Goal: Task Accomplishment & Management: Complete application form

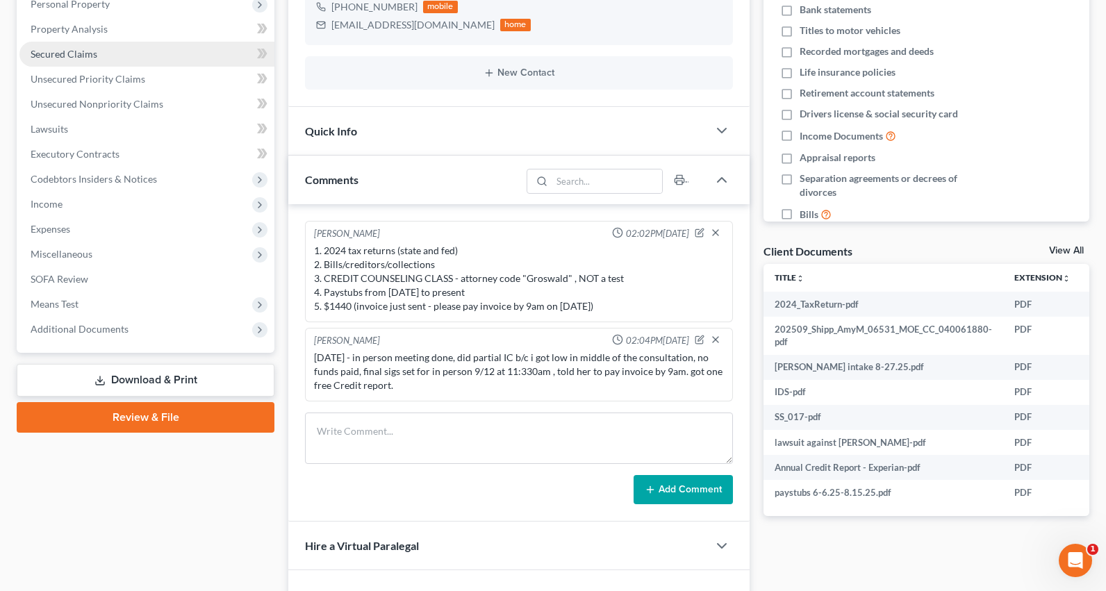
scroll to position [208, 0]
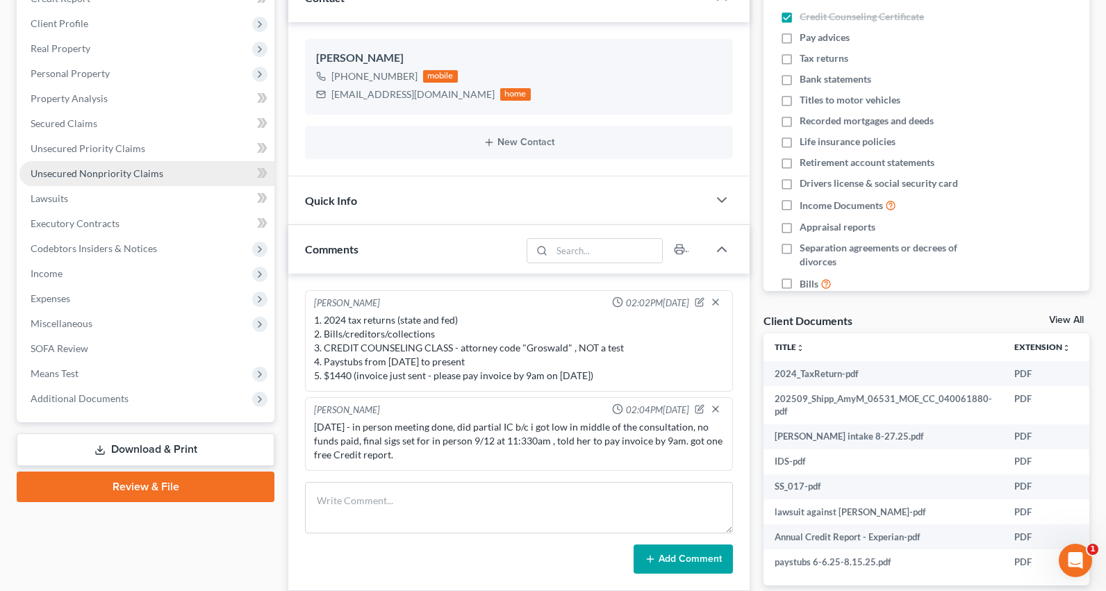
click at [101, 171] on span "Unsecured Nonpriority Claims" at bounding box center [97, 173] width 133 height 12
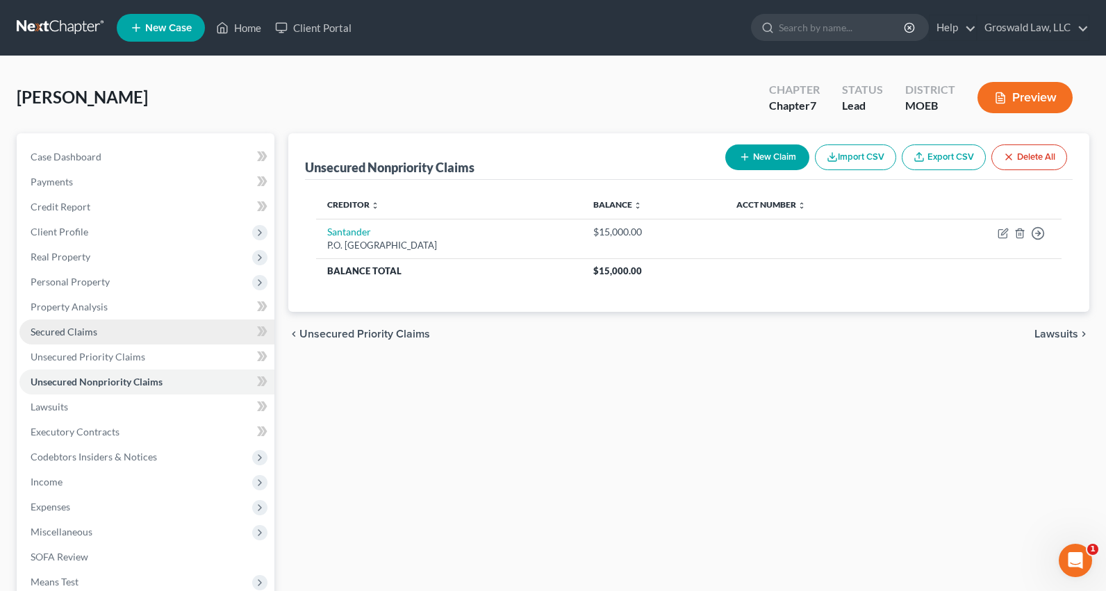
click at [90, 342] on link "Secured Claims" at bounding box center [146, 332] width 255 height 25
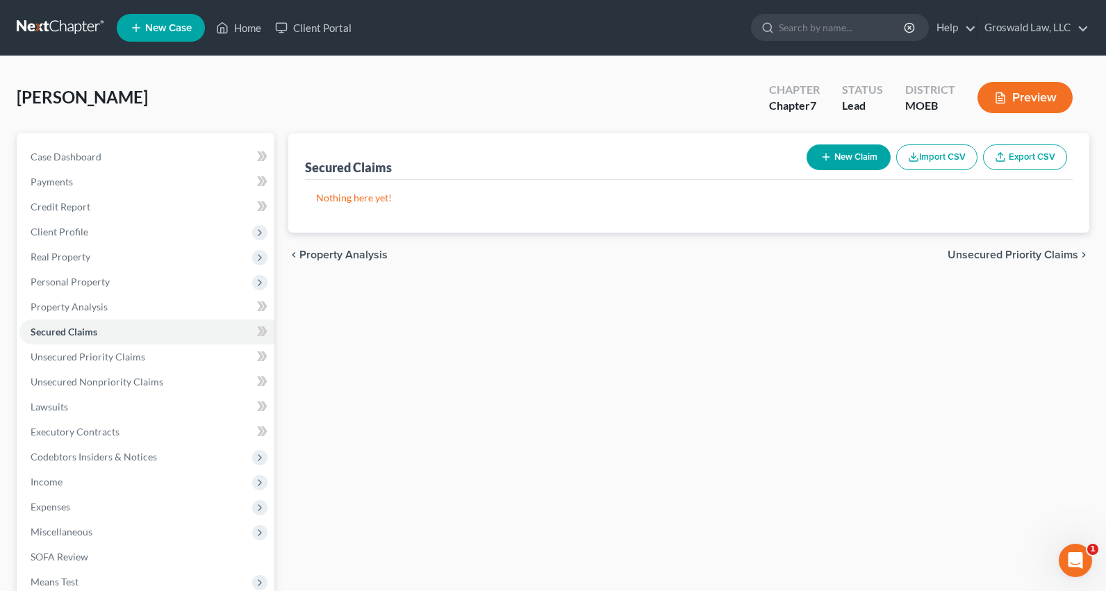
click at [852, 156] on button "New Claim" at bounding box center [848, 157] width 84 height 26
select select "0"
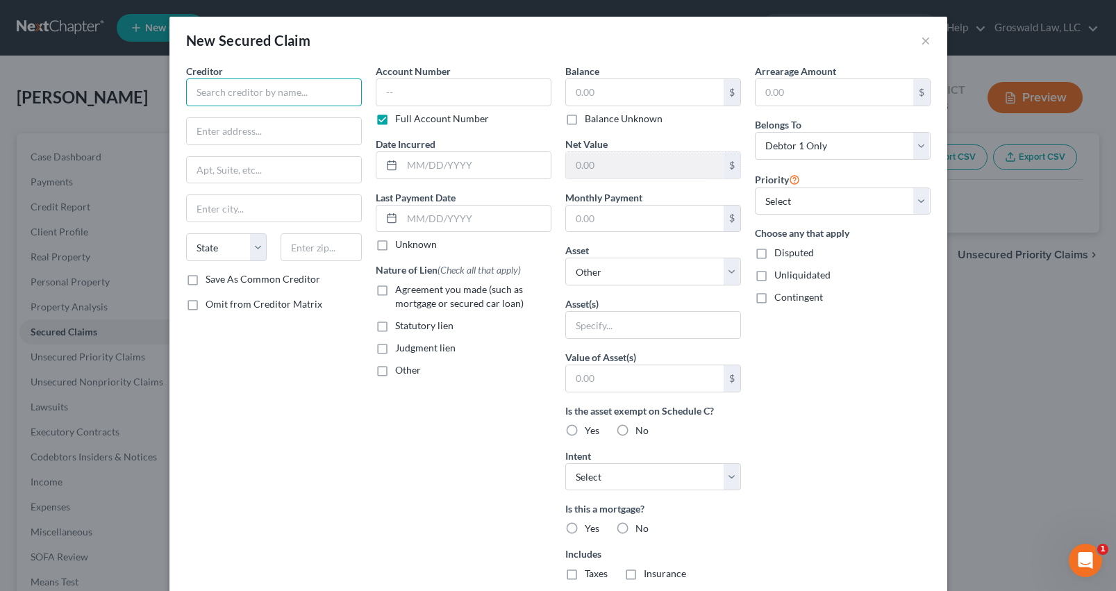
click at [276, 93] on input "text" at bounding box center [274, 92] width 176 height 28
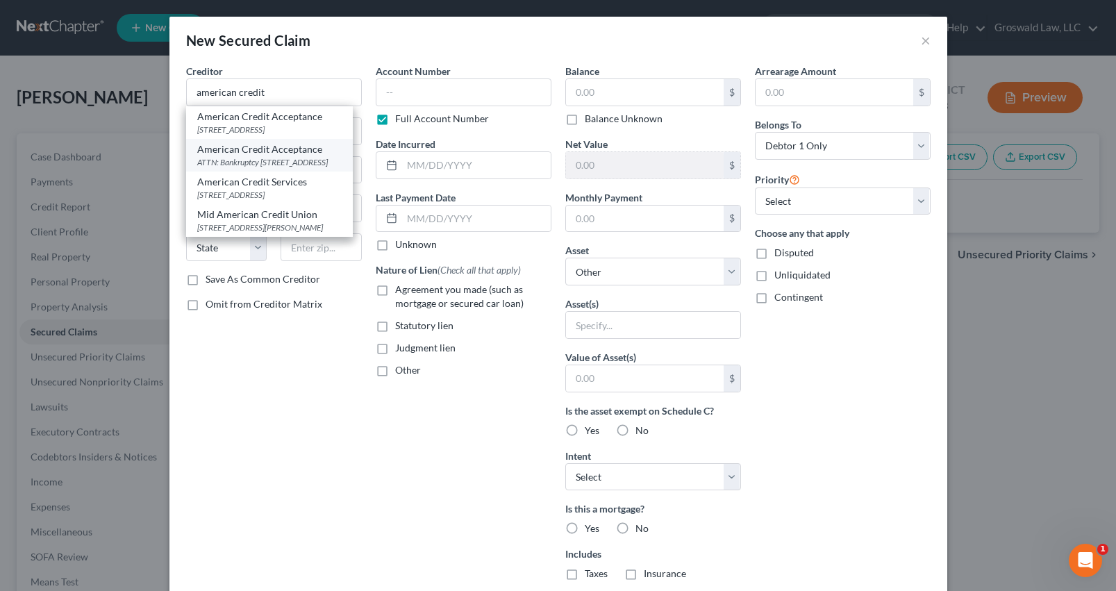
click at [294, 168] on div "ATTN: Bankruptcy [STREET_ADDRESS]" at bounding box center [269, 162] width 144 height 12
type input "American Credit Acceptance"
type input "ATTN: Bankruptcy"
type input "[STREET_ADDRESS]"
type input "[GEOGRAPHIC_DATA]"
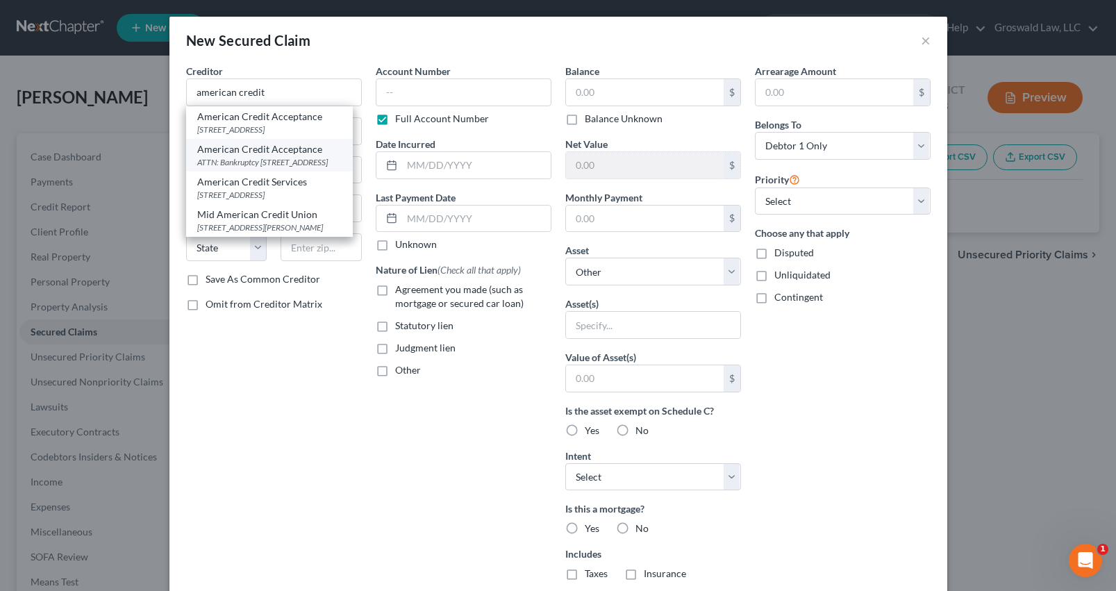
select select "42"
type input "29302"
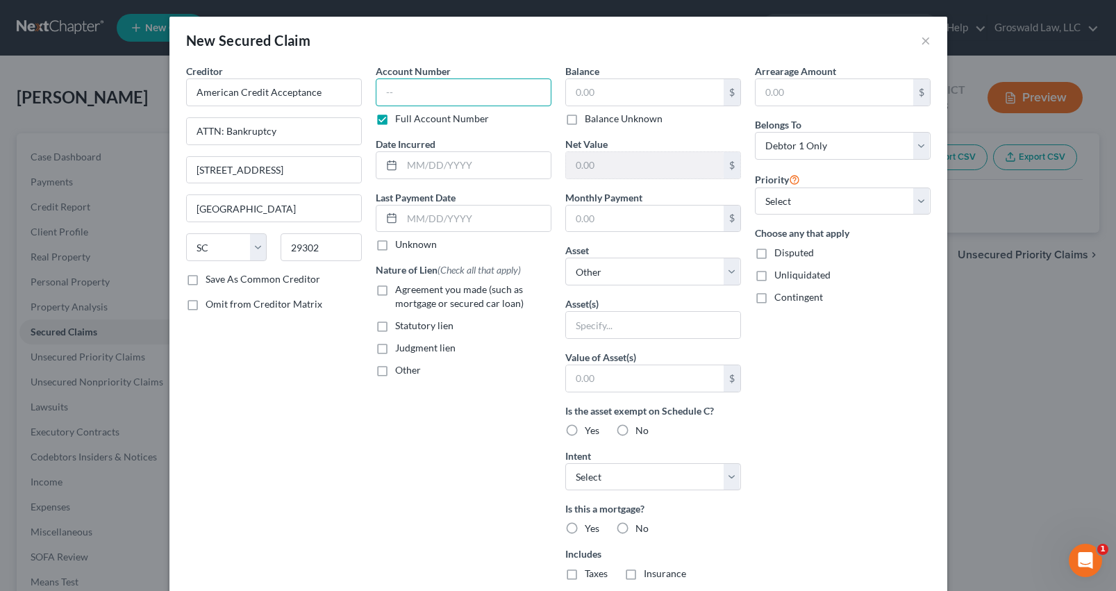
click at [438, 93] on input "text" at bounding box center [464, 92] width 176 height 28
type input "9458"
type input "07/2024"
click at [425, 298] on span "Agreement you made (such as mortgage or secured car loan)" at bounding box center [459, 296] width 129 height 26
click at [410, 292] on input "Agreement you made (such as mortgage or secured car loan)" at bounding box center [405, 287] width 9 height 9
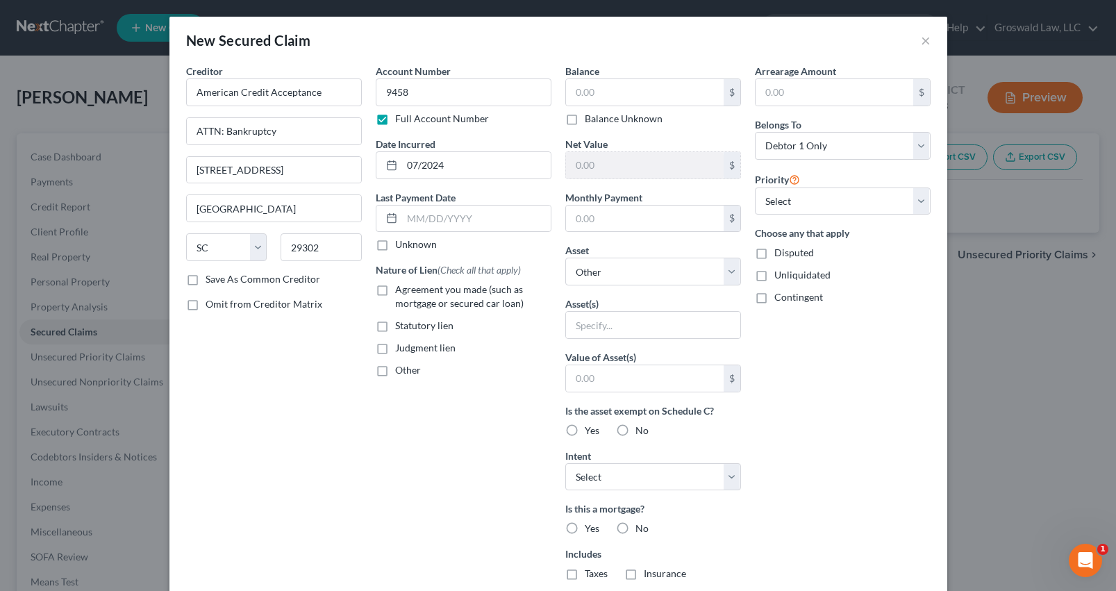
checkbox input "true"
click at [606, 96] on input "text" at bounding box center [645, 92] width 158 height 26
type input "35,268"
click at [299, 167] on input "[STREET_ADDRESS]" at bounding box center [274, 170] width 174 height 26
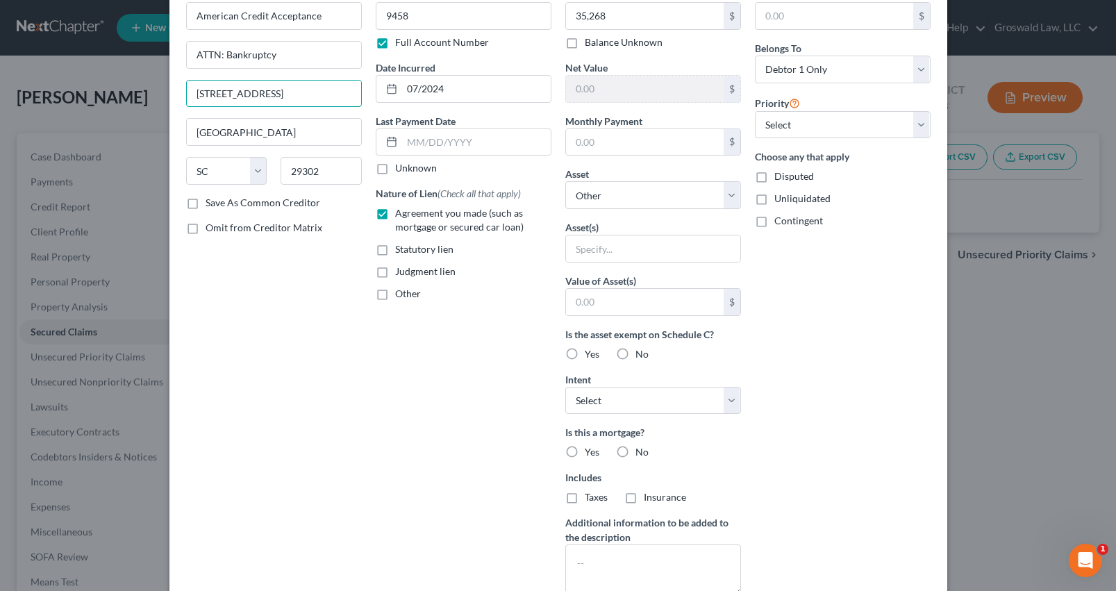
scroll to position [180, 0]
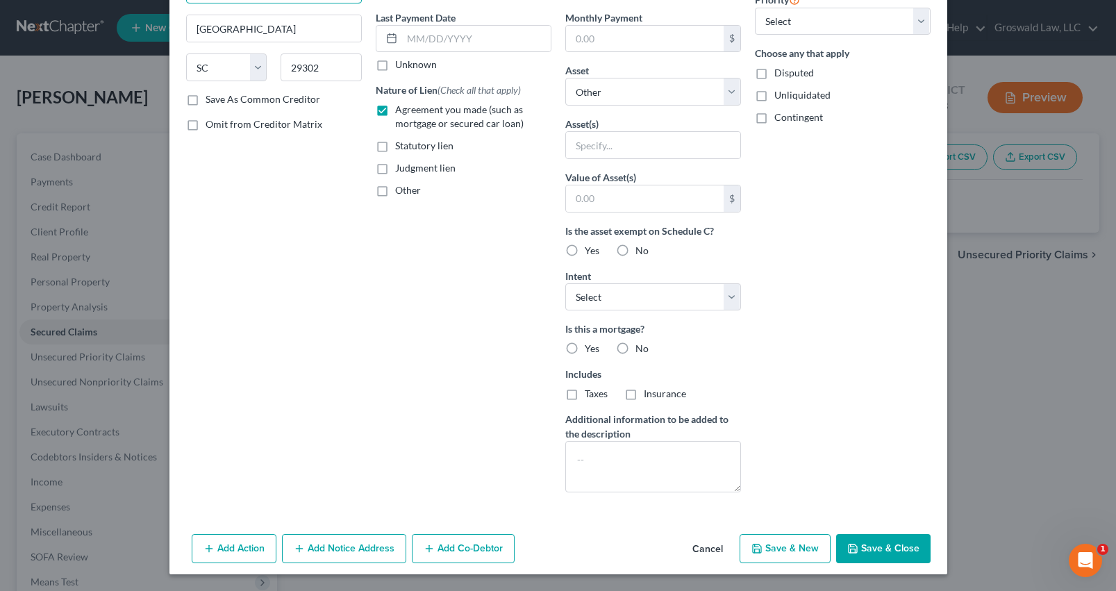
type input "[STREET_ADDRESS]"
click at [345, 547] on button "Add Notice Address" at bounding box center [344, 548] width 124 height 29
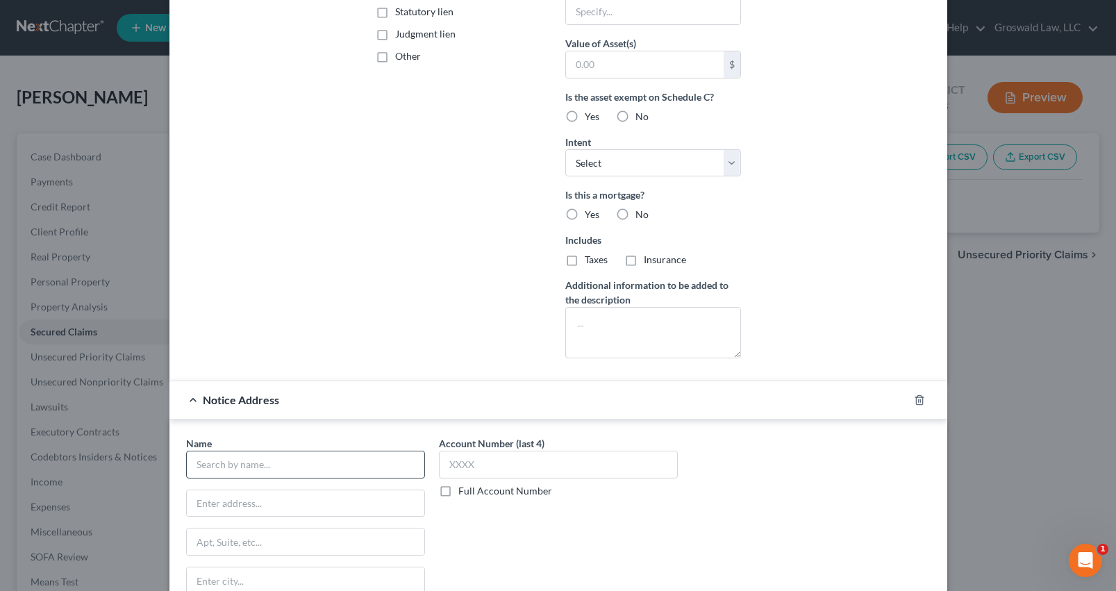
scroll to position [388, 0]
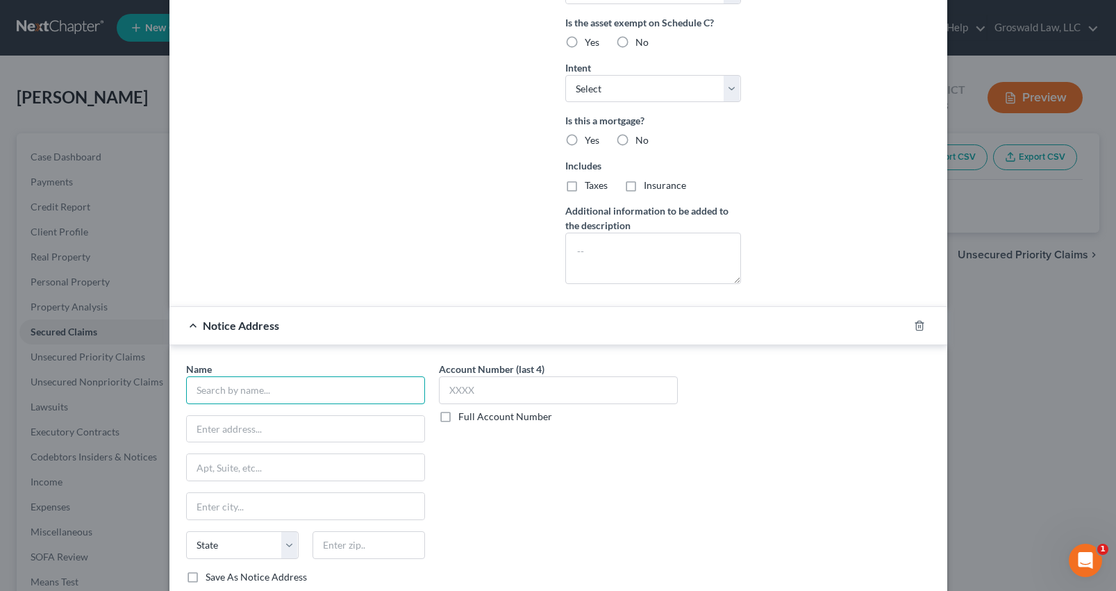
click at [295, 392] on input "text" at bounding box center [305, 391] width 239 height 28
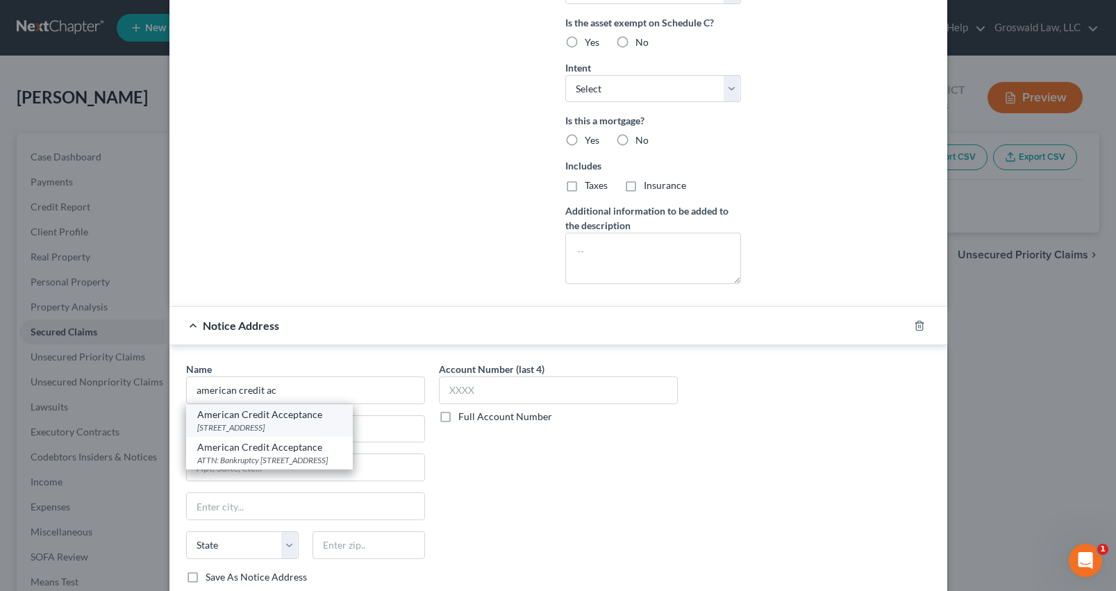
click at [306, 427] on div "[STREET_ADDRESS]" at bounding box center [269, 428] width 144 height 12
type input "American Credit Acceptance"
type input "[STREET_ADDRESS]"
type input "[GEOGRAPHIC_DATA]"
select select "9"
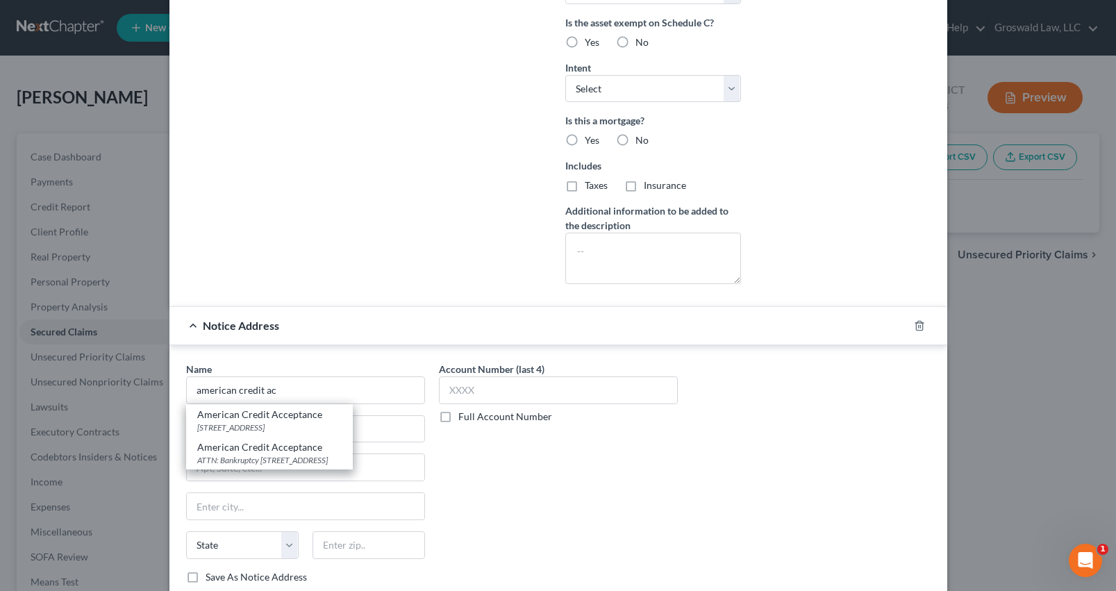
type input "32119"
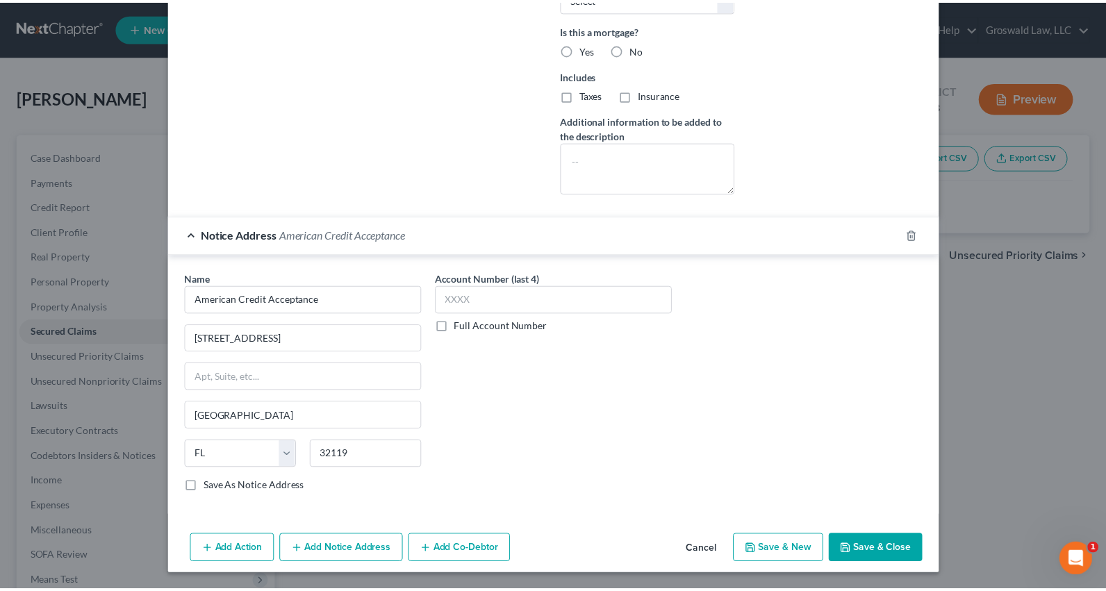
scroll to position [479, 0]
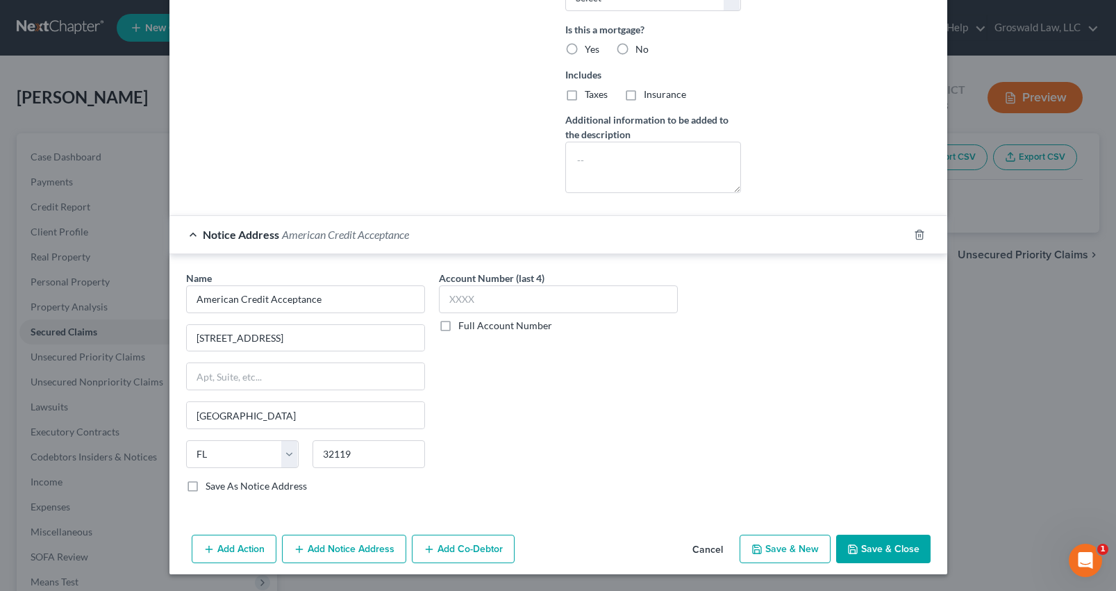
click at [858, 539] on button "Save & Close" at bounding box center [883, 549] width 94 height 29
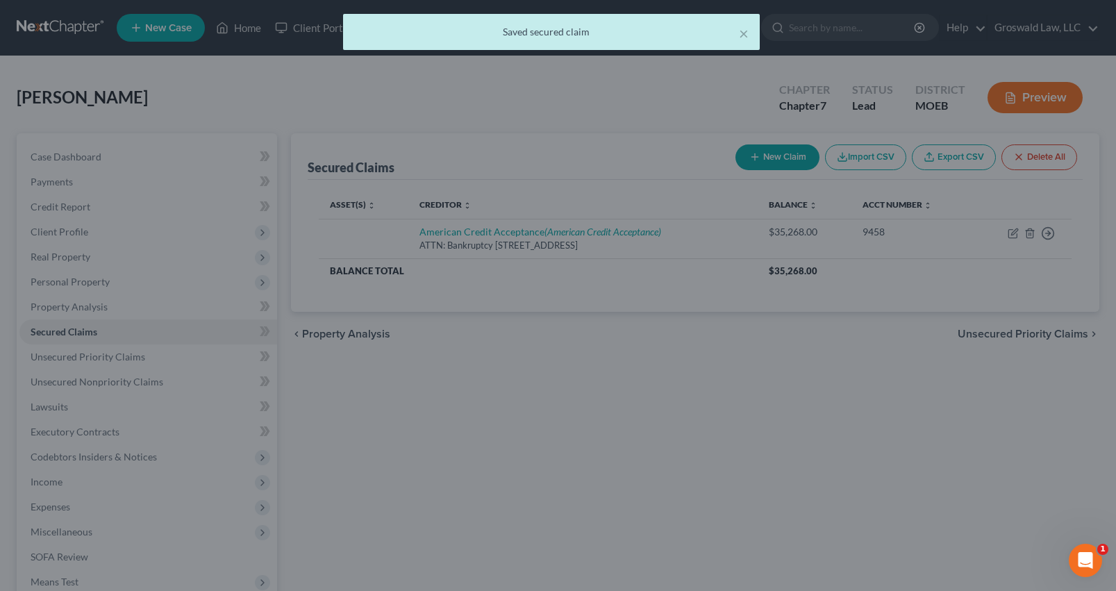
scroll to position [0, 0]
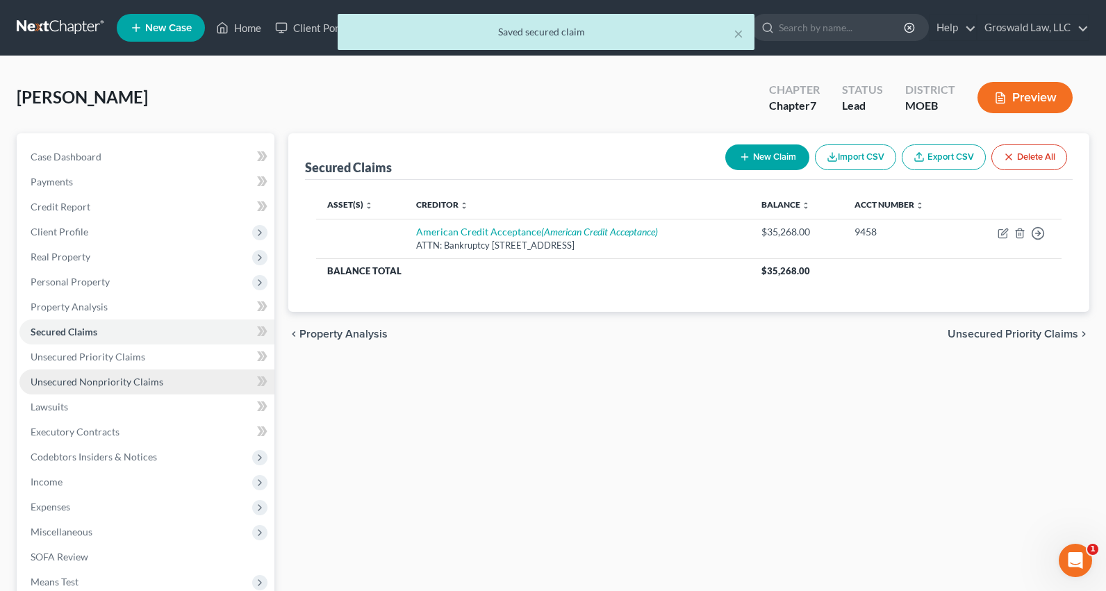
click at [107, 374] on link "Unsecured Nonpriority Claims" at bounding box center [146, 382] width 255 height 25
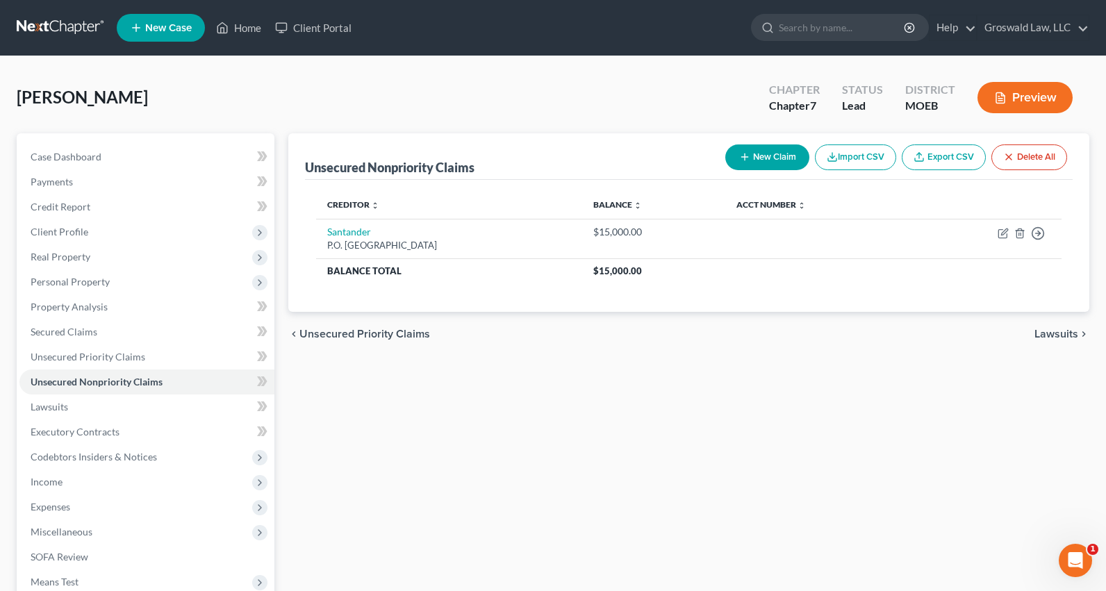
click at [751, 158] on button "New Claim" at bounding box center [767, 157] width 84 height 26
select select "0"
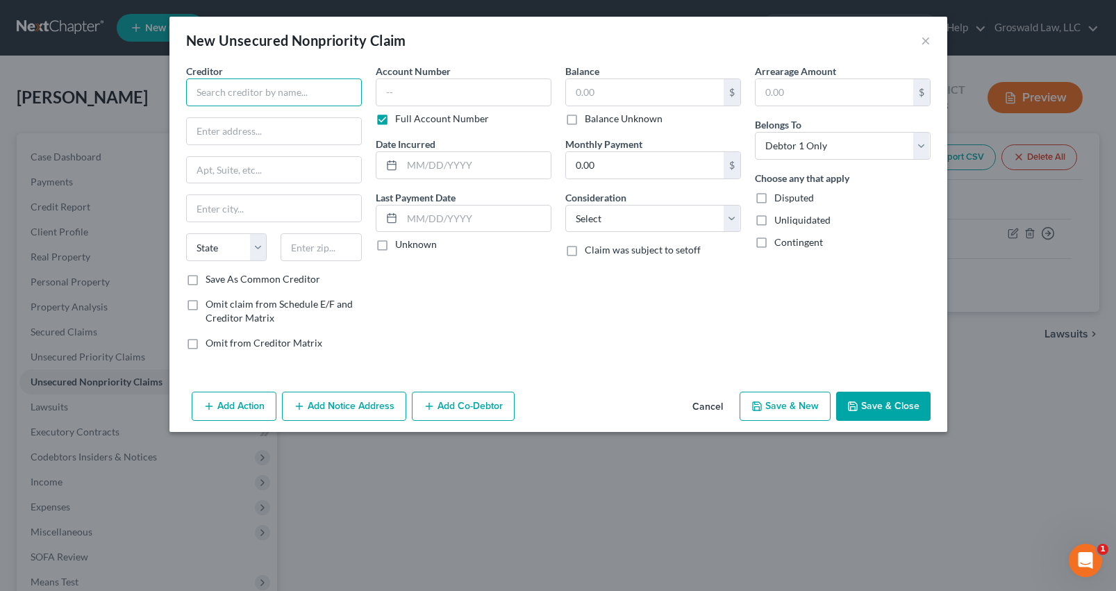
click at [261, 85] on input "text" at bounding box center [274, 92] width 176 height 28
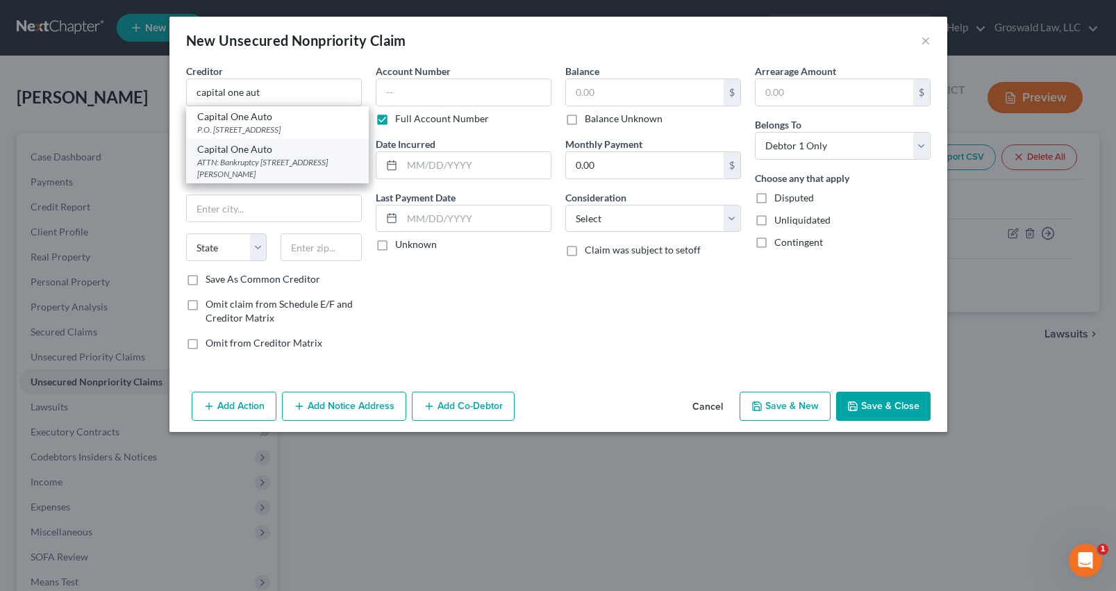
click at [266, 167] on div "ATTN: Bankruptcy [STREET_ADDRESS][PERSON_NAME]" at bounding box center [277, 168] width 160 height 24
type input "Capital One Auto"
type input "ATTN: Bankruptcy"
type input "[STREET_ADDRESS][PERSON_NAME]"
type input "Plano"
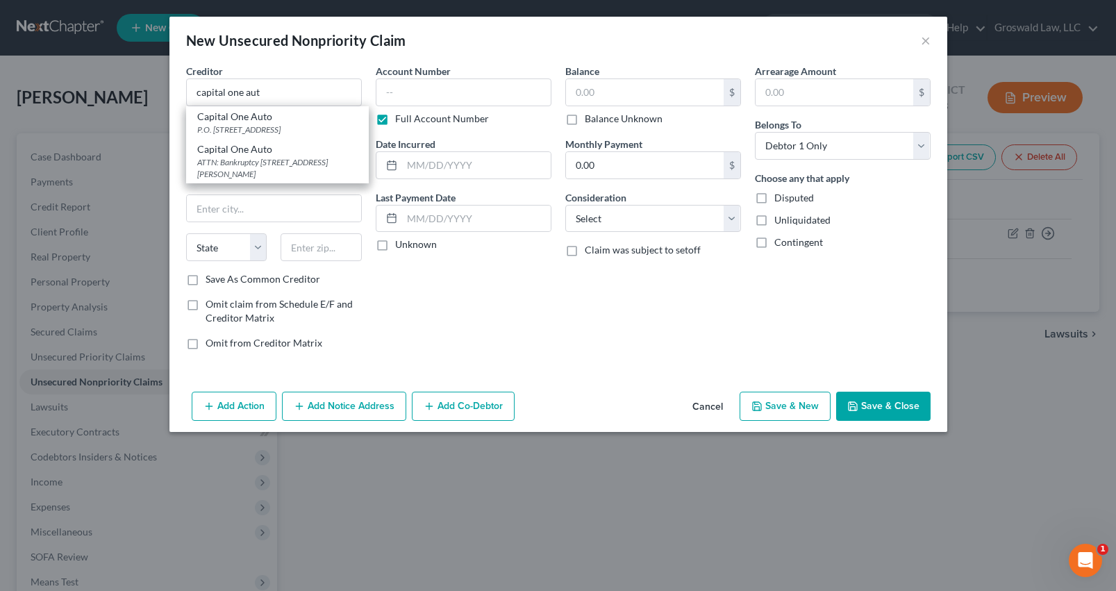
select select "45"
type input "75024"
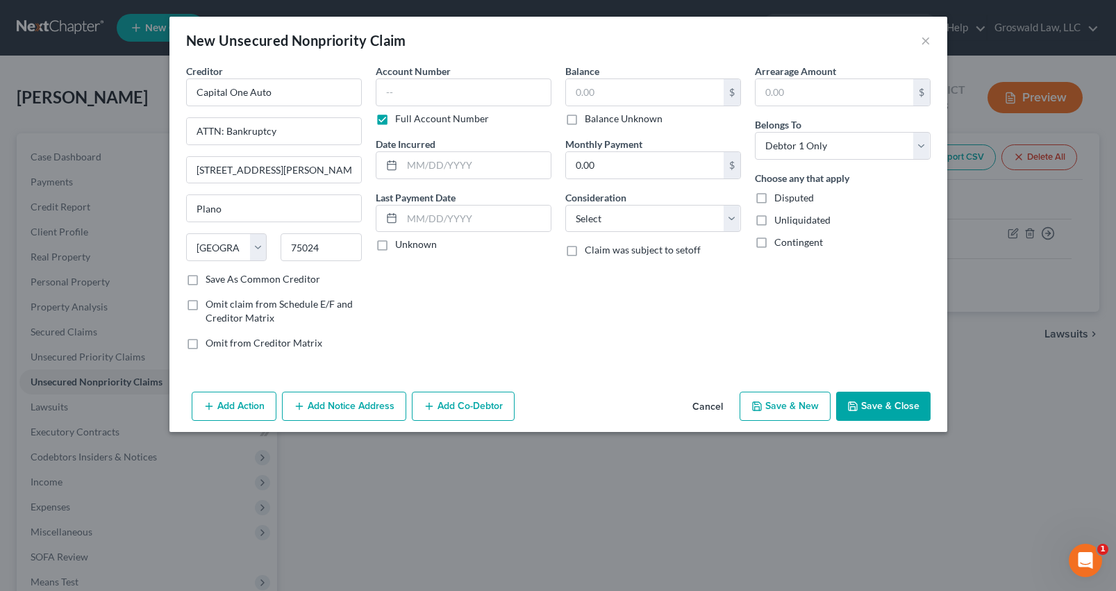
click at [339, 402] on button "Add Notice Address" at bounding box center [344, 406] width 124 height 29
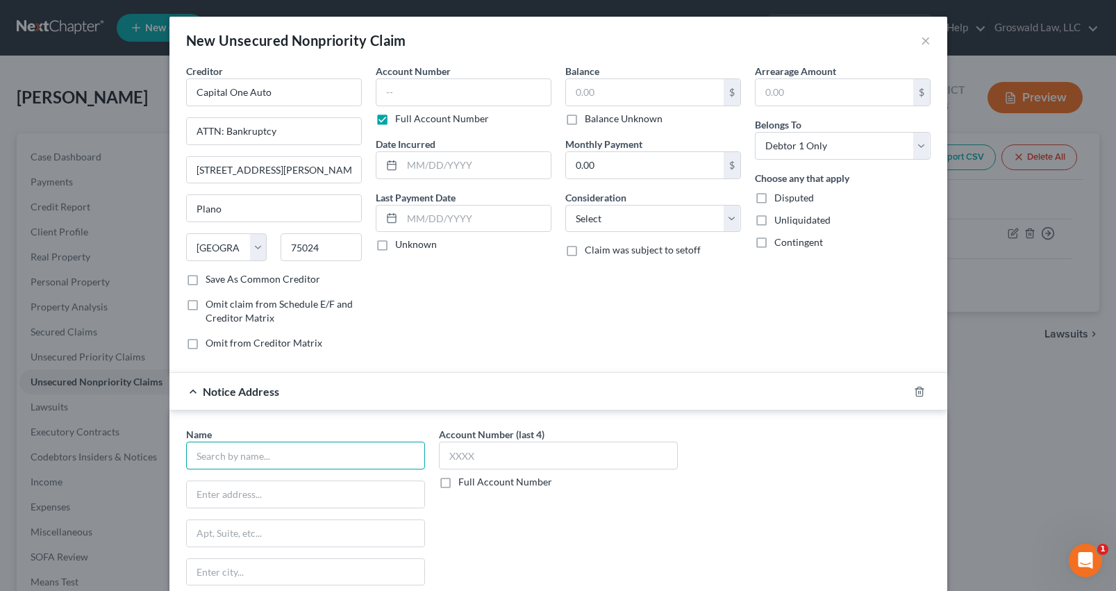
click at [213, 456] on input "text" at bounding box center [305, 456] width 239 height 28
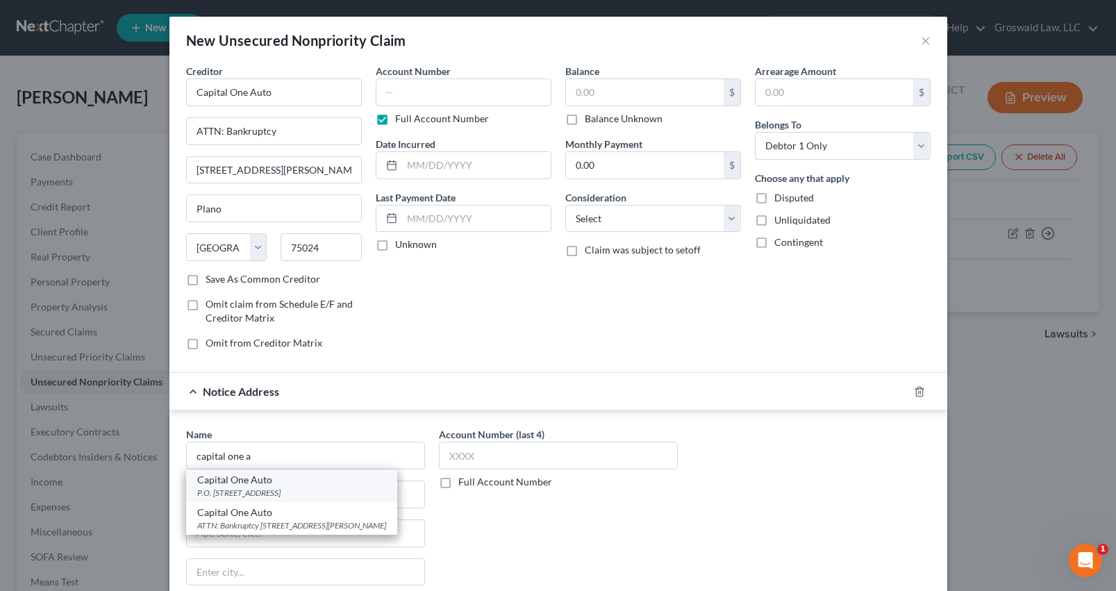
click at [354, 485] on div "Capital One Auto" at bounding box center [291, 480] width 189 height 14
type input "Capital One Auto"
type input "P.O. Box 259407"
type input "Plano"
select select "45"
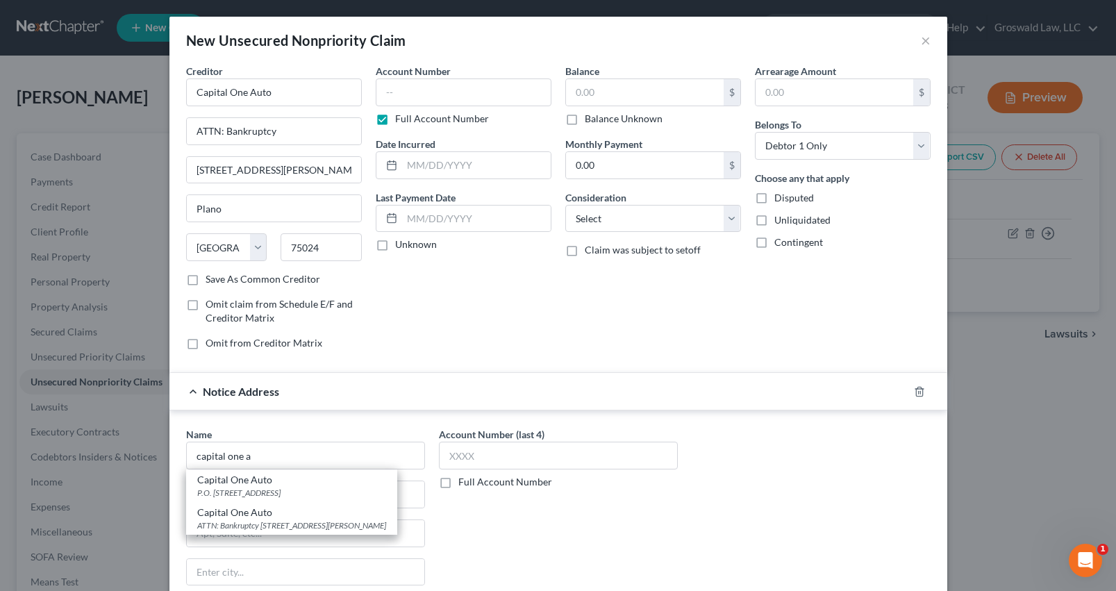
type input "75025"
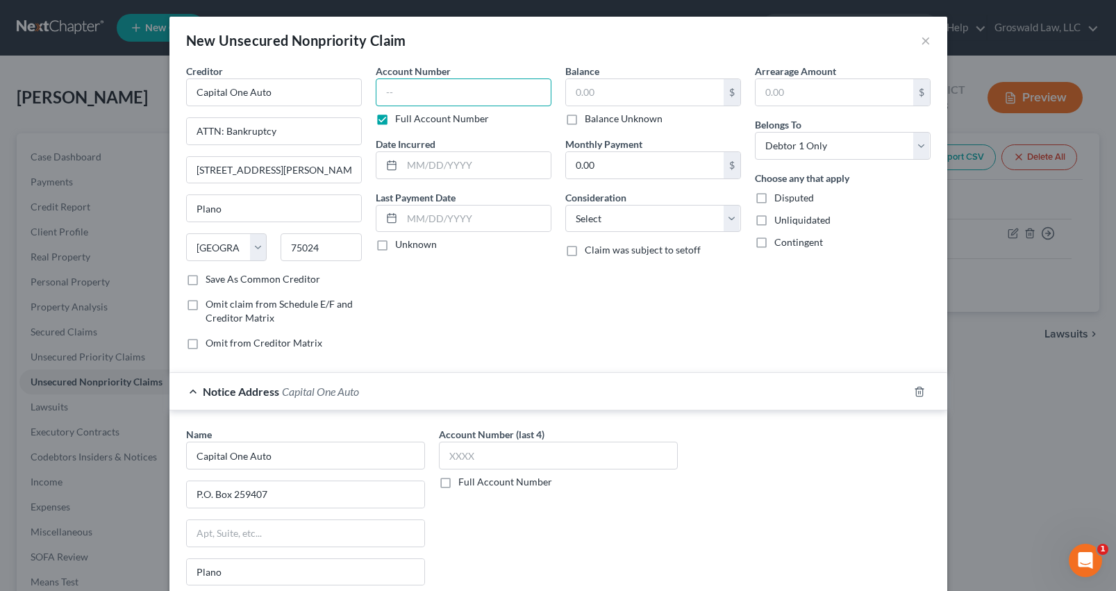
click at [462, 98] on input "text" at bounding box center [464, 92] width 176 height 28
type input "1001"
type input "03/2019"
type input "6,115"
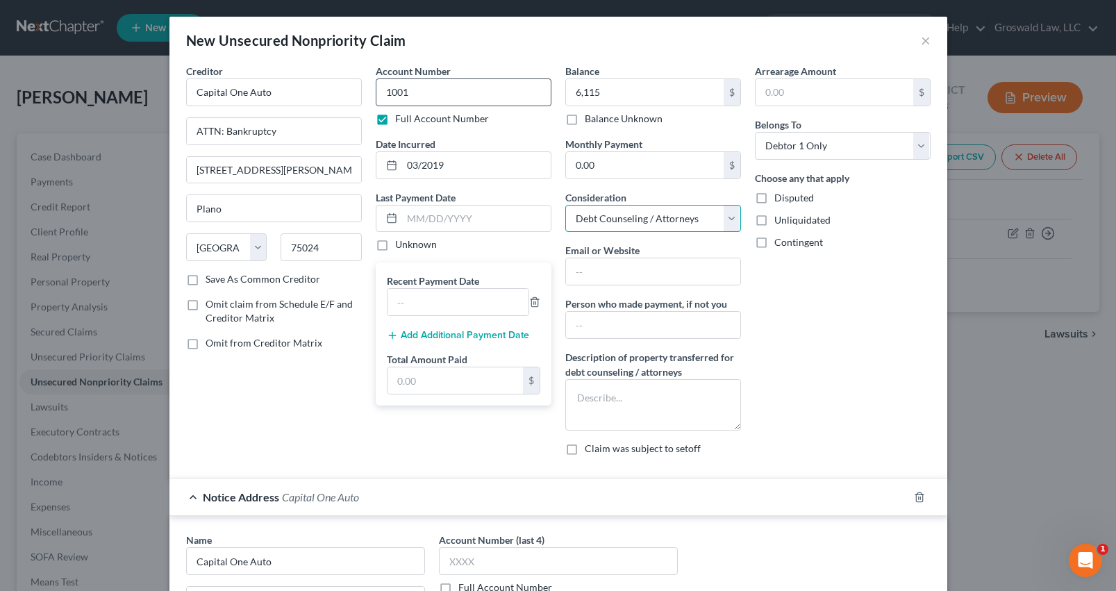
select select "4"
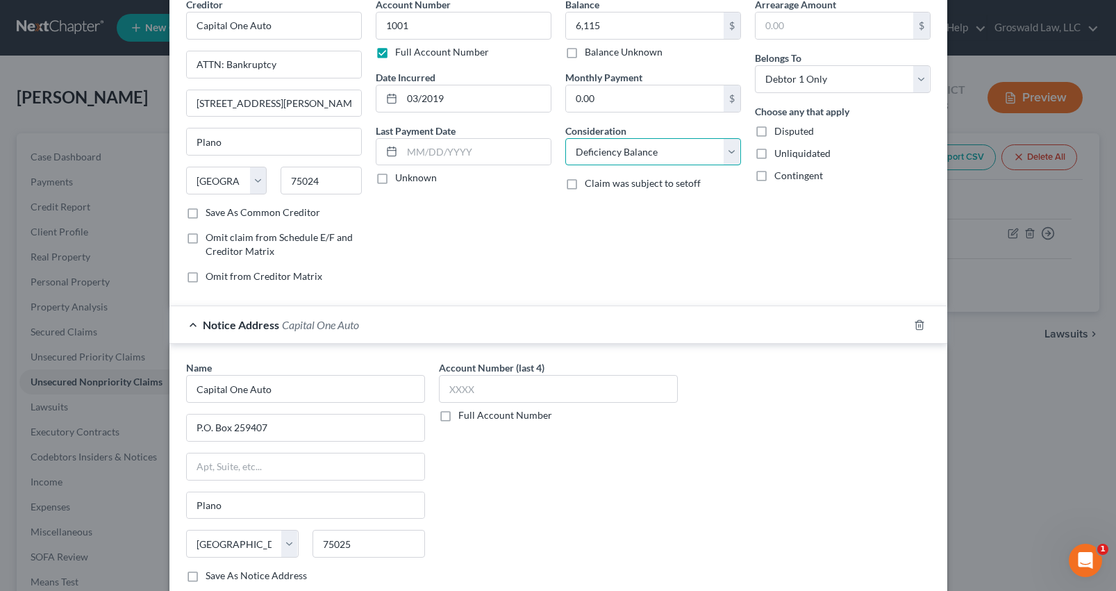
scroll to position [157, 0]
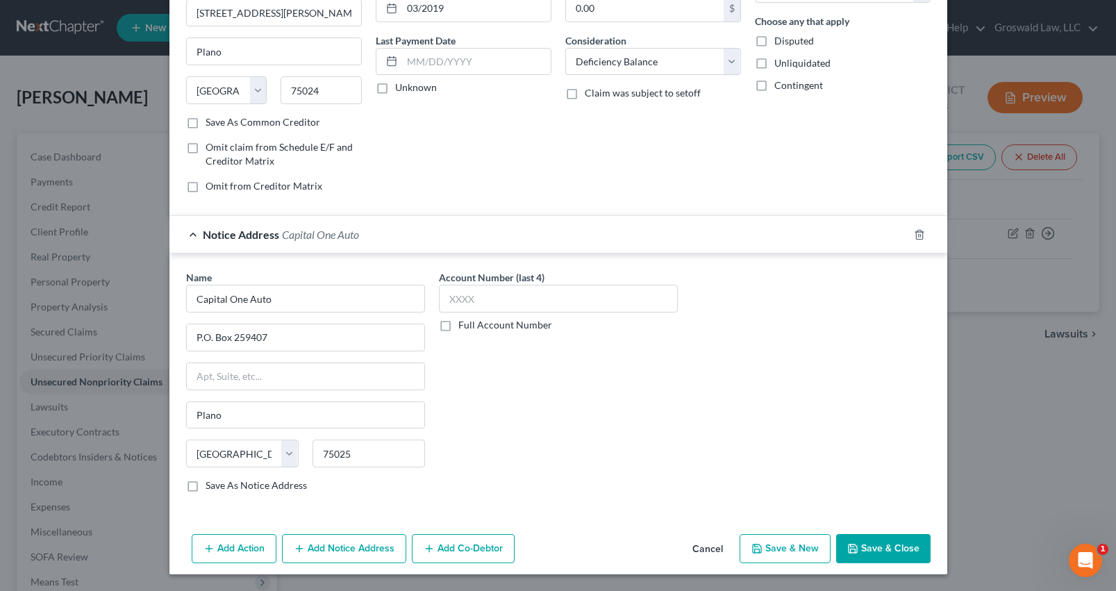
click at [770, 554] on button "Save & New" at bounding box center [785, 548] width 91 height 29
select select "0"
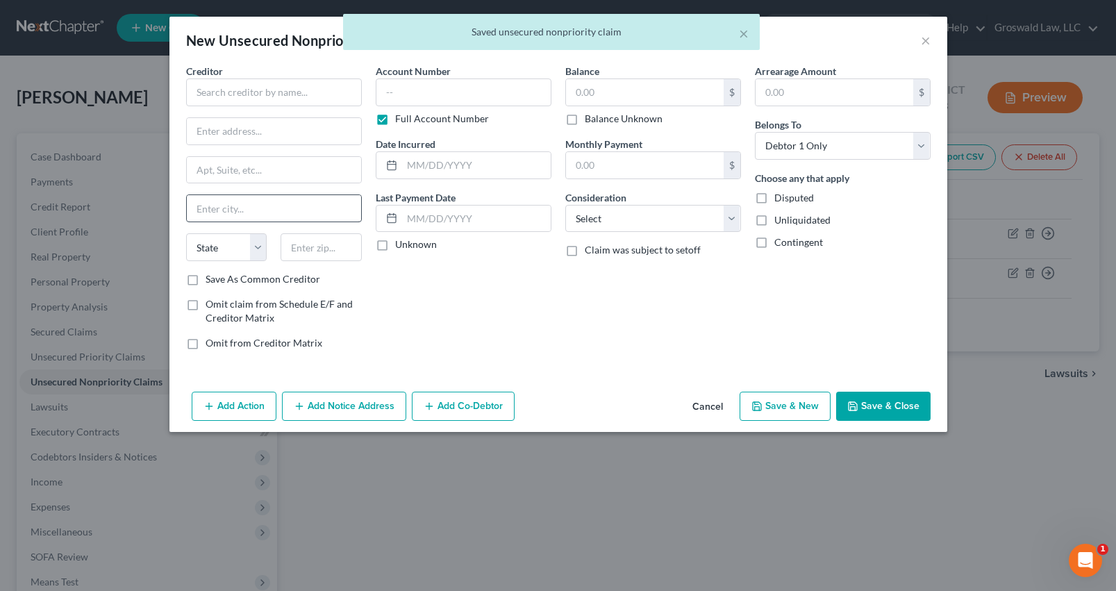
scroll to position [0, 0]
click at [222, 88] on input "text" at bounding box center [274, 92] width 176 height 28
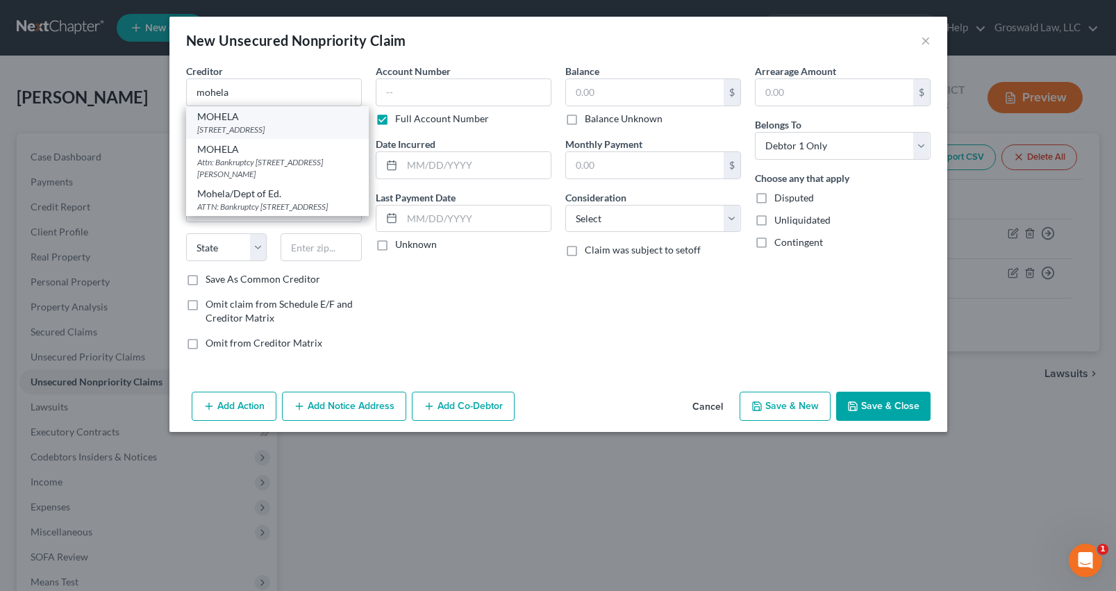
click at [265, 126] on div "[STREET_ADDRESS]" at bounding box center [277, 130] width 160 height 12
type input "MOHELA"
type input "[STREET_ADDRESS]"
type input "Chesterfield"
select select "26"
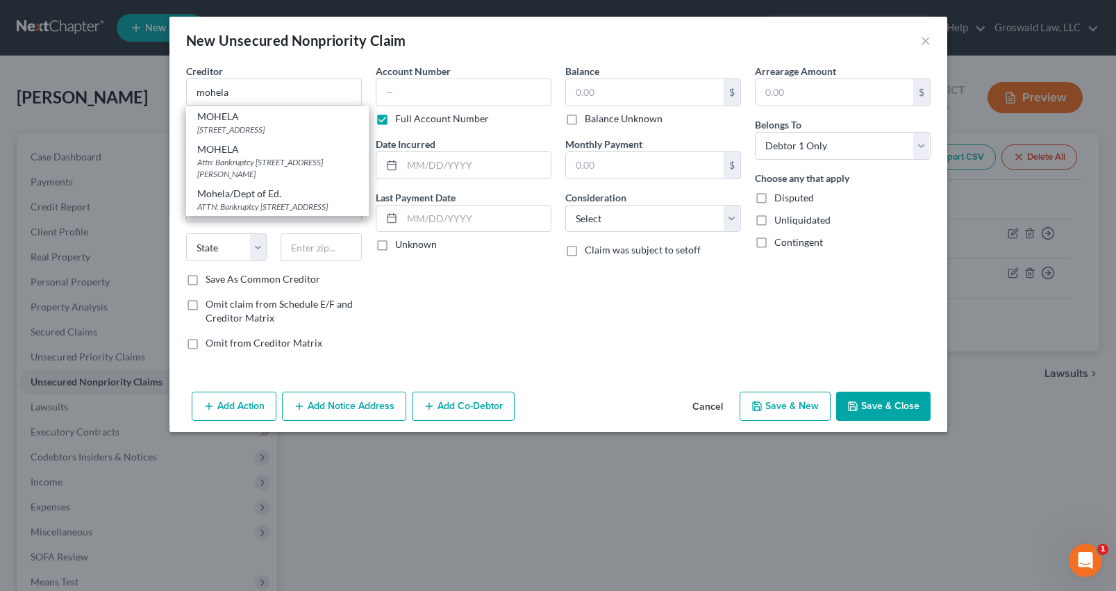
type input "63005"
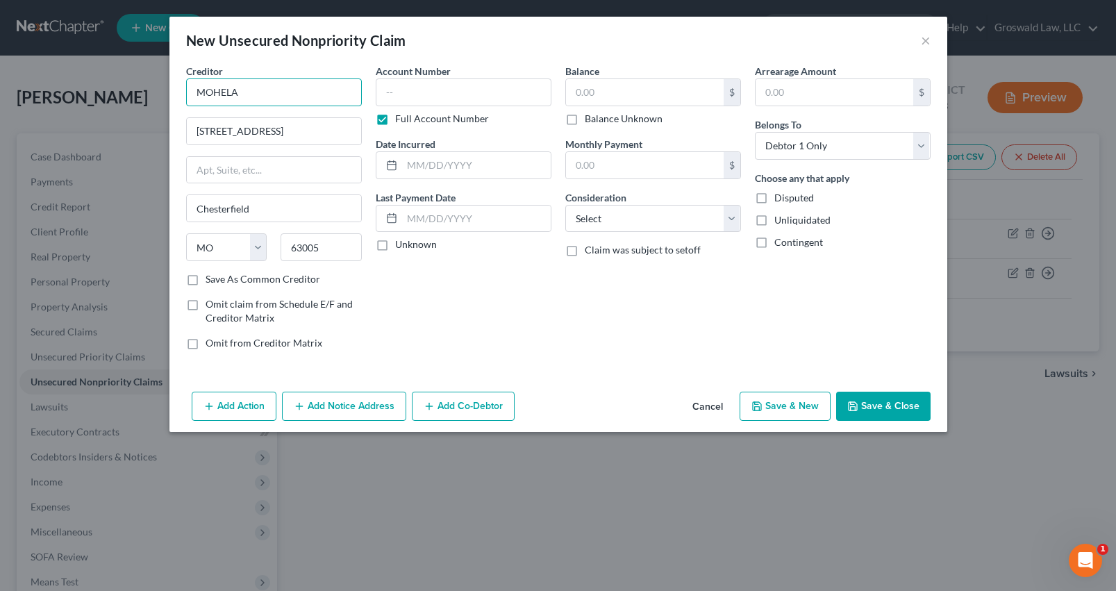
click at [329, 90] on input "MOHELA" at bounding box center [274, 92] width 176 height 28
type input "MOHELA/navient"
click at [399, 84] on input "text" at bounding box center [464, 92] width 176 height 28
type input "0001"
type input "1"
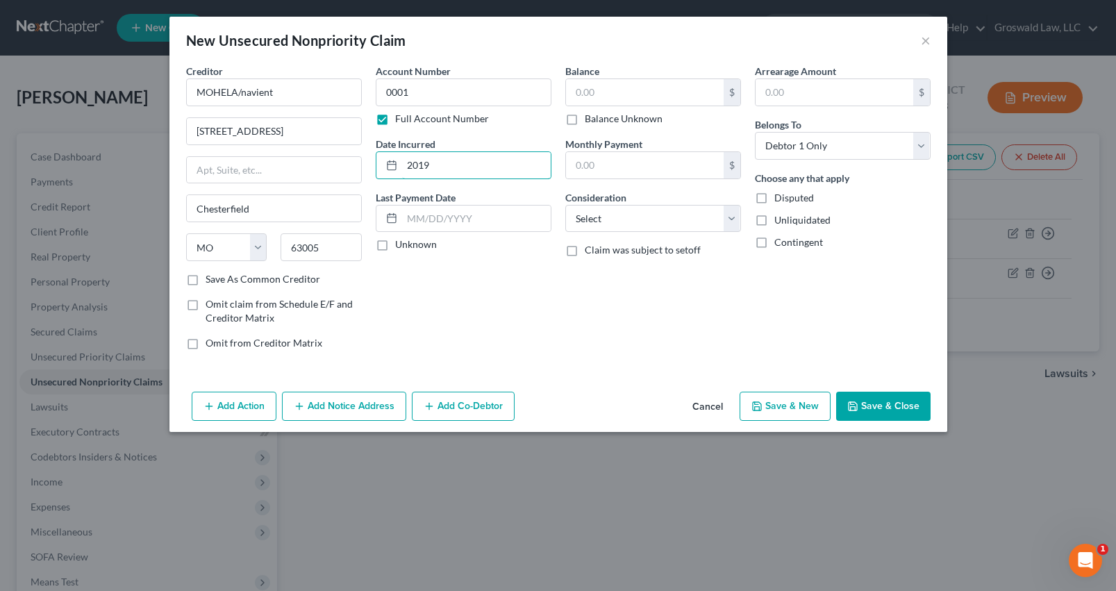
type input "2019"
type input "7,759"
select select "17"
click at [854, 151] on select "Select Debtor 1 Only Debtor 2 Only Debtor 1 And Debtor 2 Only At Least One Of T…" at bounding box center [843, 146] width 176 height 28
select select "3"
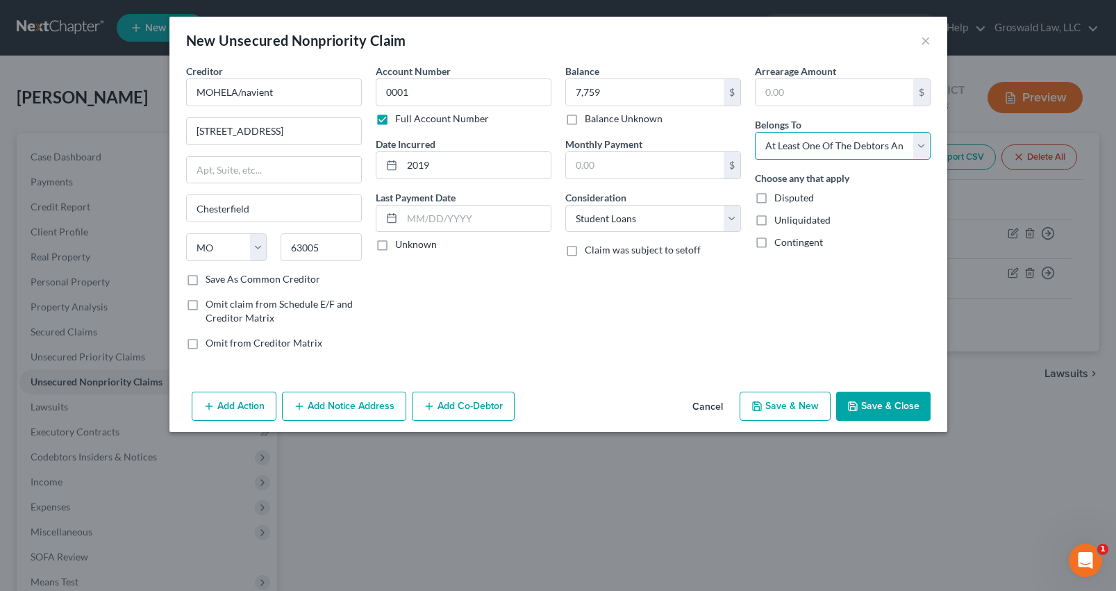
click at [755, 132] on select "Select Debtor 1 Only Debtor 2 Only Debtor 1 And Debtor 2 Only At Least One Of T…" at bounding box center [843, 146] width 176 height 28
click at [787, 413] on button "Save & New" at bounding box center [785, 406] width 91 height 29
select select "0"
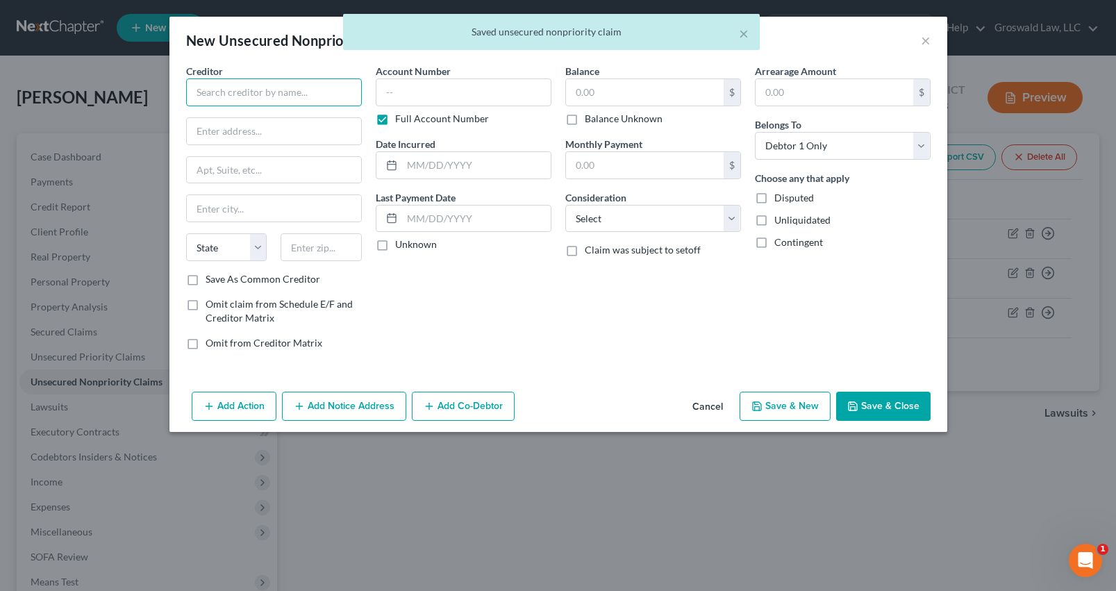
click at [199, 97] on input "text" at bounding box center [274, 92] width 176 height 28
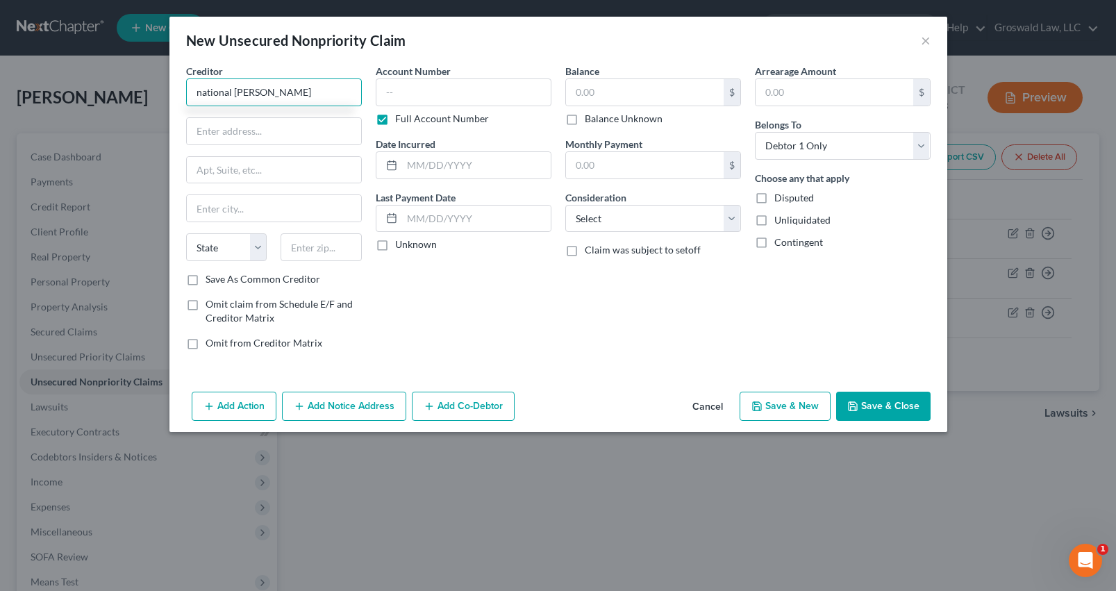
drag, startPoint x: 275, startPoint y: 99, endPoint x: 138, endPoint y: 95, distance: 137.6
click at [135, 94] on div "New Unsecured Nonpriority Claim × Creditor * national [PERSON_NAME] State [US_S…" at bounding box center [558, 295] width 1116 height 591
type input "National Recovery Agency"
drag, startPoint x: 309, startPoint y: 140, endPoint x: -13, endPoint y: 122, distance: 322.8
click at [0, 122] on html "Home New Case Client Portal Groswald Law, LLC [PERSON_NAME][EMAIL_ADDRESS][DOMA…" at bounding box center [558, 381] width 1116 height 763
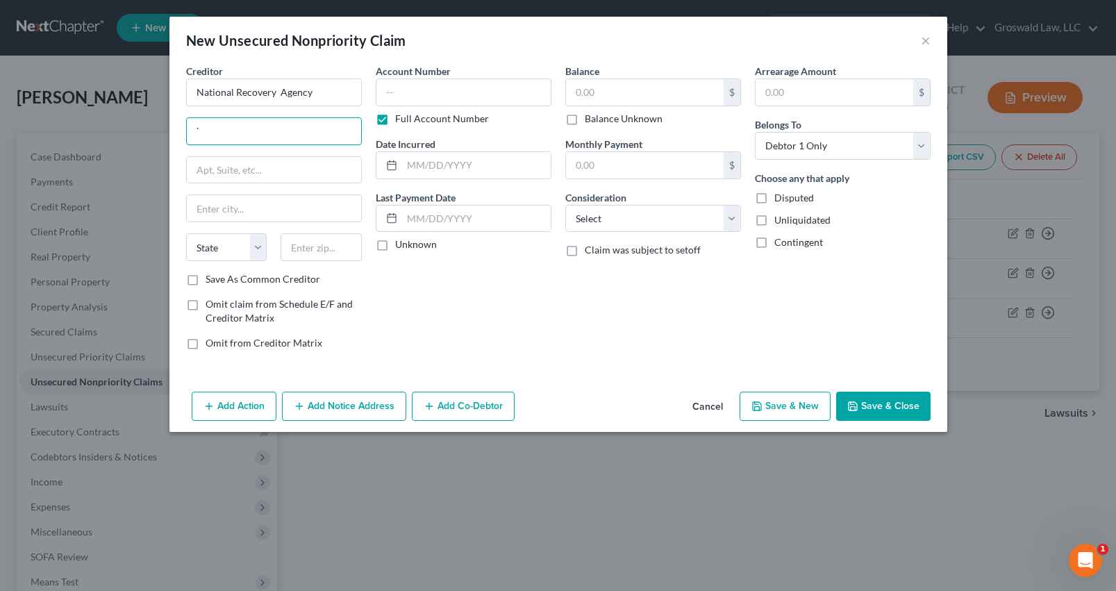
paste input "[STREET_ADDRESS][PERSON_NAME]"
type input "[STREET_ADDRESS][PERSON_NAME]"
type input "17111"
type input "[GEOGRAPHIC_DATA]"
select select "39"
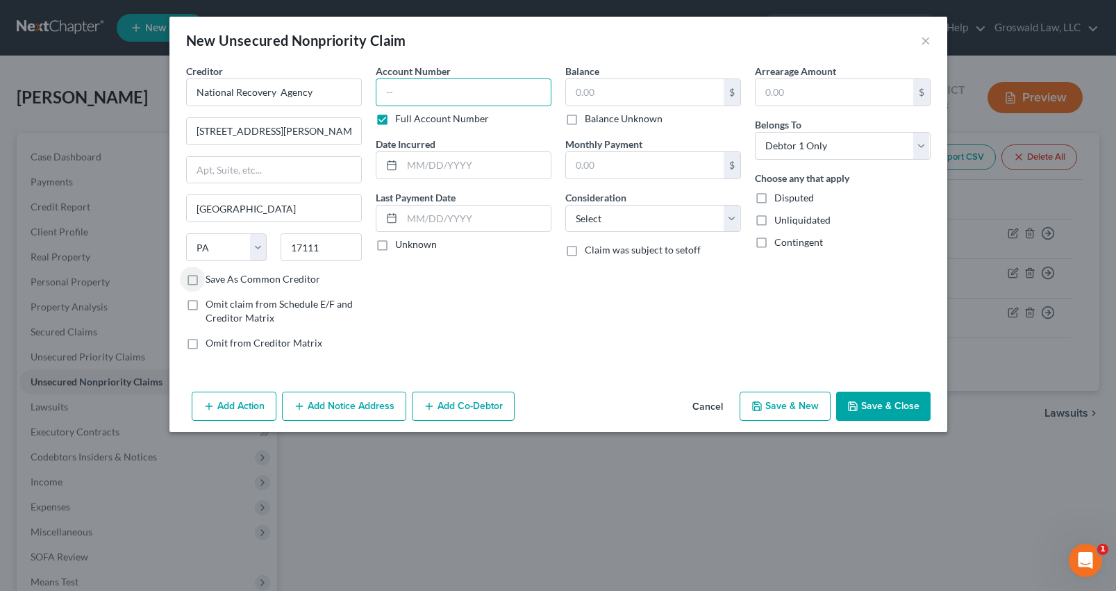
click at [402, 89] on input "text" at bounding box center [464, 92] width 176 height 28
type input "5818"
type input "12/2024"
type input "1,406"
select select "14"
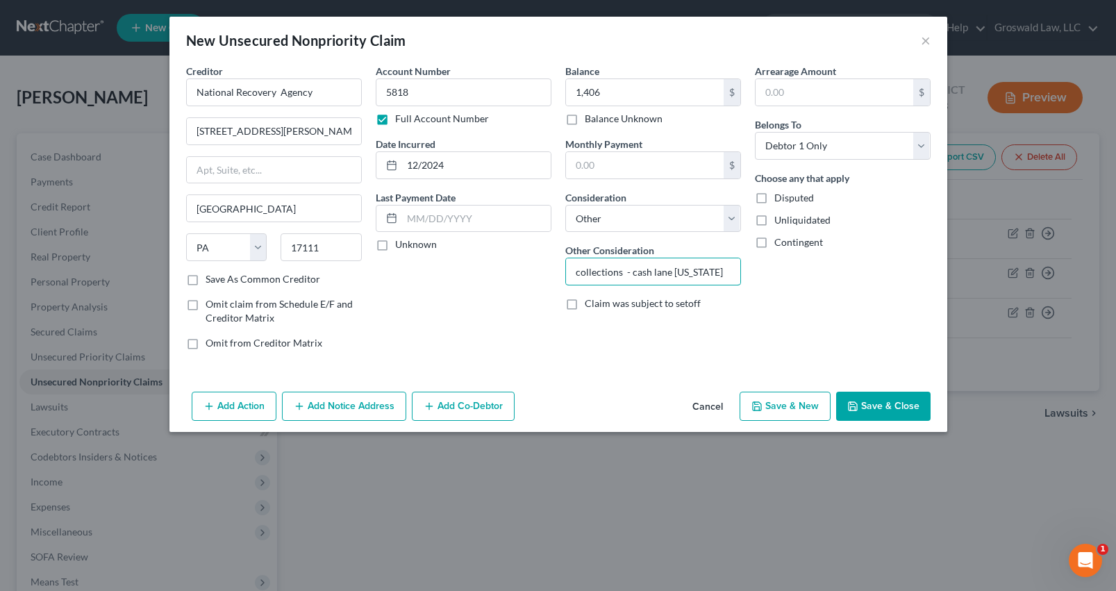
type input "collections - cash lane [US_STATE]"
click at [784, 403] on button "Save & New" at bounding box center [785, 406] width 91 height 29
select select "0"
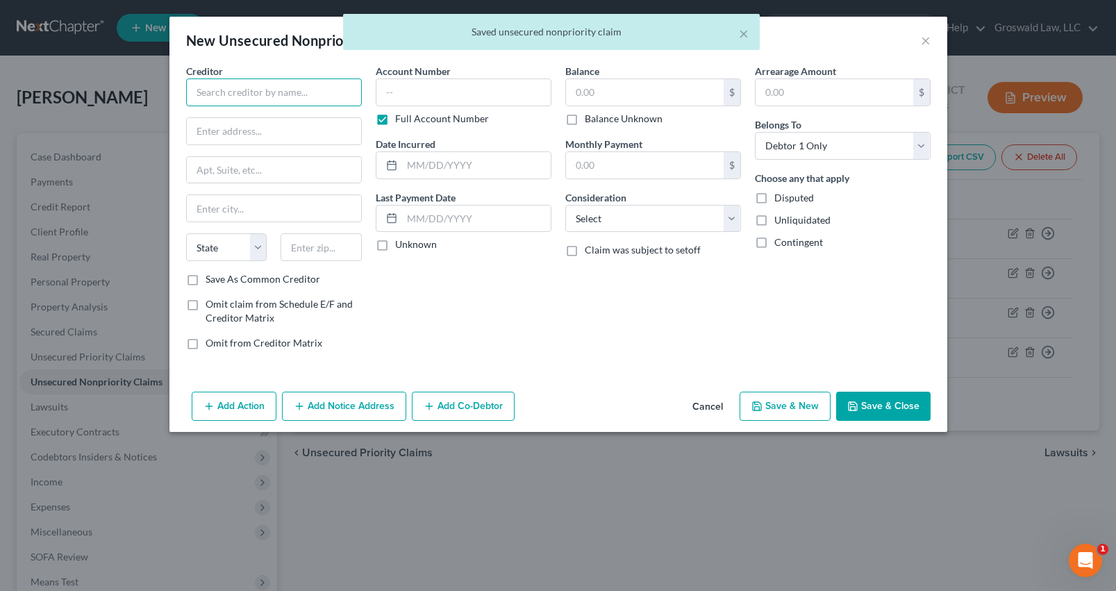
click at [283, 93] on input "text" at bounding box center [274, 92] width 176 height 28
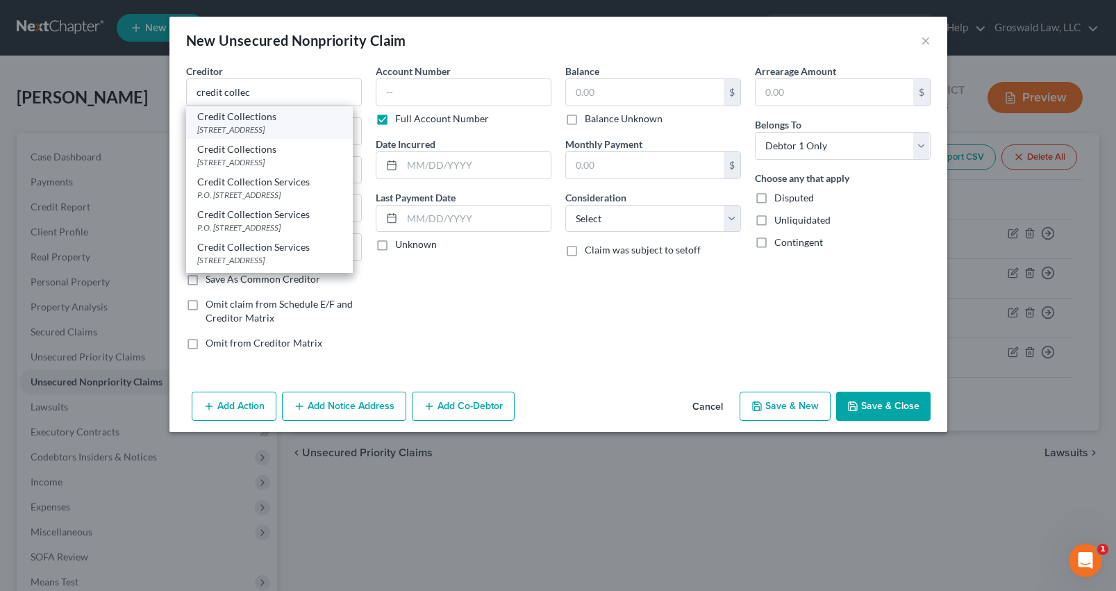
click at [276, 135] on div "[STREET_ADDRESS]" at bounding box center [269, 130] width 144 height 12
type input "Credit Collections"
type input "[STREET_ADDRESS]"
type input "[PERSON_NAME]"
select select "22"
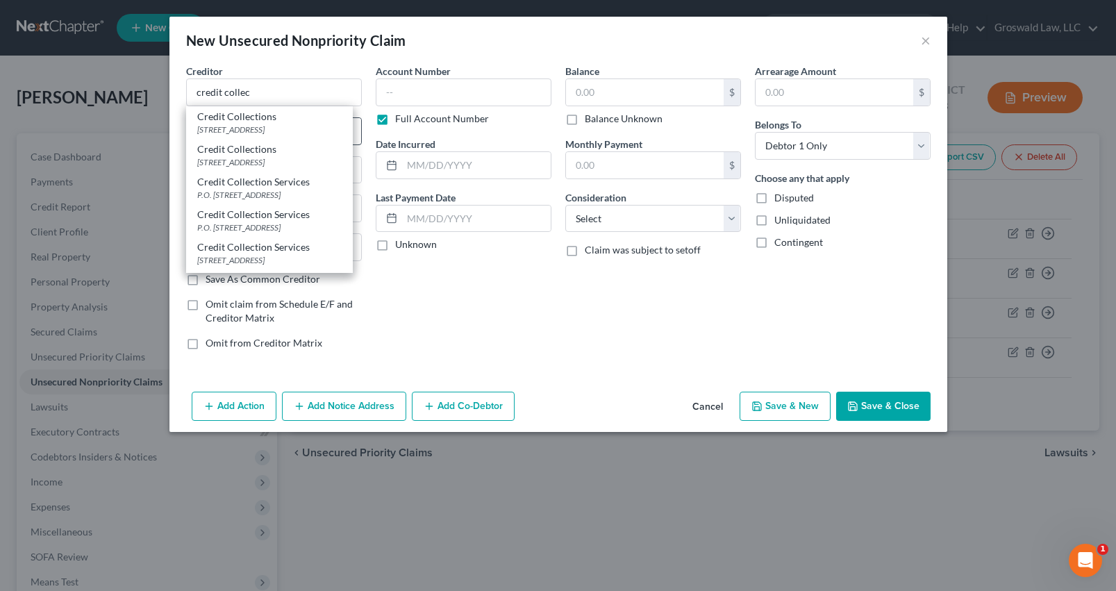
type input "02062-2679"
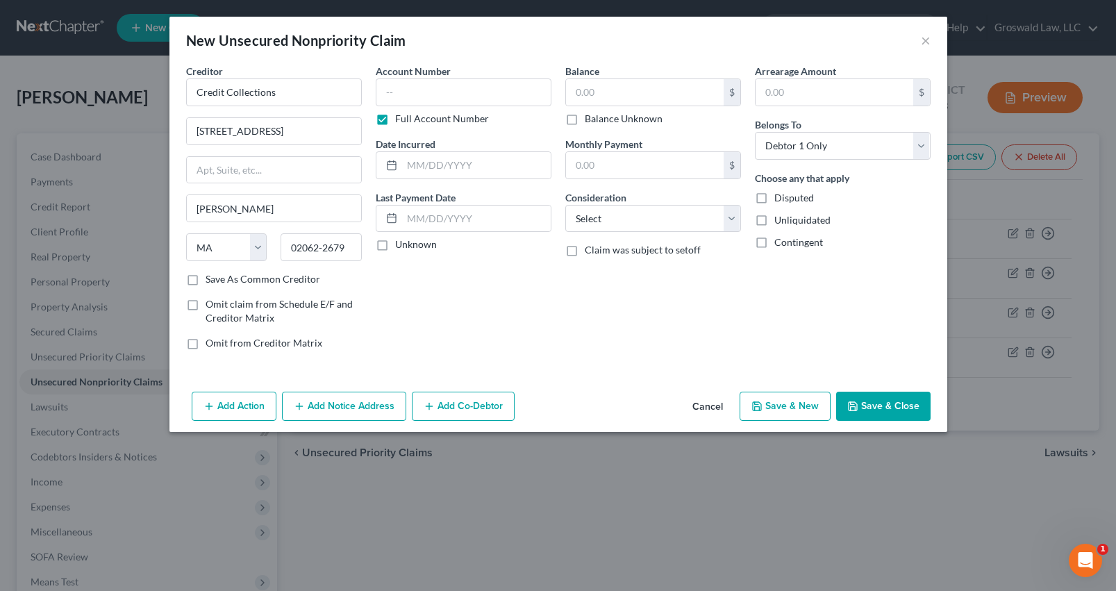
click at [350, 408] on button "Add Notice Address" at bounding box center [344, 406] width 124 height 29
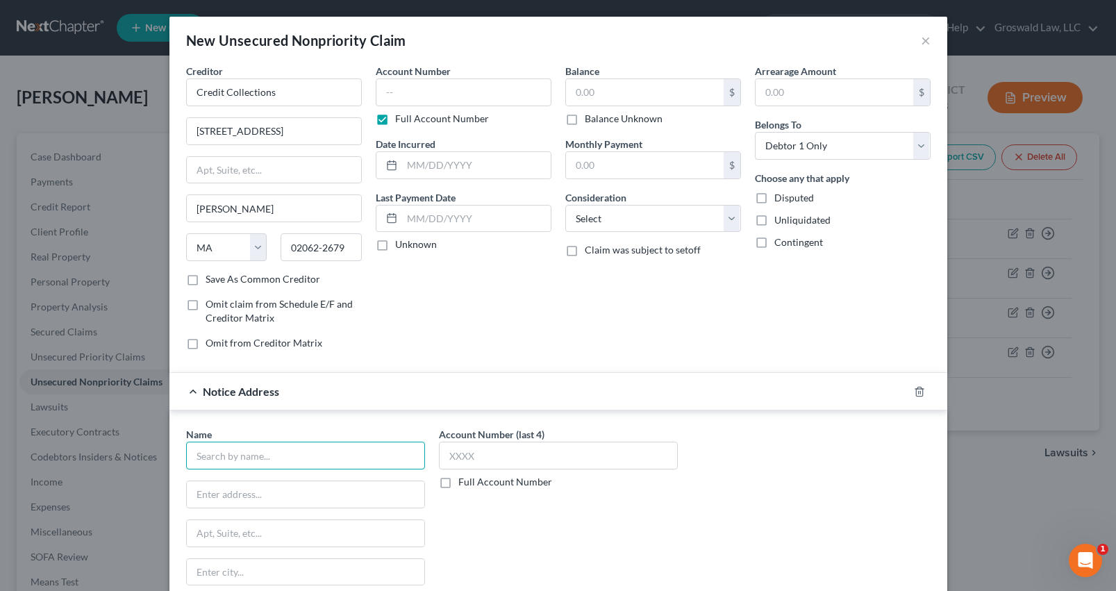
click at [252, 456] on input "text" at bounding box center [305, 456] width 239 height 28
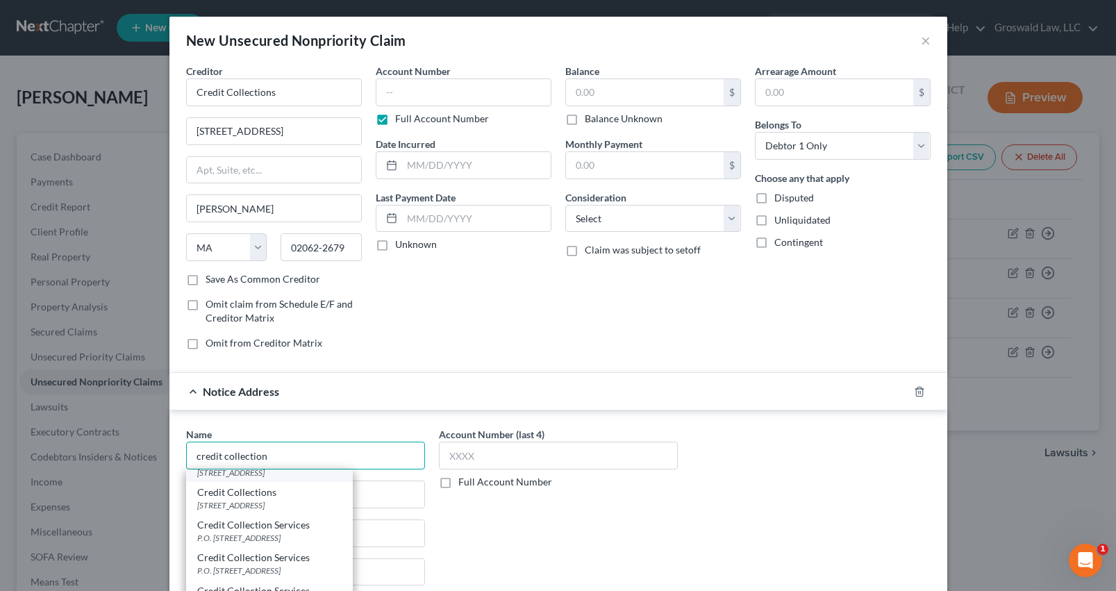
scroll to position [30, 0]
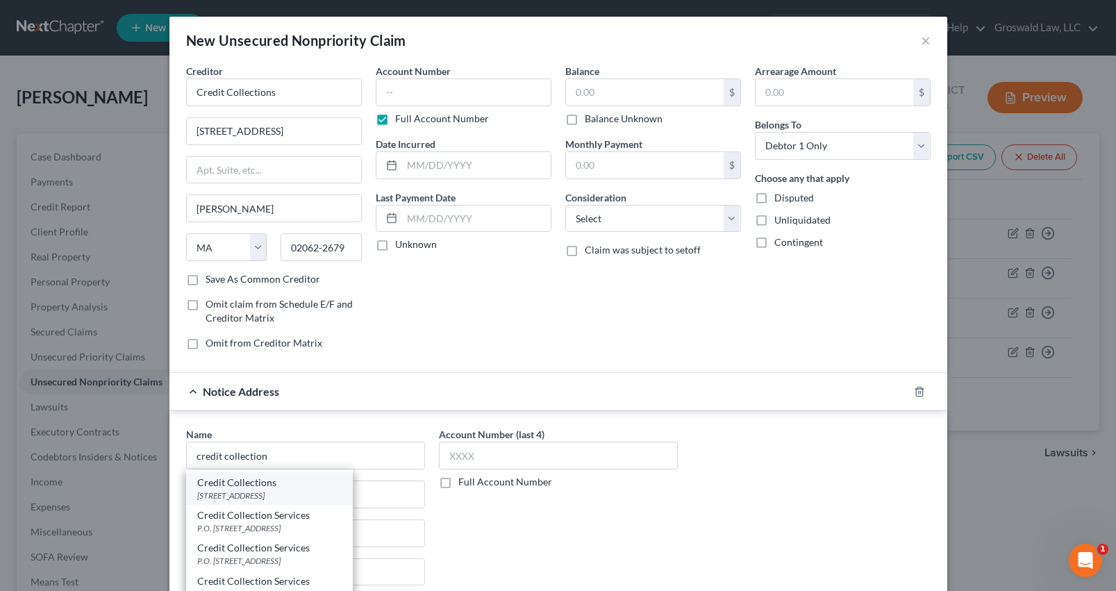
click at [266, 486] on div "Credit Collections" at bounding box center [269, 483] width 144 height 14
type input "Credit Collections"
type input "PO Box 337"
type input "[PERSON_NAME]"
select select "22"
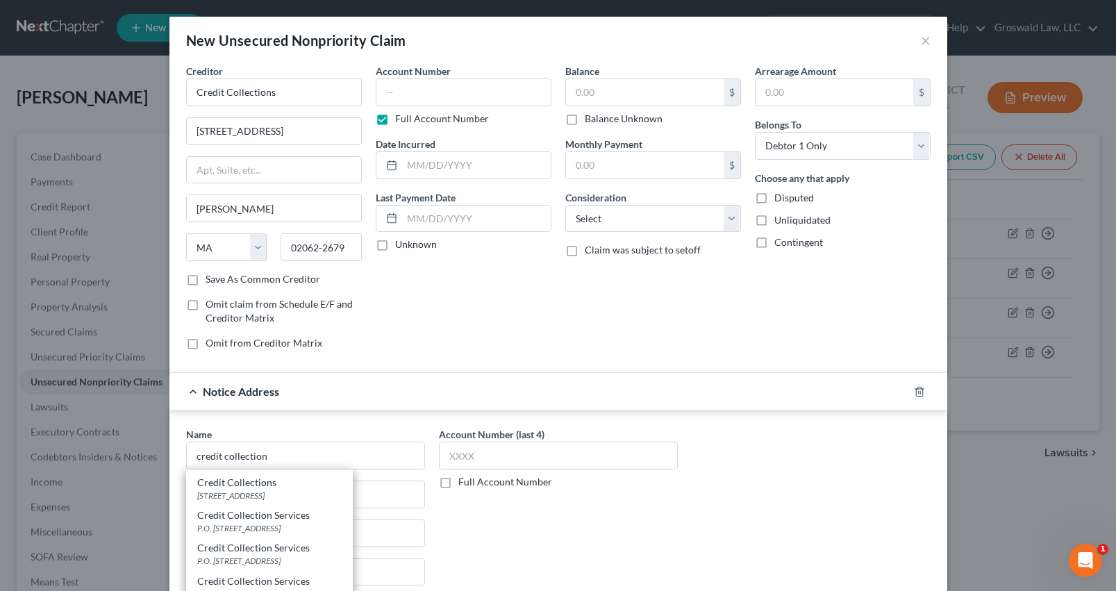
type input "02062"
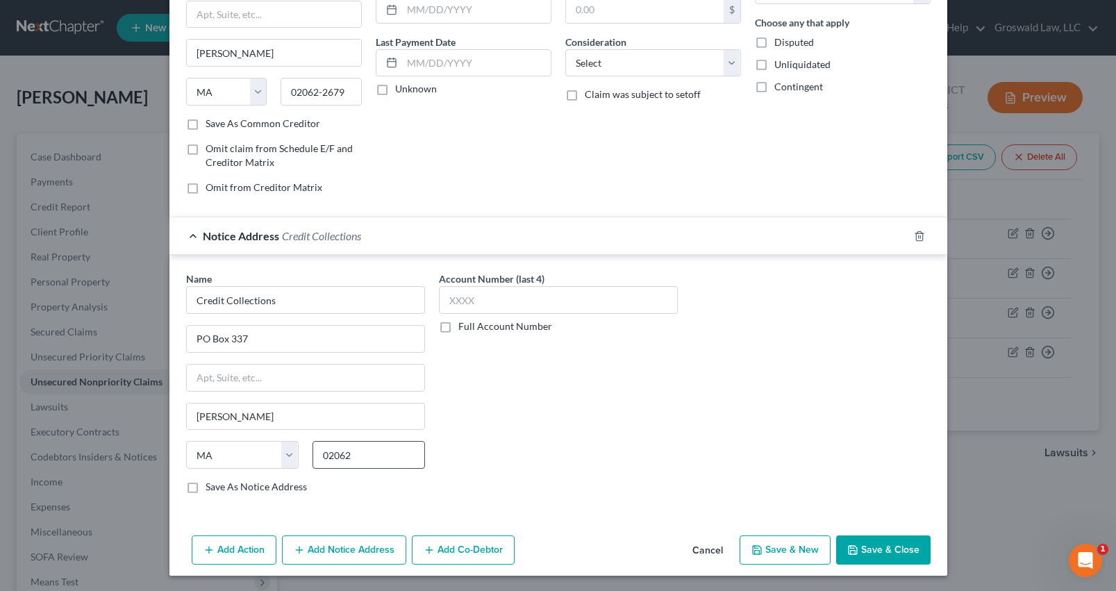
scroll to position [157, 0]
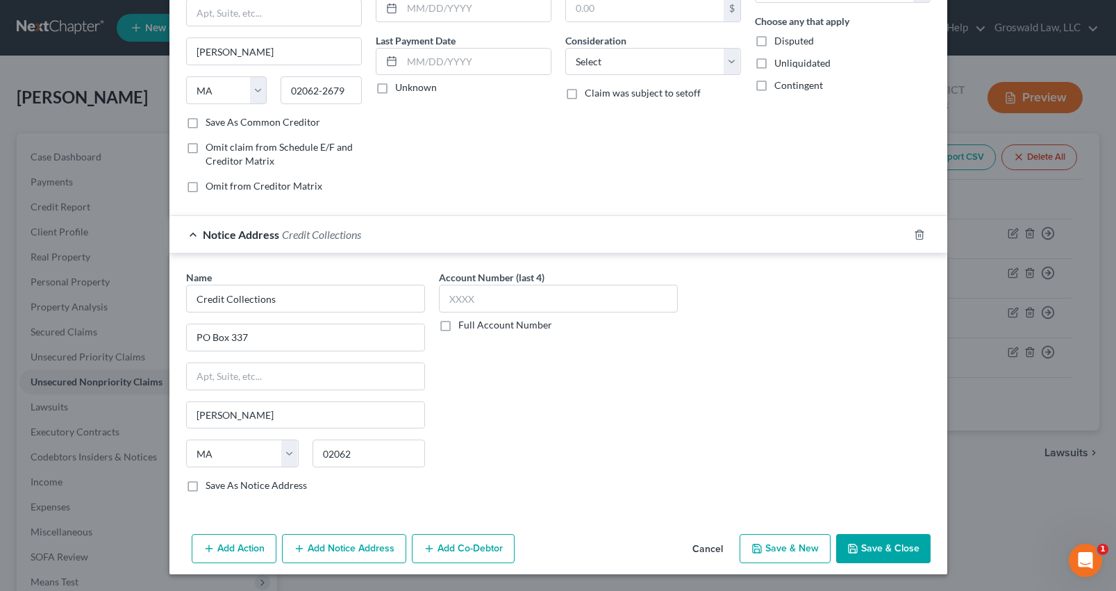
click at [370, 542] on button "Add Notice Address" at bounding box center [344, 548] width 124 height 29
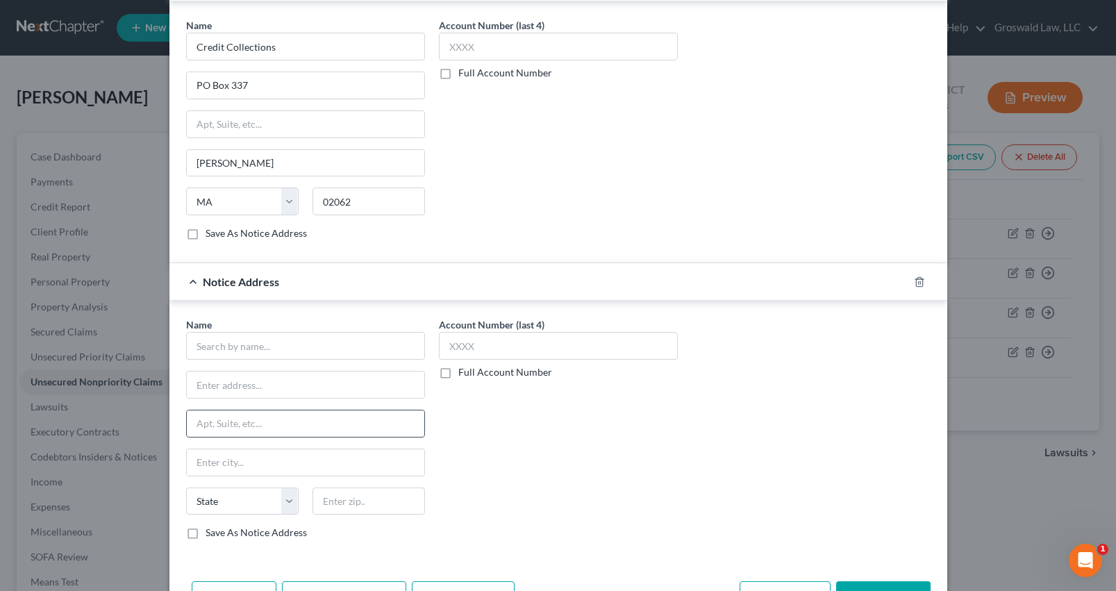
scroll to position [456, 0]
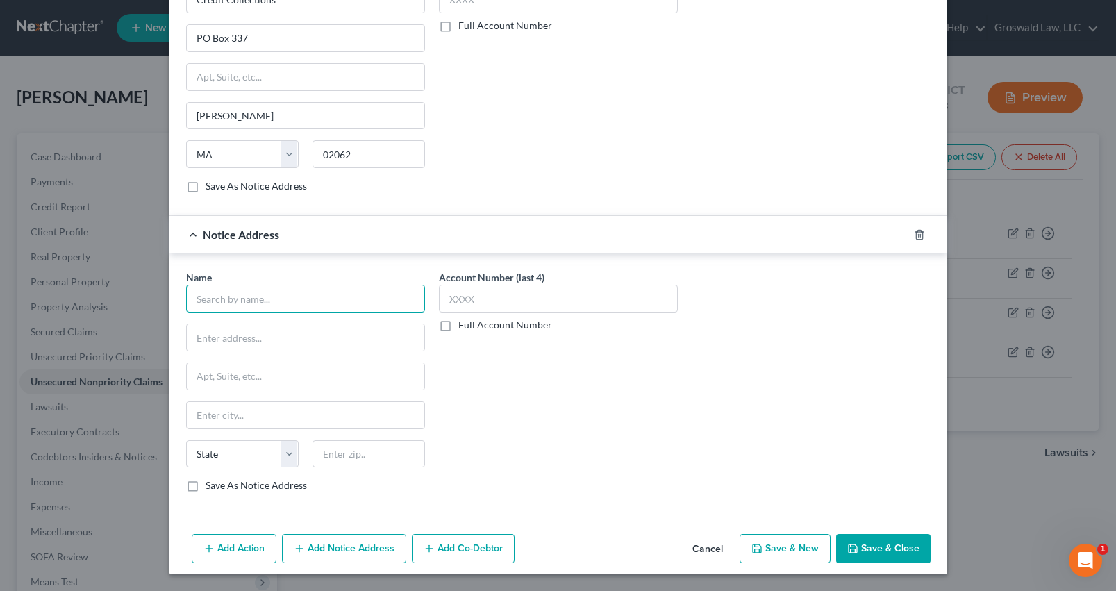
click at [268, 305] on input "text" at bounding box center [305, 299] width 239 height 28
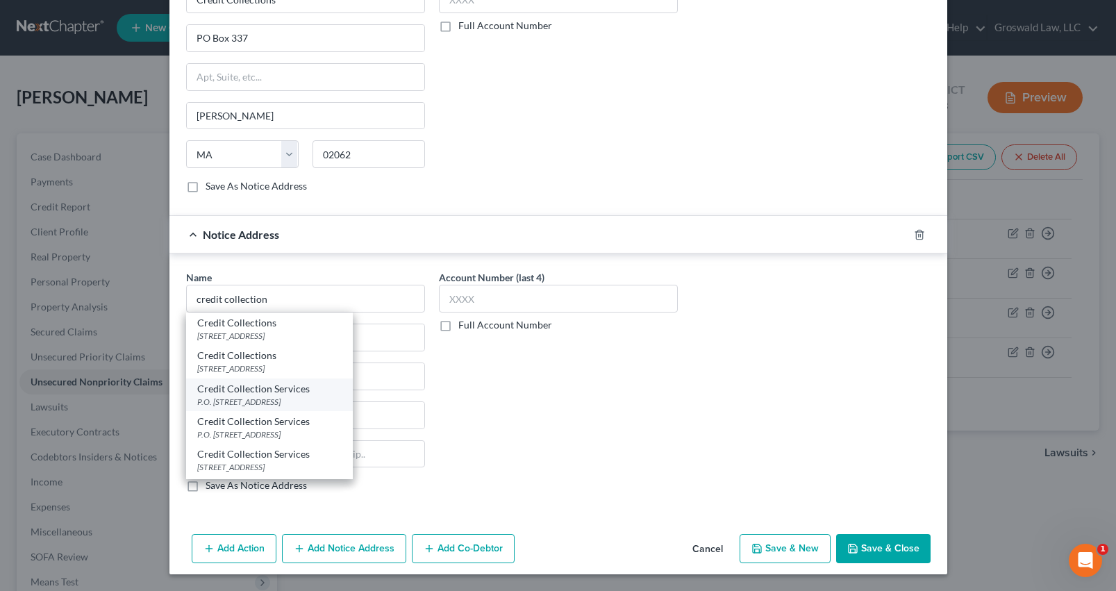
click at [277, 399] on div "P.O. [STREET_ADDRESS]" at bounding box center [269, 402] width 144 height 12
type input "Credit Collection Services"
type input "P.O. Box 447"
type input "[PERSON_NAME]"
select select "22"
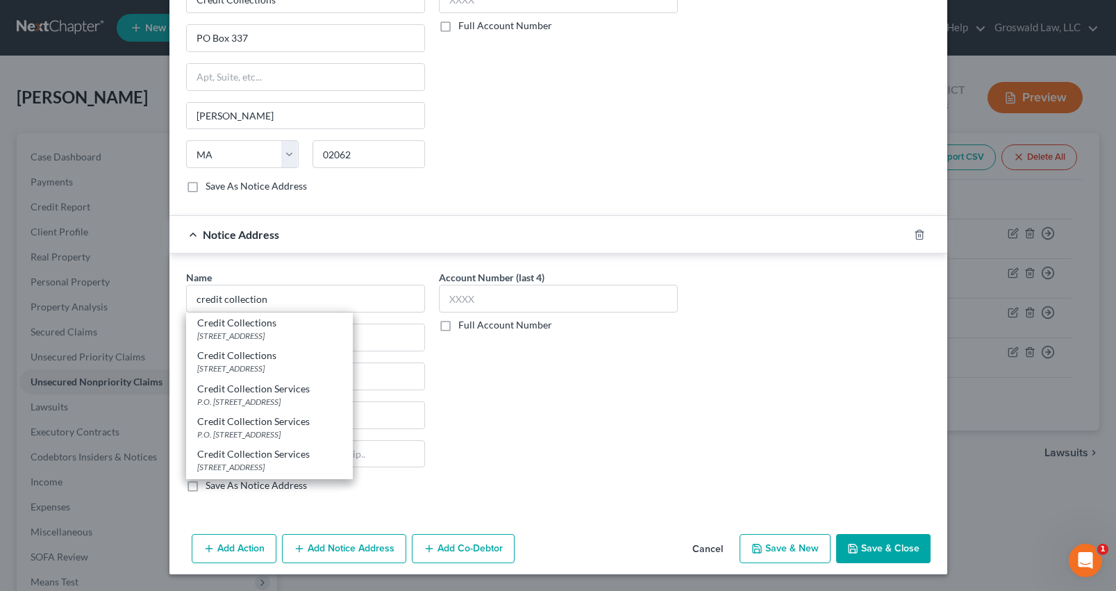
type input "02062"
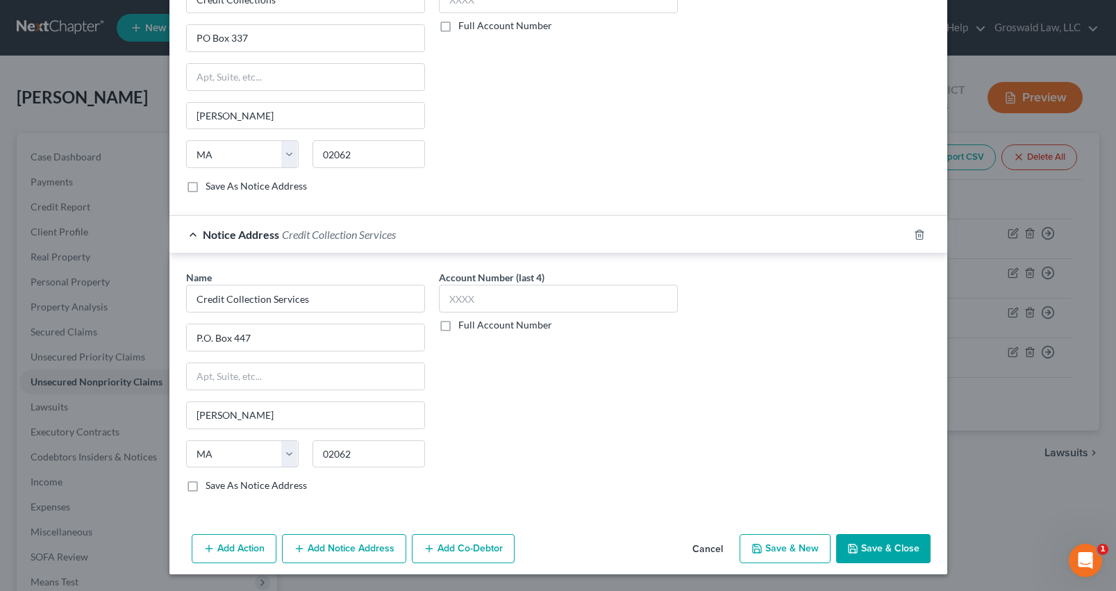
click at [326, 547] on button "Add Notice Address" at bounding box center [344, 548] width 124 height 29
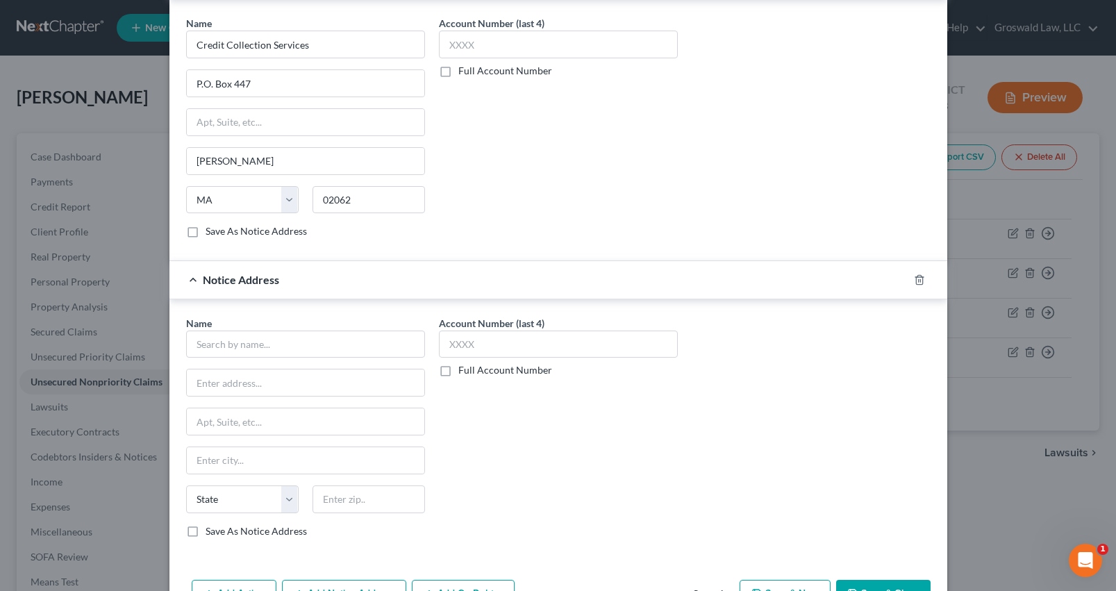
scroll to position [756, 0]
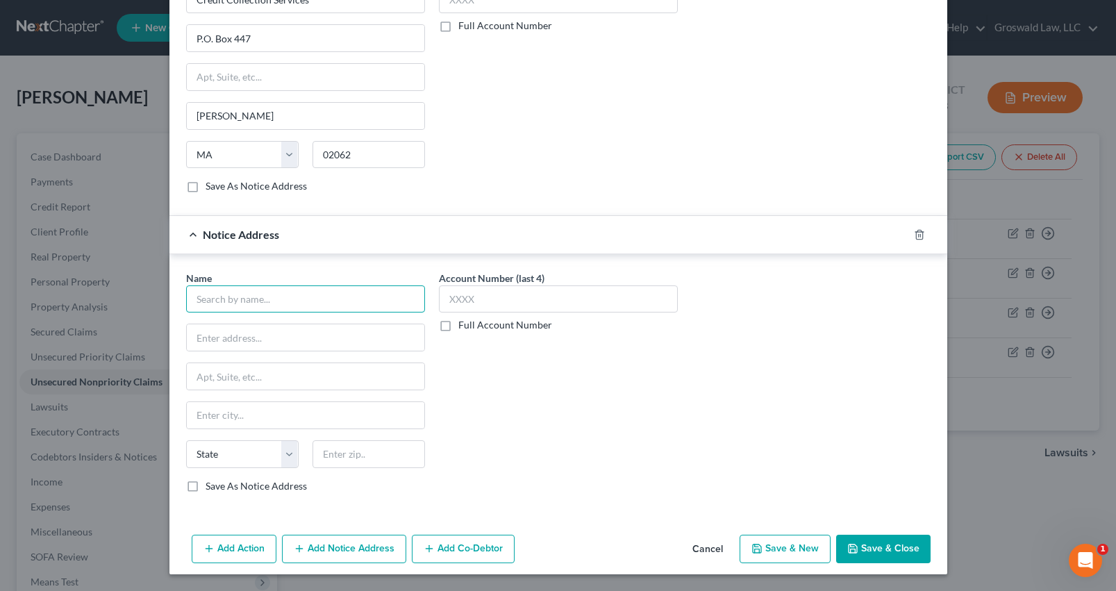
click at [306, 304] on input "text" at bounding box center [305, 300] width 239 height 28
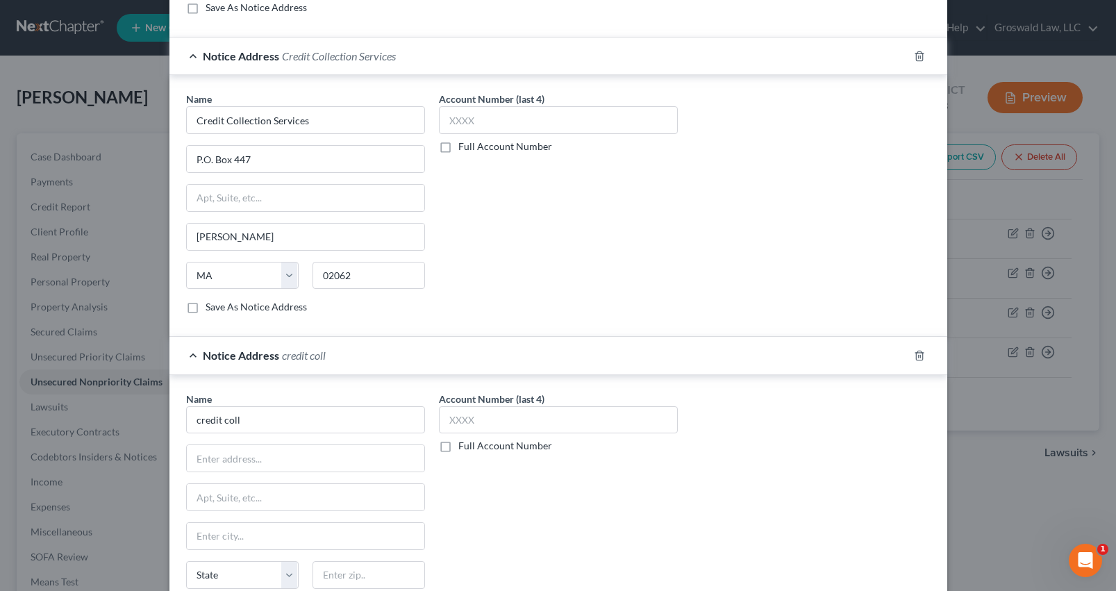
scroll to position [617, 0]
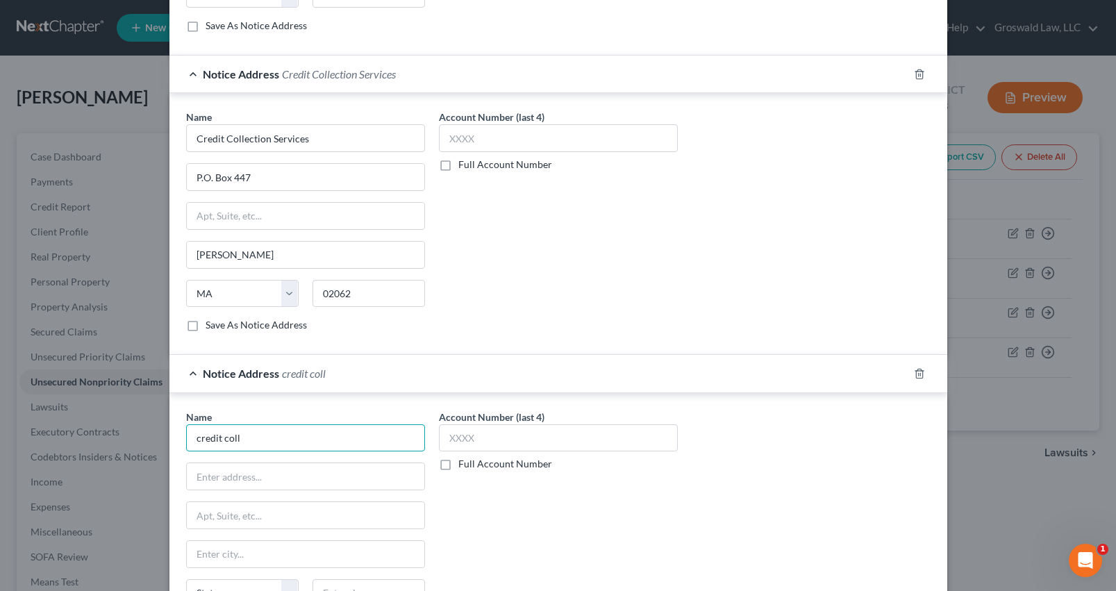
drag, startPoint x: 265, startPoint y: 433, endPoint x: -582, endPoint y: 420, distance: 847.6
click at [0, 420] on html "Home New Case Client Portal Groswald Law, LLC [PERSON_NAME][EMAIL_ADDRESS][DOMA…" at bounding box center [558, 381] width 1116 height 763
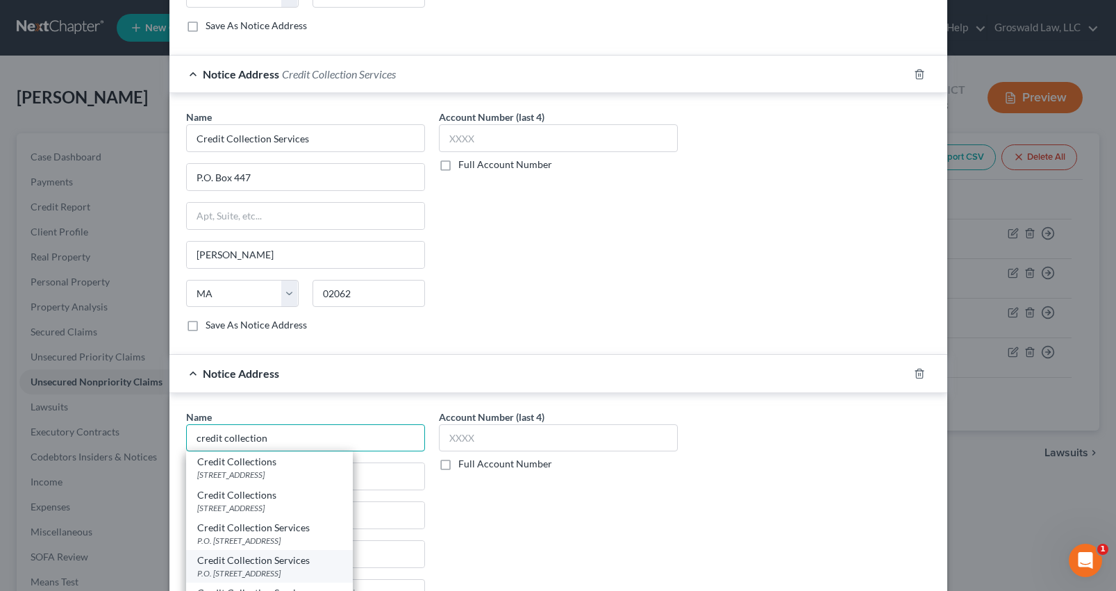
scroll to position [30, 0]
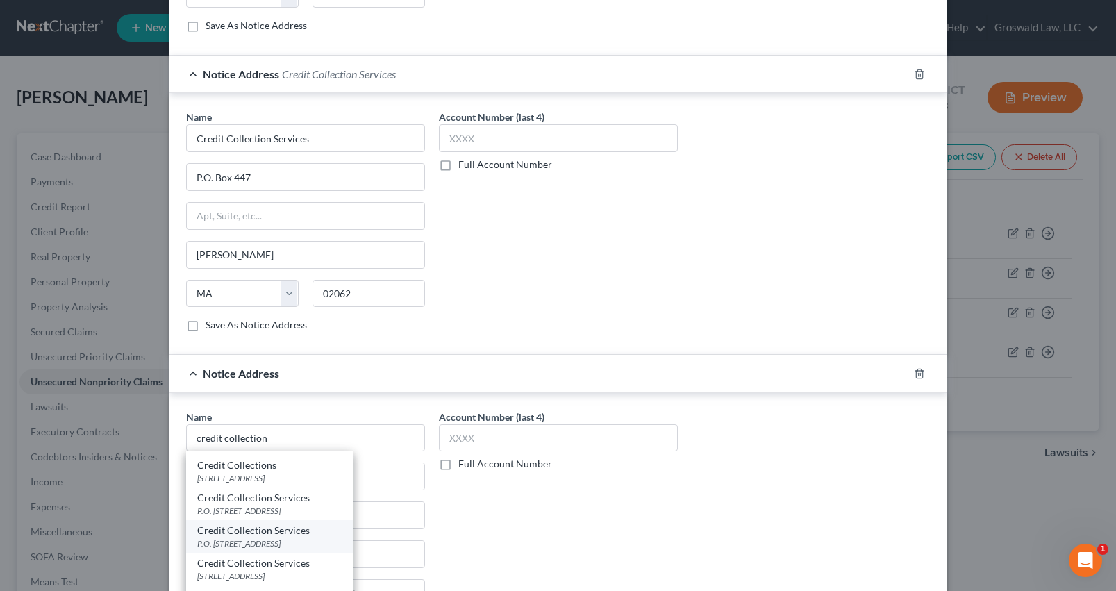
click at [226, 541] on div "P.O. [STREET_ADDRESS]" at bounding box center [269, 544] width 144 height 12
type input "Credit Collection Services"
type input "P.O. Box 607"
type input "[PERSON_NAME]"
select select "22"
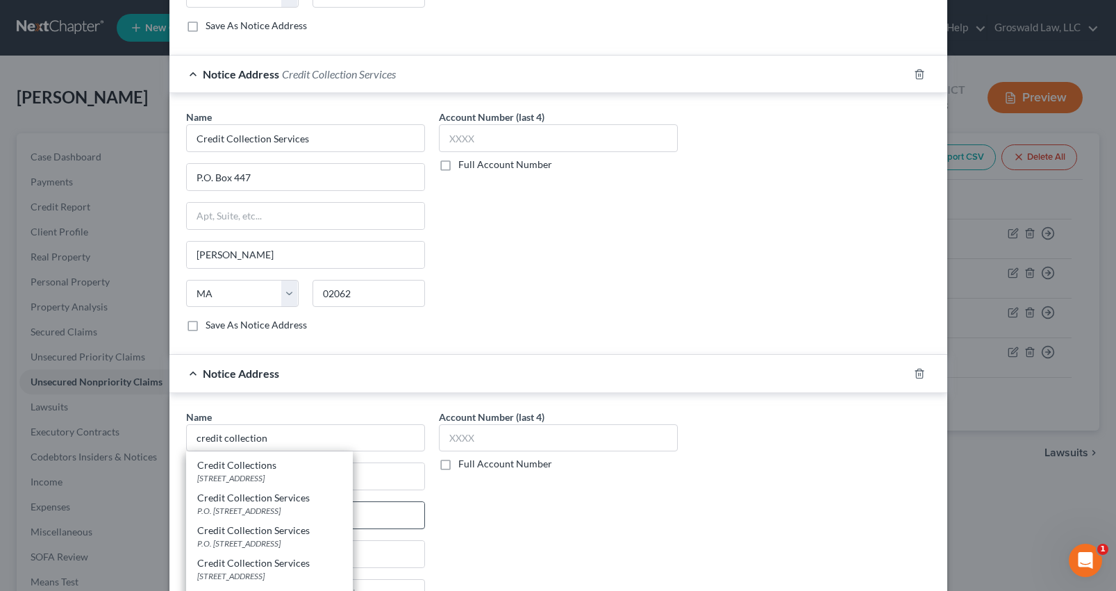
type input "02062"
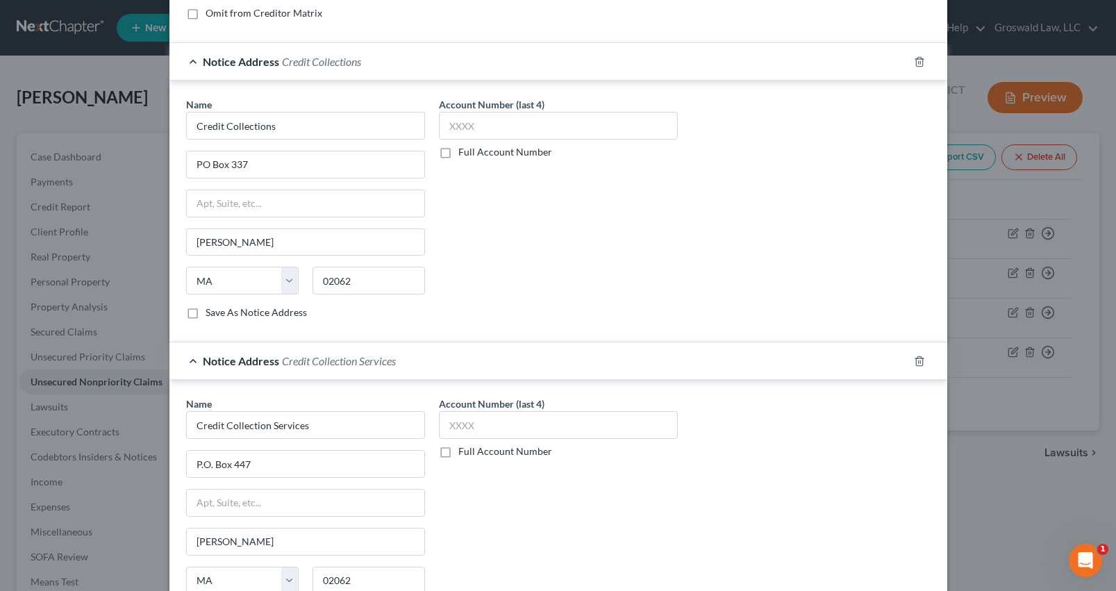
scroll to position [0, 0]
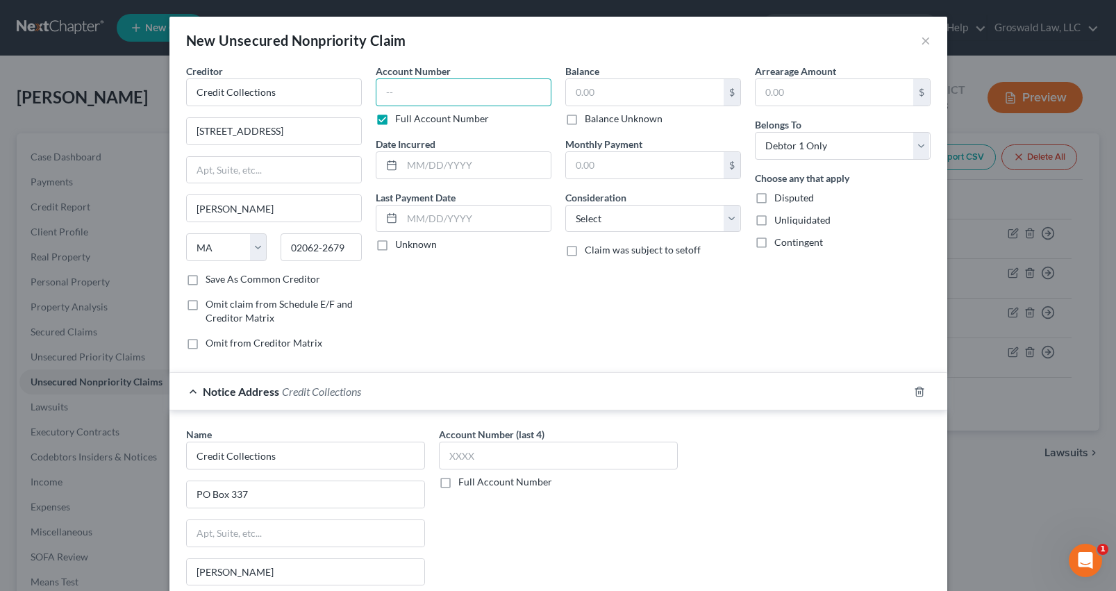
click at [393, 97] on input "text" at bounding box center [464, 92] width 176 height 28
type input "5057"
type input "04/2025"
type input "710"
click at [670, 232] on select "Select Cable / Satellite Services Collection Agency Credit Card Debt Debt Couns…" at bounding box center [653, 219] width 176 height 28
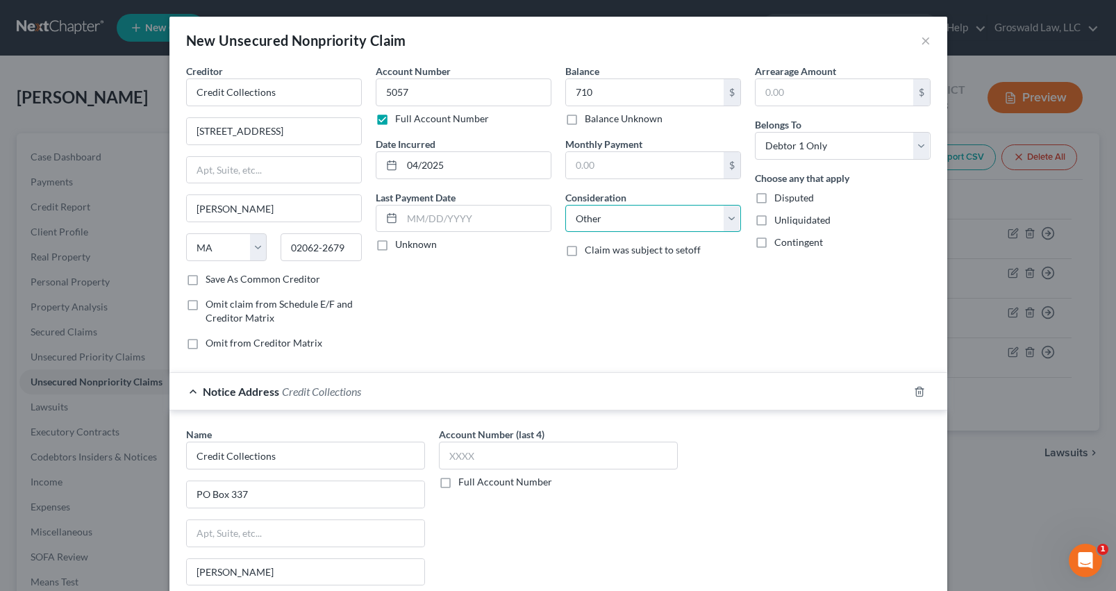
click at [565, 205] on select "Select Cable / Satellite Services Collection Agency Credit Card Debt Debt Couns…" at bounding box center [653, 219] width 176 height 28
select select "14"
type input "collections - progressive ins."
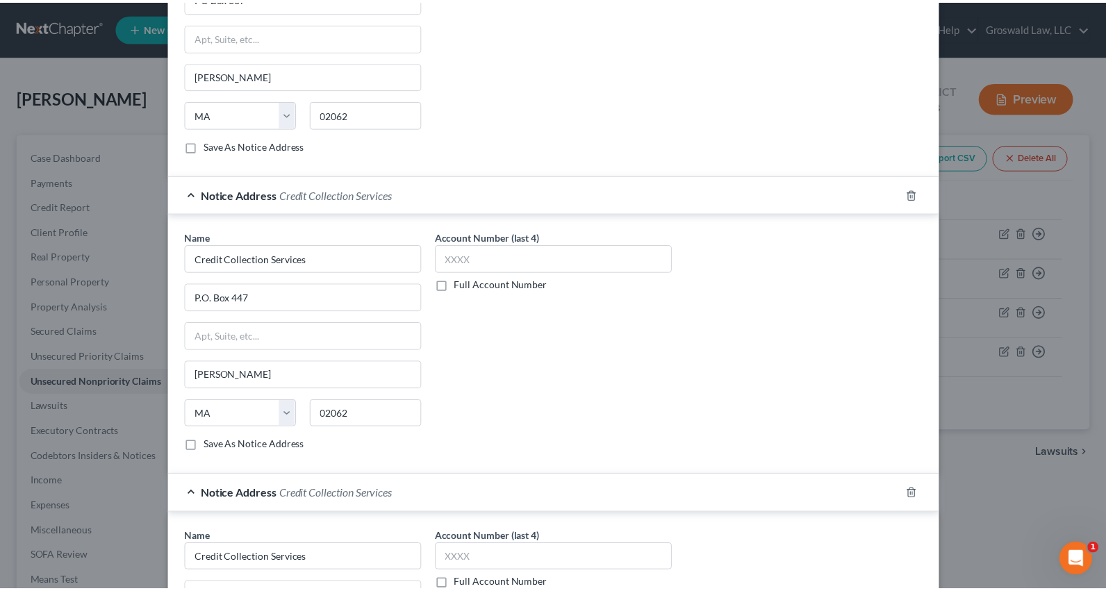
scroll to position [756, 0]
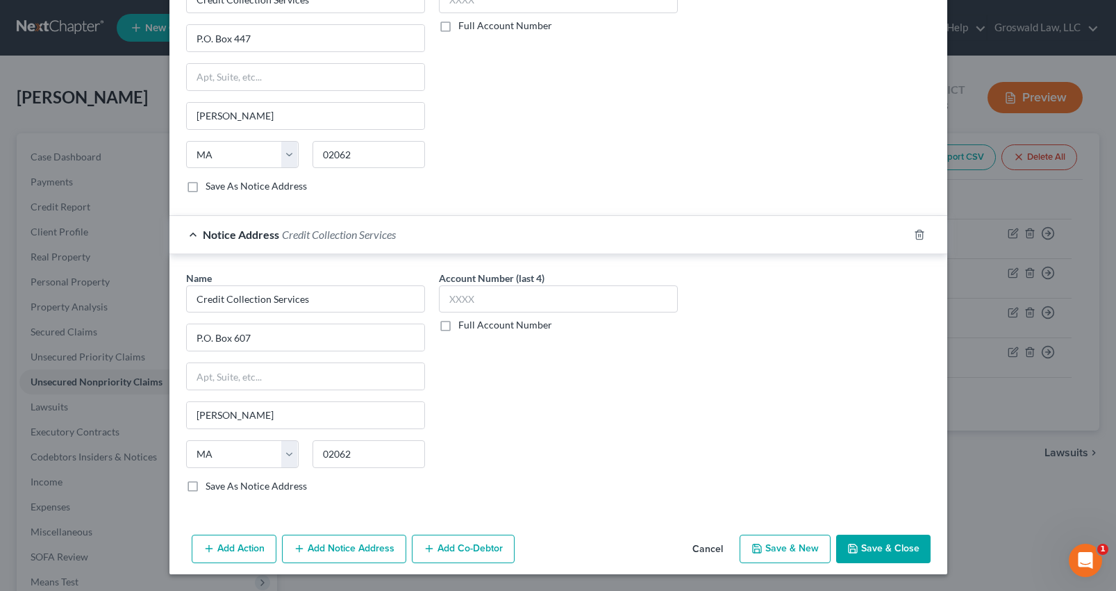
click at [879, 557] on button "Save & Close" at bounding box center [883, 549] width 94 height 29
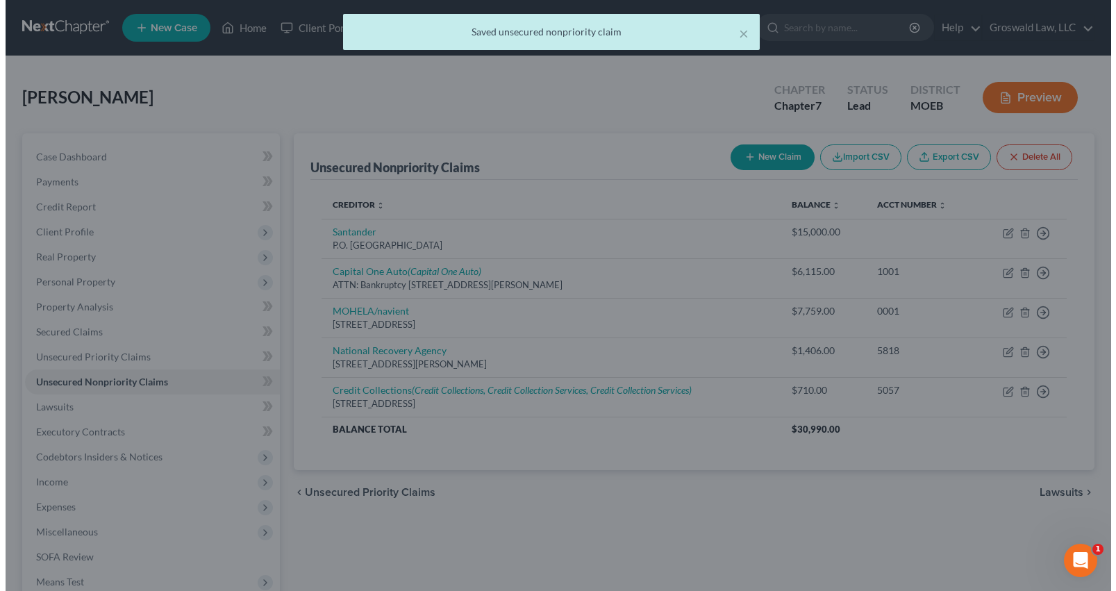
scroll to position [0, 0]
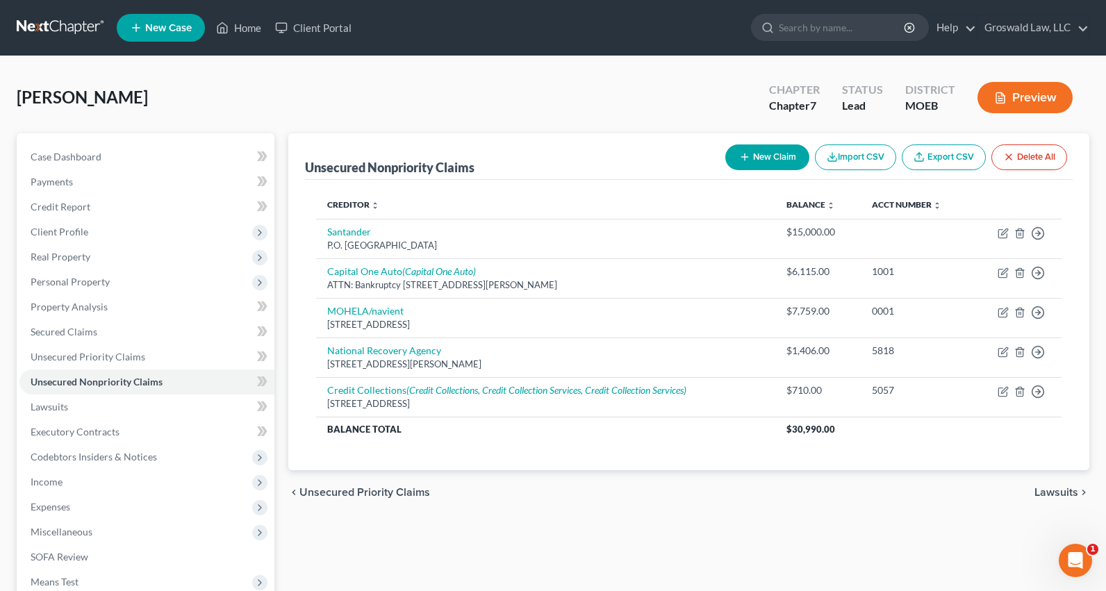
click at [748, 156] on button "New Claim" at bounding box center [767, 157] width 84 height 26
select select "0"
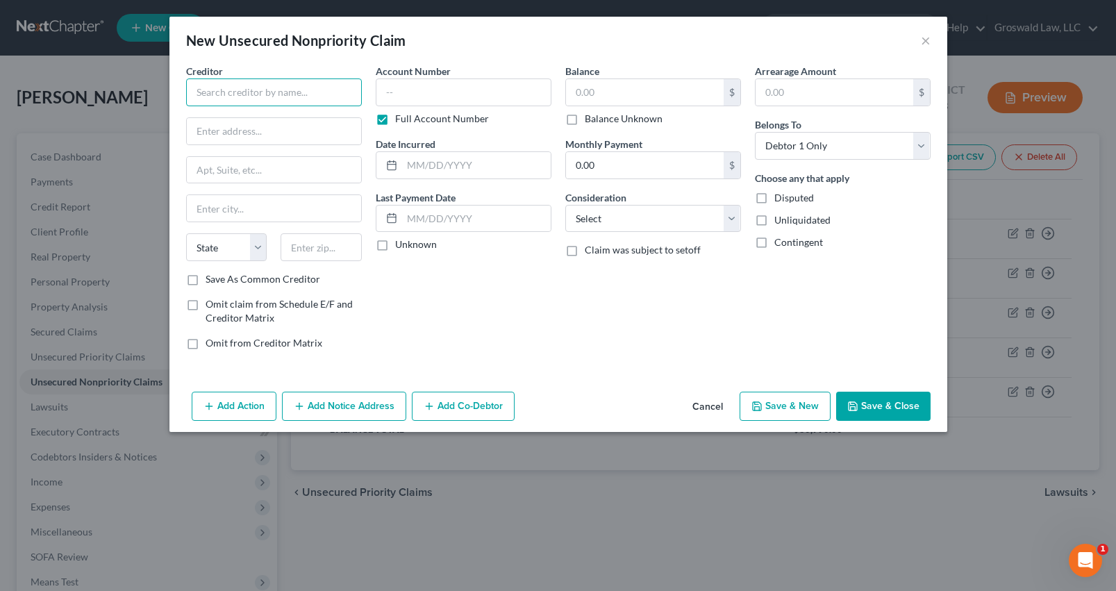
click at [306, 98] on input "text" at bounding box center [274, 92] width 176 height 28
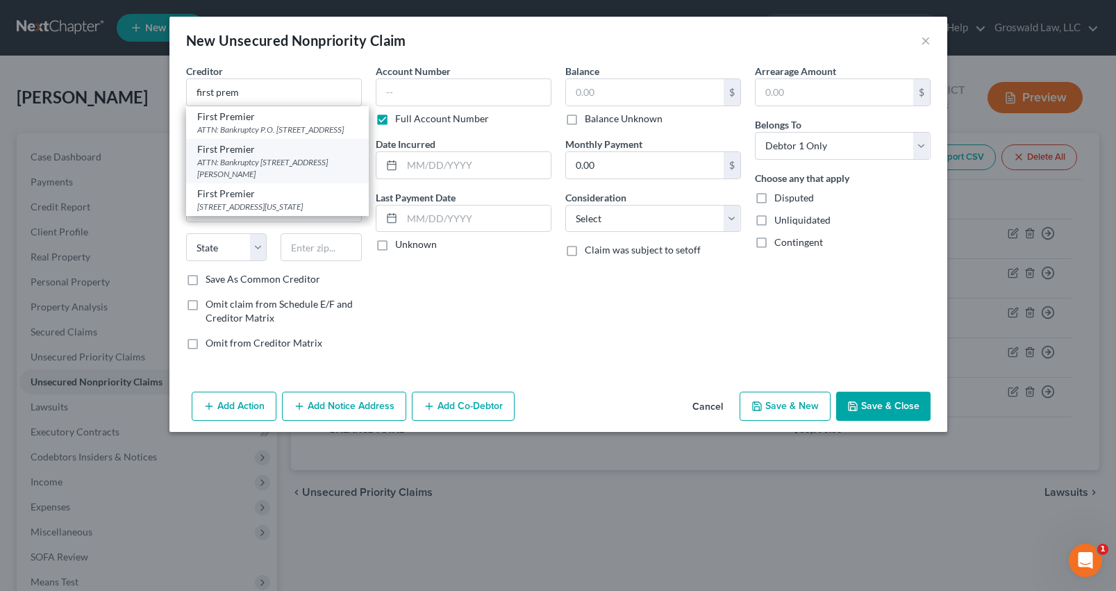
click at [288, 174] on div "ATTN: Bankruptcy [STREET_ADDRESS][PERSON_NAME]" at bounding box center [277, 168] width 160 height 24
type input "First Premier"
type input "ATTN: Bankruptcy"
type input "[STREET_ADDRESS][PERSON_NAME]"
type input "[GEOGRAPHIC_DATA]"
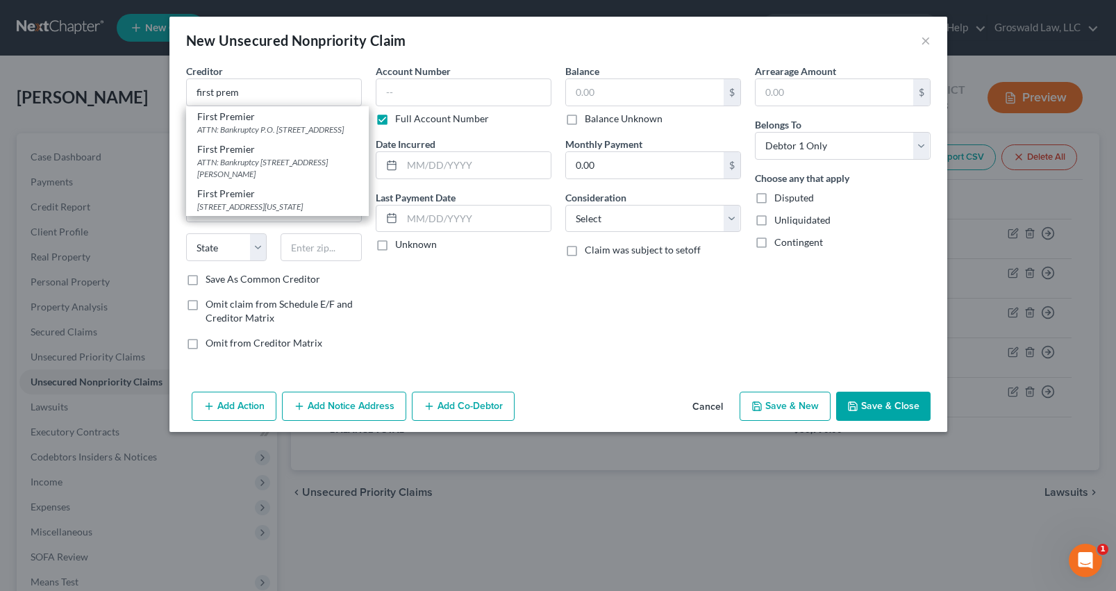
select select "43"
type input "57107"
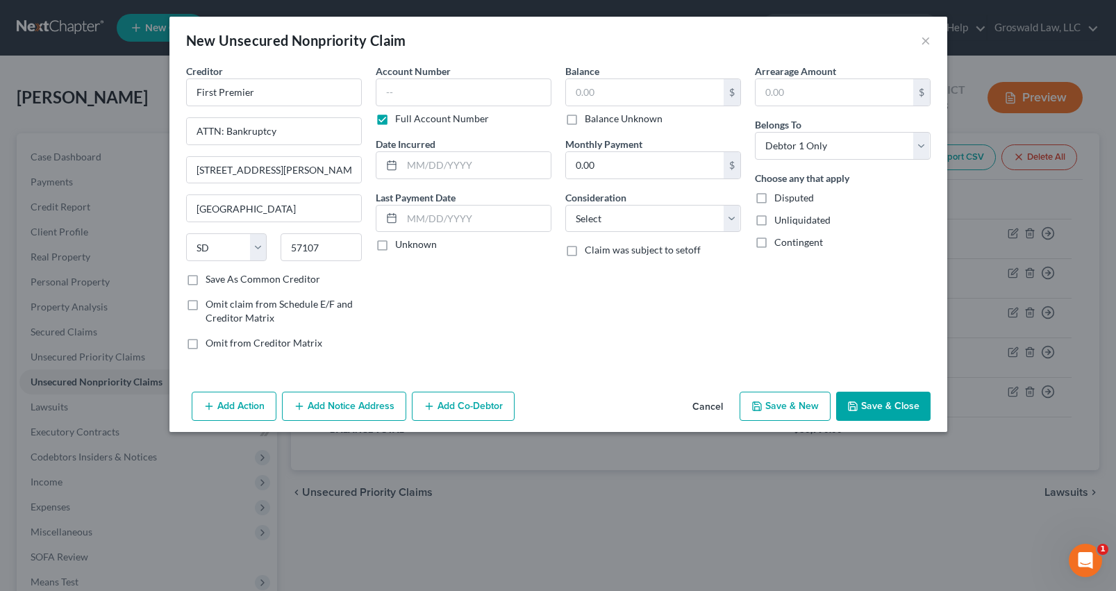
click at [339, 419] on button "Add Notice Address" at bounding box center [344, 406] width 124 height 29
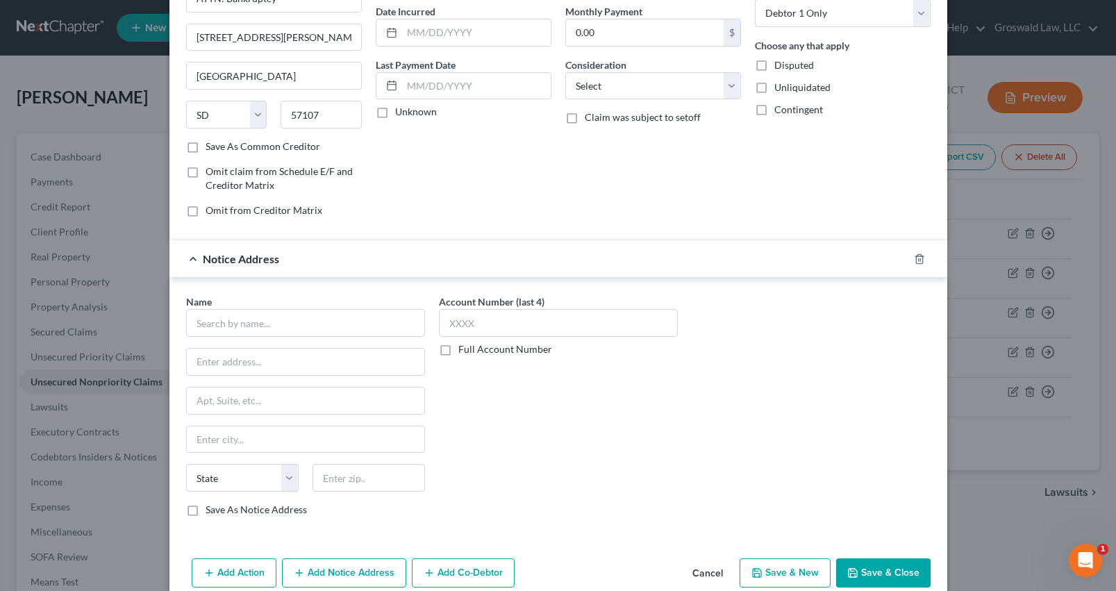
scroll to position [157, 0]
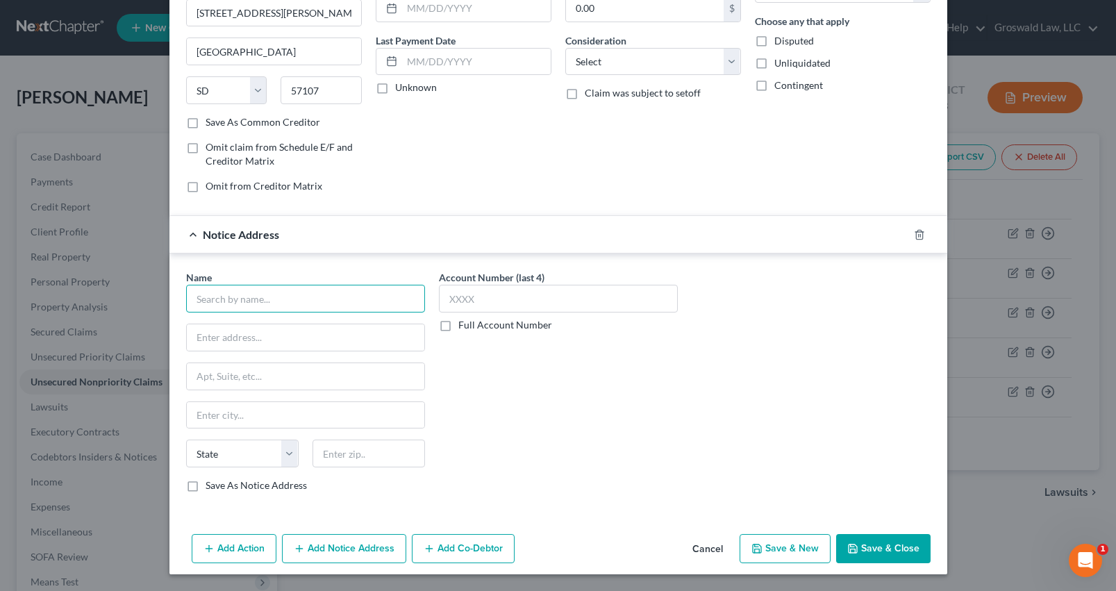
click at [201, 301] on input "text" at bounding box center [305, 299] width 239 height 28
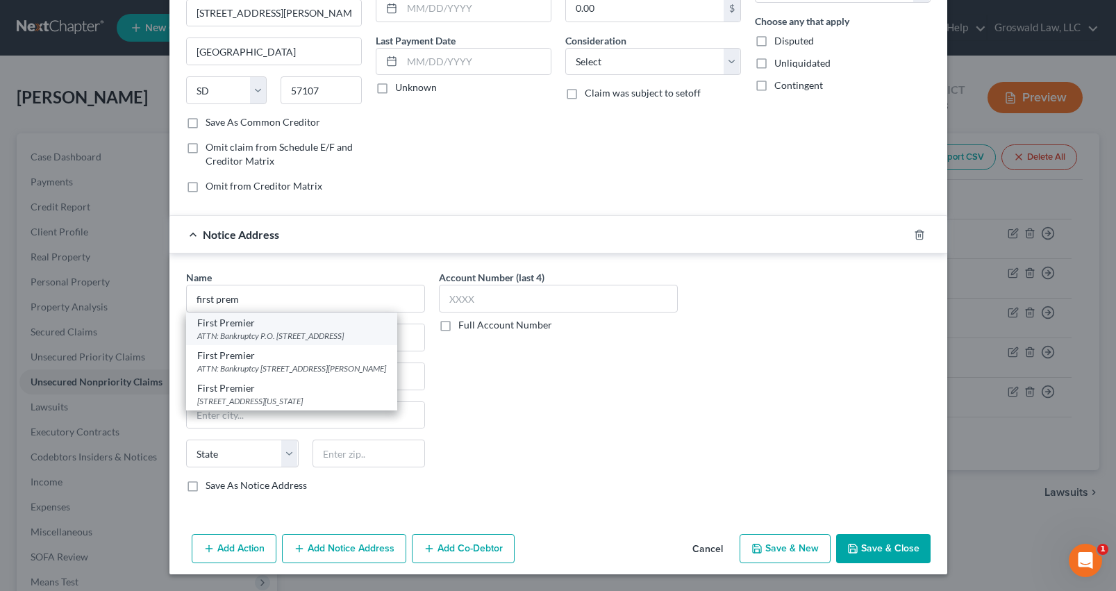
click at [274, 339] on div "ATTN: Bankruptcy P.O. [STREET_ADDRESS]" at bounding box center [291, 336] width 189 height 12
type input "First Premier"
type input "ATTN: Bankruptcy"
type input "P.O. Box 5524"
type input "[GEOGRAPHIC_DATA]"
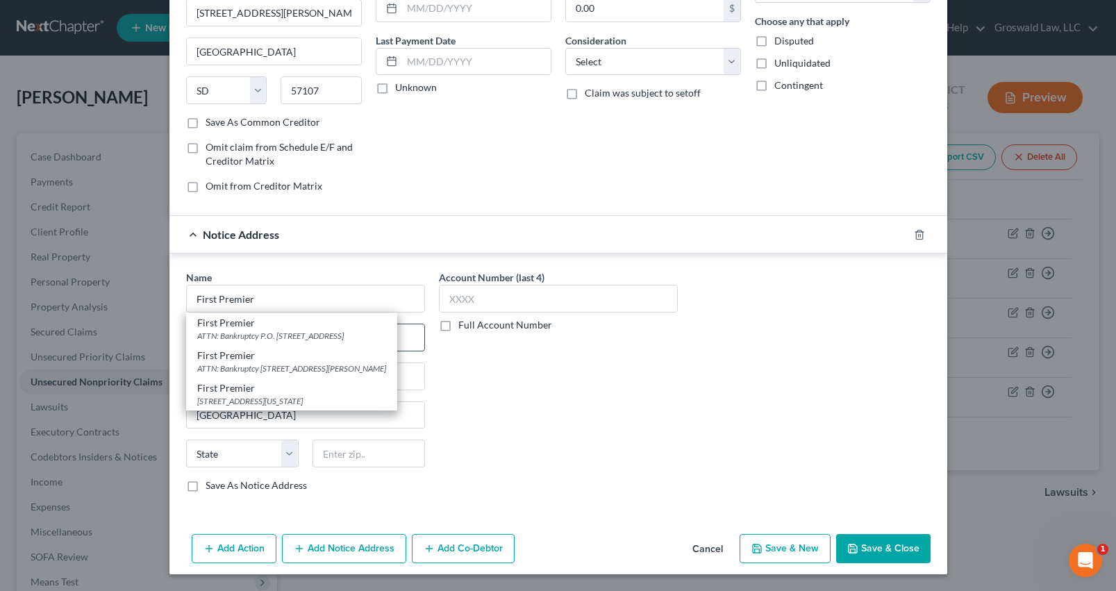
select select "43"
type input "57117"
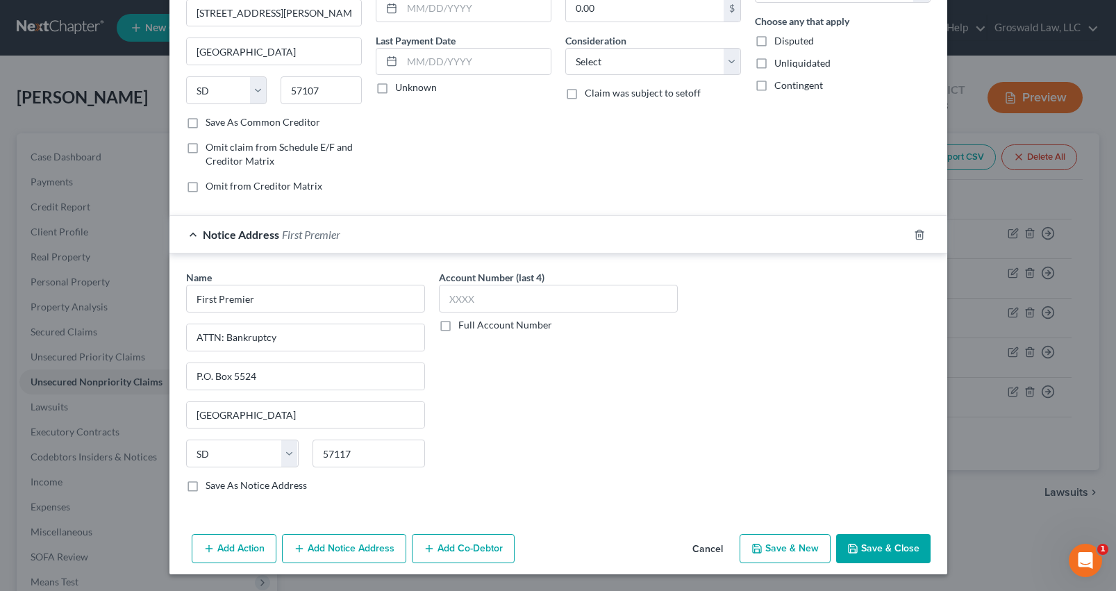
click at [309, 548] on button "Add Notice Address" at bounding box center [344, 548] width 124 height 29
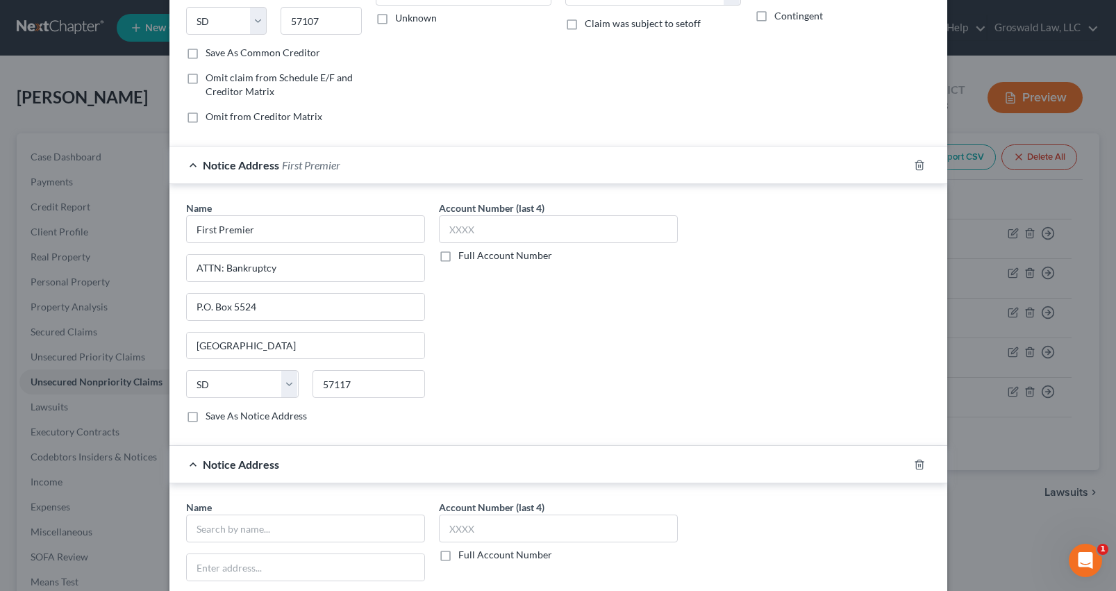
scroll to position [365, 0]
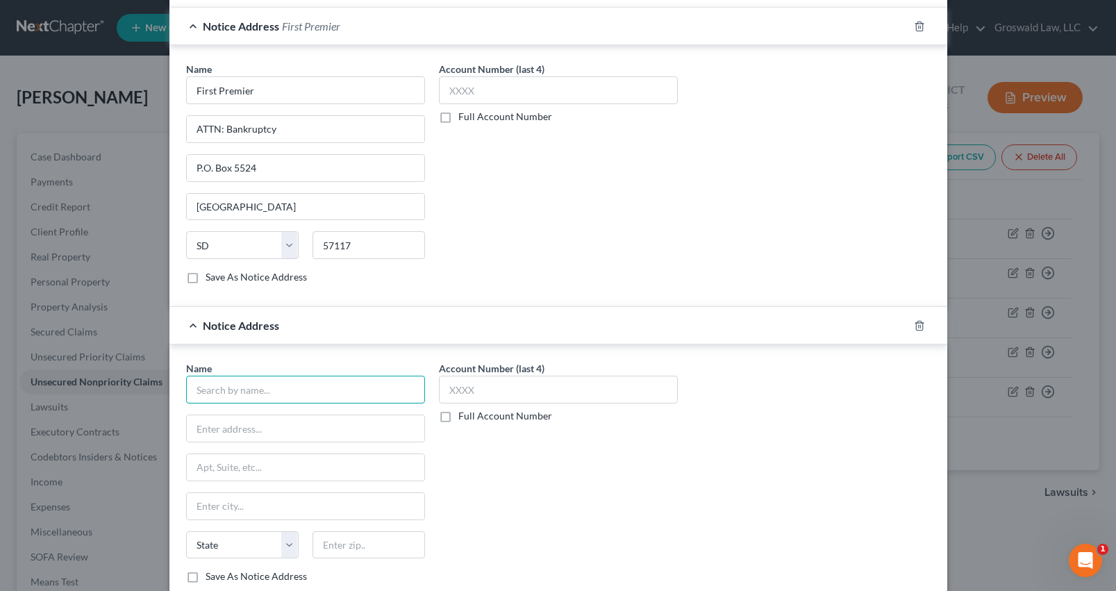
click at [274, 390] on input "text" at bounding box center [305, 390] width 239 height 28
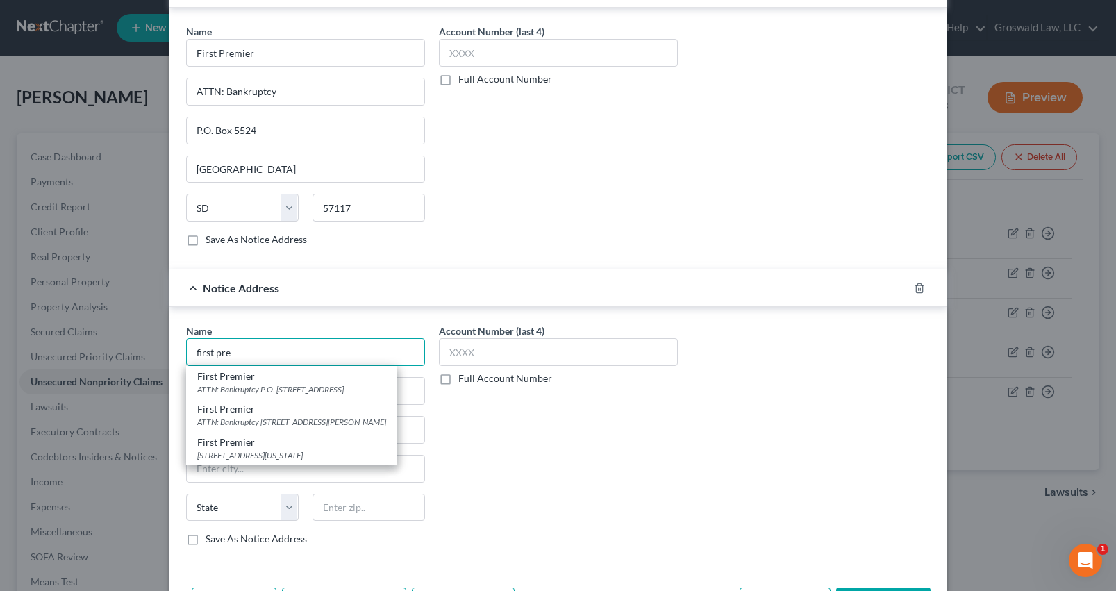
scroll to position [456, 0]
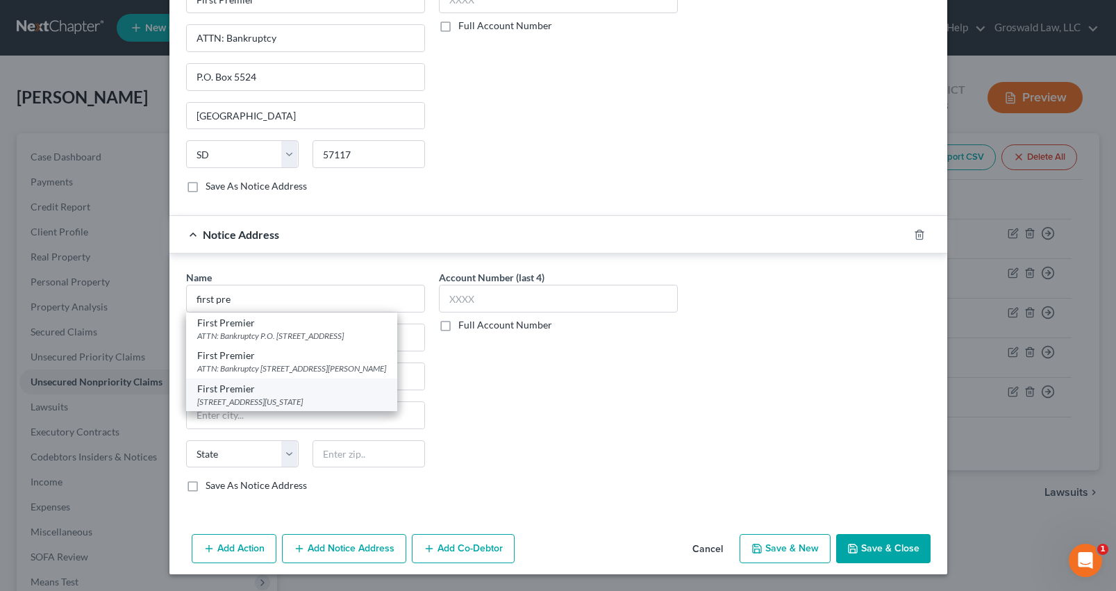
click at [311, 406] on div "[STREET_ADDRESS][US_STATE]" at bounding box center [291, 402] width 189 height 12
type input "First Premier"
type input "[STREET_ADDRESS][US_STATE]"
type input "[GEOGRAPHIC_DATA]"
select select "43"
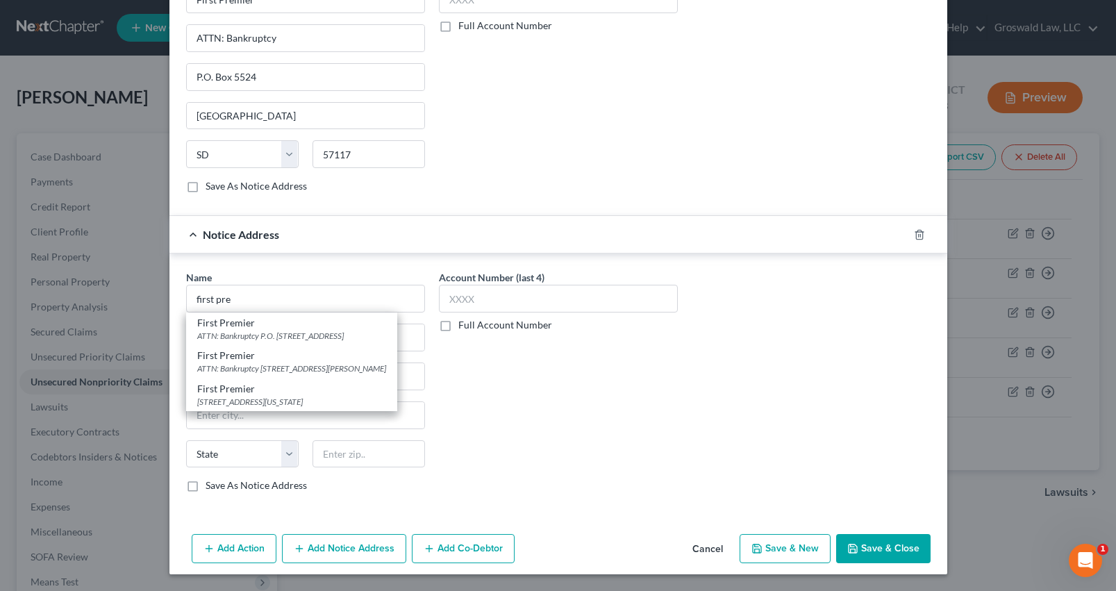
type input "57104"
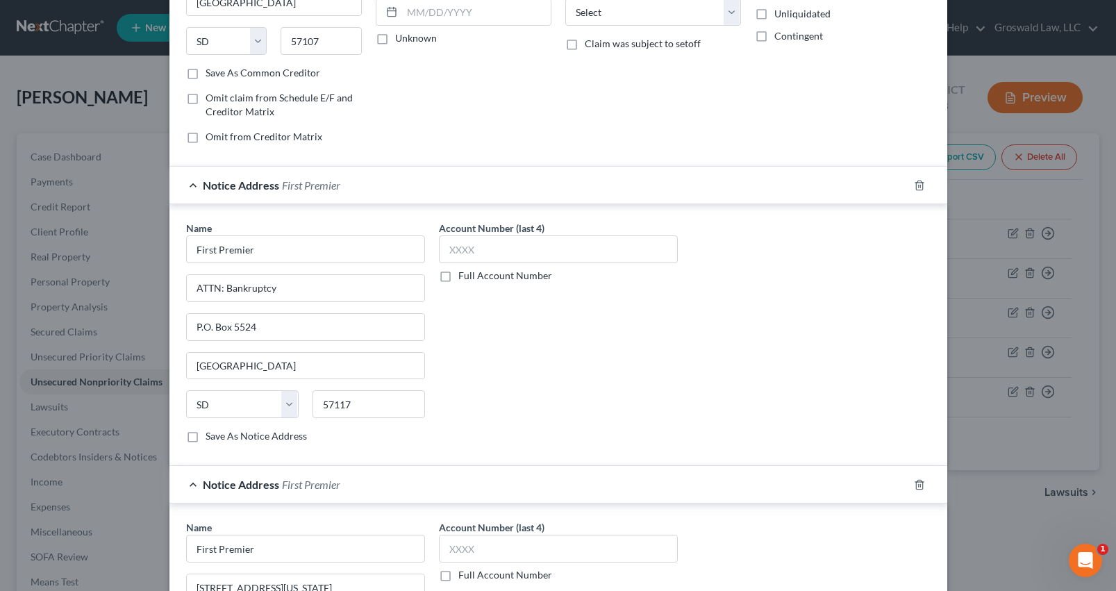
scroll to position [0, 0]
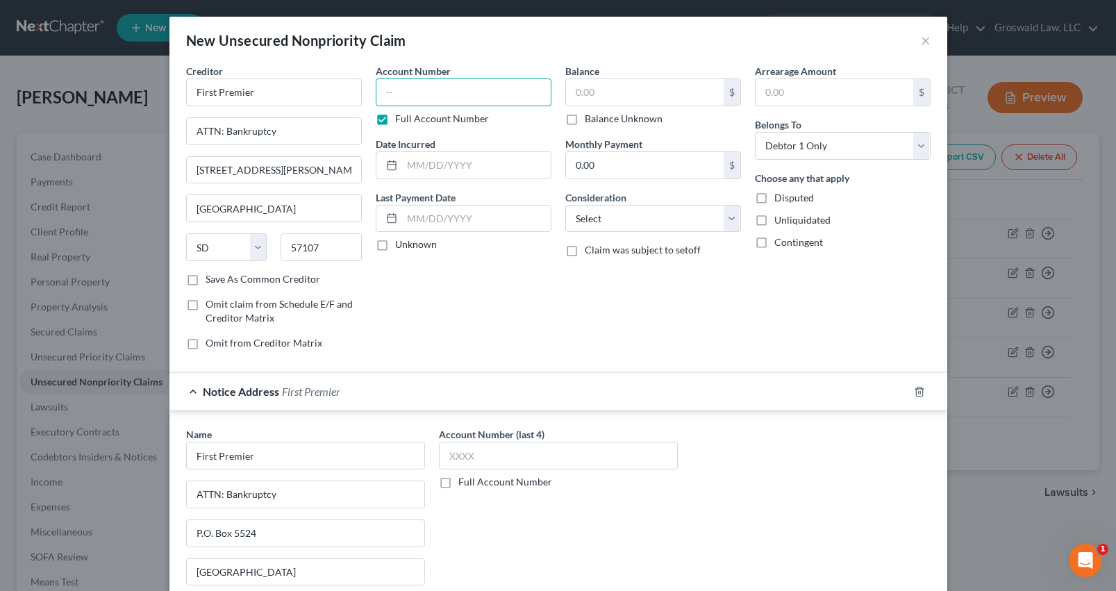
click at [443, 90] on input "text" at bounding box center [464, 92] width 176 height 28
type input "3526"
type input "09/2022"
type input "574"
select select "2"
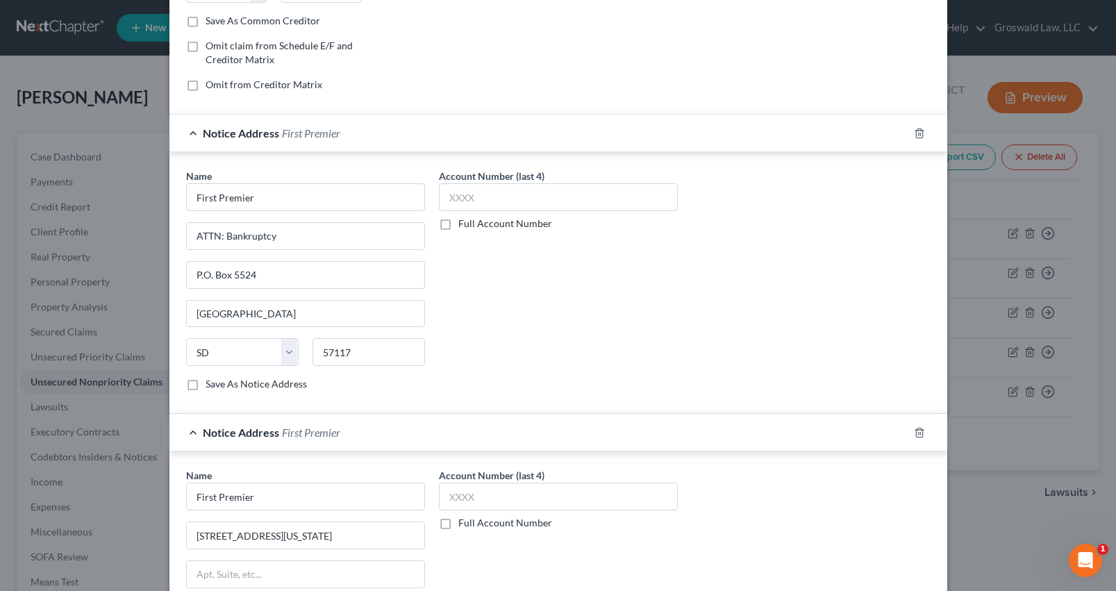
scroll to position [456, 0]
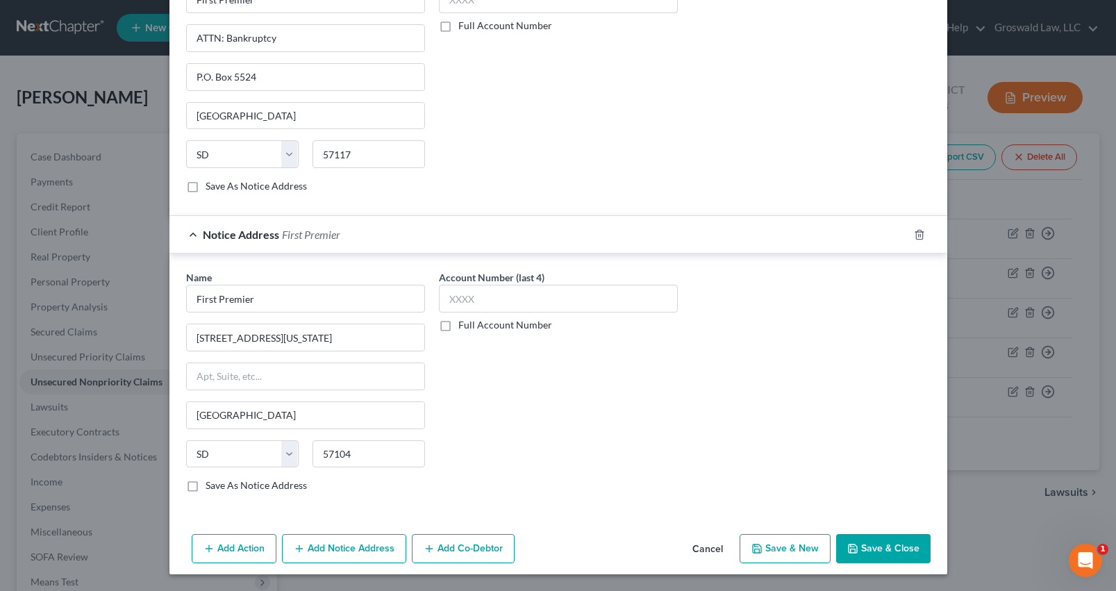
click at [777, 549] on button "Save & New" at bounding box center [785, 548] width 91 height 29
select select "0"
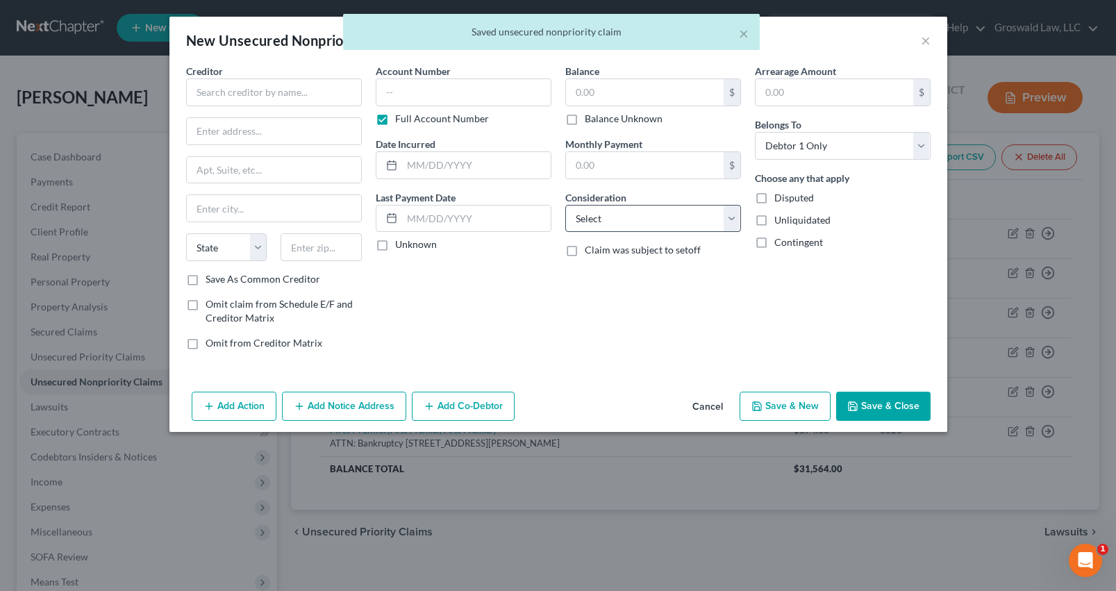
scroll to position [0, 0]
click at [227, 93] on input "text" at bounding box center [274, 92] width 176 height 28
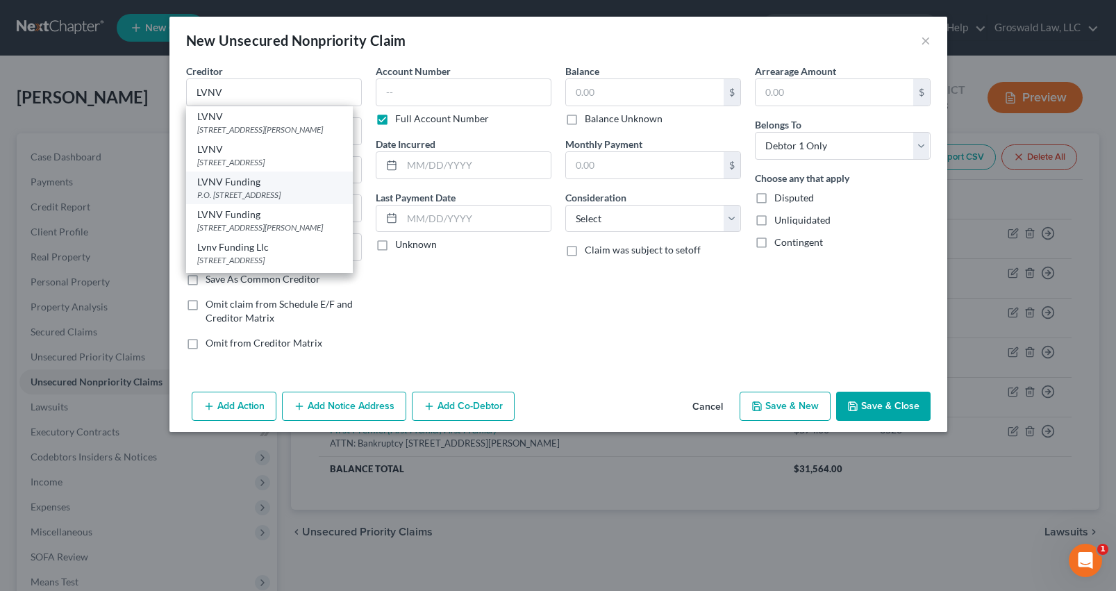
click at [276, 201] on div "P.O. [STREET_ADDRESS]" at bounding box center [269, 195] width 144 height 12
type input "LVNV Funding"
type input "P.O. Box 1269"
type input "[GEOGRAPHIC_DATA]"
select select "42"
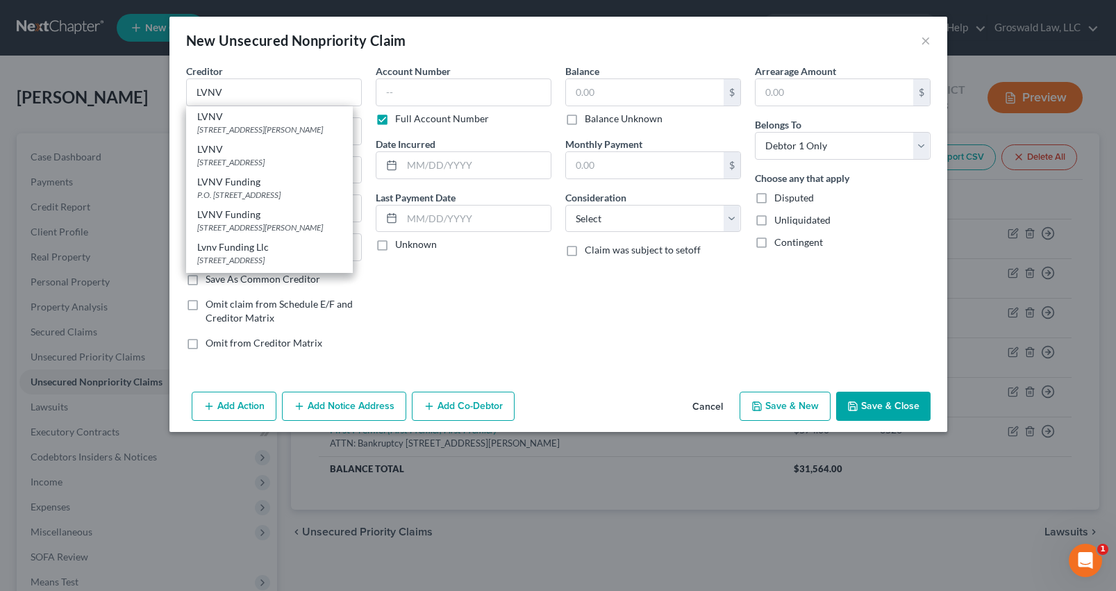
type input "29603"
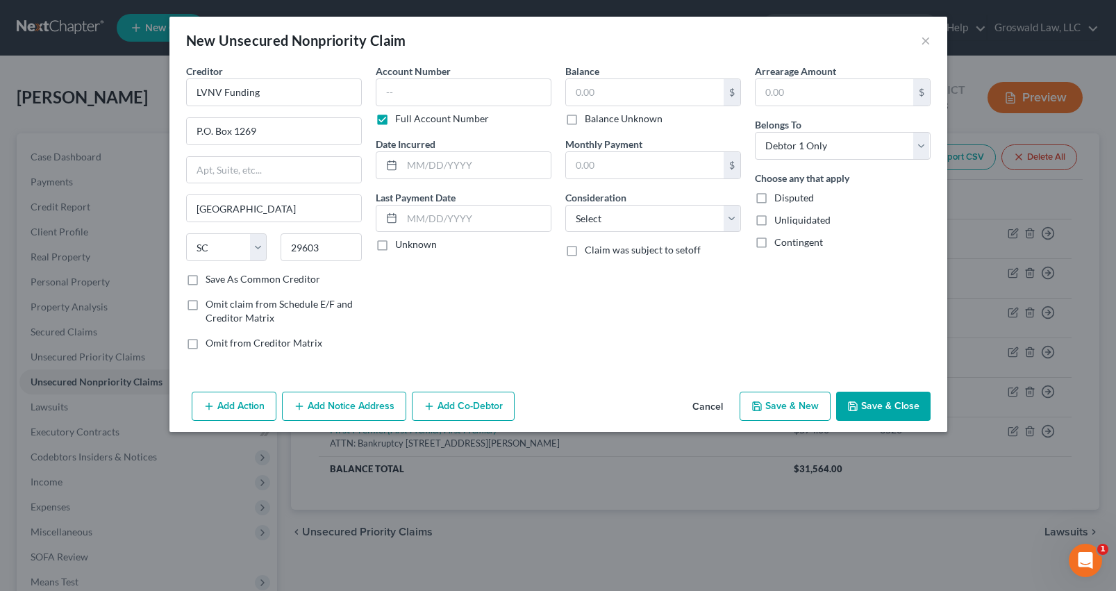
click at [298, 402] on icon "button" at bounding box center [299, 406] width 11 height 11
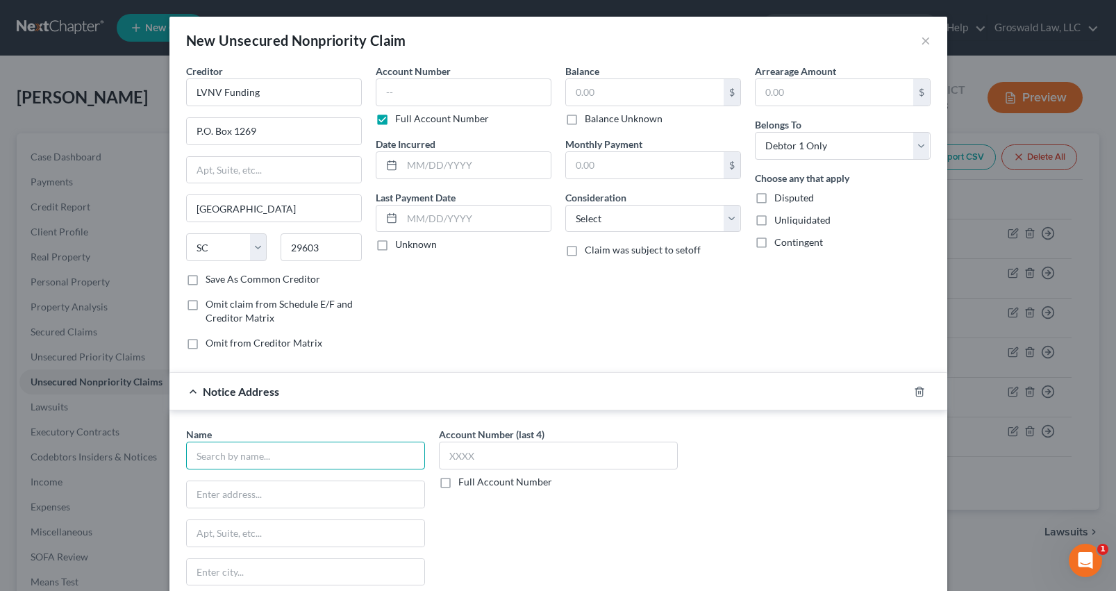
click at [265, 454] on input "text" at bounding box center [305, 456] width 239 height 28
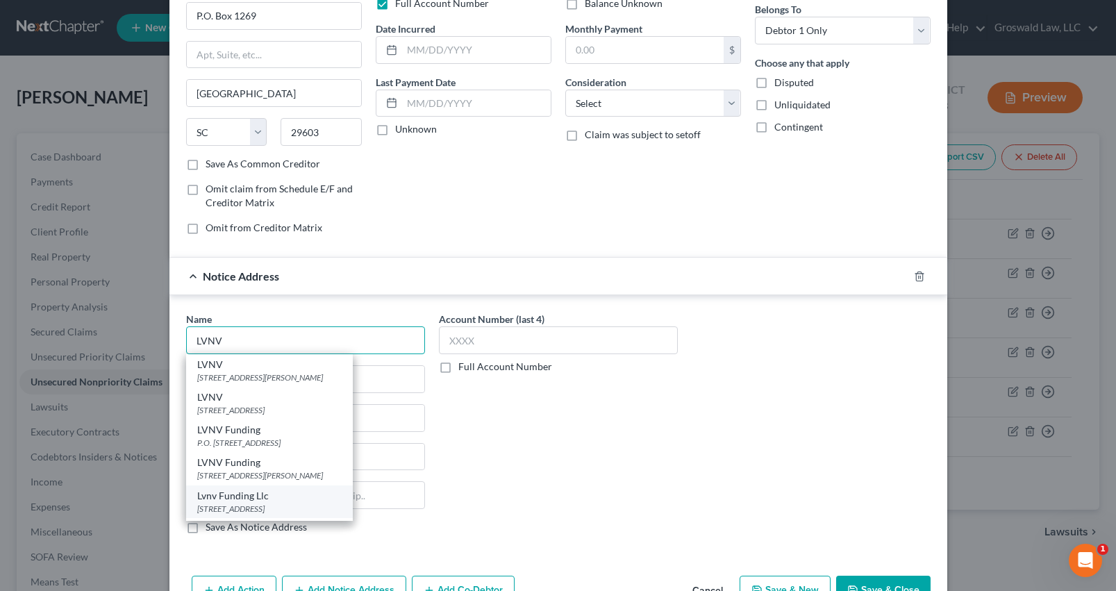
scroll to position [157, 0]
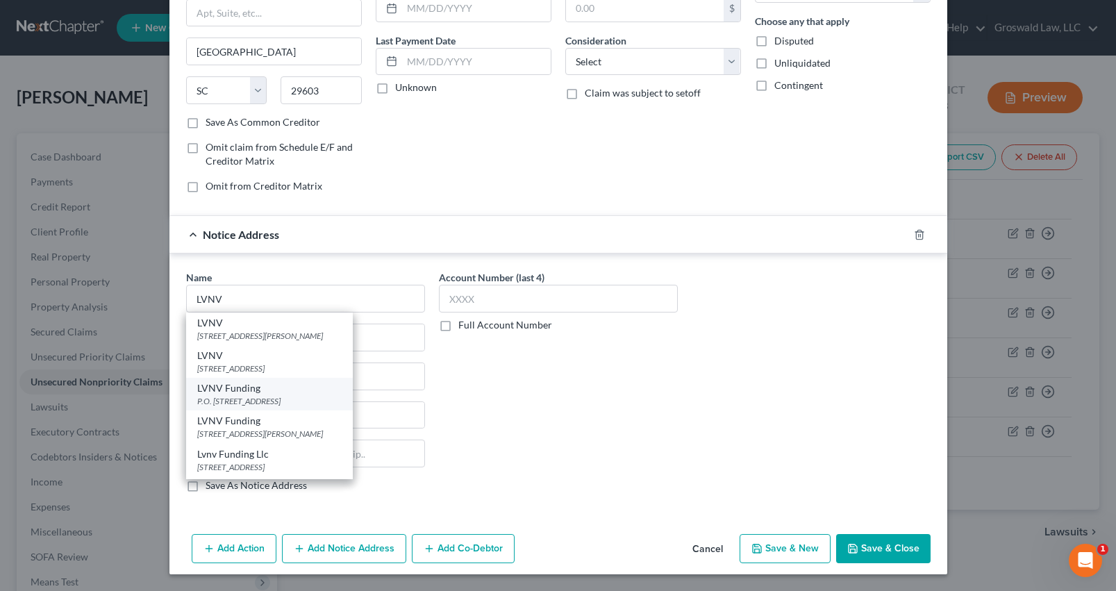
click at [286, 397] on div "P.O. [STREET_ADDRESS]" at bounding box center [269, 401] width 144 height 12
type input "LVNV Funding"
type input "P.O. Box 1269"
type input "[GEOGRAPHIC_DATA]"
select select "42"
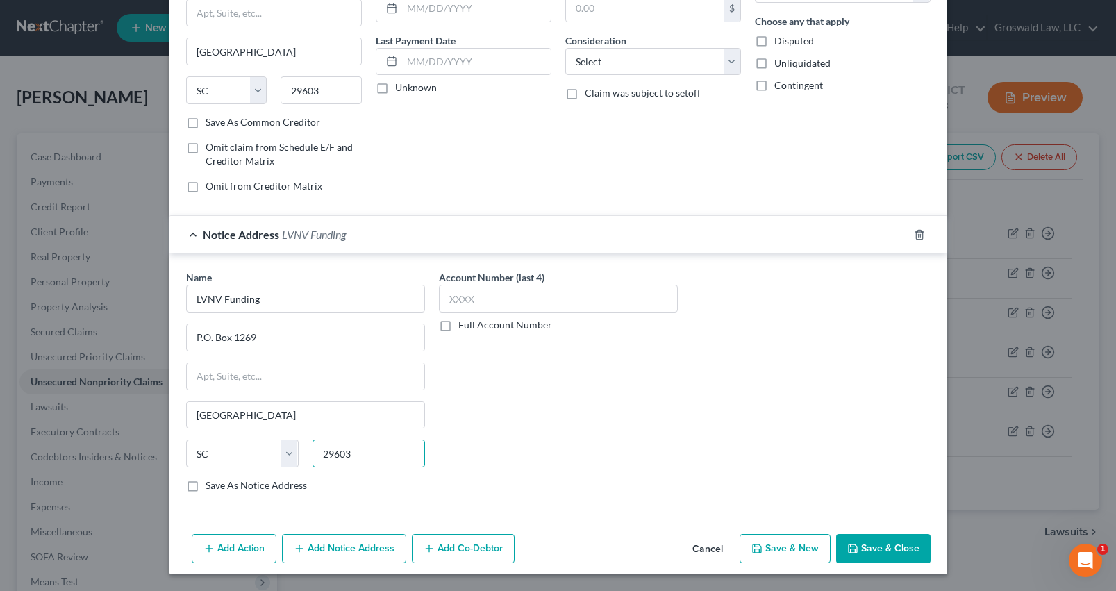
click at [367, 450] on input "29603" at bounding box center [369, 454] width 113 height 28
type input "29602"
click at [304, 560] on button "Add Notice Address" at bounding box center [344, 548] width 124 height 29
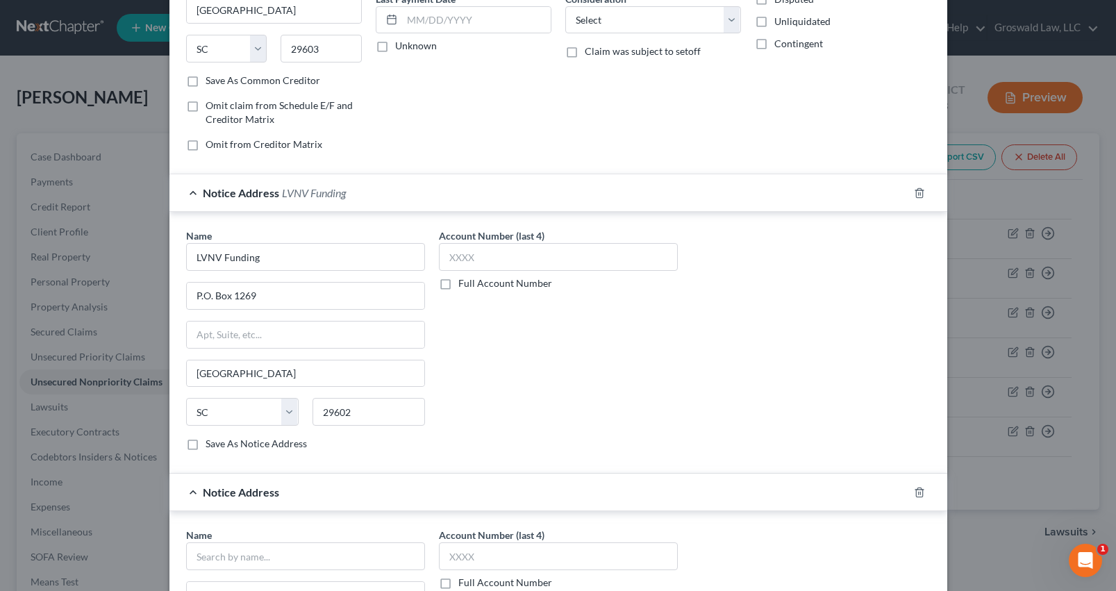
scroll to position [365, 0]
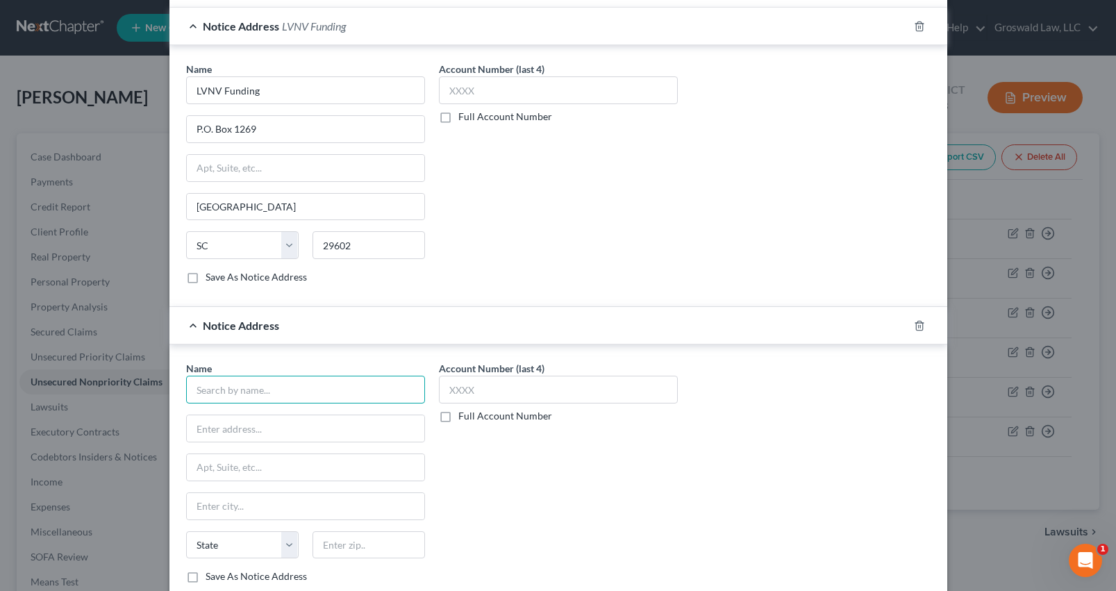
click at [265, 391] on input "text" at bounding box center [305, 390] width 239 height 28
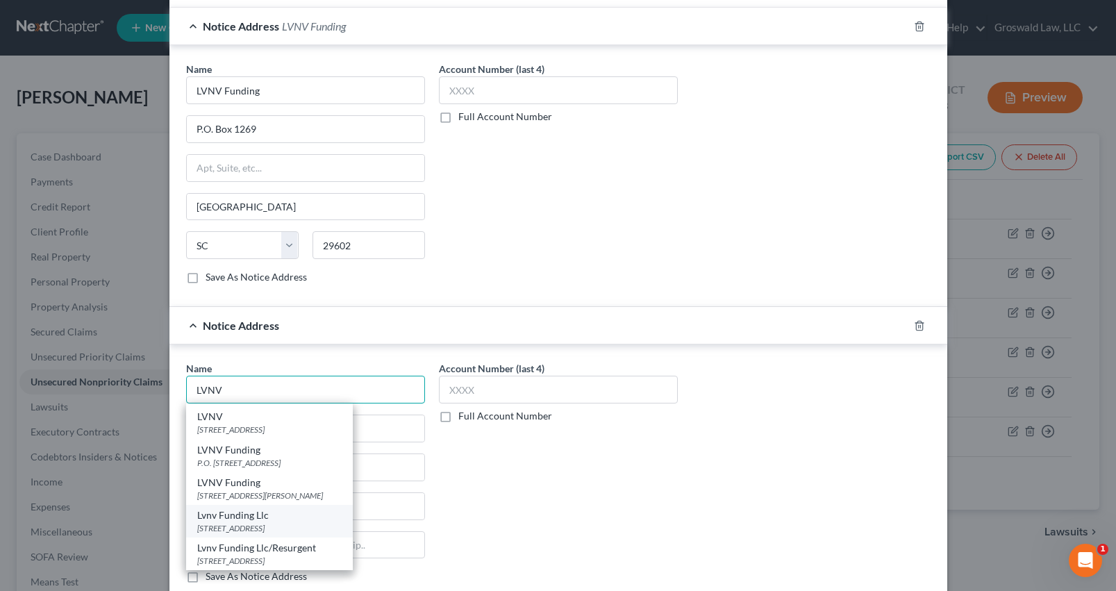
scroll to position [63, 0]
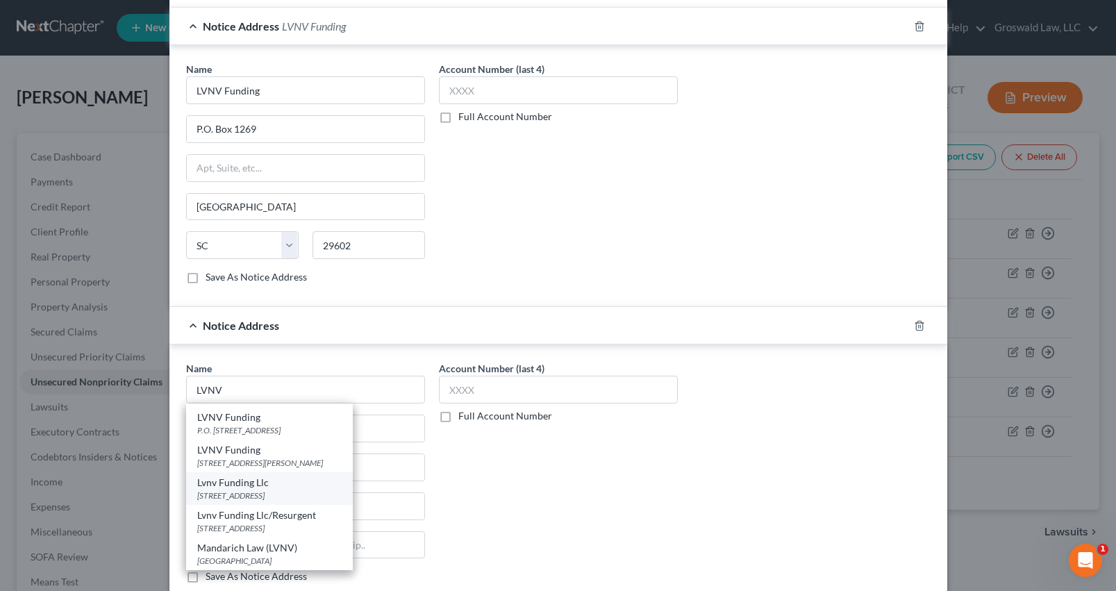
click at [288, 497] on div "[STREET_ADDRESS]" at bounding box center [269, 496] width 144 height 12
type input "Lvnv Funding Llc"
type input "Po Box 10497"
type input "[GEOGRAPHIC_DATA]"
select select "42"
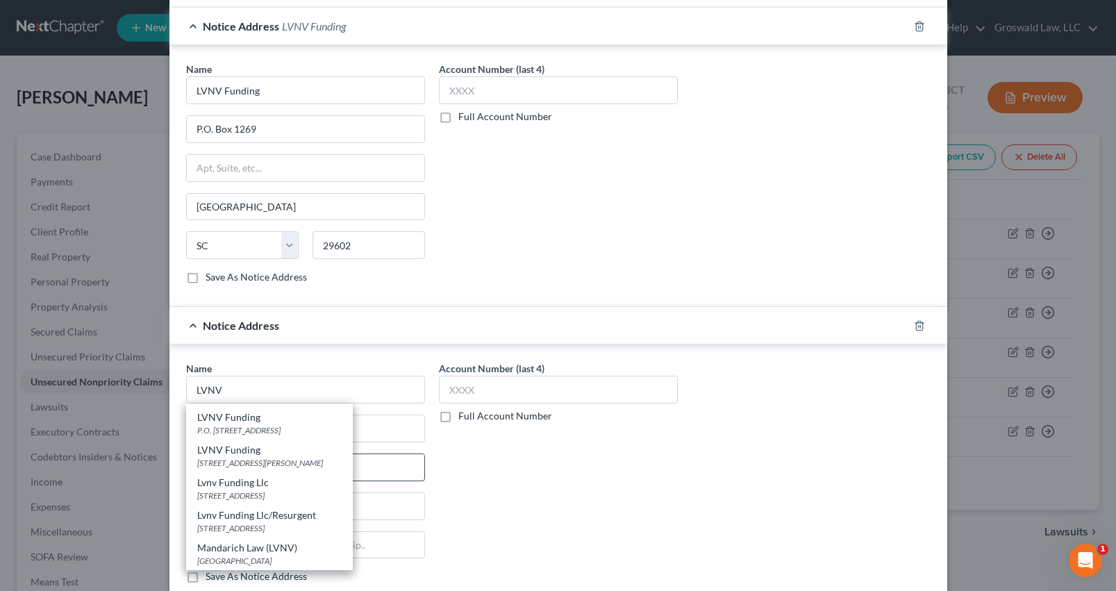
type input "29603"
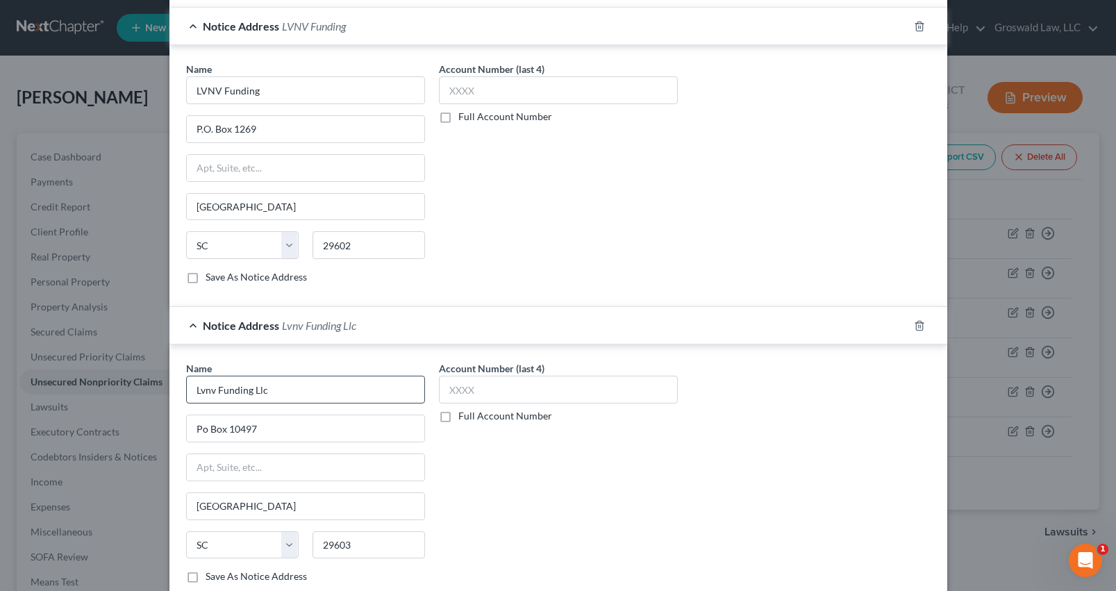
scroll to position [0, 0]
click at [317, 399] on input "Lvnv Funding Llc" at bounding box center [305, 390] width 239 height 28
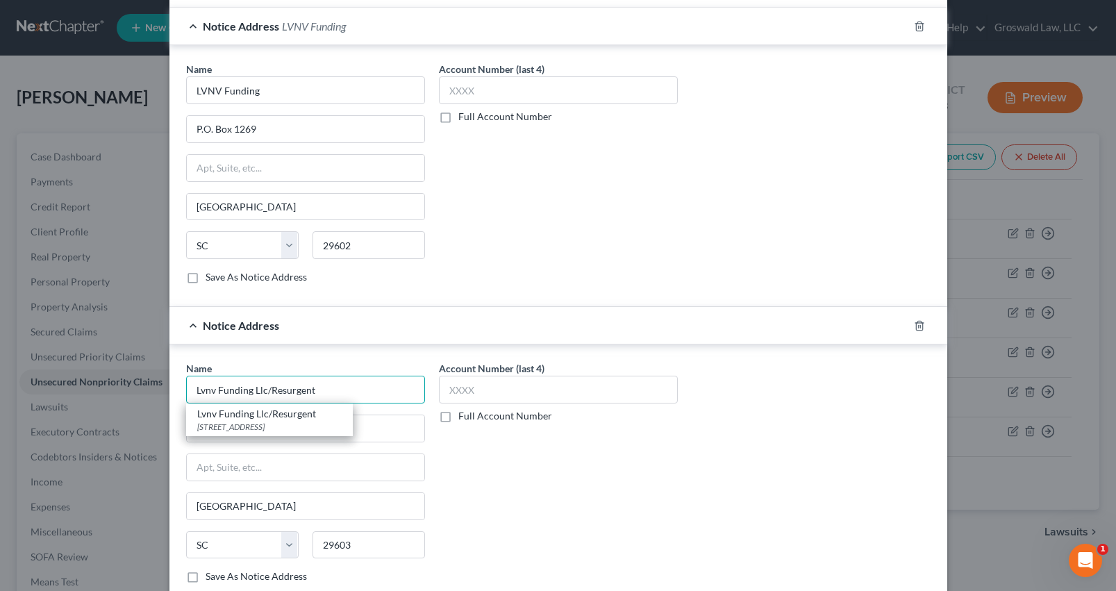
type input "Lvnv Funding Llc/Resurgent"
click at [513, 276] on div "Account Number (last 4) Full Account Number" at bounding box center [558, 178] width 253 height 233
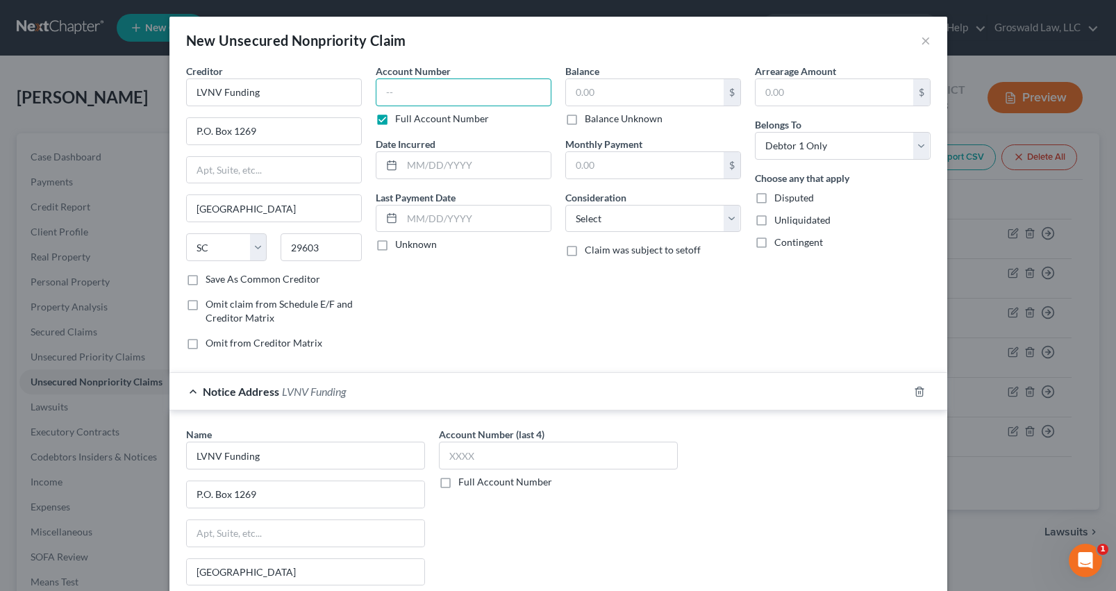
click at [456, 92] on input "text" at bounding box center [464, 92] width 176 height 28
type input "6085"
type input "02/2023"
type input "390"
select select "14"
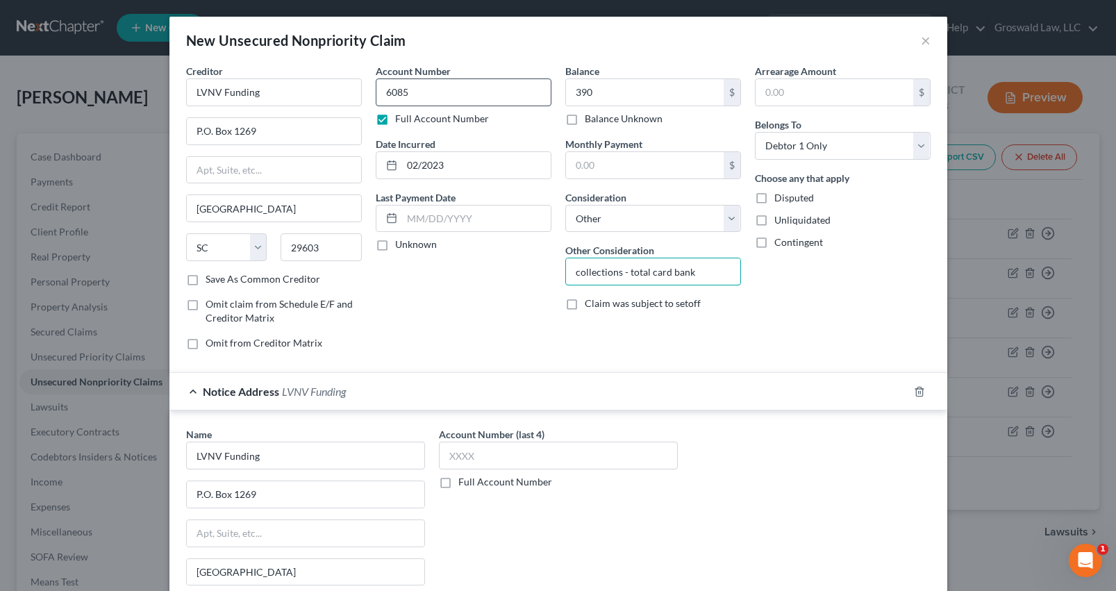
type input "collections - total card bank of [US_STATE], first digital FDC Synovis bank, fi…"
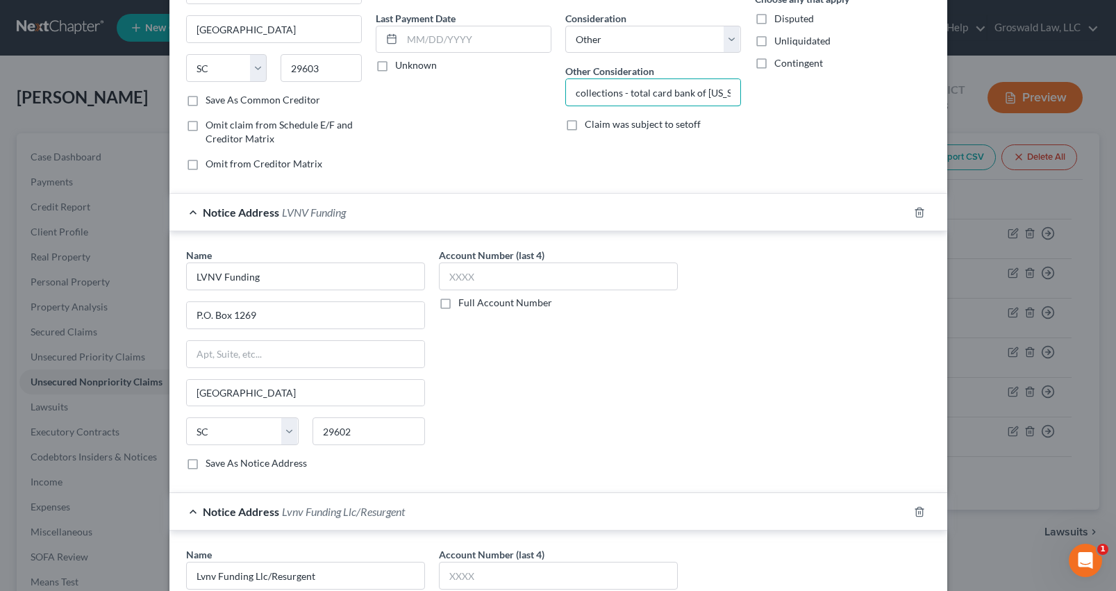
scroll to position [456, 0]
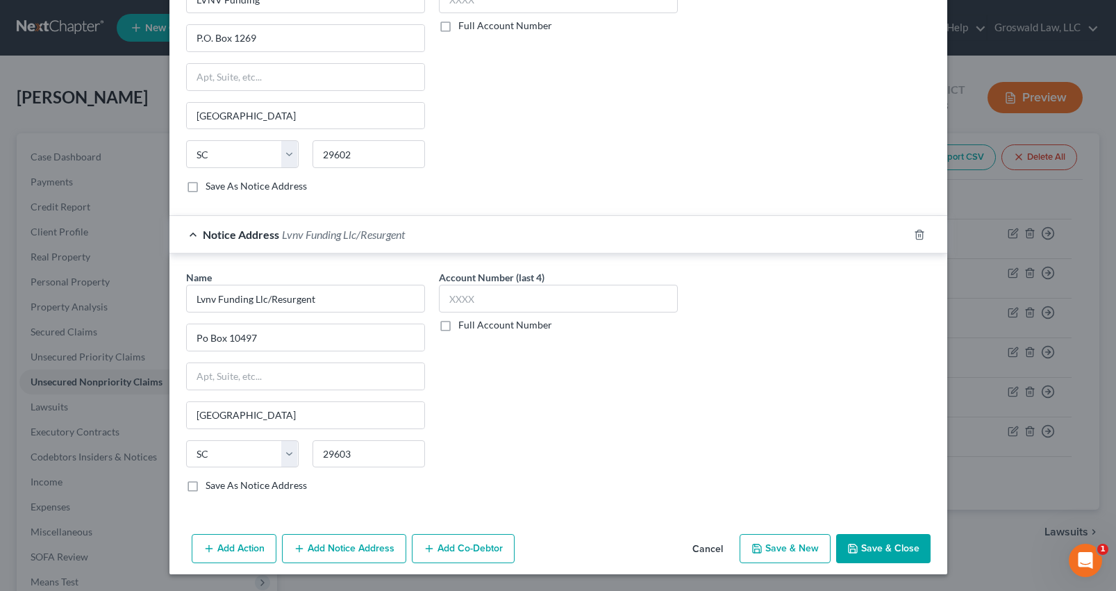
click at [779, 551] on button "Save & New" at bounding box center [785, 548] width 91 height 29
select select "0"
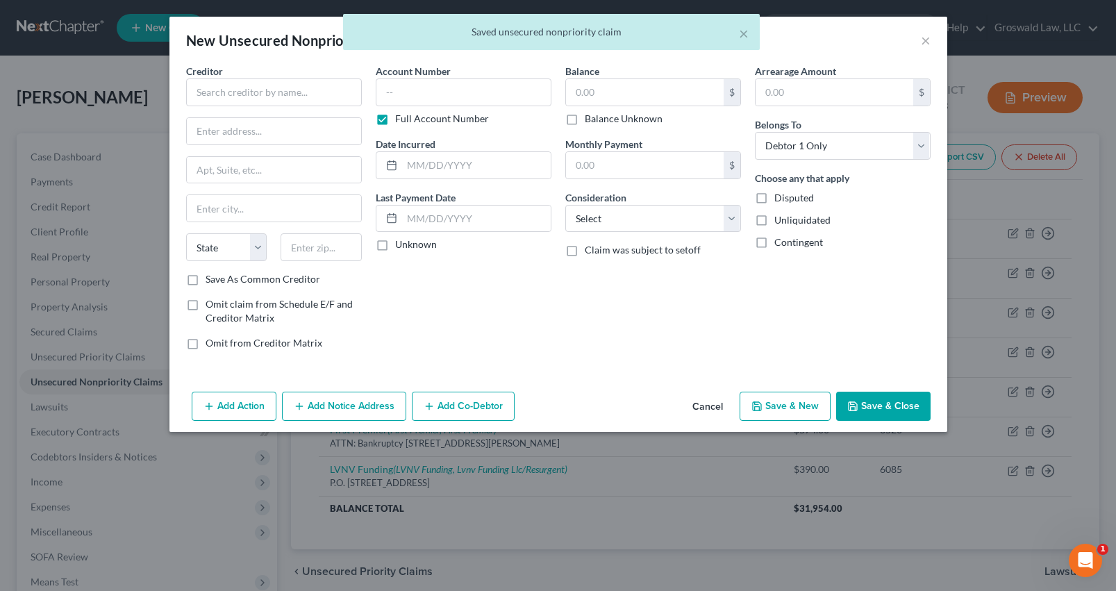
scroll to position [0, 0]
click at [259, 94] on input "text" at bounding box center [274, 92] width 176 height 28
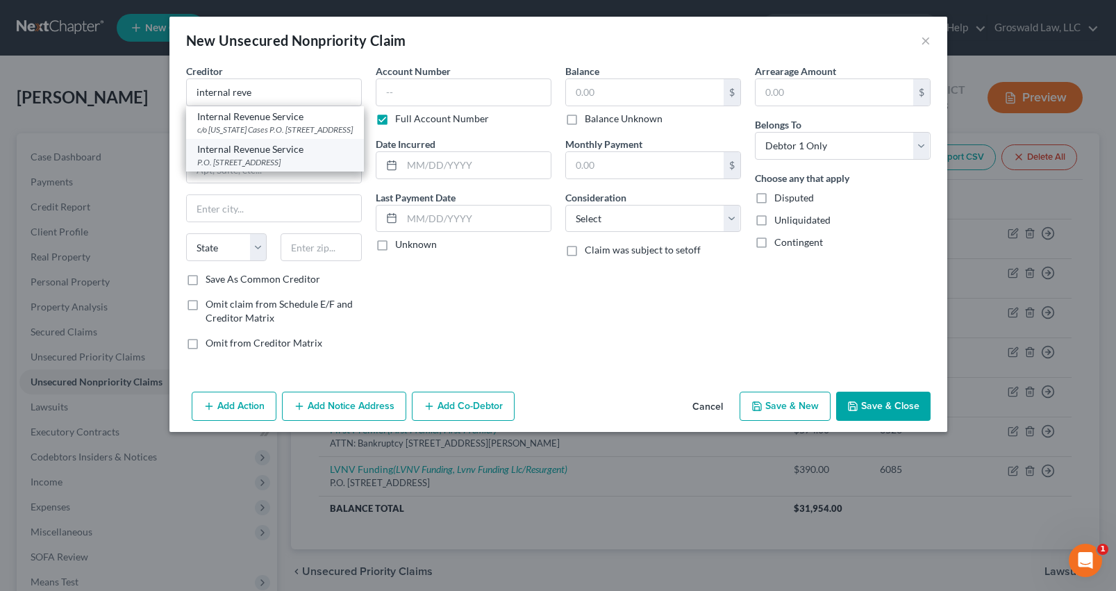
click at [244, 156] on div "Internal Revenue Service" at bounding box center [275, 149] width 156 height 14
type input "Internal Revenue Service"
type input "P.O. Box 7346"
type input "[GEOGRAPHIC_DATA]"
select select "39"
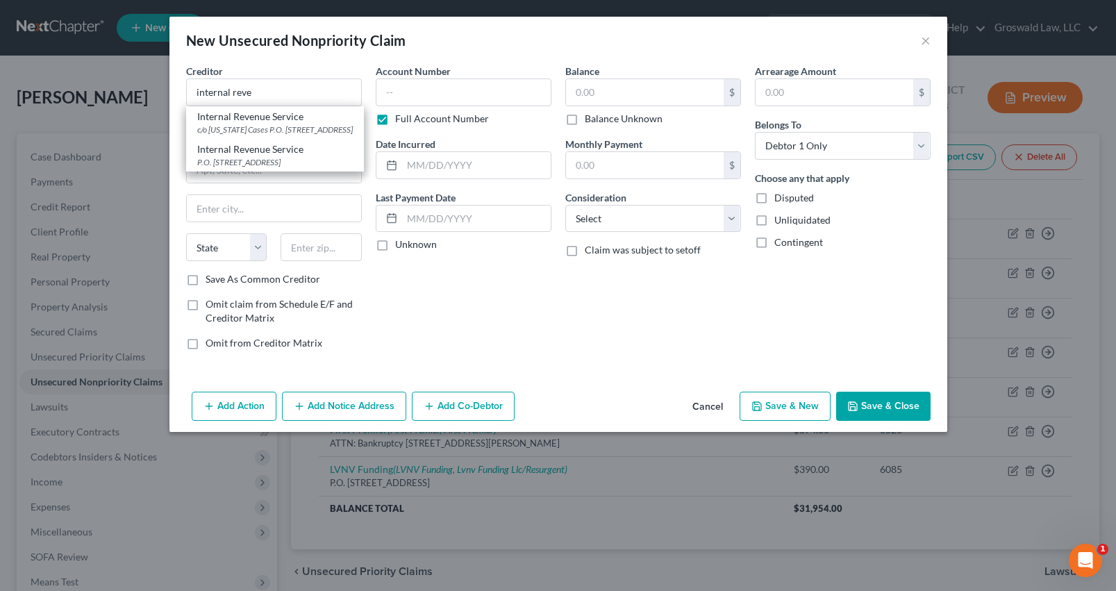
type input "19101"
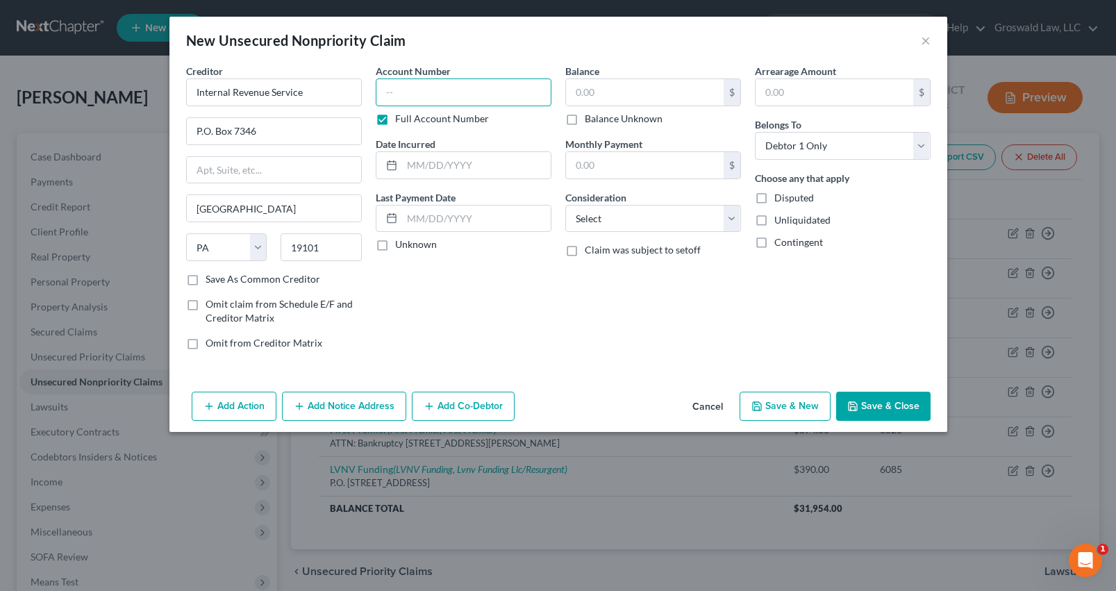
click at [433, 94] on input "text" at bounding box center [464, 92] width 176 height 28
type input "0000"
drag, startPoint x: 677, startPoint y: 206, endPoint x: 675, endPoint y: 217, distance: 10.6
click at [677, 208] on select "Select Cable / Satellite Services Collection Agency Credit Card Debt Debt Couns…" at bounding box center [653, 219] width 176 height 28
select select "14"
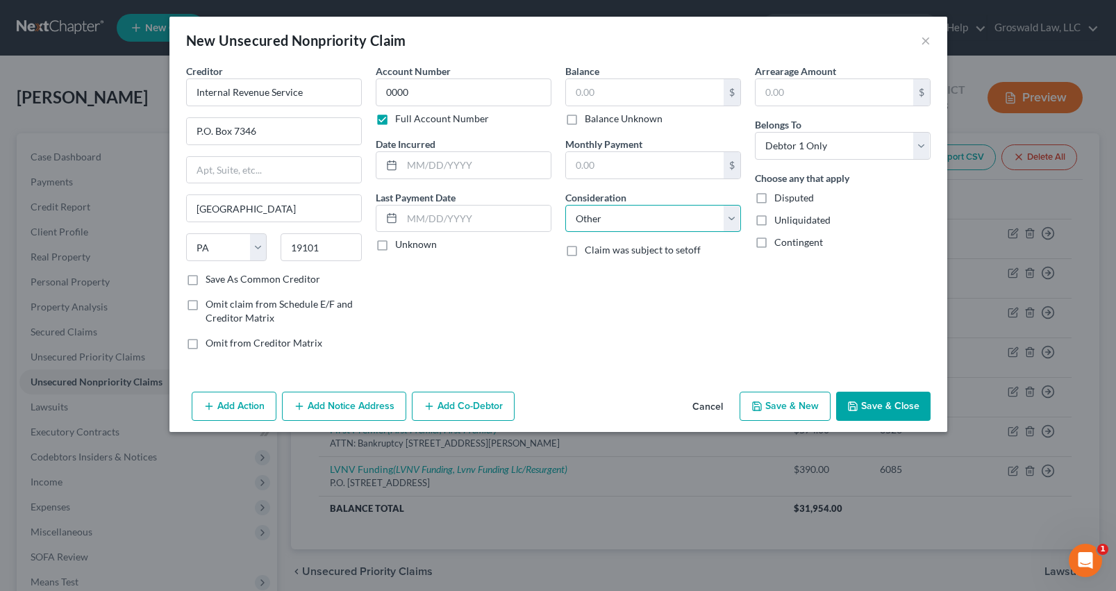
click at [565, 205] on select "Select Cable / Satellite Services Collection Agency Credit Card Debt Debt Couns…" at bounding box center [653, 219] width 176 height 28
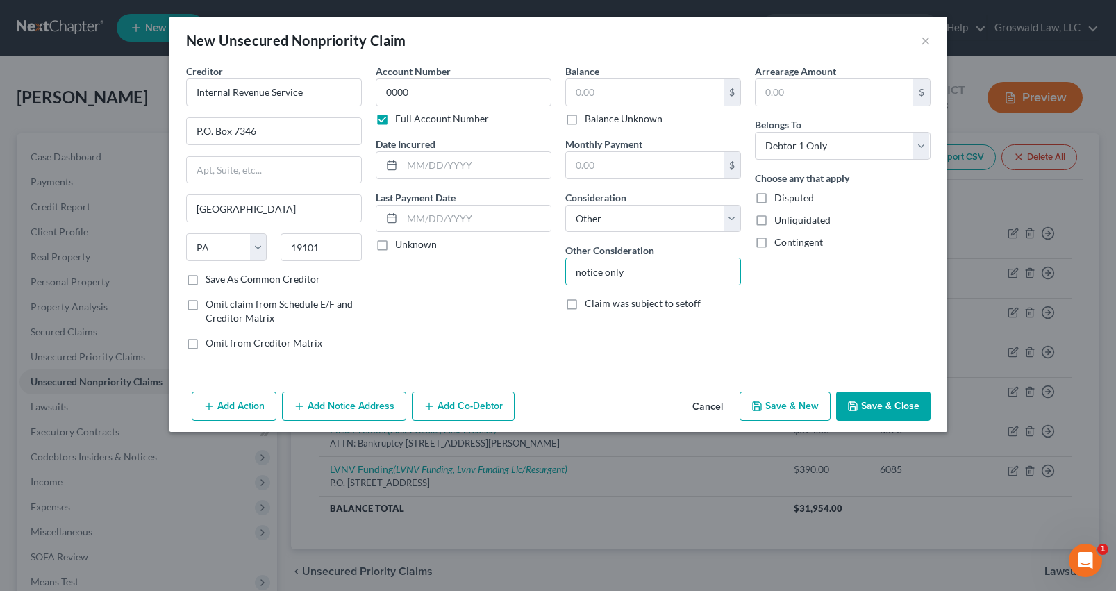
type input "notice only"
click at [765, 409] on button "Save & New" at bounding box center [785, 406] width 91 height 29
select select "0"
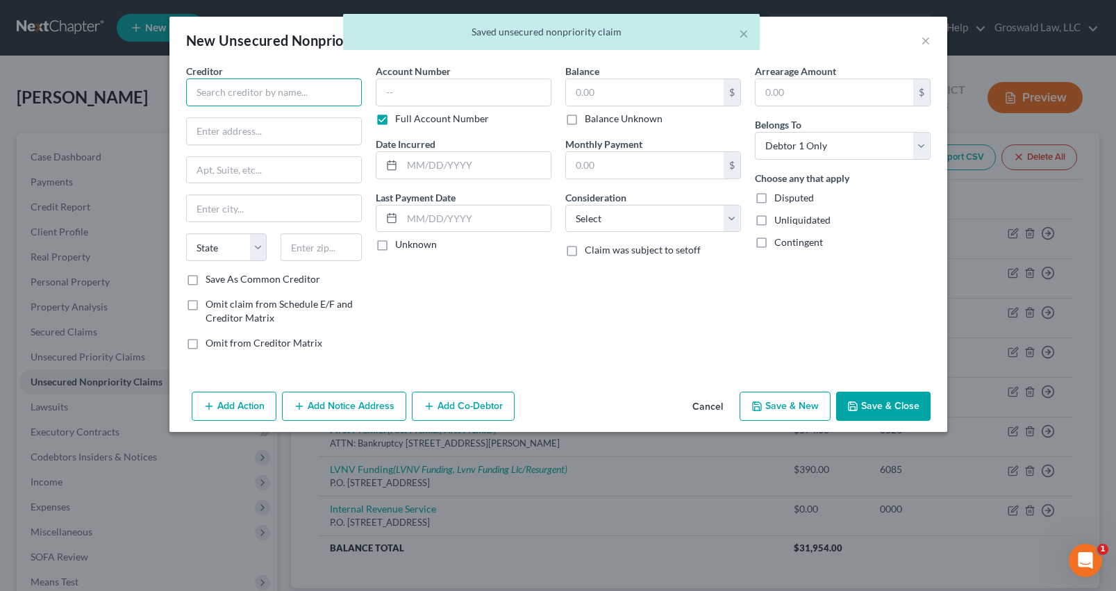
click at [251, 102] on input "text" at bounding box center [274, 92] width 176 height 28
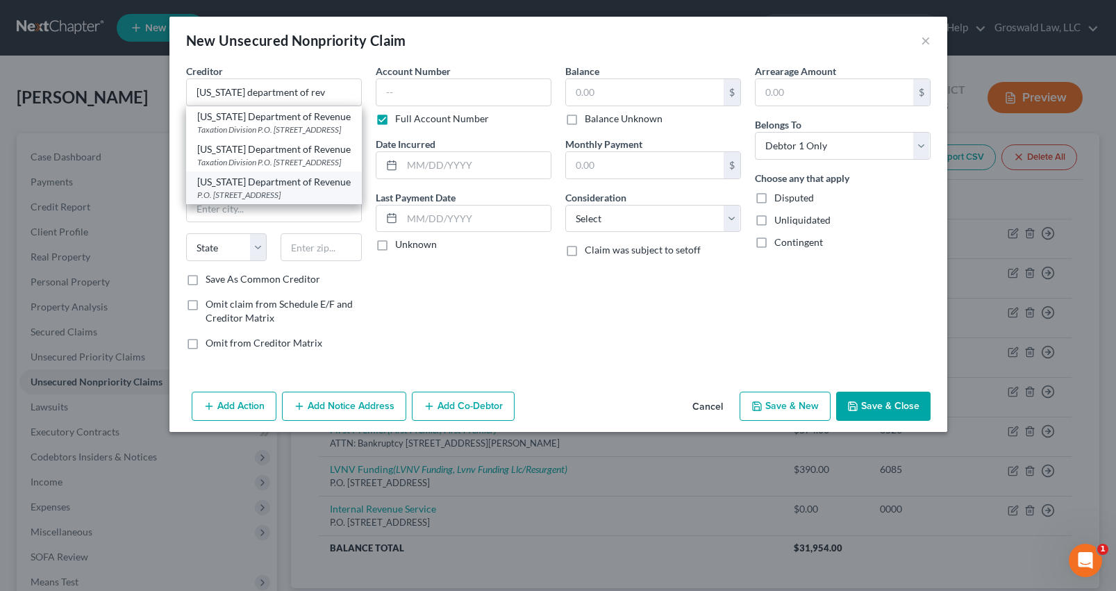
click at [288, 201] on div "P.O. [STREET_ADDRESS]" at bounding box center [274, 195] width 154 height 12
type input "[US_STATE] Department of Revenue"
type input "P.O. Box 475"
type input "[STREET_ADDRESS]"
type input "[GEOGRAPHIC_DATA]"
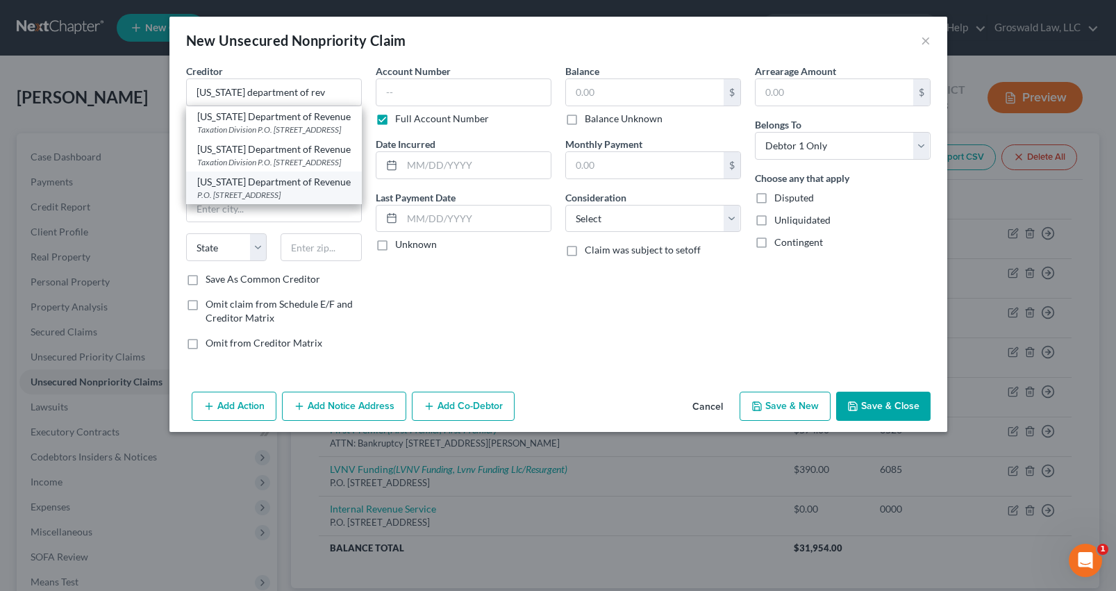
select select "26"
type input "65105"
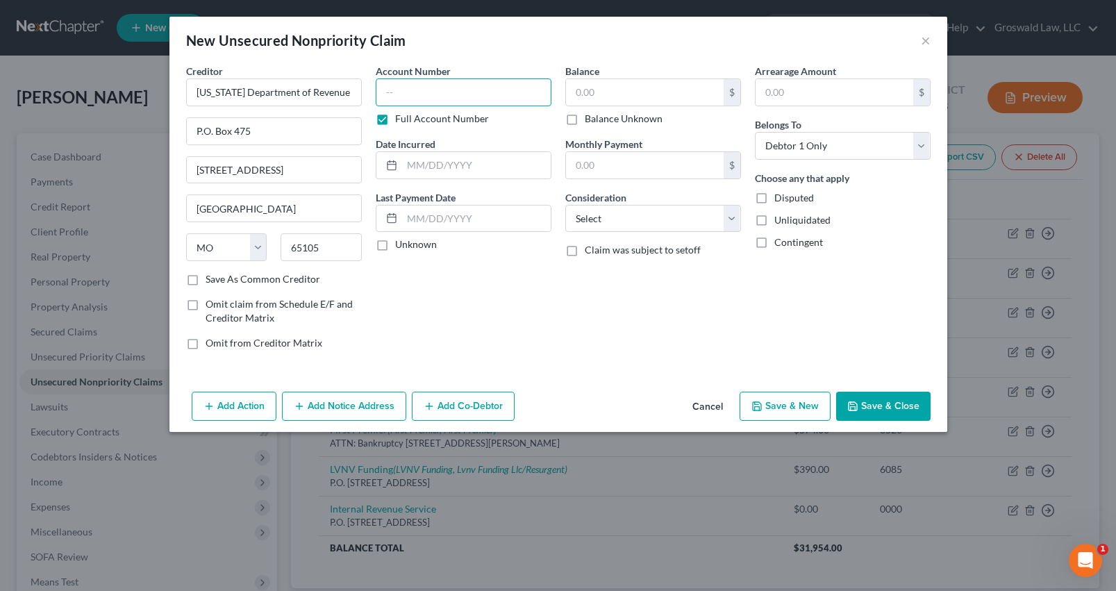
click at [487, 105] on input "text" at bounding box center [464, 92] width 176 height 28
type input "0000"
click at [677, 223] on select "Select Cable / Satellite Services Collection Agency Credit Card Debt Debt Couns…" at bounding box center [653, 219] width 176 height 28
select select "14"
click at [565, 205] on select "Select Cable / Satellite Services Collection Agency Credit Card Debt Debt Couns…" at bounding box center [653, 219] width 176 height 28
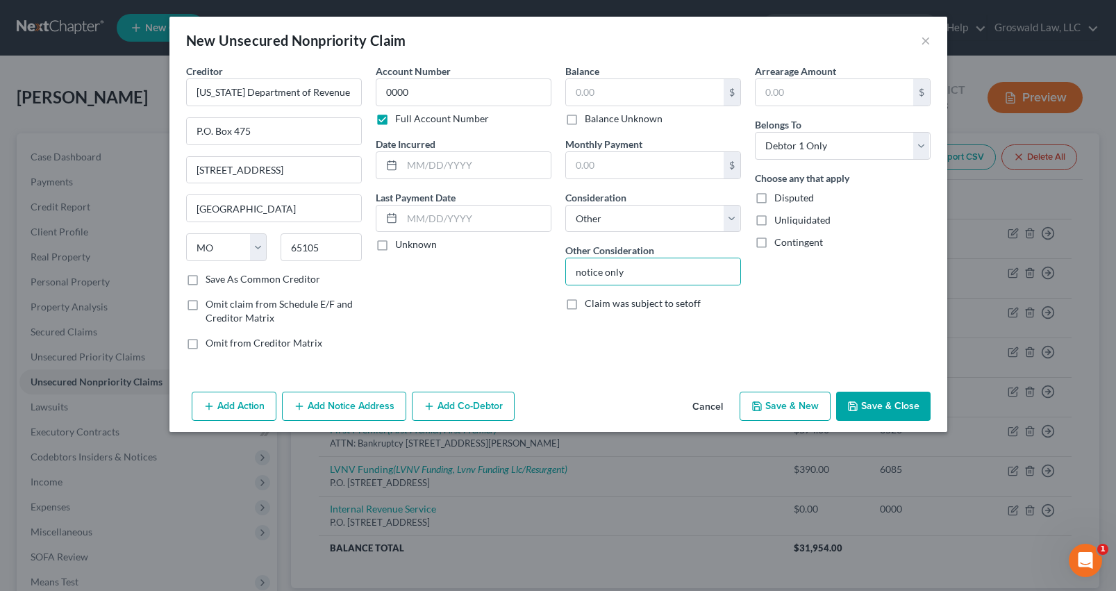
type input "notice only"
click at [349, 399] on button "Add Notice Address" at bounding box center [344, 406] width 124 height 29
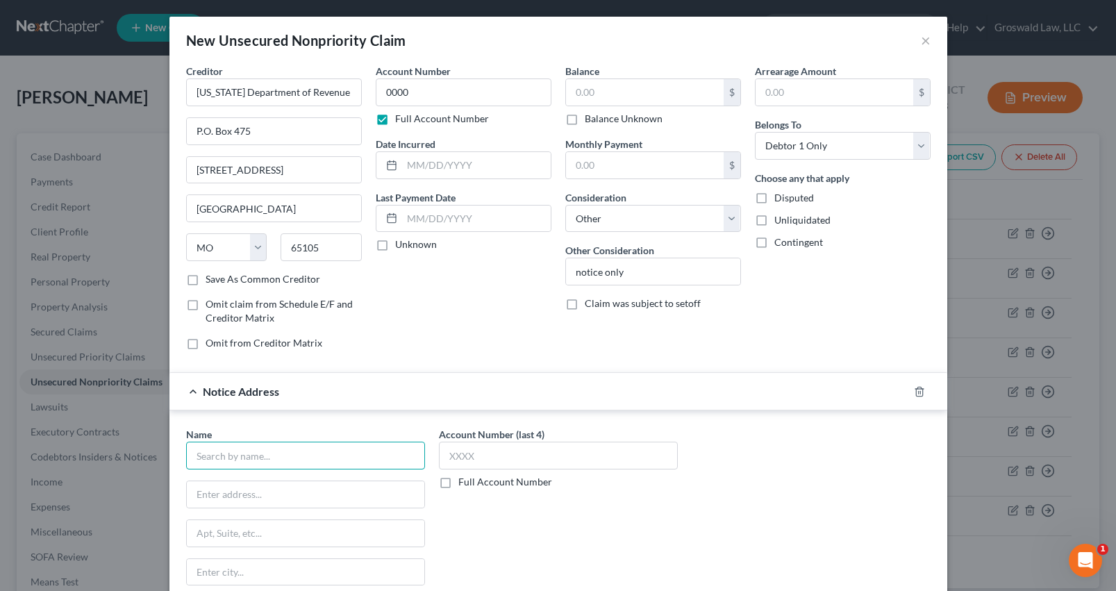
click at [279, 463] on input "text" at bounding box center [305, 456] width 239 height 28
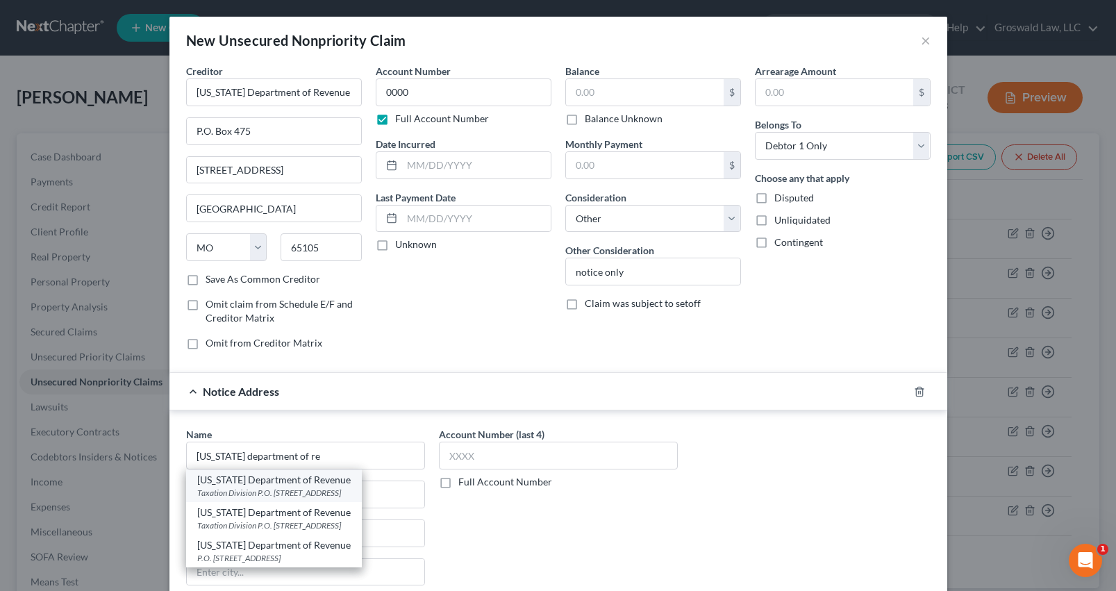
click at [337, 487] on div "Taxation Division P.O. [STREET_ADDRESS]" at bounding box center [274, 493] width 154 height 12
type input "[US_STATE] Department of Revenue"
type input "Taxation Division"
type input "P.O. Box 3800"
type input "[GEOGRAPHIC_DATA]"
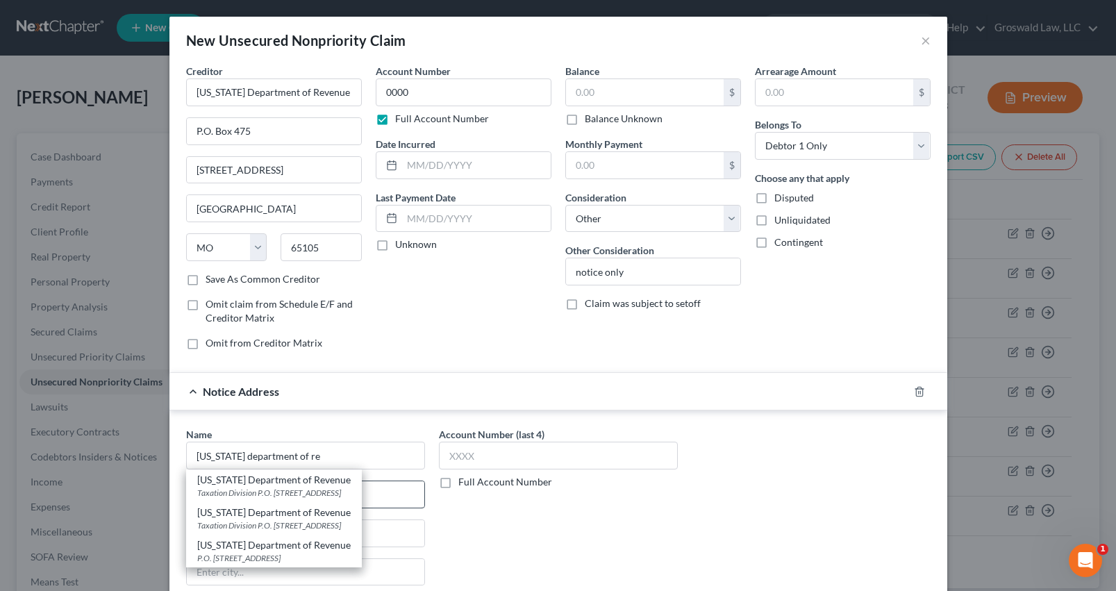
select select "26"
type input "65105"
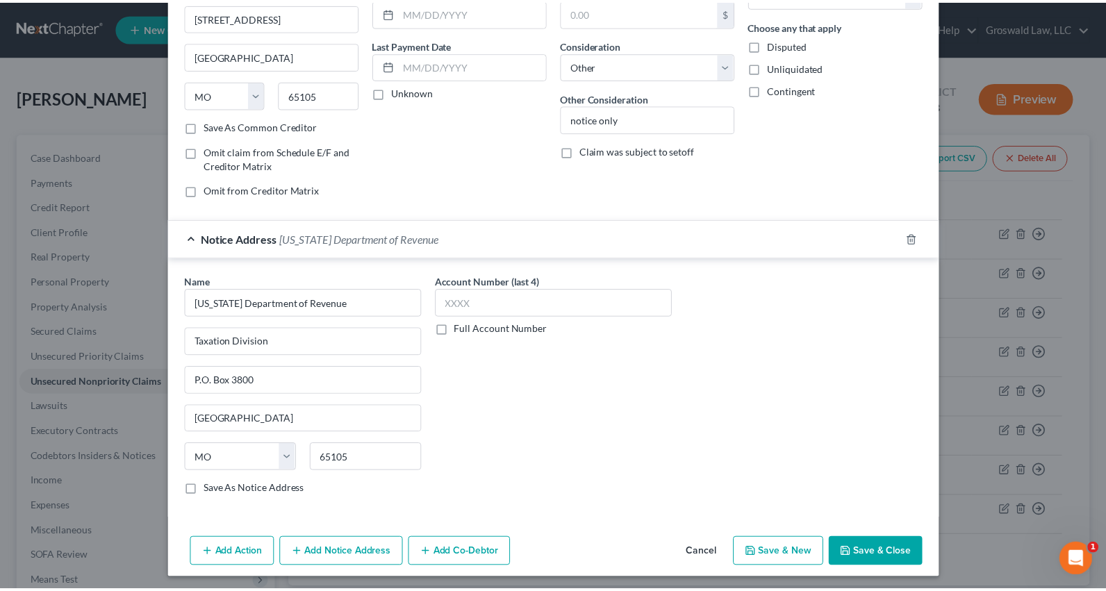
scroll to position [157, 0]
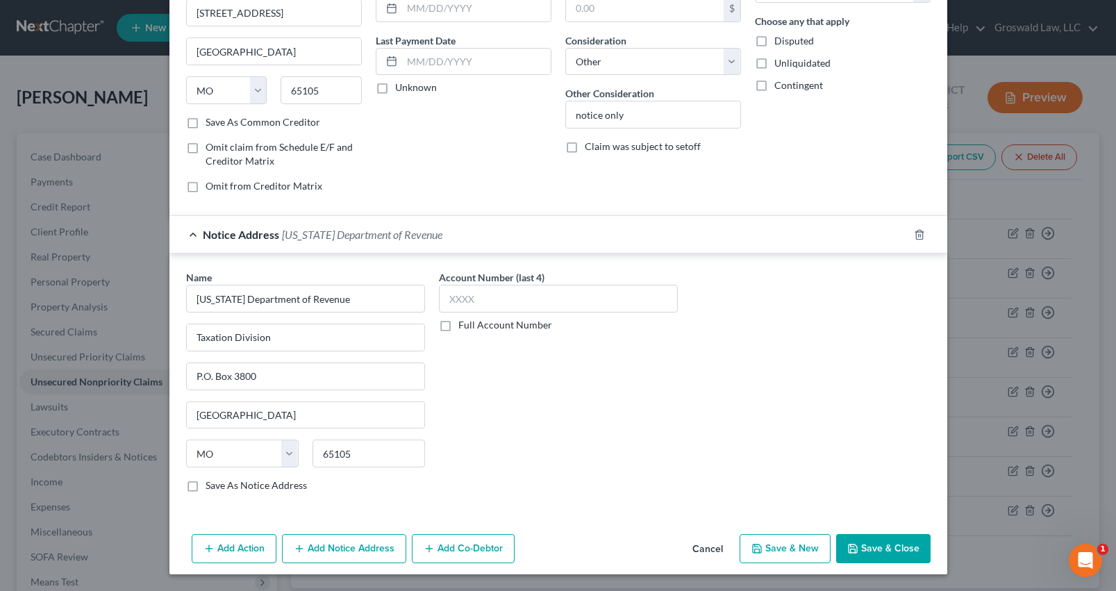
click at [850, 547] on polyline "button" at bounding box center [851, 546] width 3 height 2
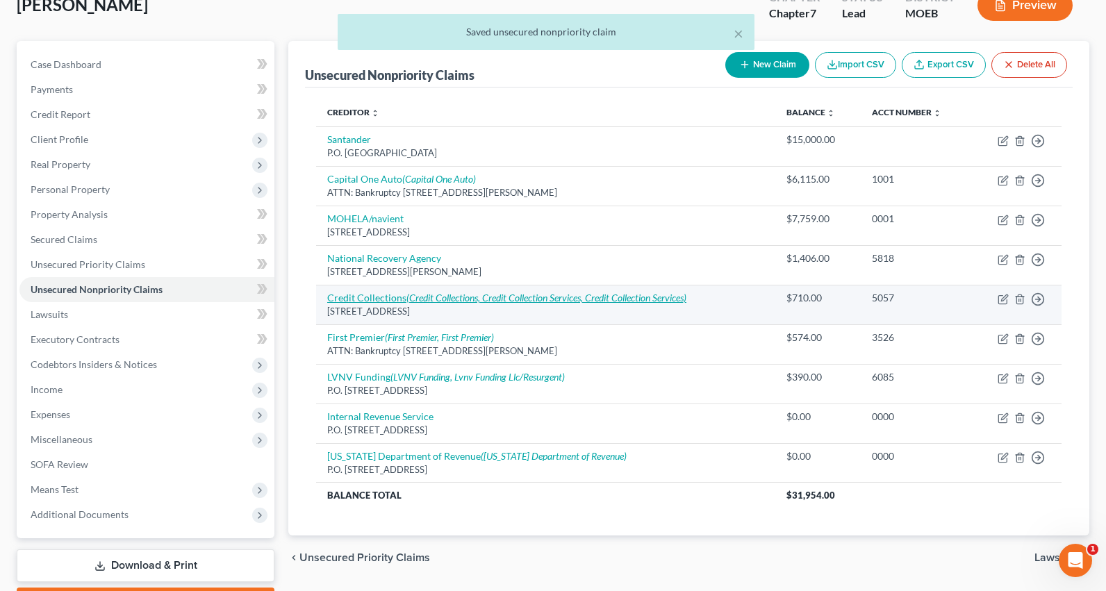
scroll to position [172, 0]
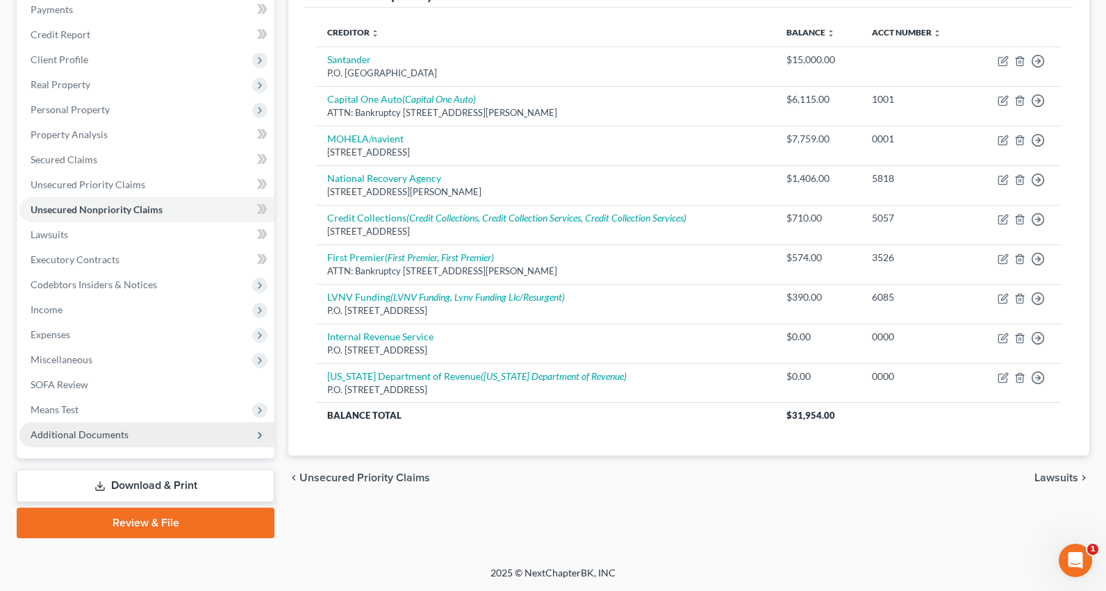
click at [132, 435] on span "Additional Documents" at bounding box center [146, 434] width 255 height 25
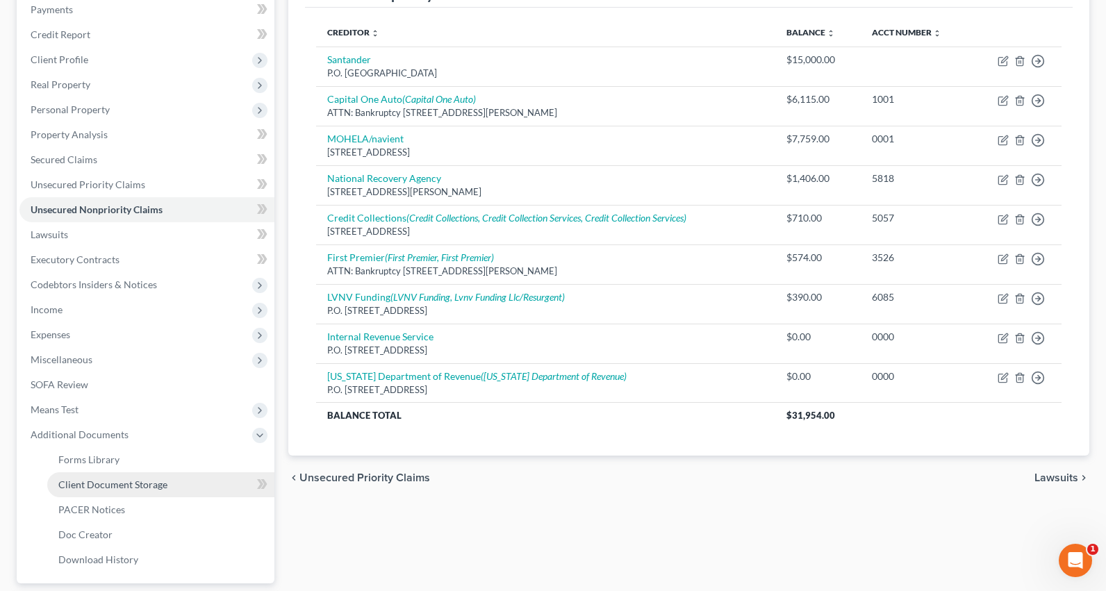
click at [161, 486] on span "Client Document Storage" at bounding box center [112, 485] width 109 height 12
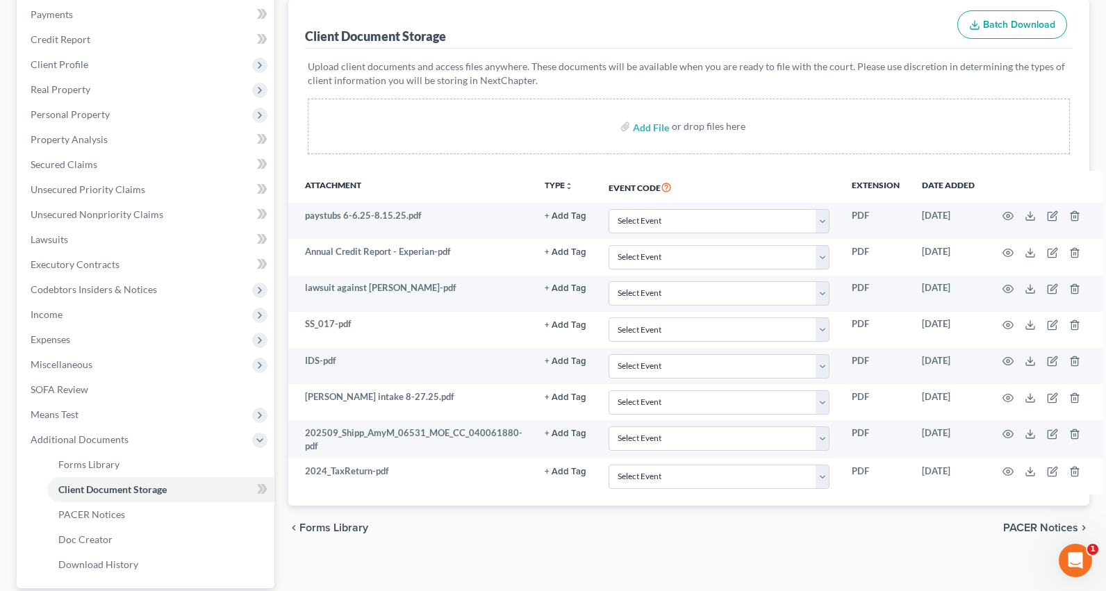
scroll to position [208, 0]
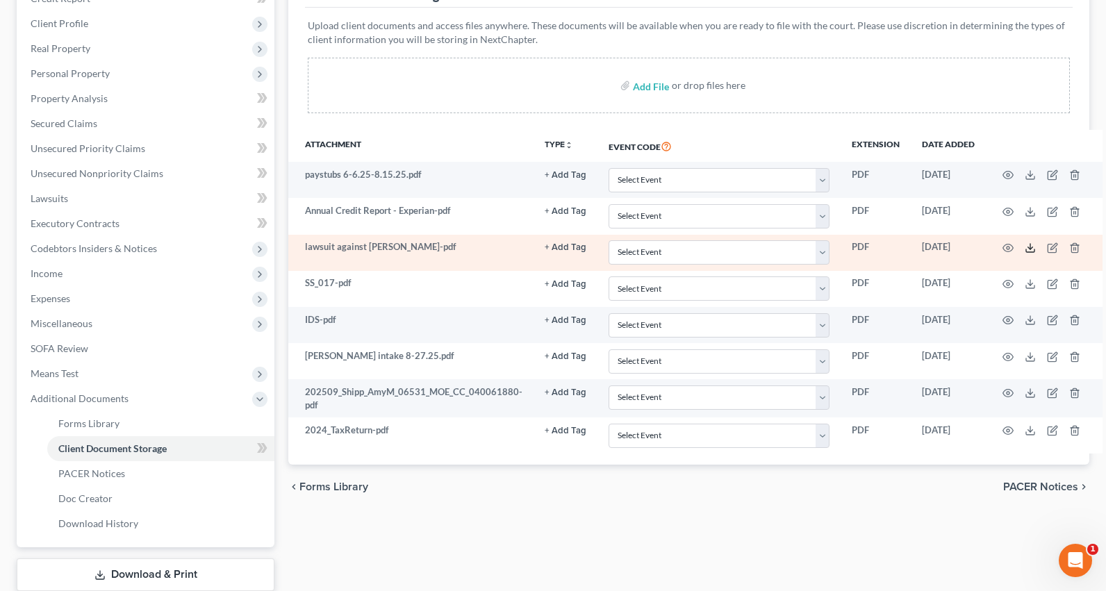
click at [1030, 245] on line at bounding box center [1030, 247] width 0 height 6
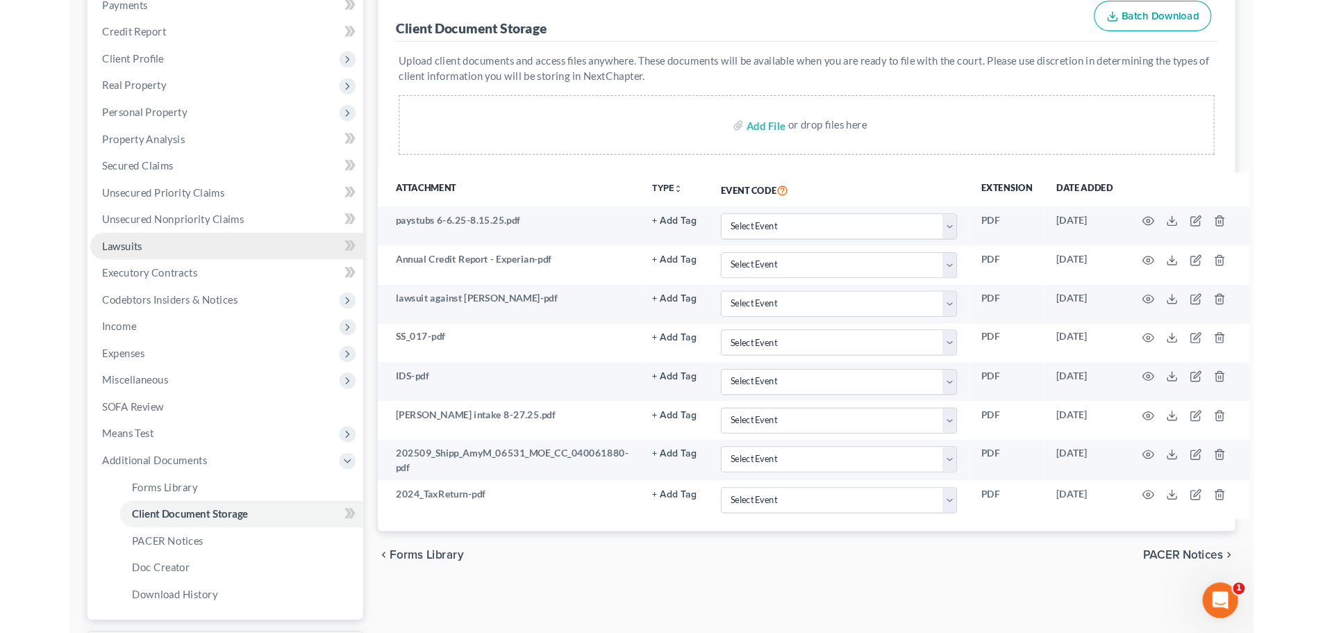
scroll to position [139, 0]
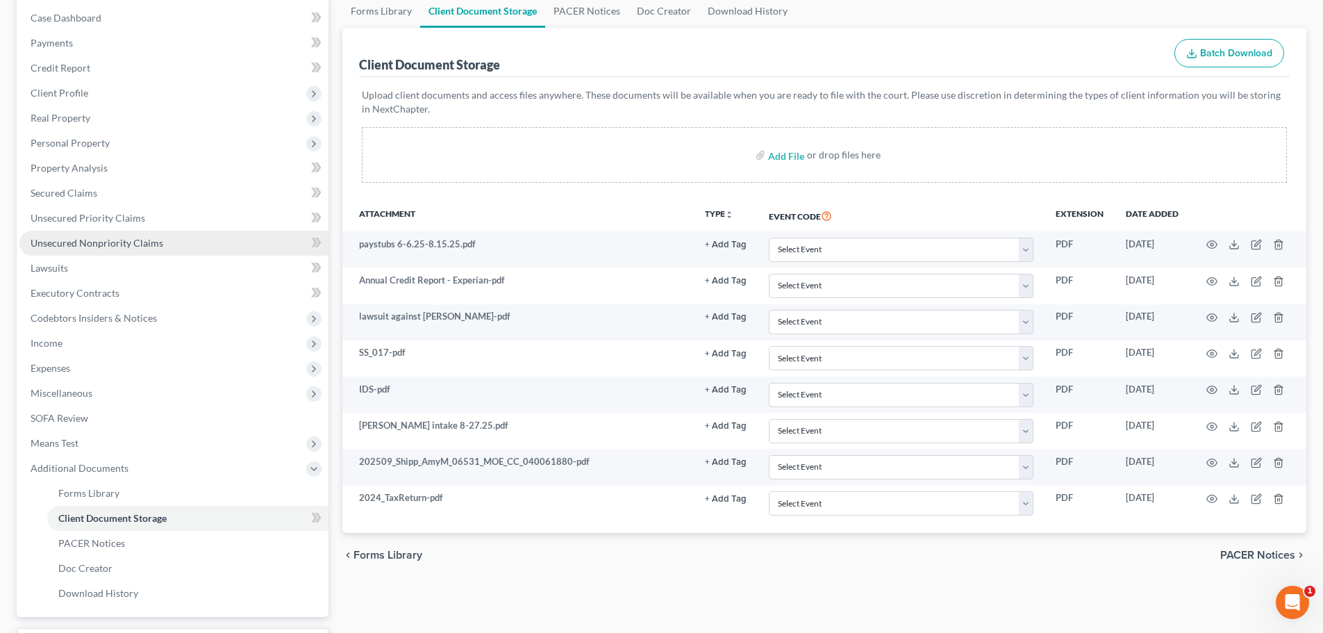
click at [127, 243] on span "Unsecured Nonpriority Claims" at bounding box center [97, 243] width 133 height 12
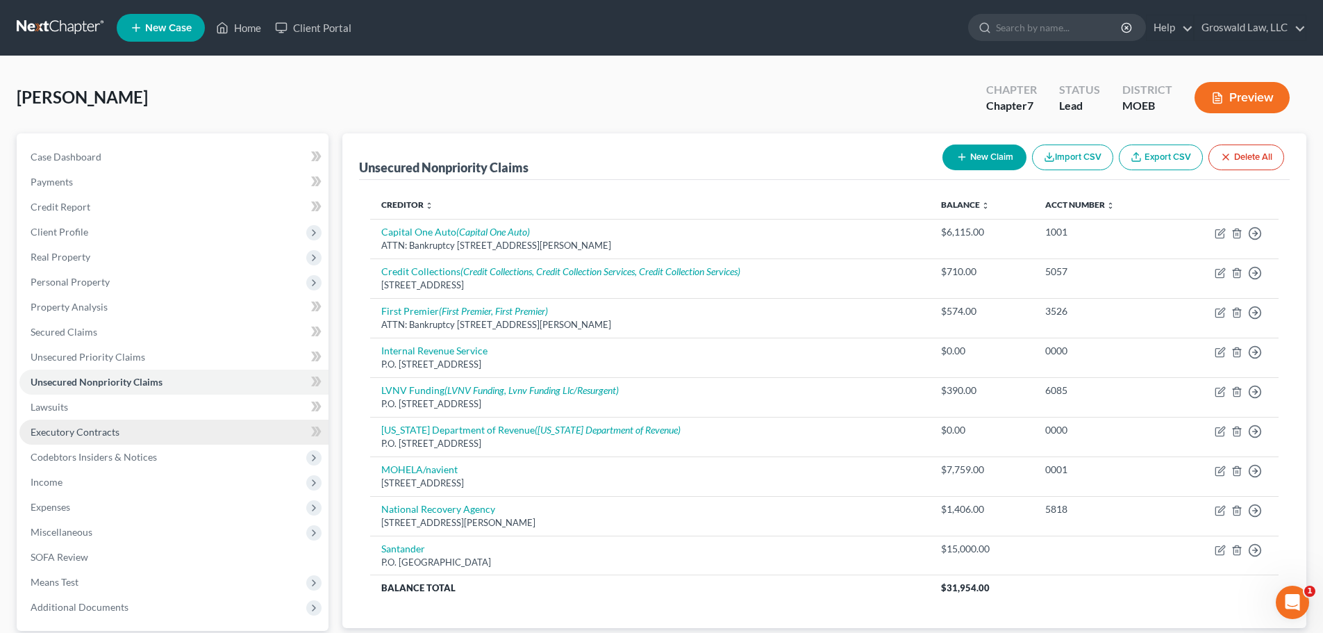
click at [124, 432] on link "Executory Contracts" at bounding box center [173, 432] width 309 height 25
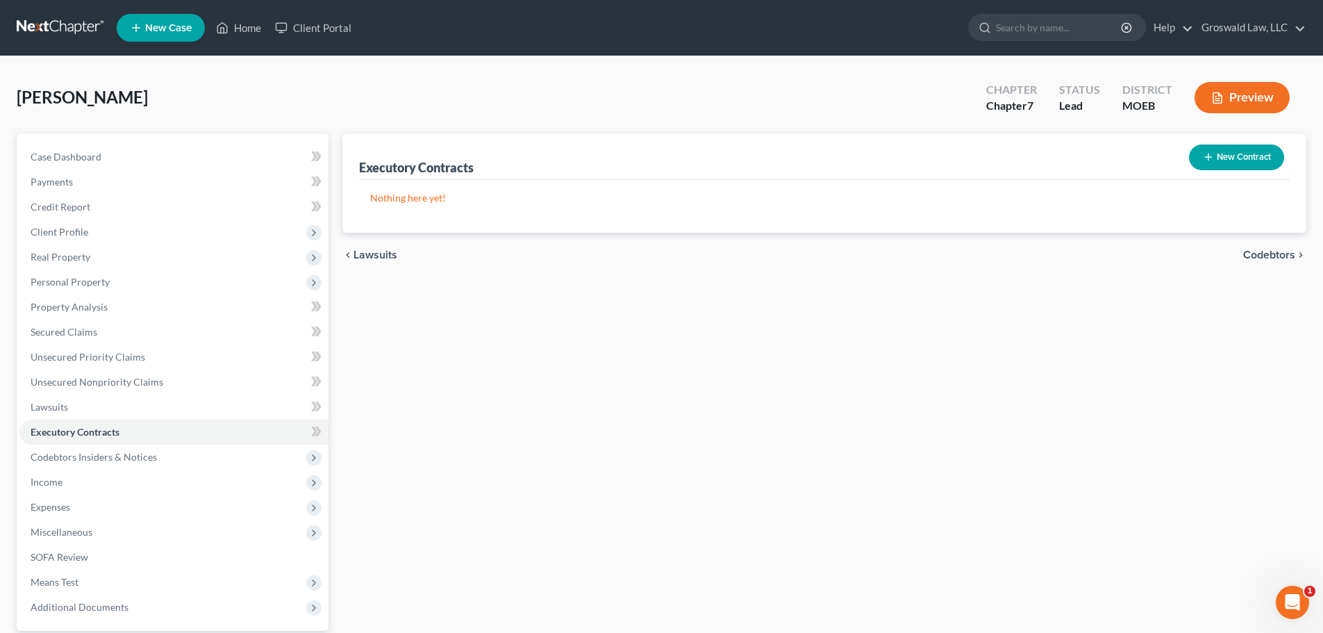
click at [1105, 160] on button "New Contract" at bounding box center [1236, 157] width 95 height 26
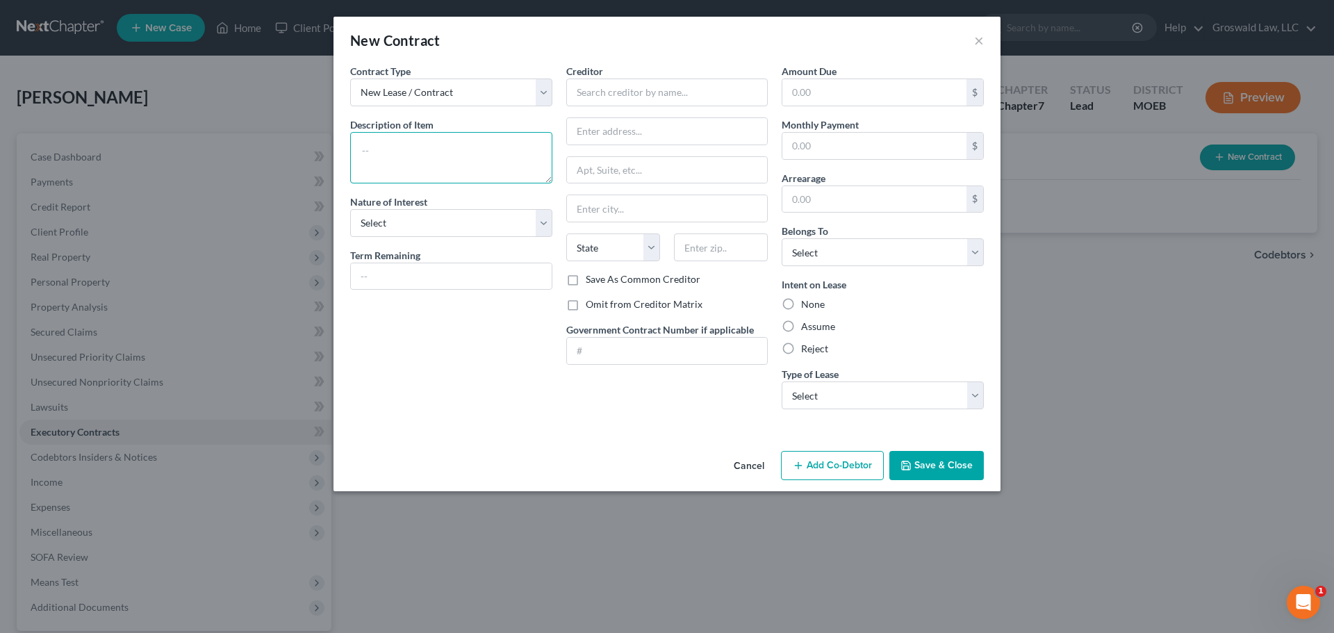
click at [422, 150] on textarea at bounding box center [451, 157] width 202 height 51
type textarea "real property lease"
click at [579, 91] on input "text" at bounding box center [667, 92] width 202 height 28
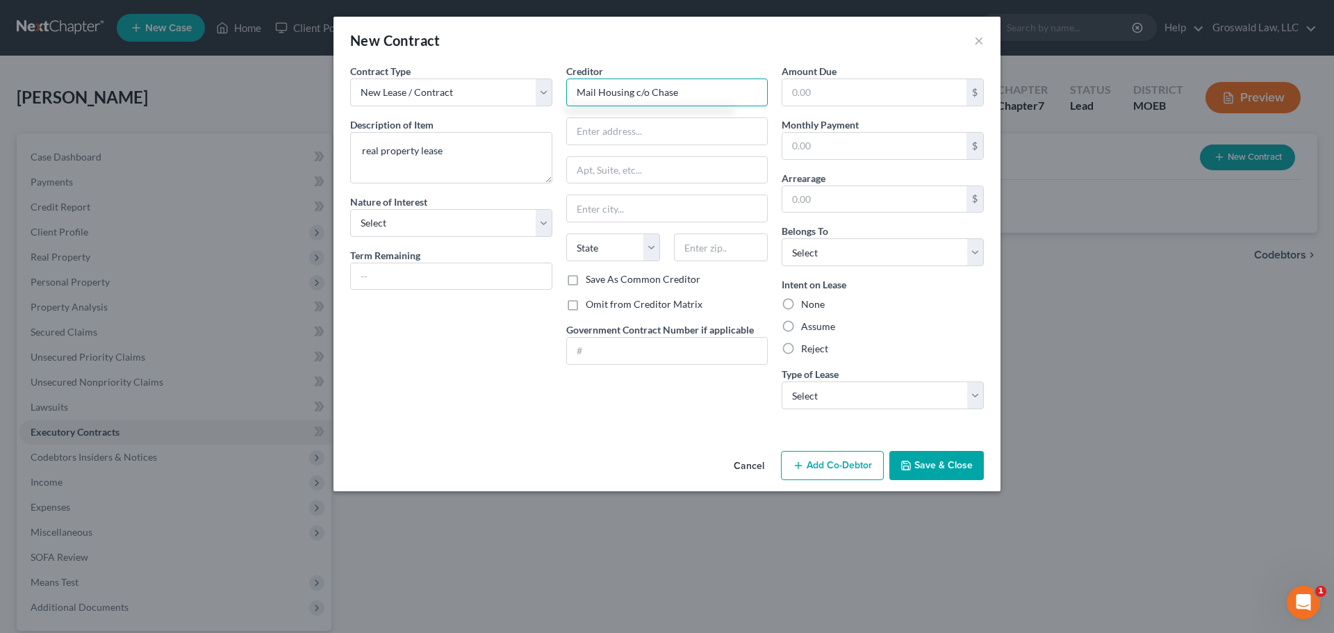
type input "Mail Housing c/o Chase"
click at [661, 133] on input "text" at bounding box center [667, 131] width 201 height 26
type input "[STREET_ADDRESS][PERSON_NAME]"
type input "63130"
type input "Saint Louis"
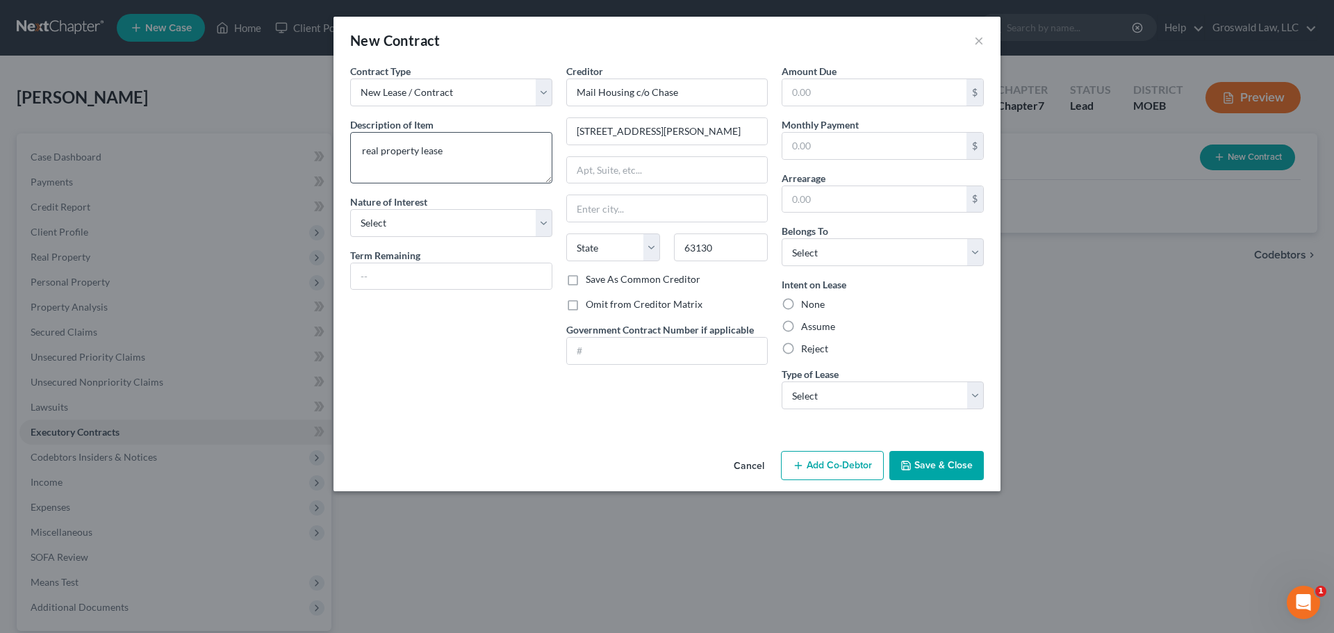
select select "26"
click at [832, 327] on label "Assume" at bounding box center [818, 327] width 34 height 14
click at [816, 327] on input "Assume" at bounding box center [810, 324] width 9 height 9
radio input "true"
click at [816, 352] on label "Reject" at bounding box center [814, 349] width 27 height 14
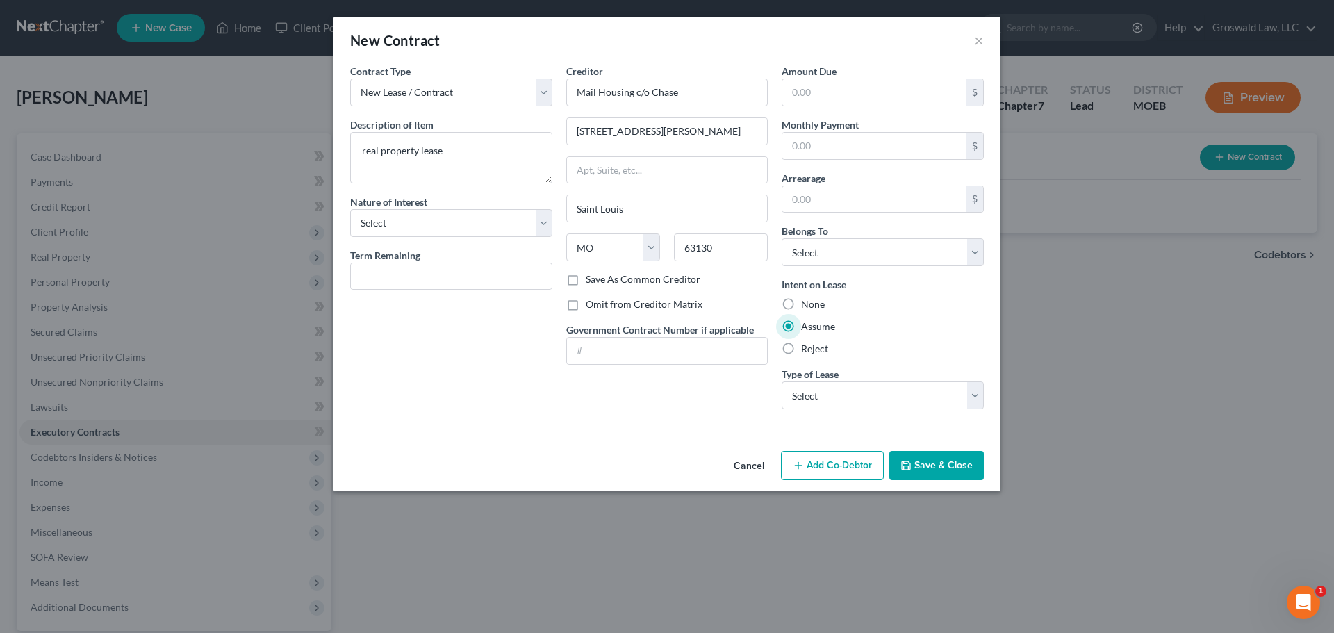
click at [816, 351] on input "Reject" at bounding box center [810, 346] width 9 height 9
radio input "true"
click at [841, 396] on select "Select Real Estate Car Other" at bounding box center [882, 395] width 202 height 28
select select "0"
click at [781, 381] on select "Select Real Estate Car Other" at bounding box center [882, 395] width 202 height 28
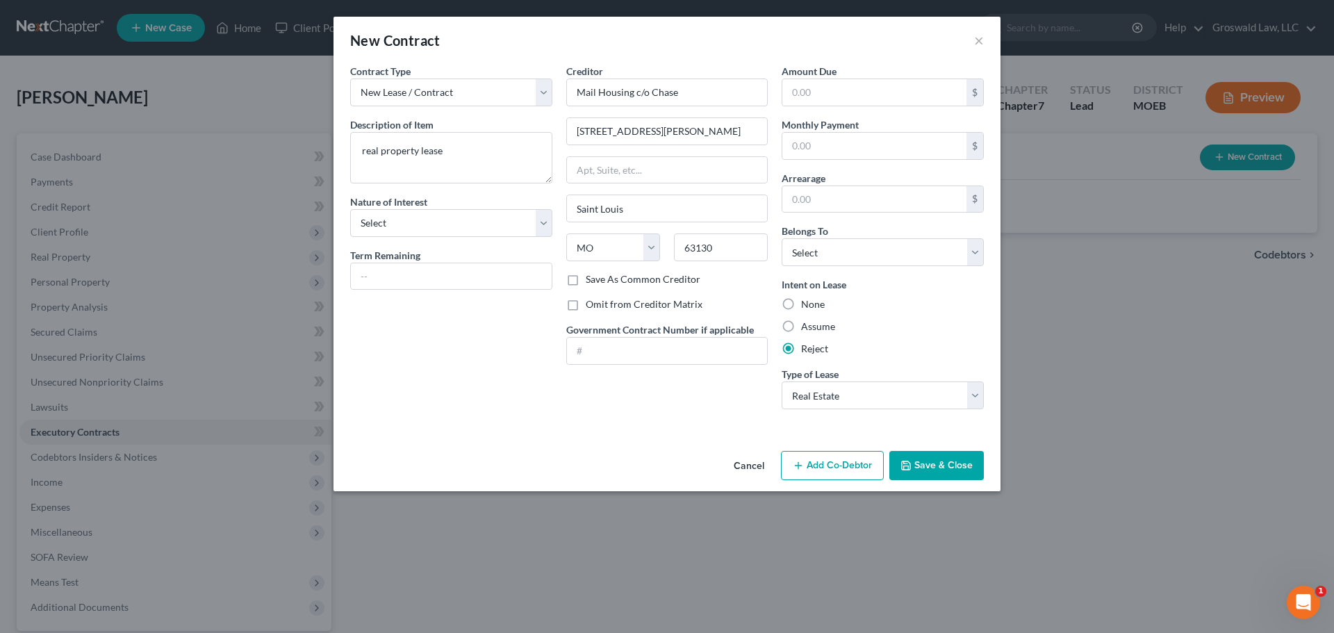
click at [916, 468] on button "Save & Close" at bounding box center [936, 465] width 94 height 29
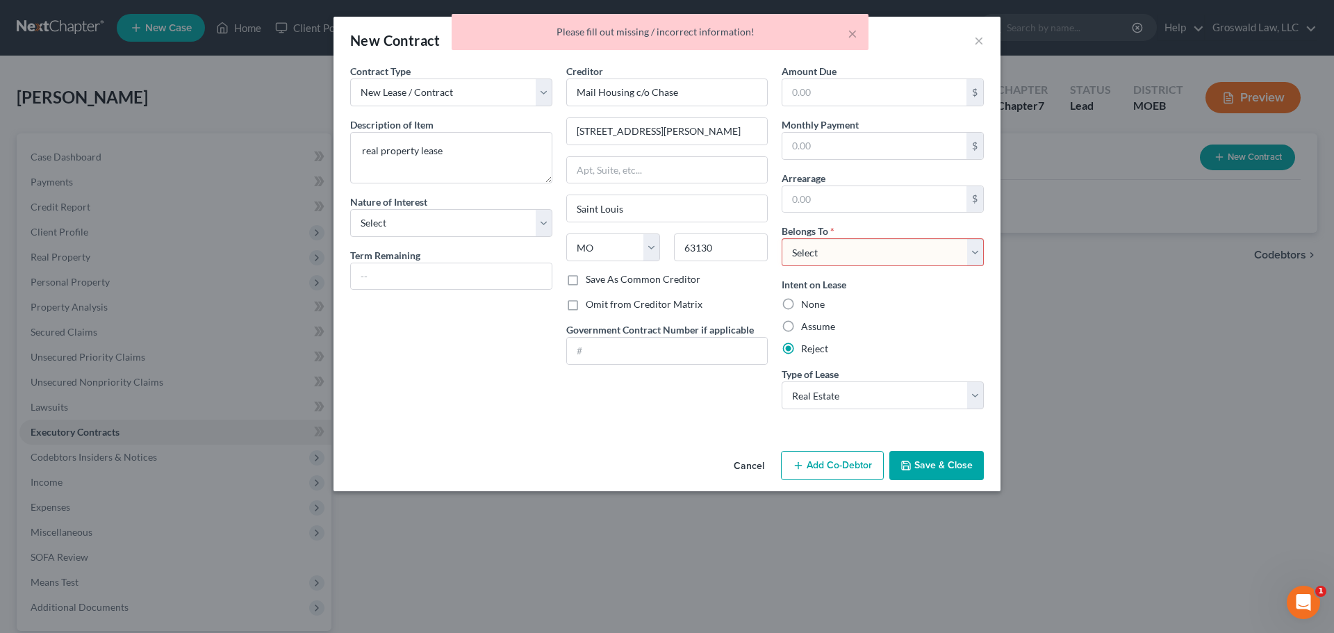
click at [818, 258] on select "Select Debtor 1 Only Debtor 2 Only Debtor 1 And Debtor 2 Only At Least One Of T…" at bounding box center [882, 252] width 202 height 28
select select "0"
click at [781, 238] on select "Select Debtor 1 Only Debtor 2 Only Debtor 1 And Debtor 2 Only At Least One Of T…" at bounding box center [882, 252] width 202 height 28
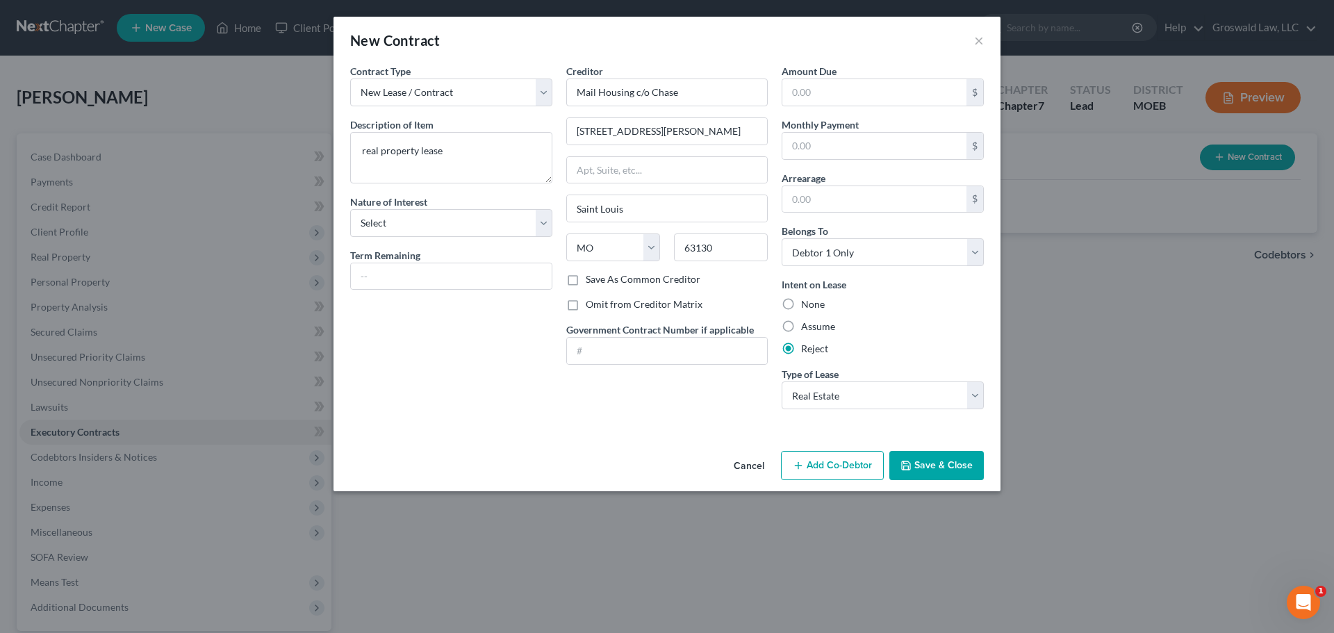
click at [951, 465] on button "Save & Close" at bounding box center [936, 465] width 94 height 29
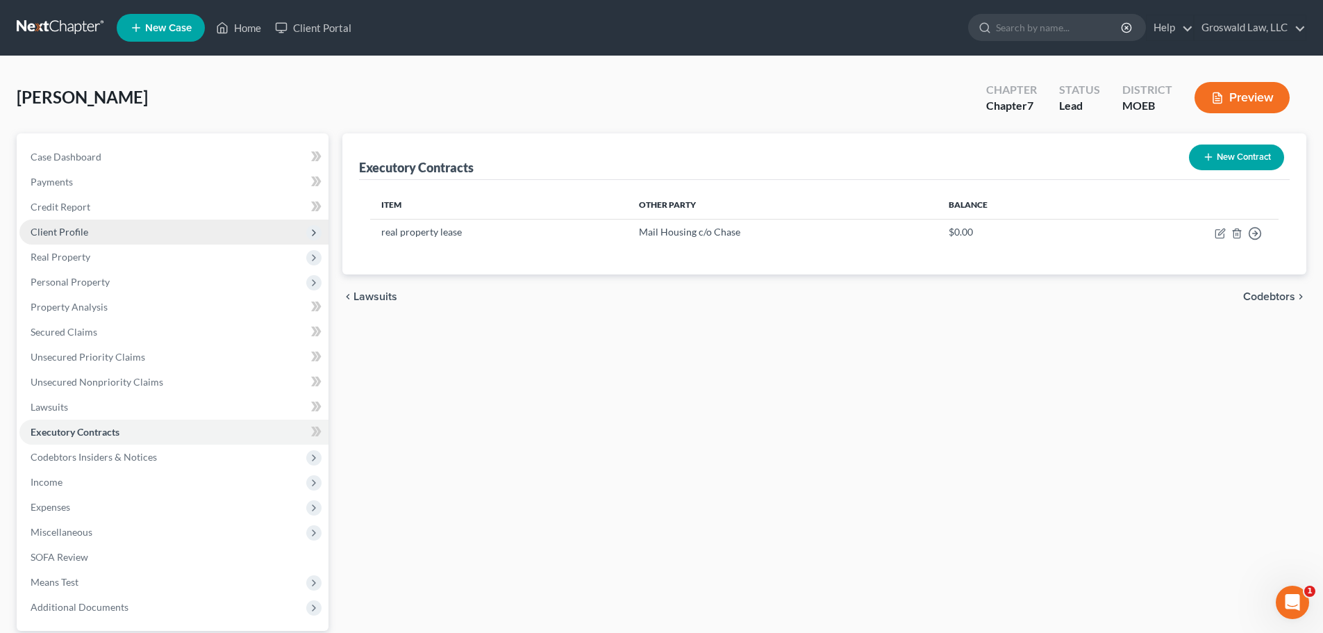
click at [81, 228] on span "Client Profile" at bounding box center [60, 232] width 58 height 12
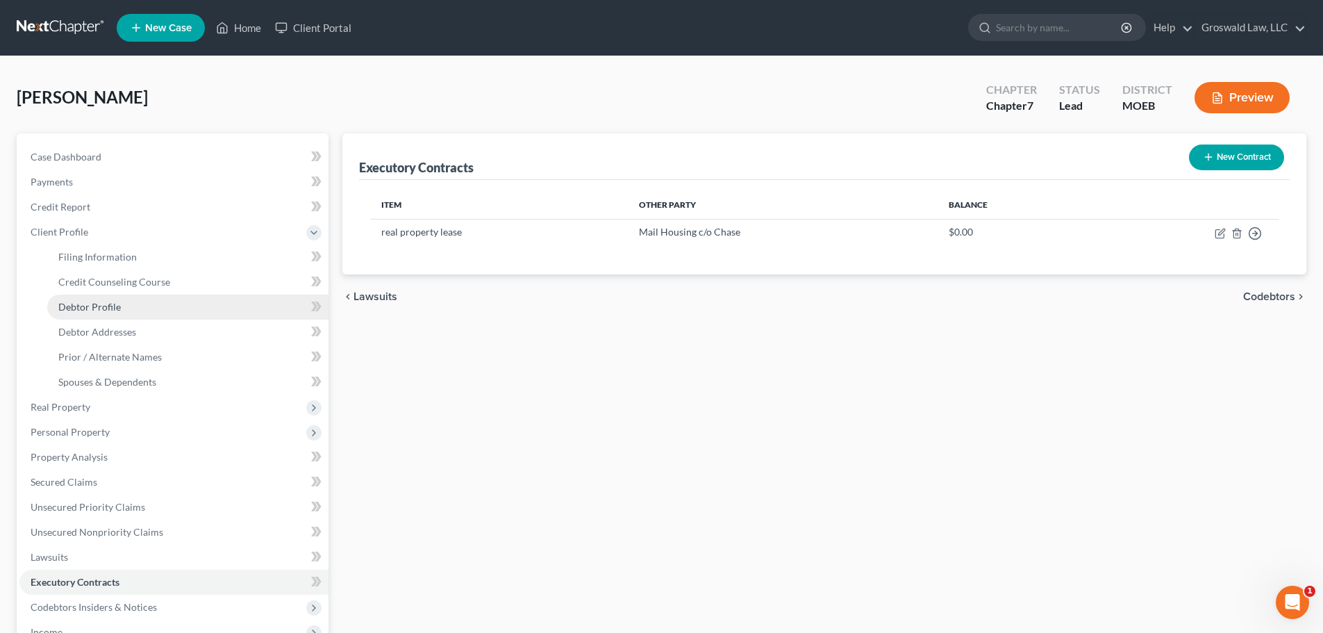
drag, startPoint x: 117, startPoint y: 315, endPoint x: 136, endPoint y: 306, distance: 20.8
click at [117, 315] on link "Debtor Profile" at bounding box center [187, 307] width 281 height 25
select select "0"
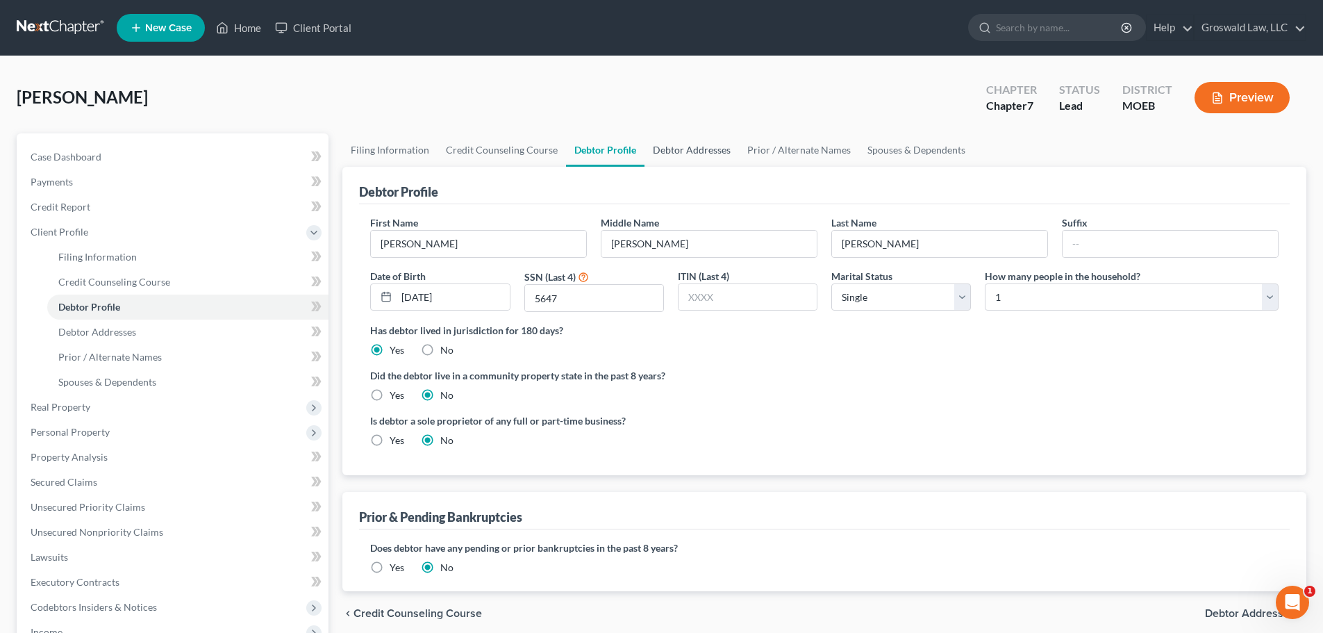
click at [671, 151] on link "Debtor Addresses" at bounding box center [692, 149] width 94 height 33
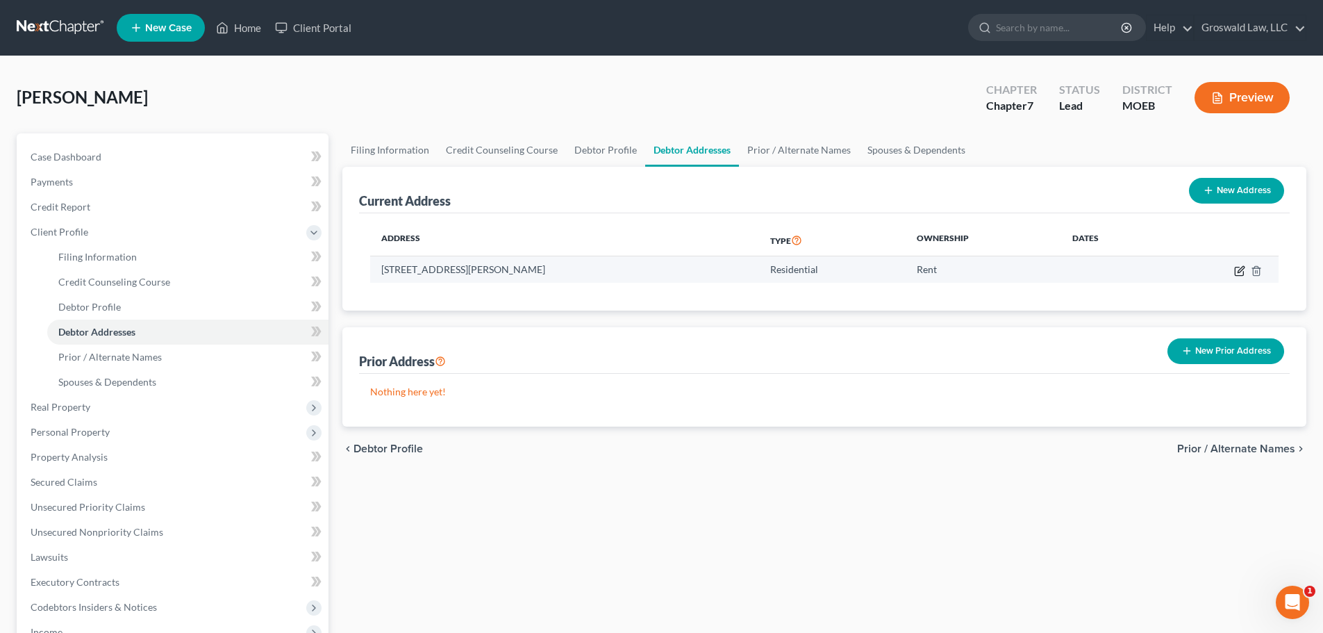
click at [1105, 274] on icon "button" at bounding box center [1239, 270] width 11 height 11
select select "26"
select select "100"
select select "0"
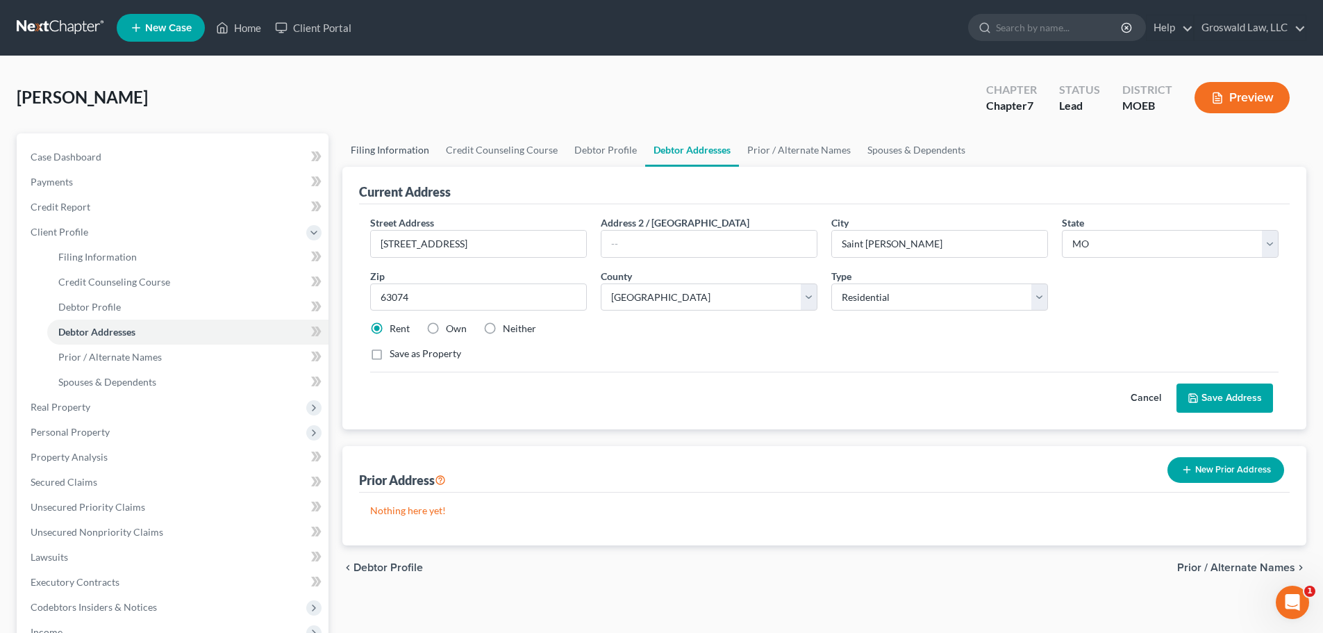
click at [377, 145] on link "Filing Information" at bounding box center [389, 149] width 95 height 33
select select "1"
select select "0"
select select "45"
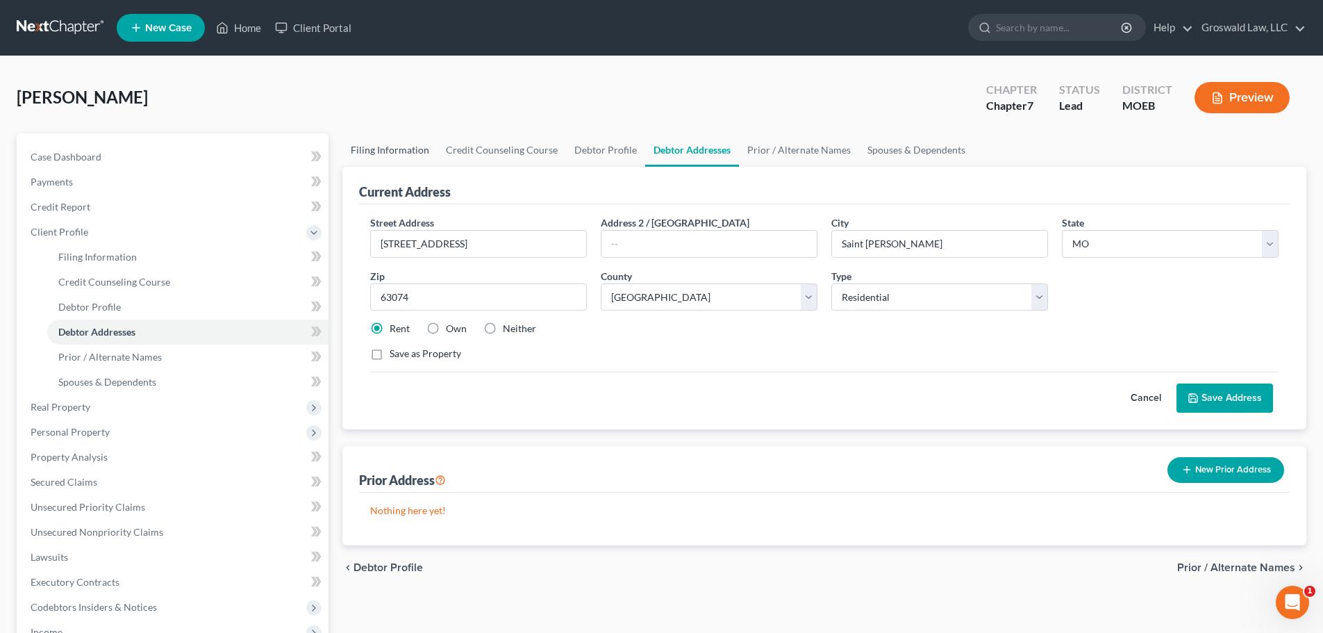
select select "0"
select select "26"
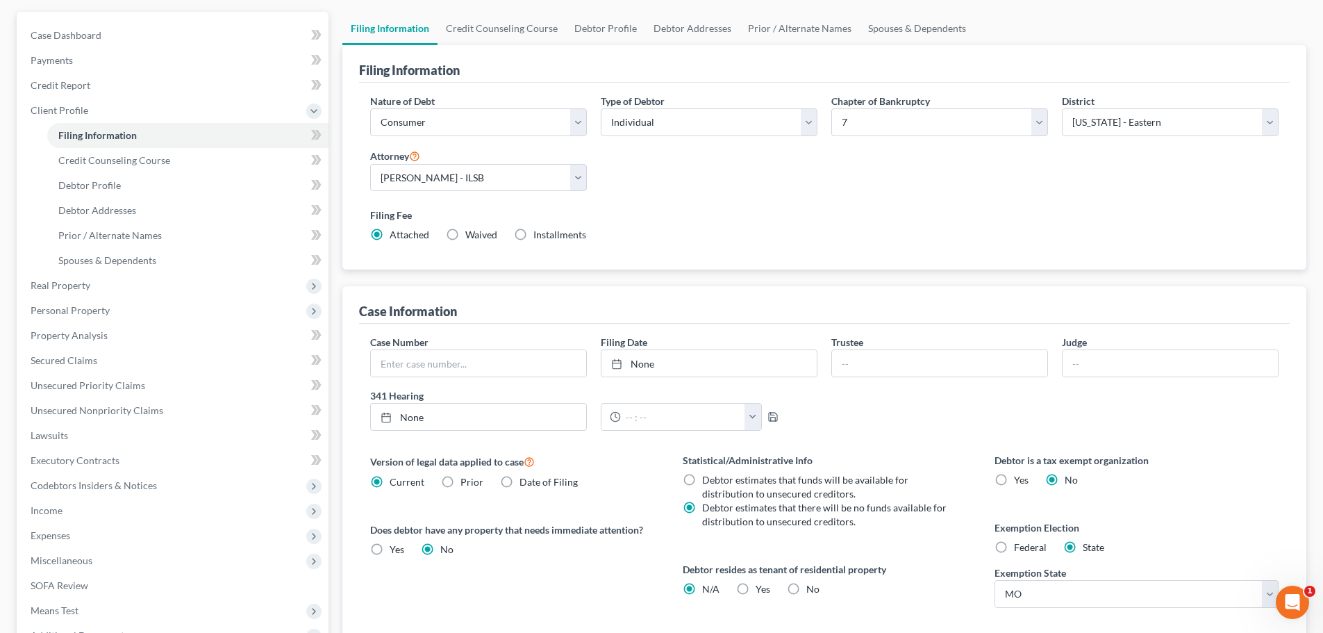
scroll to position [283, 0]
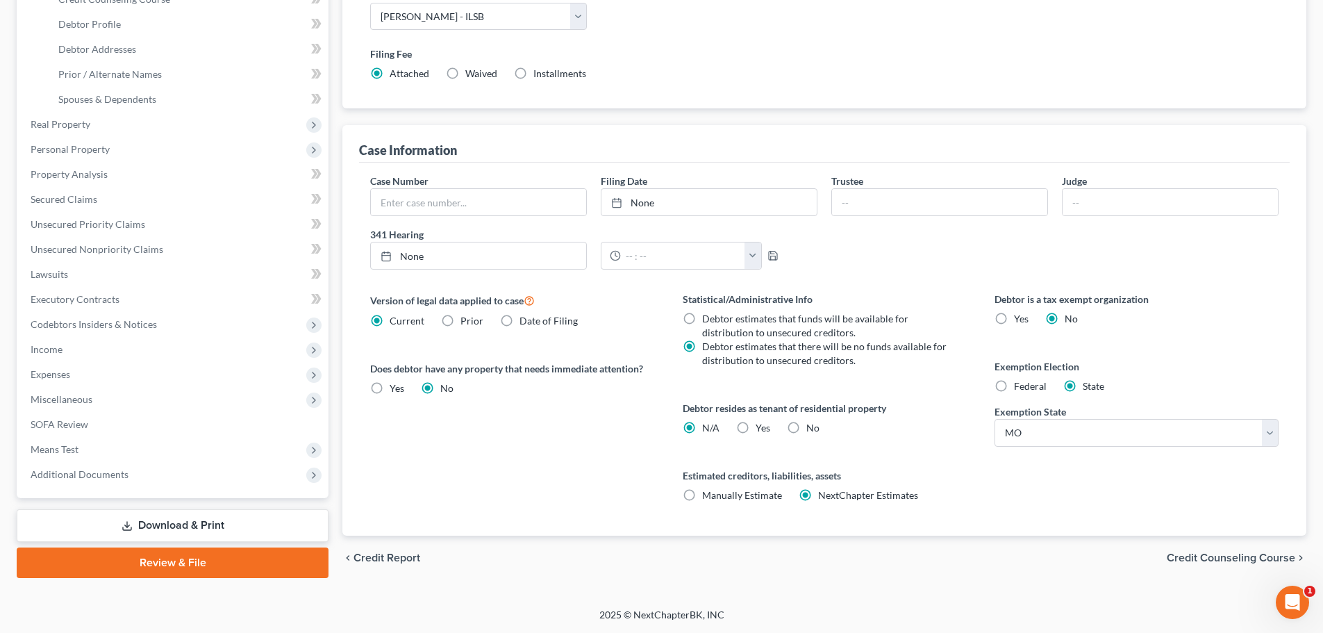
click at [756, 428] on label "Yes Yes" at bounding box center [763, 428] width 15 height 14
click at [761, 428] on input "Yes Yes" at bounding box center [765, 425] width 9 height 9
radio input "true"
radio input "false"
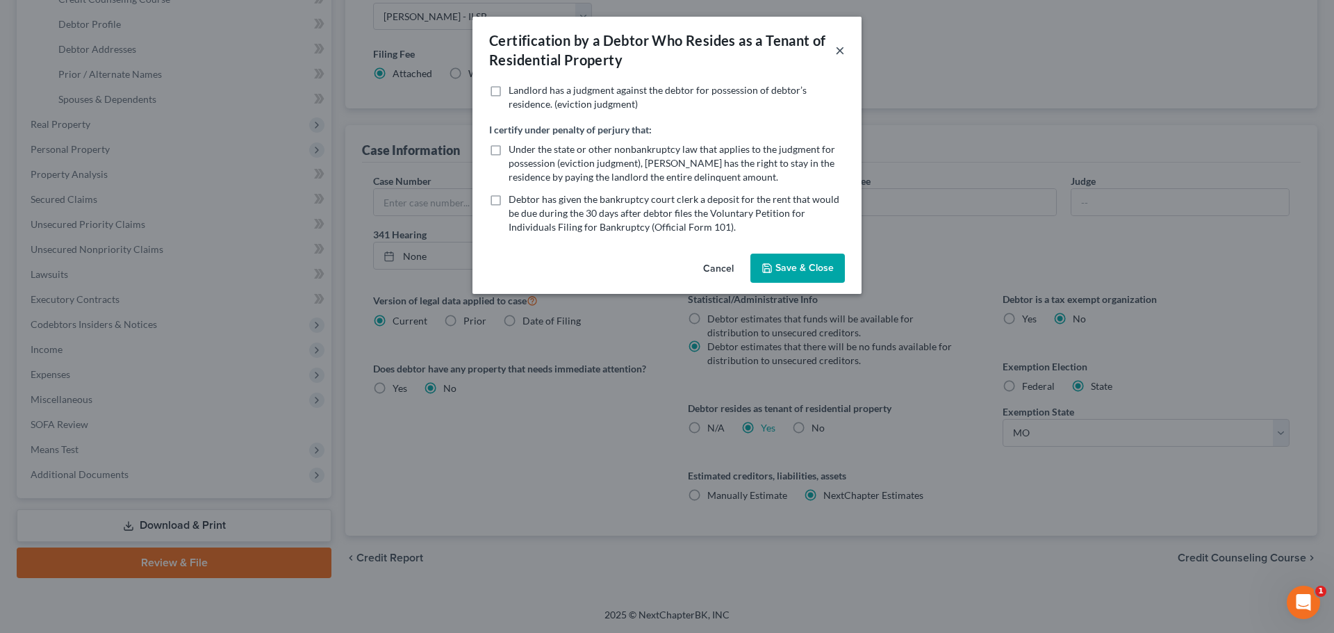
click at [838, 48] on button "×" at bounding box center [840, 50] width 10 height 17
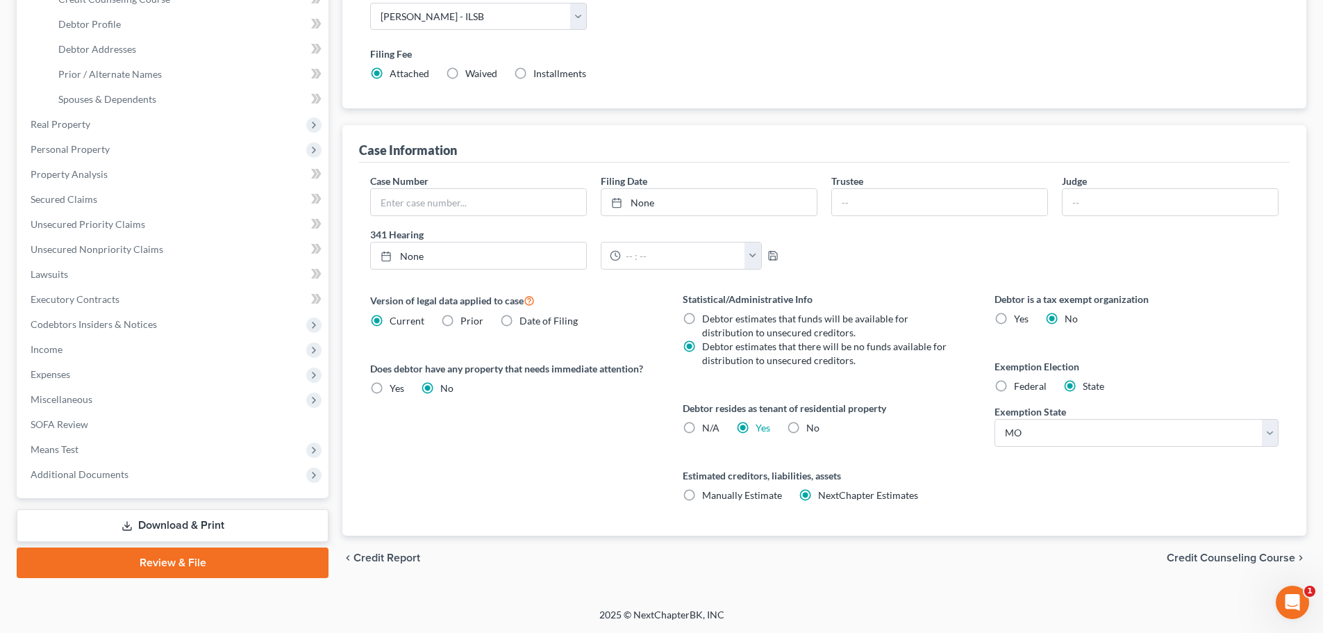
click at [897, 423] on div "Debtor resides as tenant of residential property N/A Yes Yes No" at bounding box center [825, 418] width 284 height 34
click at [113, 243] on span "Unsecured Nonpriority Claims" at bounding box center [97, 249] width 133 height 12
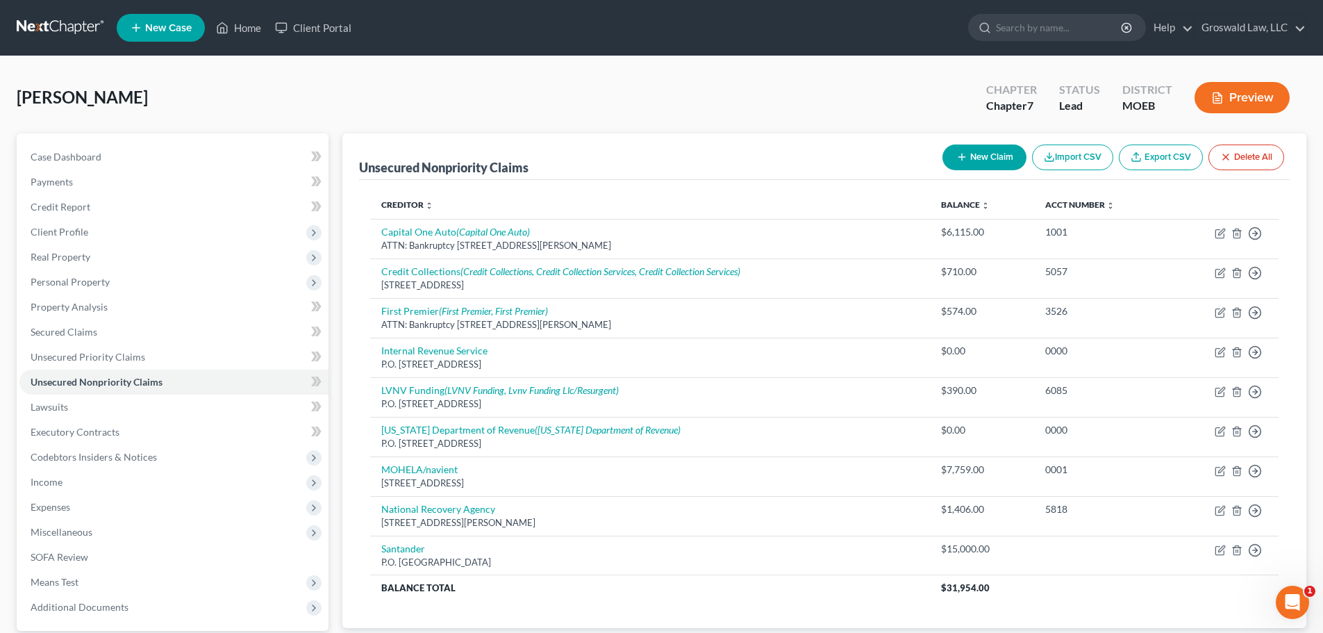
click at [971, 156] on button "New Claim" at bounding box center [985, 157] width 84 height 26
select select "0"
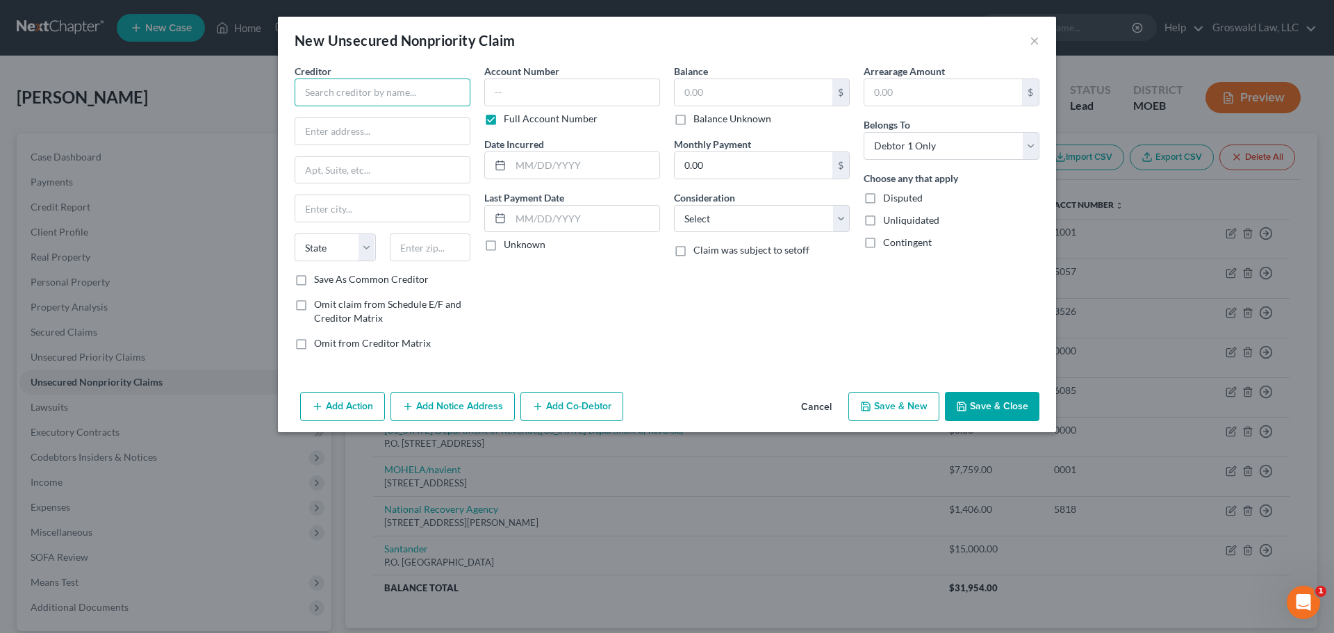
click at [367, 94] on input "text" at bounding box center [383, 92] width 176 height 28
type input "L"
type input "Mail Housing LLC"
click at [422, 124] on input "text" at bounding box center [382, 131] width 174 height 26
paste input "[STREET_ADDRESS]"
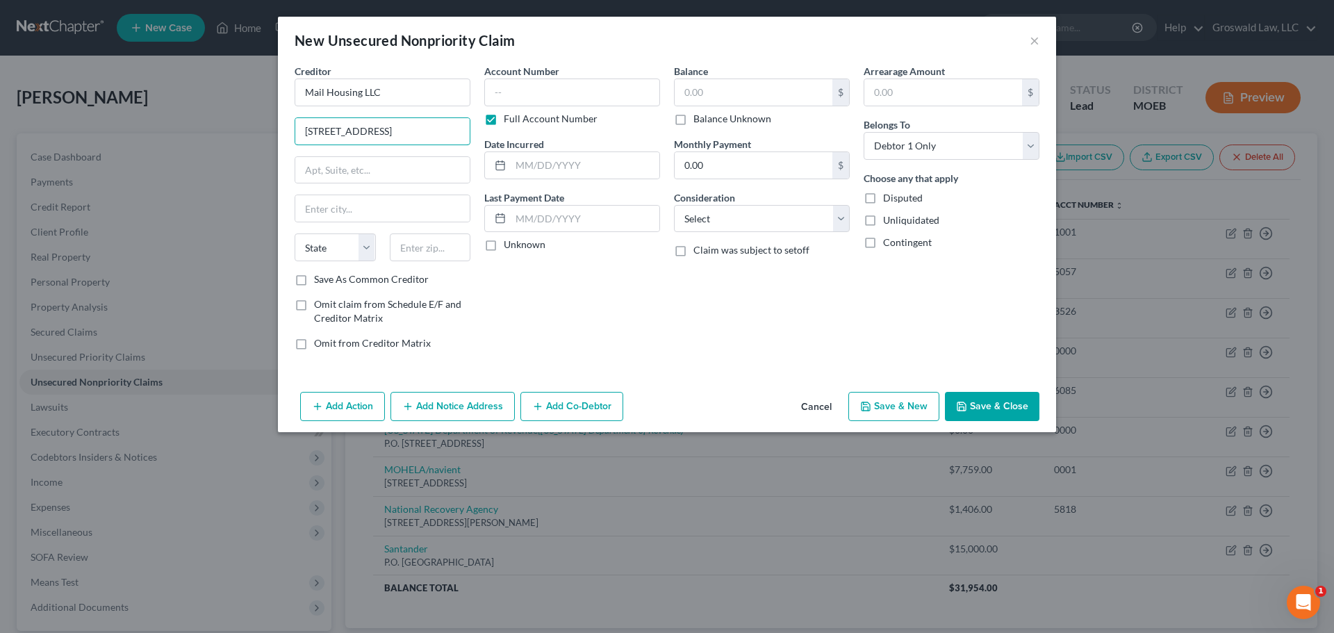
type input "[STREET_ADDRESS]"
type input "63043"
type input "[US_STATE][GEOGRAPHIC_DATA]"
select select "26"
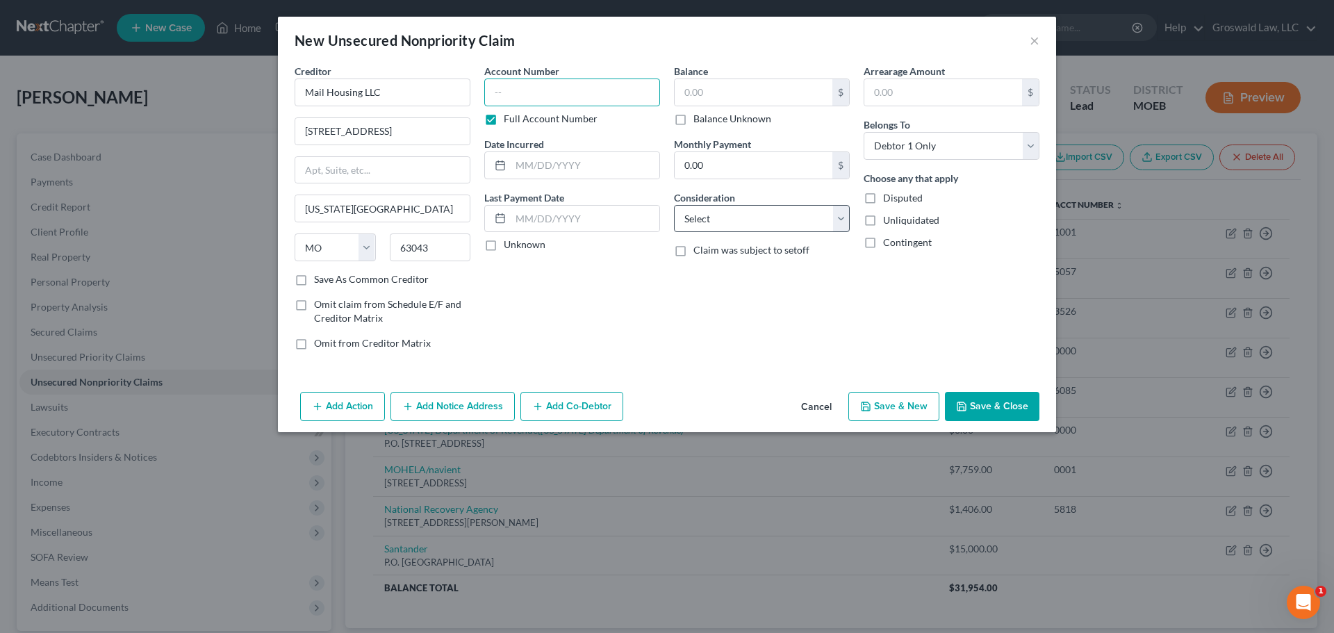
drag, startPoint x: 532, startPoint y: 99, endPoint x: 793, endPoint y: 228, distance: 290.8
click at [532, 99] on input "text" at bounding box center [572, 92] width 176 height 28
paste input "25SL-AC29933"
type input "25SL-AC29933"
click at [795, 233] on div "Balance $ Balance Unknown Balance Undetermined $ Balance Unknown Monthly Paymen…" at bounding box center [762, 212] width 190 height 297
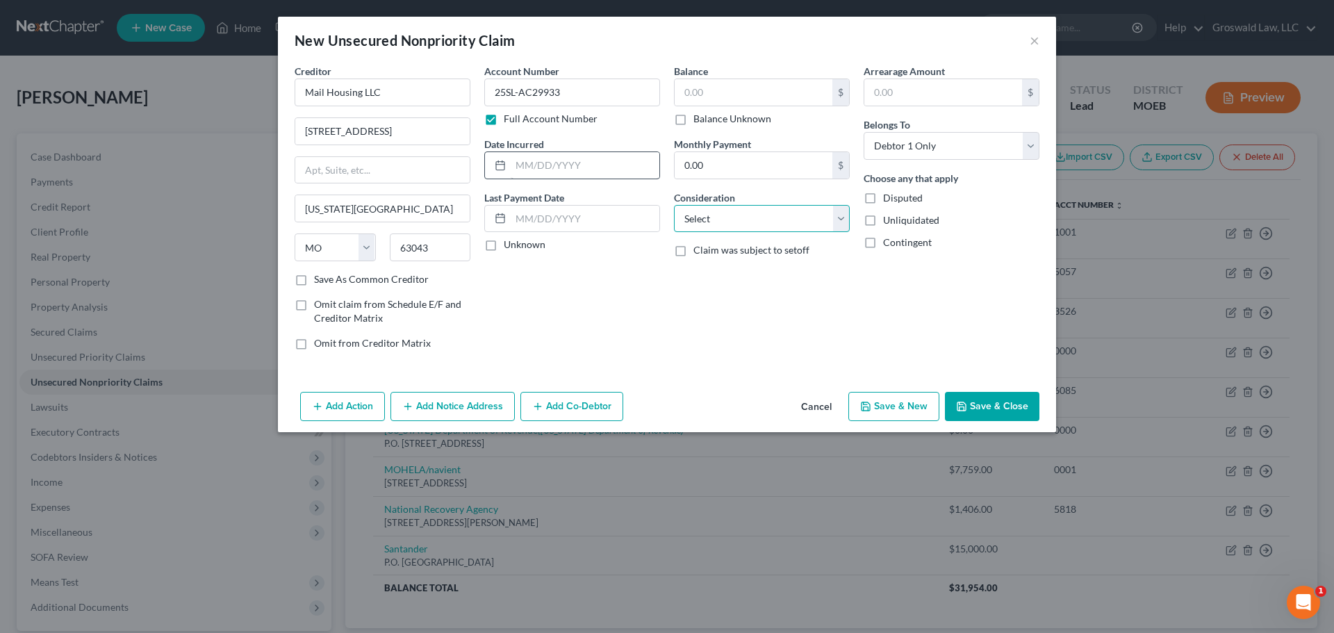
drag, startPoint x: 766, startPoint y: 224, endPoint x: 589, endPoint y: 156, distance: 189.1
click at [766, 224] on select "Select Cable / Satellite Services Collection Agency Credit Card Debt Debt Couns…" at bounding box center [762, 219] width 176 height 28
select select "14"
click at [674, 205] on select "Select Cable / Satellite Services Collection Agency Credit Card Debt Debt Couns…" at bounding box center [762, 219] width 176 height 28
type input "notice only"
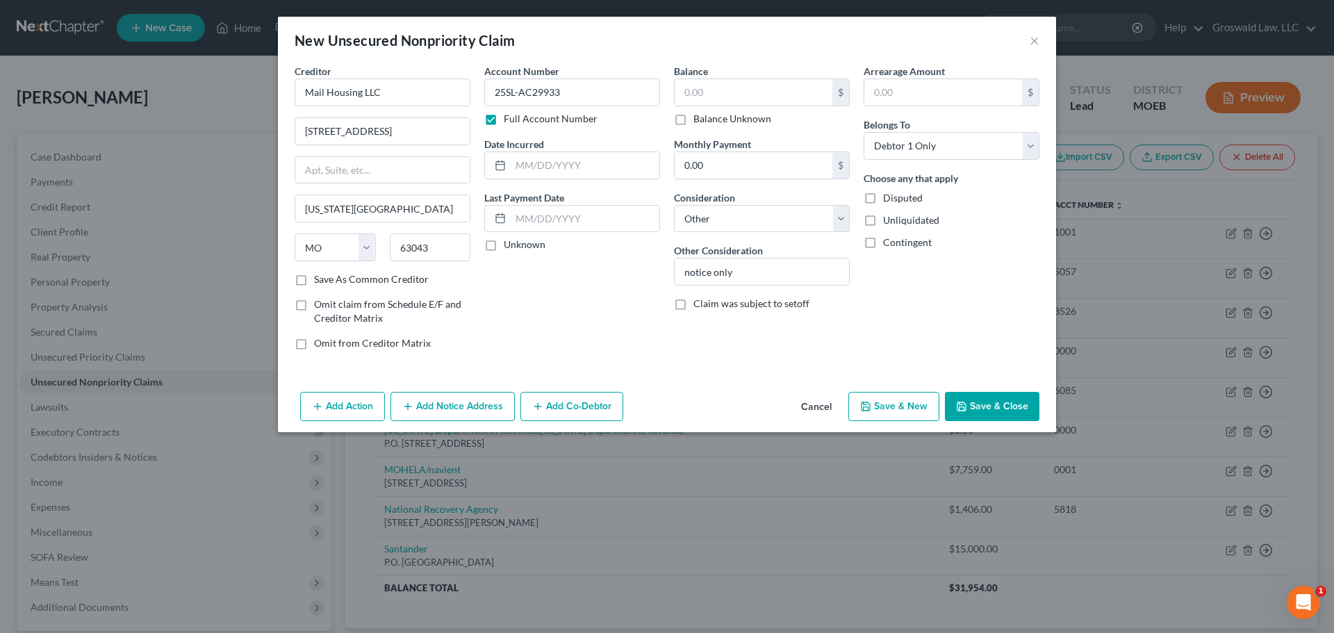
drag, startPoint x: 533, startPoint y: 328, endPoint x: 1218, endPoint y: 401, distance: 688.8
click at [536, 328] on div "Account Number 25SL-AC29933 Full Account Number Date Incurred Last Payment Date…" at bounding box center [572, 212] width 190 height 297
click at [991, 406] on button "Save & Close" at bounding box center [992, 406] width 94 height 29
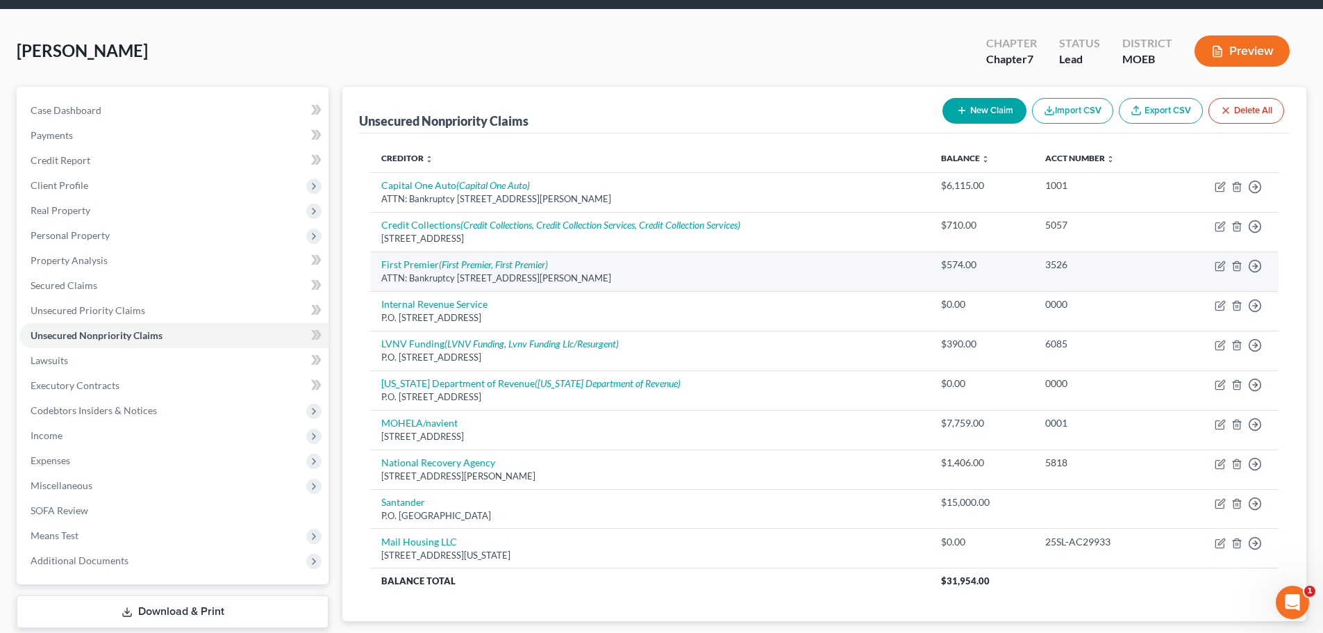
scroll to position [132, 0]
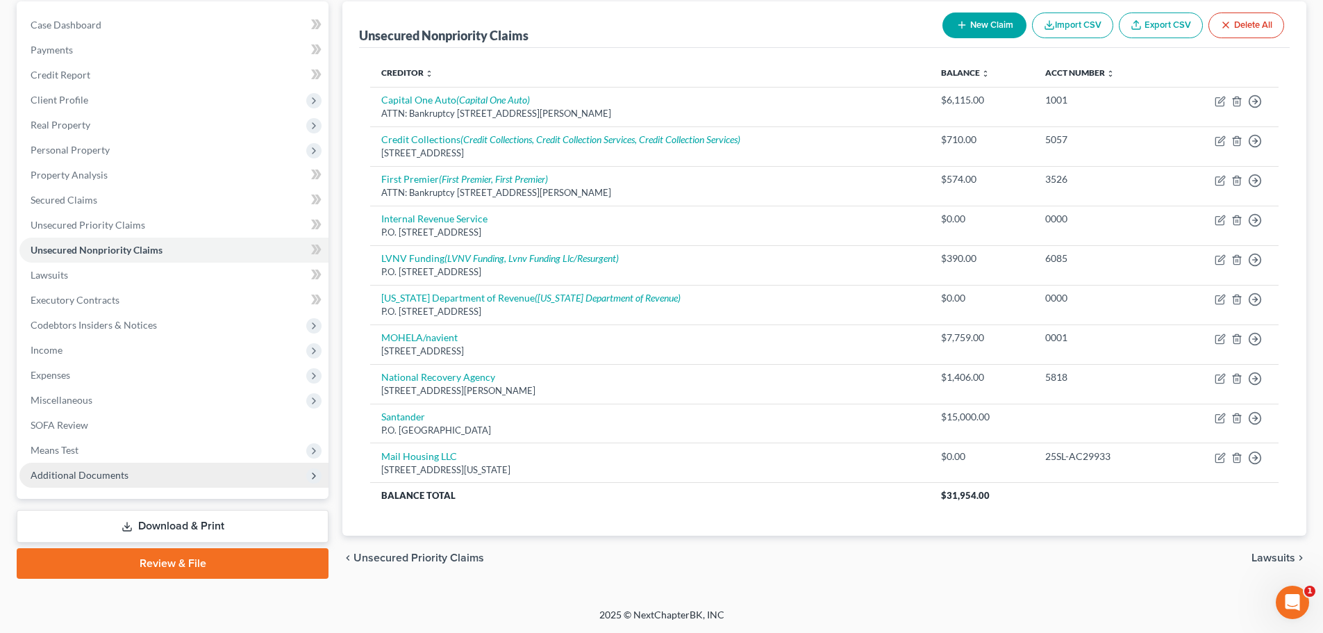
click at [211, 482] on span "Additional Documents" at bounding box center [173, 475] width 309 height 25
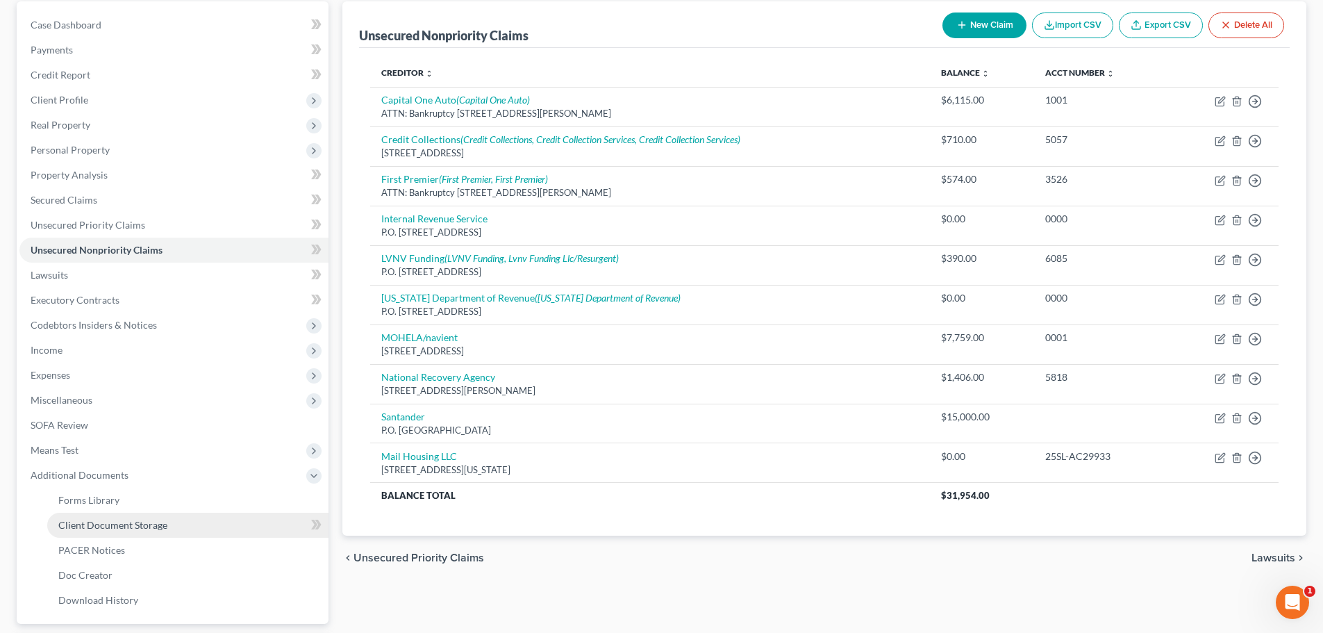
click at [177, 533] on link "Client Document Storage" at bounding box center [187, 525] width 281 height 25
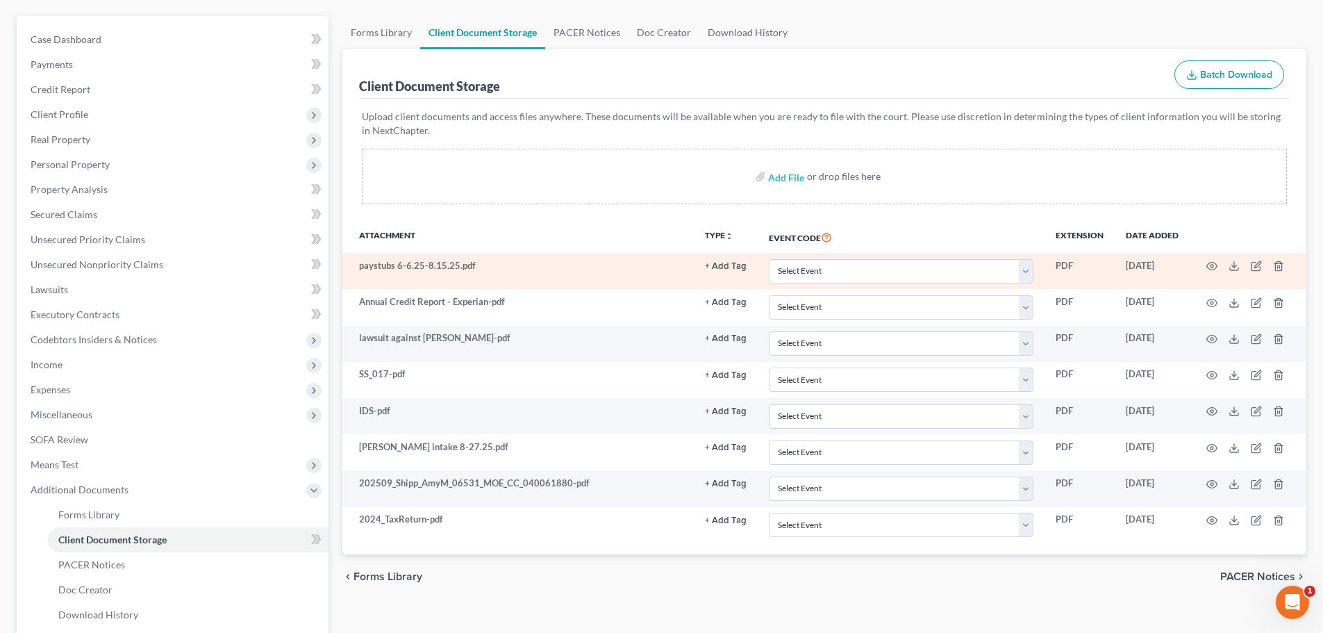
scroll to position [139, 0]
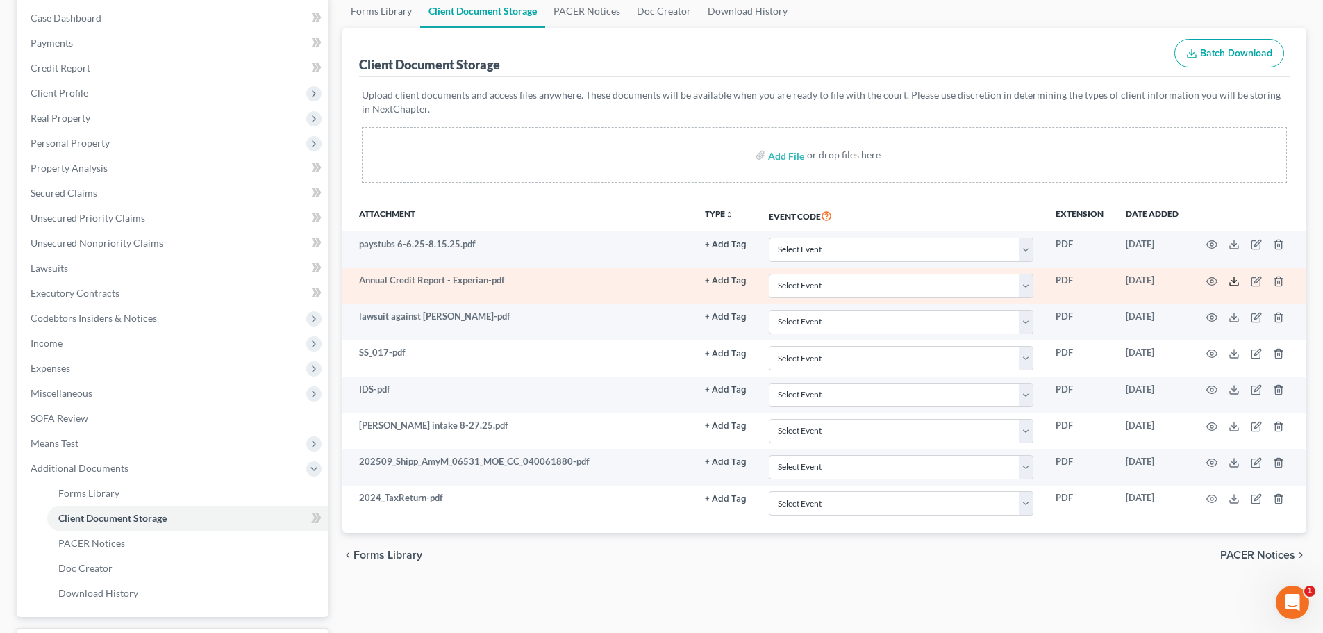
click at [1105, 279] on icon at bounding box center [1234, 281] width 11 height 11
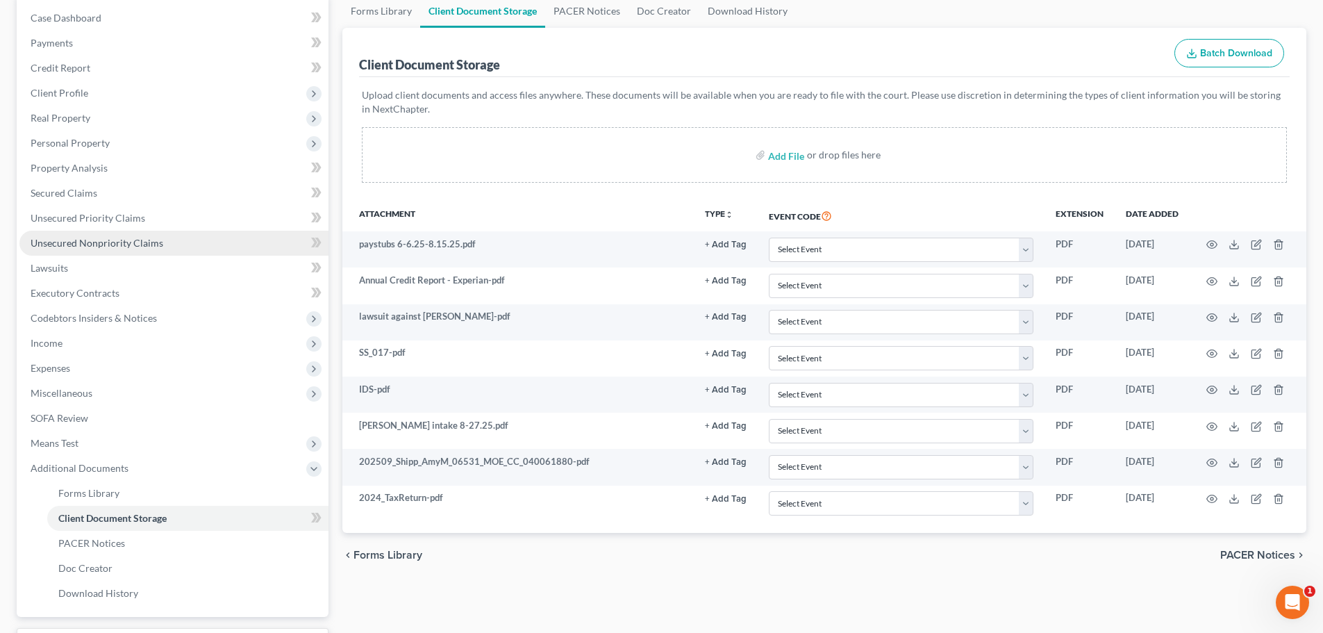
click at [146, 239] on span "Unsecured Nonpriority Claims" at bounding box center [97, 243] width 133 height 12
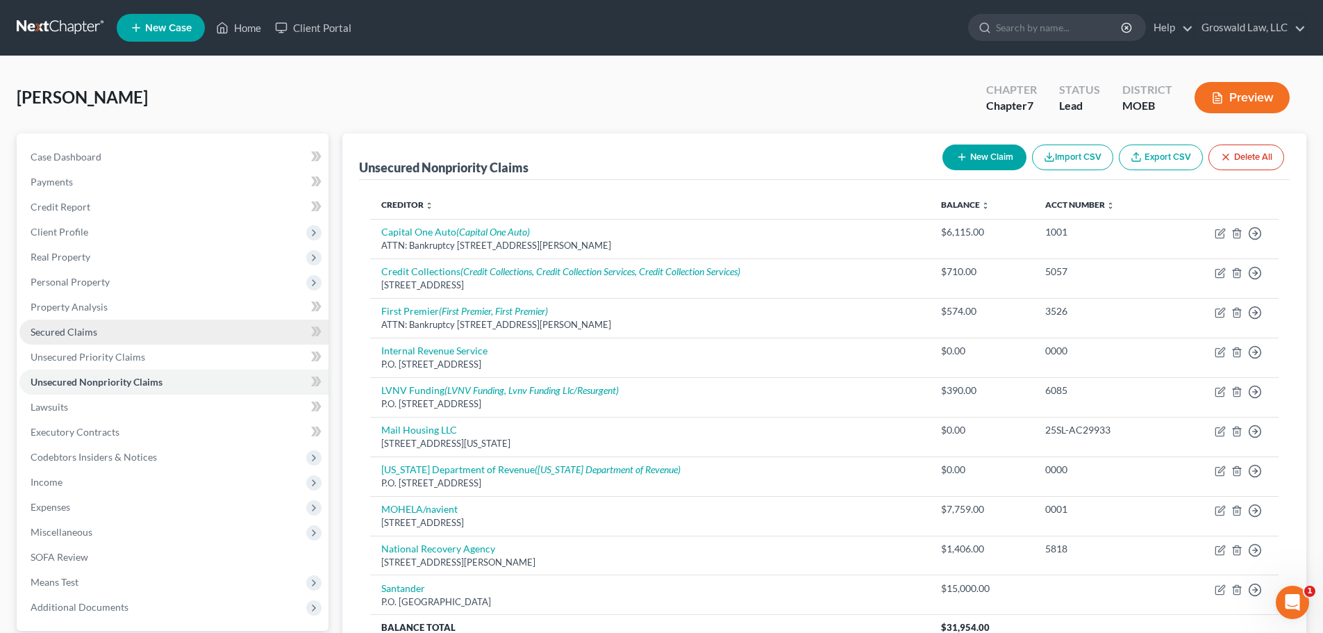
click at [91, 331] on span "Secured Claims" at bounding box center [64, 332] width 67 height 12
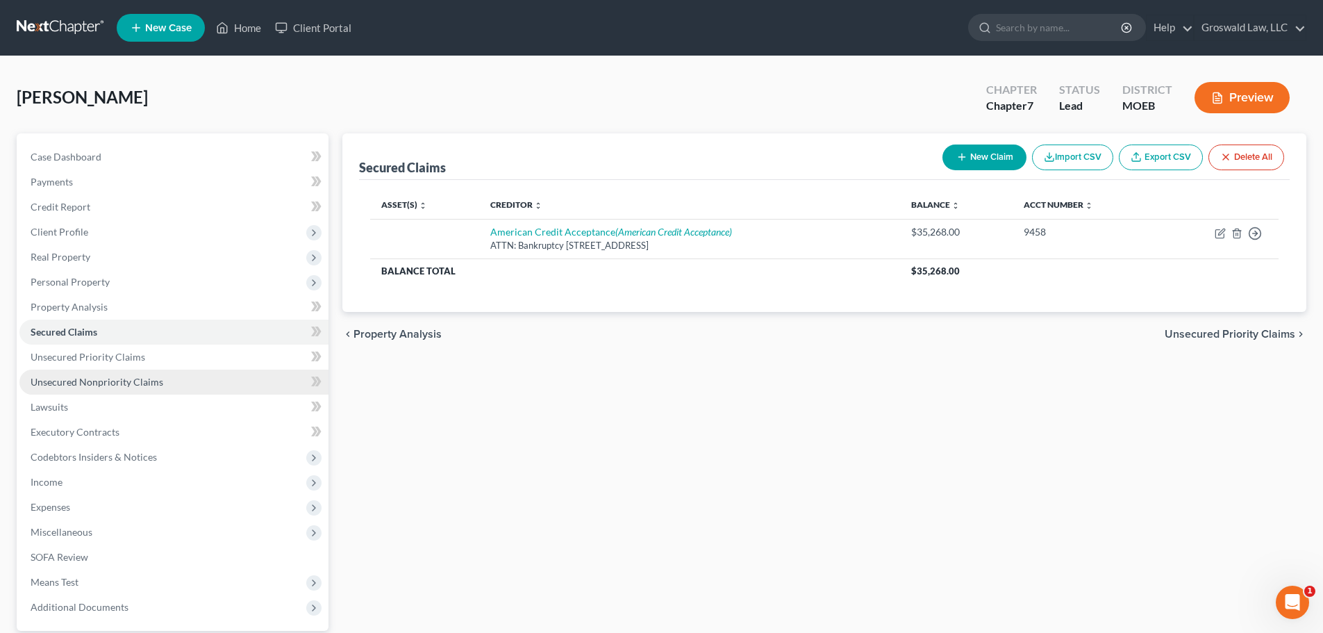
click at [120, 373] on link "Unsecured Nonpriority Claims" at bounding box center [173, 382] width 309 height 25
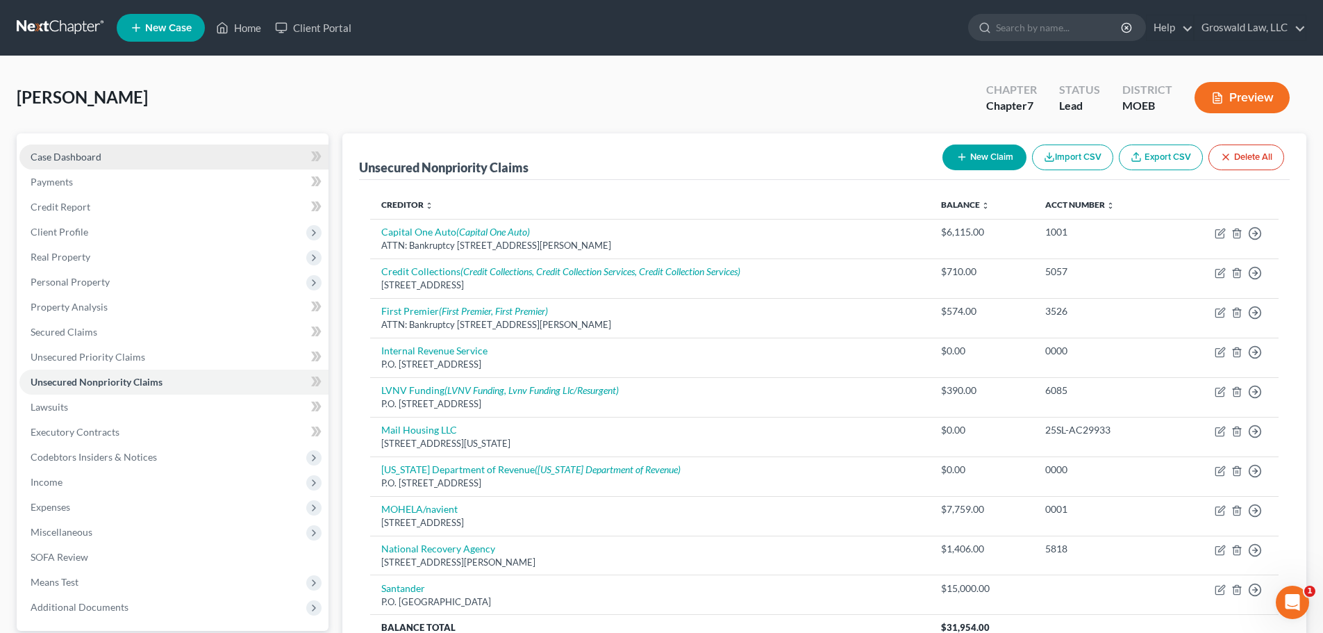
click at [142, 159] on link "Case Dashboard" at bounding box center [173, 156] width 309 height 25
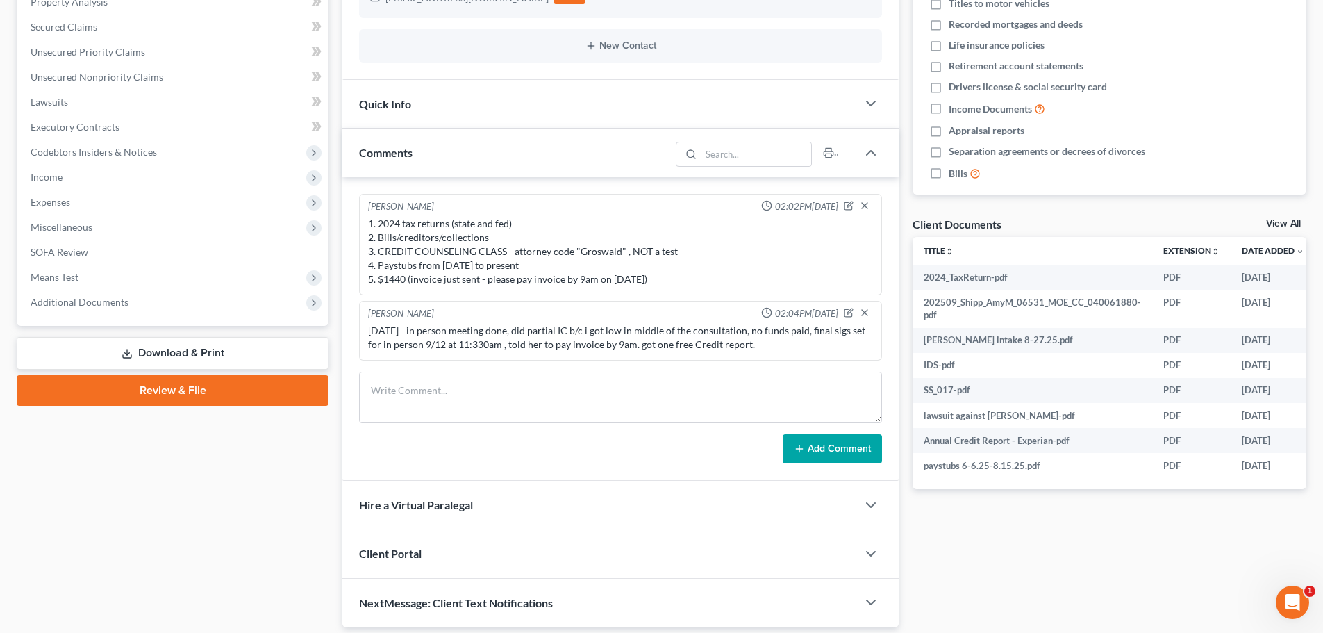
scroll to position [352, 0]
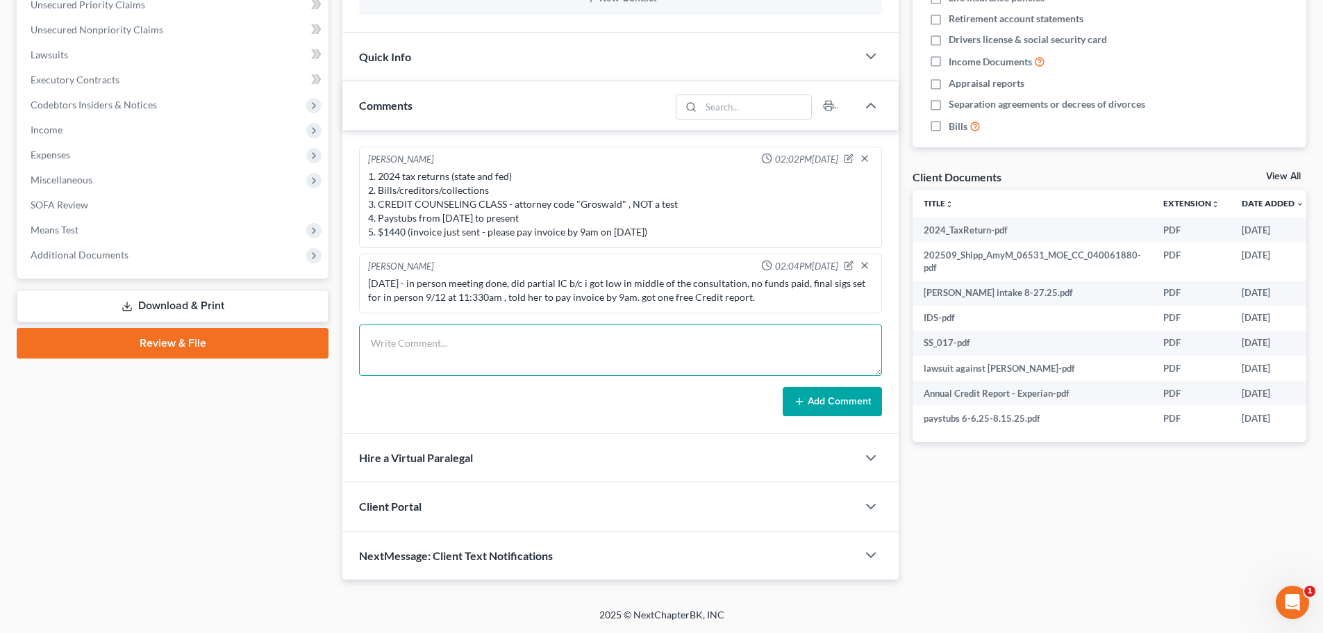
click at [546, 349] on textarea at bounding box center [620, 349] width 523 height 51
type textarea "[DATE] - got hard credit pull for $50 , e/f done"
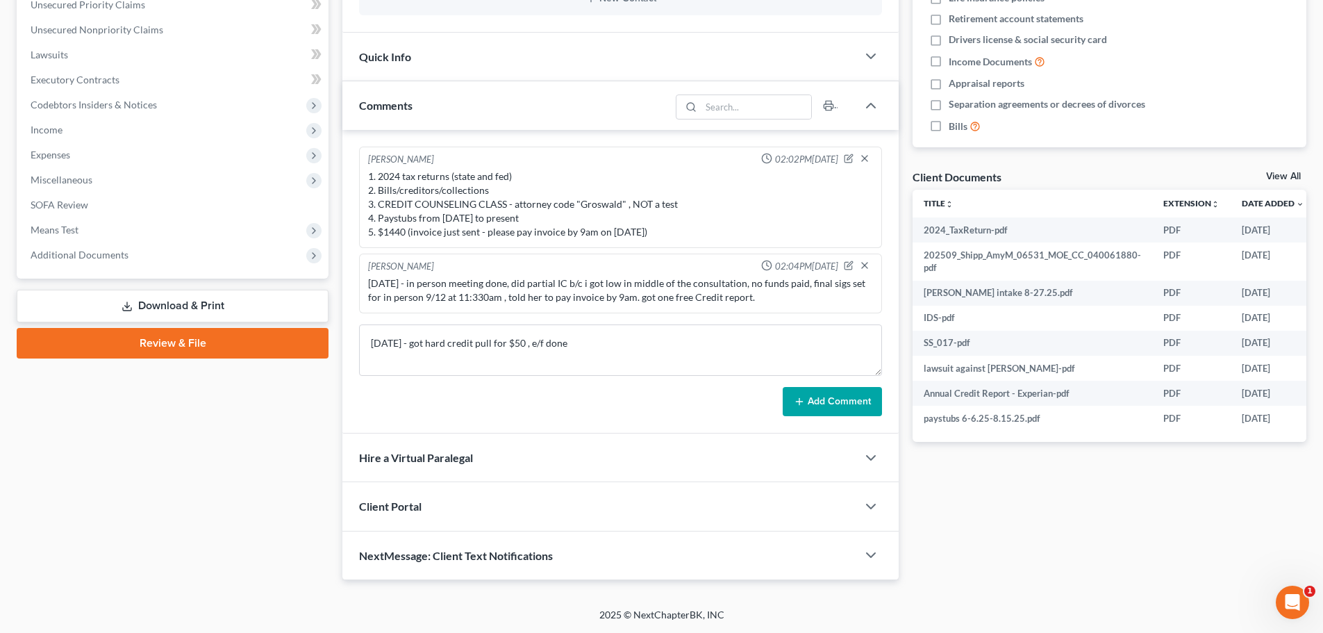
click at [816, 397] on button "Add Comment" at bounding box center [832, 401] width 99 height 29
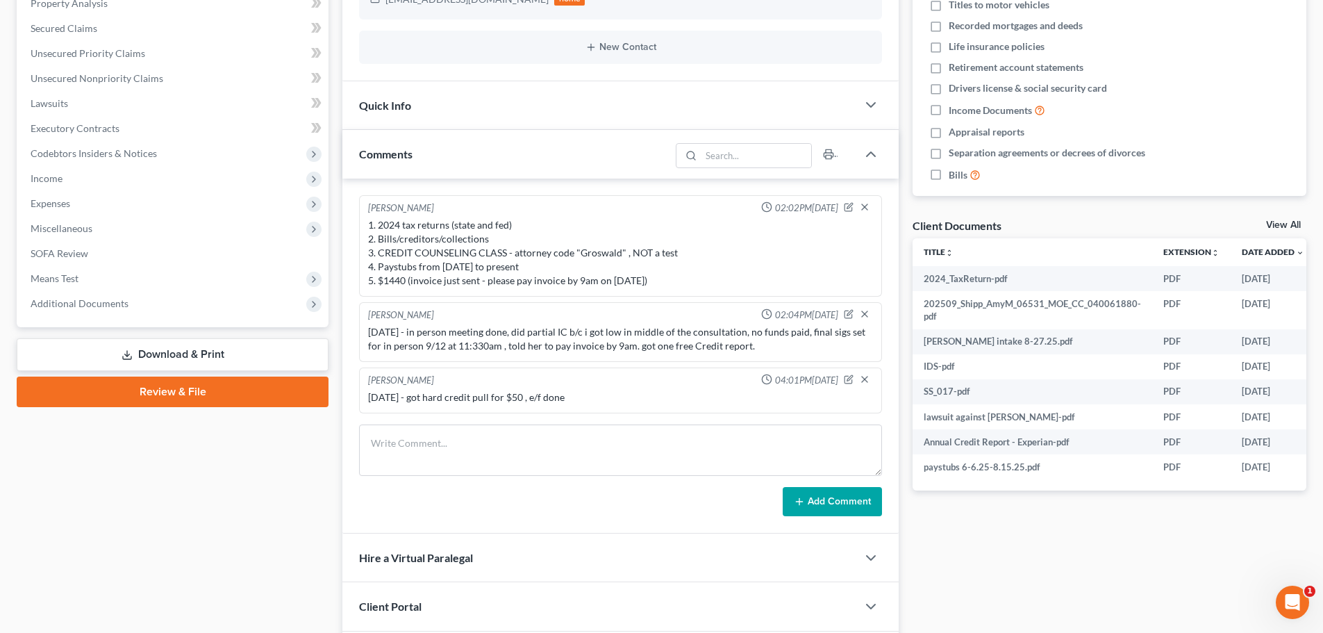
scroll to position [213, 0]
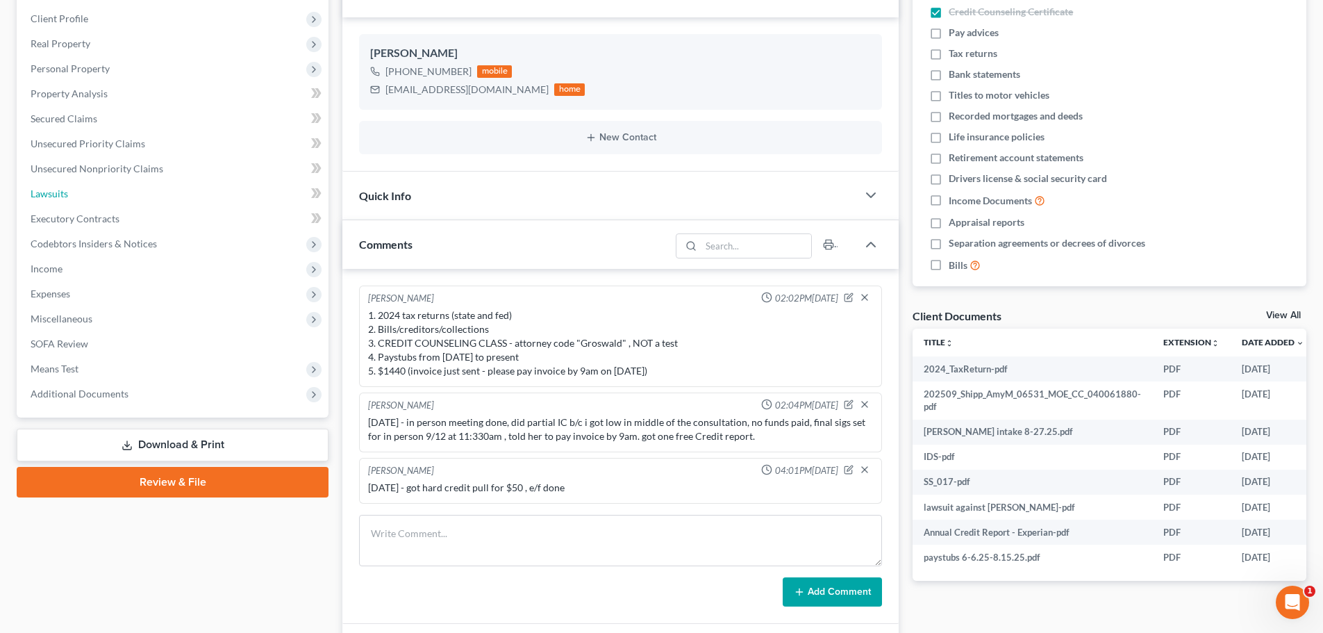
drag, startPoint x: 85, startPoint y: 197, endPoint x: 19, endPoint y: 148, distance: 82.9
click at [85, 197] on link "Lawsuits" at bounding box center [173, 193] width 309 height 25
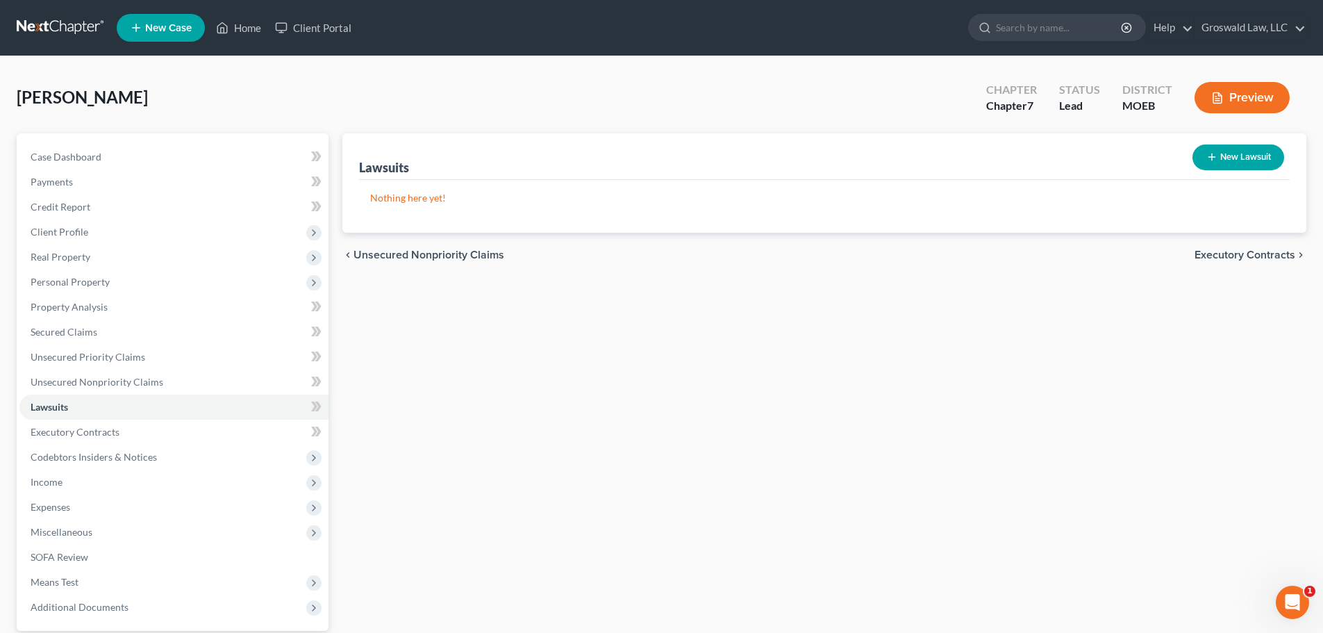
click at [1105, 159] on button "New Lawsuit" at bounding box center [1239, 157] width 92 height 26
select select "0"
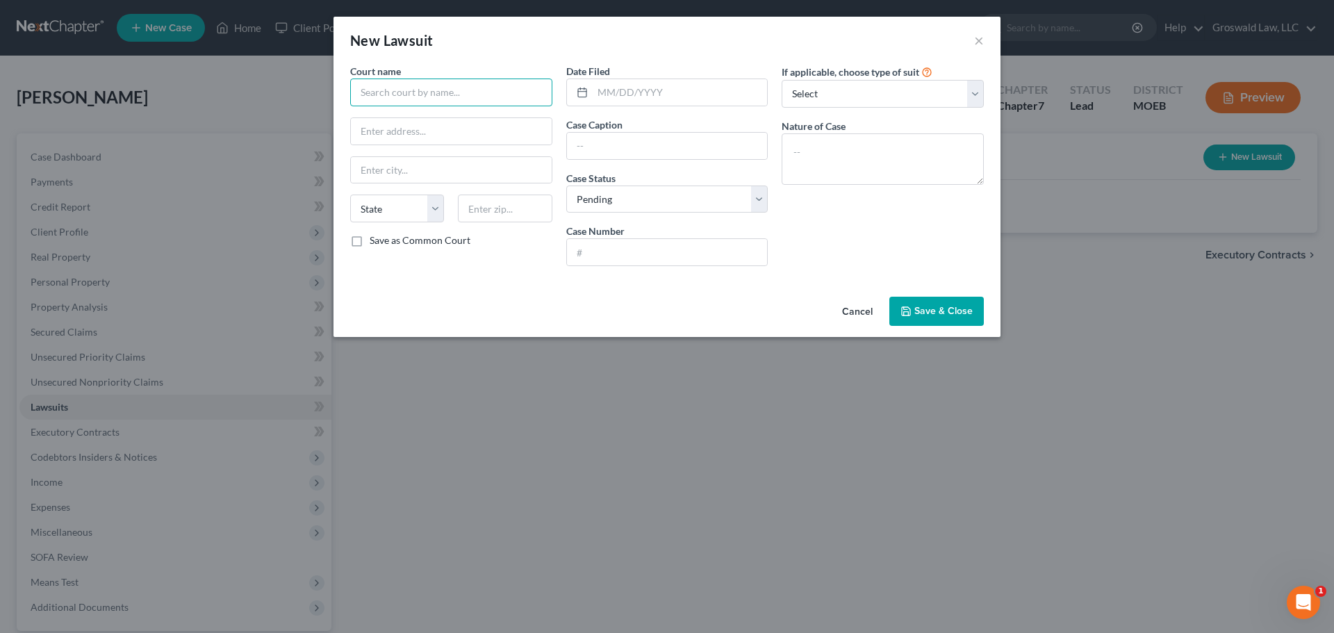
click at [477, 85] on input "text" at bounding box center [451, 92] width 202 height 28
click at [438, 98] on input "text" at bounding box center [451, 92] width 202 height 28
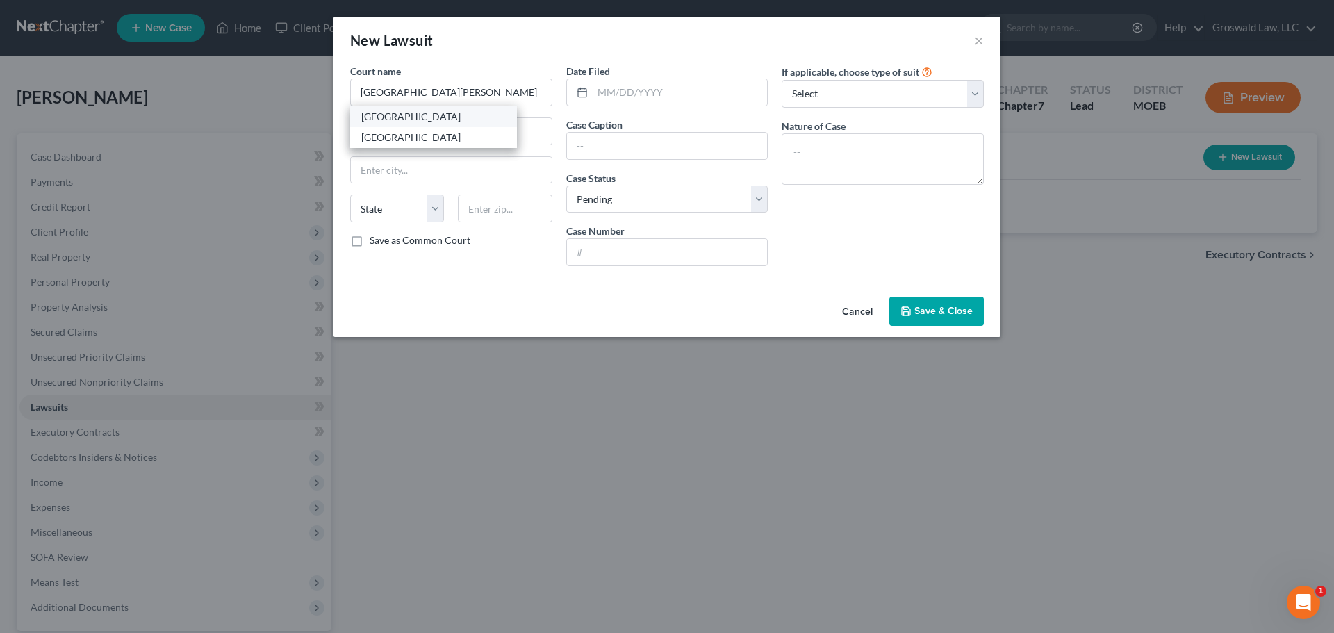
click at [445, 117] on div "[GEOGRAPHIC_DATA]" at bounding box center [433, 117] width 144 height 14
type input "[GEOGRAPHIC_DATA]"
type input "[STREET_ADDRESS]"
type input "Saint Louis"
select select "26"
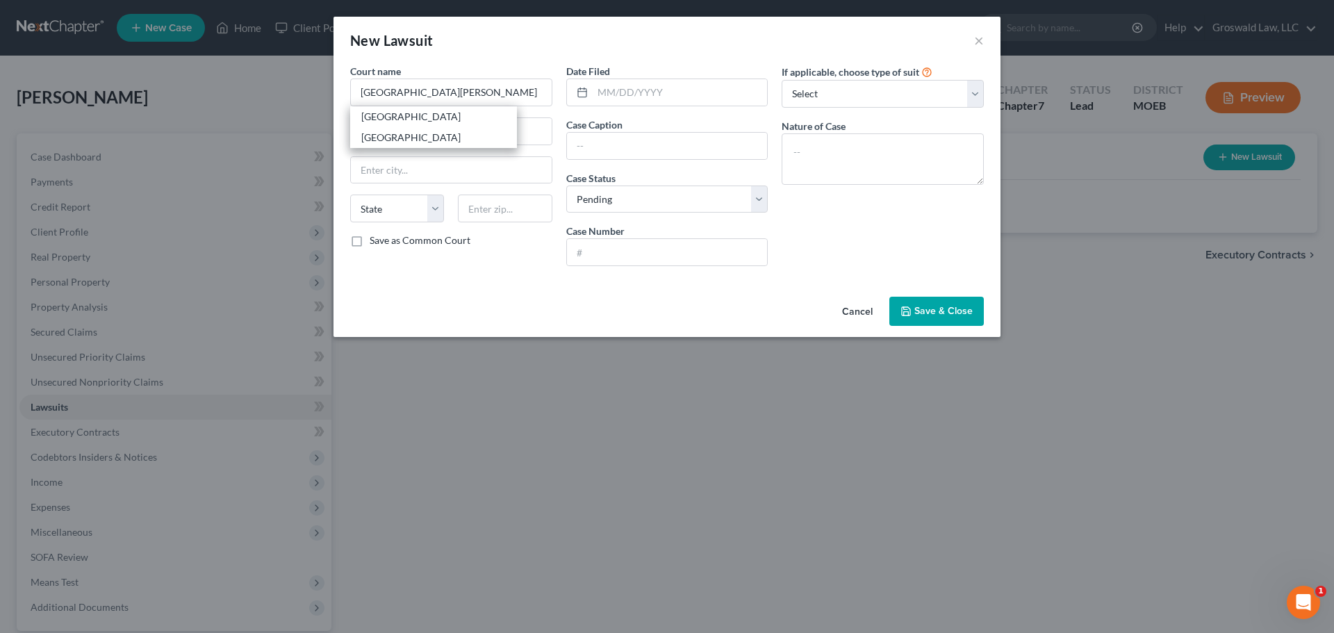
type input "63105"
click at [684, 103] on input "text" at bounding box center [680, 92] width 175 height 26
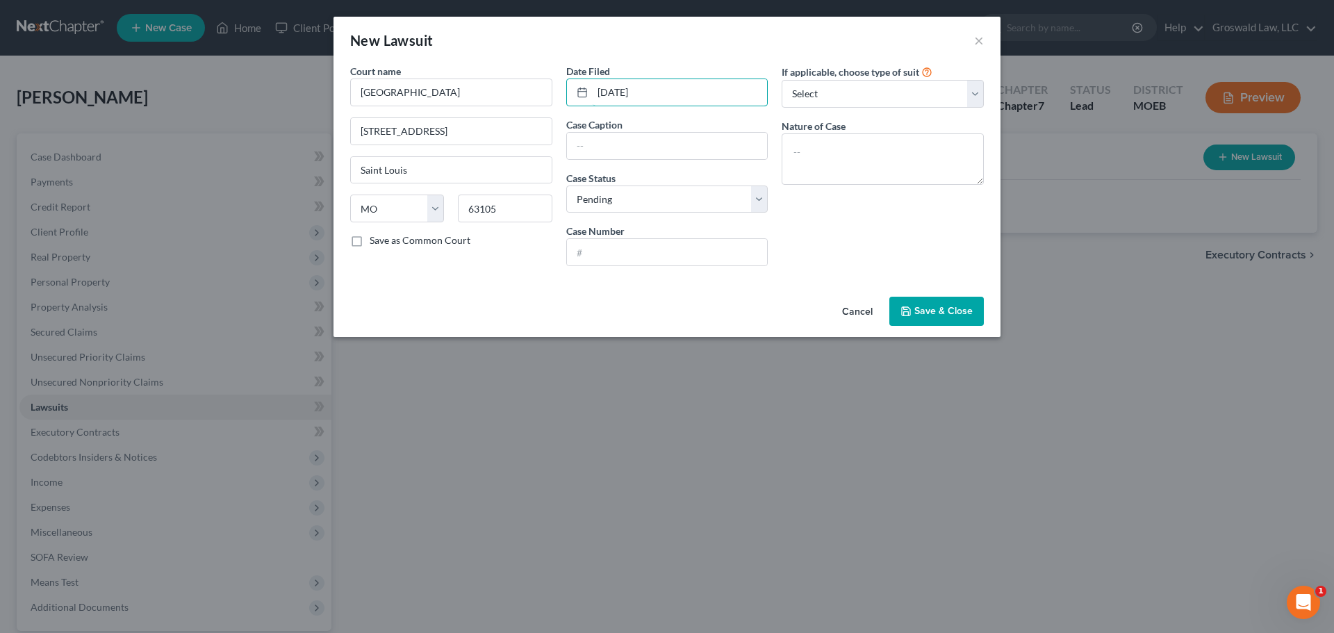
type input "[DATE]"
click at [661, 144] on input "text" at bounding box center [667, 146] width 201 height 26
paste input "MAILI HOUSING LLC V [PERSON_NAME]"
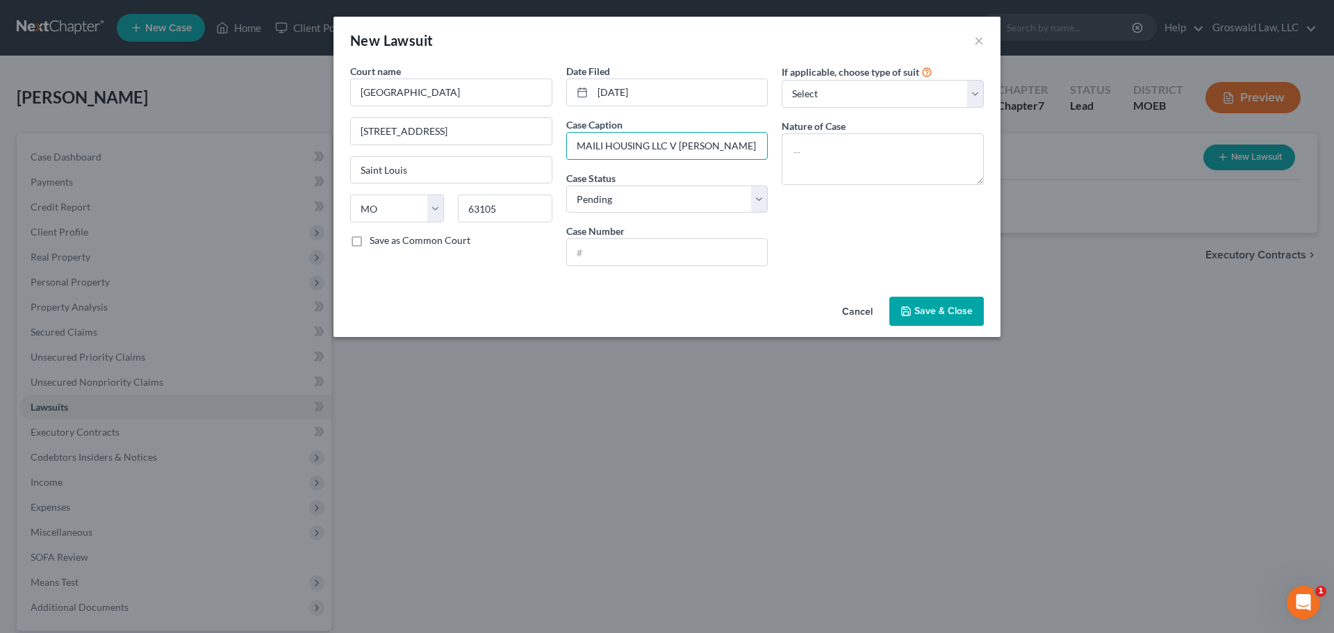
type input "MAILI HOUSING LLC V [PERSON_NAME]"
click at [727, 256] on input "text" at bounding box center [667, 252] width 201 height 26
paste input "25SL-AC29933"
type input "25SL-AC29933"
click at [705, 195] on select "Select Pending On Appeal Concluded" at bounding box center [667, 199] width 202 height 28
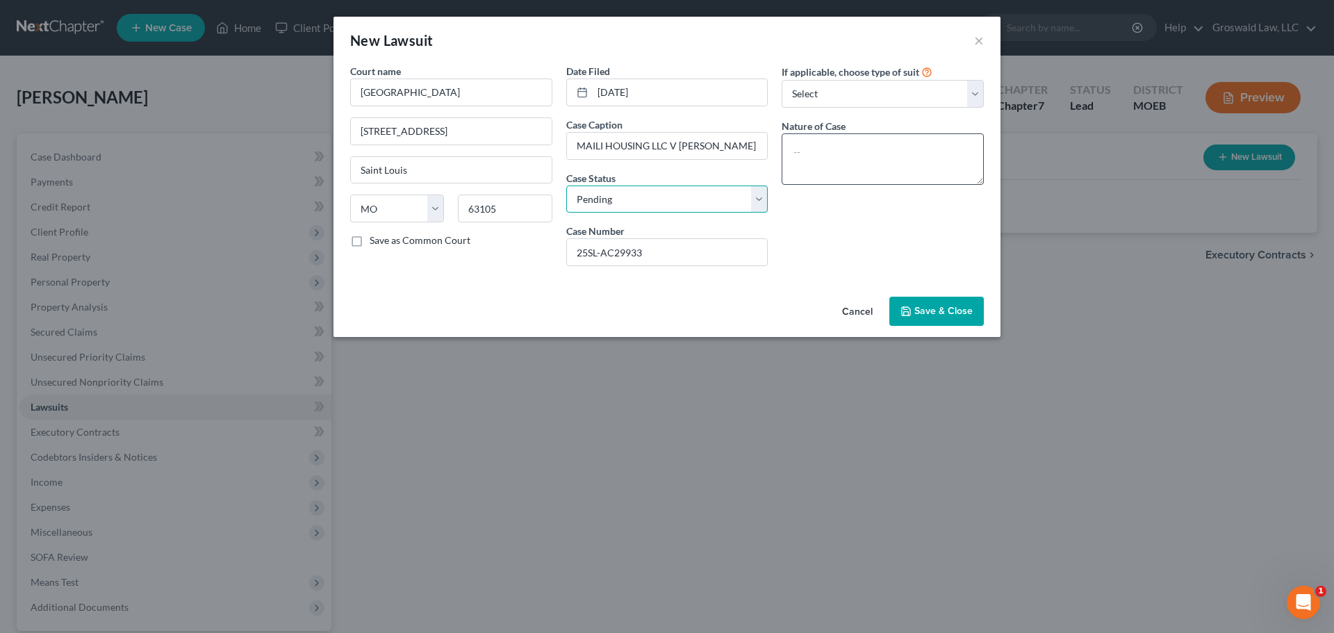
drag, startPoint x: 705, startPoint y: 195, endPoint x: 856, endPoint y: 170, distance: 152.8
click at [705, 195] on select "Select Pending On Appeal Concluded" at bounding box center [667, 199] width 202 height 28
click at [857, 169] on textarea at bounding box center [882, 158] width 202 height 51
type textarea "landlord-tenant"
click at [963, 306] on span "Save & Close" at bounding box center [943, 311] width 58 height 12
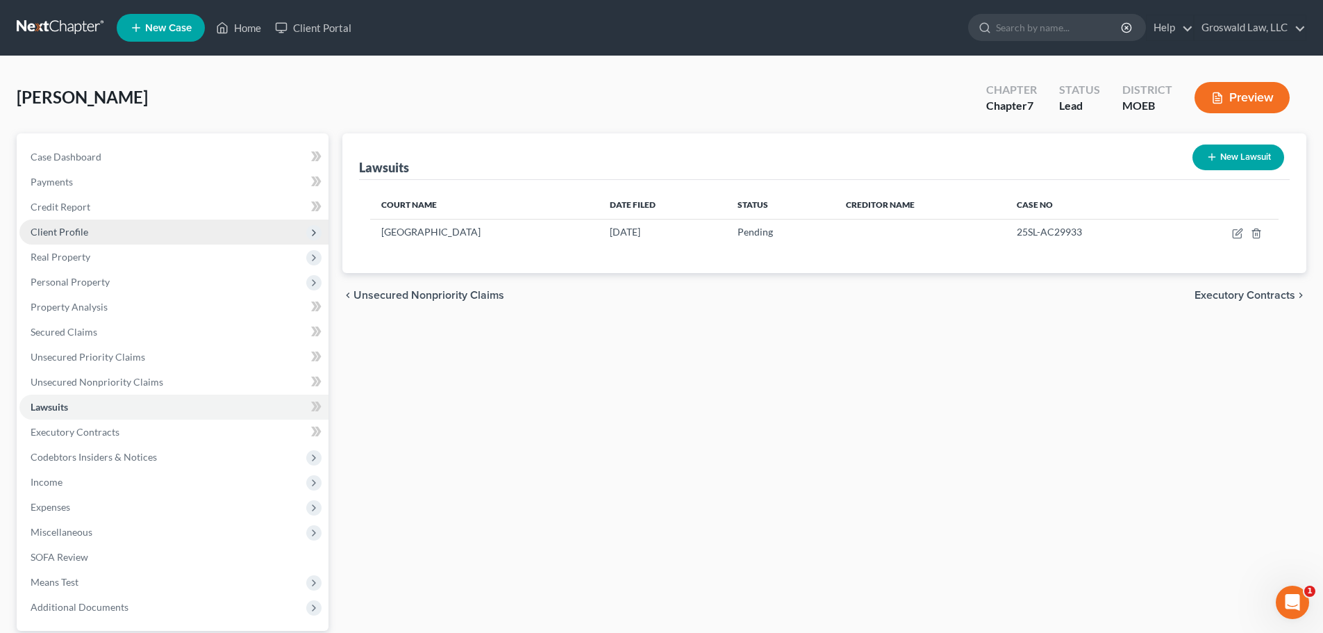
click at [87, 231] on span "Client Profile" at bounding box center [173, 232] width 309 height 25
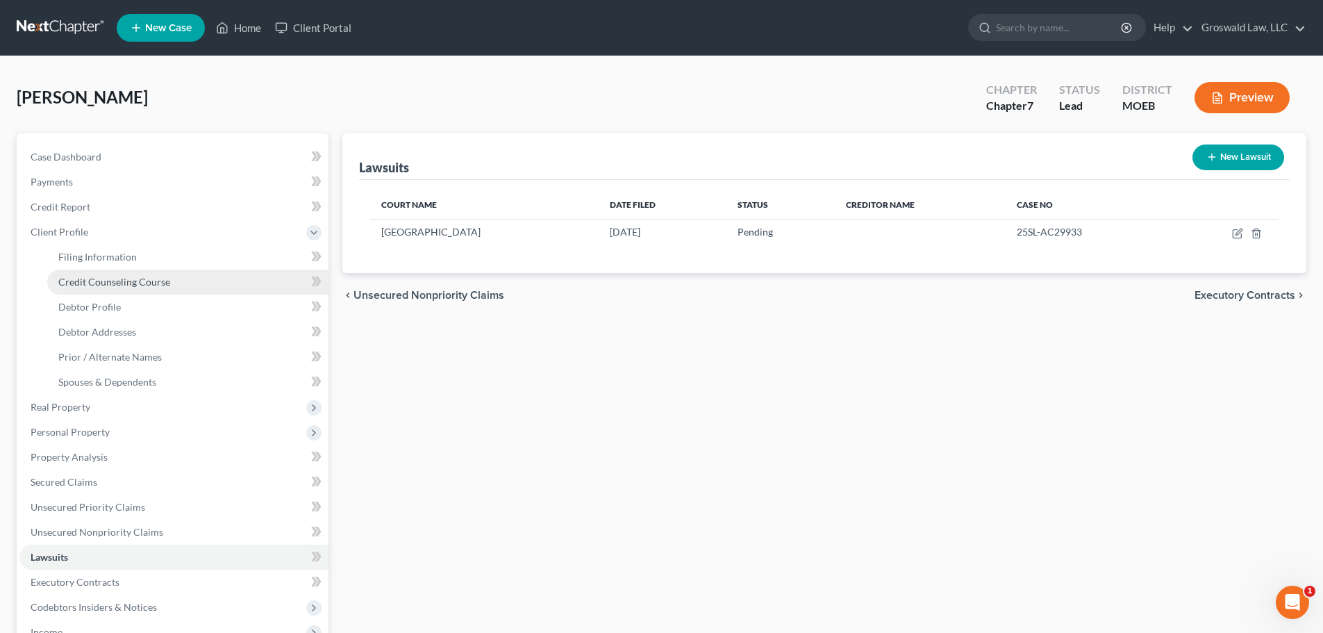
click at [115, 283] on span "Credit Counseling Course" at bounding box center [114, 282] width 112 height 12
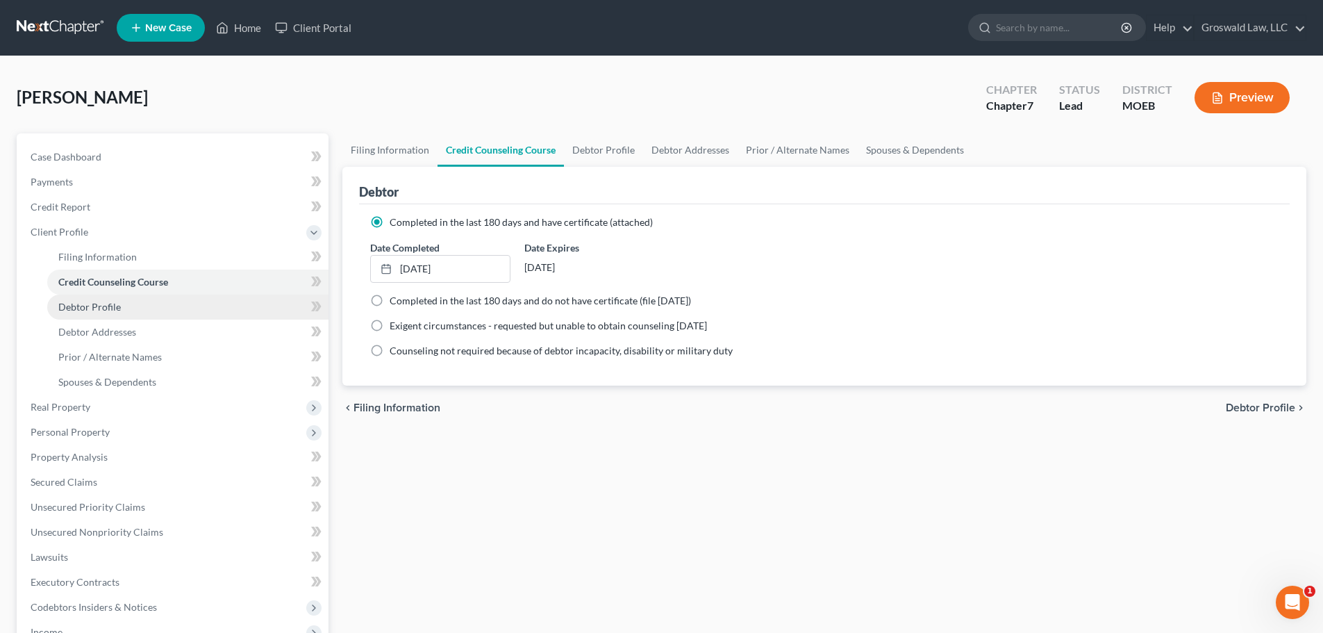
click at [94, 310] on span "Debtor Profile" at bounding box center [89, 307] width 63 height 12
select select "0"
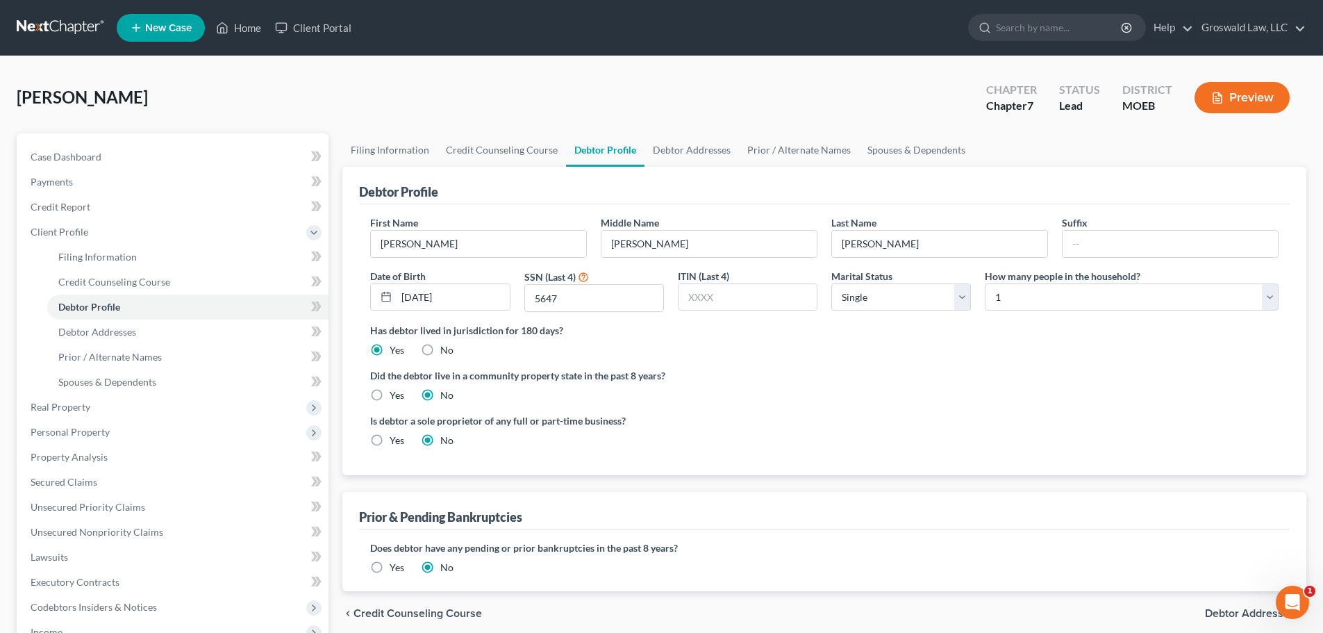
click at [252, 114] on div "[PERSON_NAME] Upgraded Chapter Chapter 7 Status Lead District MOEB Preview" at bounding box center [662, 103] width 1290 height 60
click at [117, 167] on link "Case Dashboard" at bounding box center [173, 156] width 309 height 25
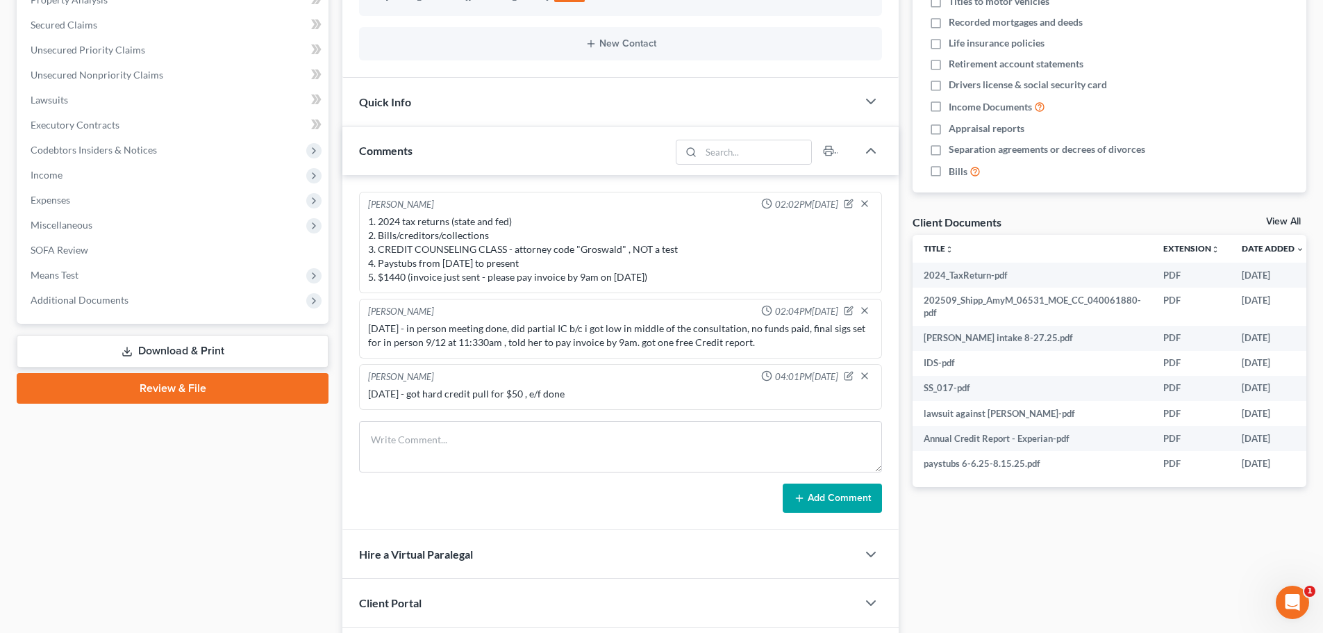
scroll to position [347, 0]
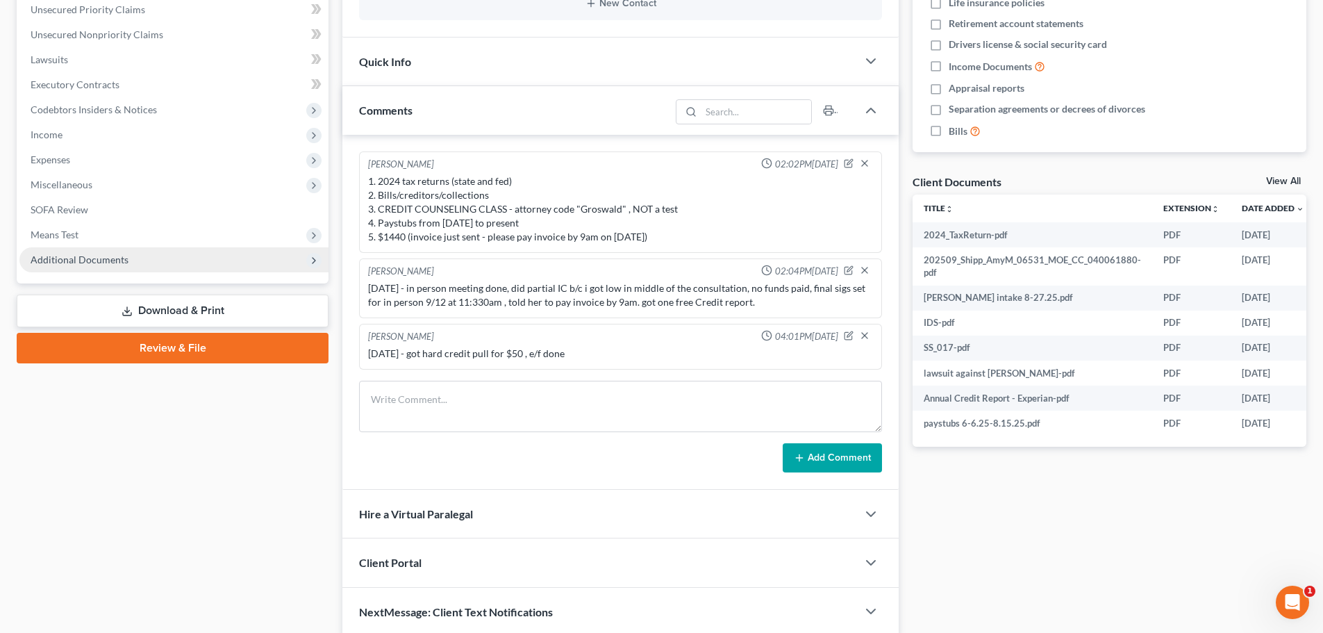
click at [106, 259] on span "Additional Documents" at bounding box center [80, 260] width 98 height 12
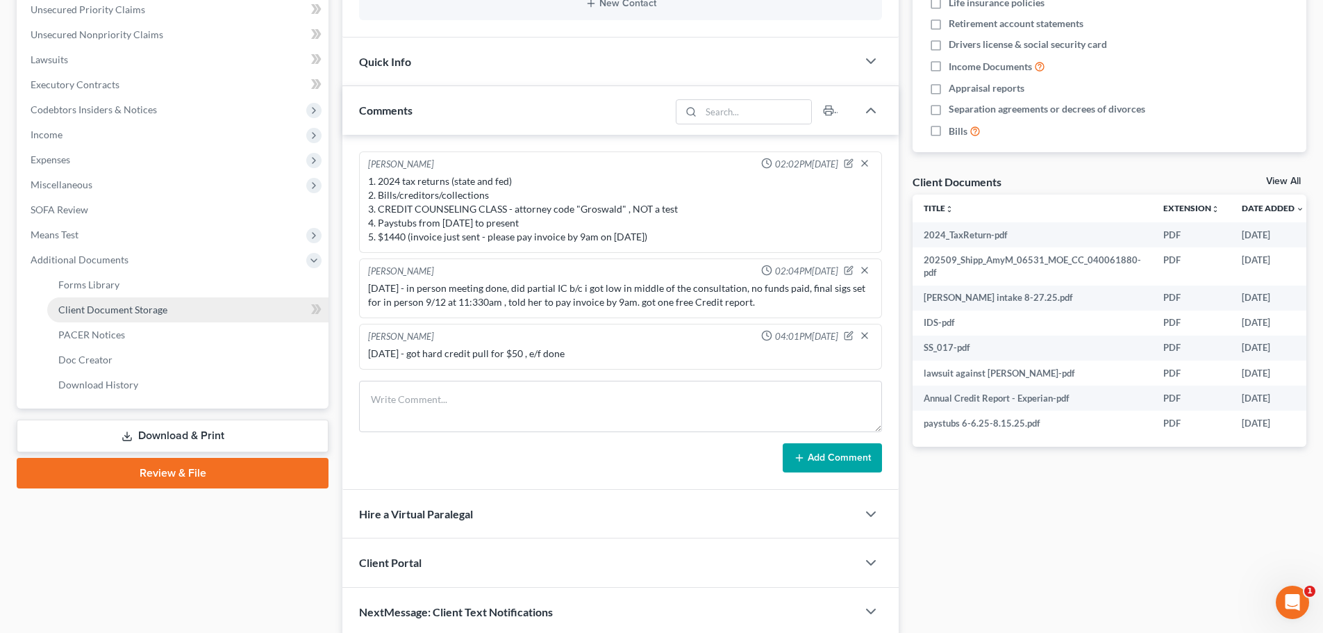
click at [120, 313] on span "Client Document Storage" at bounding box center [112, 310] width 109 height 12
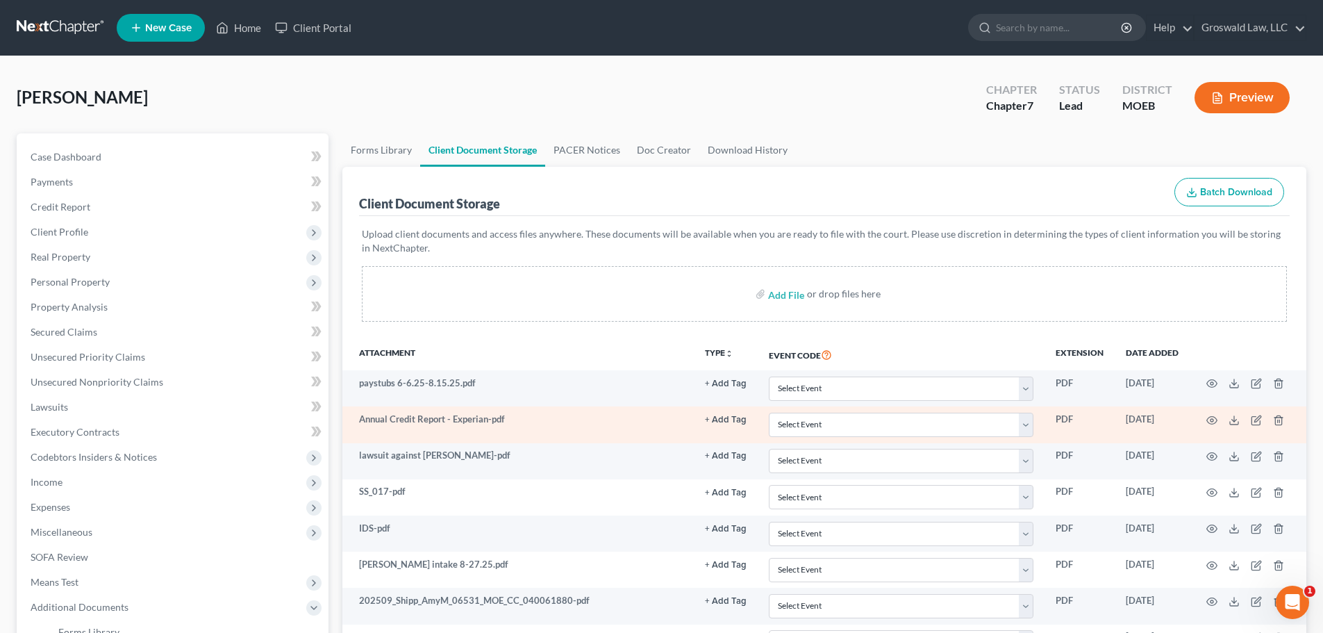
scroll to position [69, 0]
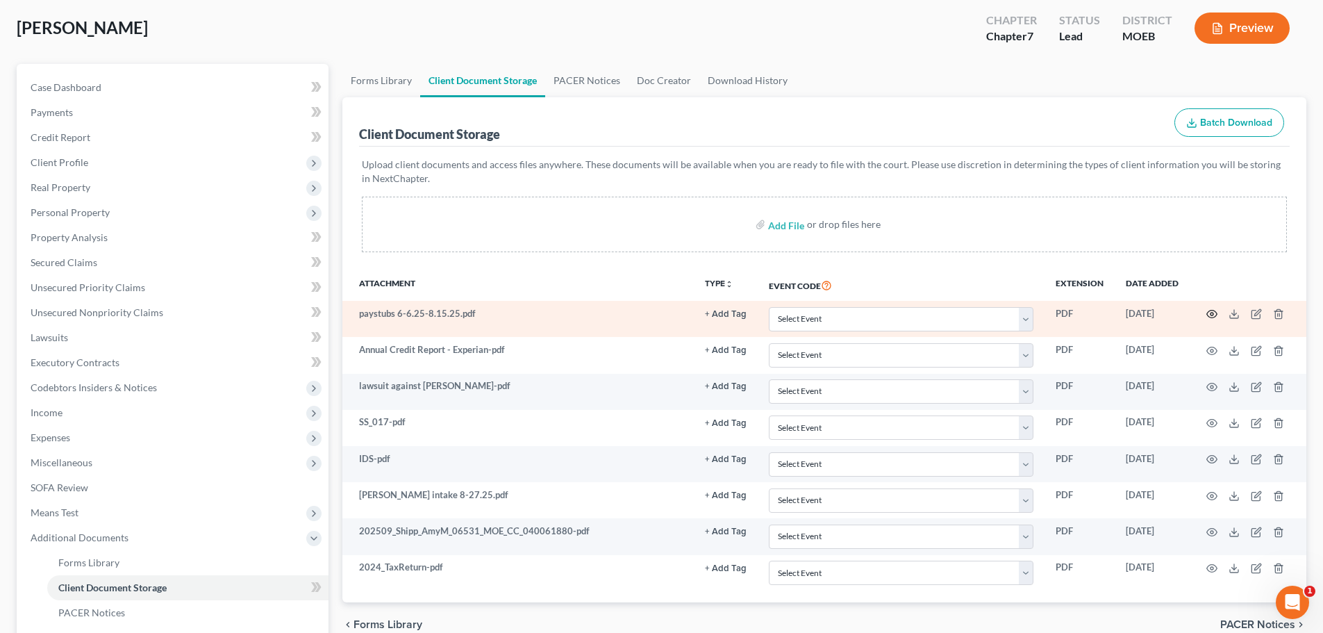
click at [1105, 313] on icon "button" at bounding box center [1212, 313] width 11 height 11
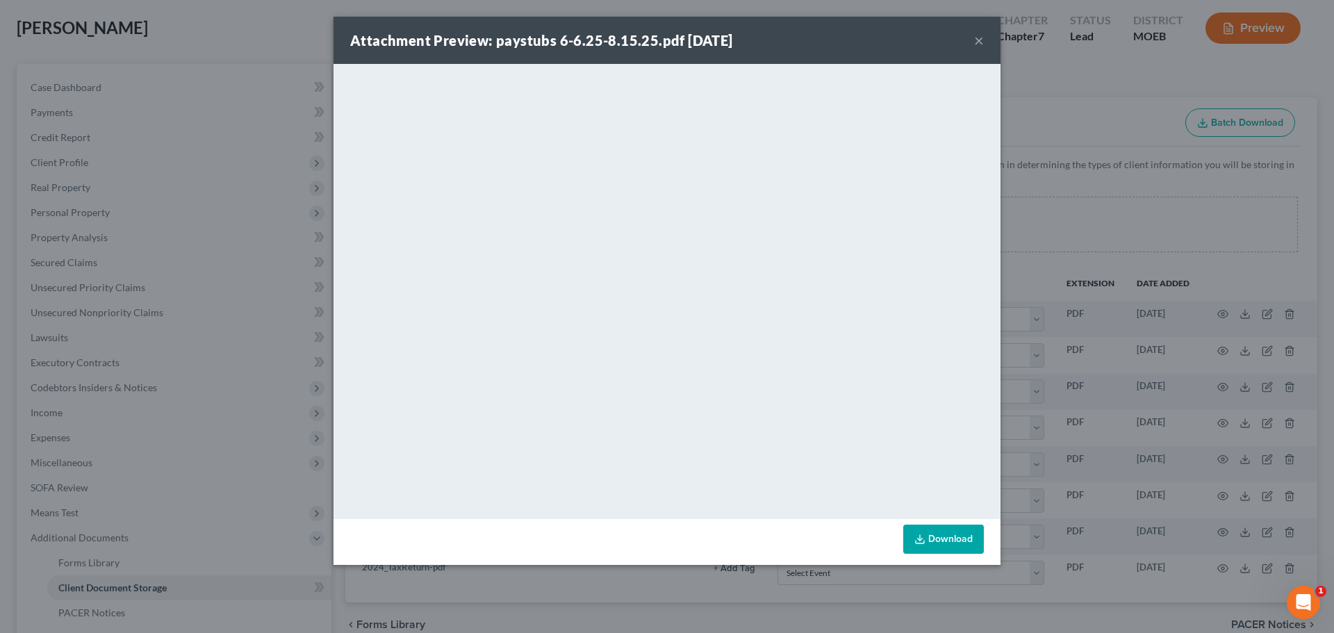
click at [980, 46] on button "×" at bounding box center [979, 40] width 10 height 17
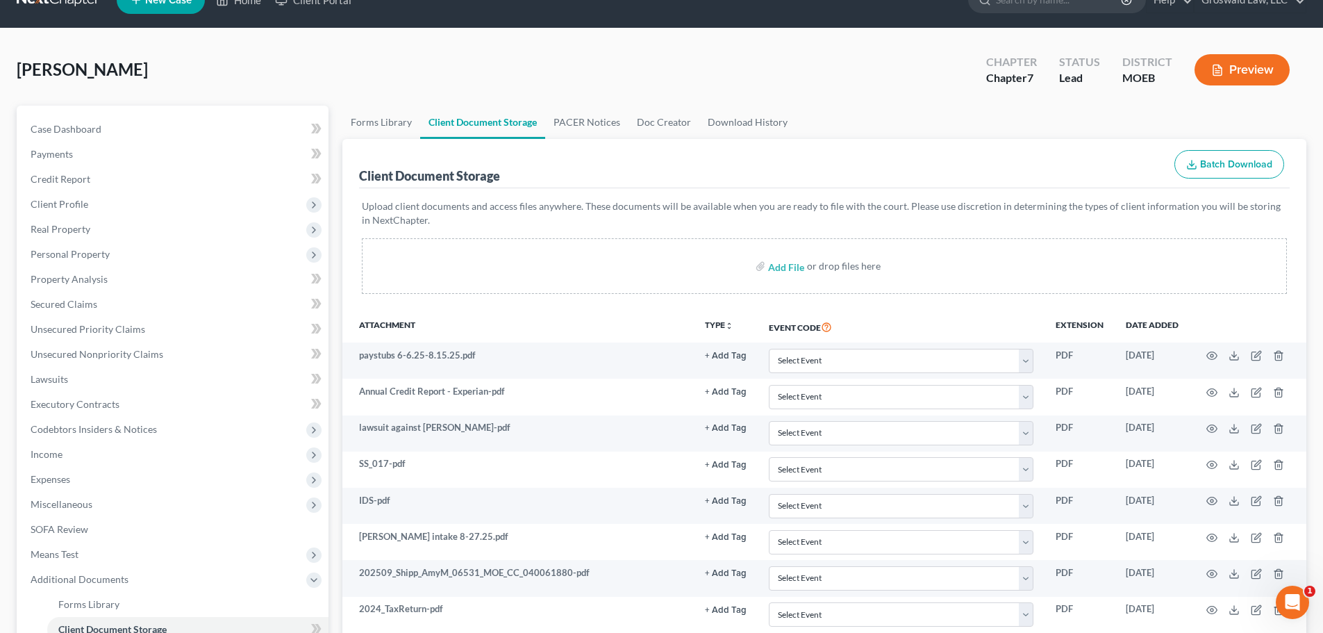
scroll to position [0, 0]
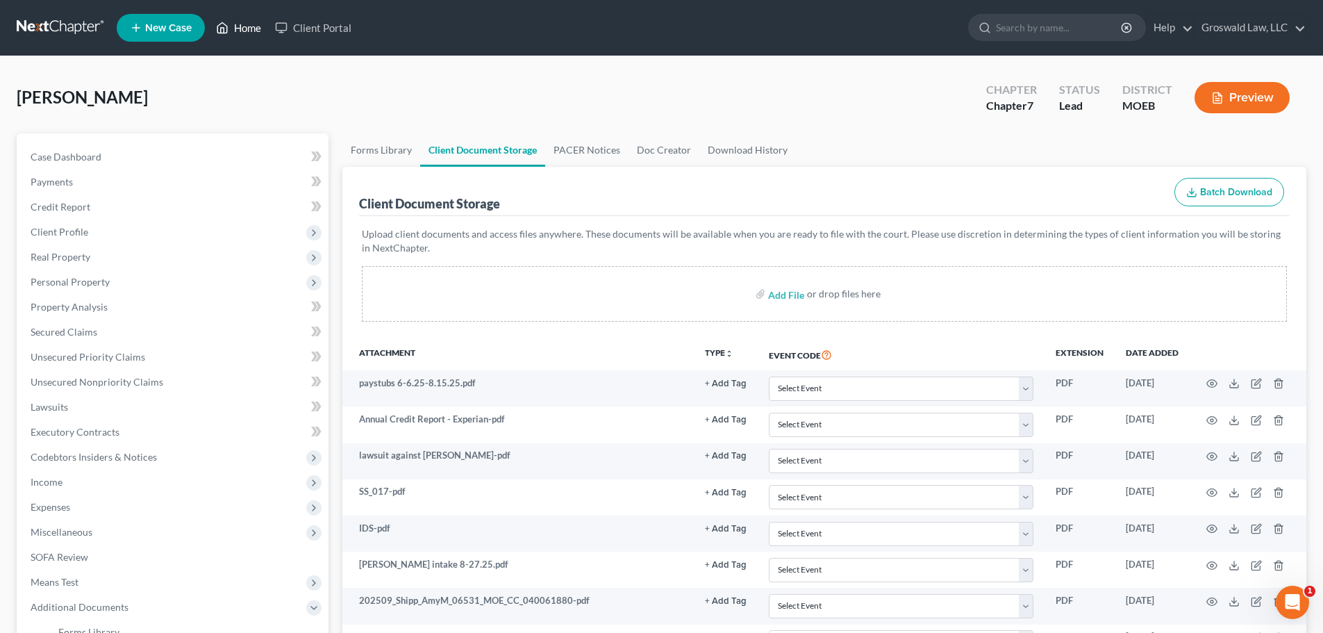
click at [252, 29] on link "Home" at bounding box center [238, 27] width 59 height 25
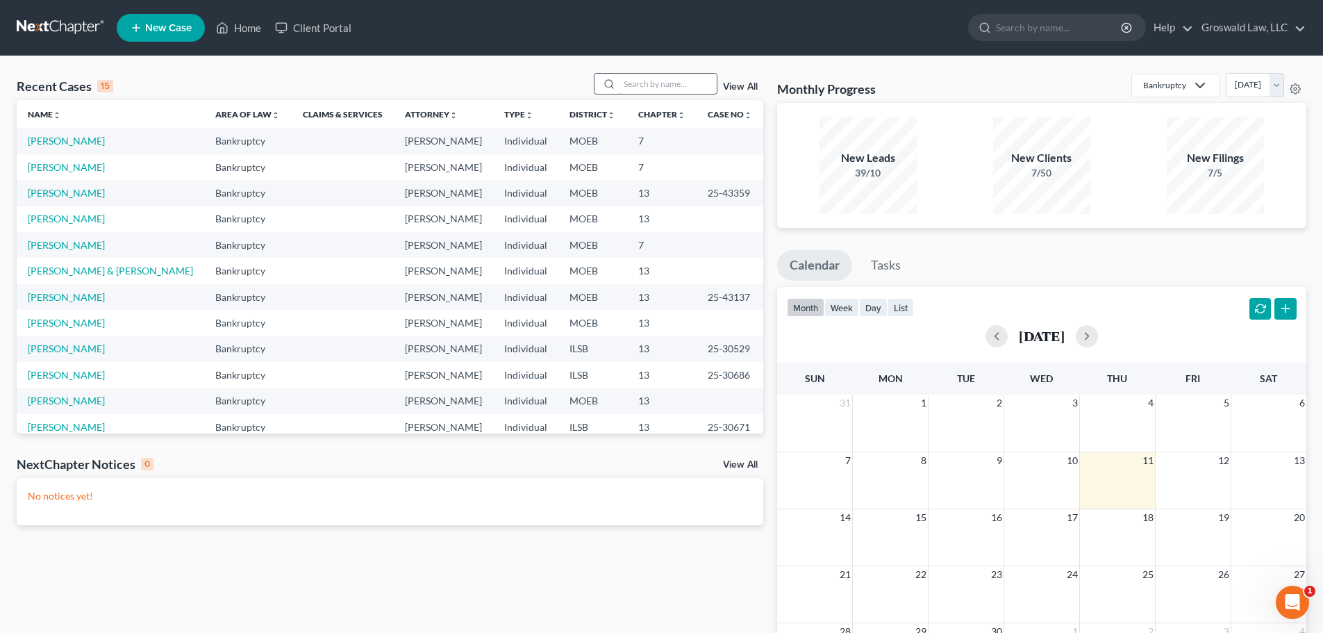
click at [638, 81] on input "search" at bounding box center [668, 84] width 97 height 20
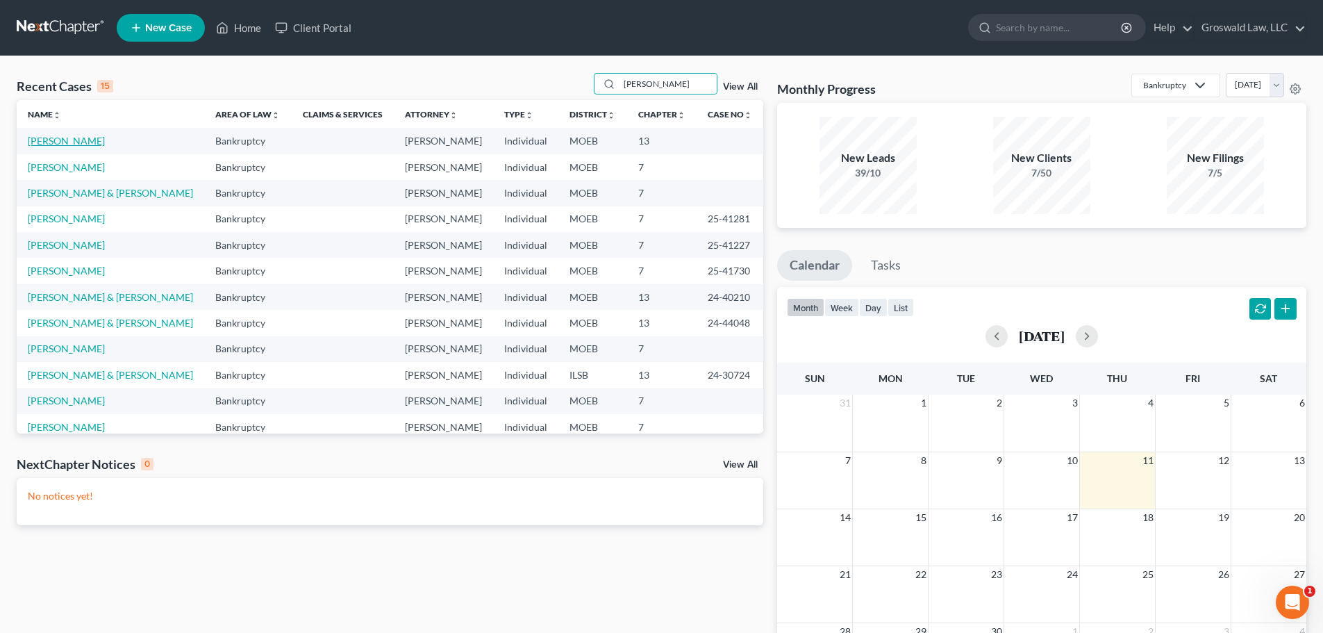
click at [76, 142] on link "[PERSON_NAME]" at bounding box center [66, 141] width 77 height 12
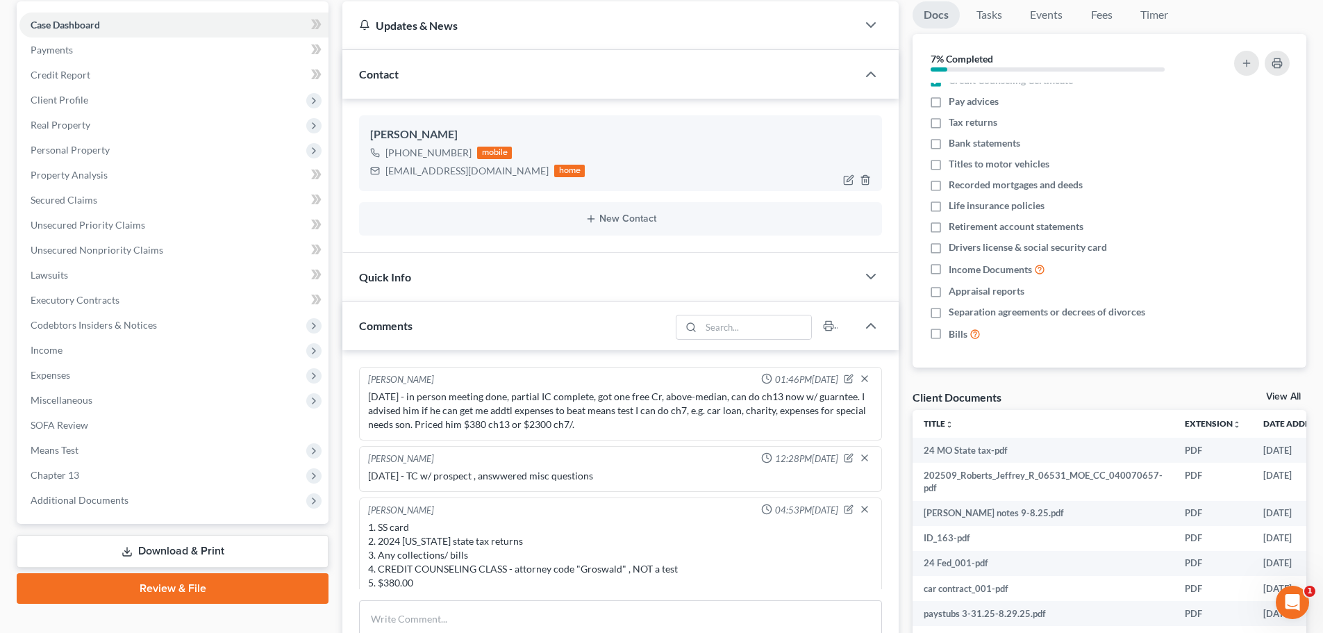
scroll to position [60, 0]
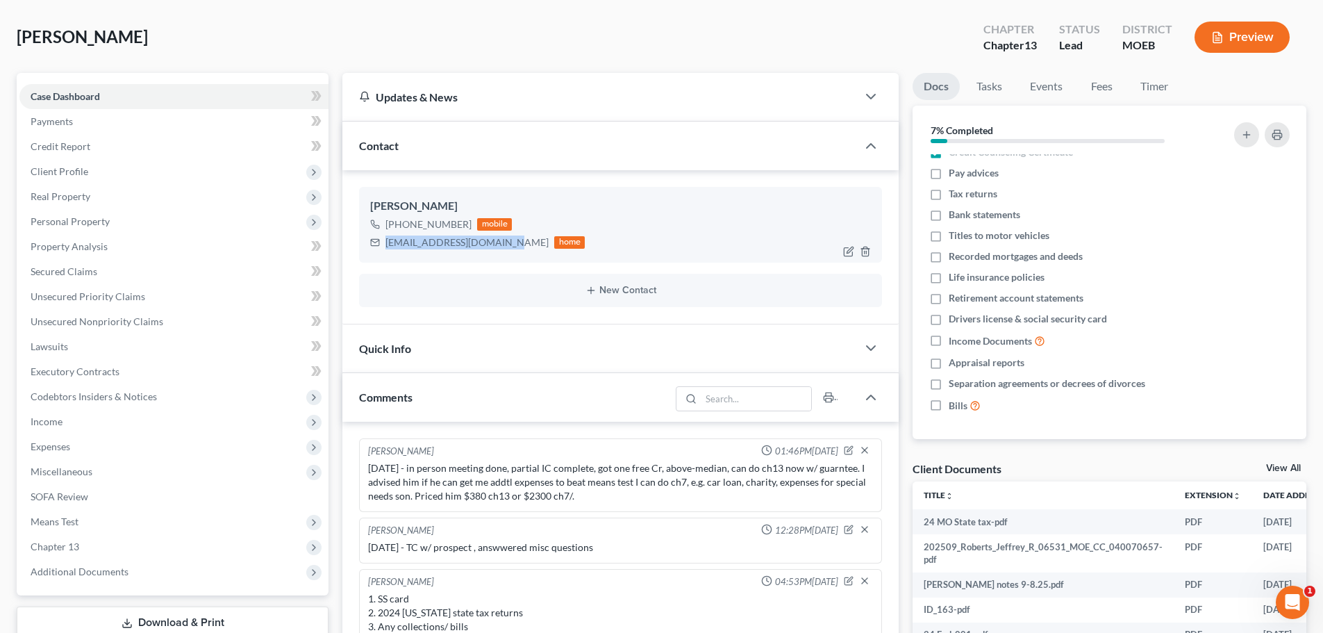
drag, startPoint x: 502, startPoint y: 242, endPoint x: 386, endPoint y: 249, distance: 116.2
click at [386, 249] on div "[EMAIL_ADDRESS][DOMAIN_NAME] home" at bounding box center [477, 242] width 215 height 18
copy div "[EMAIL_ADDRESS][DOMAIN_NAME]"
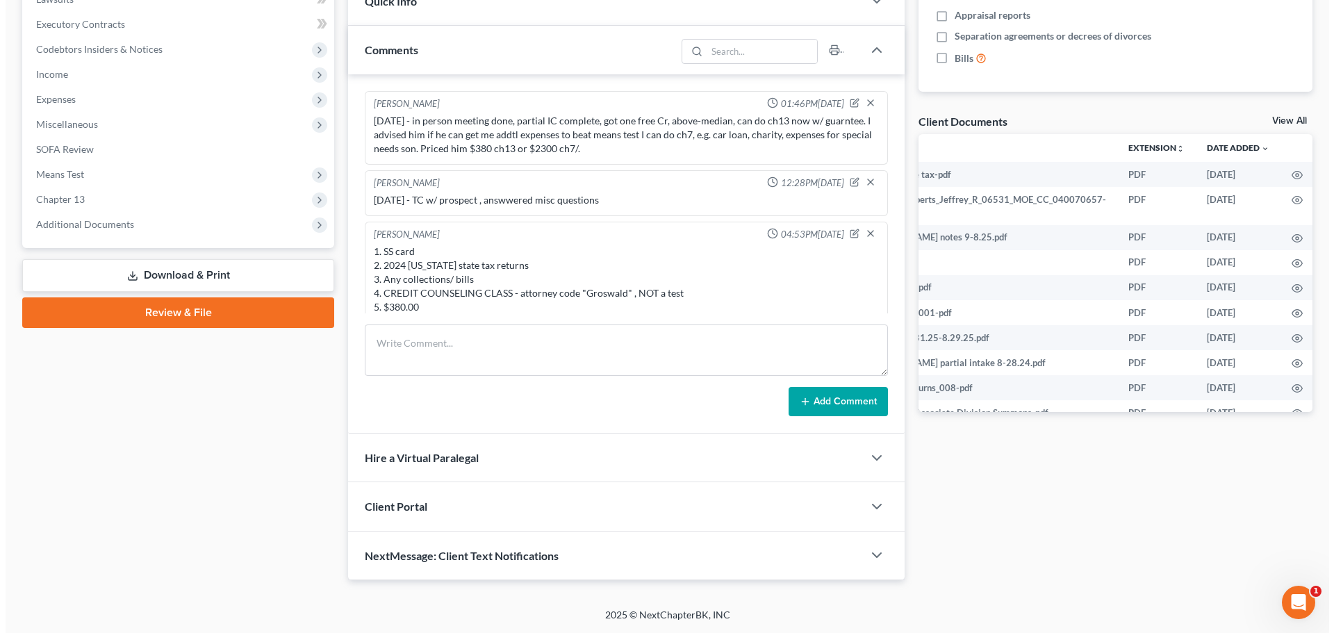
scroll to position [0, 67]
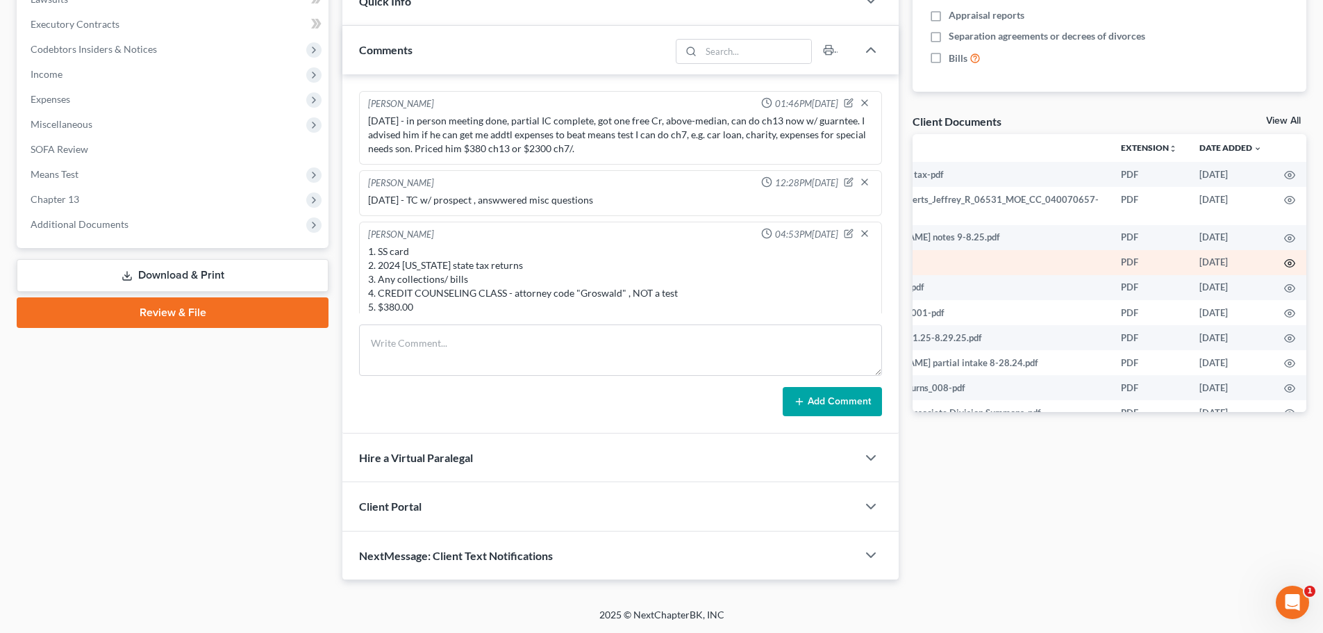
click at [1105, 265] on icon "button" at bounding box center [1289, 263] width 11 height 11
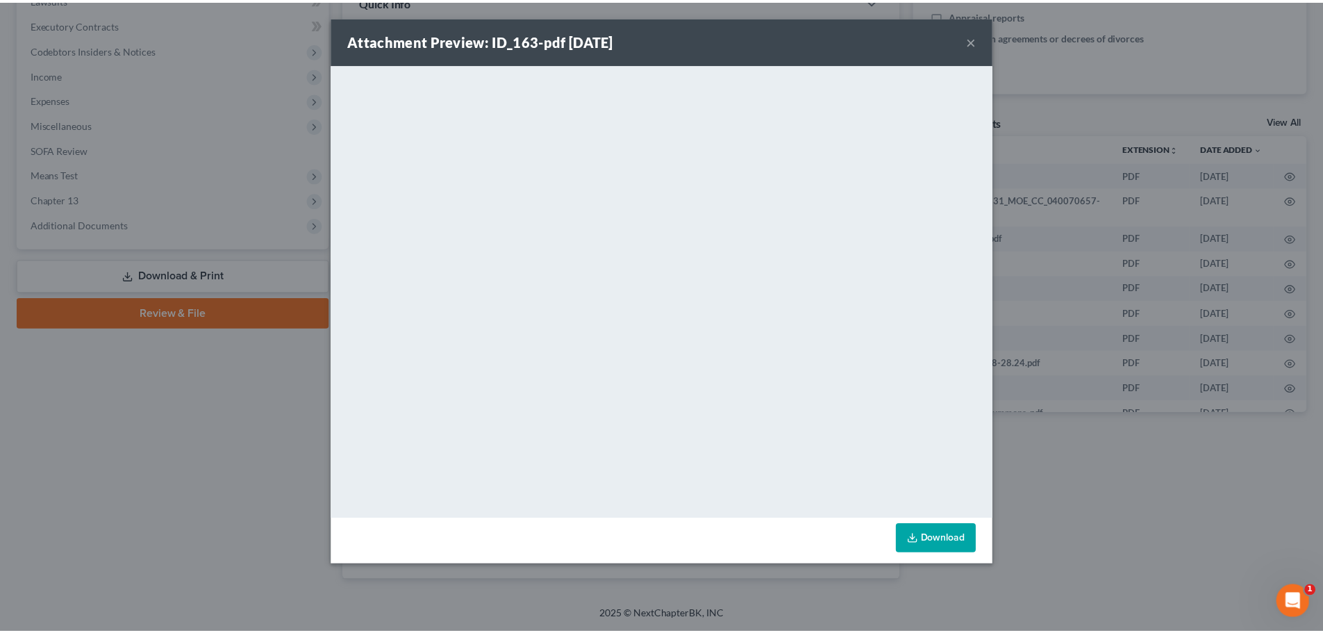
scroll to position [0, 65]
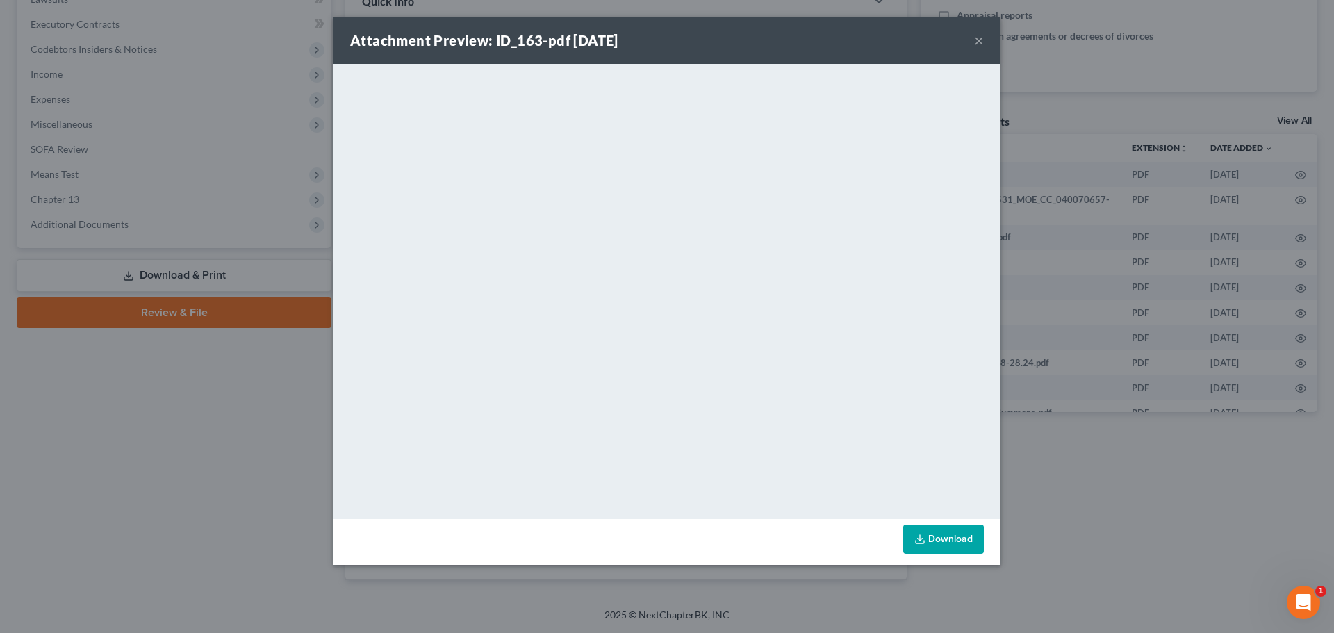
click at [979, 39] on button "×" at bounding box center [979, 40] width 10 height 17
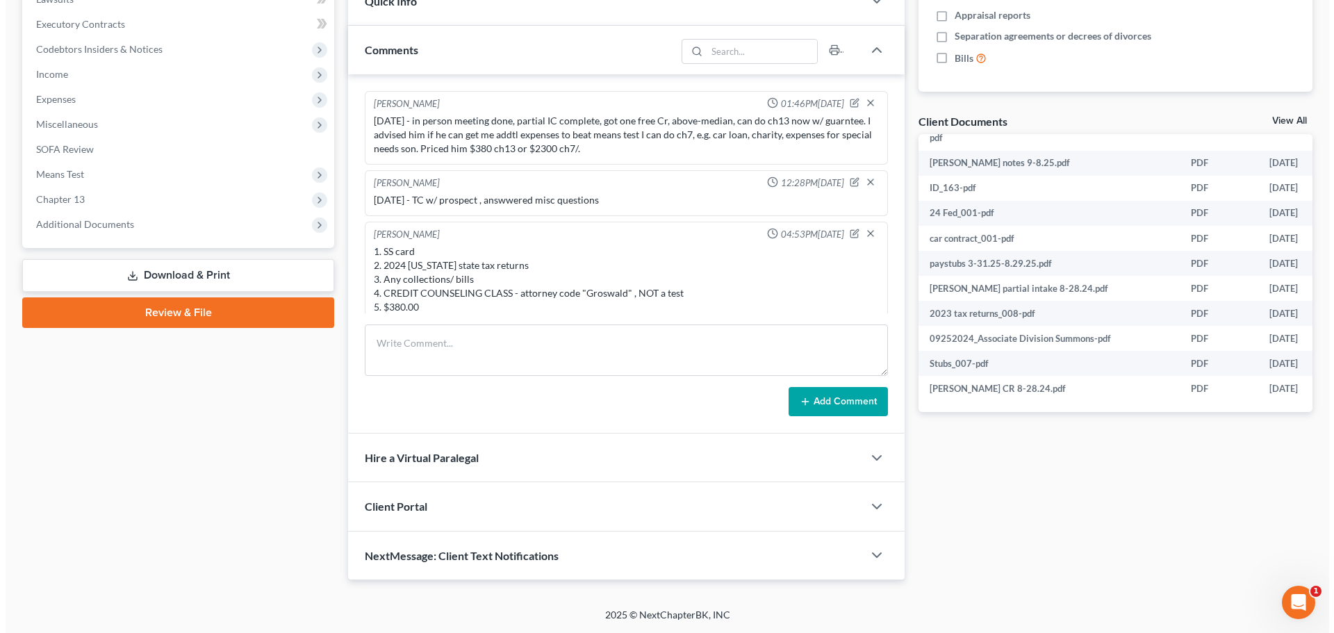
scroll to position [85, 67]
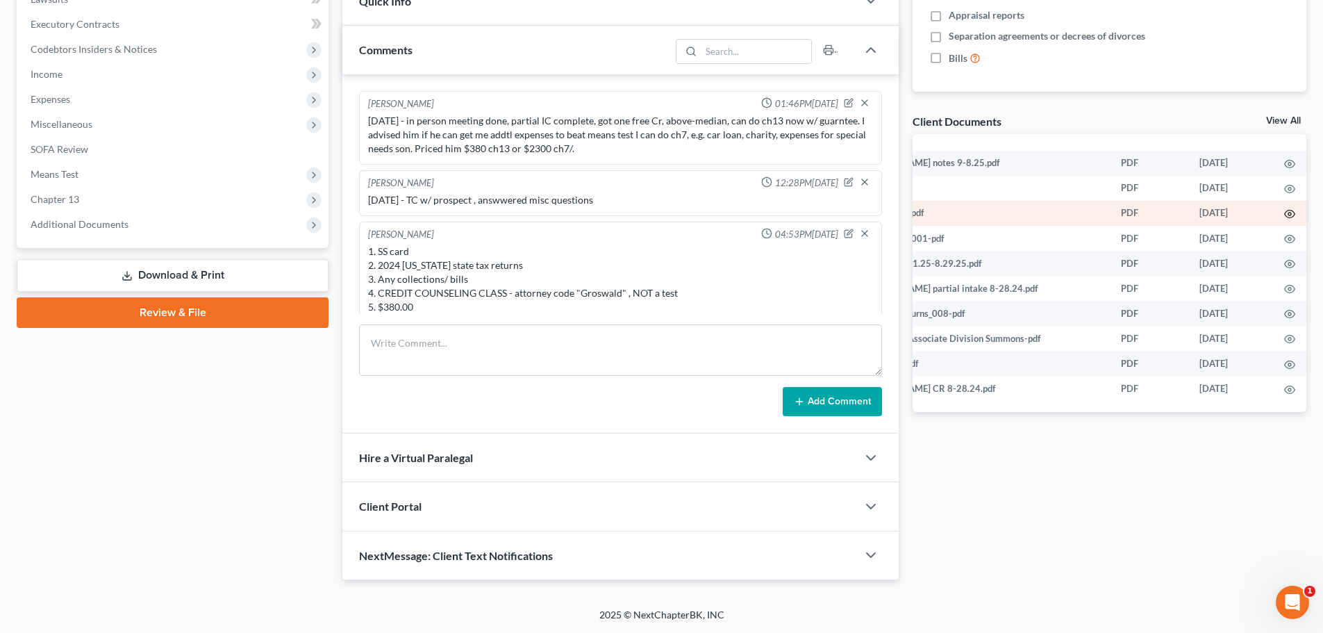
click at [1105, 208] on icon "button" at bounding box center [1289, 213] width 11 height 11
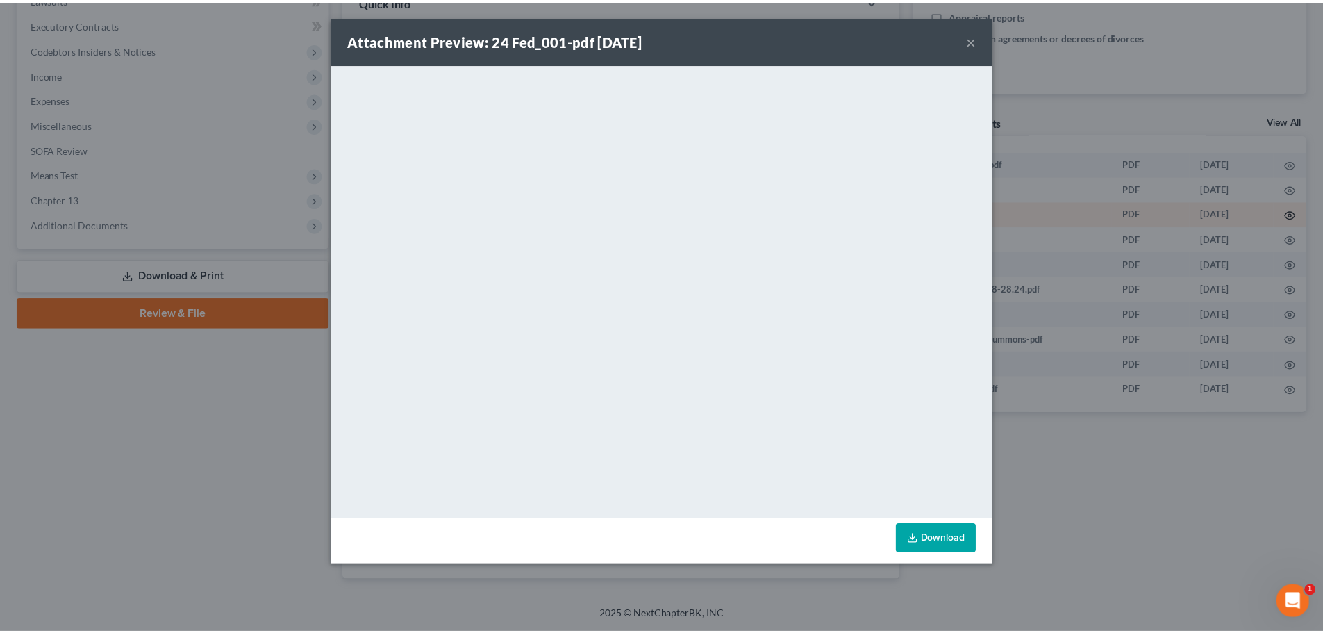
scroll to position [85, 65]
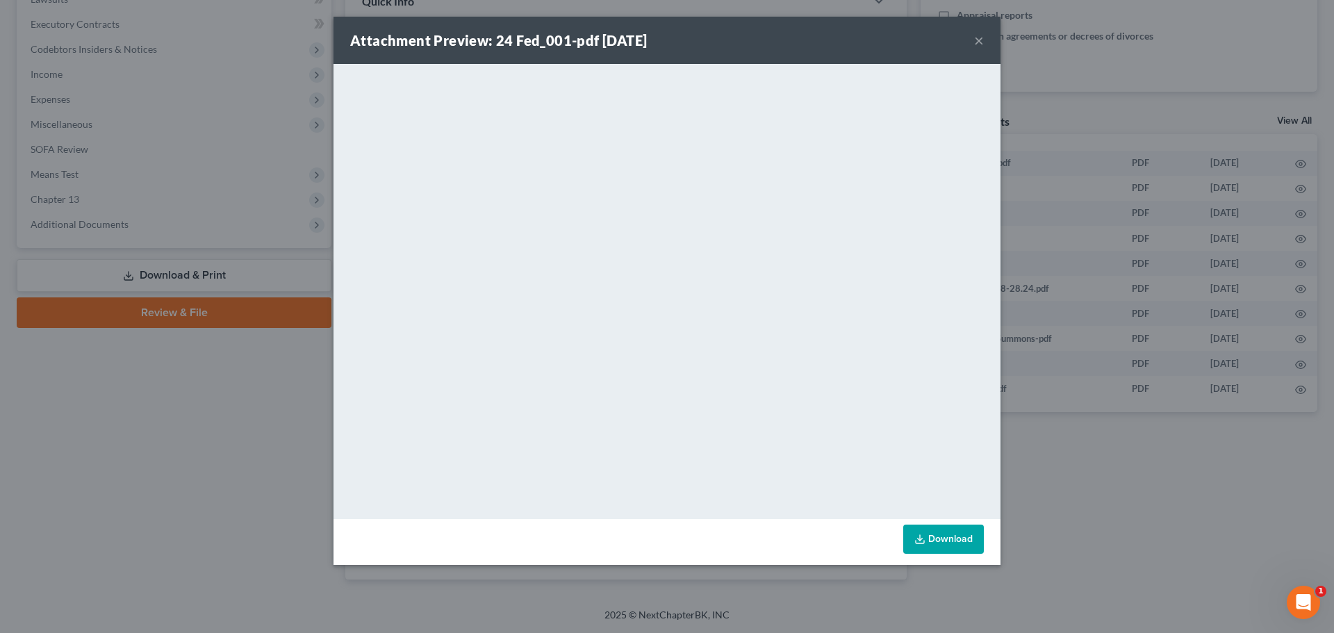
click at [976, 44] on button "×" at bounding box center [979, 40] width 10 height 17
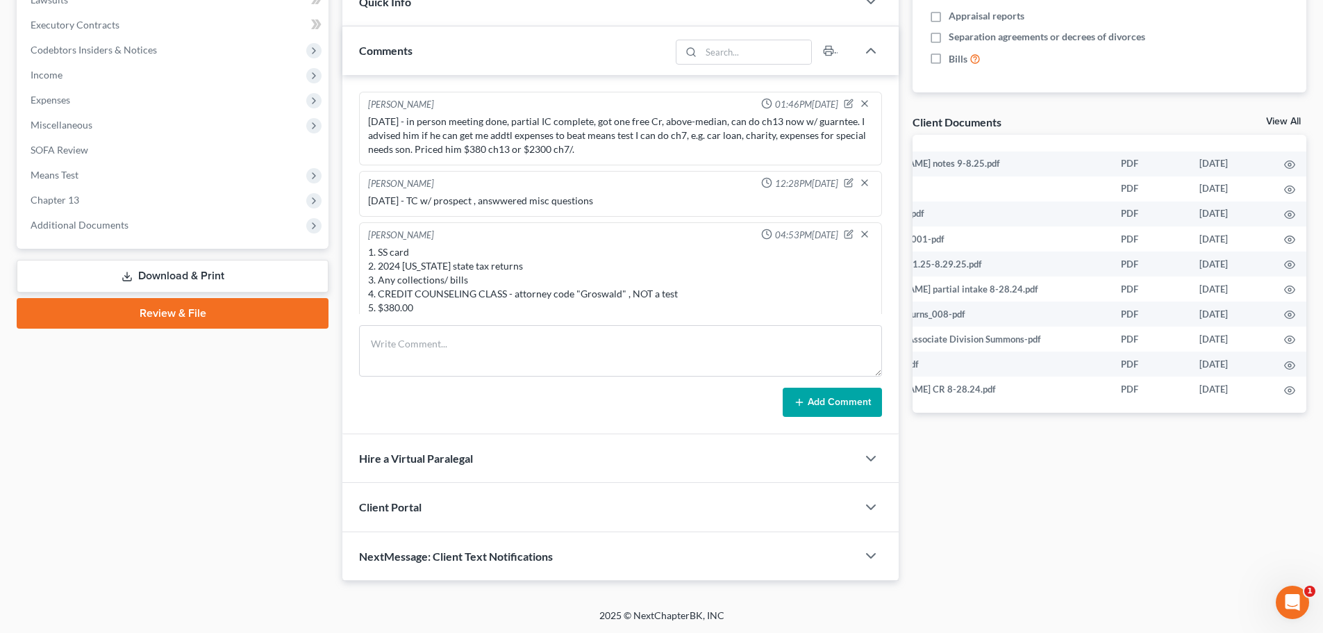
scroll to position [199, 0]
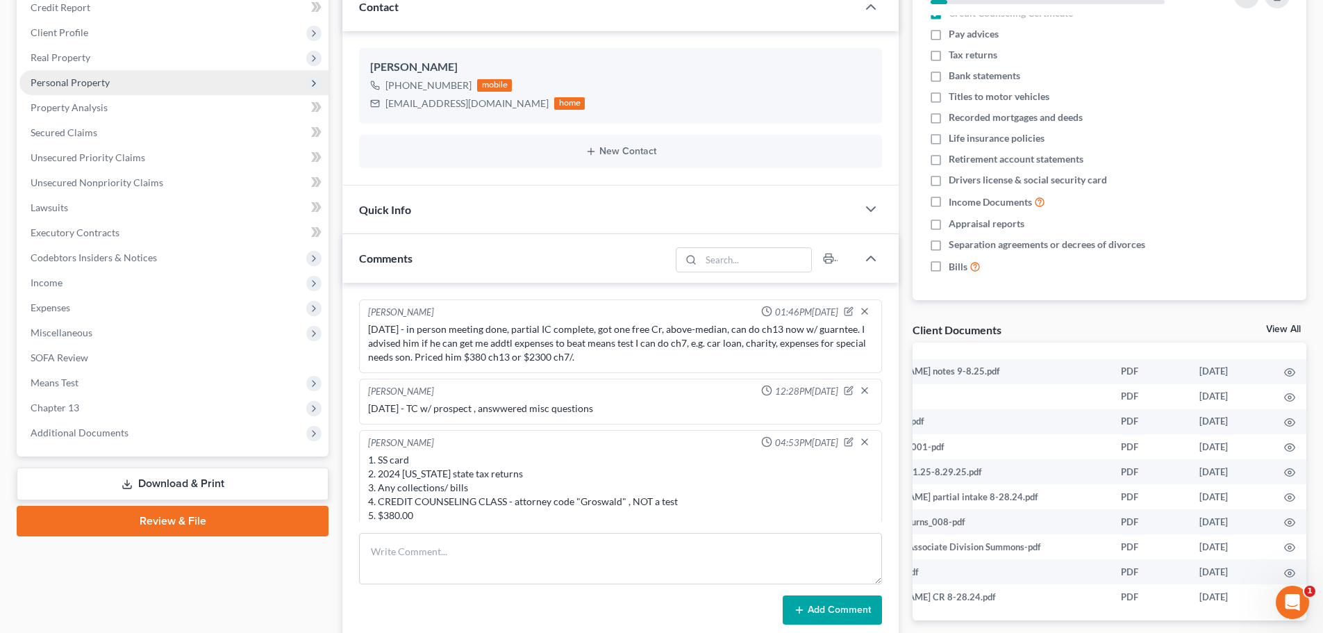
drag, startPoint x: 84, startPoint y: 66, endPoint x: 155, endPoint y: 89, distance: 74.5
click at [84, 66] on span "Real Property" at bounding box center [173, 57] width 309 height 25
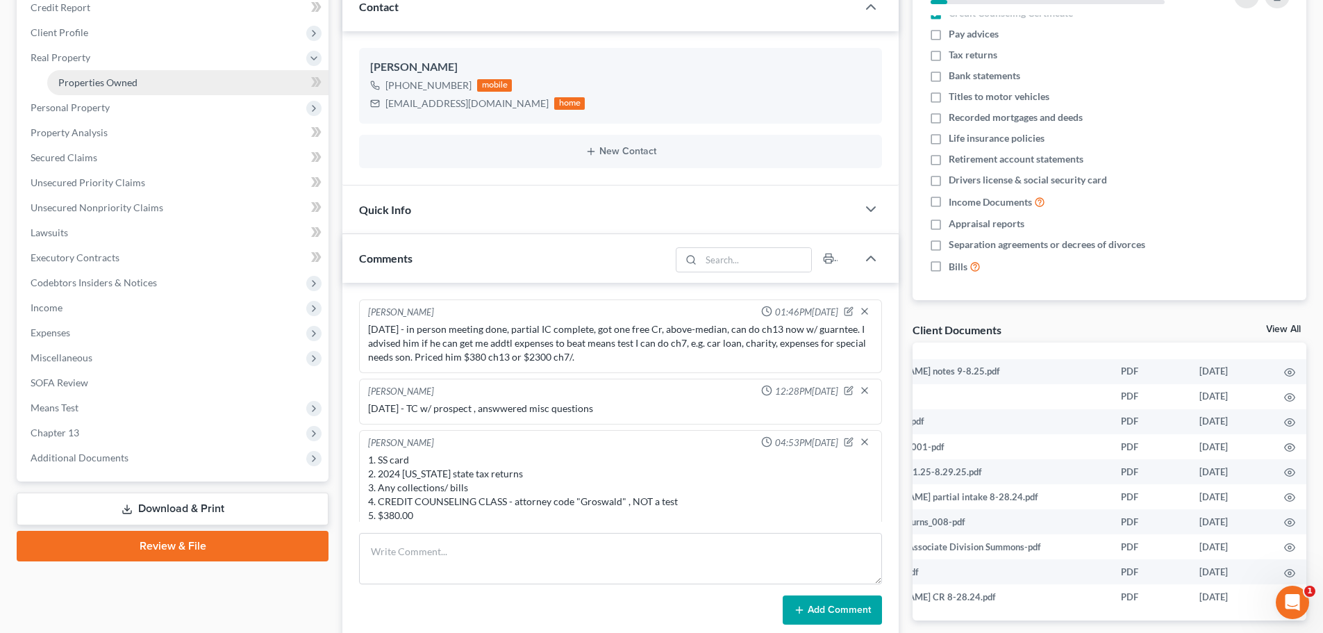
click at [137, 90] on link "Properties Owned" at bounding box center [187, 82] width 281 height 25
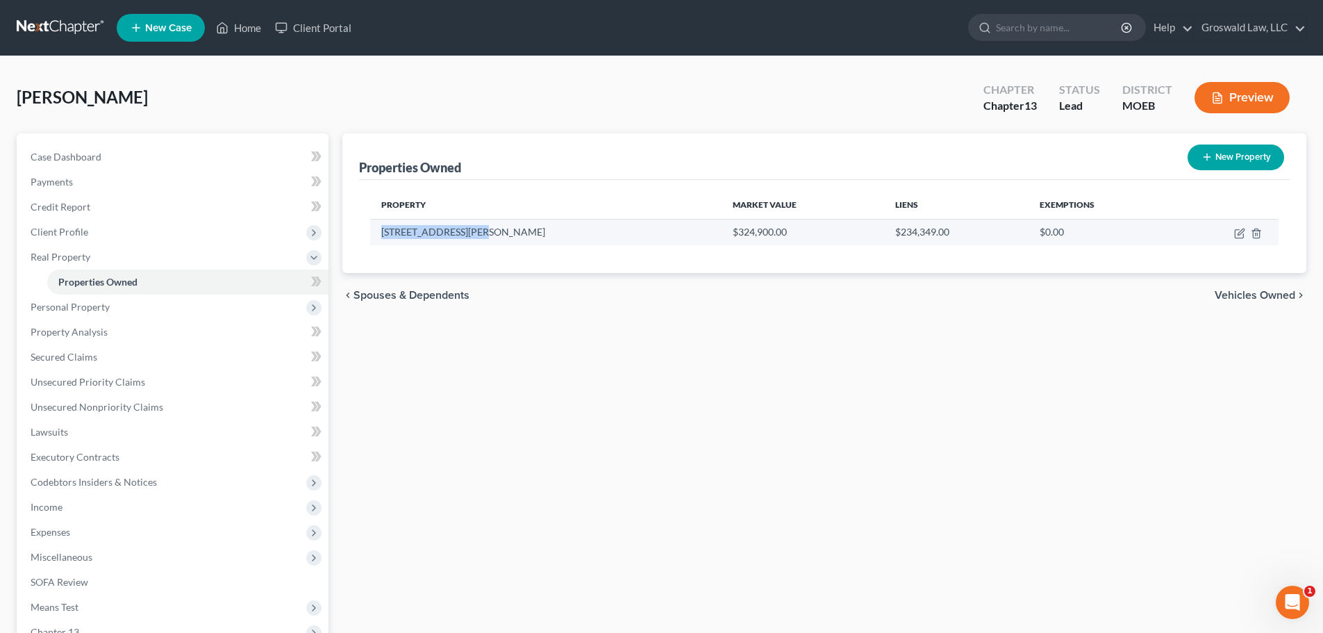
drag, startPoint x: 484, startPoint y: 229, endPoint x: 379, endPoint y: 238, distance: 105.2
click at [379, 238] on td "[STREET_ADDRESS][PERSON_NAME]" at bounding box center [545, 232] width 351 height 26
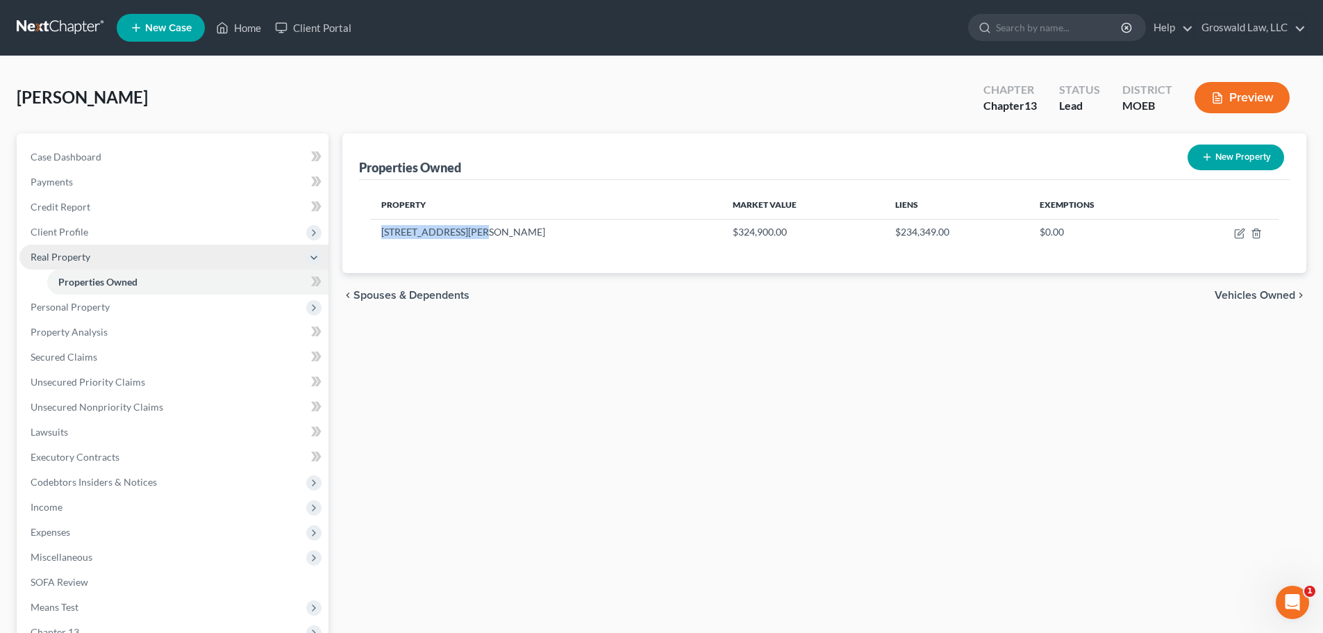
copy td "[STREET_ADDRESS][PERSON_NAME]"
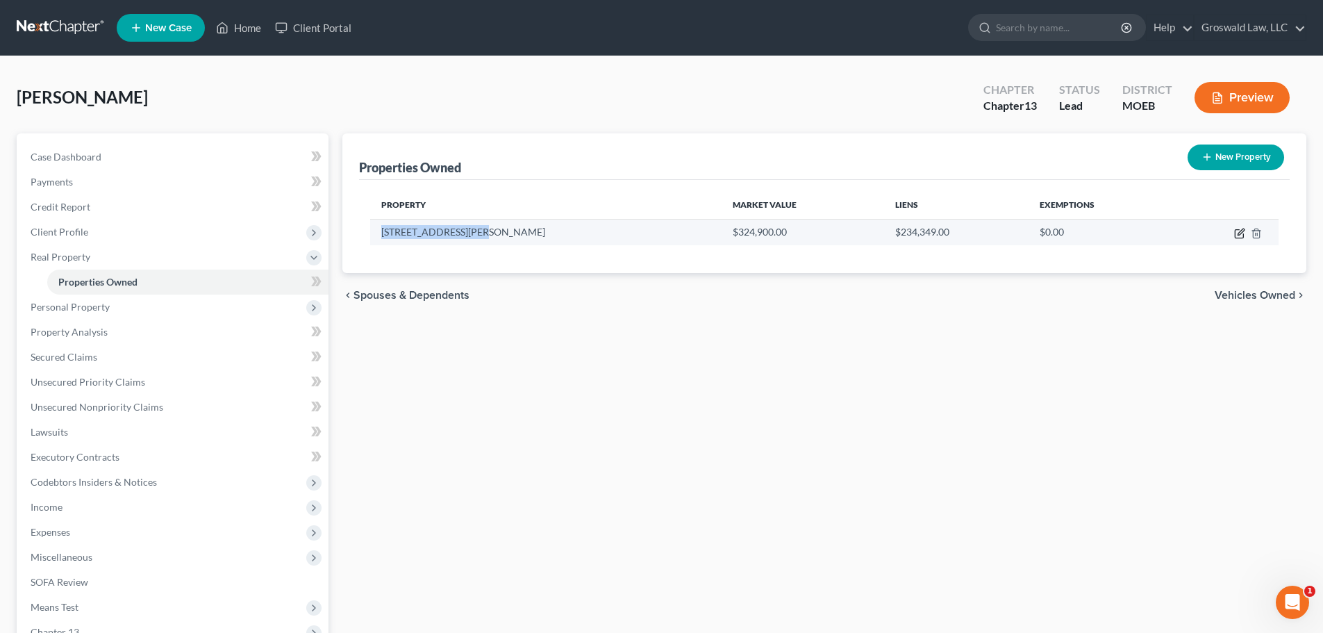
click at [1105, 228] on icon "button" at bounding box center [1239, 233] width 11 height 11
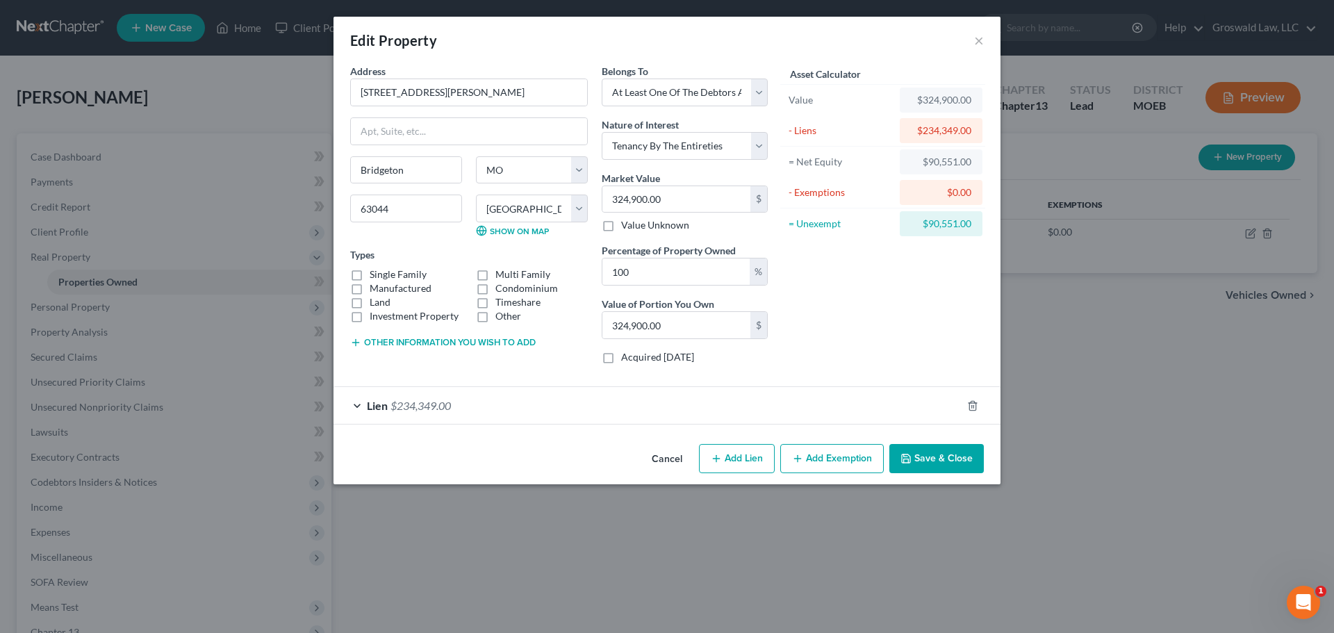
drag, startPoint x: 377, startPoint y: 275, endPoint x: 35, endPoint y: 304, distance: 343.6
click at [378, 274] on label "Single Family" at bounding box center [398, 274] width 57 height 14
click at [378, 274] on input "Single Family" at bounding box center [379, 271] width 9 height 9
click at [978, 41] on button "×" at bounding box center [979, 40] width 10 height 17
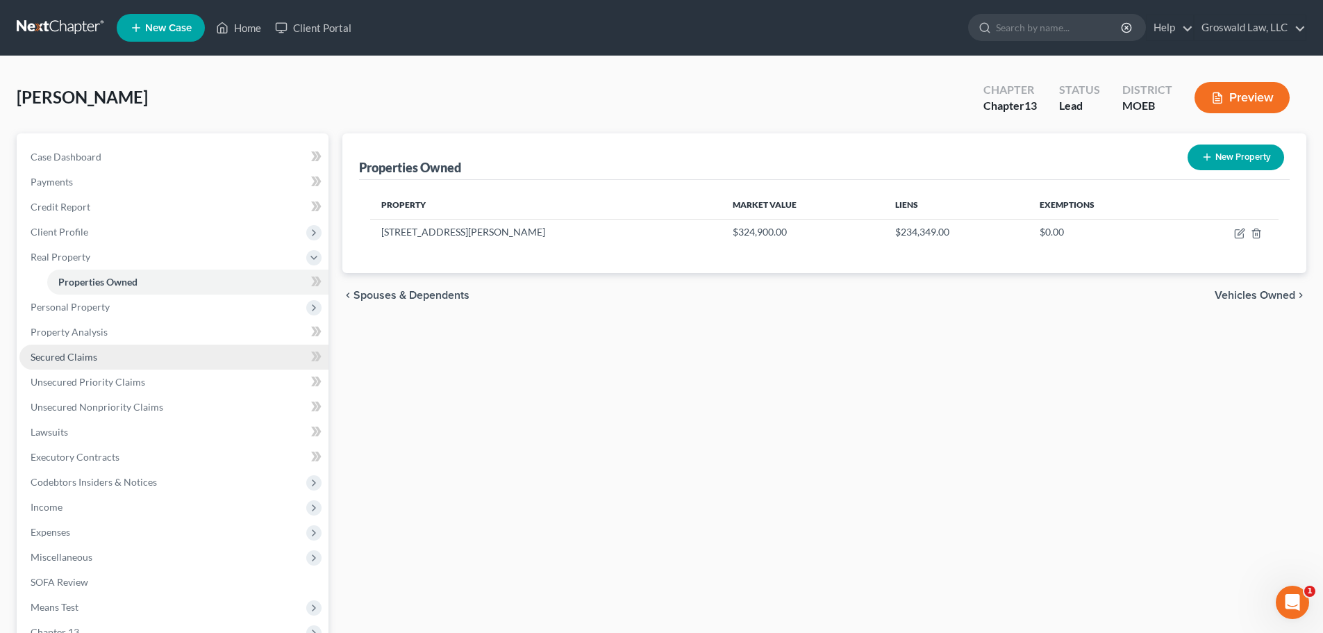
click at [106, 355] on link "Secured Claims" at bounding box center [173, 357] width 309 height 25
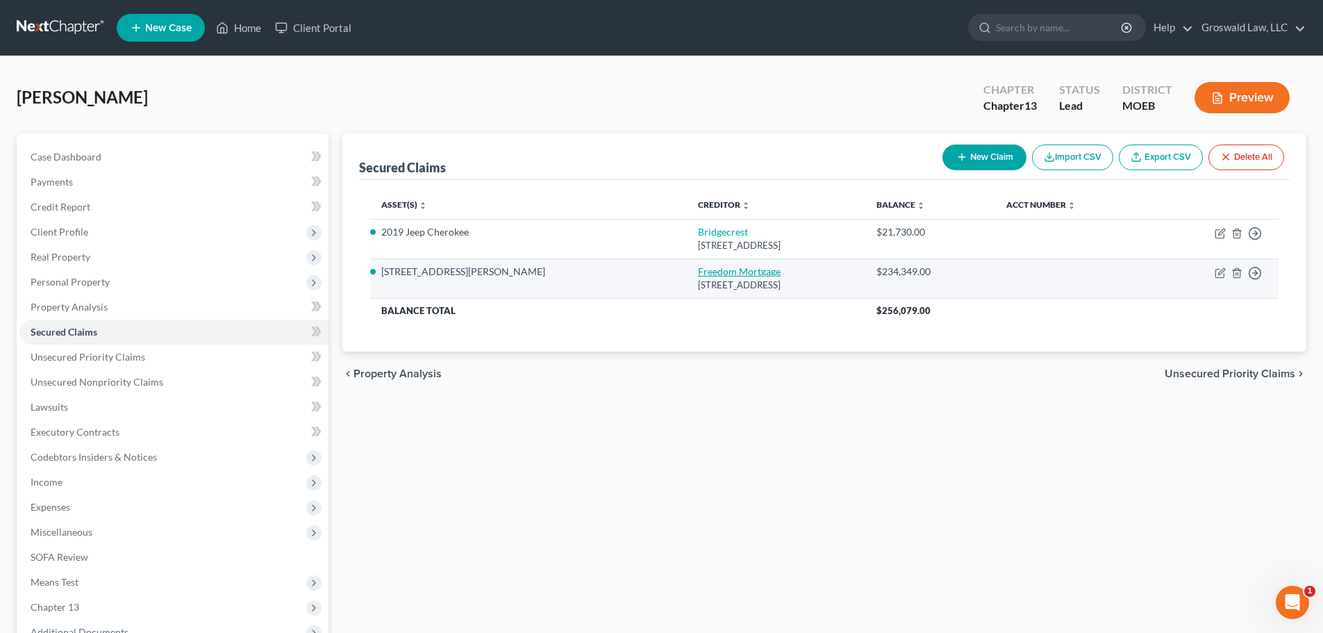
click at [698, 272] on link "Freedom Mortgage" at bounding box center [739, 271] width 83 height 12
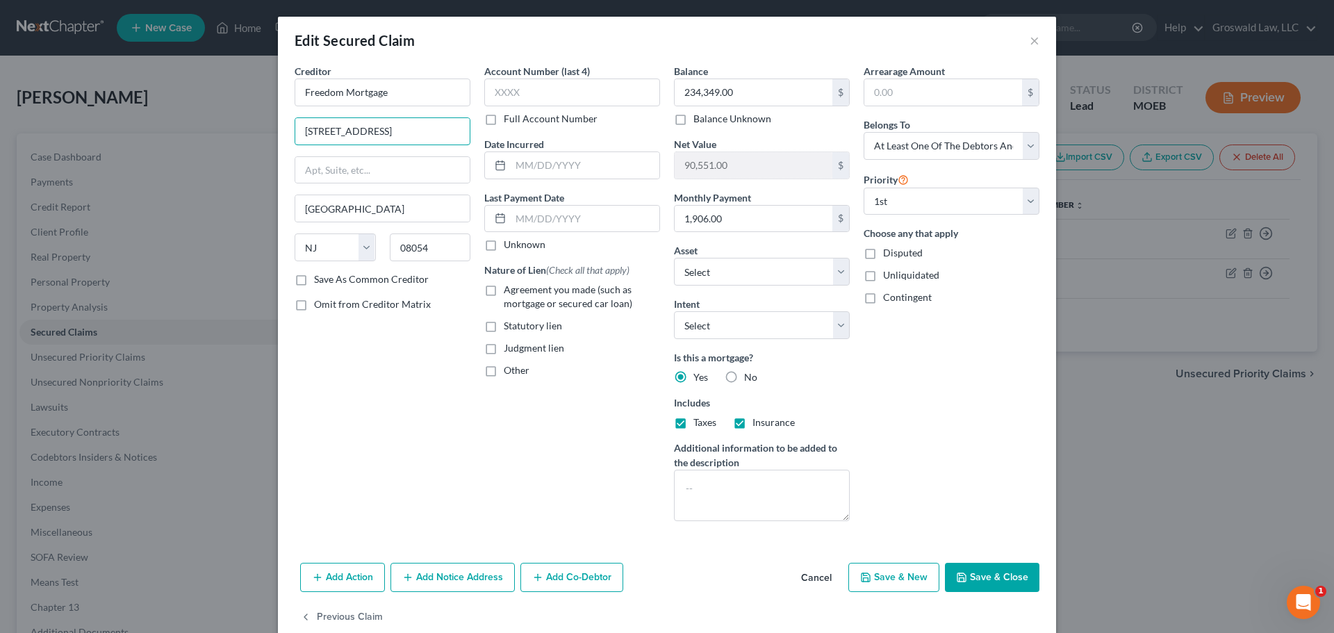
drag, startPoint x: 452, startPoint y: 134, endPoint x: 76, endPoint y: 142, distance: 375.9
click at [56, 137] on div "Edit Secured Claim × Creditor * Freedom Mortgage [STREET_ADDRESS][GEOGRAPHIC_DA…" at bounding box center [667, 316] width 1334 height 633
paste input "[STREET_ADDRESS]"
click at [346, 210] on input "[GEOGRAPHIC_DATA]" at bounding box center [382, 208] width 174 height 26
paste input "33431"
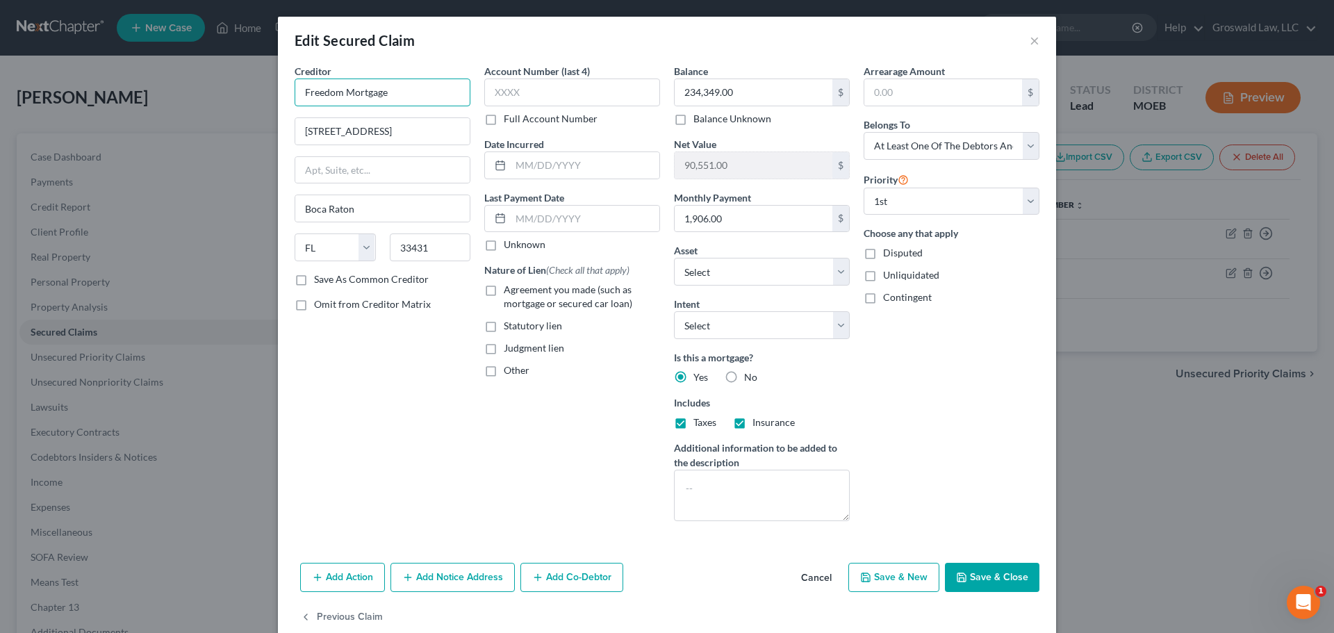
drag, startPoint x: 392, startPoint y: 94, endPoint x: -31, endPoint y: 95, distance: 423.0
click at [0, 95] on html "Home New Case Client Portal Groswald Law, LLC [PERSON_NAME][EMAIL_ADDRESS][DOMA…" at bounding box center [667, 394] width 1334 height 788
click at [464, 576] on button "Add Notice Address" at bounding box center [452, 577] width 124 height 29
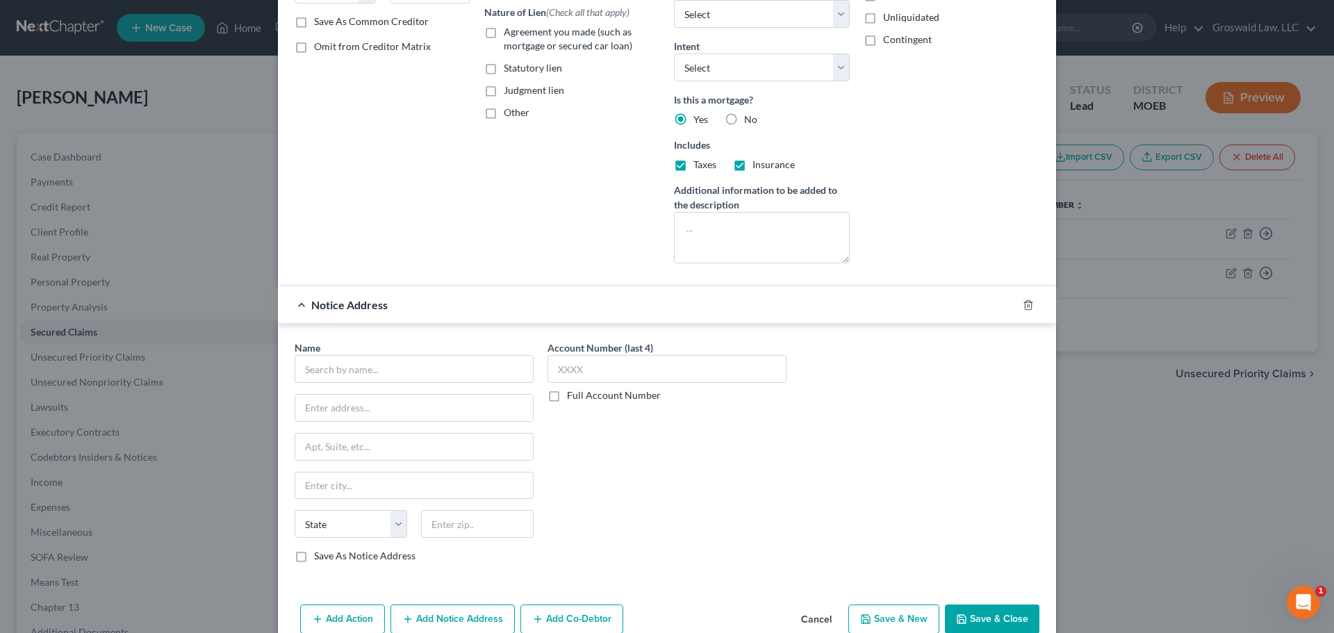
scroll to position [278, 0]
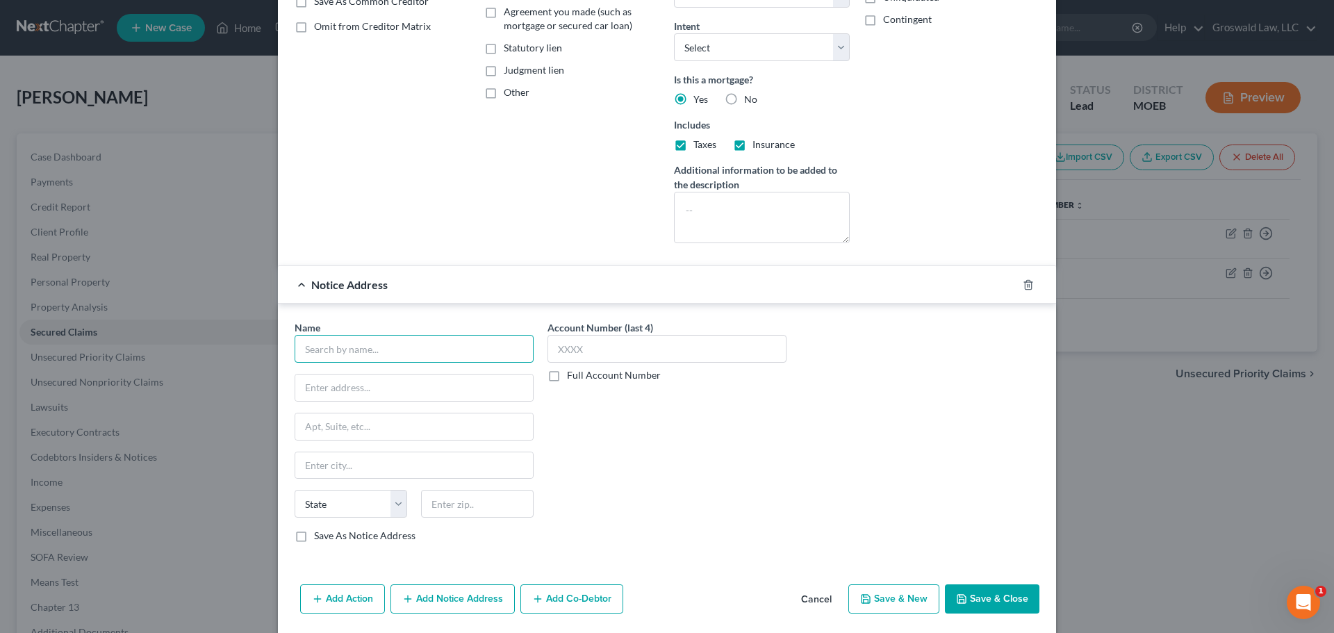
click at [327, 342] on input "text" at bounding box center [414, 349] width 239 height 28
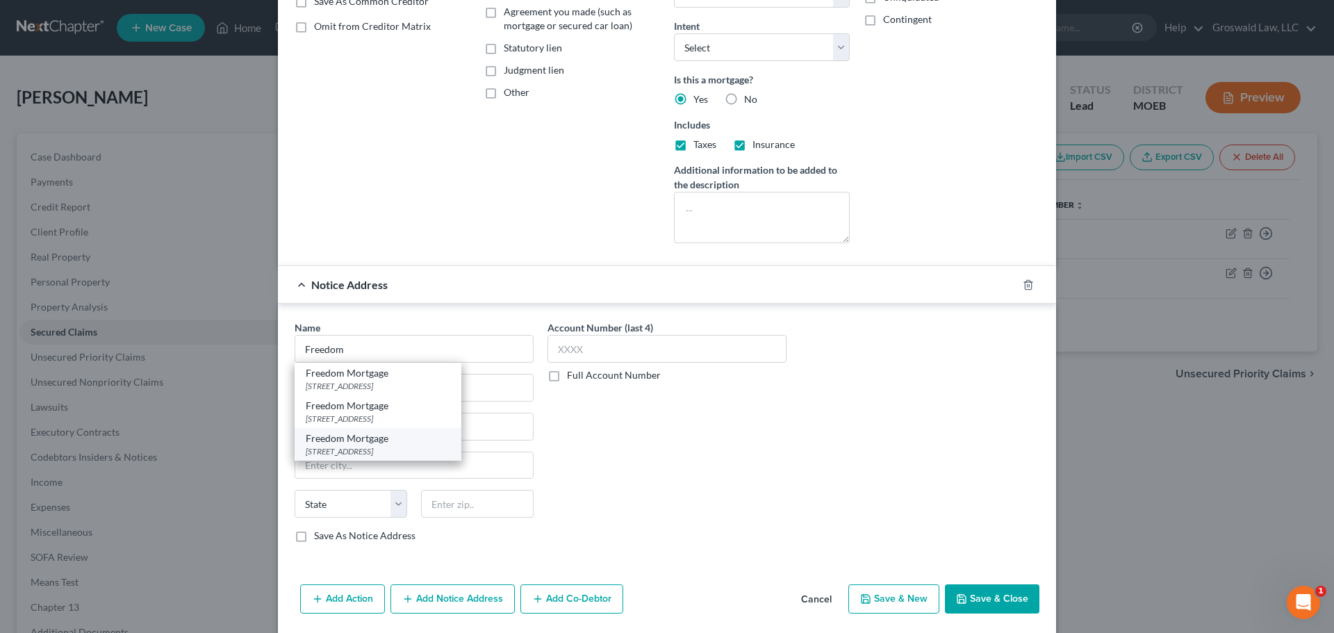
click at [374, 446] on div "[STREET_ADDRESS]" at bounding box center [378, 451] width 144 height 12
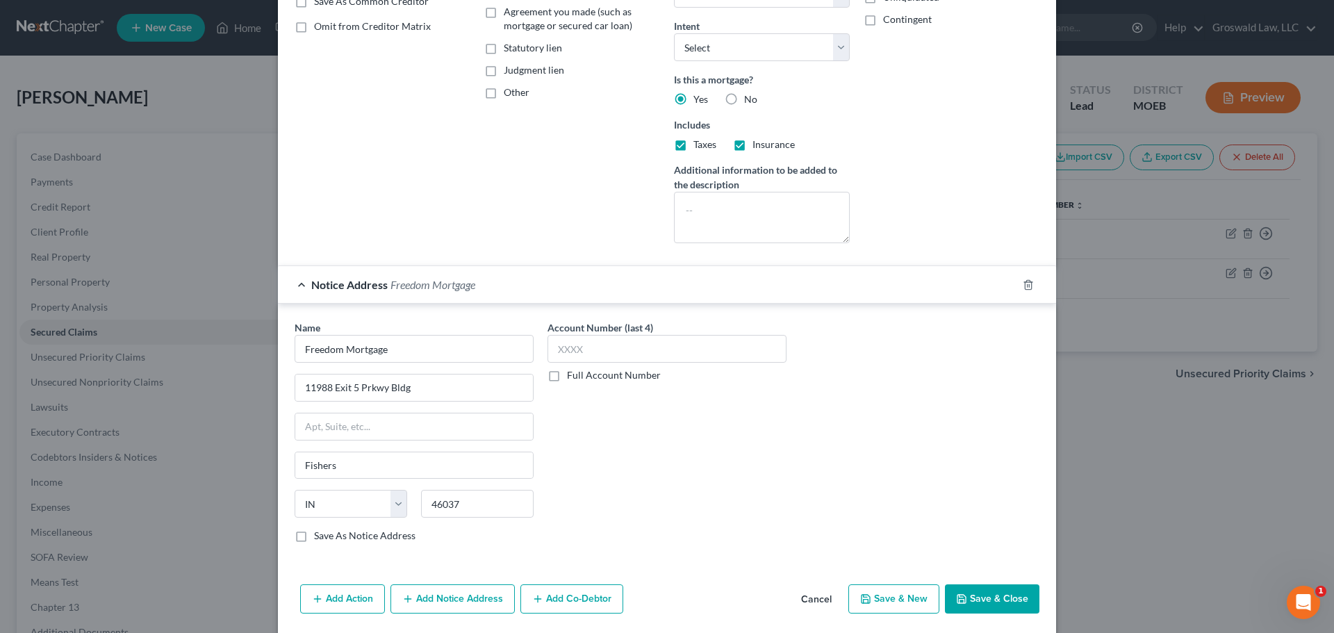
click at [471, 590] on button "Add Notice Address" at bounding box center [452, 598] width 124 height 29
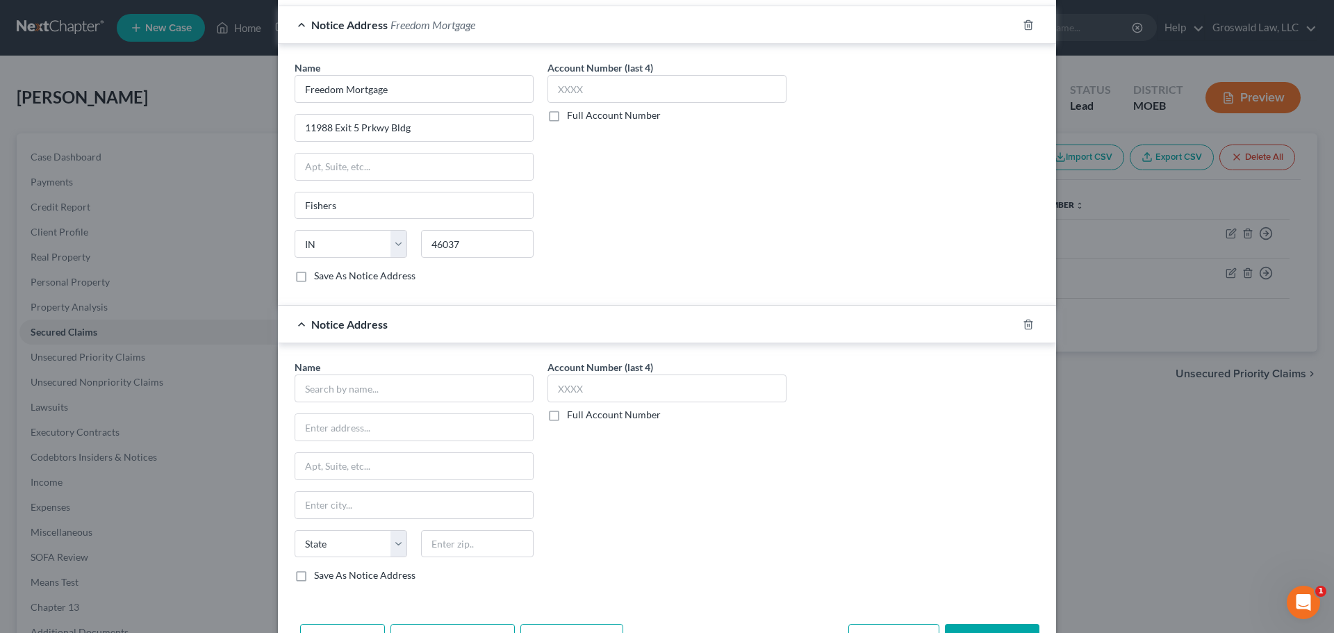
scroll to position [626, 0]
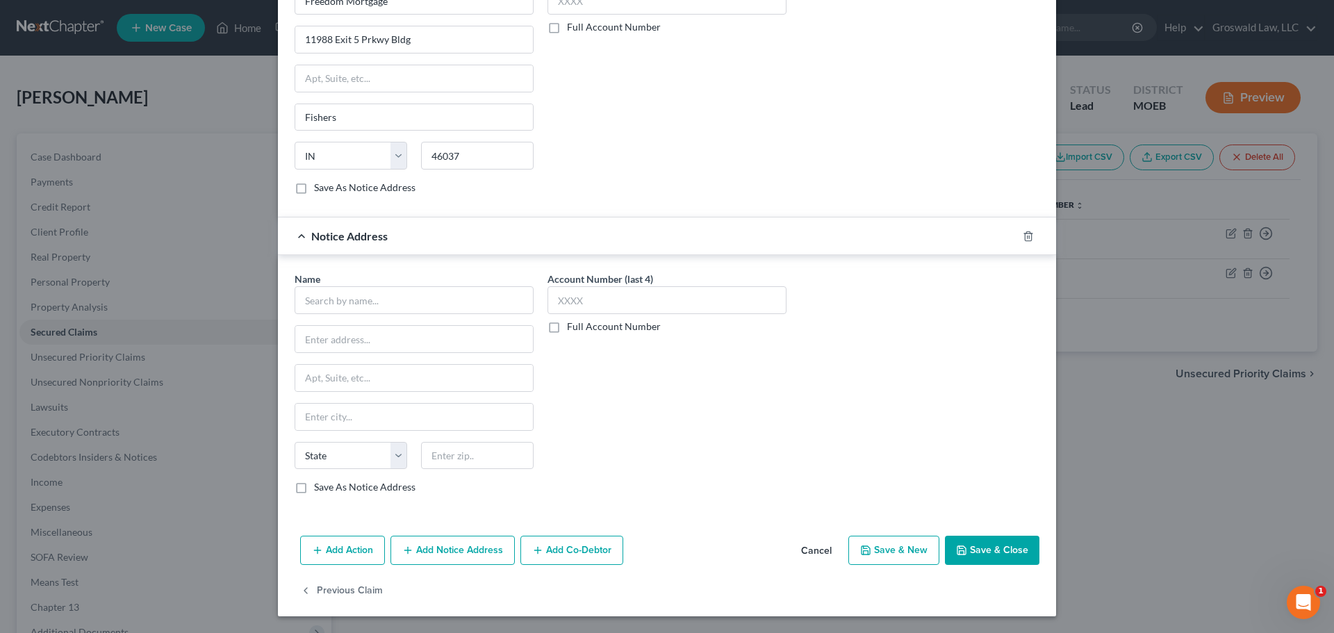
click at [1029, 236] on div at bounding box center [1036, 236] width 39 height 22
click at [1029, 236] on line "button" at bounding box center [1029, 236] width 0 height 3
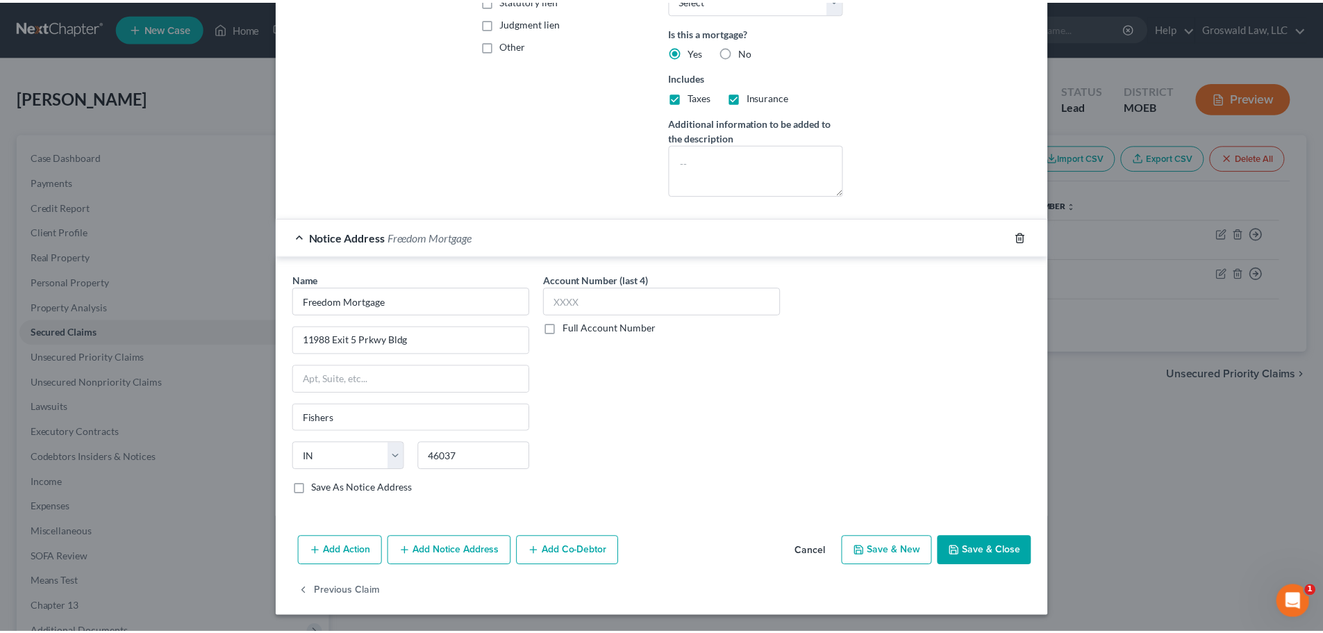
scroll to position [326, 0]
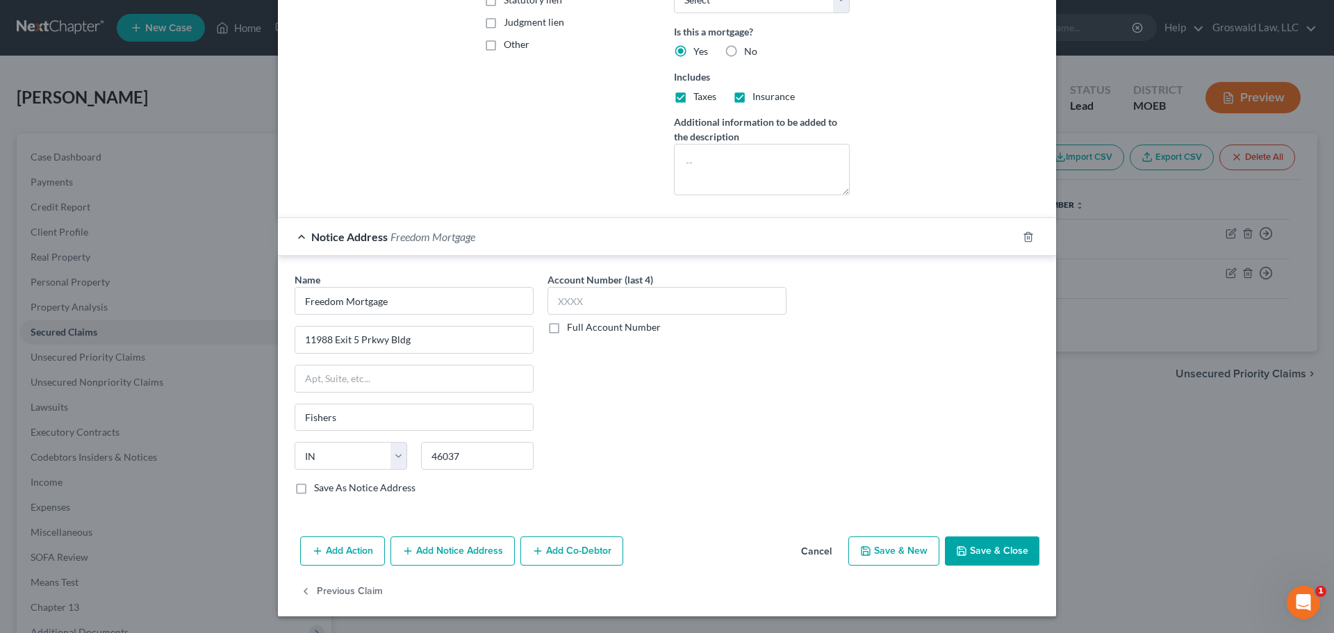
click at [986, 555] on button "Save & Close" at bounding box center [992, 550] width 94 height 29
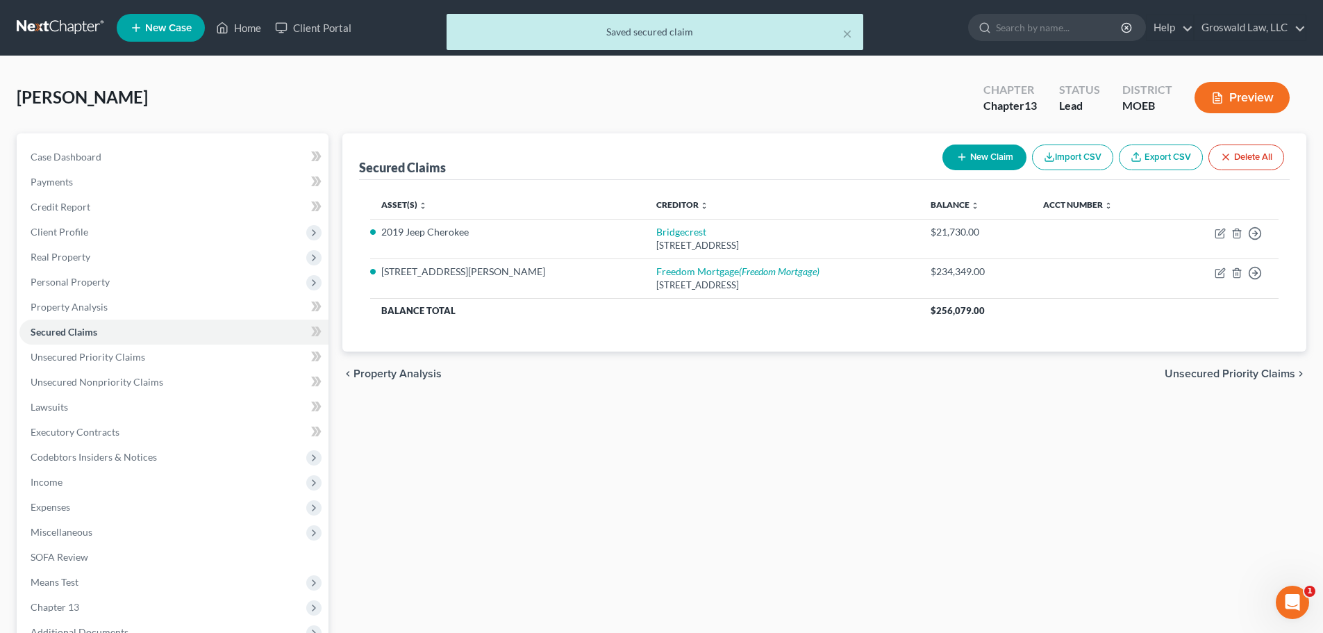
click at [238, 33] on div "× Saved secured claim" at bounding box center [654, 35] width 1323 height 43
click at [247, 26] on div "× Saved secured claim" at bounding box center [654, 35] width 1323 height 43
click at [848, 34] on button "×" at bounding box center [848, 33] width 10 height 17
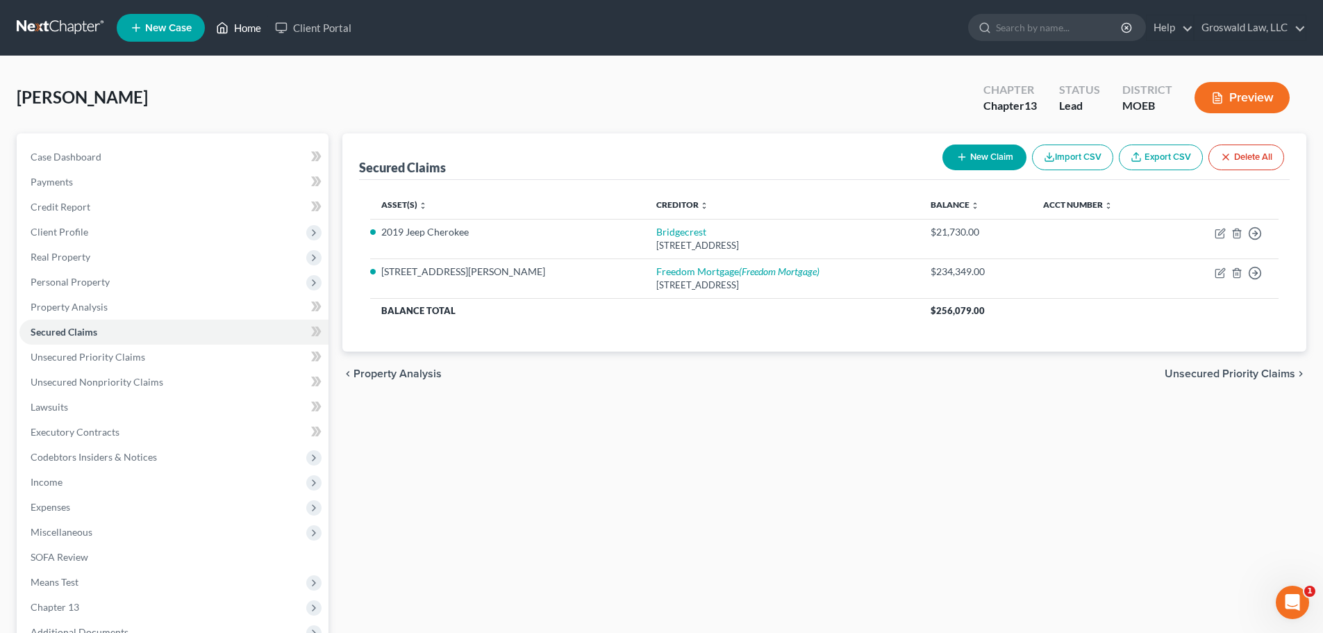
click at [250, 31] on link "Home" at bounding box center [238, 27] width 59 height 25
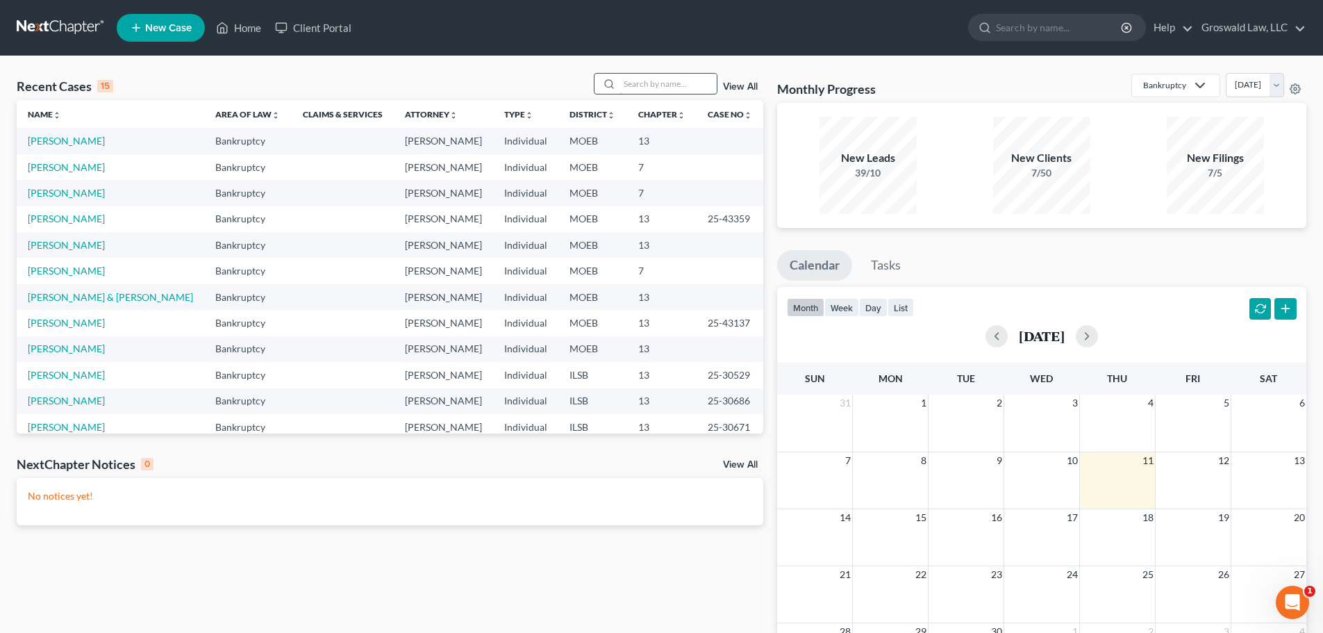
click at [650, 83] on input "search" at bounding box center [668, 84] width 97 height 20
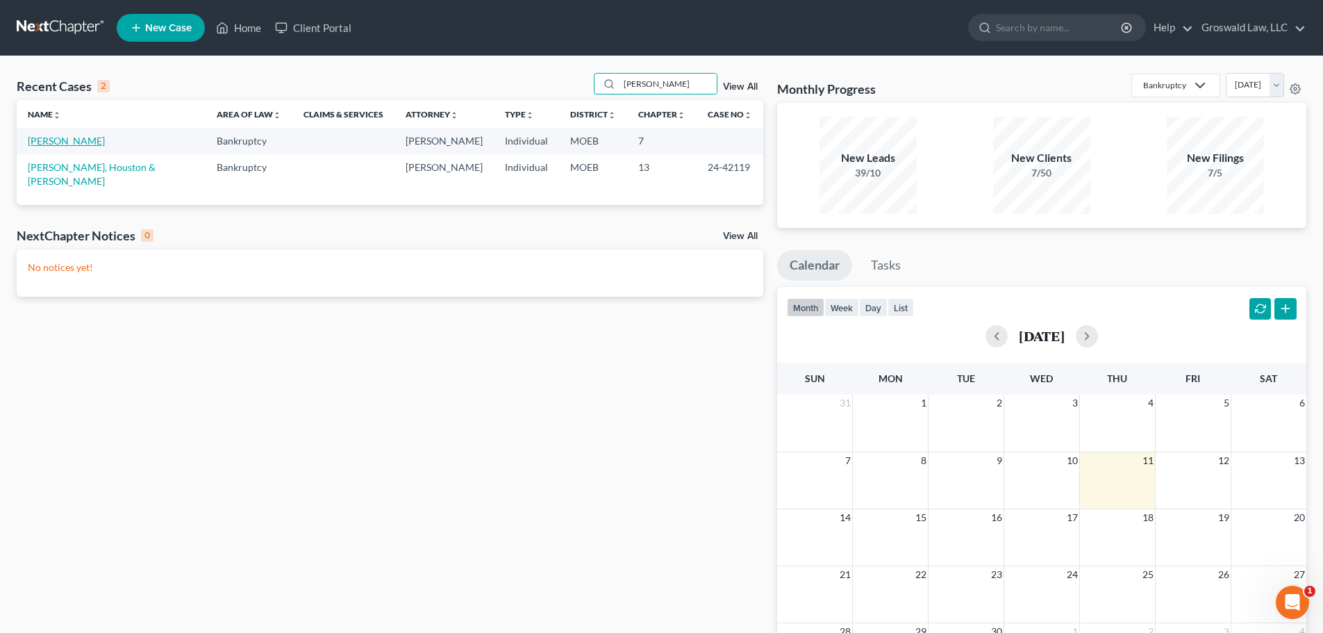
click at [78, 142] on link "[PERSON_NAME]" at bounding box center [66, 141] width 77 height 12
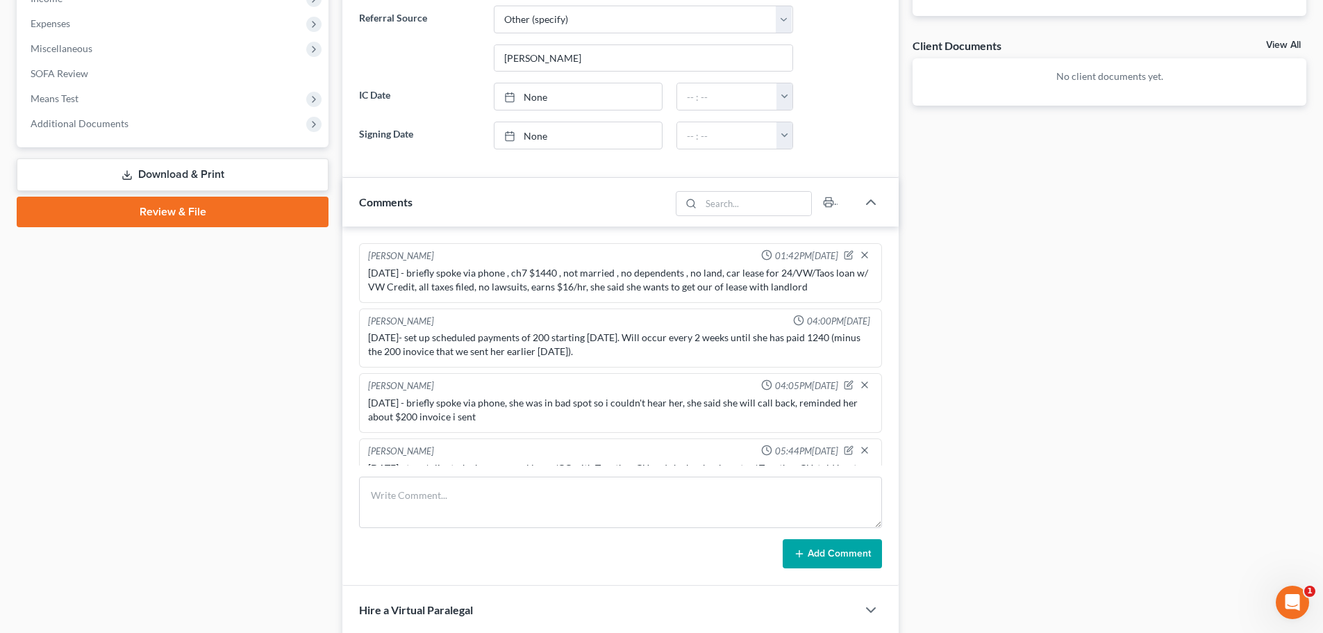
scroll to position [486, 0]
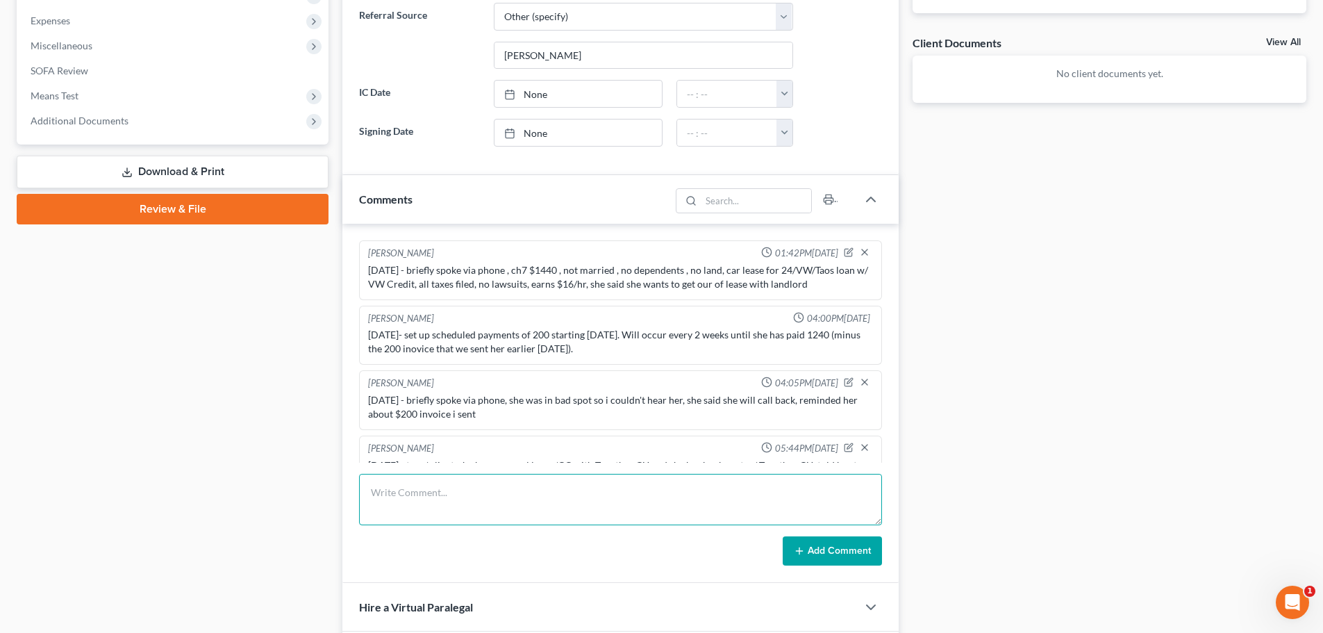
click at [456, 520] on textarea at bounding box center [620, 499] width 523 height 51
drag, startPoint x: 816, startPoint y: 556, endPoint x: 702, endPoint y: 532, distance: 116.3
click at [817, 556] on button "Add Comment" at bounding box center [832, 550] width 99 height 29
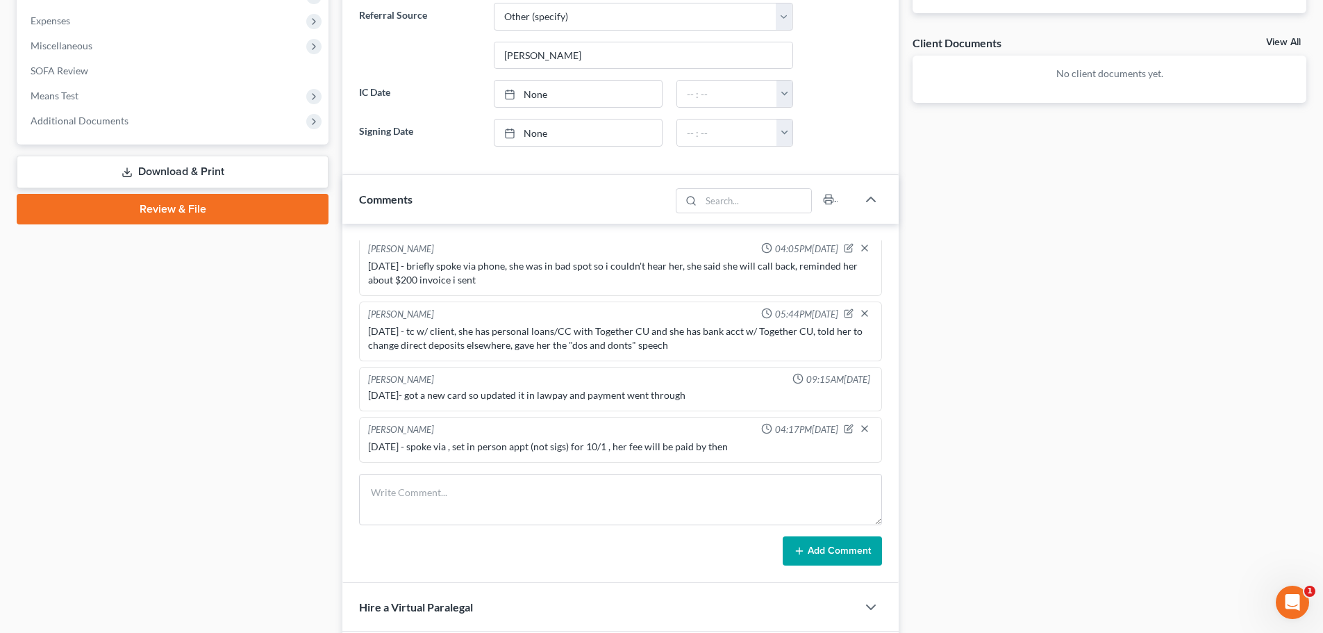
scroll to position [0, 0]
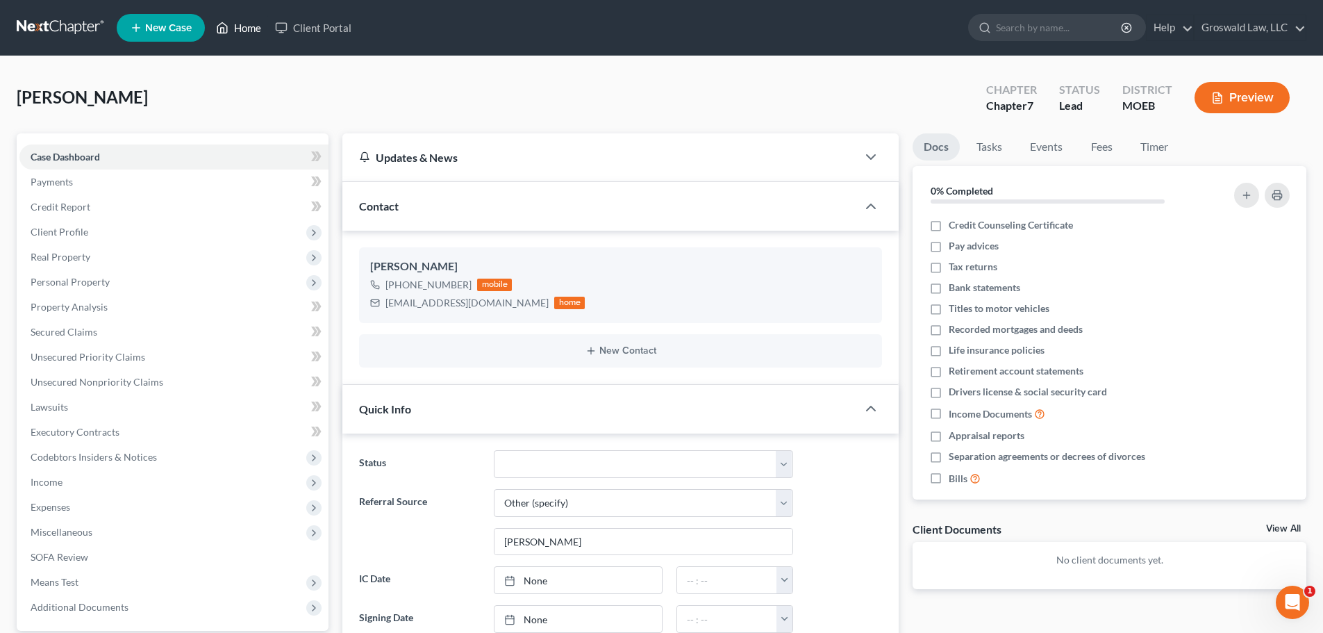
drag, startPoint x: 256, startPoint y: 25, endPoint x: 776, endPoint y: 109, distance: 526.4
click at [256, 25] on link "Home" at bounding box center [238, 27] width 59 height 25
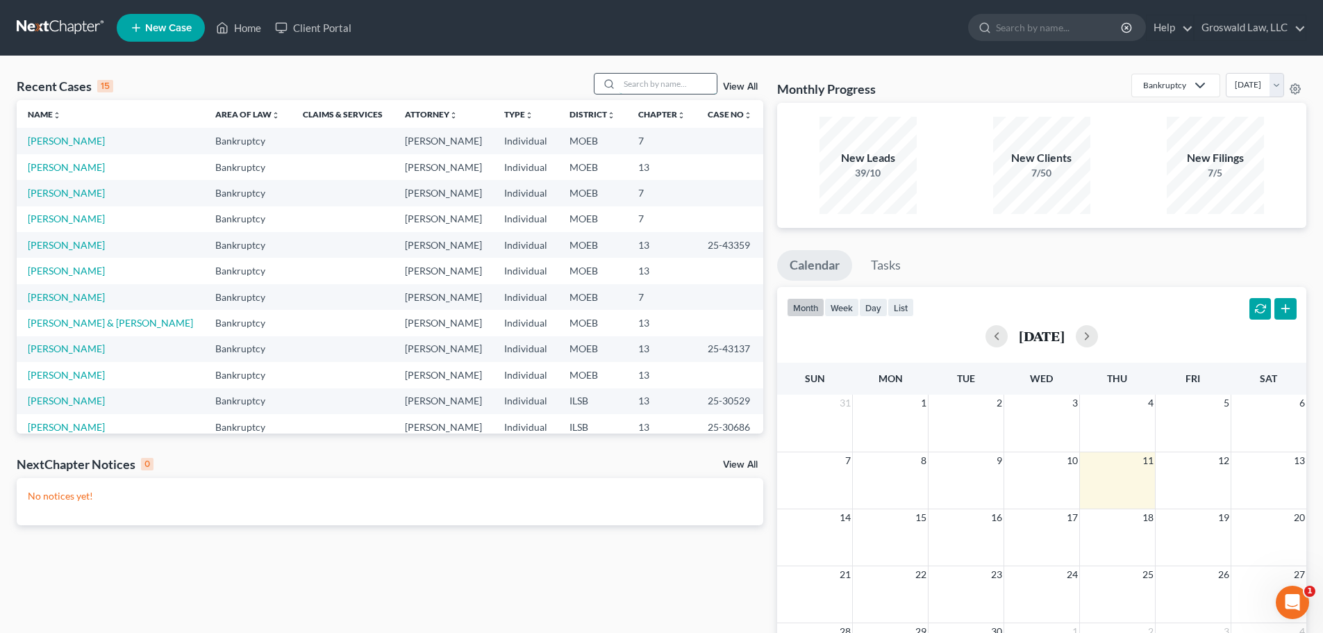
click at [693, 84] on input "search" at bounding box center [668, 84] width 97 height 20
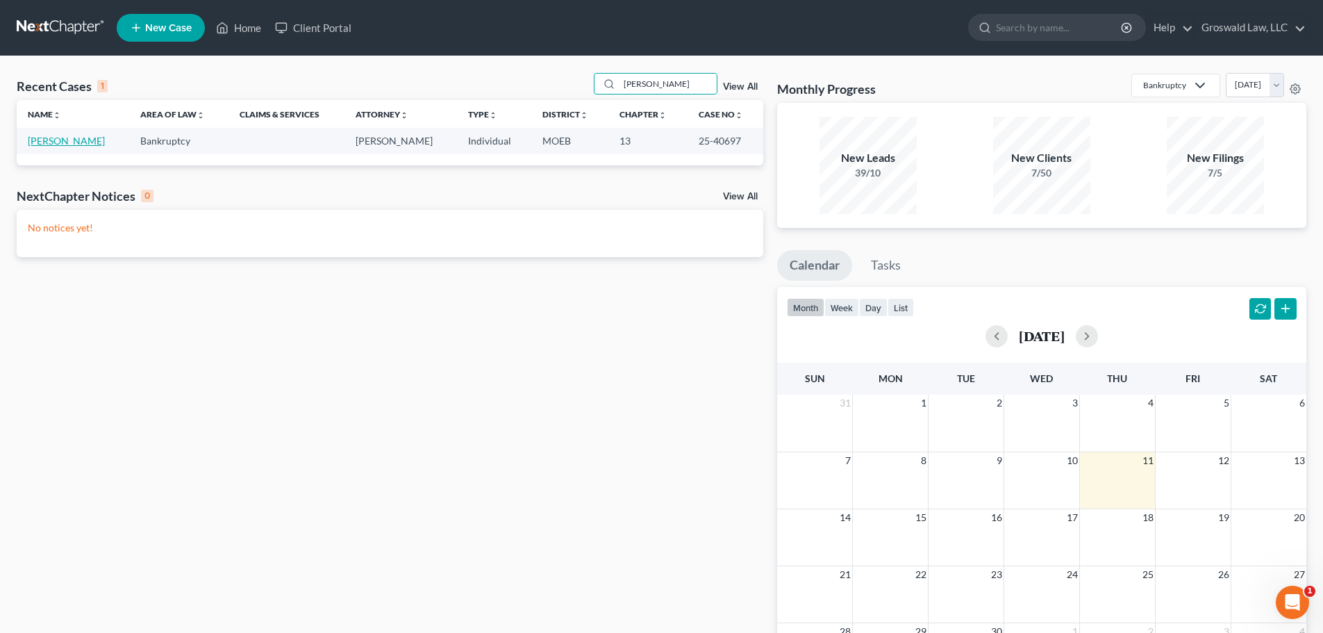
click at [65, 142] on link "[PERSON_NAME]" at bounding box center [66, 141] width 77 height 12
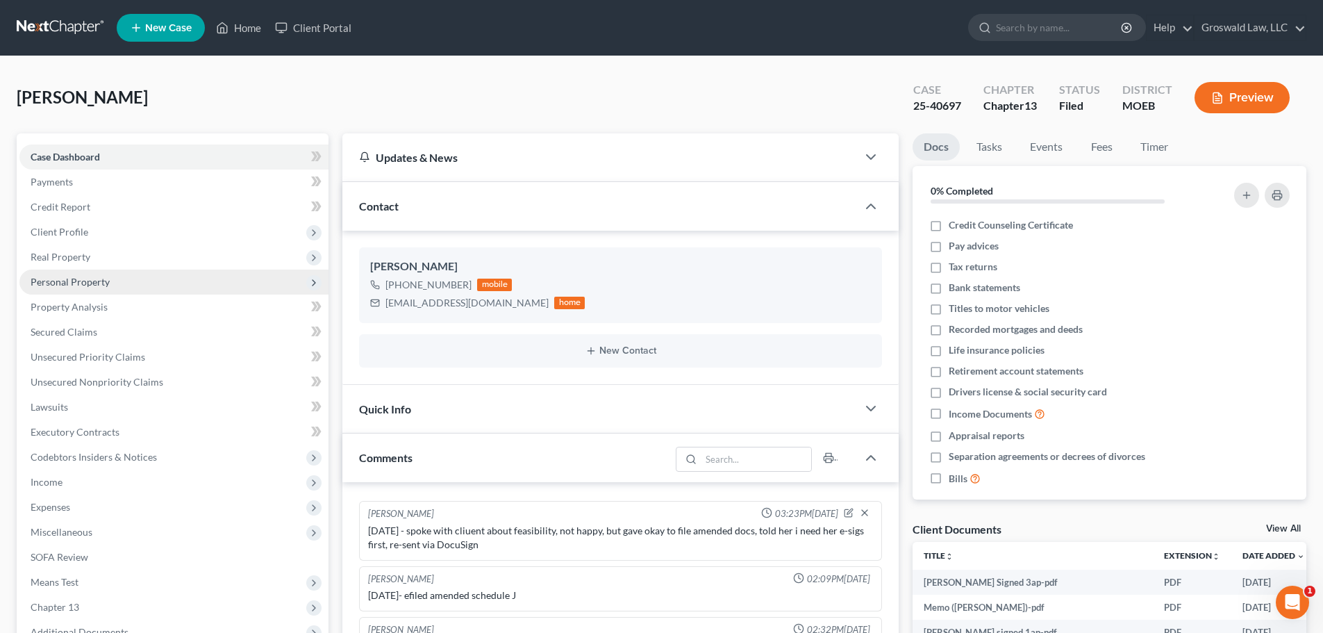
click at [106, 279] on span "Personal Property" at bounding box center [70, 282] width 79 height 12
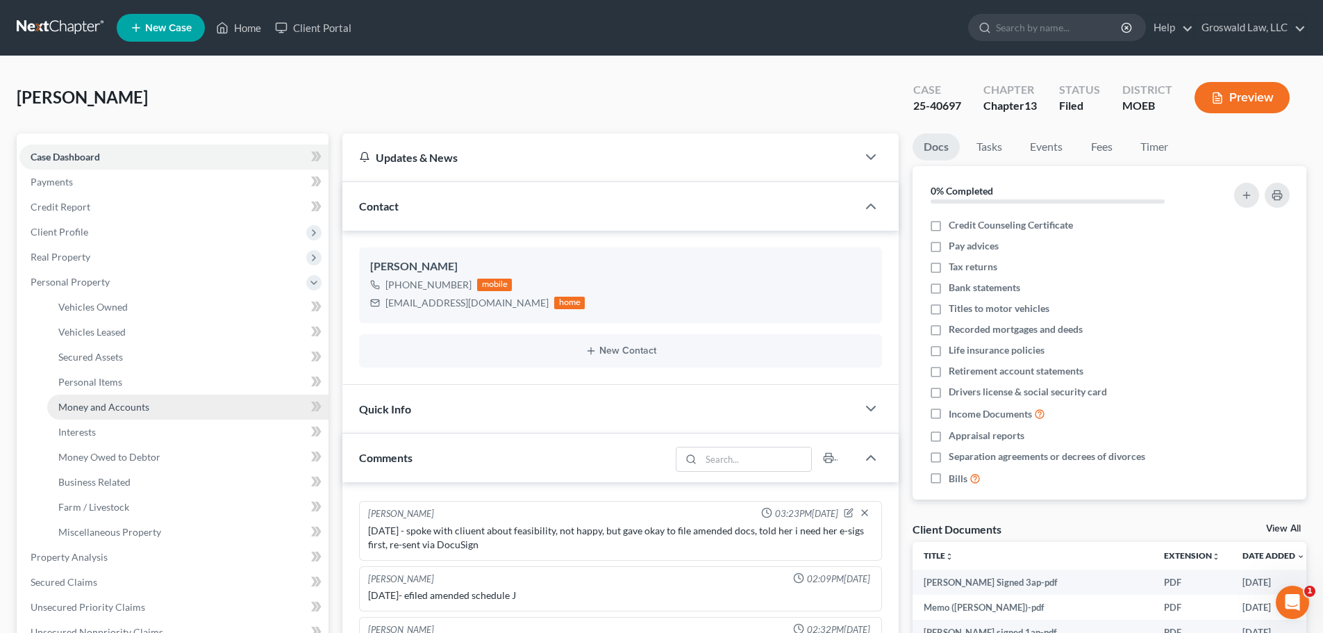
click at [125, 404] on span "Money and Accounts" at bounding box center [103, 407] width 91 height 12
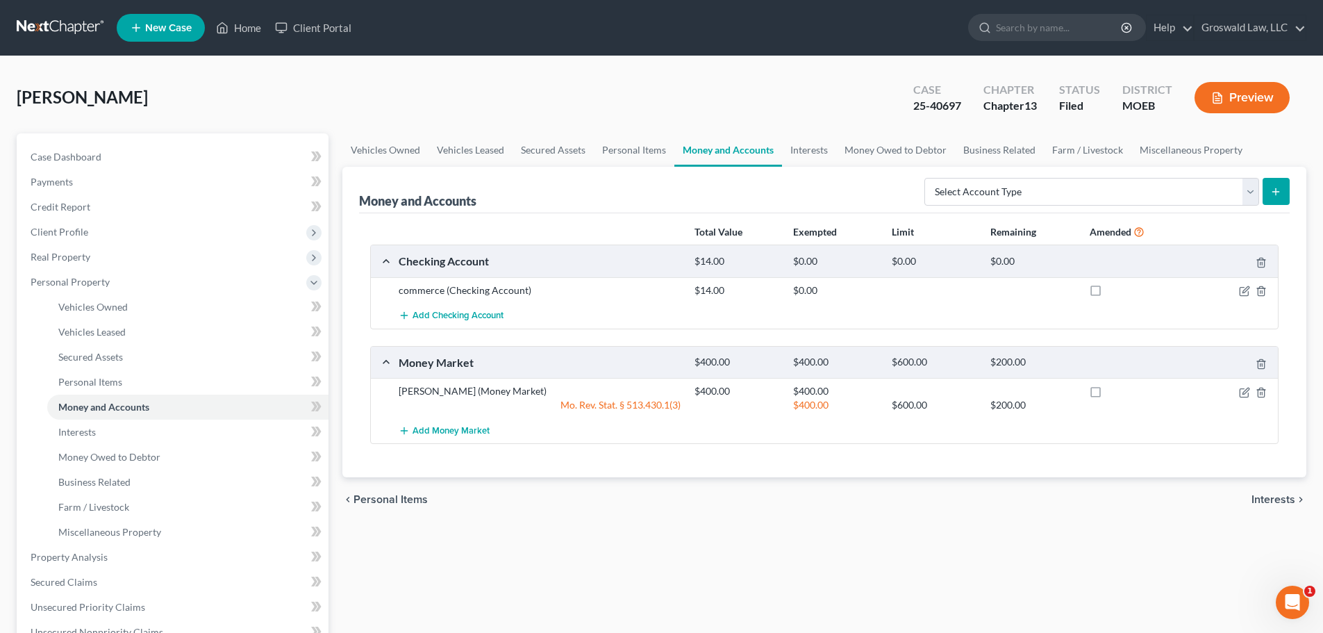
click at [1105, 88] on button "Preview" at bounding box center [1242, 97] width 95 height 31
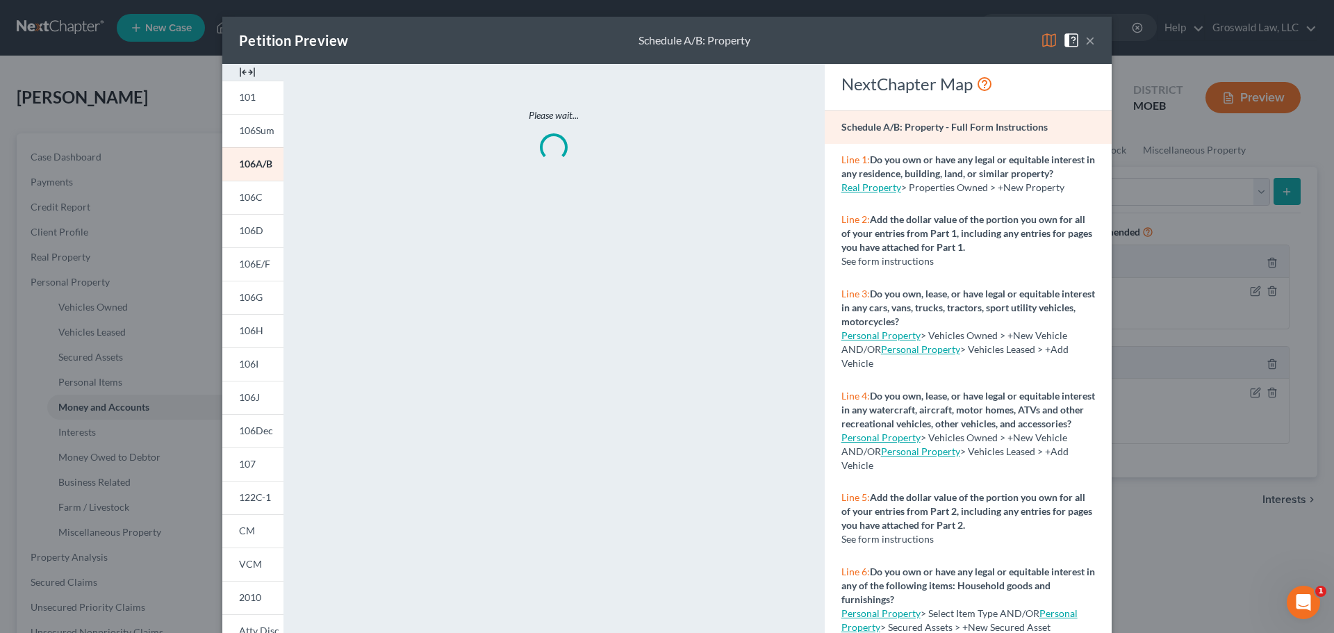
click at [244, 69] on img at bounding box center [247, 72] width 17 height 17
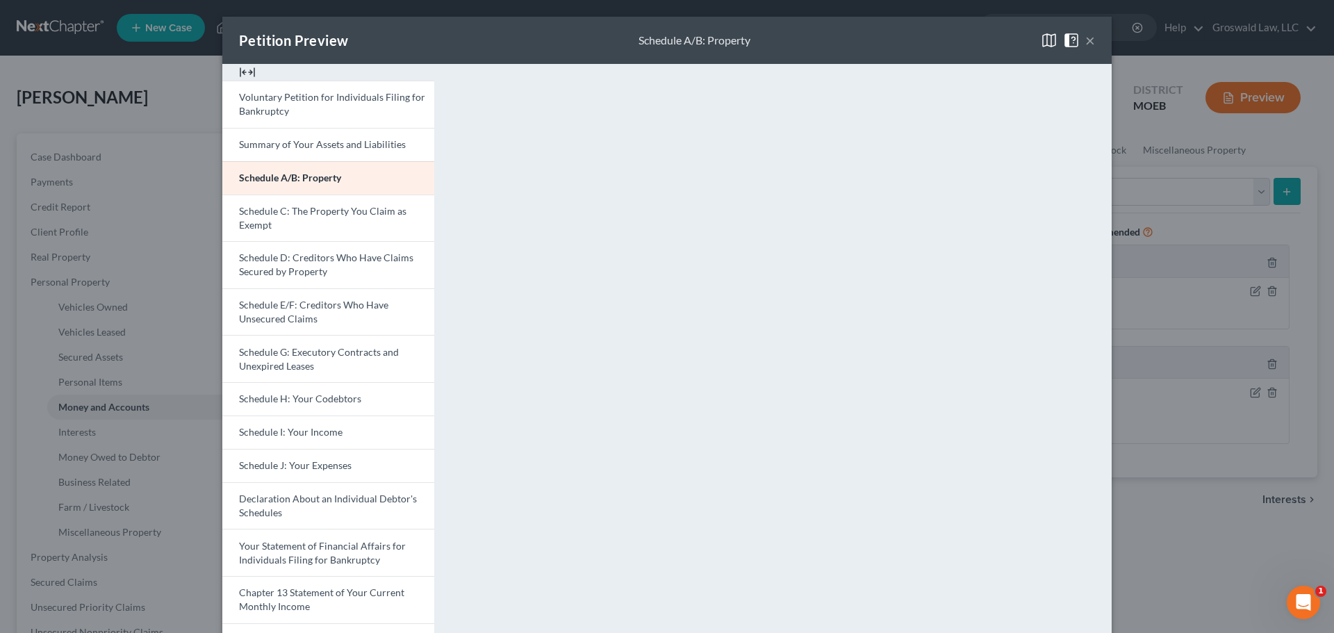
click at [1085, 41] on button "×" at bounding box center [1090, 40] width 10 height 17
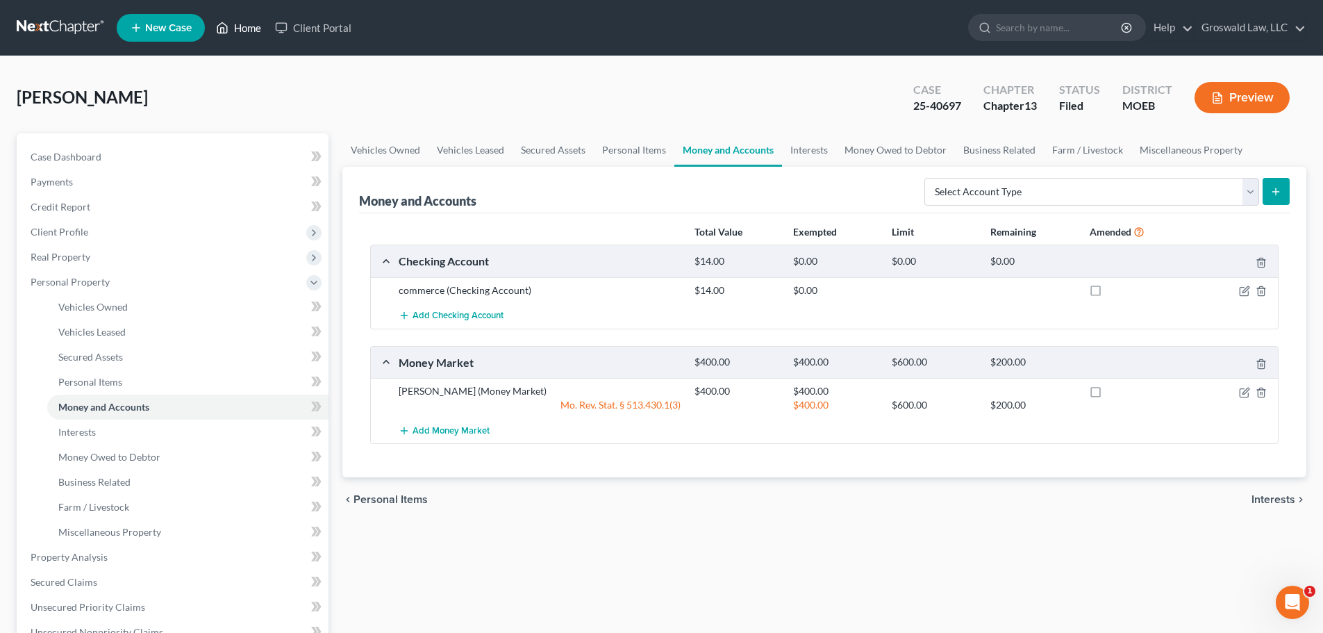
click at [242, 28] on link "Home" at bounding box center [238, 27] width 59 height 25
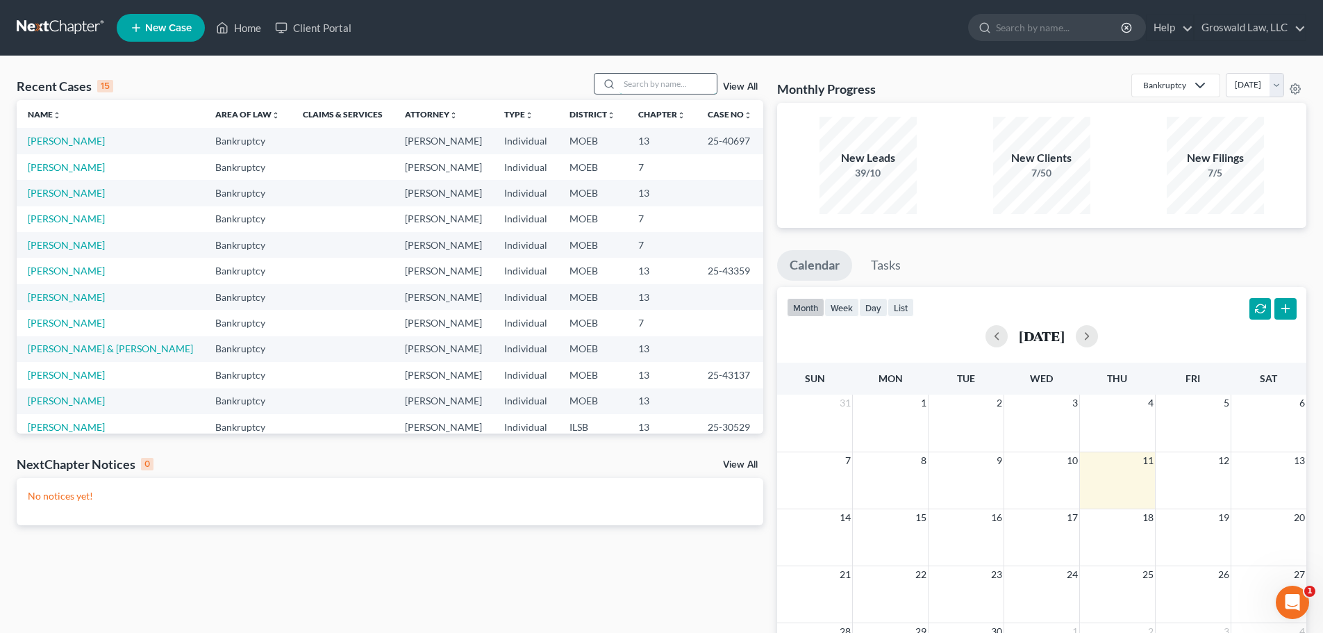
click at [672, 78] on input "search" at bounding box center [668, 84] width 97 height 20
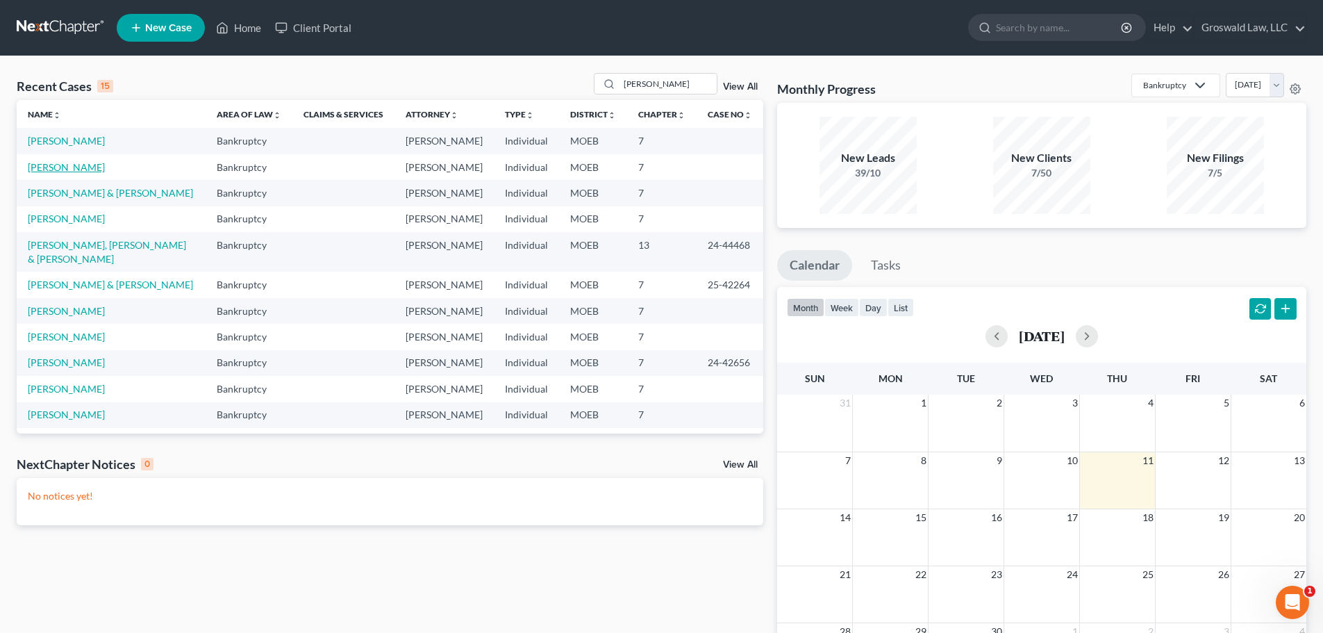
click at [72, 170] on link "[PERSON_NAME]" at bounding box center [66, 167] width 77 height 12
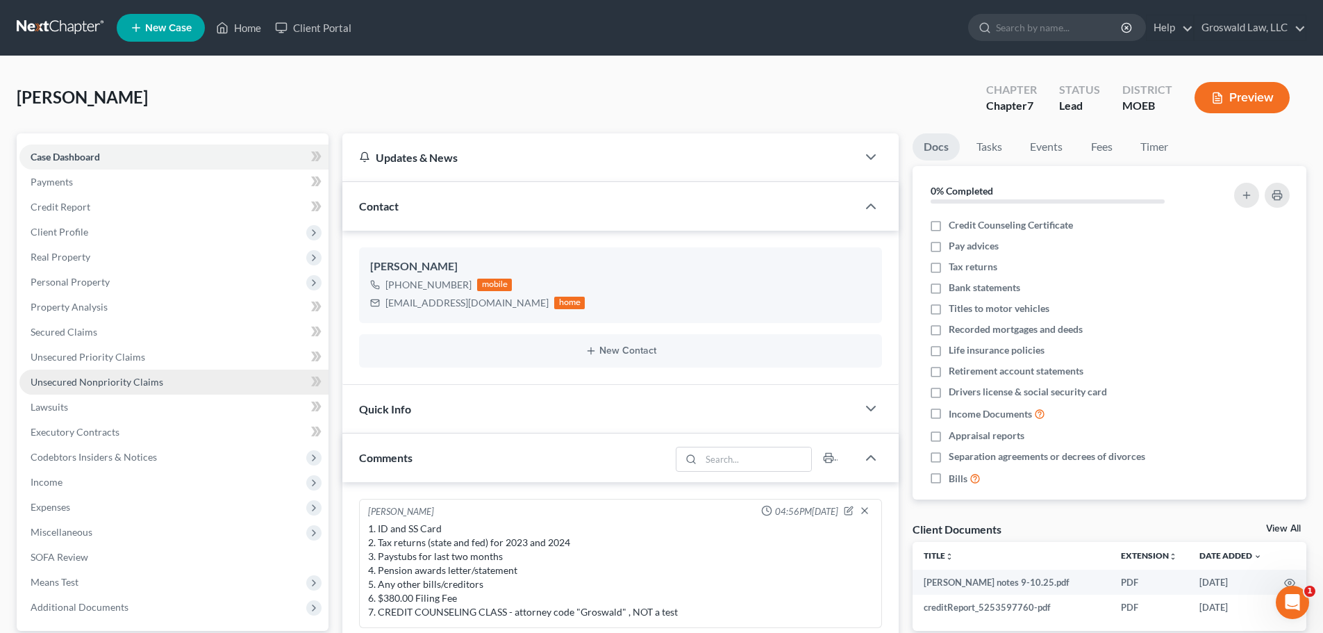
click at [109, 384] on span "Unsecured Nonpriority Claims" at bounding box center [97, 382] width 133 height 12
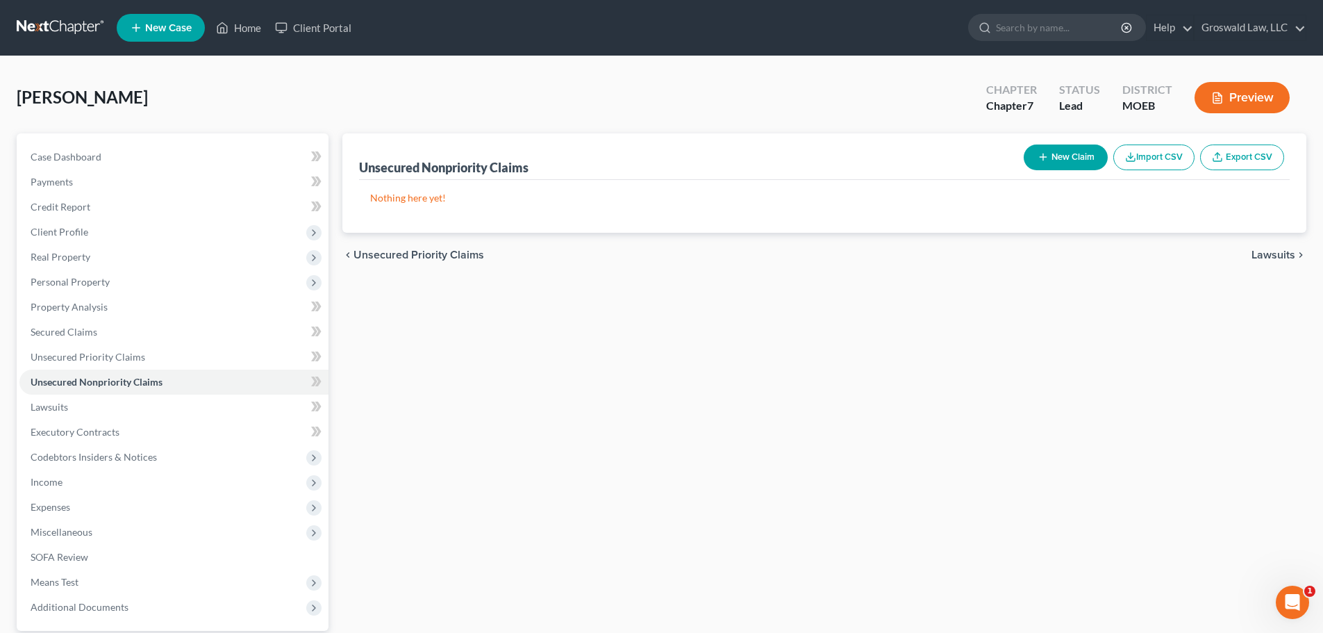
click at [1066, 160] on button "New Claim" at bounding box center [1066, 157] width 84 height 26
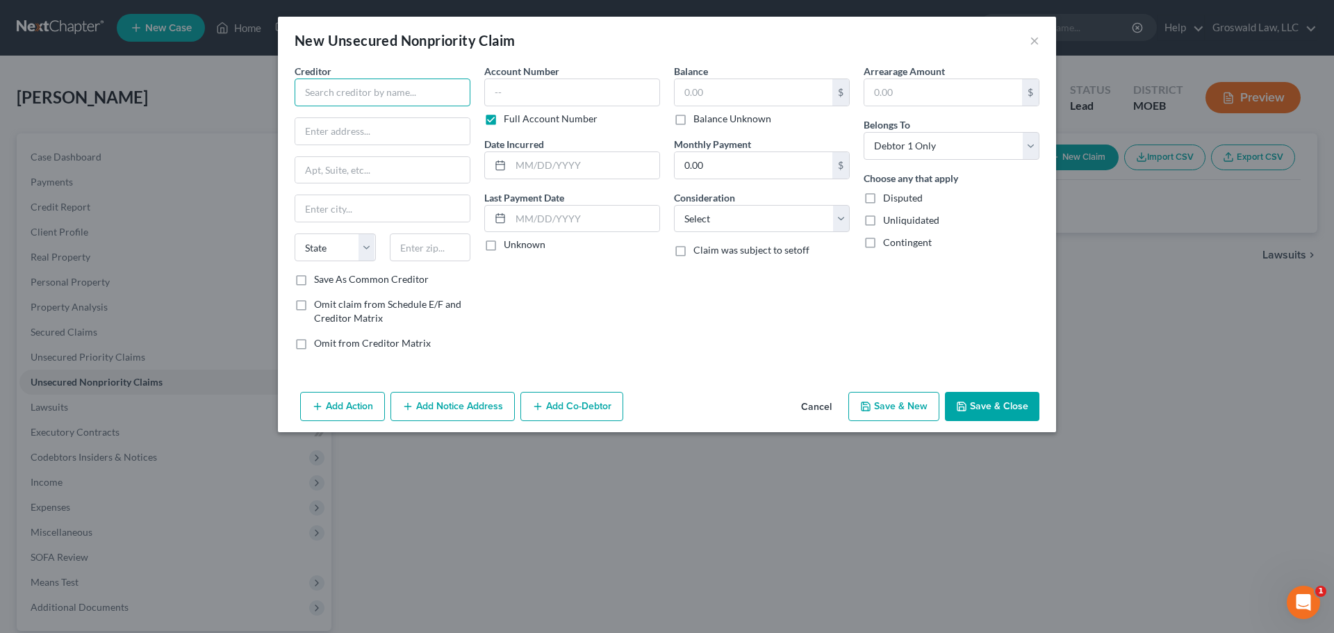
click at [396, 93] on input "text" at bounding box center [383, 92] width 176 height 28
click at [433, 132] on div "ATTN: Bankruptcy [STREET_ADDRESS]" at bounding box center [378, 130] width 144 height 12
drag, startPoint x: 376, startPoint y: 82, endPoint x: 136, endPoint y: 79, distance: 239.7
click at [118, 68] on div "New Unsecured Nonpriority Claim × Creditor * Jora Credit ATTN: Bankruptcy [GEOG…" at bounding box center [667, 316] width 1334 height 633
click at [479, 394] on button "Add Notice Address" at bounding box center [452, 406] width 124 height 29
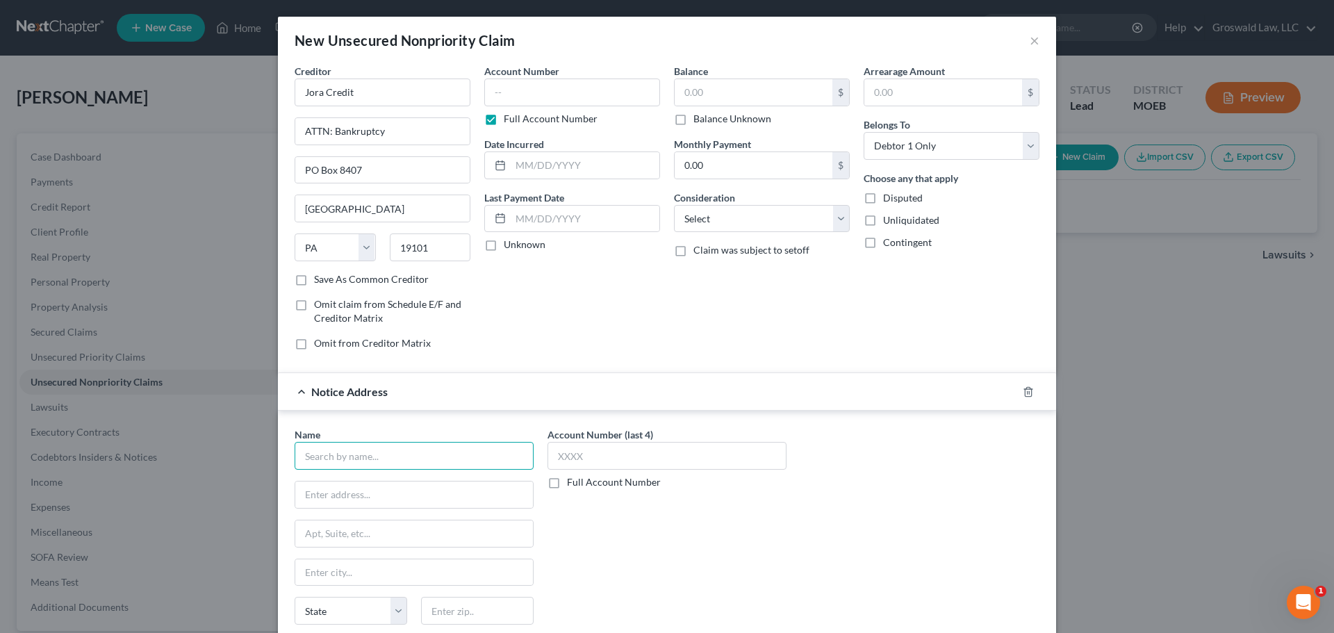
click at [369, 458] on input "text" at bounding box center [414, 456] width 239 height 28
paste input "Jora Credit"
click at [349, 498] on input "text" at bounding box center [414, 494] width 238 height 26
paste input "[GEOGRAPHIC_DATA]"
click at [549, 91] on input "text" at bounding box center [572, 92] width 176 height 28
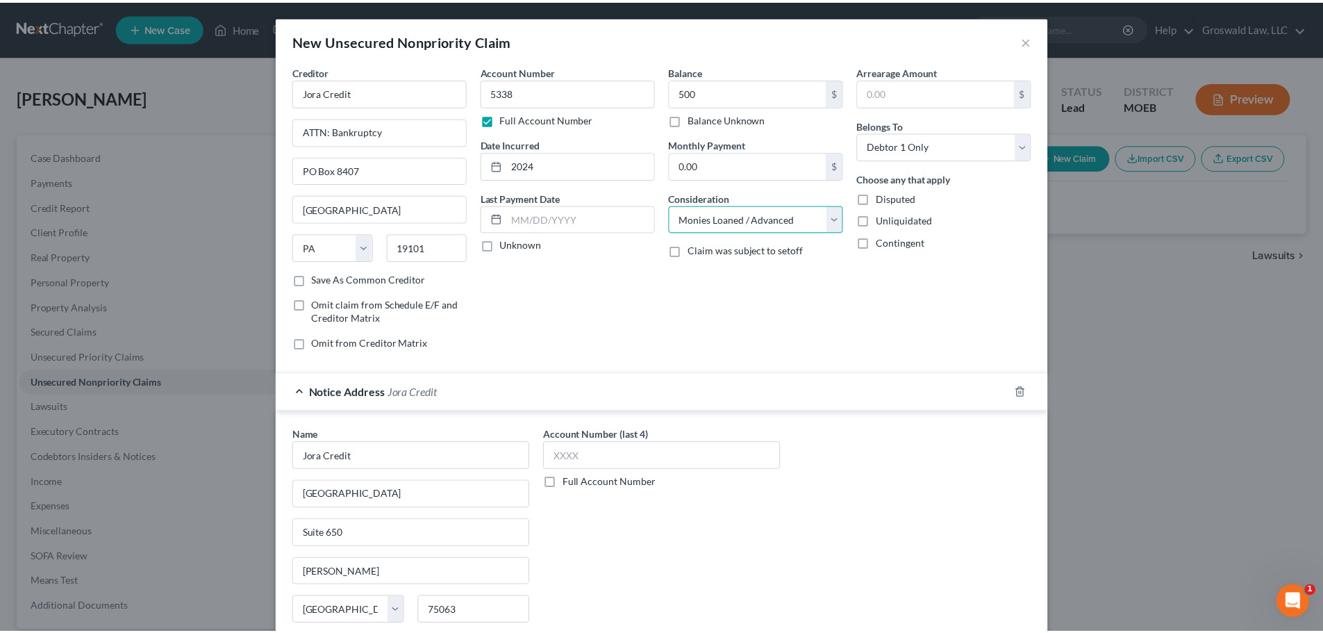
scroll to position [115, 0]
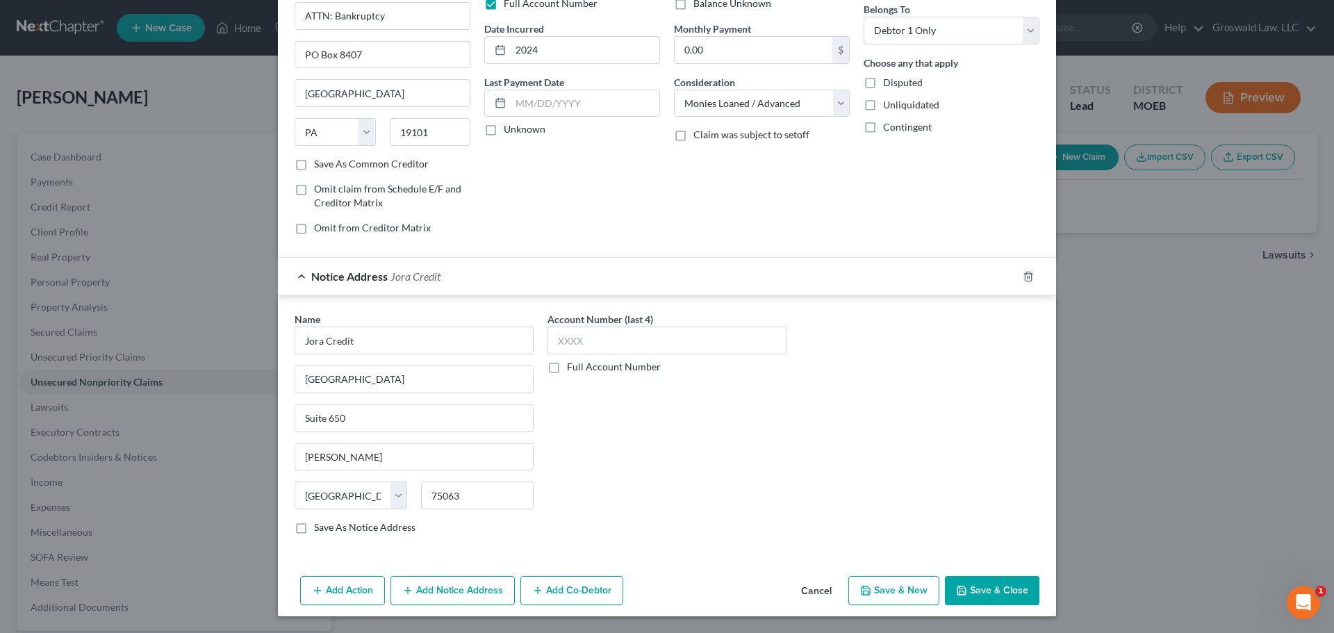
click at [959, 590] on polyline "button" at bounding box center [961, 592] width 5 height 3
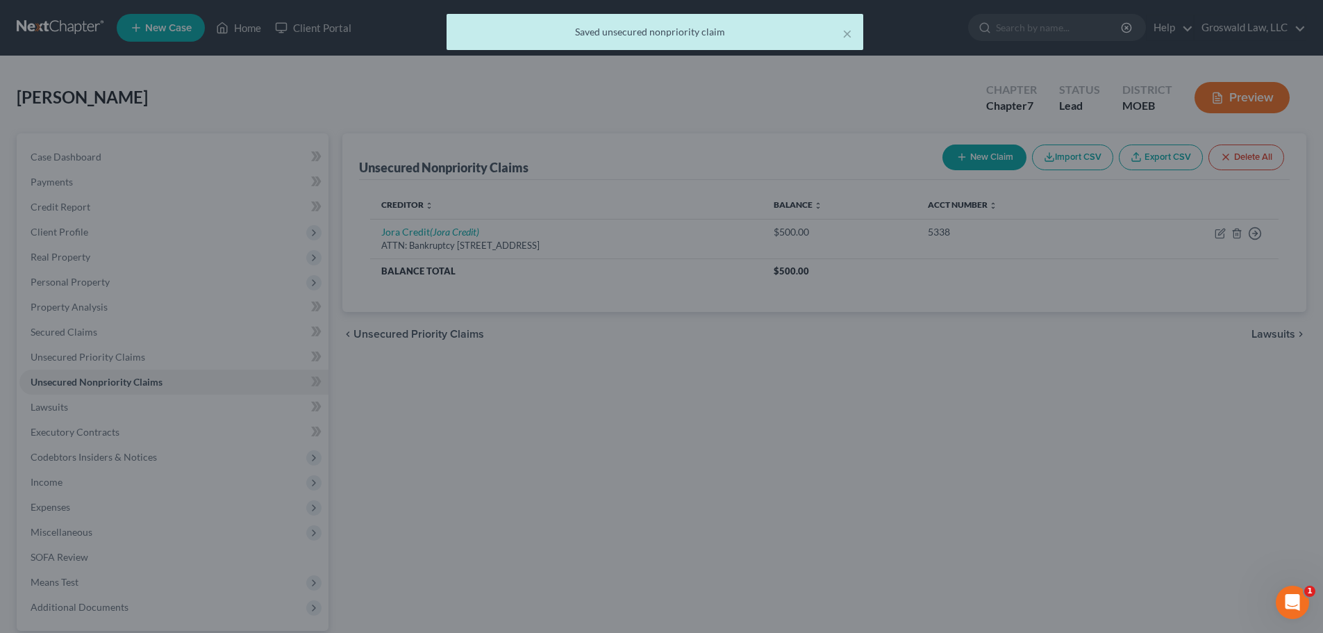
scroll to position [0, 0]
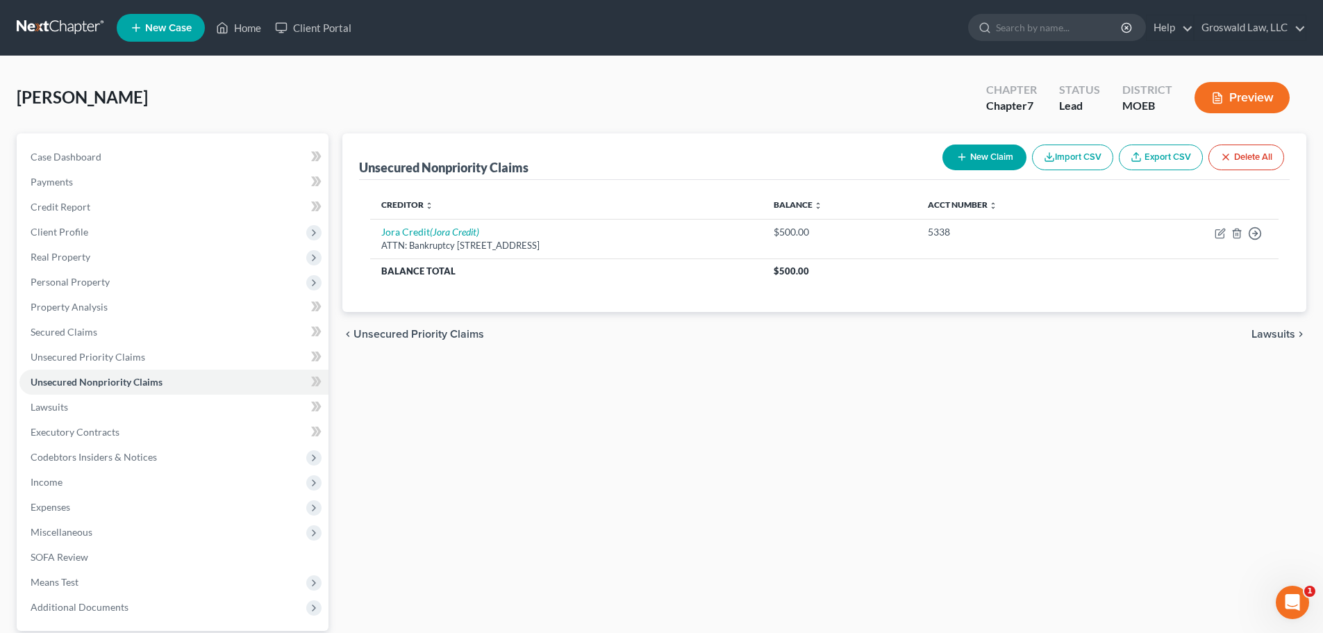
click at [980, 163] on button "New Claim" at bounding box center [985, 157] width 84 height 26
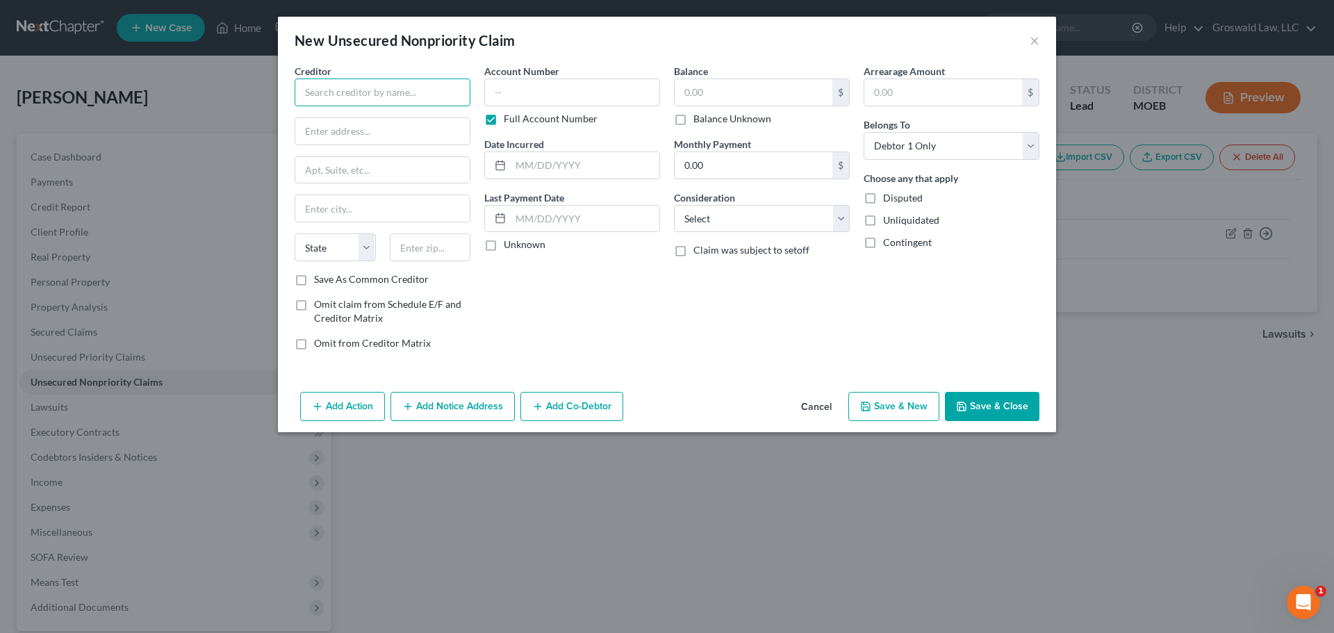
click at [422, 92] on input "text" at bounding box center [383, 92] width 176 height 28
click at [397, 129] on div "[STREET_ADDRESS]" at bounding box center [378, 130] width 144 height 12
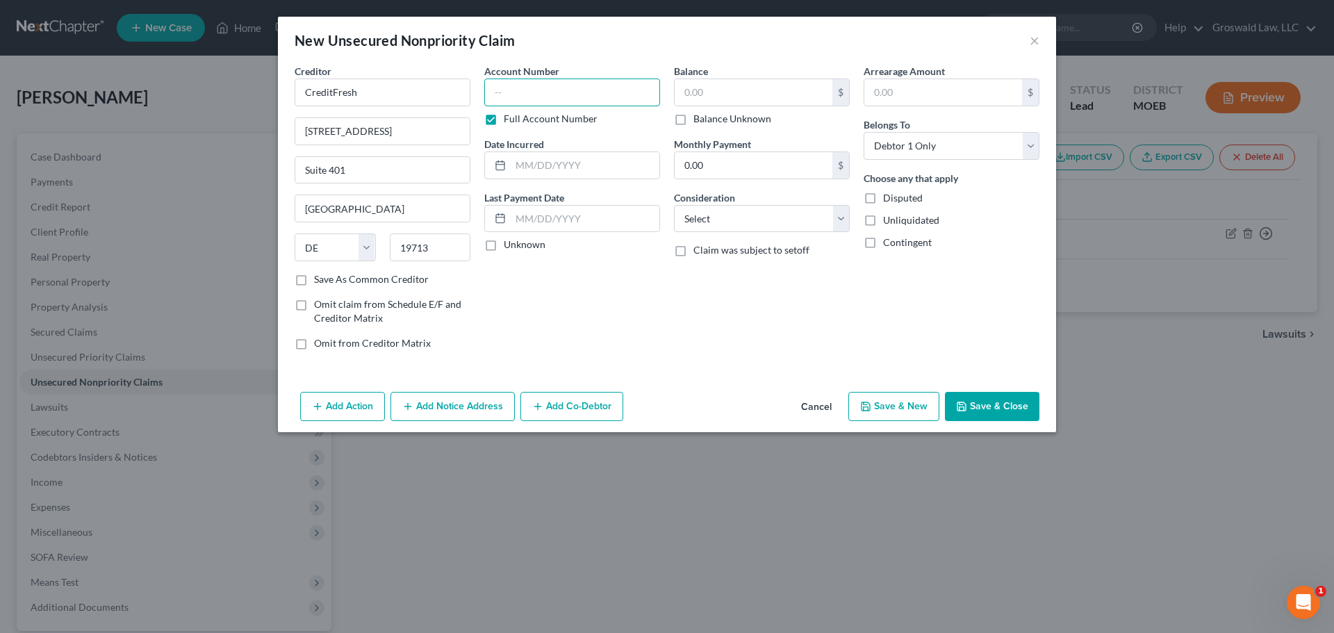
drag, startPoint x: 547, startPoint y: 105, endPoint x: 538, endPoint y: 107, distance: 9.3
click at [547, 105] on input "text" at bounding box center [572, 92] width 176 height 28
click at [1027, 408] on button "Save & Close" at bounding box center [992, 406] width 94 height 29
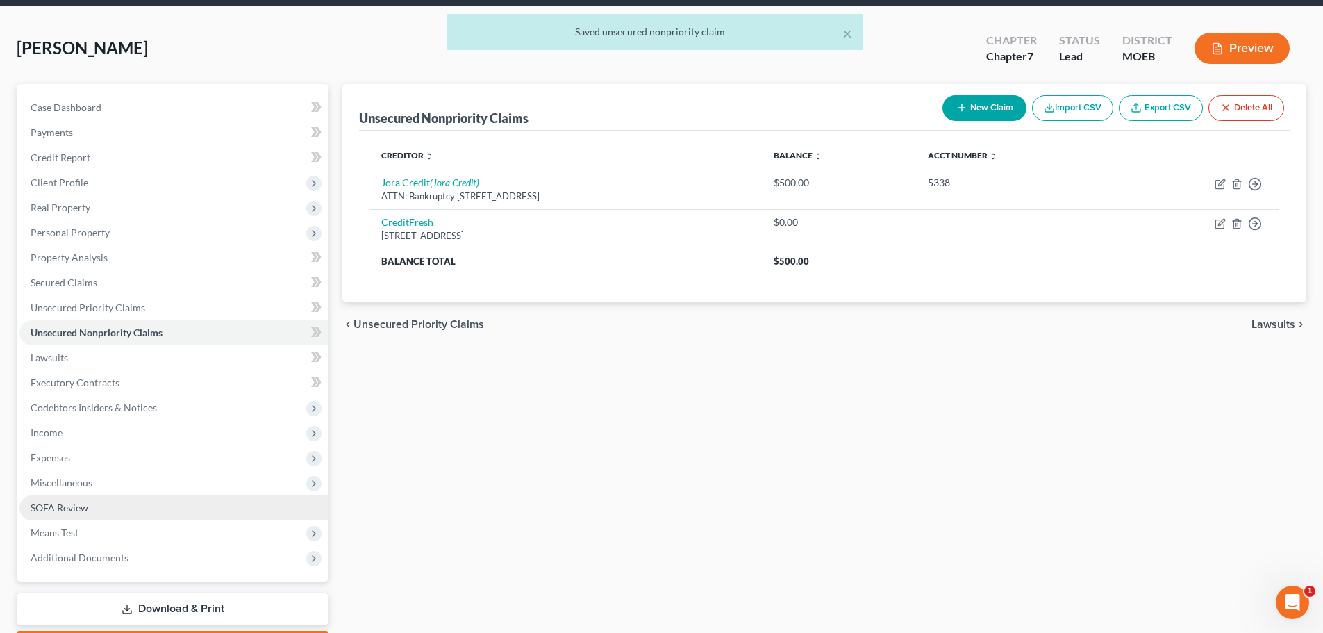
scroll to position [131, 0]
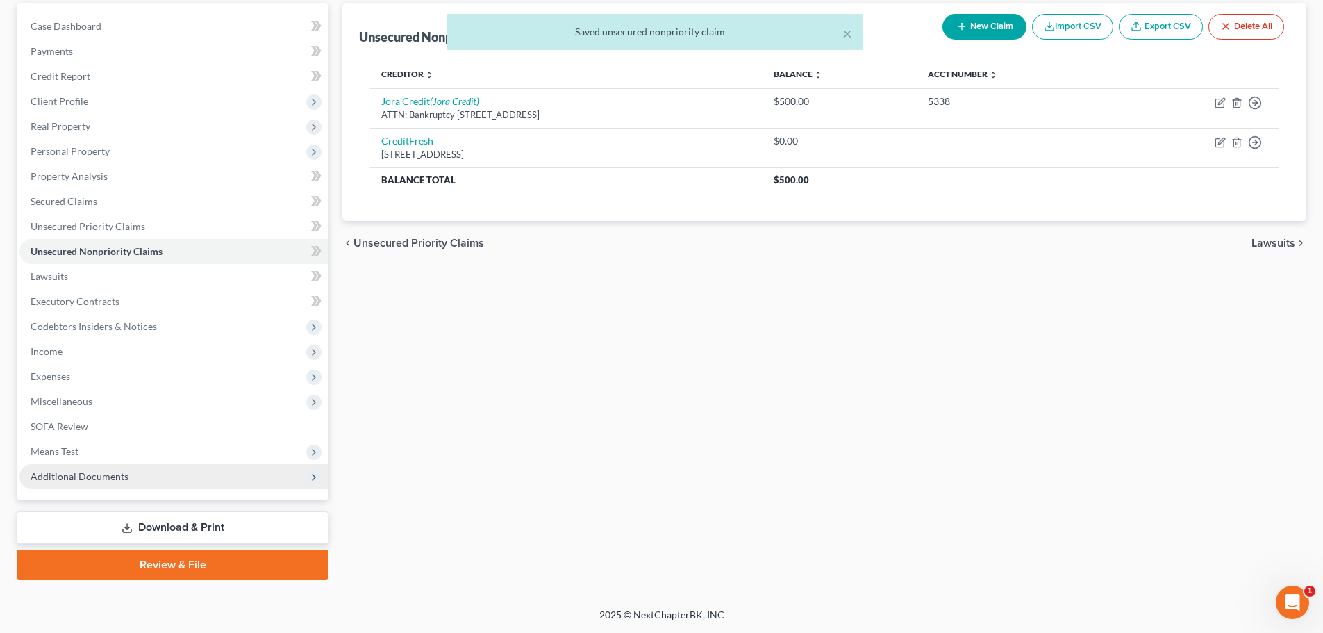
drag, startPoint x: 210, startPoint y: 470, endPoint x: 208, endPoint y: 477, distance: 7.5
click at [210, 470] on span "Additional Documents" at bounding box center [173, 476] width 309 height 25
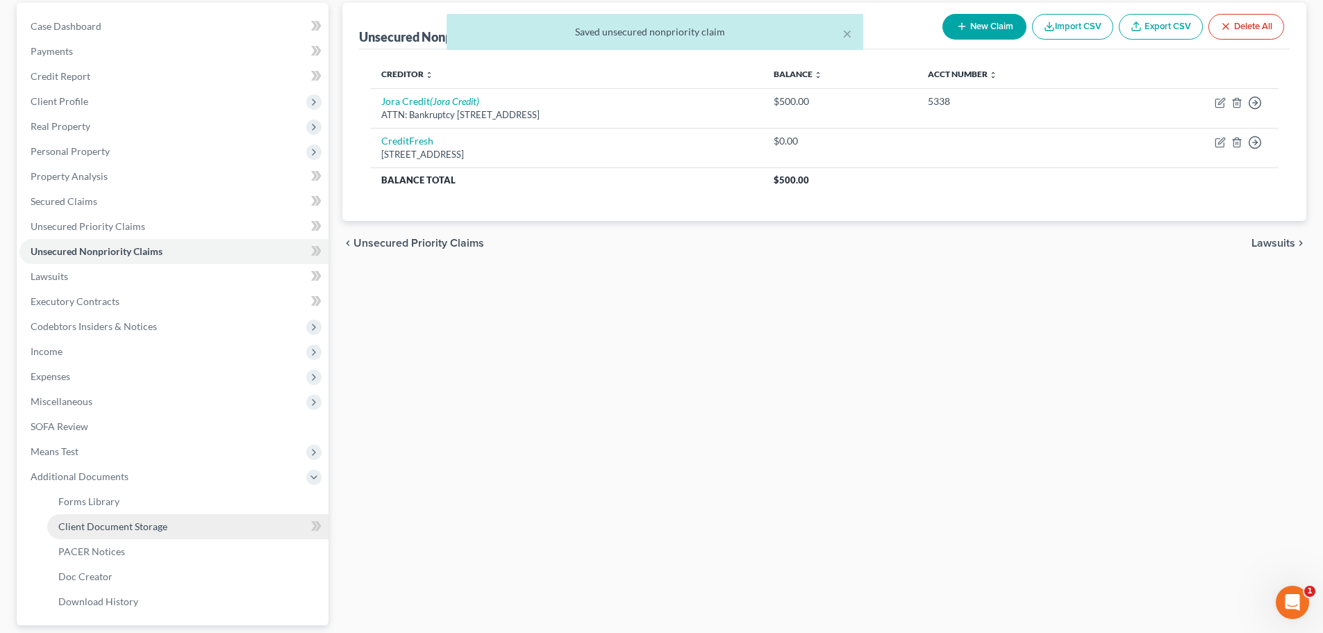
click at [213, 525] on link "Client Document Storage" at bounding box center [187, 526] width 281 height 25
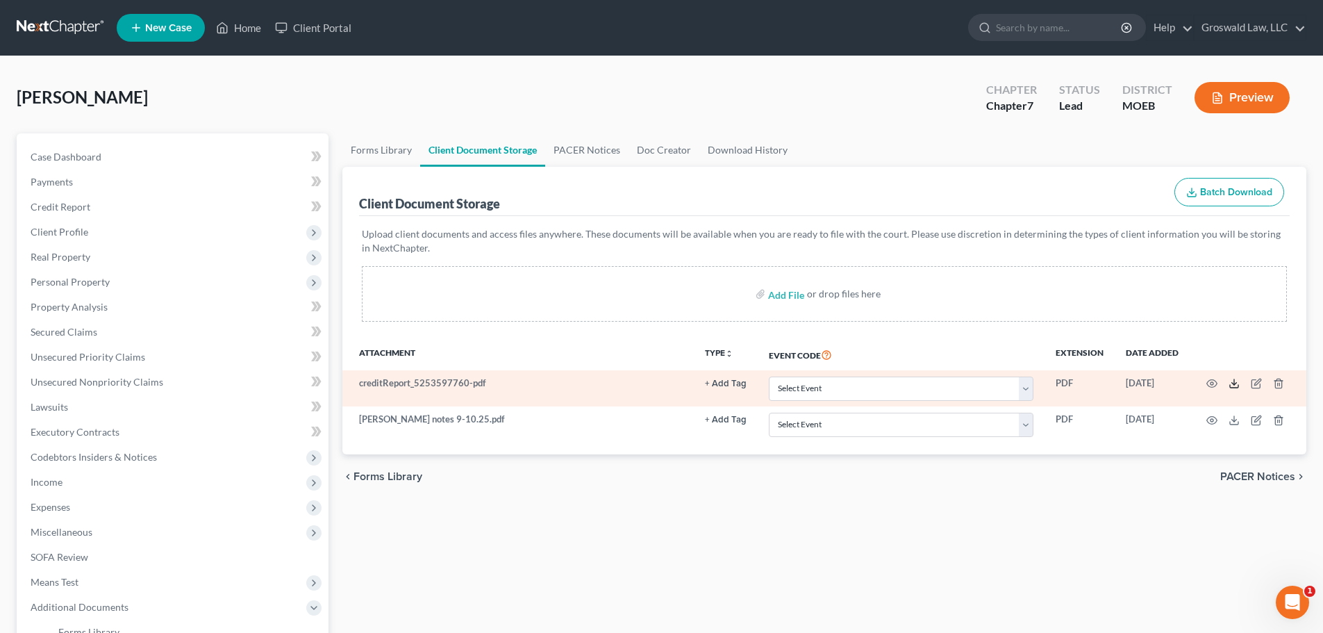
click at [1105, 385] on icon at bounding box center [1234, 383] width 11 height 11
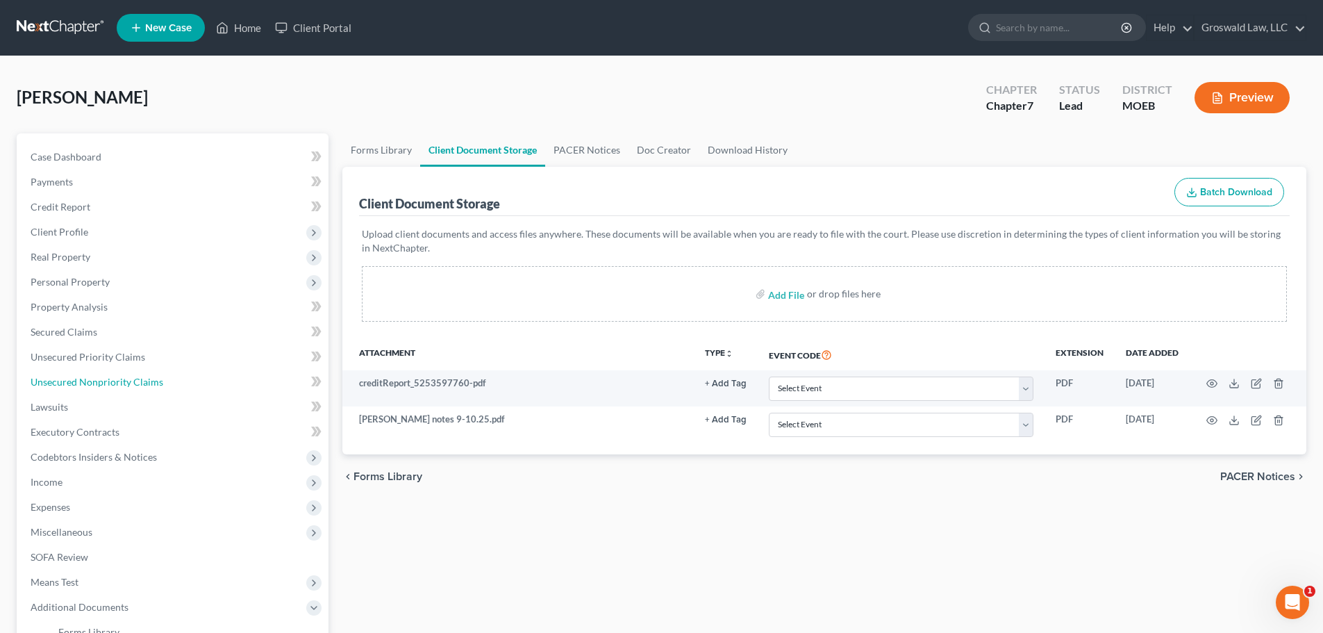
drag, startPoint x: 138, startPoint y: 381, endPoint x: 649, endPoint y: 412, distance: 511.5
click at [138, 381] on span "Unsecured Nonpriority Claims" at bounding box center [97, 382] width 133 height 12
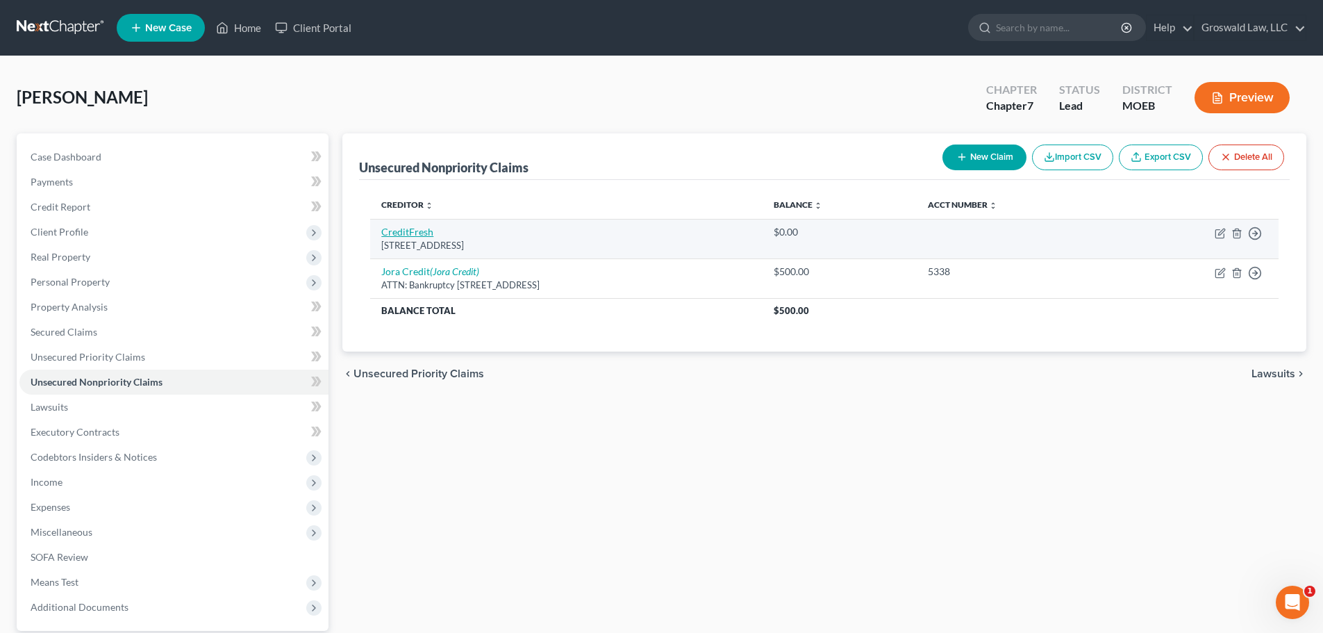
click at [415, 235] on link "CreditFresh" at bounding box center [407, 232] width 52 height 12
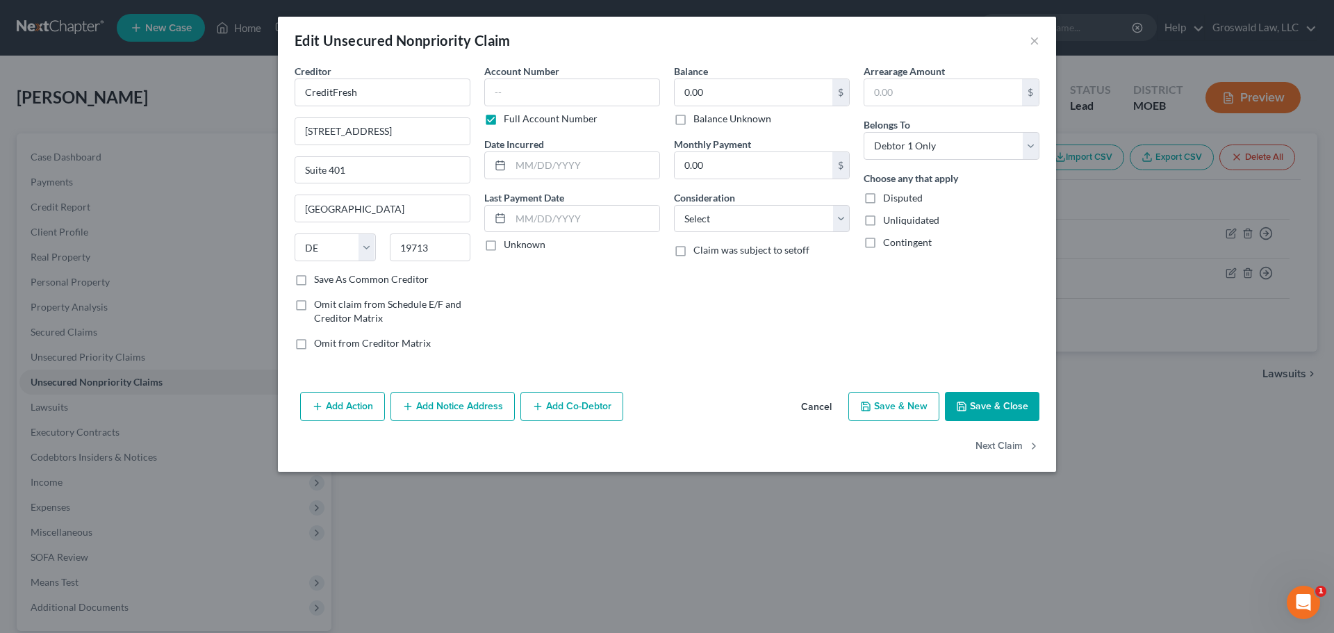
click at [759, 109] on div "0.00 $ Balance Unknown" at bounding box center [762, 101] width 176 height 47
click at [750, 92] on input "0.00" at bounding box center [754, 92] width 158 height 26
click at [556, 88] on input "text" at bounding box center [572, 92] width 176 height 28
click at [807, 237] on div "Balance 3,422.00 $ Balance Unknown Balance Undetermined 3,422 $ Balance Unknown…" at bounding box center [762, 212] width 190 height 297
click at [802, 228] on select "Select Cable / Satellite Services Collection Agency Credit Card Debt Debt Couns…" at bounding box center [762, 219] width 176 height 28
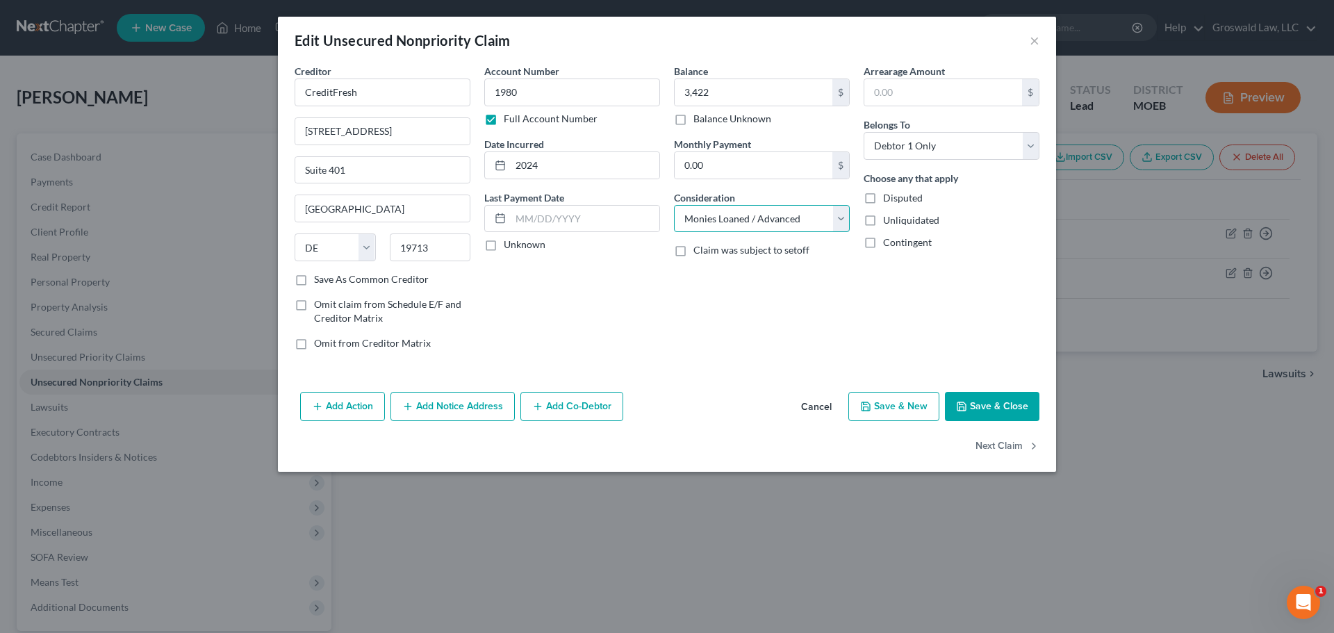
click at [674, 205] on select "Select Cable / Satellite Services Collection Agency Credit Card Debt Debt Couns…" at bounding box center [762, 219] width 176 height 28
click at [995, 412] on button "Save & Close" at bounding box center [992, 406] width 94 height 29
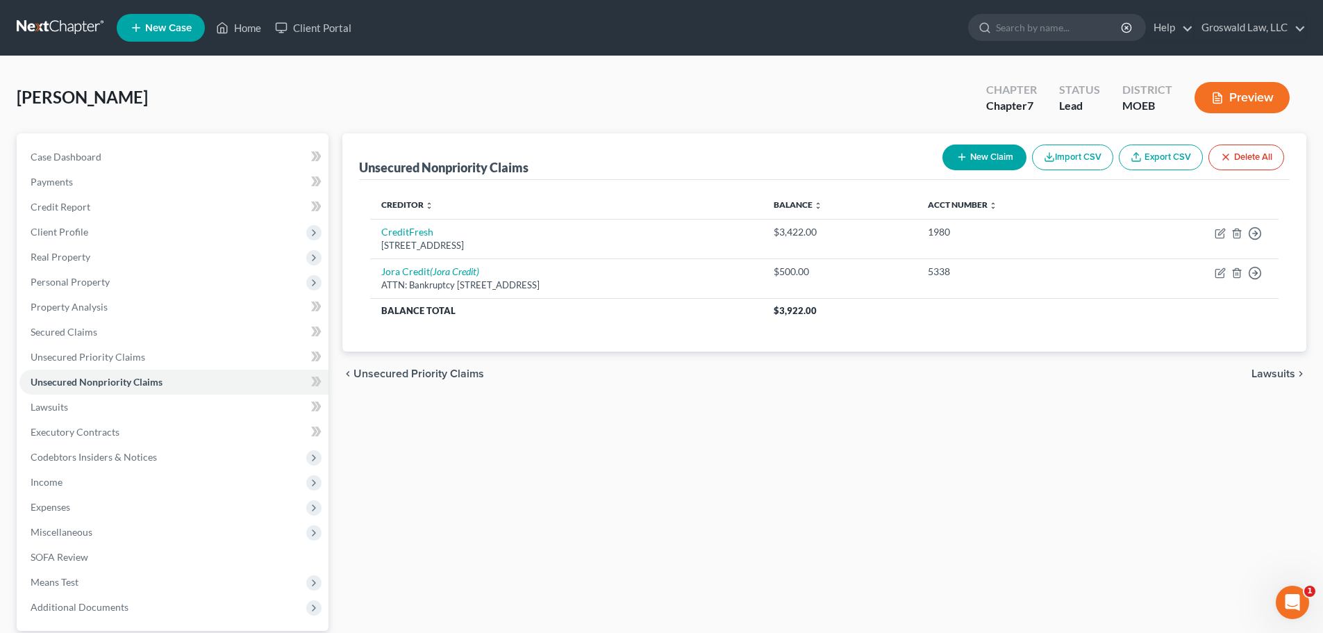
click at [986, 153] on button "New Claim" at bounding box center [985, 157] width 84 height 26
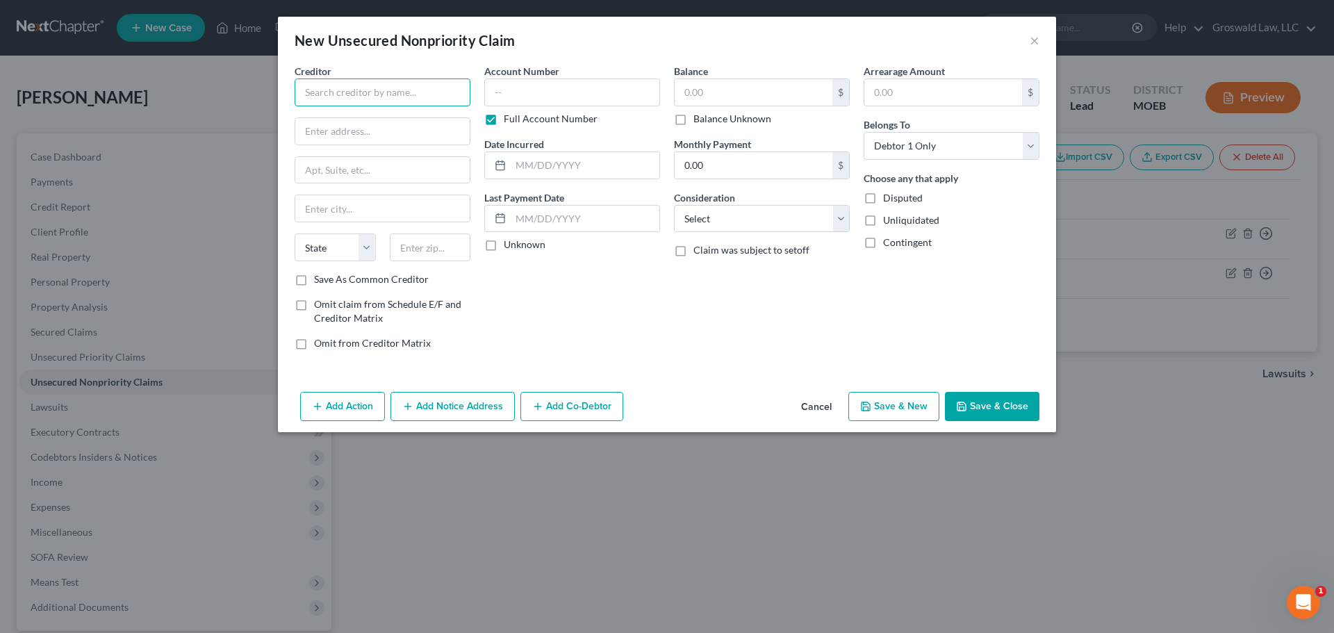
click at [372, 103] on input "text" at bounding box center [383, 92] width 176 height 28
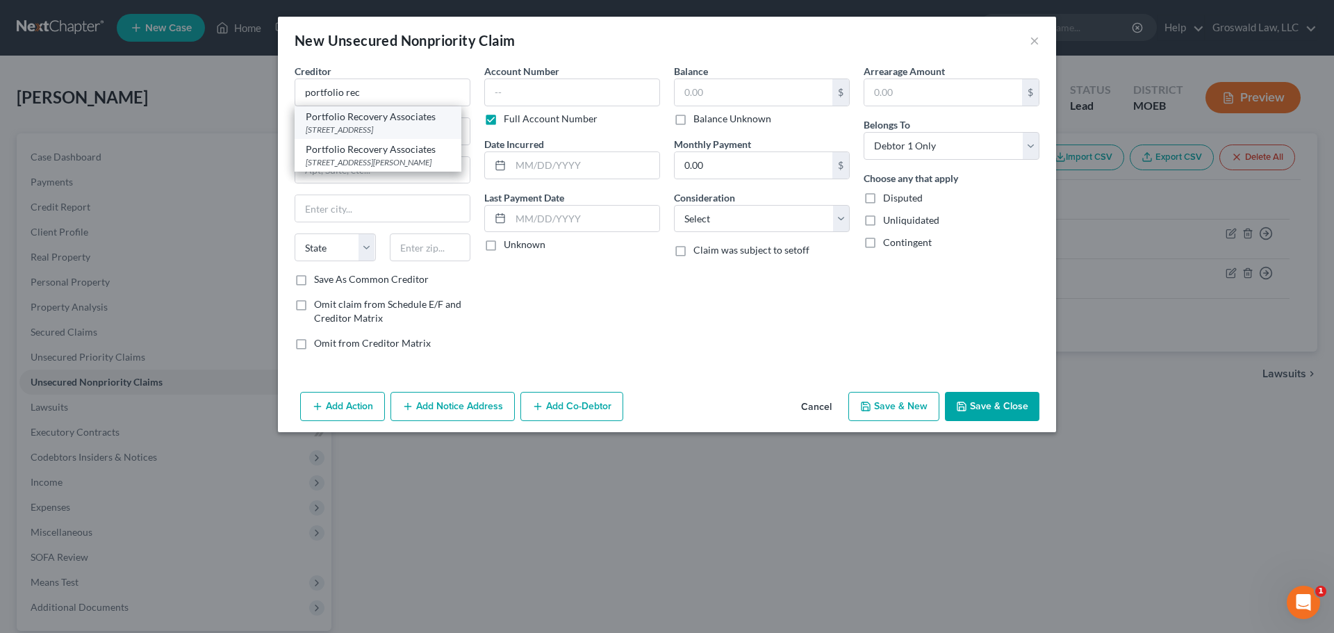
click at [365, 127] on div "[STREET_ADDRESS]" at bounding box center [378, 130] width 144 height 12
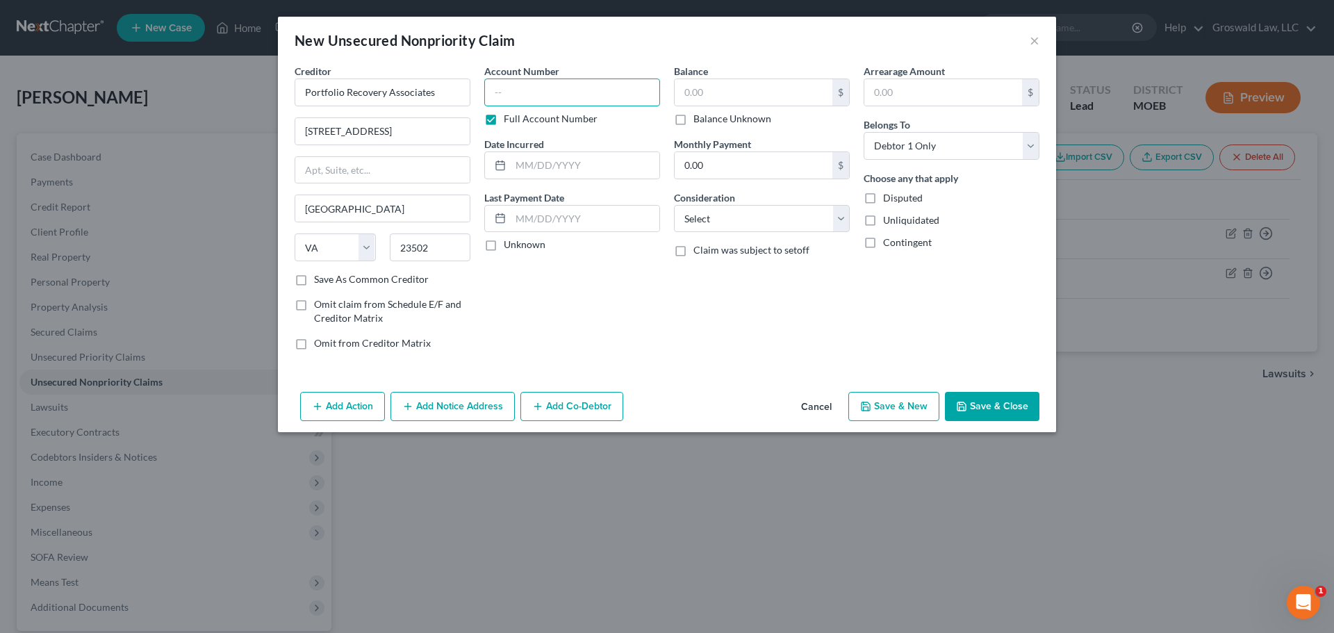
click at [567, 93] on input "text" at bounding box center [572, 92] width 176 height 28
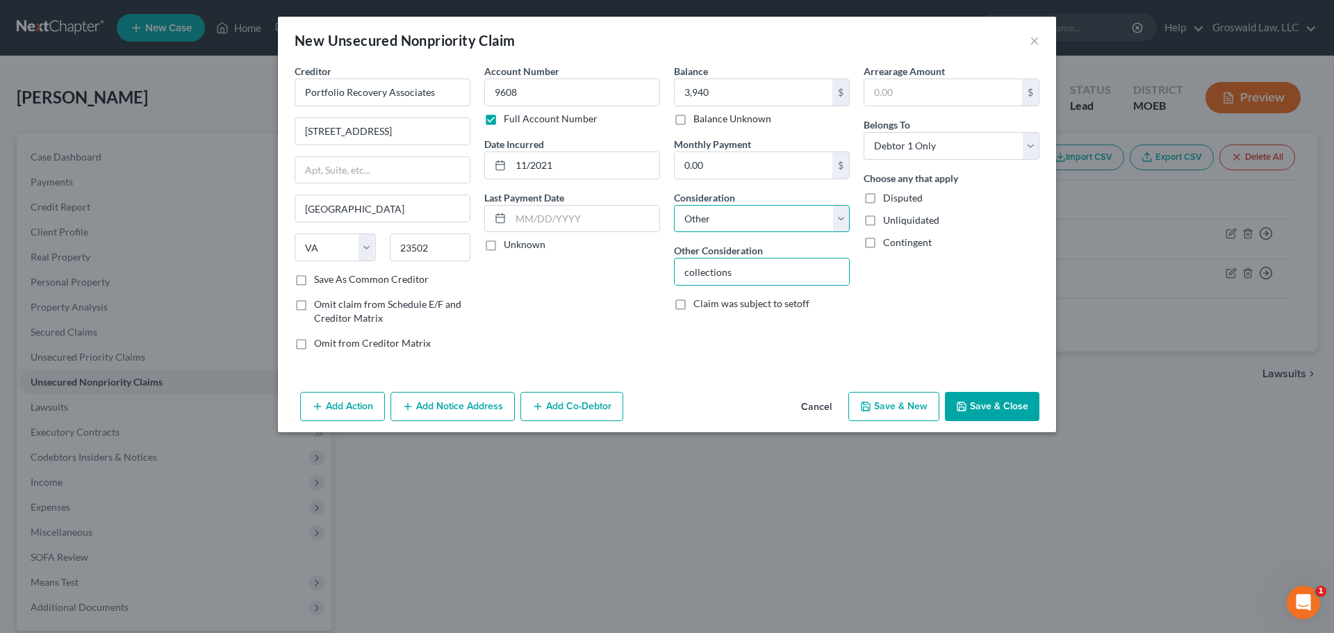
drag, startPoint x: 758, startPoint y: 221, endPoint x: 738, endPoint y: 231, distance: 22.1
click at [758, 221] on select "Select Cable / Satellite Services Collection Agency Credit Card Debt Debt Couns…" at bounding box center [762, 219] width 176 height 28
click at [674, 205] on select "Select Cable / Satellite Services Collection Agency Credit Card Debt Debt Couns…" at bounding box center [762, 219] width 176 height 28
click at [964, 405] on icon "button" at bounding box center [961, 406] width 11 height 11
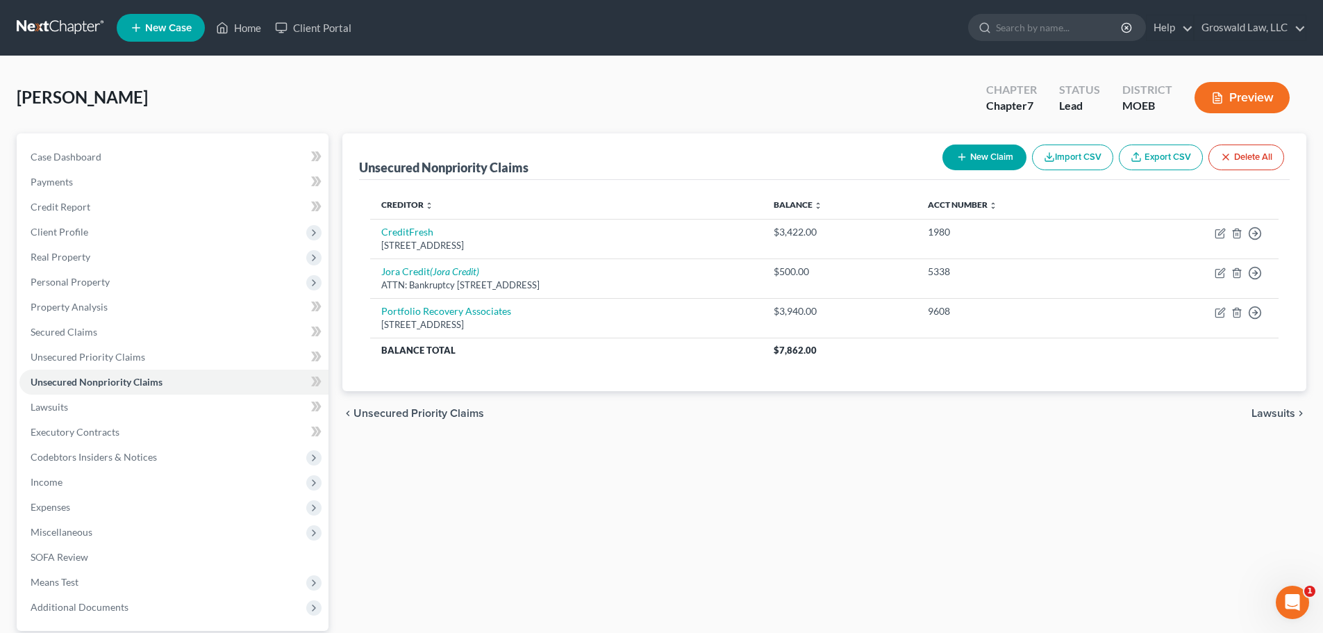
click at [992, 150] on button "New Claim" at bounding box center [985, 157] width 84 height 26
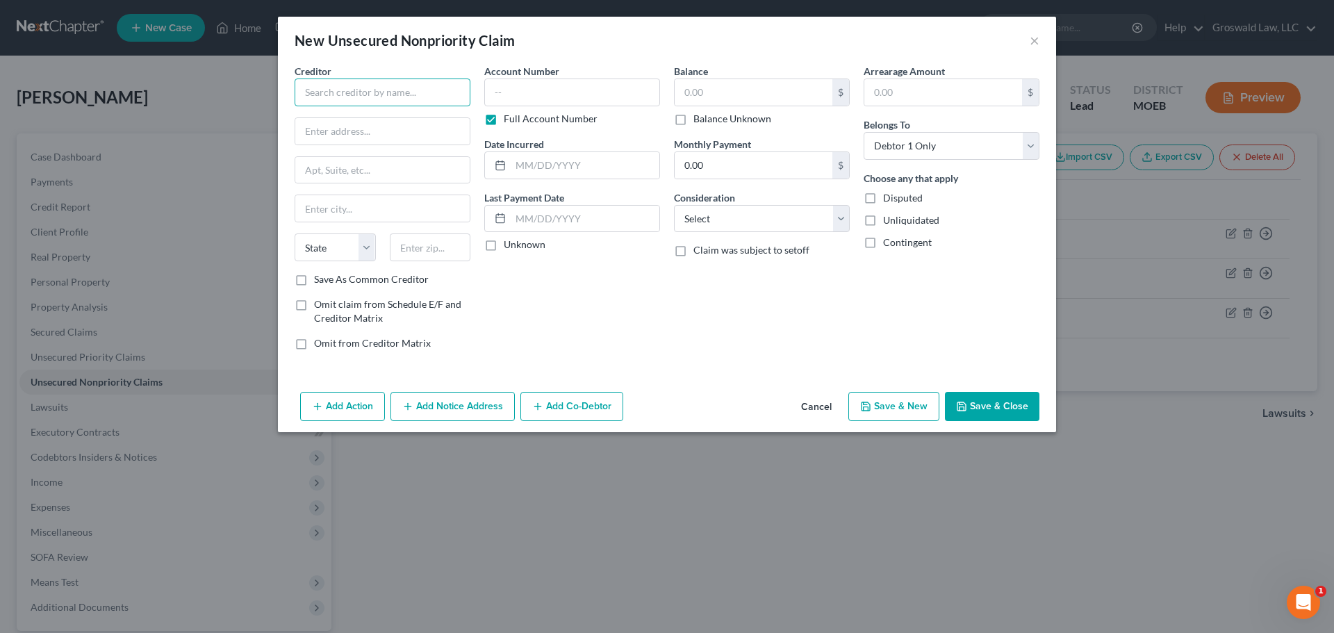
click at [361, 88] on input "text" at bounding box center [383, 92] width 176 height 28
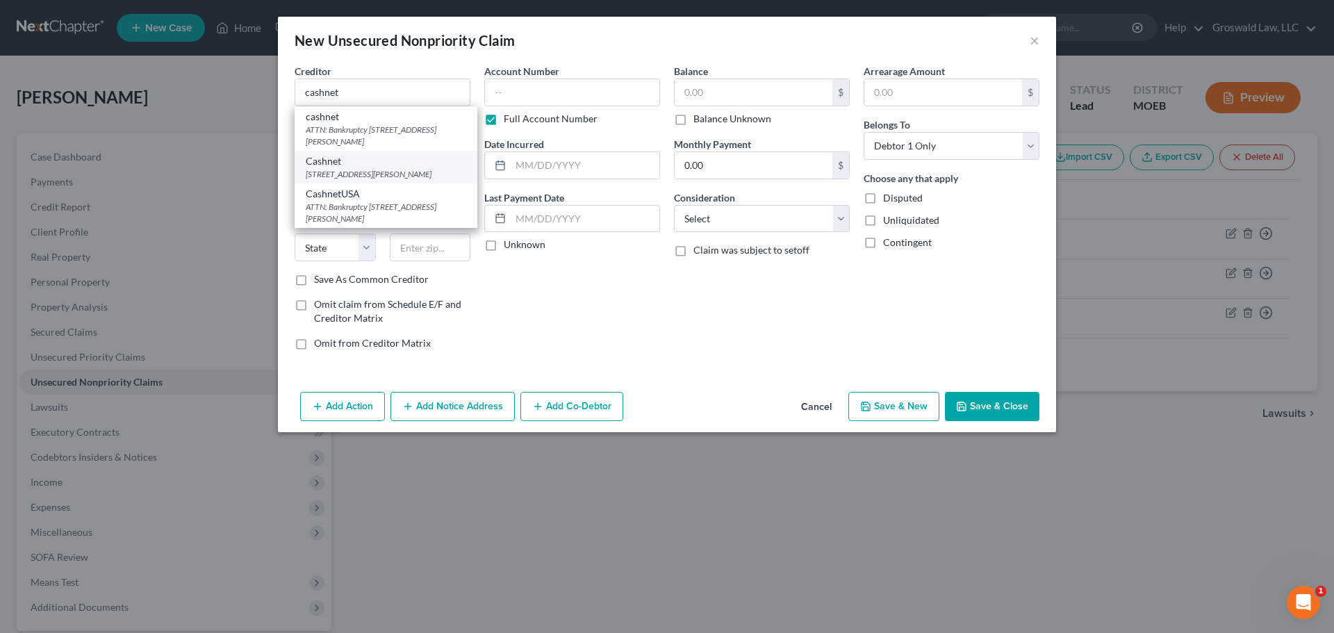
click at [413, 173] on div "[STREET_ADDRESS][PERSON_NAME]" at bounding box center [386, 174] width 160 height 12
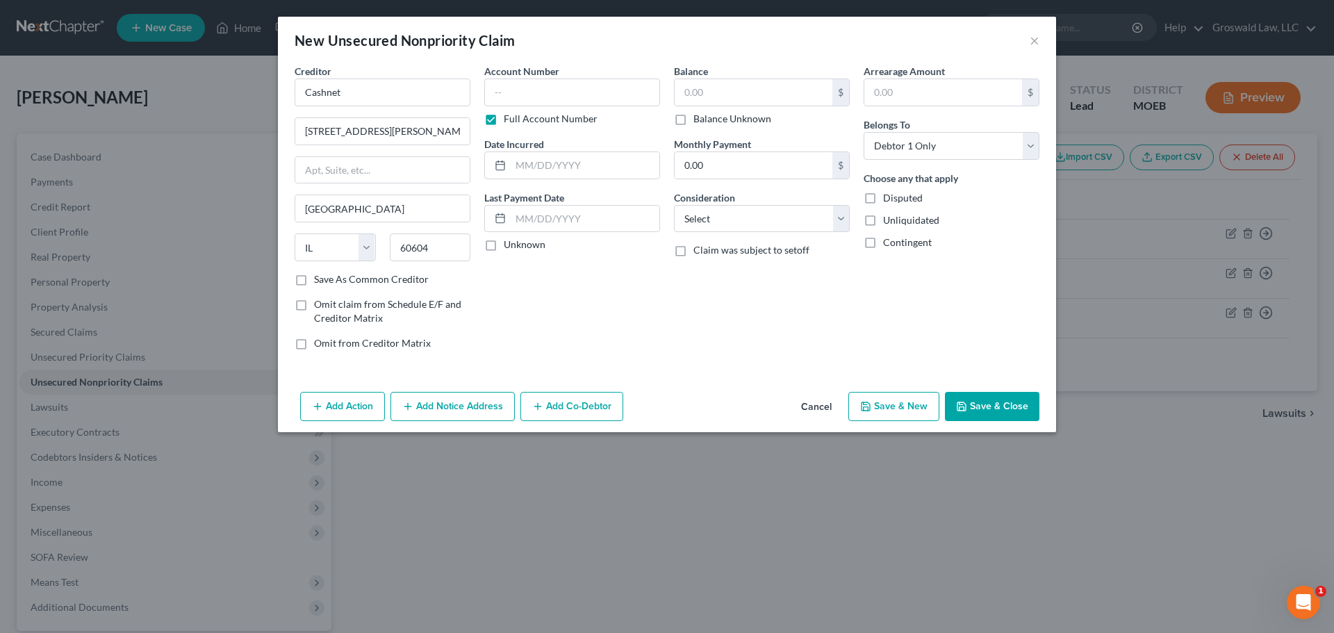
click at [433, 410] on button "Add Notice Address" at bounding box center [452, 406] width 124 height 29
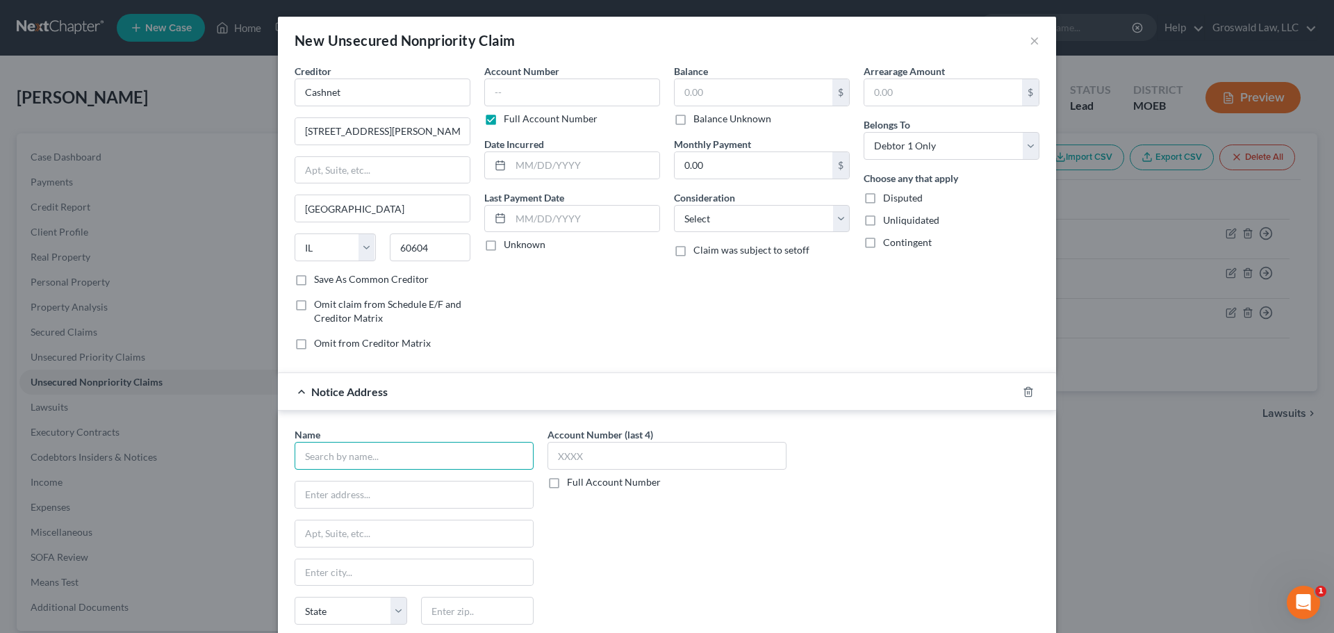
click at [400, 447] on input "text" at bounding box center [414, 456] width 239 height 28
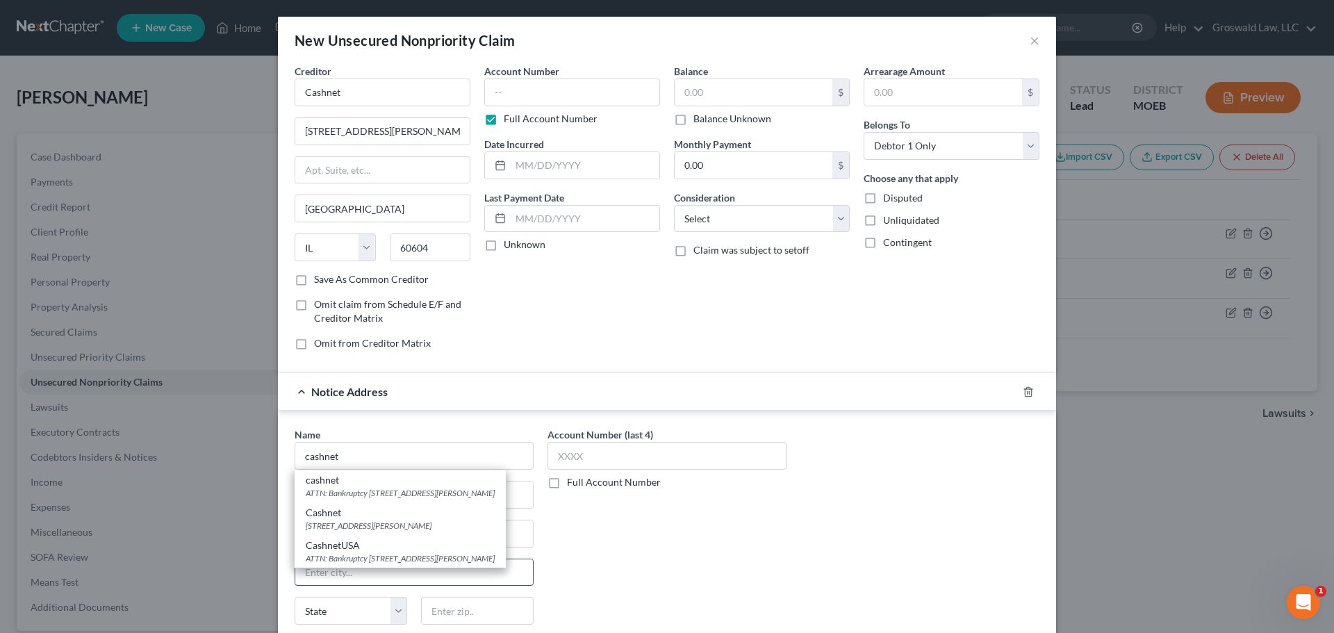
drag, startPoint x: 395, startPoint y: 573, endPoint x: 403, endPoint y: 572, distance: 8.5
click at [401, 564] on div "ATTN: Bankruptcy [STREET_ADDRESS][PERSON_NAME]" at bounding box center [400, 558] width 189 height 12
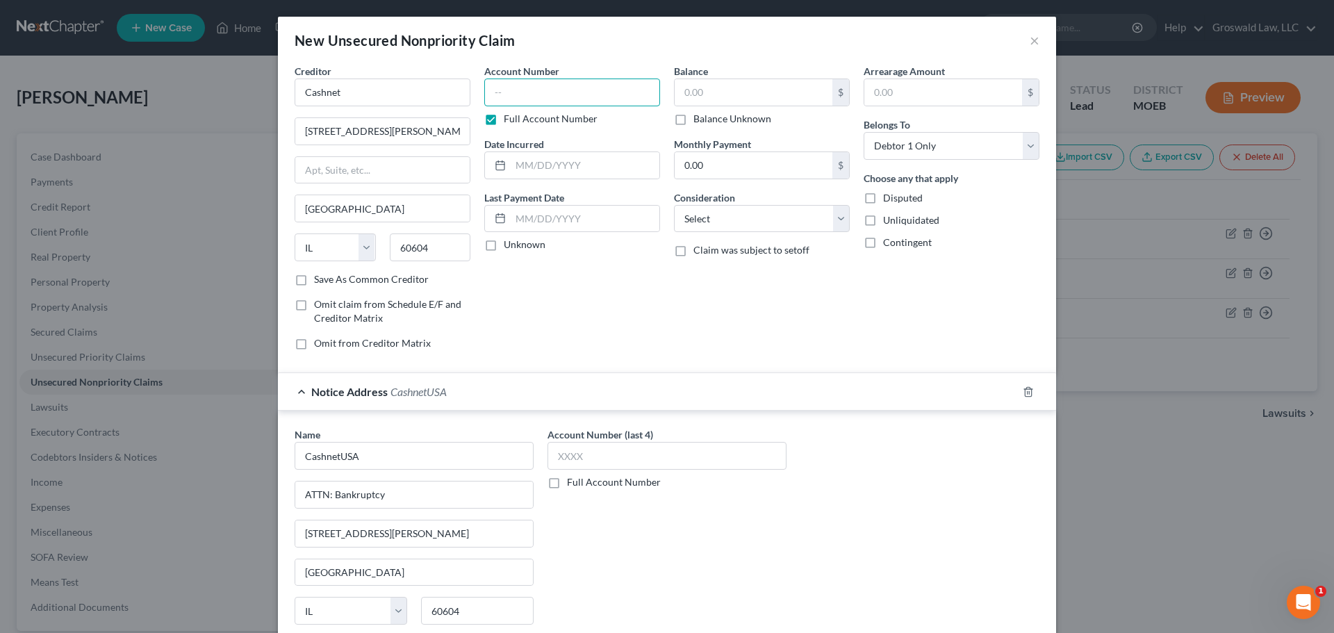
click at [493, 94] on input "text" at bounding box center [572, 92] width 176 height 28
click at [782, 94] on input "150" at bounding box center [754, 92] width 158 height 26
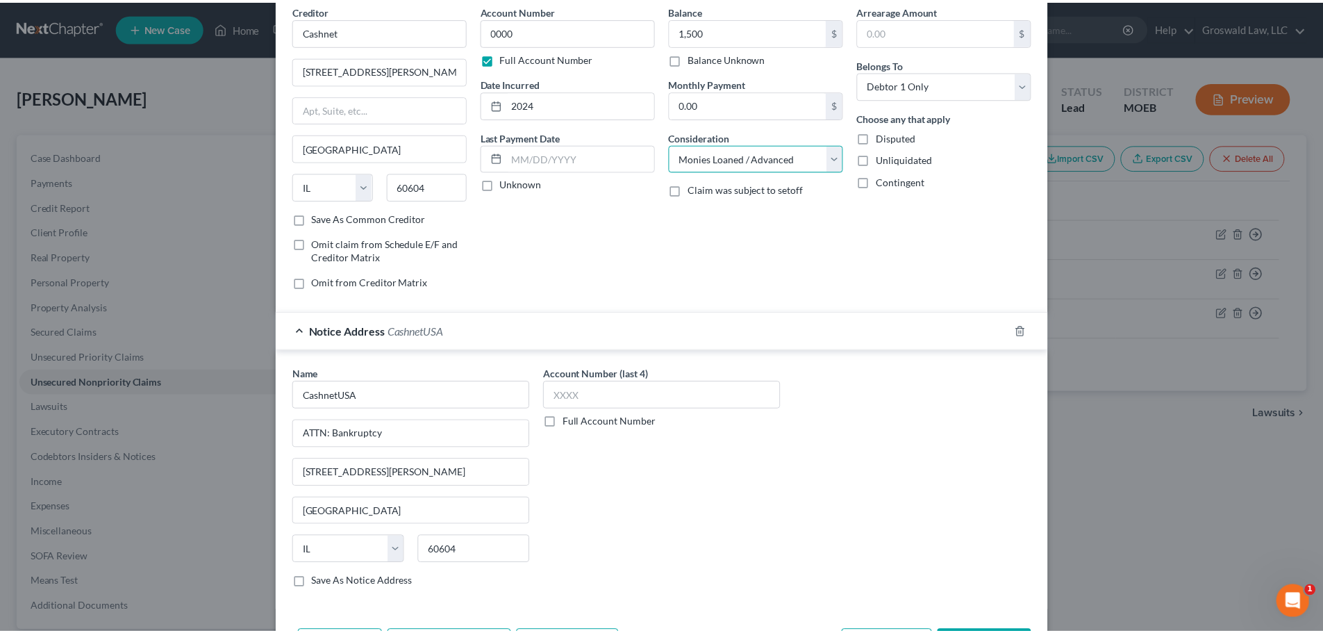
scroll to position [115, 0]
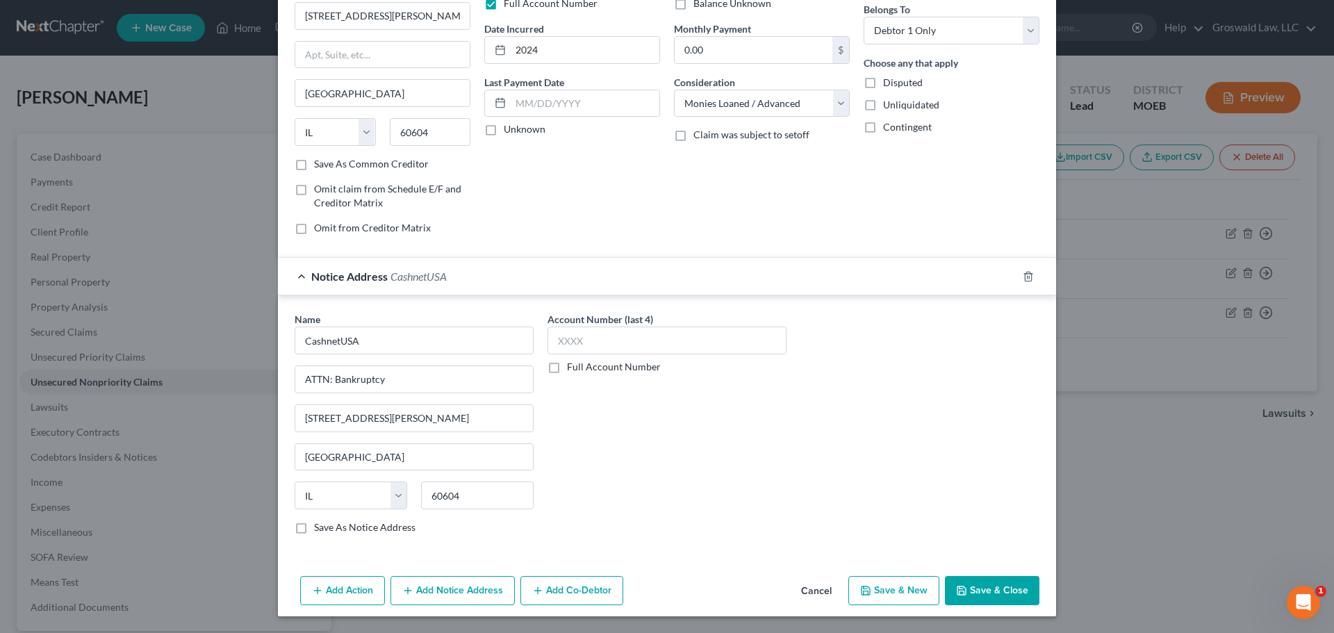
click at [996, 590] on button "Save & Close" at bounding box center [992, 590] width 94 height 29
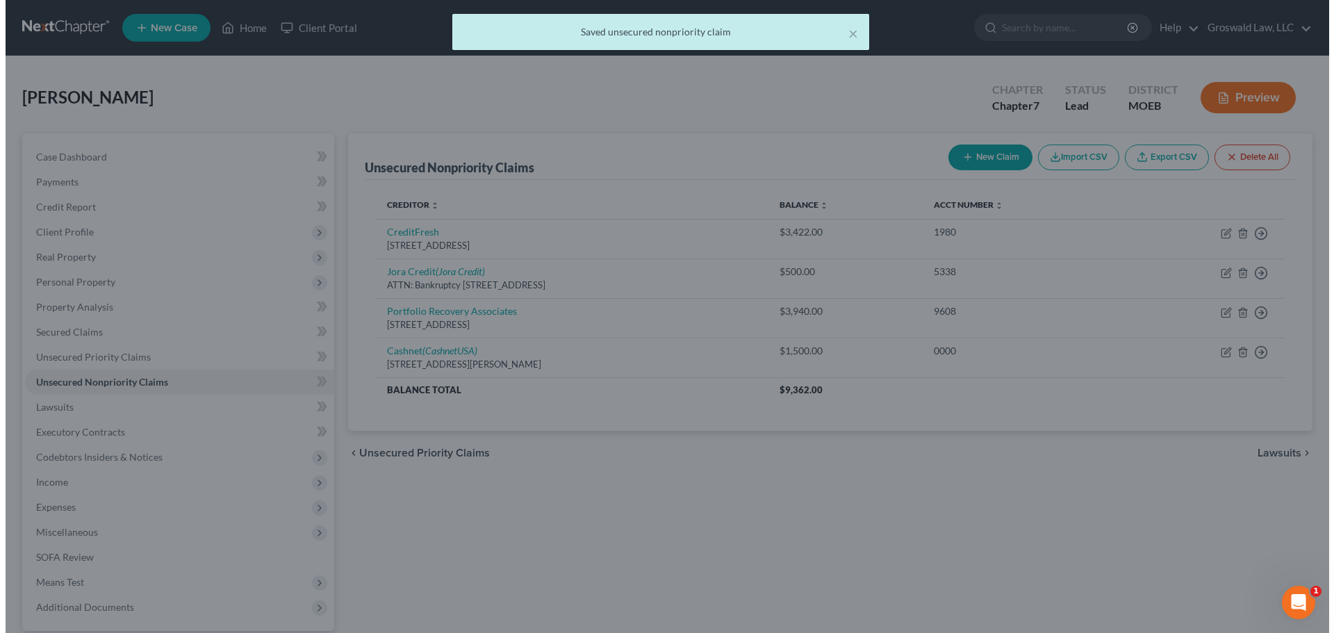
scroll to position [0, 0]
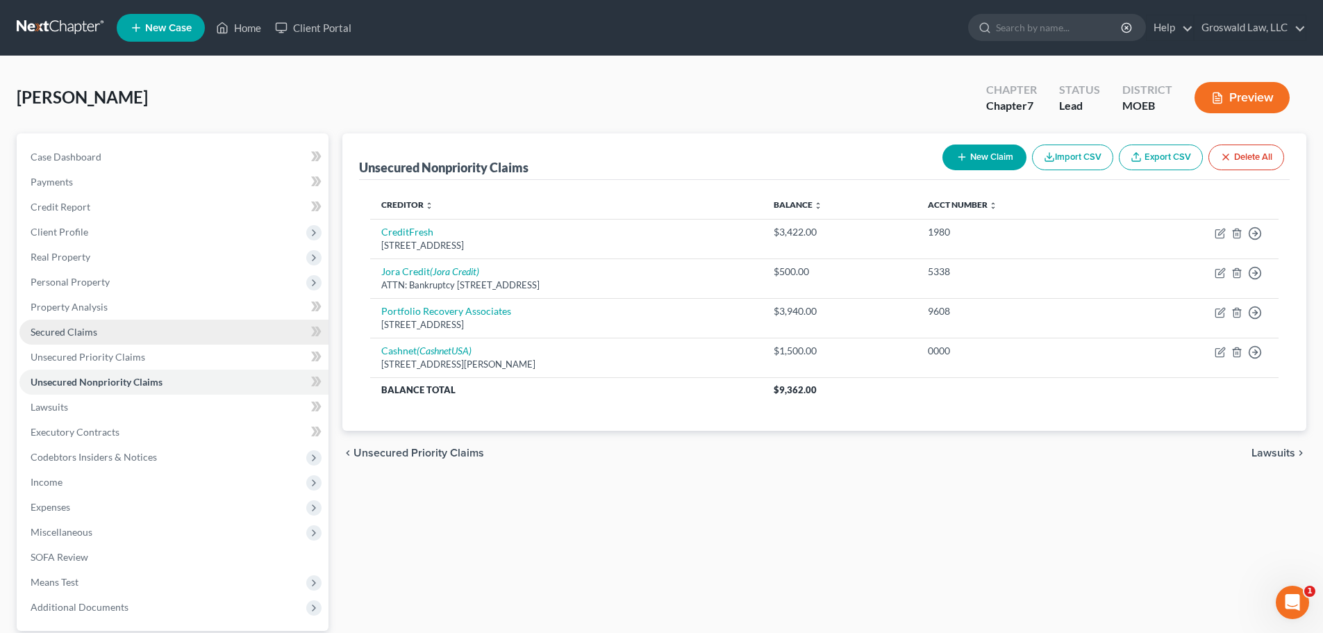
click at [108, 339] on link "Secured Claims" at bounding box center [173, 332] width 309 height 25
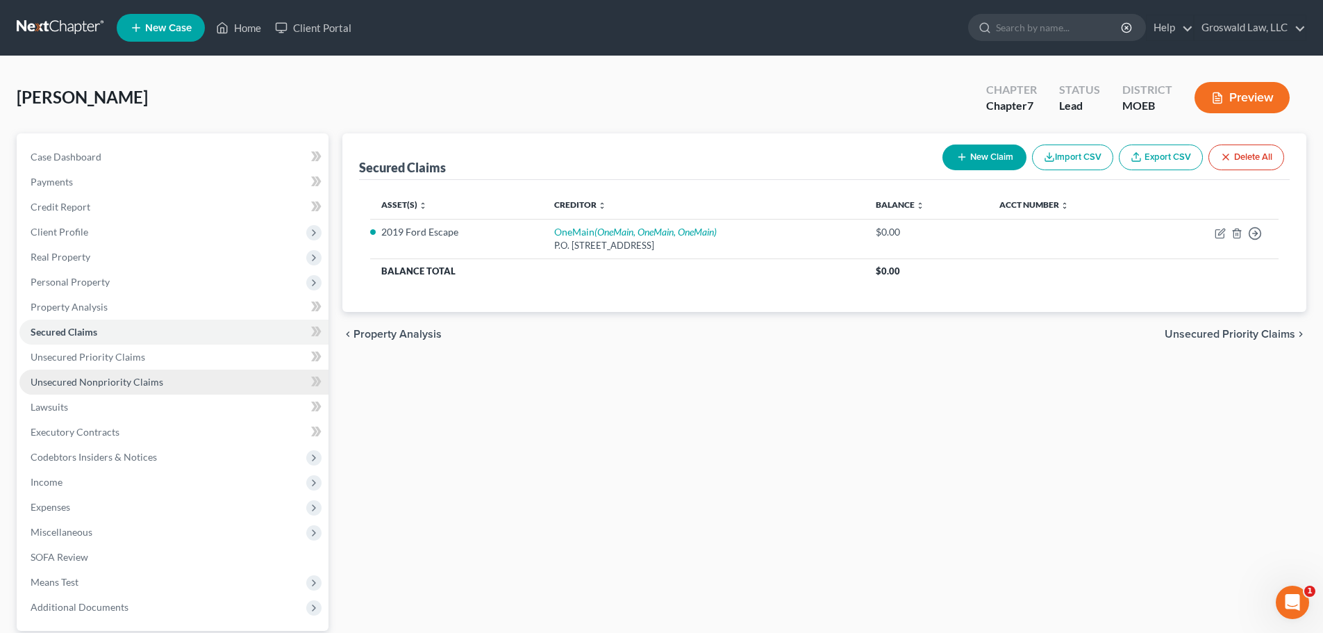
click at [96, 385] on span "Unsecured Nonpriority Claims" at bounding box center [97, 382] width 133 height 12
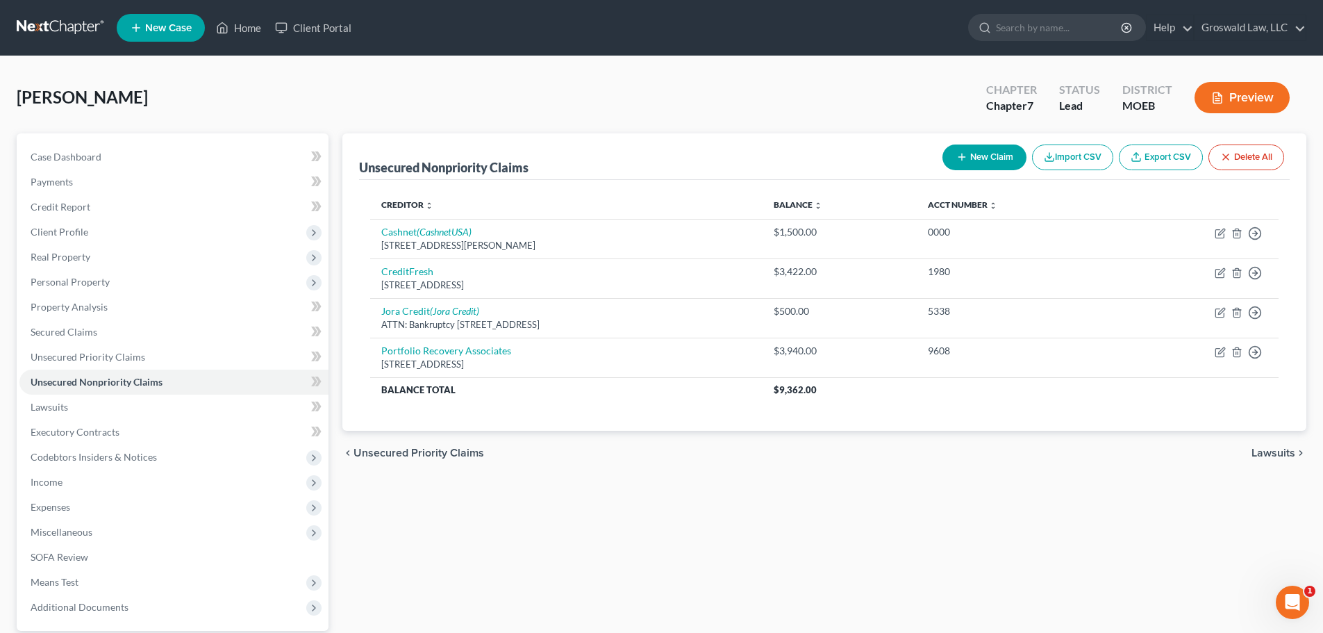
click at [948, 153] on button "New Claim" at bounding box center [985, 157] width 84 height 26
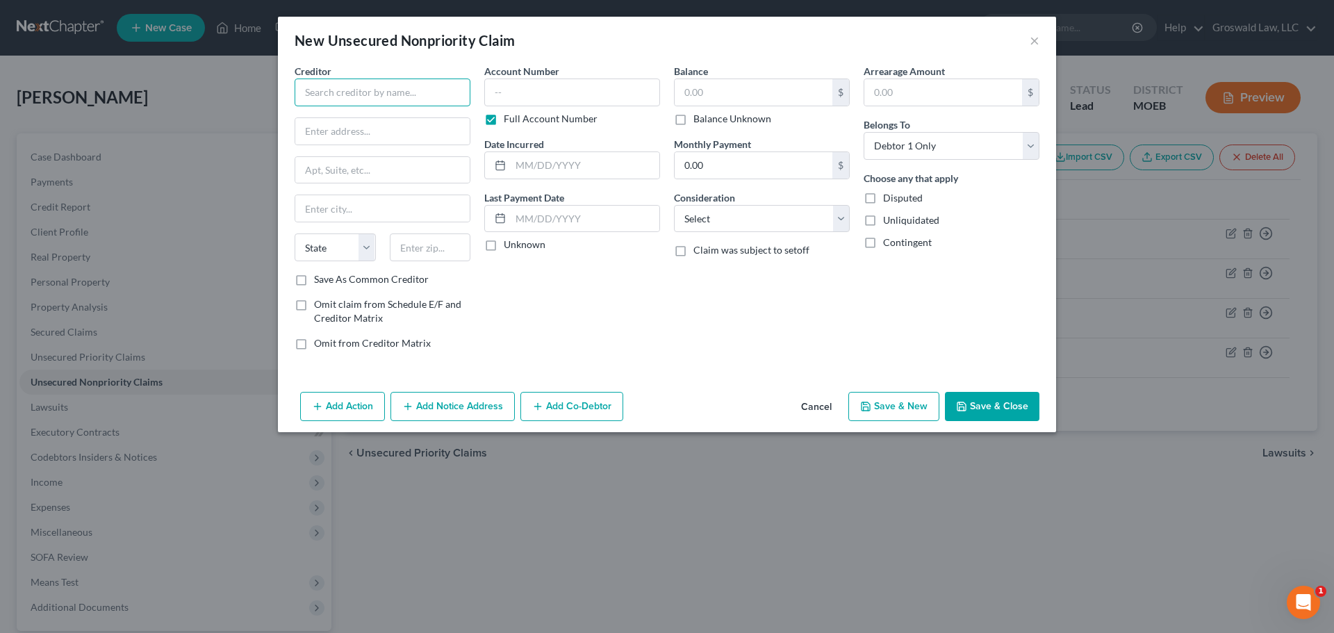
click at [378, 91] on input "text" at bounding box center [383, 92] width 176 height 28
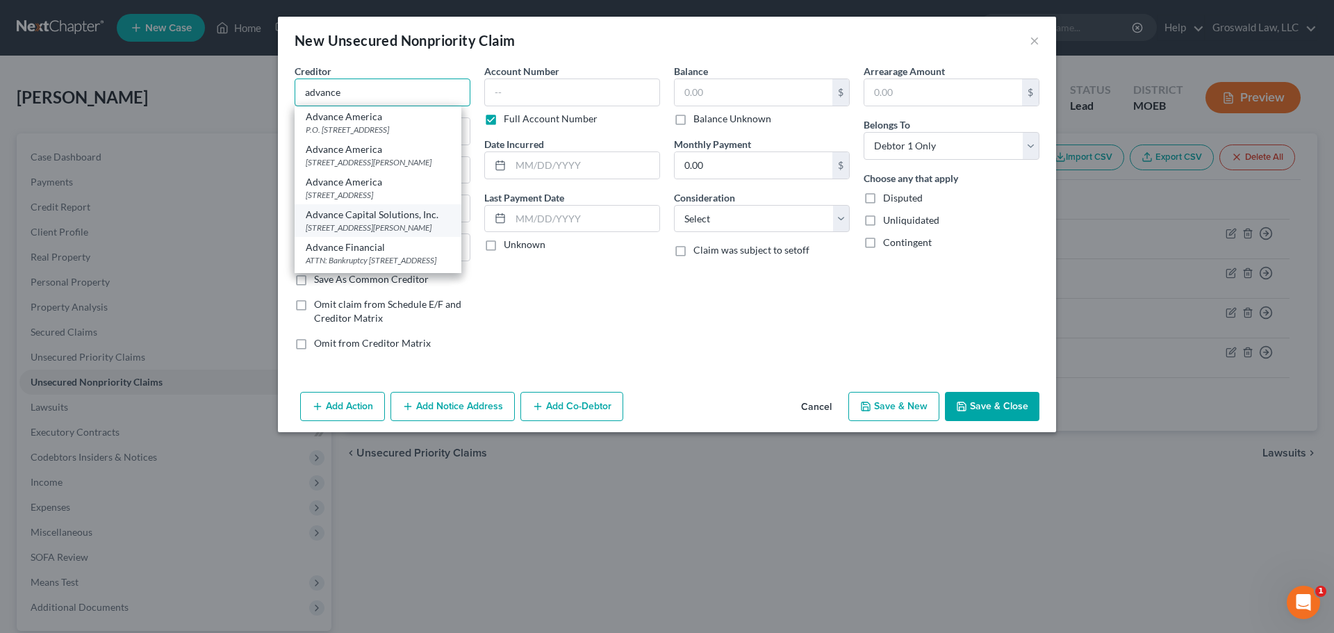
scroll to position [69, 0]
click at [369, 185] on div "Advance Financial" at bounding box center [378, 178] width 144 height 14
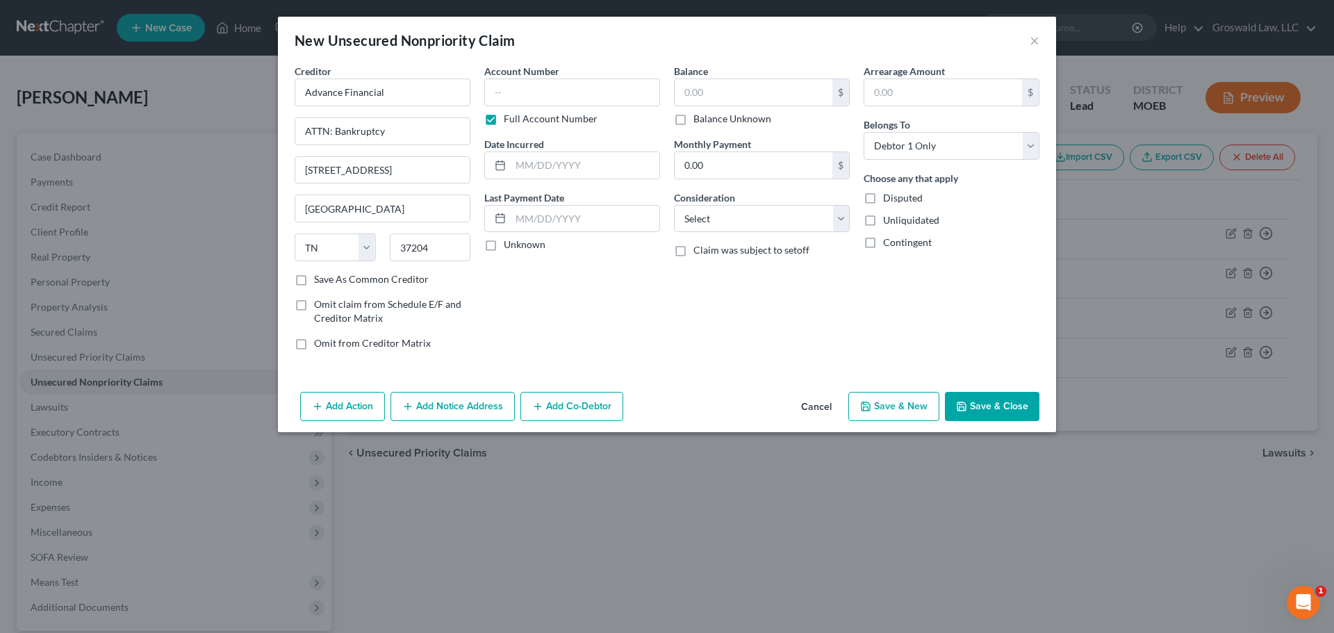
scroll to position [0, 0]
click at [456, 410] on button "Add Notice Address" at bounding box center [452, 406] width 124 height 29
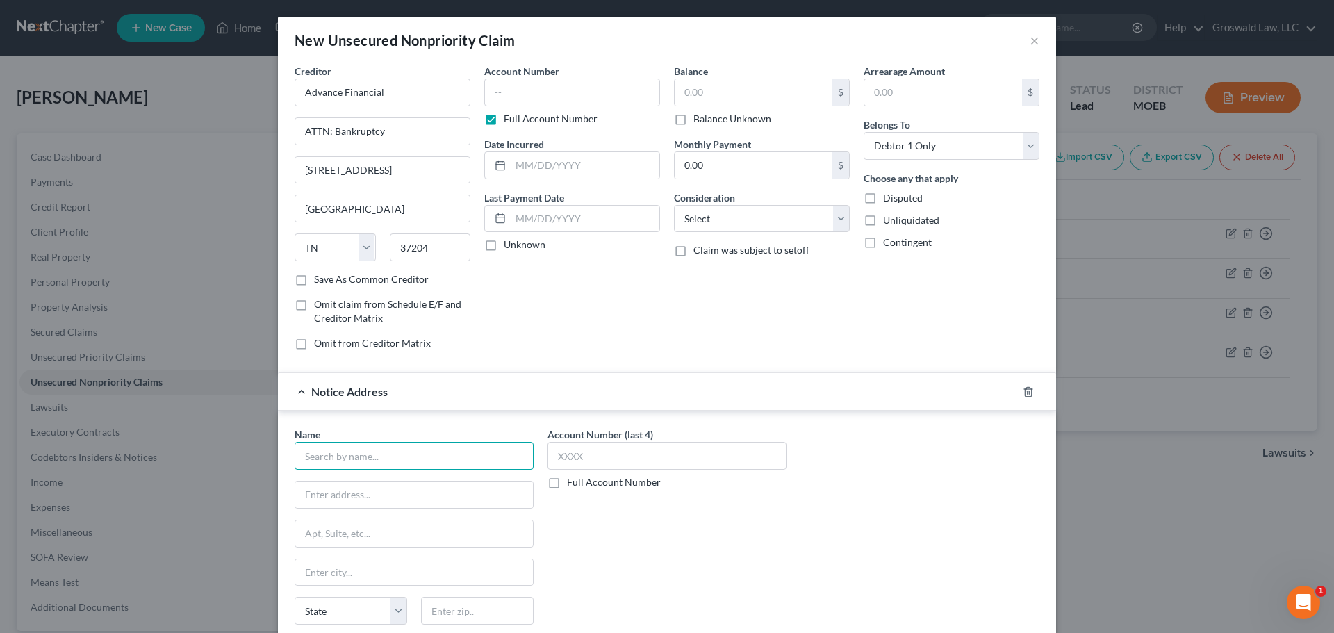
drag, startPoint x: 396, startPoint y: 454, endPoint x: 174, endPoint y: 475, distance: 223.3
click at [396, 456] on input "text" at bounding box center [414, 456] width 239 height 28
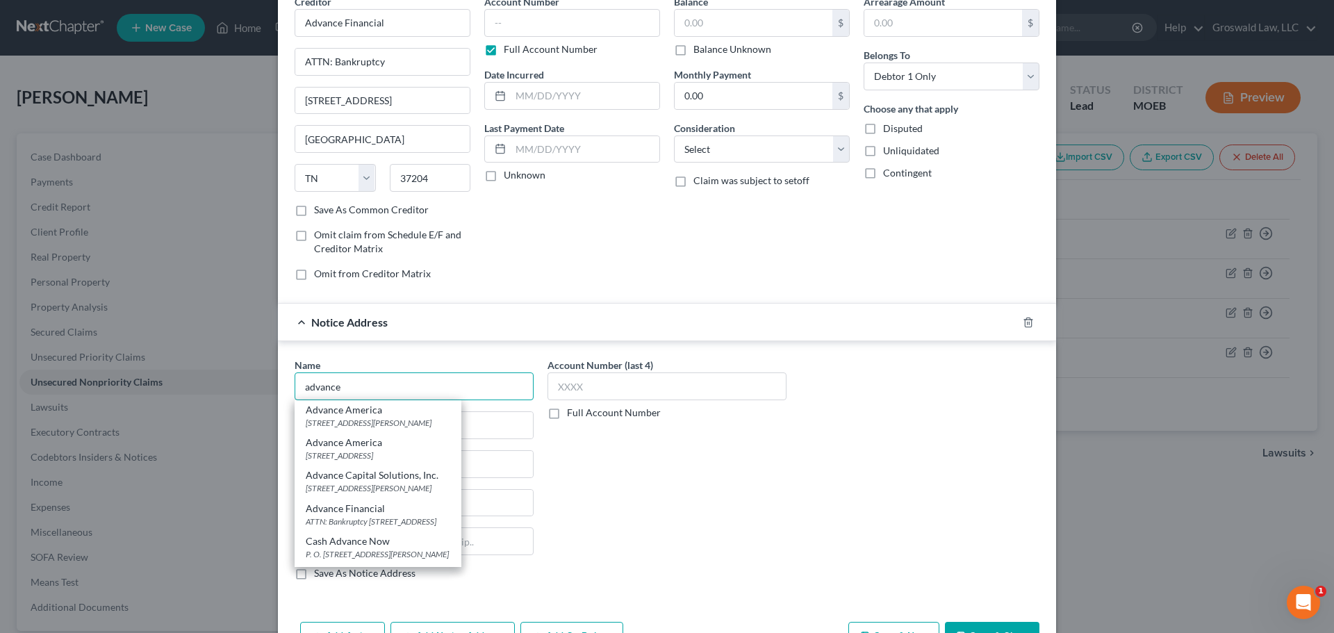
scroll to position [22, 0]
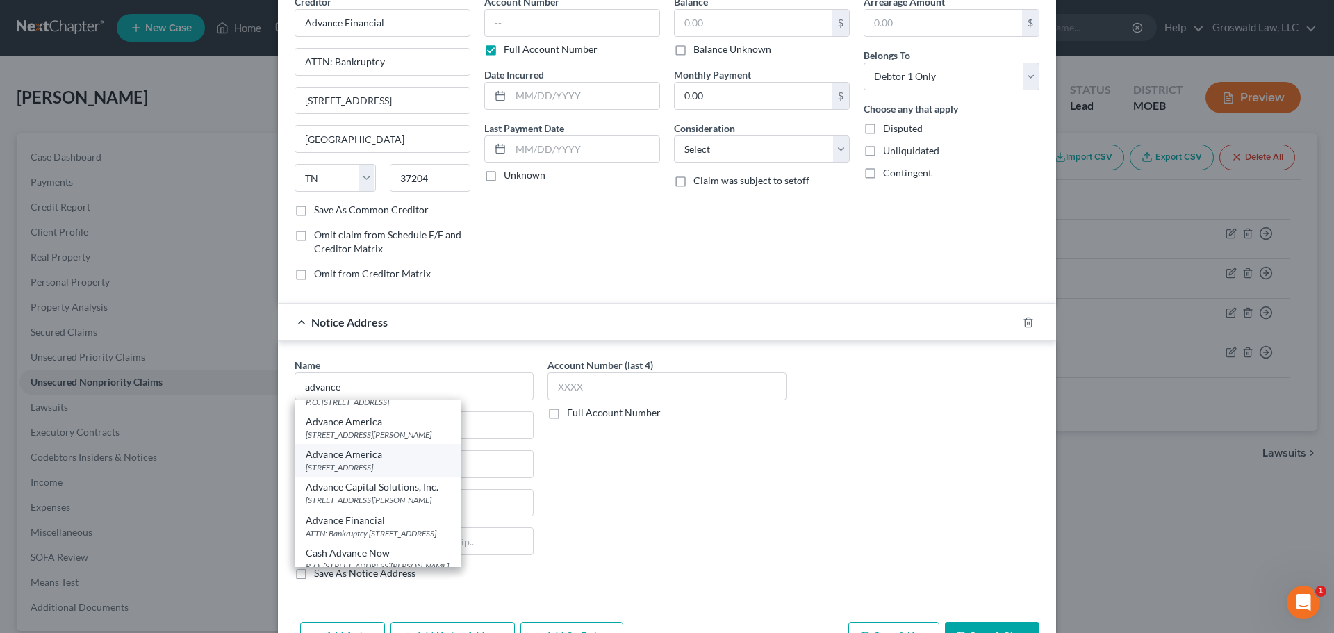
click at [388, 465] on div "[STREET_ADDRESS]" at bounding box center [378, 467] width 144 height 12
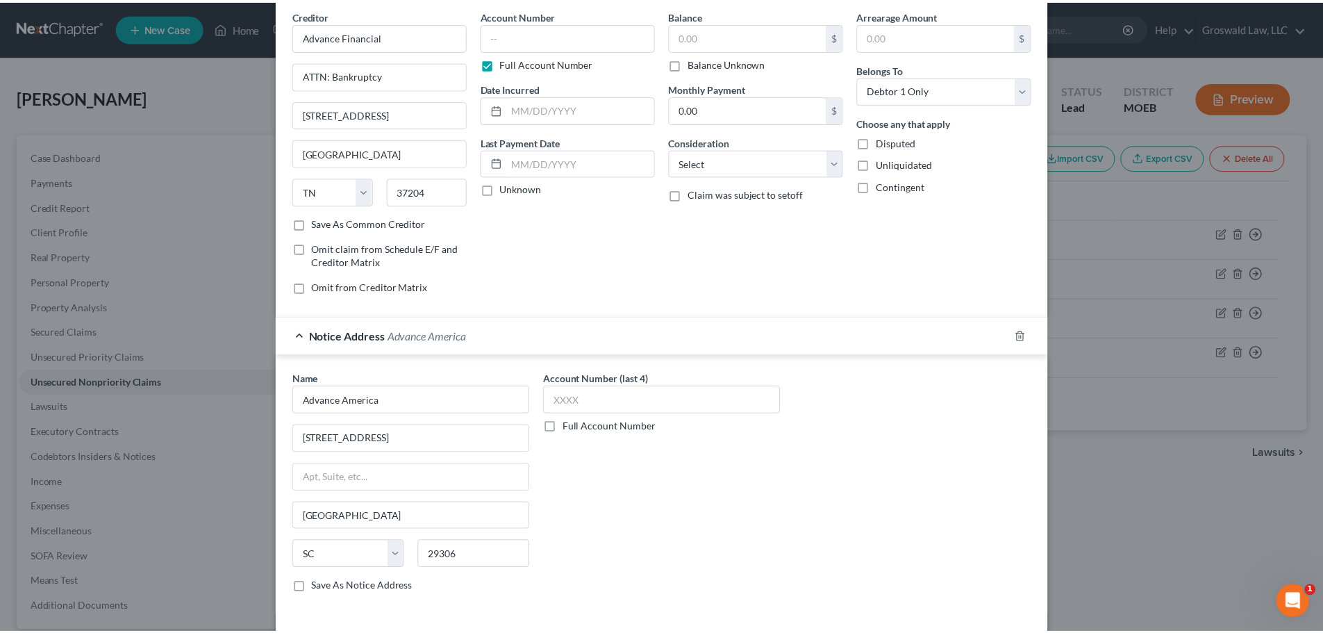
scroll to position [115, 0]
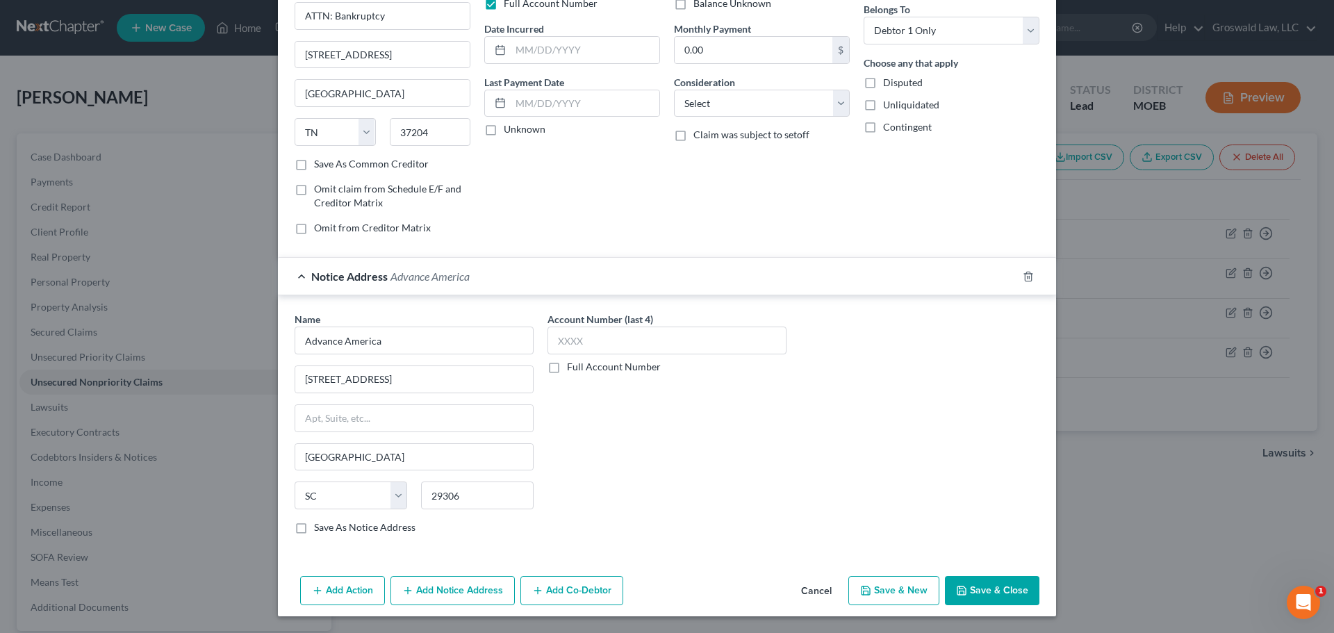
drag, startPoint x: 1002, startPoint y: 599, endPoint x: 995, endPoint y: 597, distance: 7.3
click at [1002, 590] on button "Save & Close" at bounding box center [992, 590] width 94 height 29
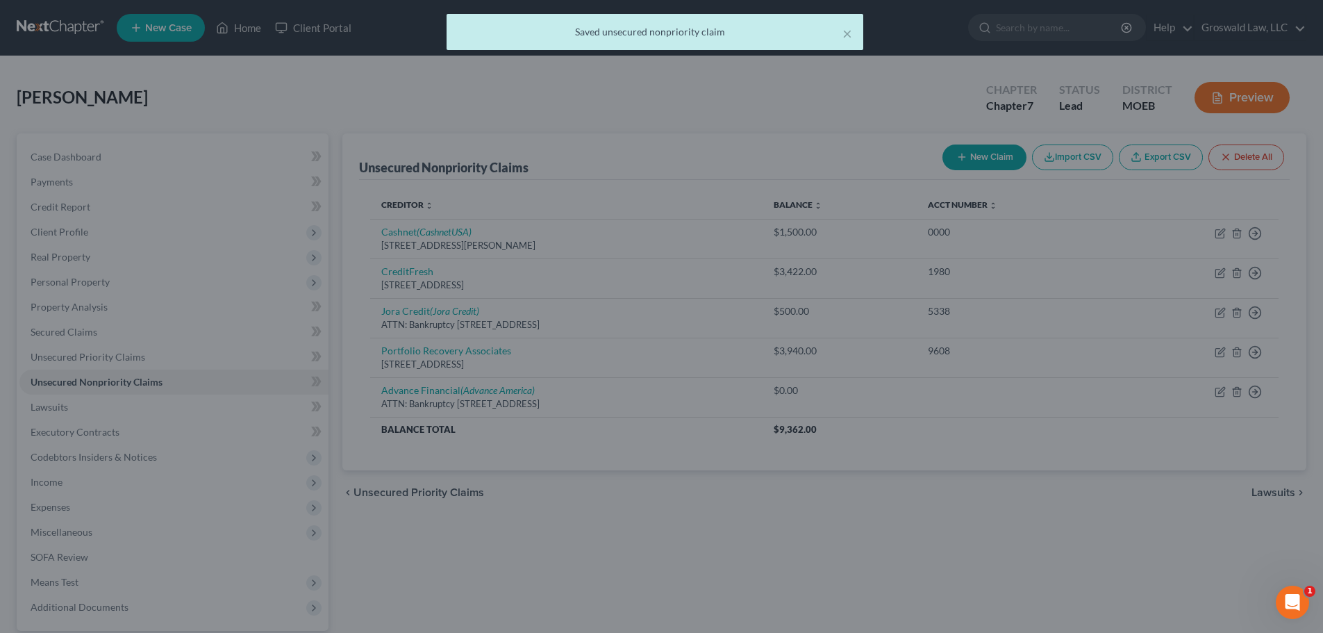
scroll to position [0, 0]
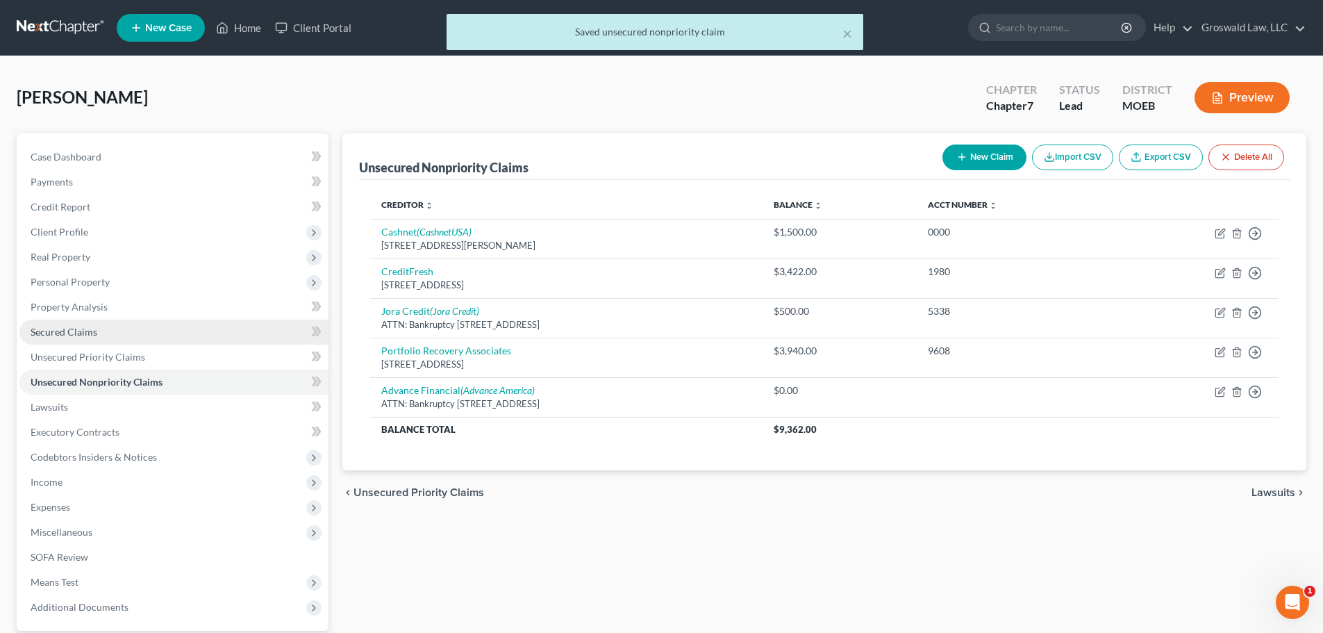
click at [54, 337] on span "Secured Claims" at bounding box center [64, 332] width 67 height 12
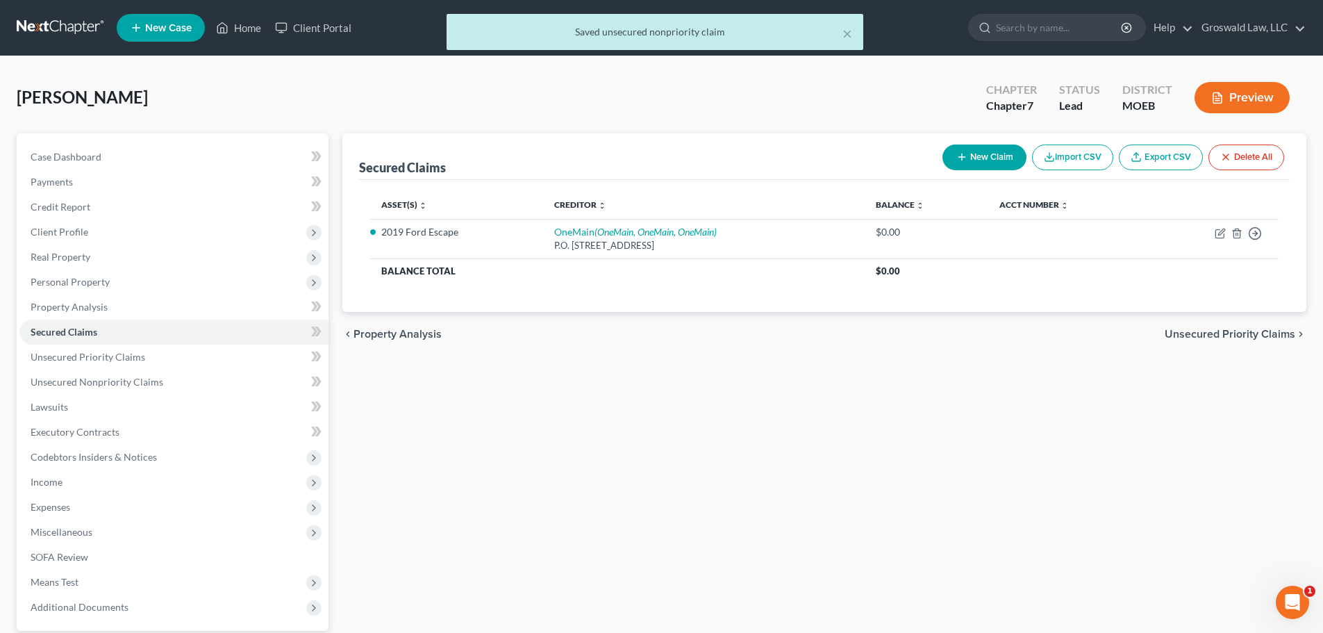
click at [988, 157] on button "New Claim" at bounding box center [985, 157] width 84 height 26
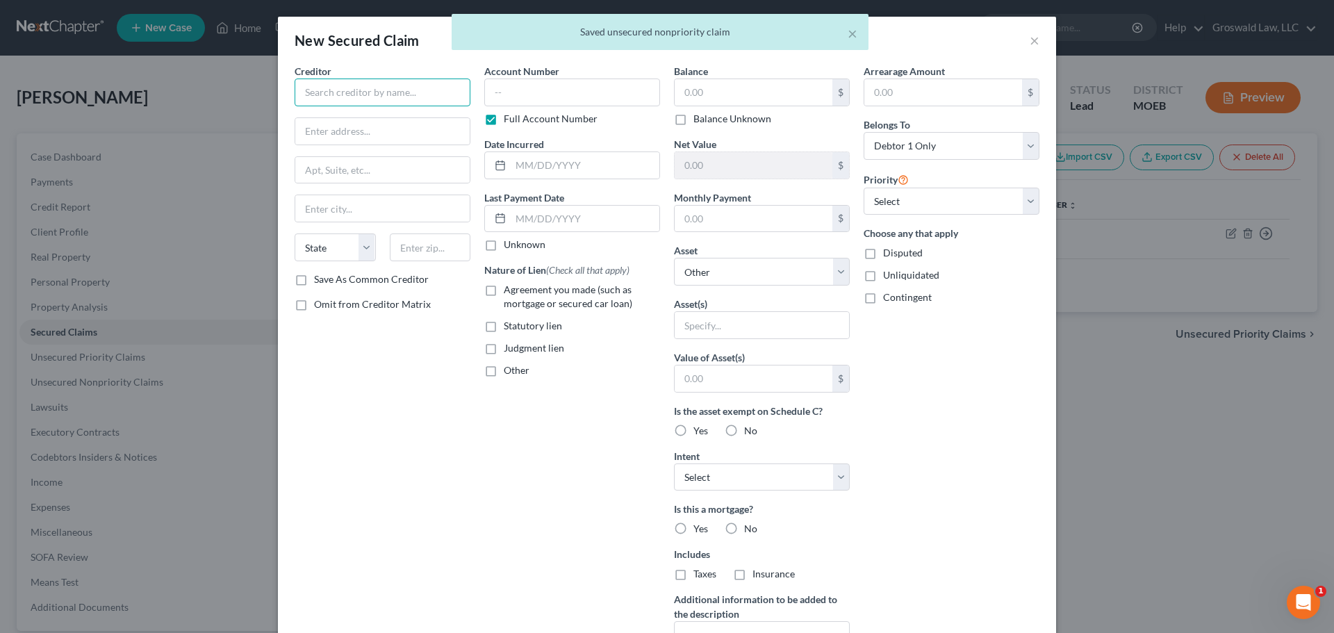
click at [306, 90] on input "text" at bounding box center [383, 92] width 176 height 28
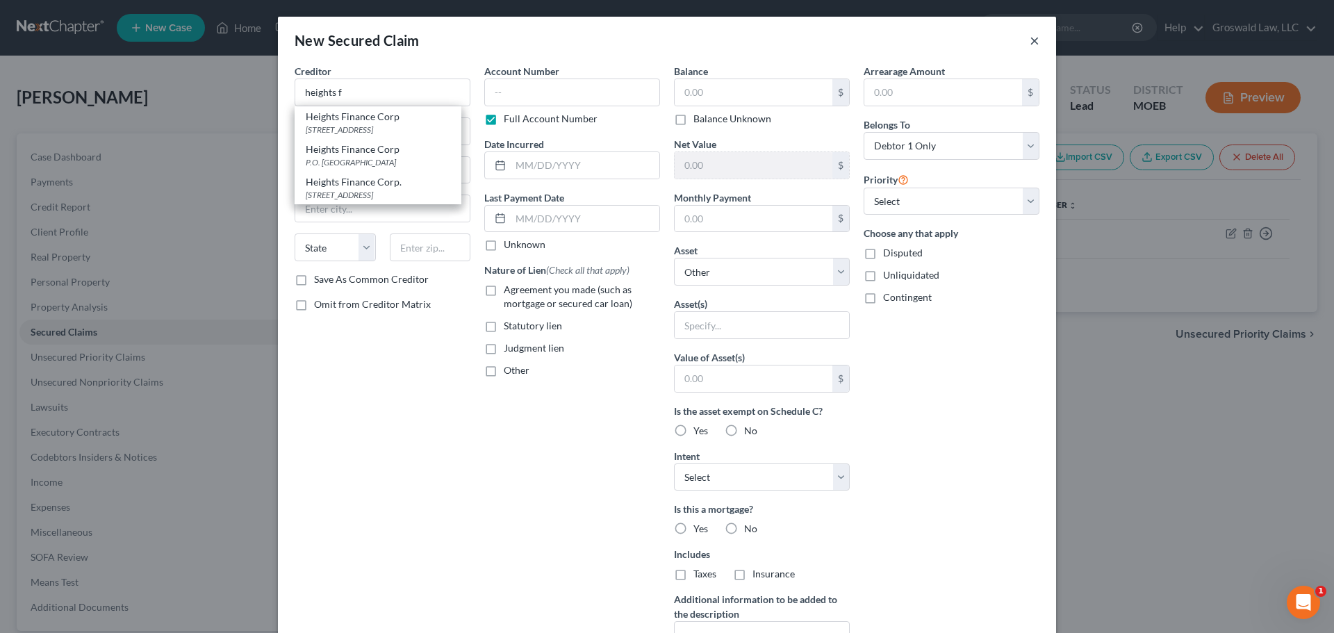
click at [1032, 37] on button "×" at bounding box center [1034, 40] width 10 height 17
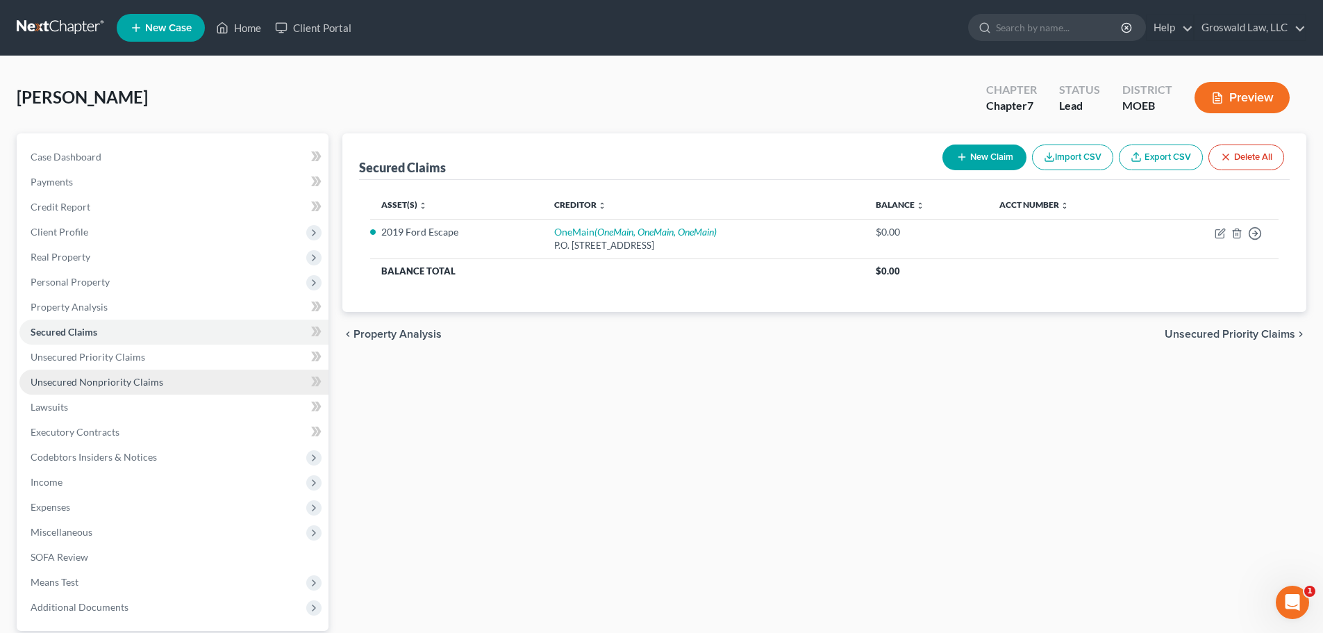
click at [166, 388] on link "Unsecured Nonpriority Claims" at bounding box center [173, 382] width 309 height 25
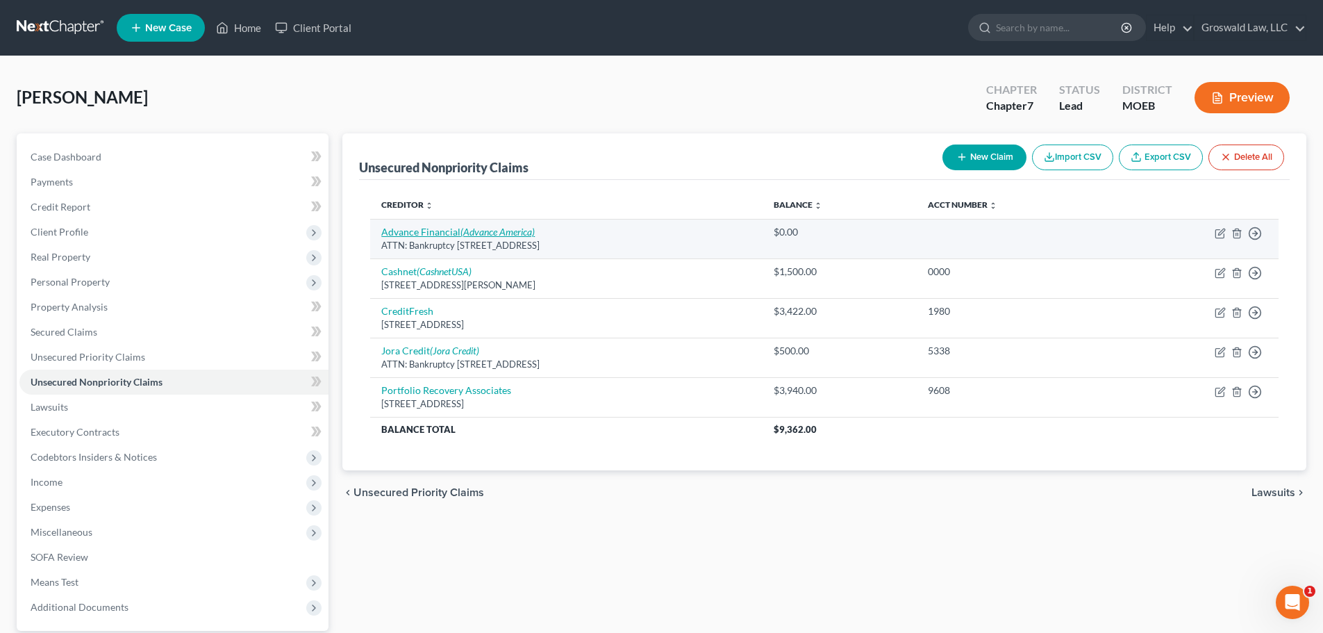
click at [431, 235] on link "Advance Financial (Advance America)" at bounding box center [458, 232] width 154 height 12
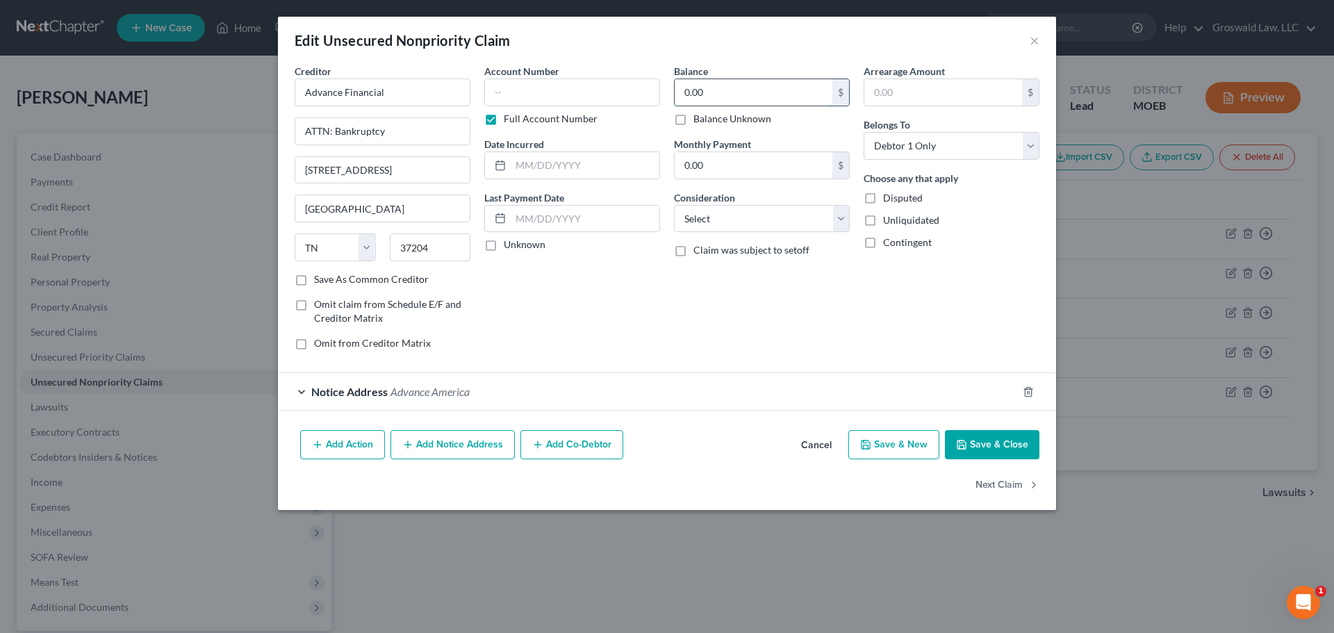
click at [715, 100] on input "0.00" at bounding box center [754, 92] width 158 height 26
click at [576, 159] on input "text" at bounding box center [585, 165] width 149 height 26
click at [502, 89] on input "text" at bounding box center [572, 92] width 176 height 28
click at [763, 213] on select "Select Cable / Satellite Services Collection Agency Credit Card Debt Debt Couns…" at bounding box center [762, 219] width 176 height 28
click at [674, 205] on select "Select Cable / Satellite Services Collection Agency Credit Card Debt Debt Couns…" at bounding box center [762, 219] width 176 height 28
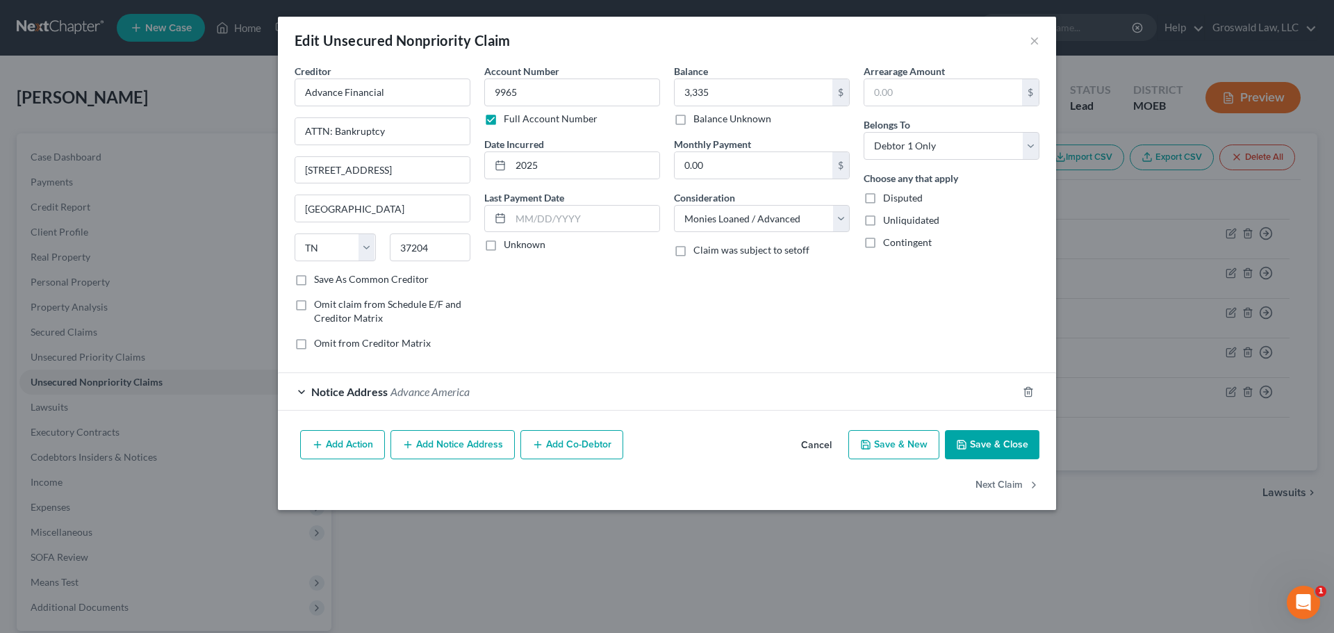
click at [1018, 457] on button "Save & Close" at bounding box center [992, 444] width 94 height 29
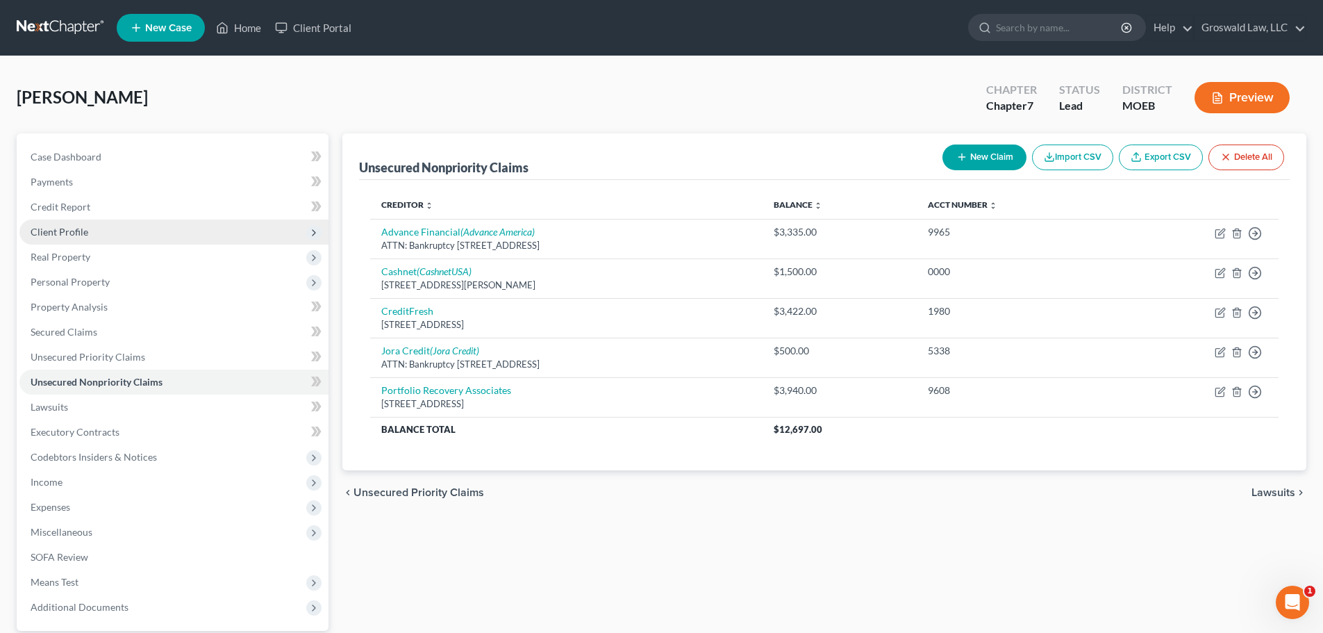
drag, startPoint x: 111, startPoint y: 229, endPoint x: 123, endPoint y: 242, distance: 17.7
click at [111, 229] on span "Client Profile" at bounding box center [173, 232] width 309 height 25
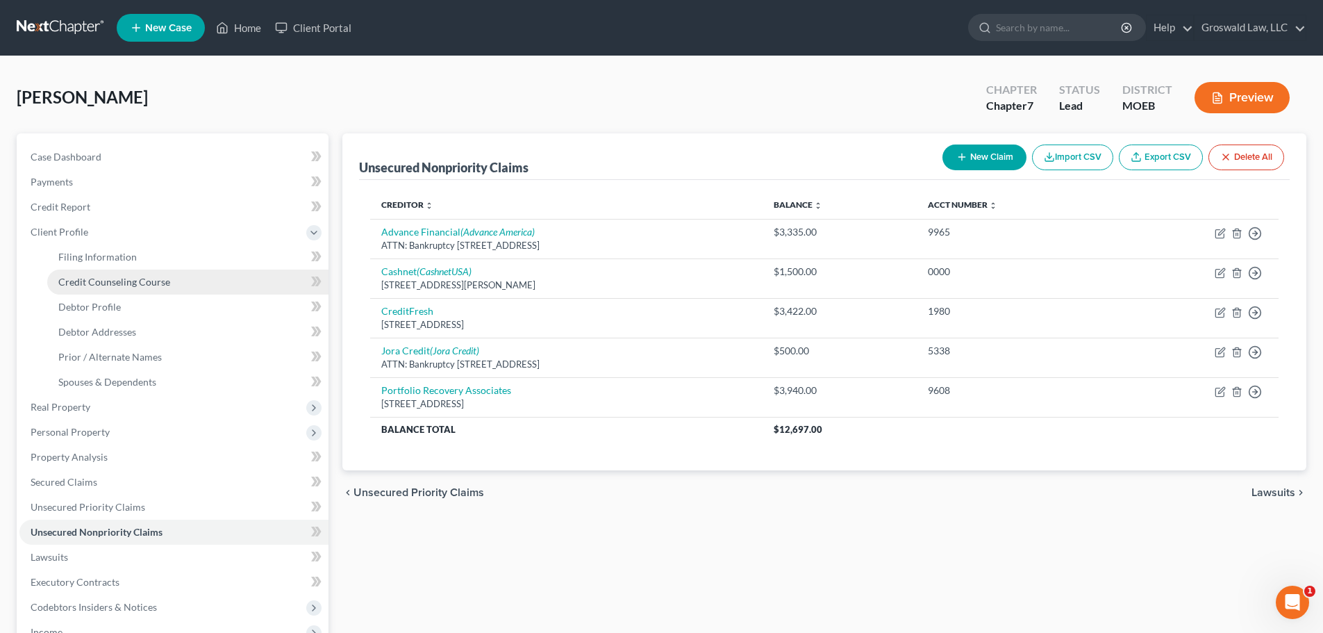
click at [173, 287] on link "Credit Counseling Course" at bounding box center [187, 282] width 281 height 25
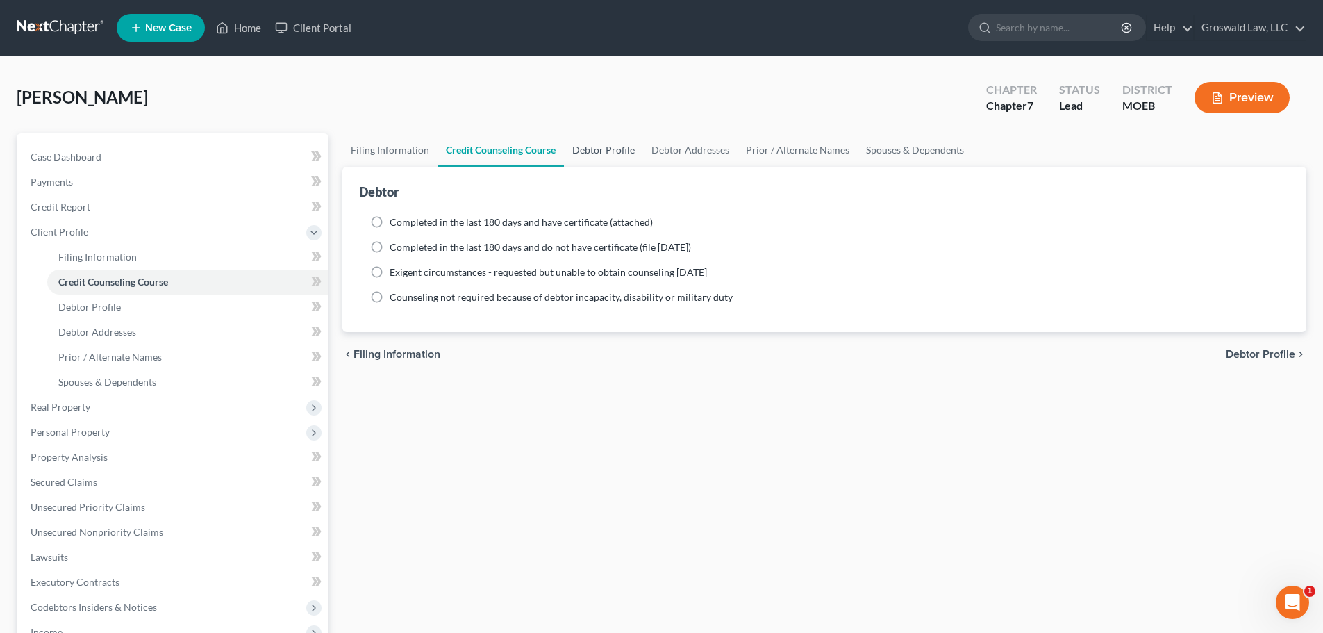
click at [602, 148] on link "Debtor Profile" at bounding box center [603, 149] width 79 height 33
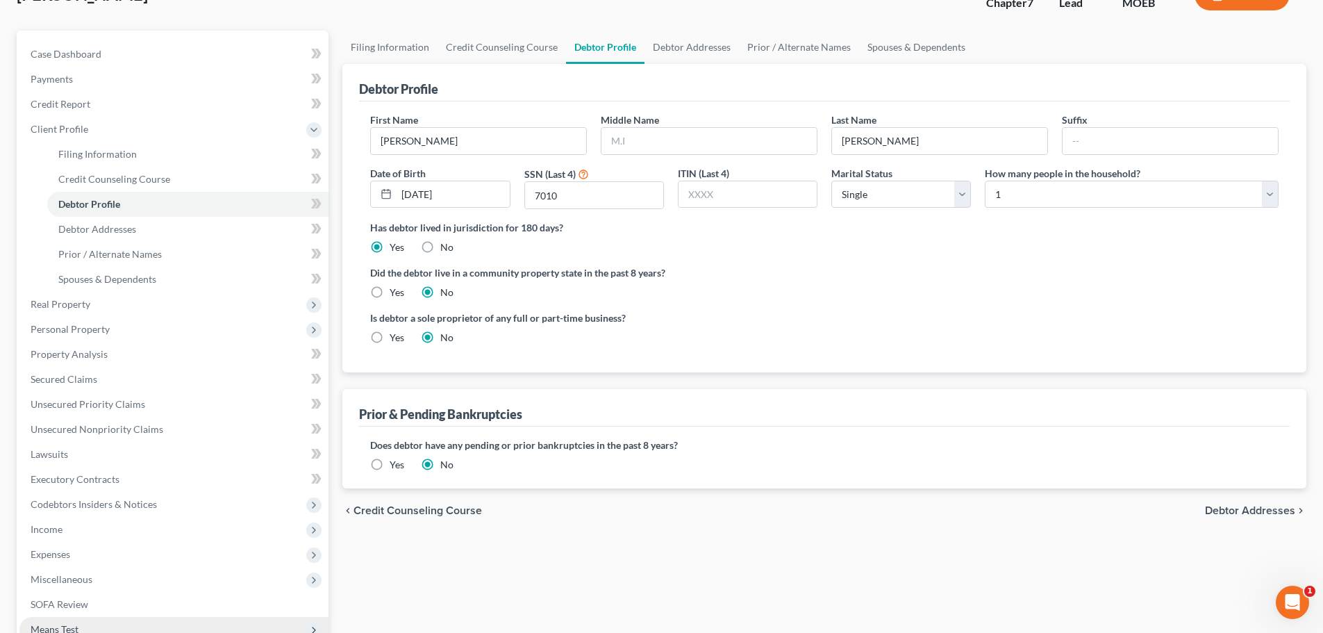
scroll to position [281, 0]
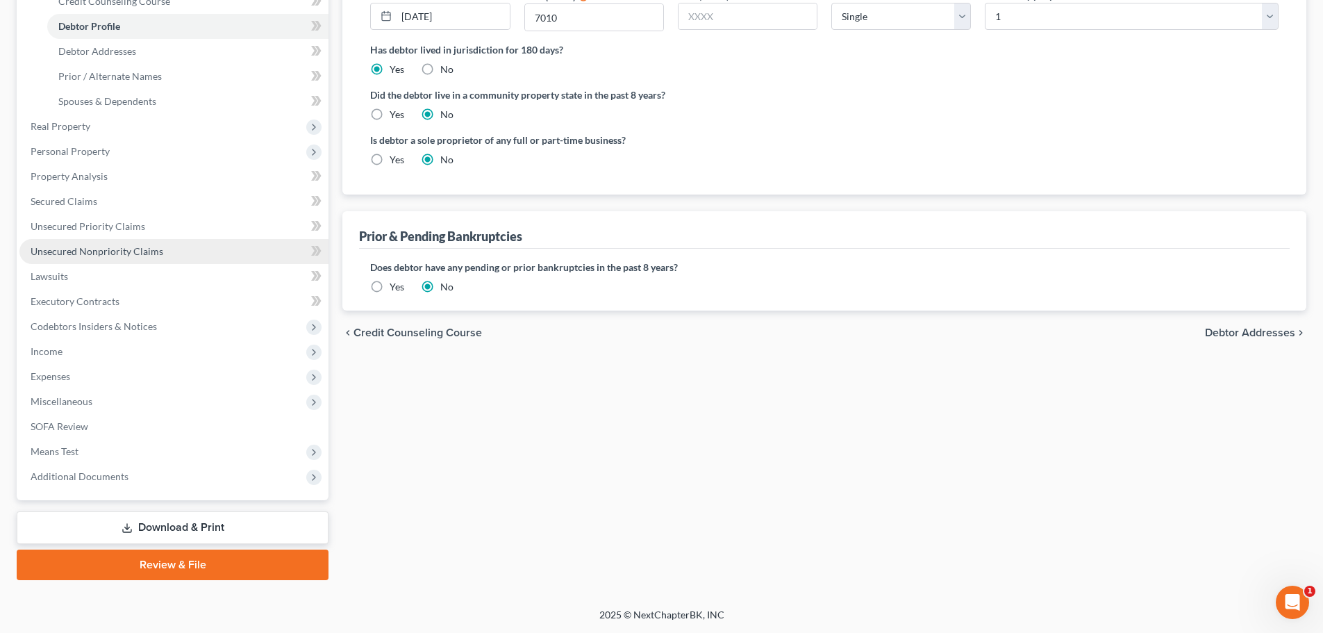
click at [184, 240] on link "Unsecured Nonpriority Claims" at bounding box center [173, 251] width 309 height 25
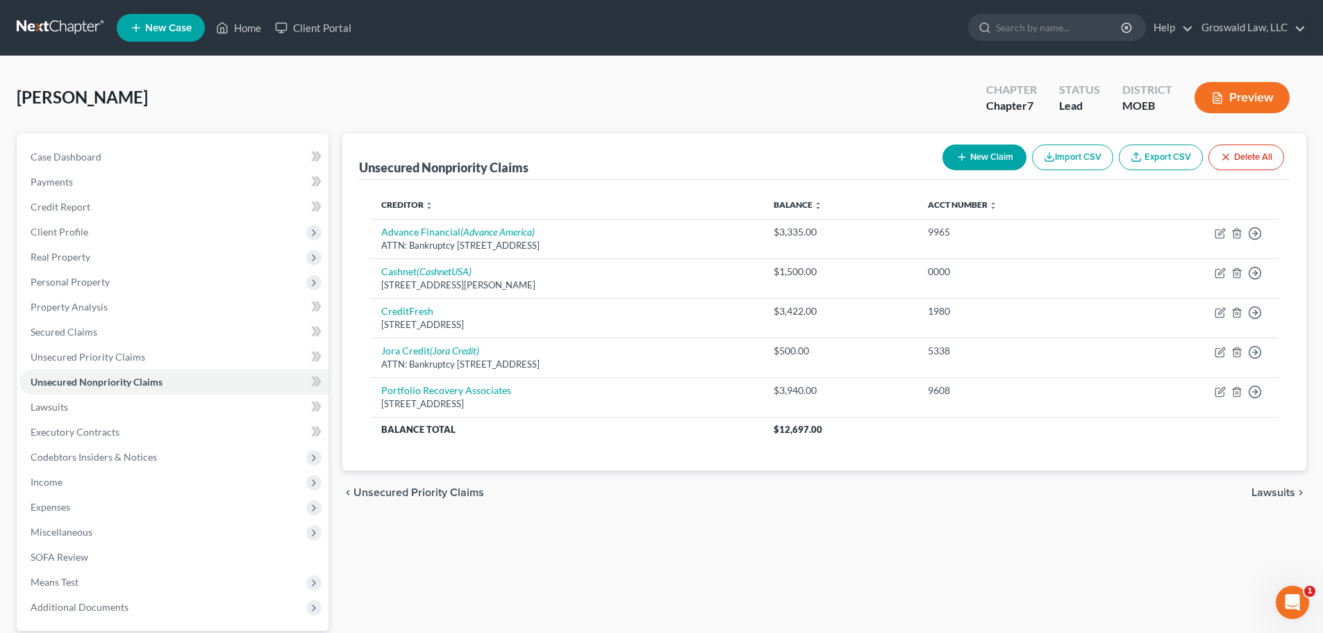
click at [991, 156] on button "New Claim" at bounding box center [985, 157] width 84 height 26
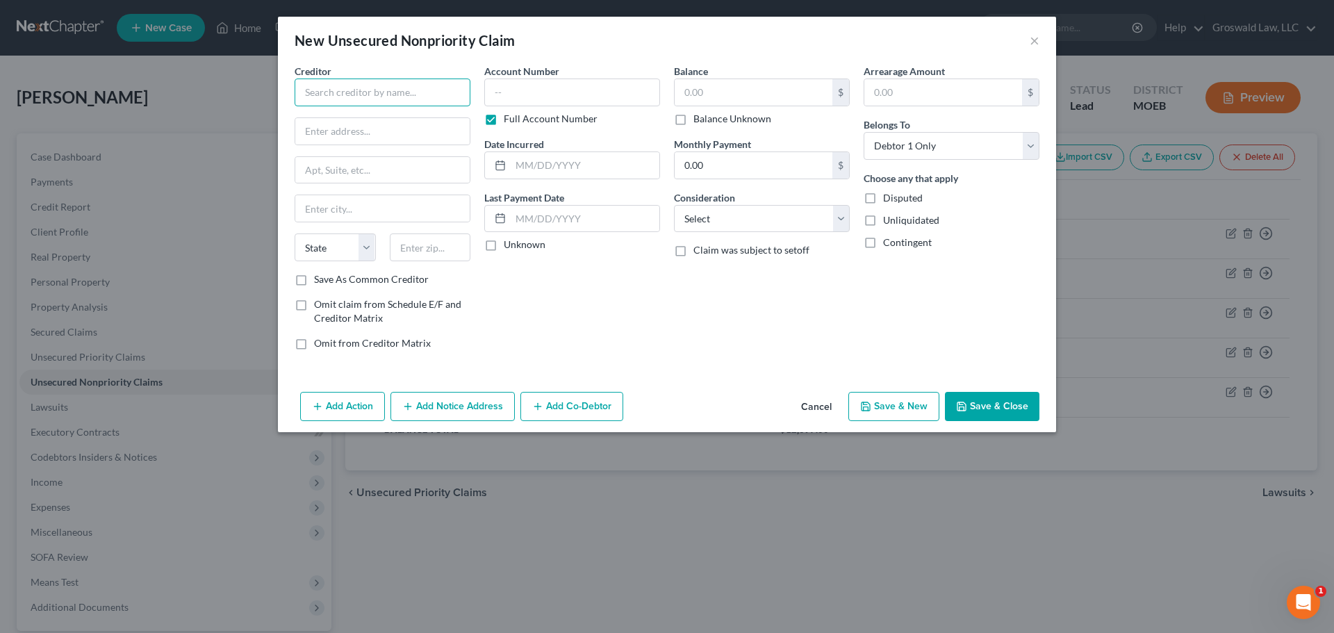
click at [354, 92] on input "text" at bounding box center [383, 92] width 176 height 28
click at [353, 135] on div "[STREET_ADDRESS][US_STATE]" at bounding box center [378, 130] width 144 height 12
click at [996, 402] on button "Save & Close" at bounding box center [992, 406] width 94 height 29
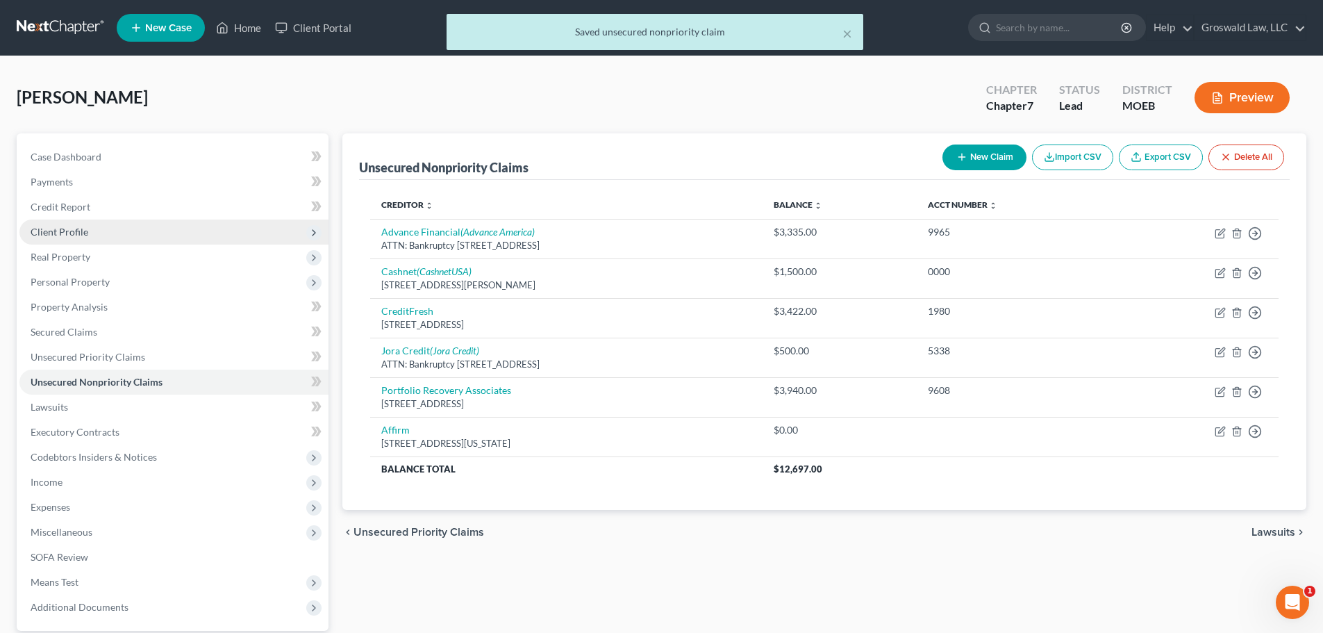
click at [43, 231] on span "Client Profile" at bounding box center [60, 232] width 58 height 12
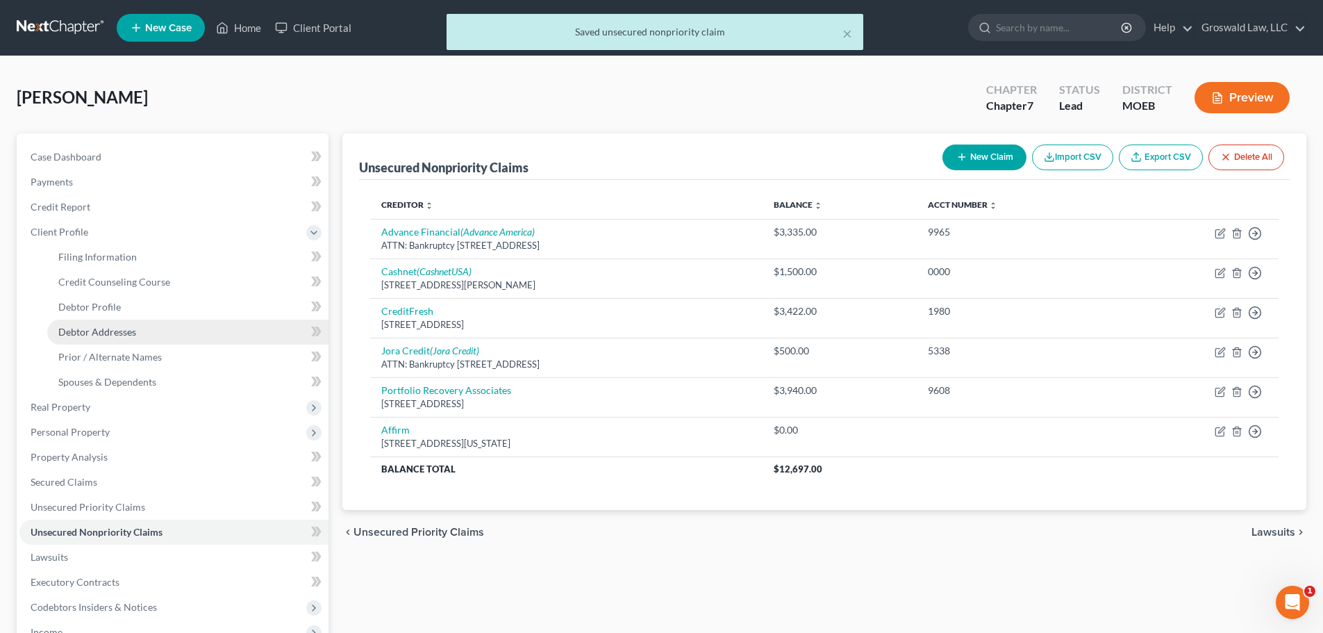
click at [98, 329] on span "Debtor Addresses" at bounding box center [97, 332] width 78 height 12
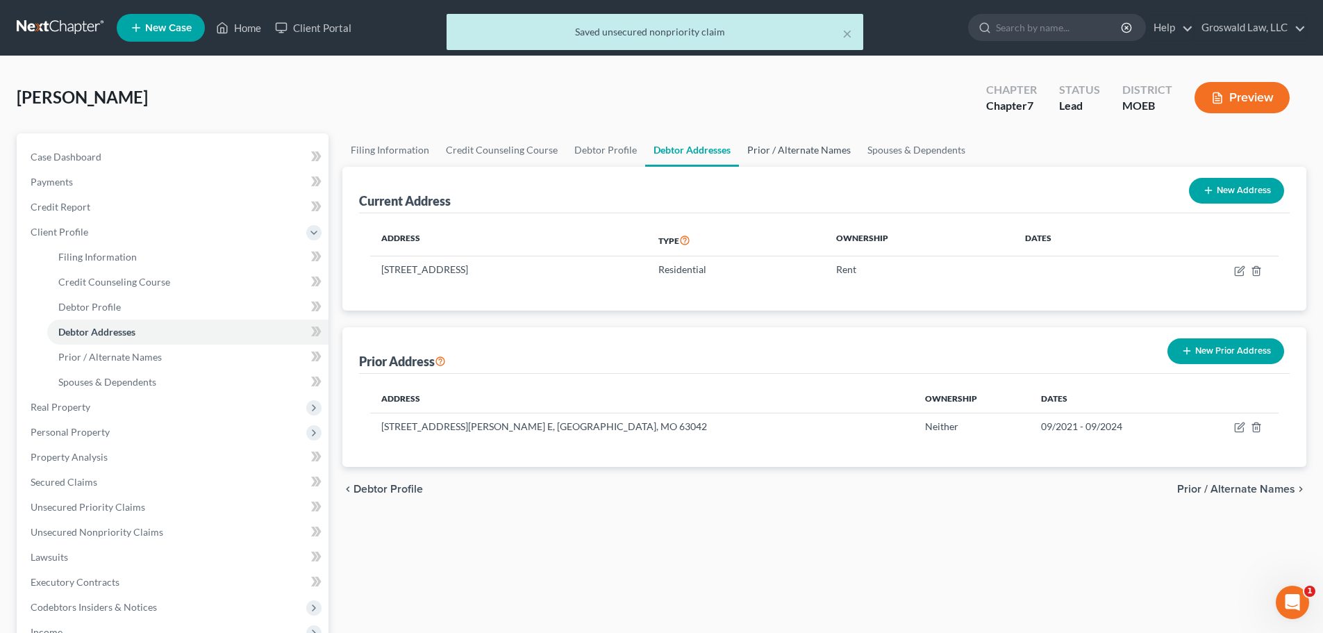
click at [794, 152] on link "Prior / Alternate Names" at bounding box center [799, 149] width 120 height 33
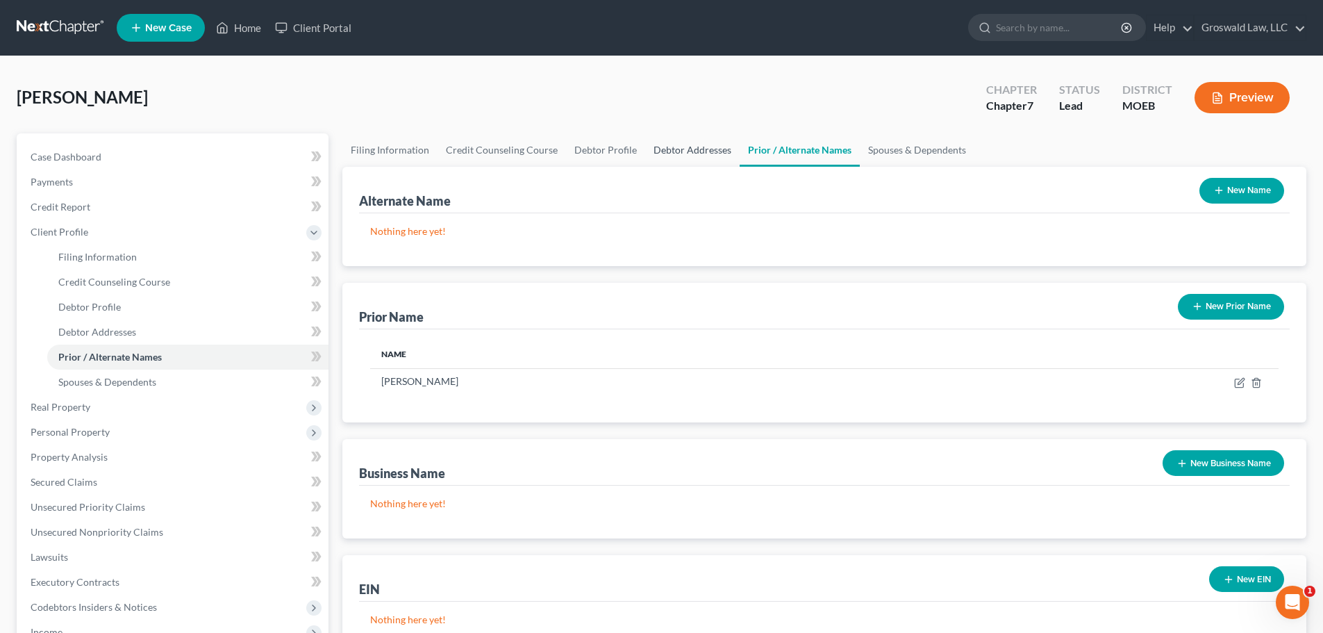
click at [682, 151] on link "Debtor Addresses" at bounding box center [692, 149] width 94 height 33
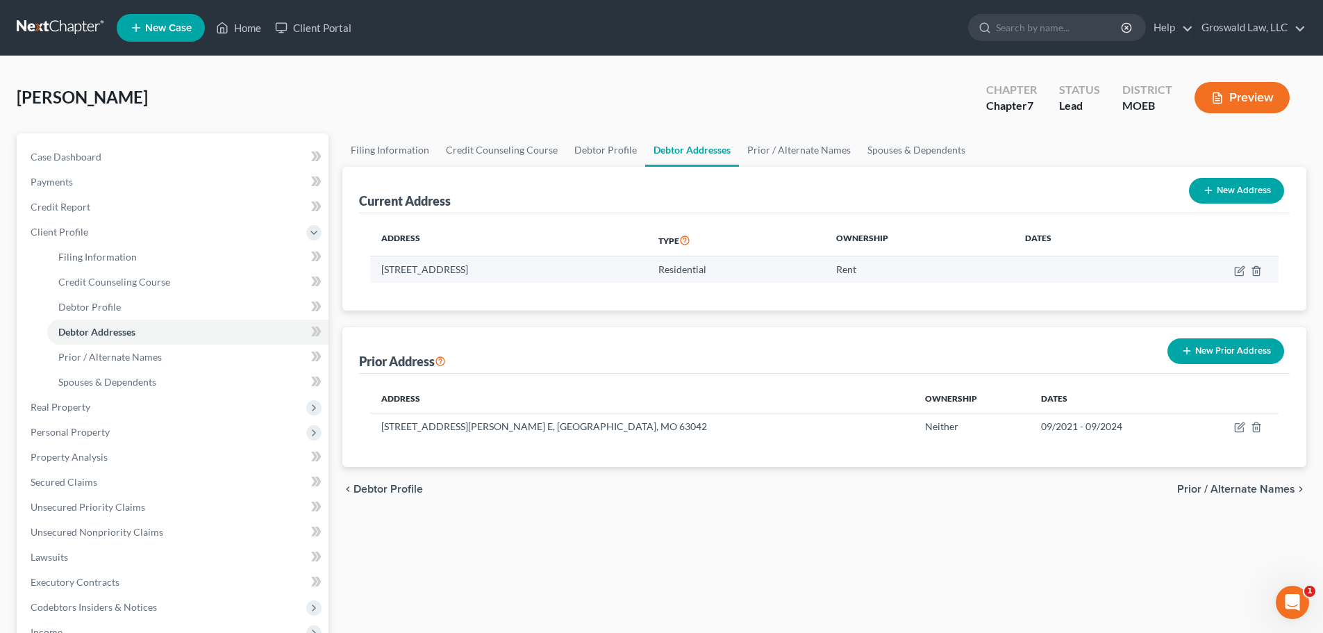
drag, startPoint x: 479, startPoint y: 270, endPoint x: 374, endPoint y: 277, distance: 105.9
click at [374, 277] on td "[STREET_ADDRESS]" at bounding box center [508, 269] width 277 height 26
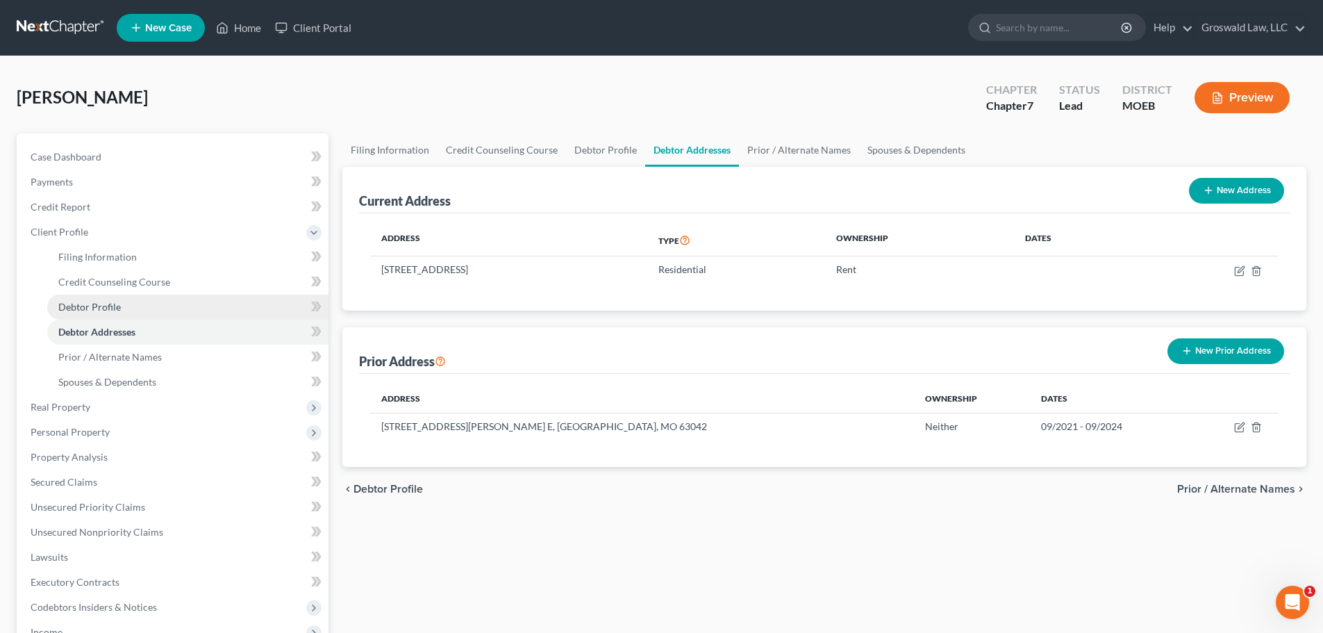
copy td "[STREET_ADDRESS]"
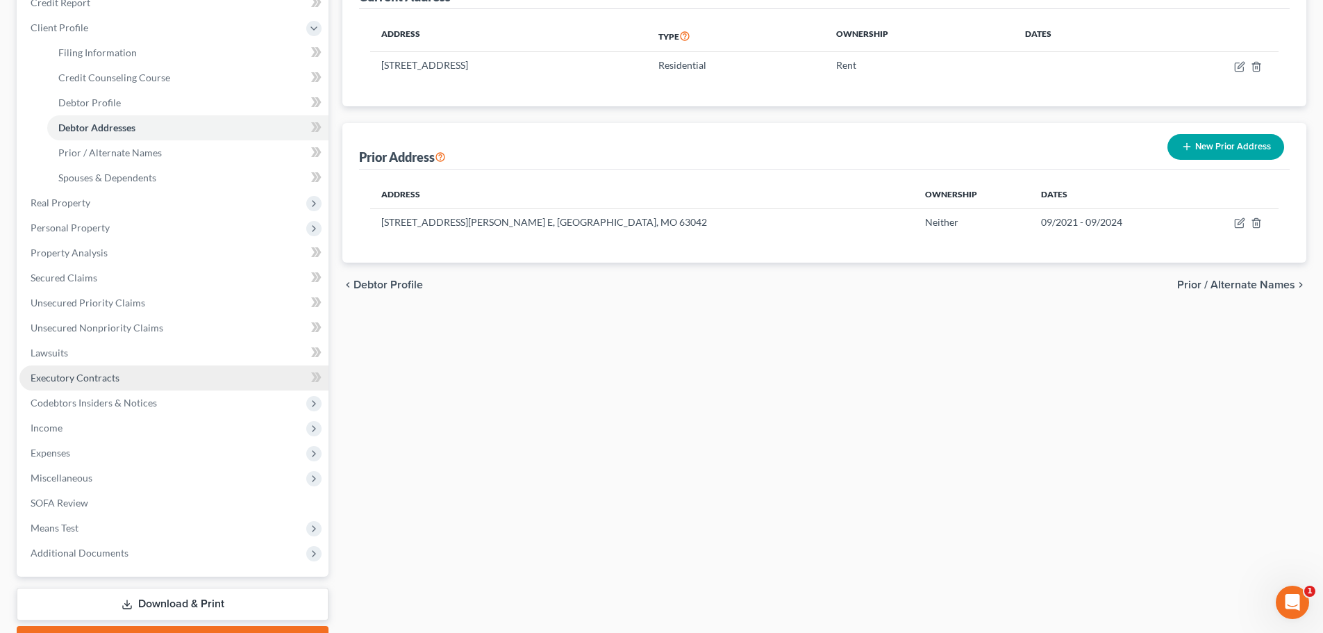
scroll to position [208, 0]
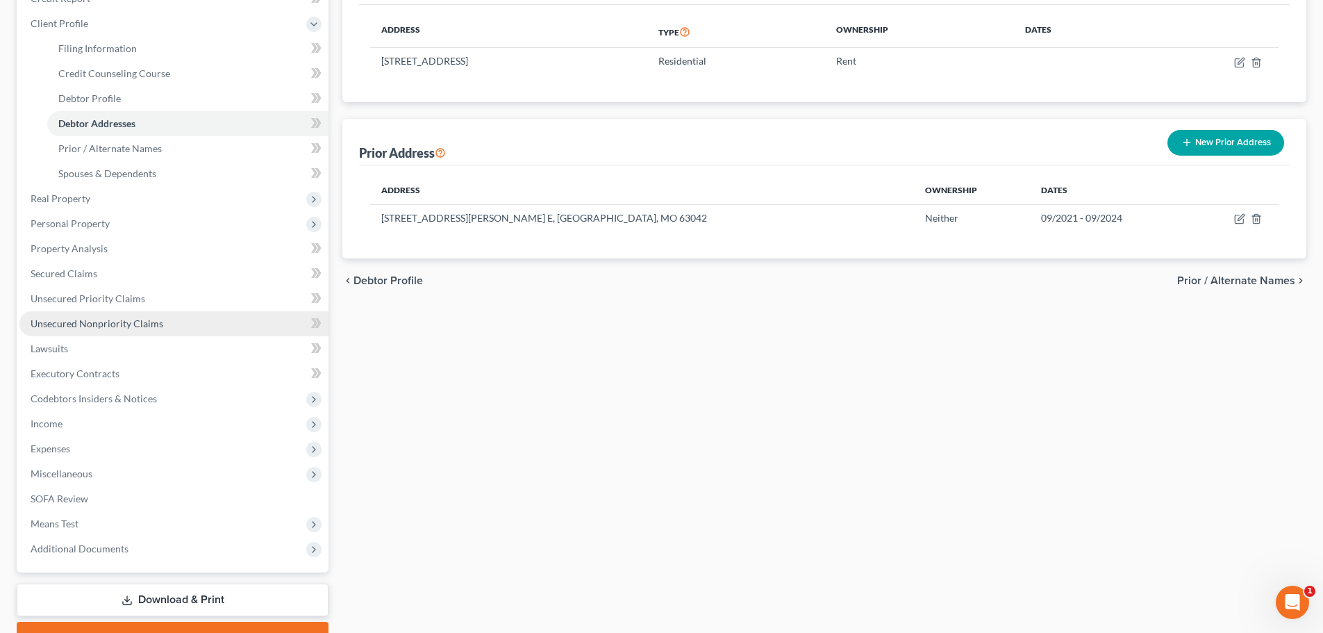
click at [133, 327] on span "Unsecured Nonpriority Claims" at bounding box center [97, 323] width 133 height 12
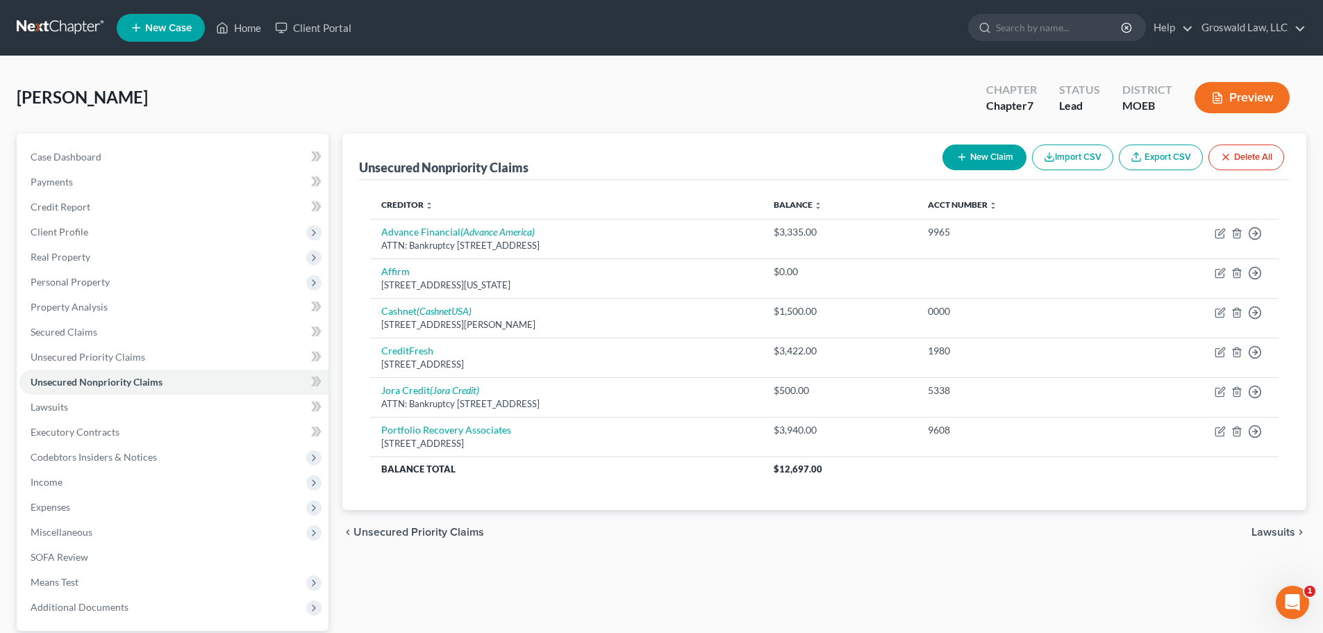
click at [950, 154] on button "New Claim" at bounding box center [985, 157] width 84 height 26
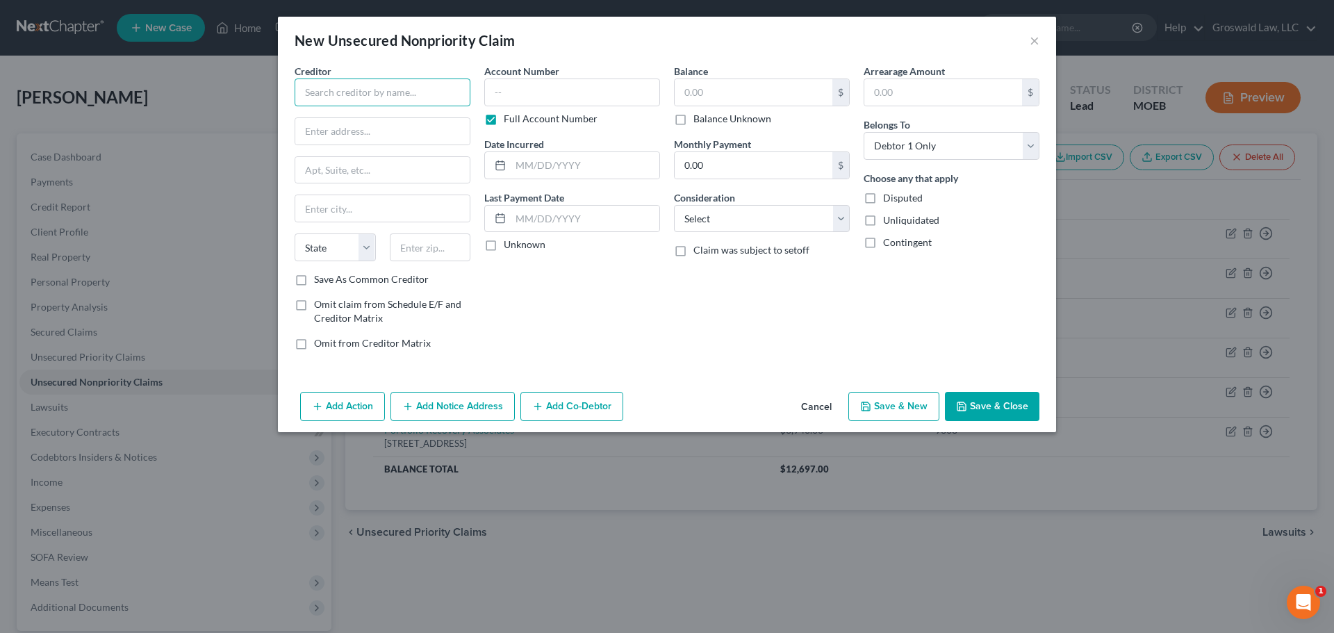
click at [372, 93] on input "text" at bounding box center [383, 92] width 176 height 28
click at [379, 122] on div "Lvnv Funding Llc/Resurgent" at bounding box center [378, 117] width 144 height 14
click at [445, 409] on button "Add Notice Address" at bounding box center [452, 406] width 124 height 29
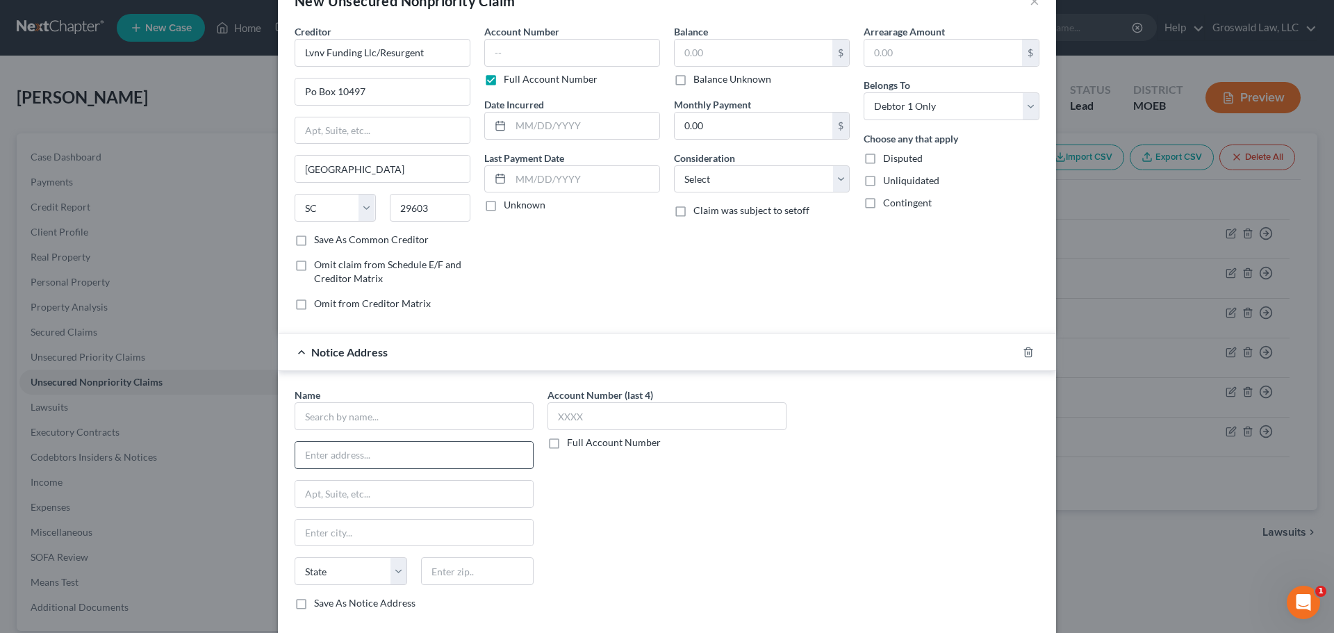
scroll to position [69, 0]
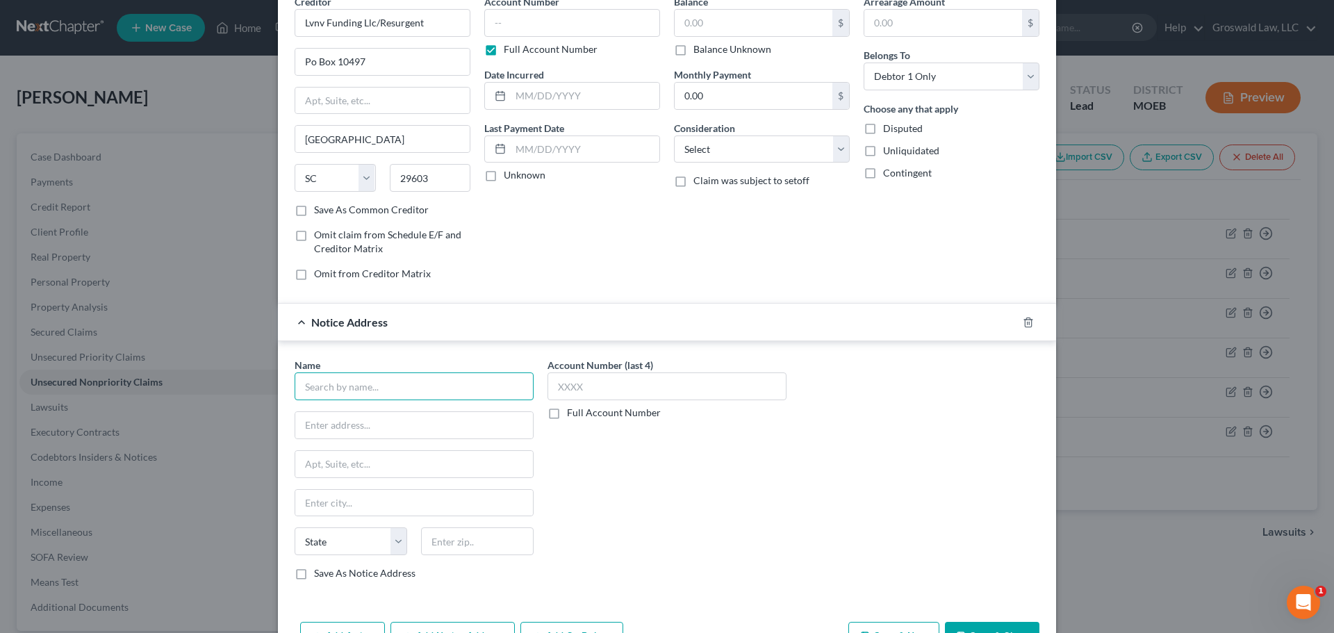
click at [425, 383] on input "text" at bounding box center [414, 386] width 239 height 28
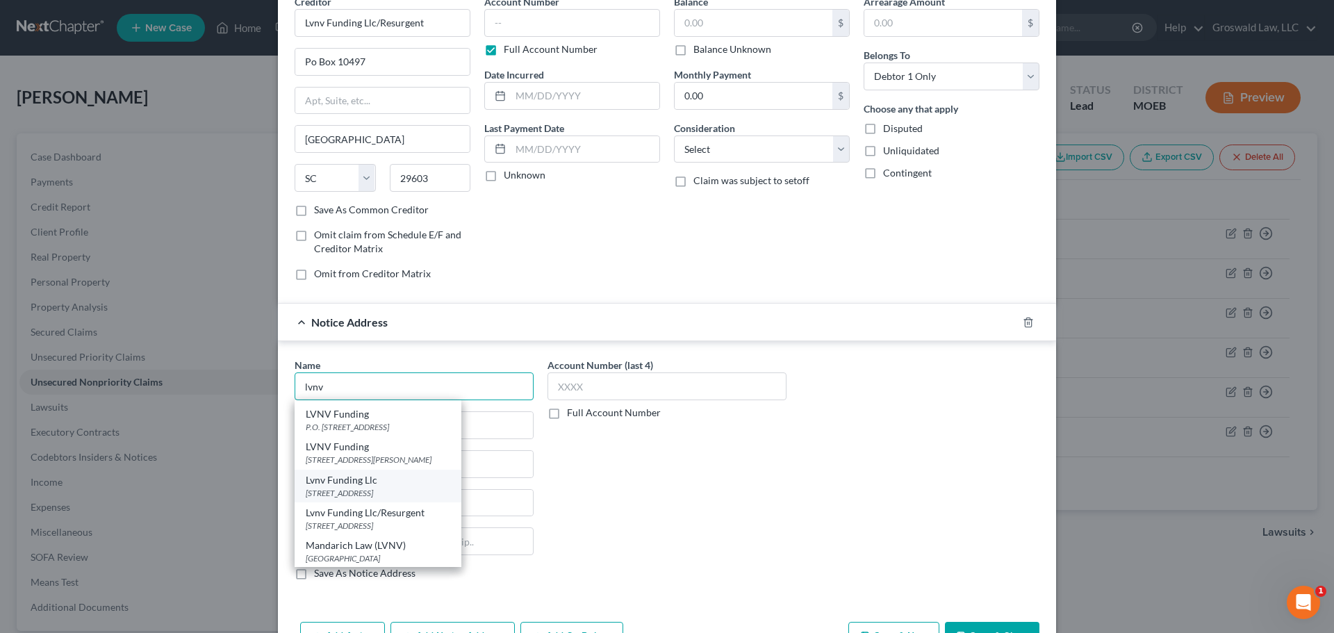
scroll to position [63, 0]
click at [422, 422] on div "P.O. [STREET_ADDRESS]" at bounding box center [378, 426] width 144 height 12
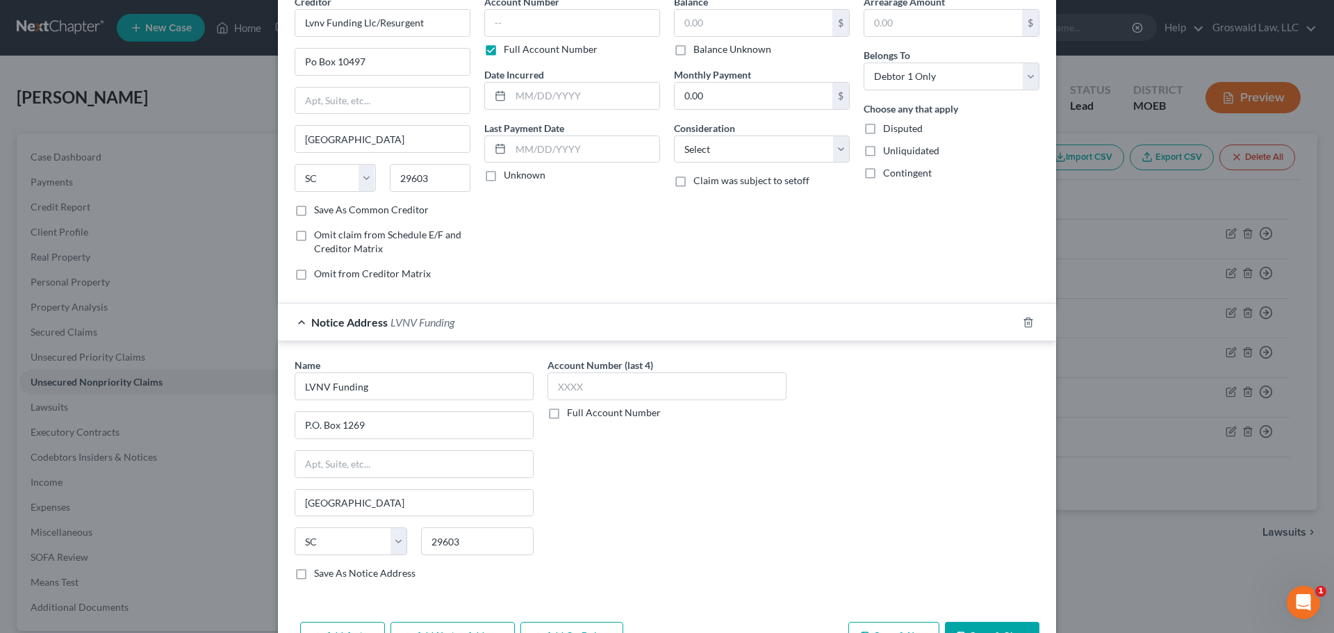
scroll to position [115, 0]
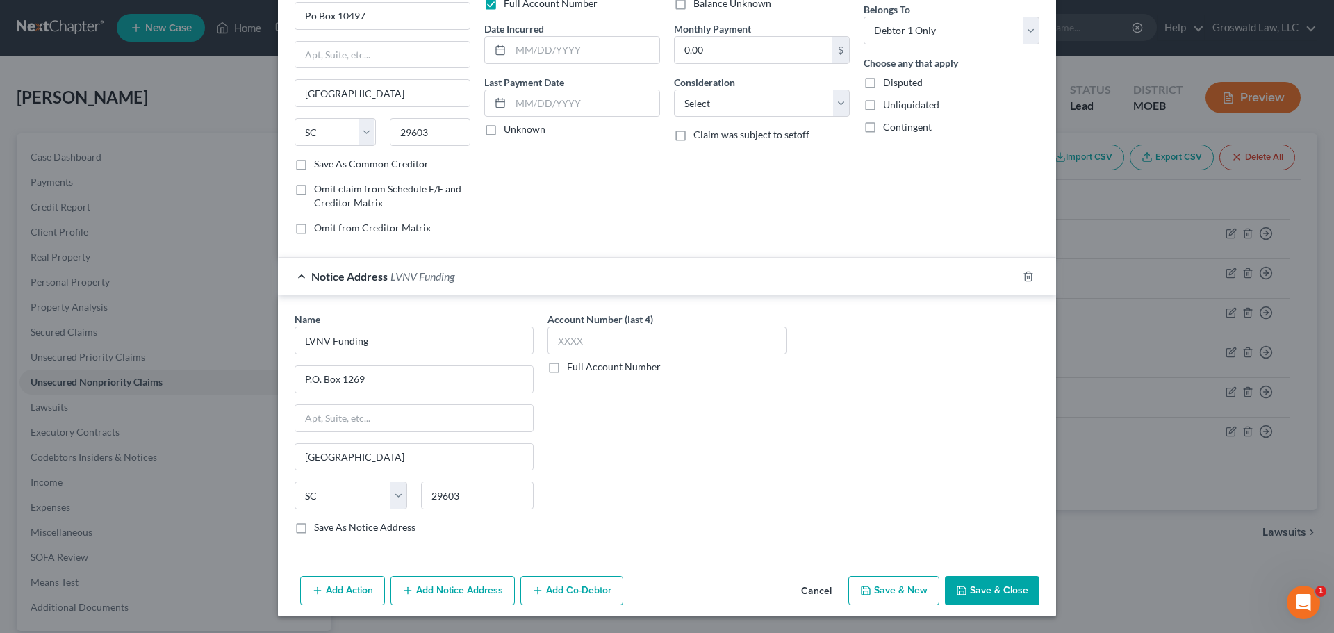
click at [436, 590] on button "Add Notice Address" at bounding box center [452, 590] width 124 height 29
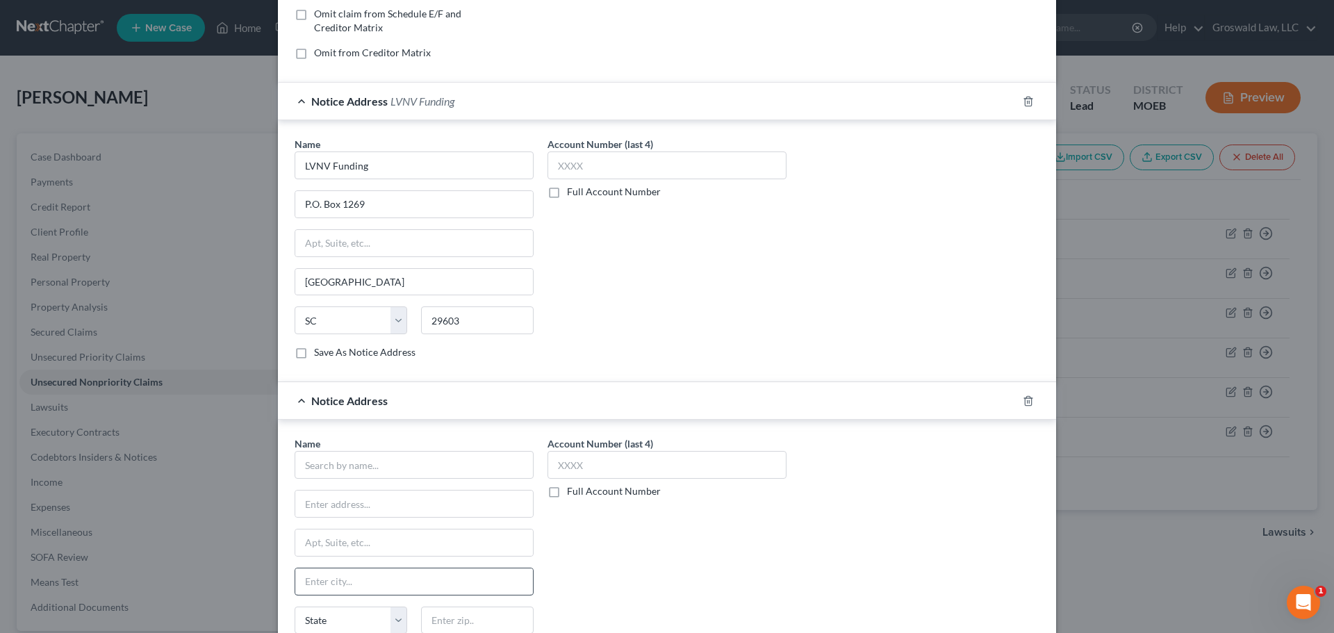
scroll to position [393, 0]
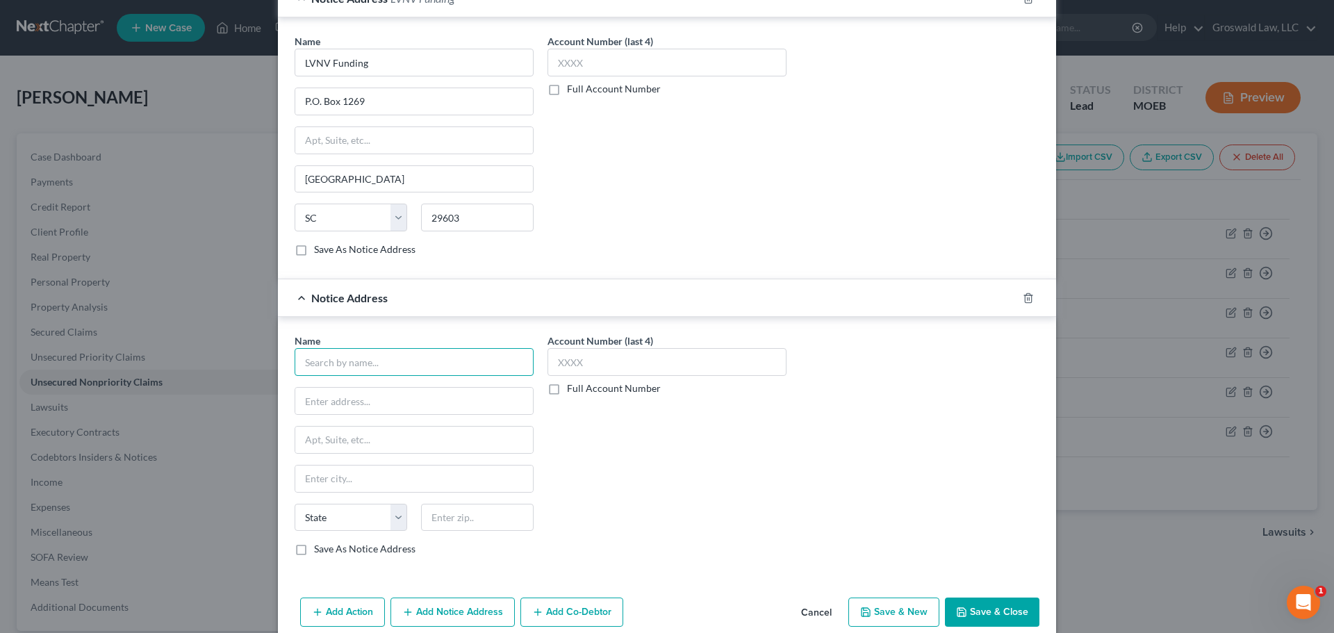
click at [381, 358] on input "text" at bounding box center [414, 362] width 239 height 28
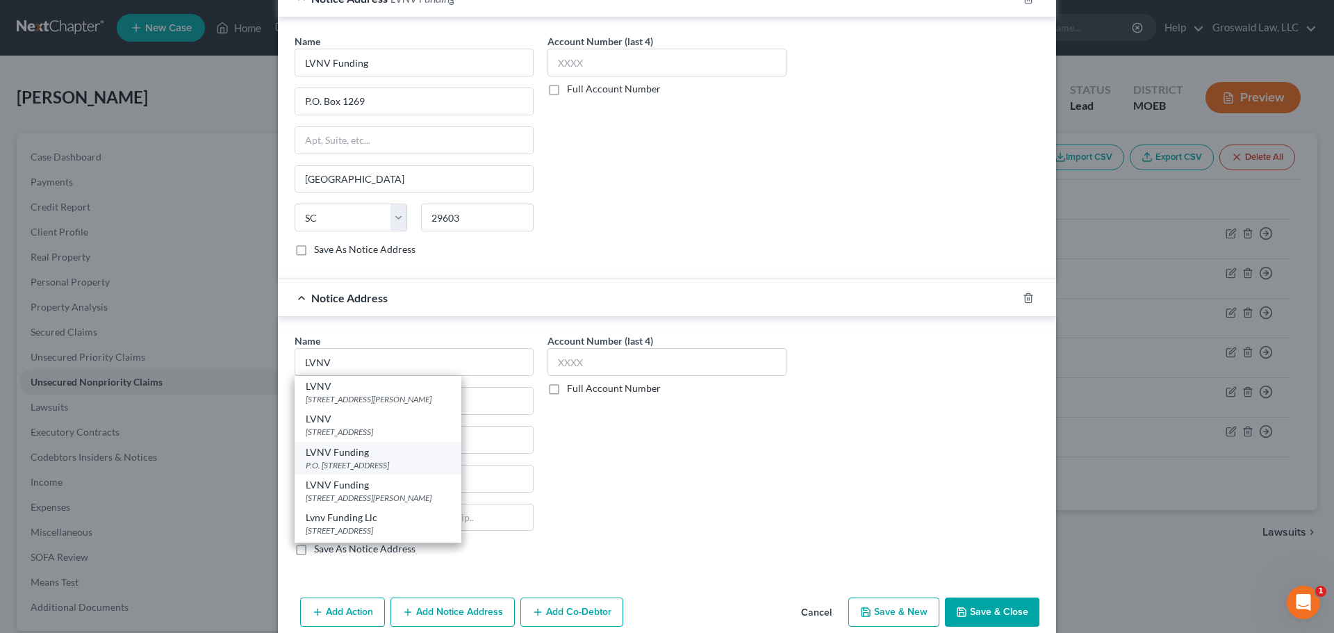
click at [411, 464] on div "P.O. [STREET_ADDRESS]" at bounding box center [378, 465] width 144 height 12
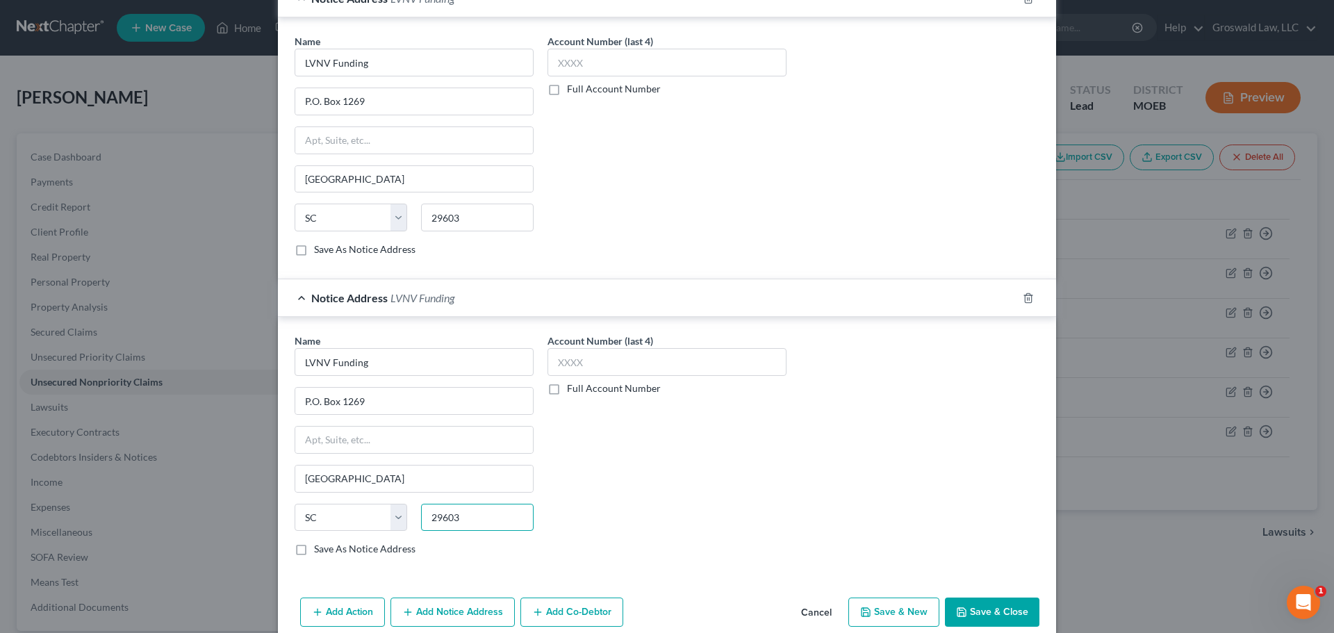
drag, startPoint x: 470, startPoint y: 520, endPoint x: 58, endPoint y: 304, distance: 464.2
click at [470, 520] on input "29603" at bounding box center [477, 518] width 113 height 28
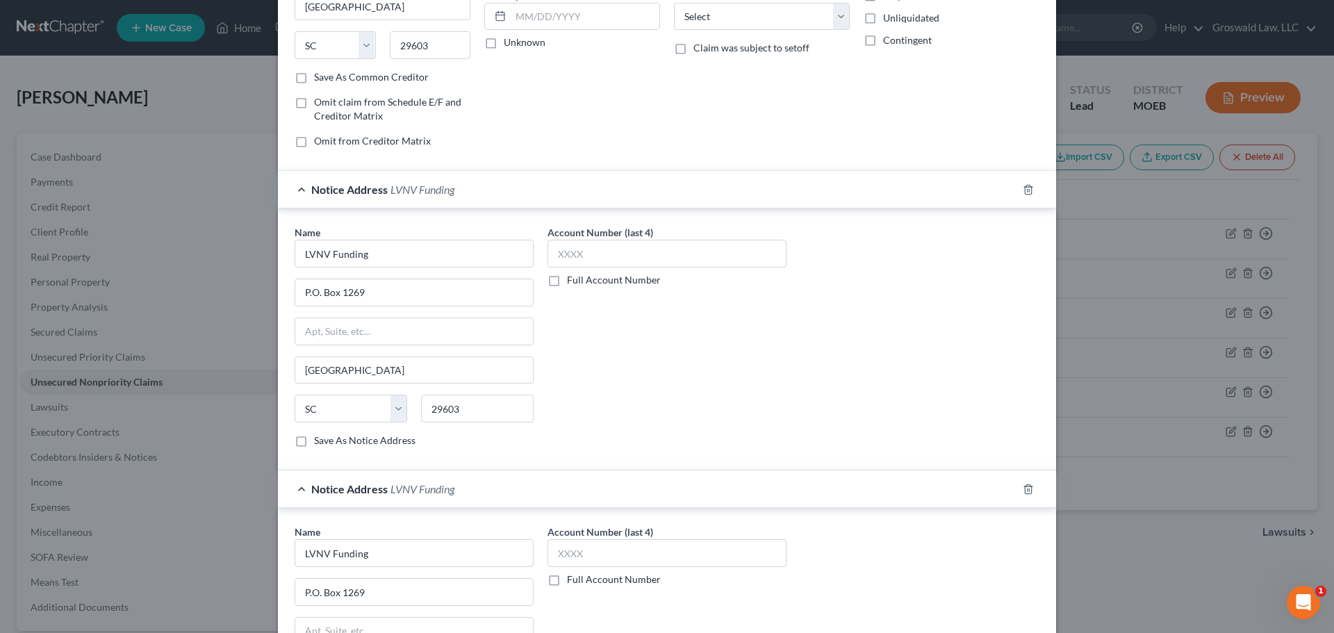
scroll to position [0, 0]
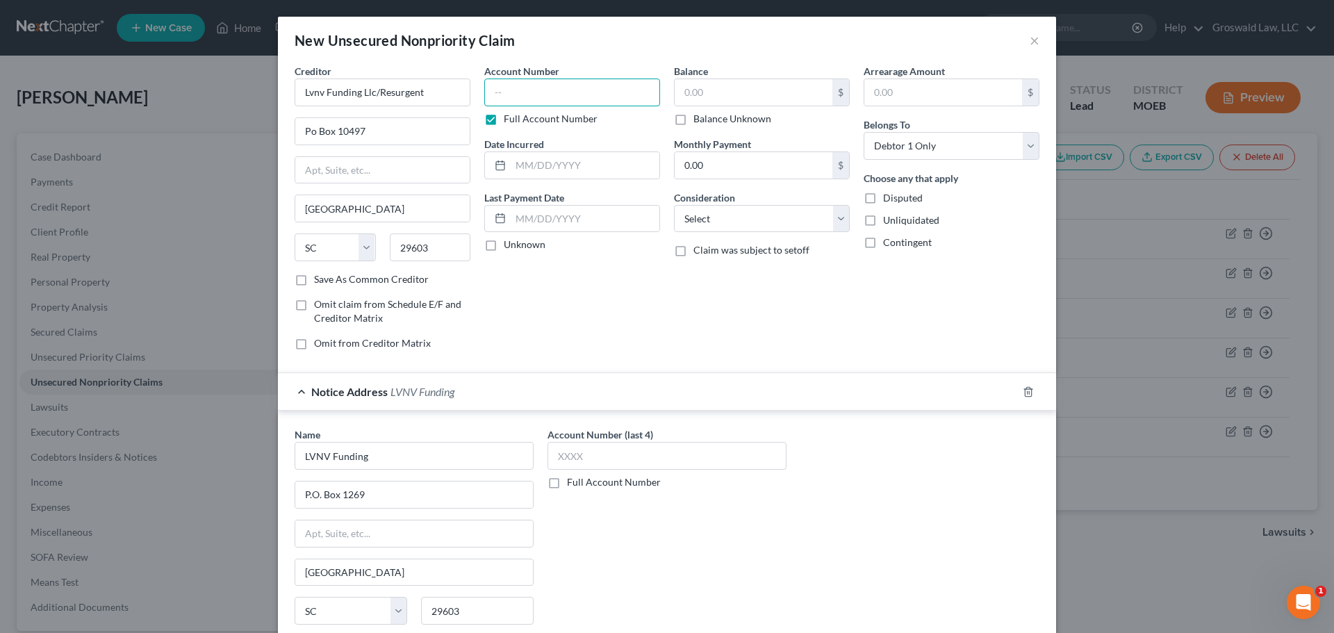
click at [552, 88] on input "text" at bounding box center [572, 92] width 176 height 28
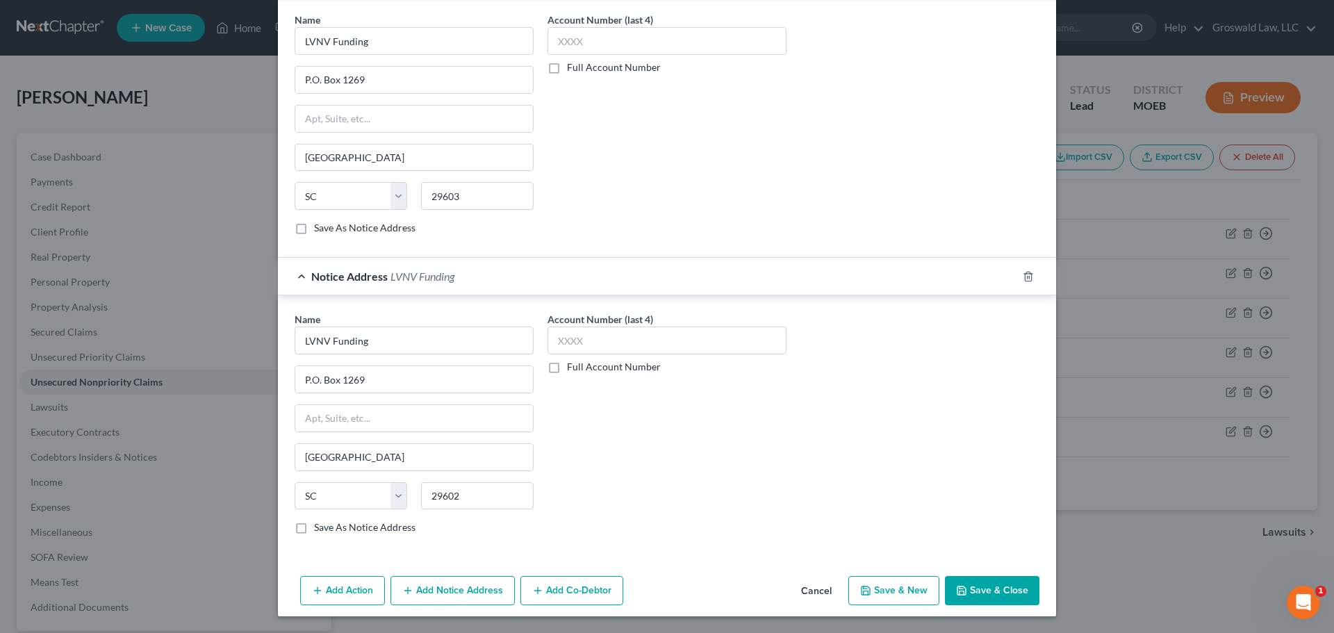
click at [982, 590] on button "Save & Close" at bounding box center [992, 590] width 94 height 29
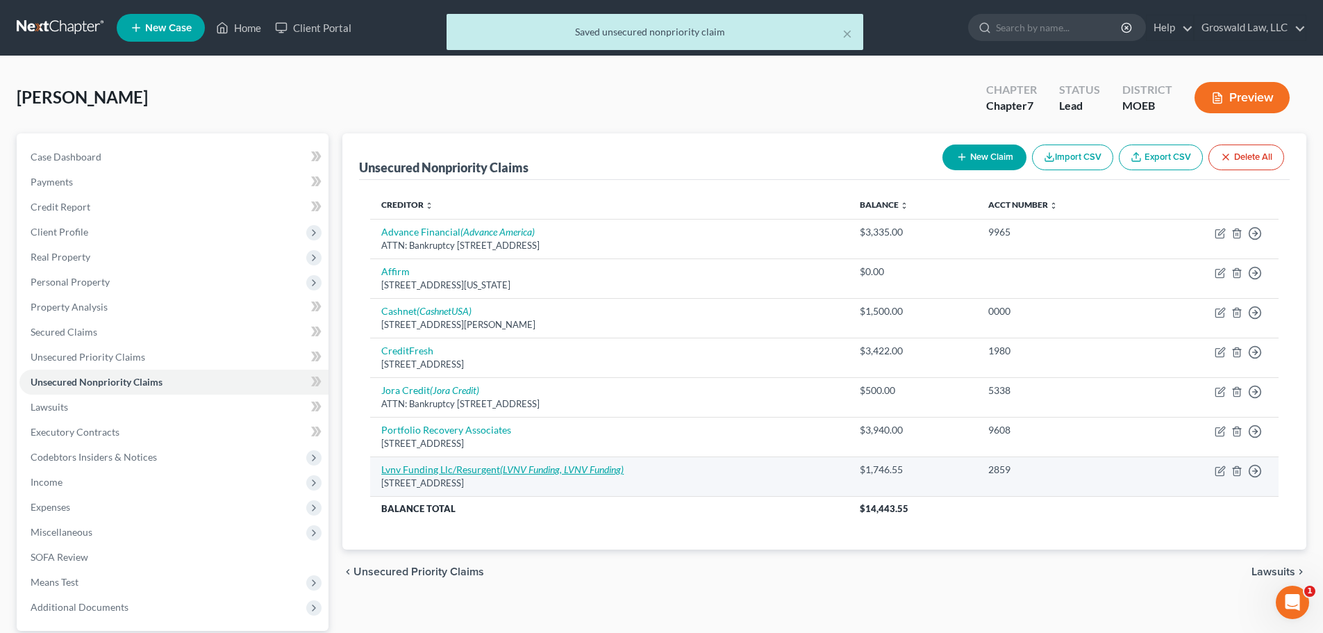
click at [422, 470] on link "Lvnv Funding Llc/Resurgent (LVNV Funding, LVNV Funding)" at bounding box center [502, 469] width 242 height 12
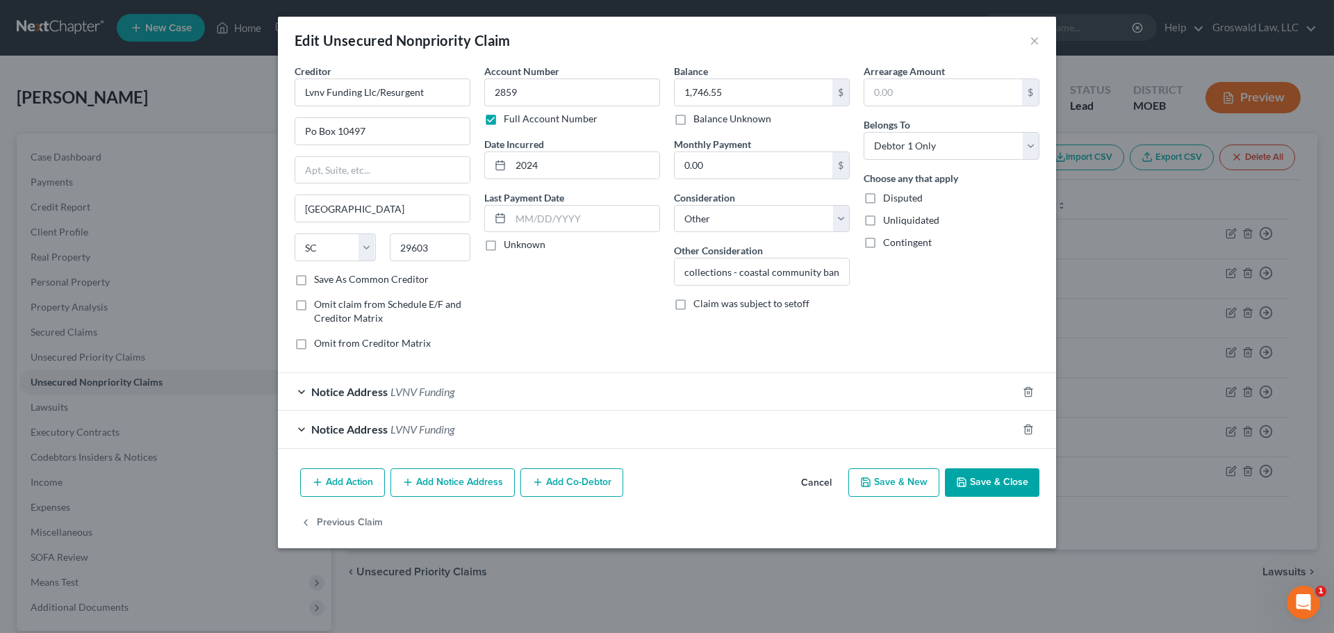
click at [485, 493] on button "Add Notice Address" at bounding box center [452, 482] width 124 height 29
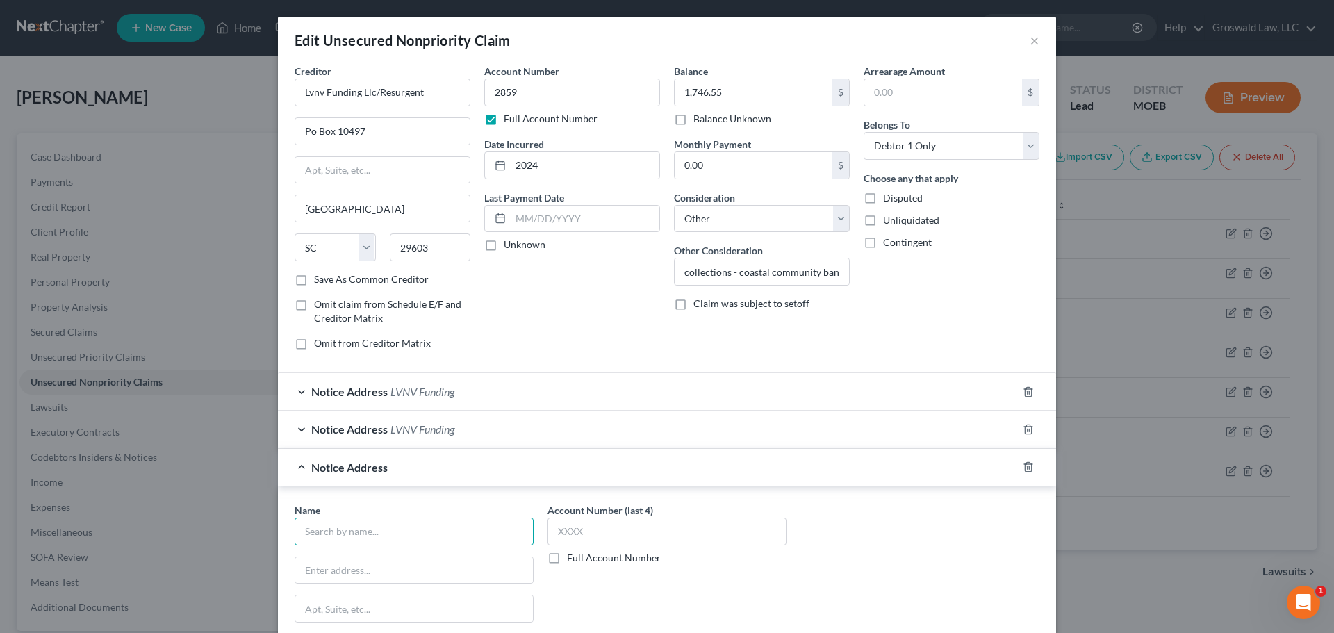
click at [385, 524] on input "text" at bounding box center [414, 532] width 239 height 28
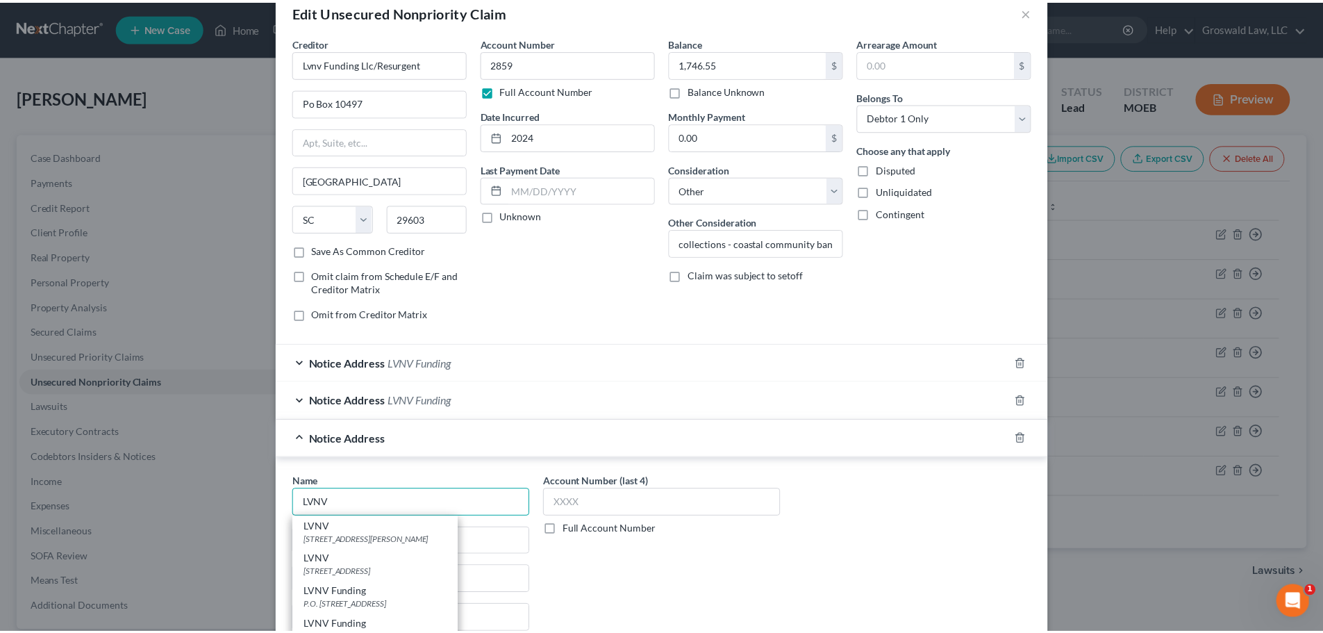
scroll to position [208, 0]
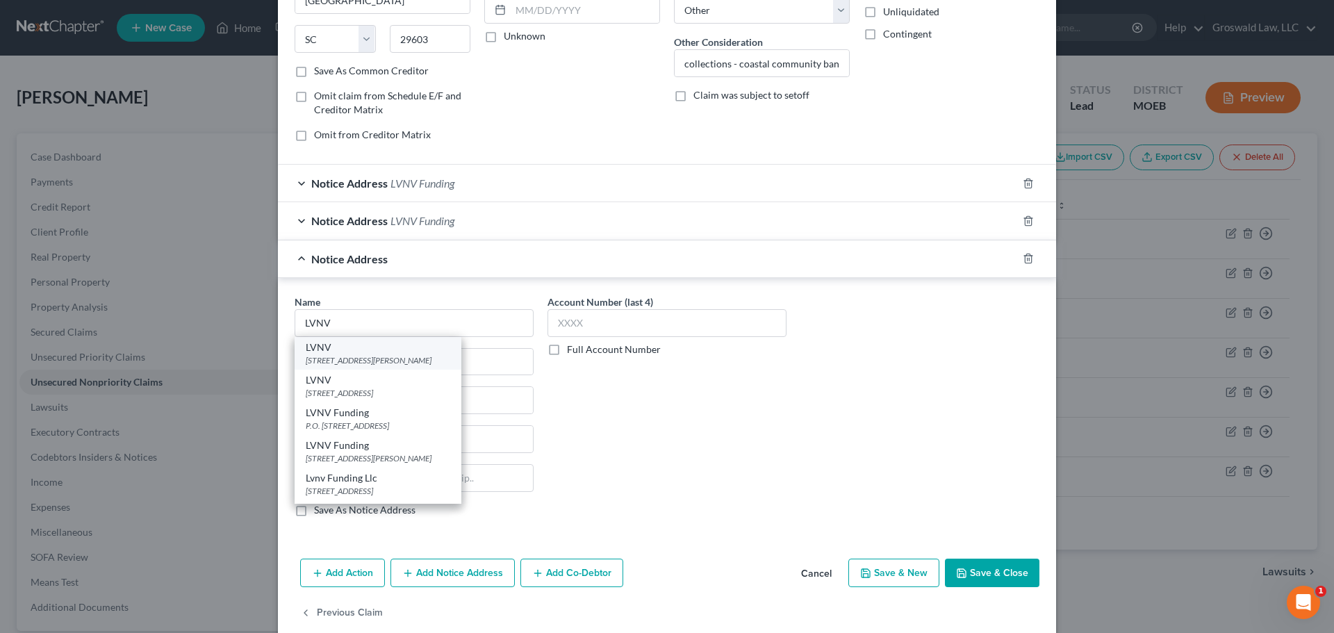
click at [379, 361] on div "[STREET_ADDRESS][PERSON_NAME]" at bounding box center [378, 360] width 144 height 12
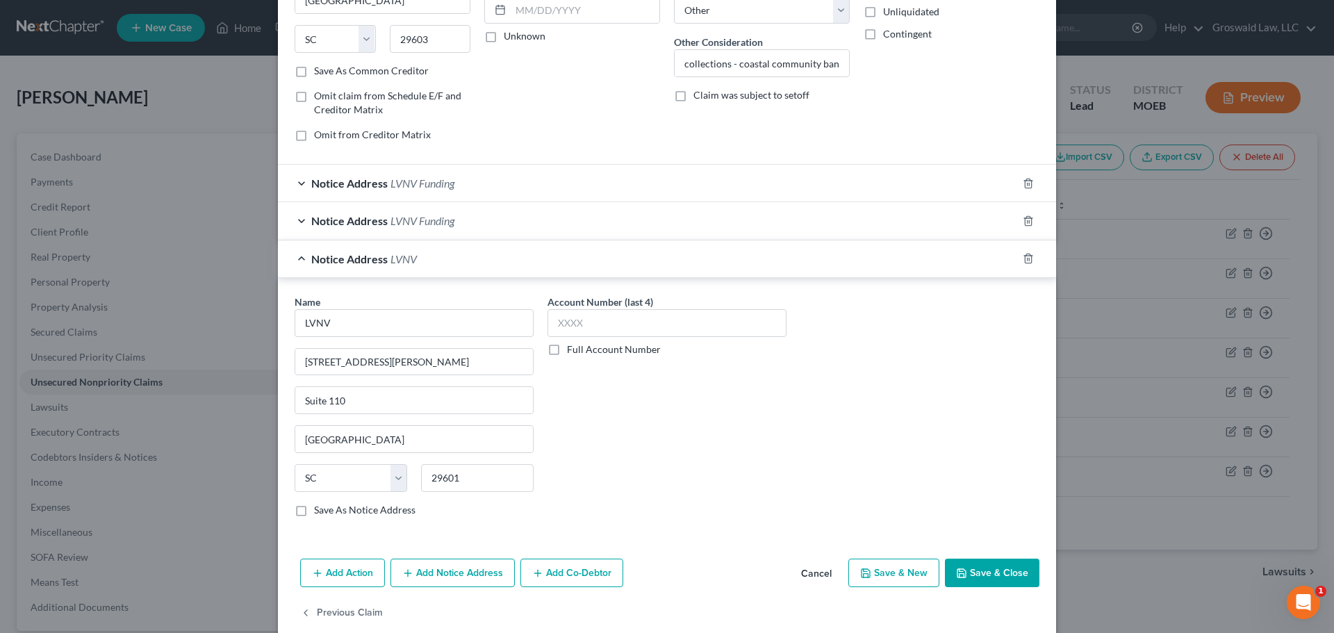
click at [979, 573] on button "Save & Close" at bounding box center [992, 573] width 94 height 29
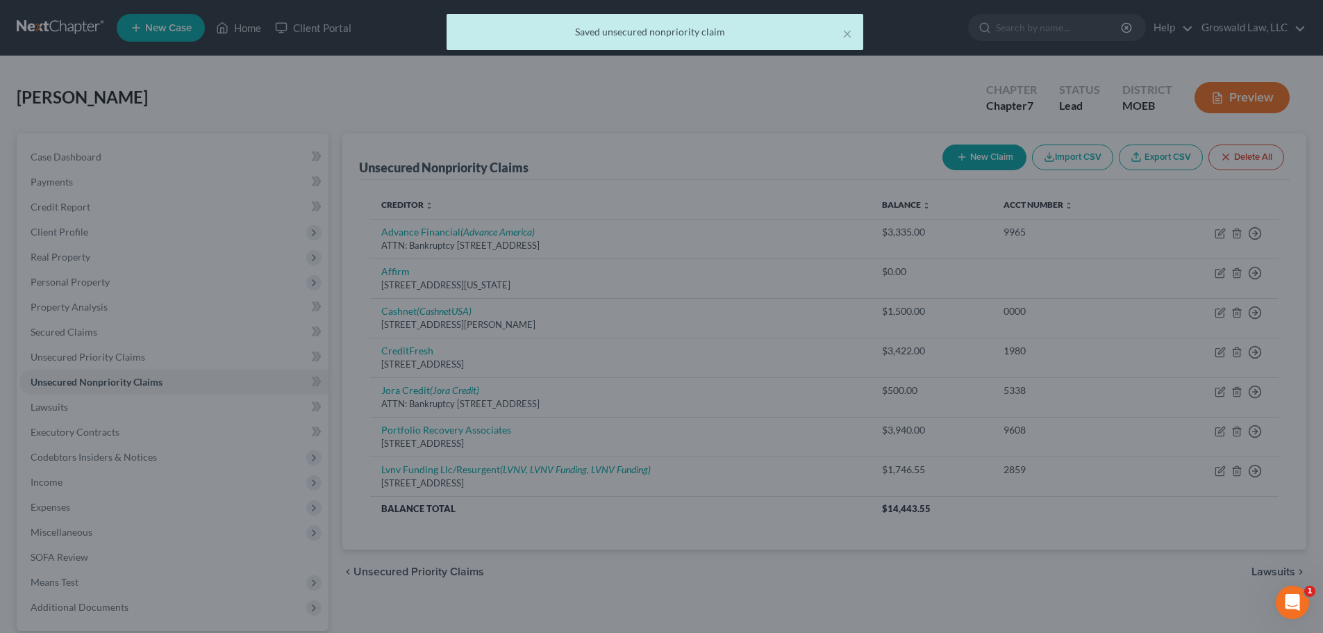
scroll to position [0, 0]
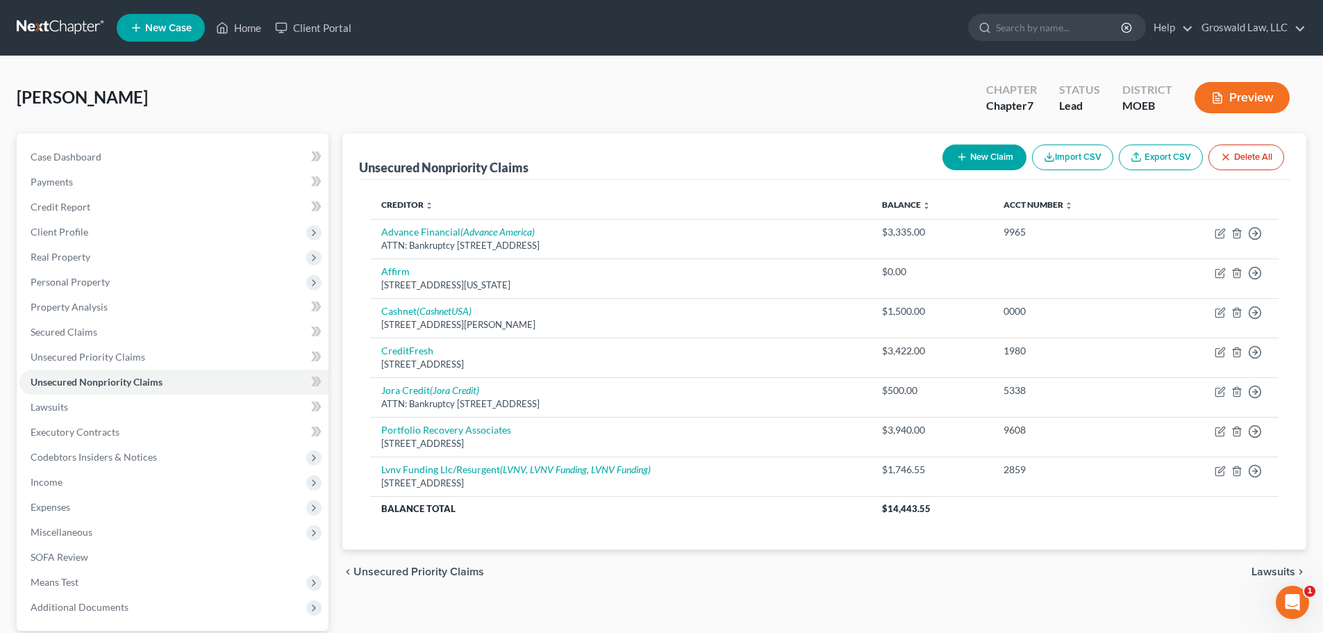
click at [962, 153] on icon "button" at bounding box center [962, 156] width 11 height 11
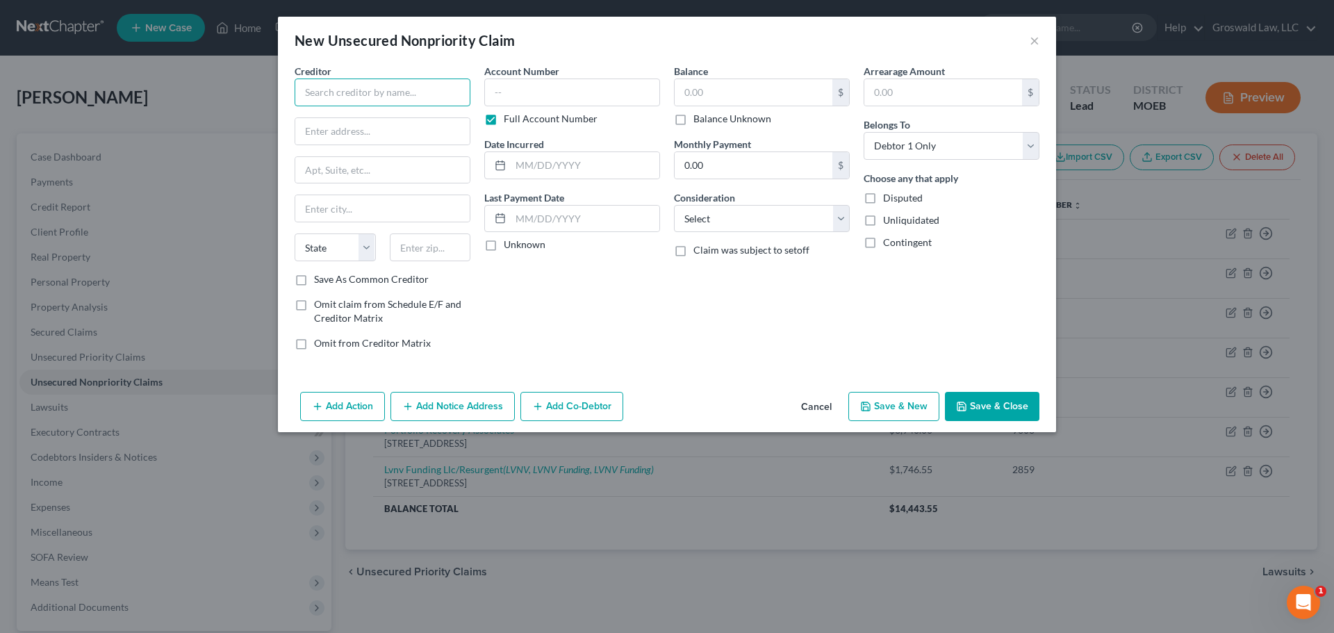
click at [349, 94] on input "text" at bounding box center [383, 92] width 176 height 28
click at [356, 126] on div "[STREET_ADDRESS][PERSON_NAME]" at bounding box center [378, 130] width 144 height 12
drag, startPoint x: 522, startPoint y: 96, endPoint x: 345, endPoint y: 103, distance: 177.3
click at [522, 97] on input "text" at bounding box center [572, 92] width 176 height 28
click at [1011, 408] on button "Save & Close" at bounding box center [992, 406] width 94 height 29
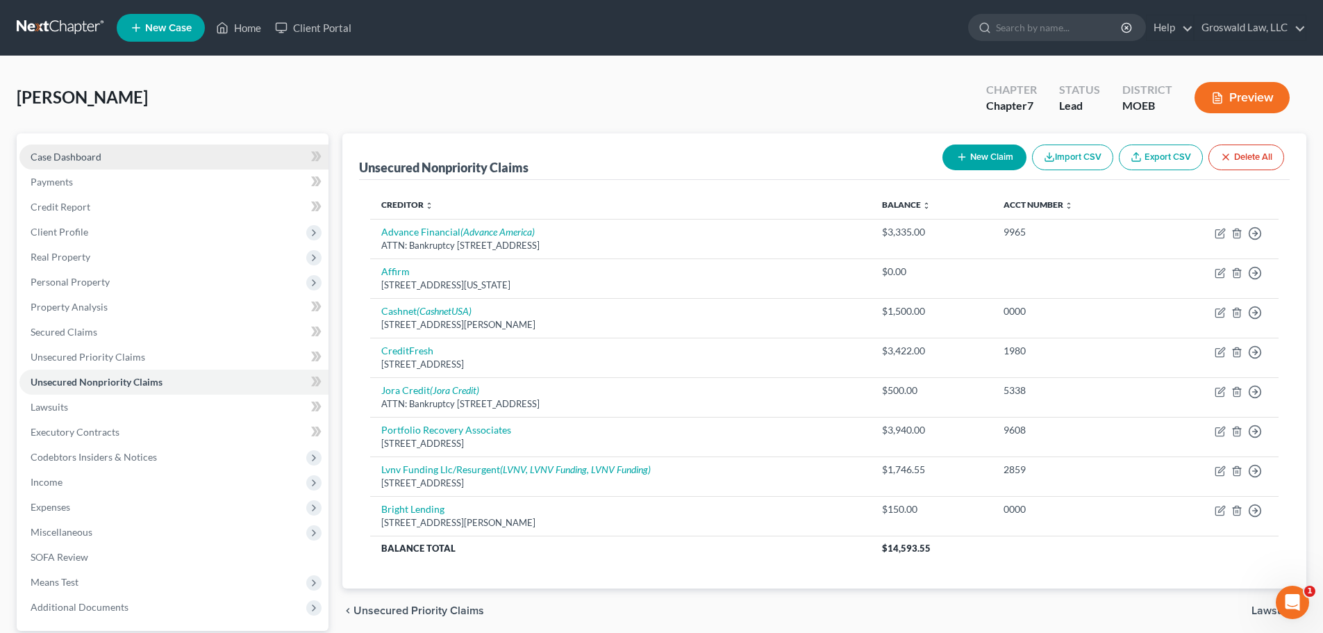
click at [104, 152] on link "Case Dashboard" at bounding box center [173, 156] width 309 height 25
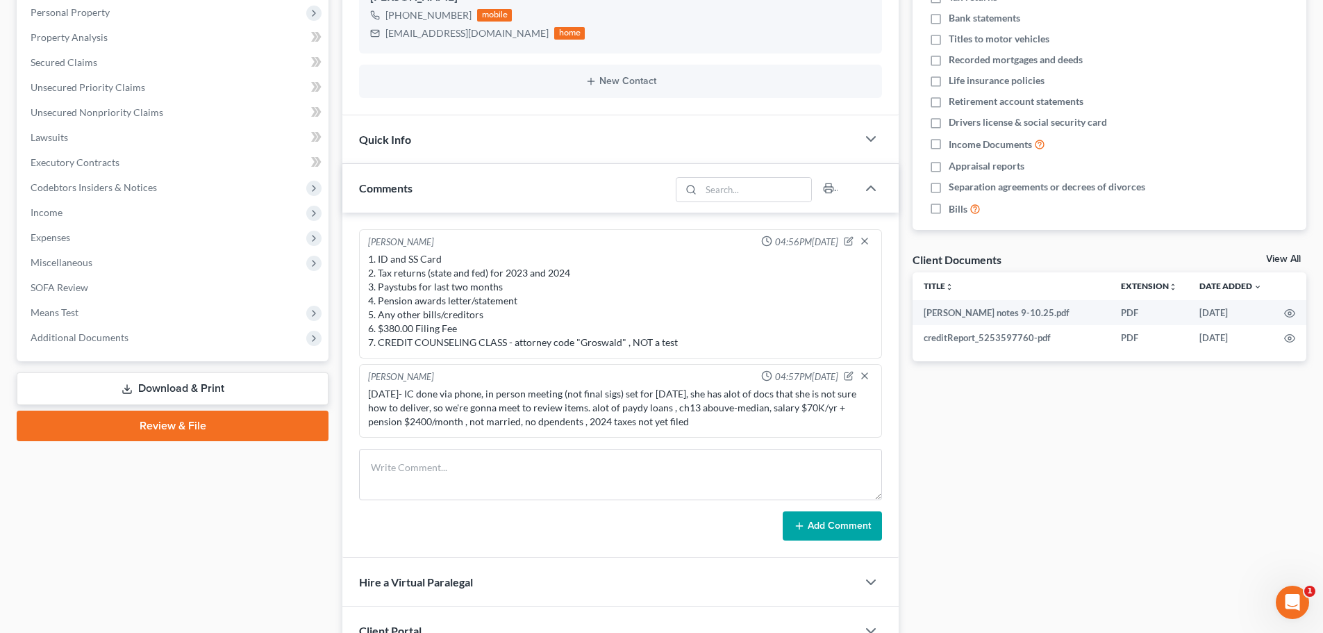
scroll to position [255, 0]
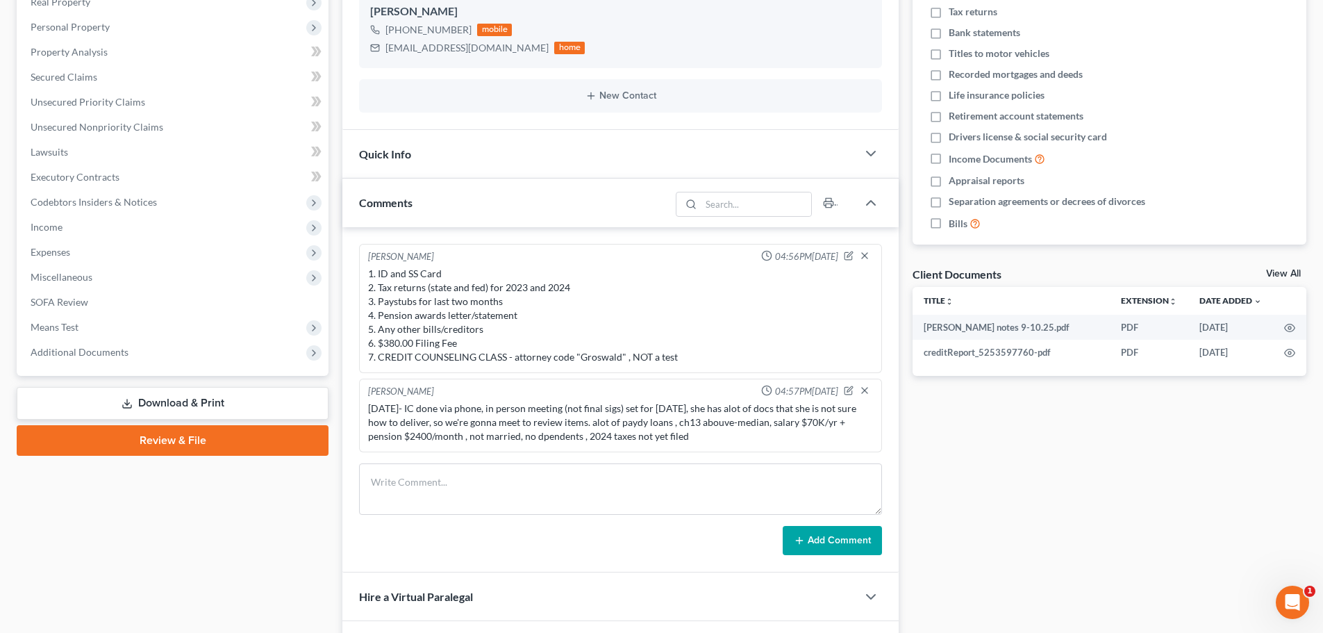
drag, startPoint x: 100, startPoint y: 358, endPoint x: 195, endPoint y: 397, distance: 103.1
click at [100, 358] on span "Additional Documents" at bounding box center [173, 352] width 309 height 25
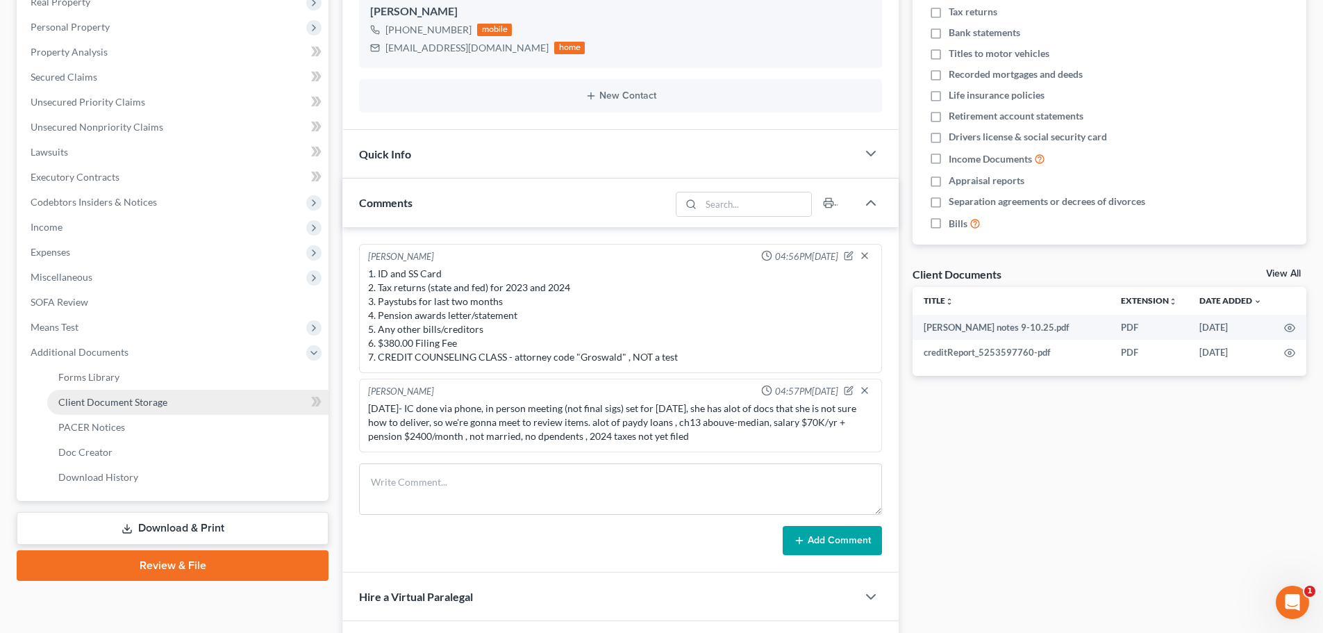
click at [189, 402] on link "Client Document Storage" at bounding box center [187, 402] width 281 height 25
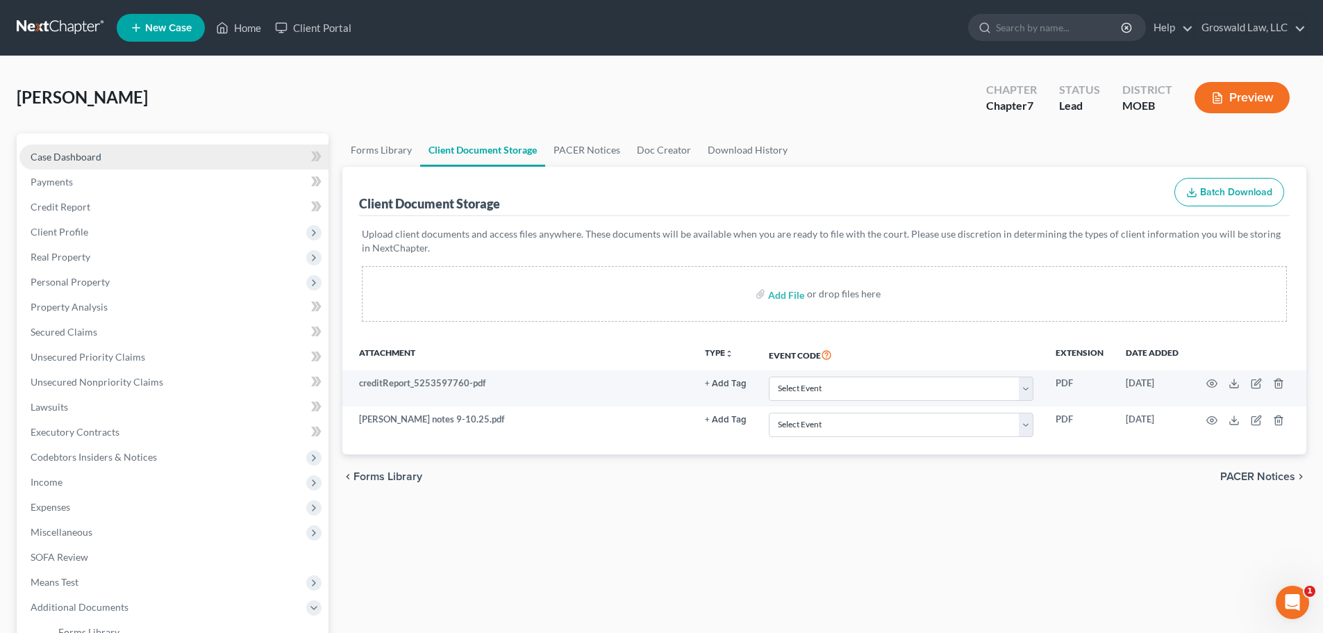
click at [155, 157] on link "Case Dashboard" at bounding box center [173, 156] width 309 height 25
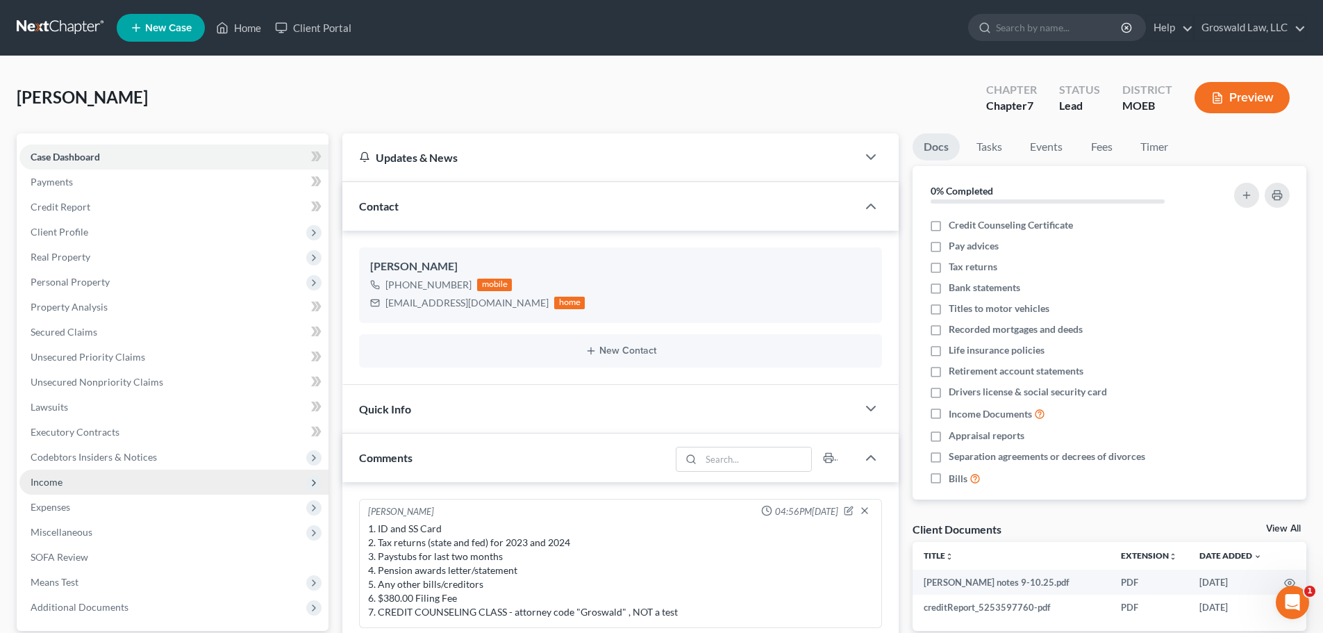
click at [92, 483] on span "Income" at bounding box center [173, 482] width 309 height 25
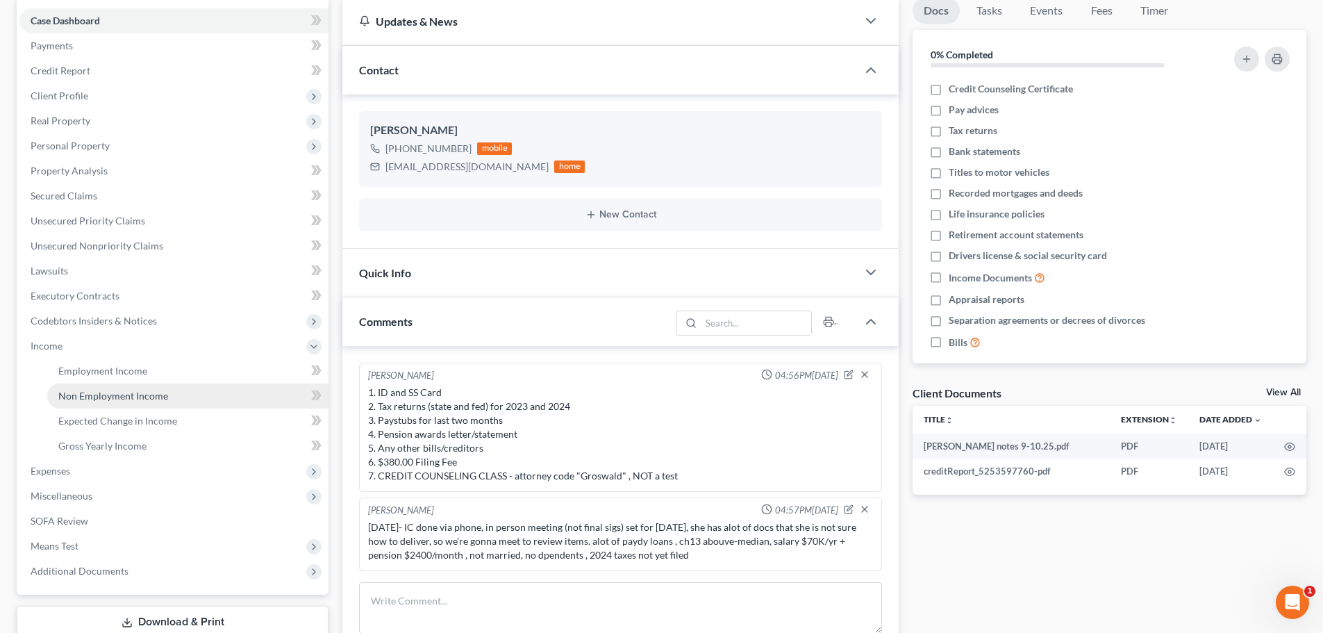
scroll to position [139, 0]
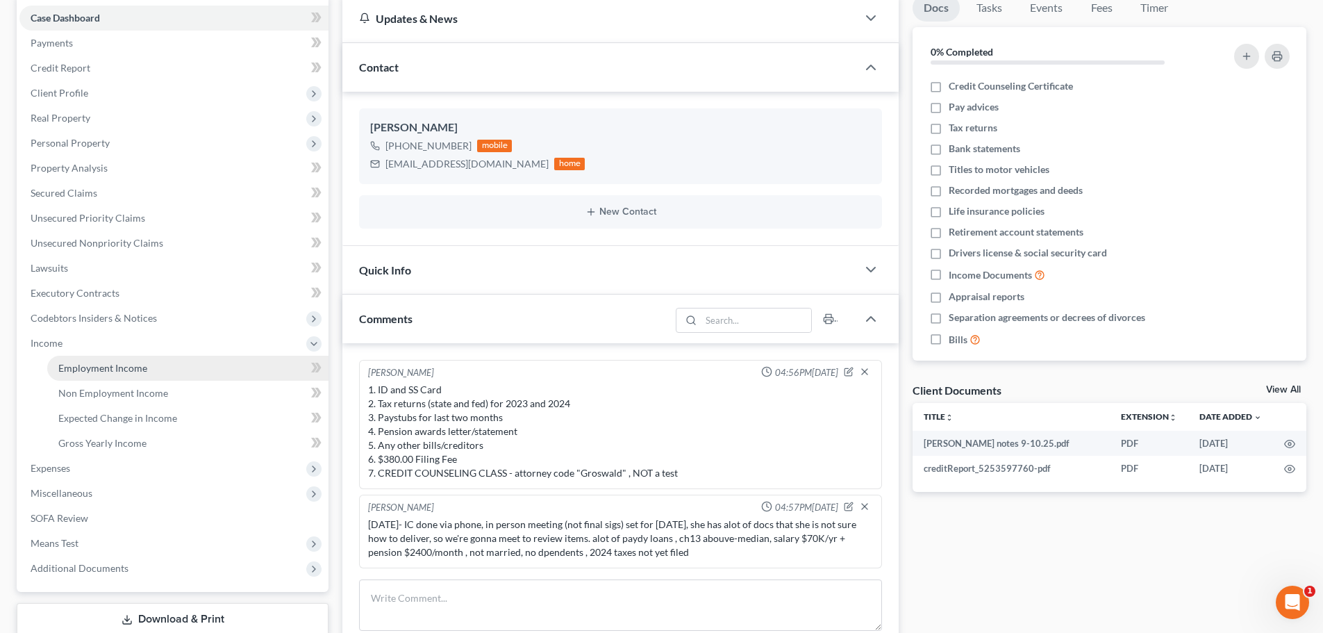
click at [156, 369] on link "Employment Income" at bounding box center [187, 368] width 281 height 25
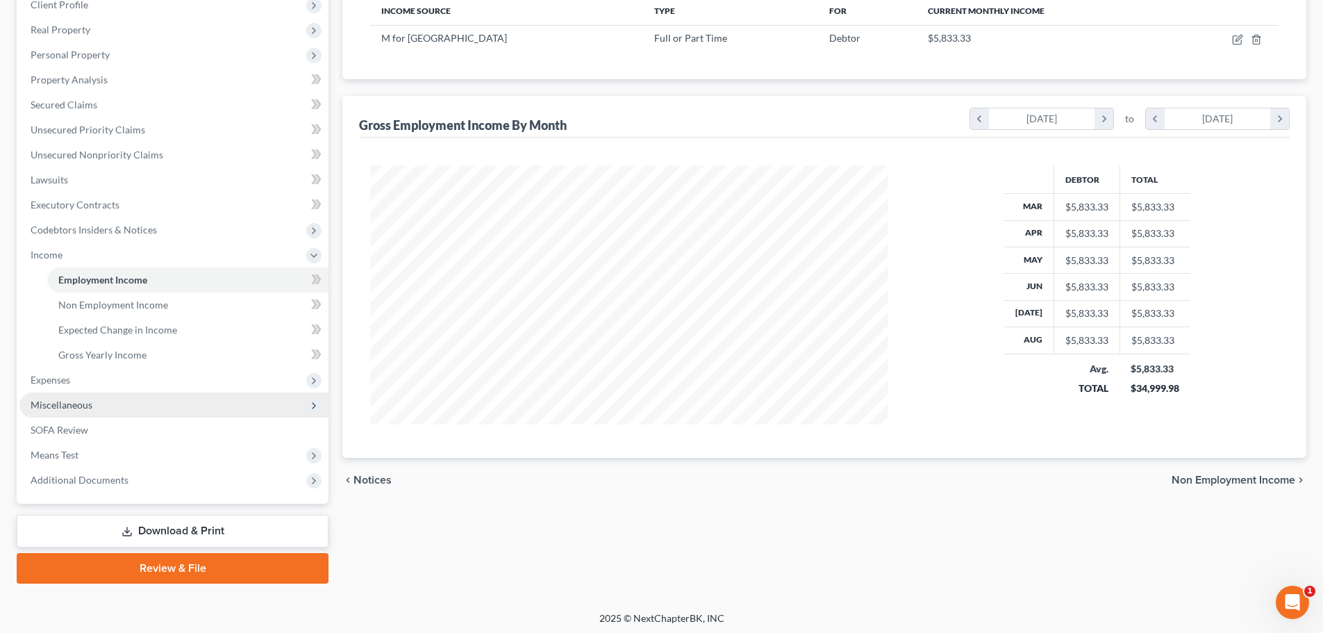
scroll to position [231, 0]
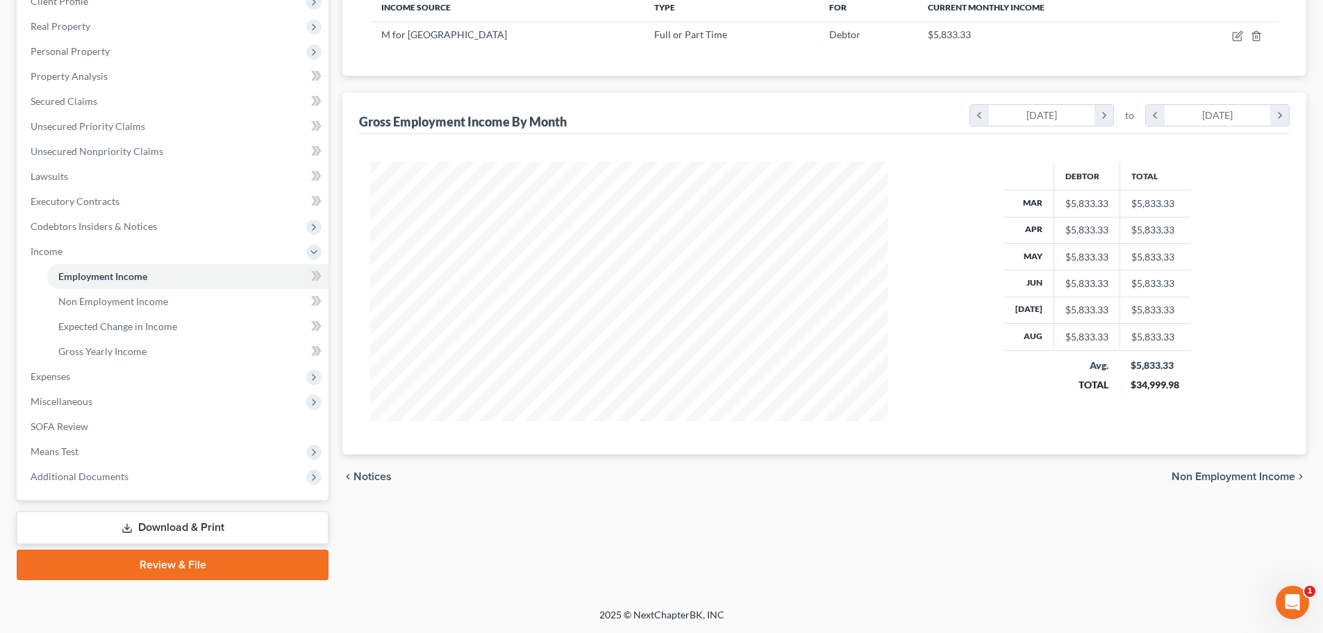
drag, startPoint x: 195, startPoint y: 481, endPoint x: 191, endPoint y: 497, distance: 15.7
click at [195, 481] on span "Additional Documents" at bounding box center [173, 476] width 309 height 25
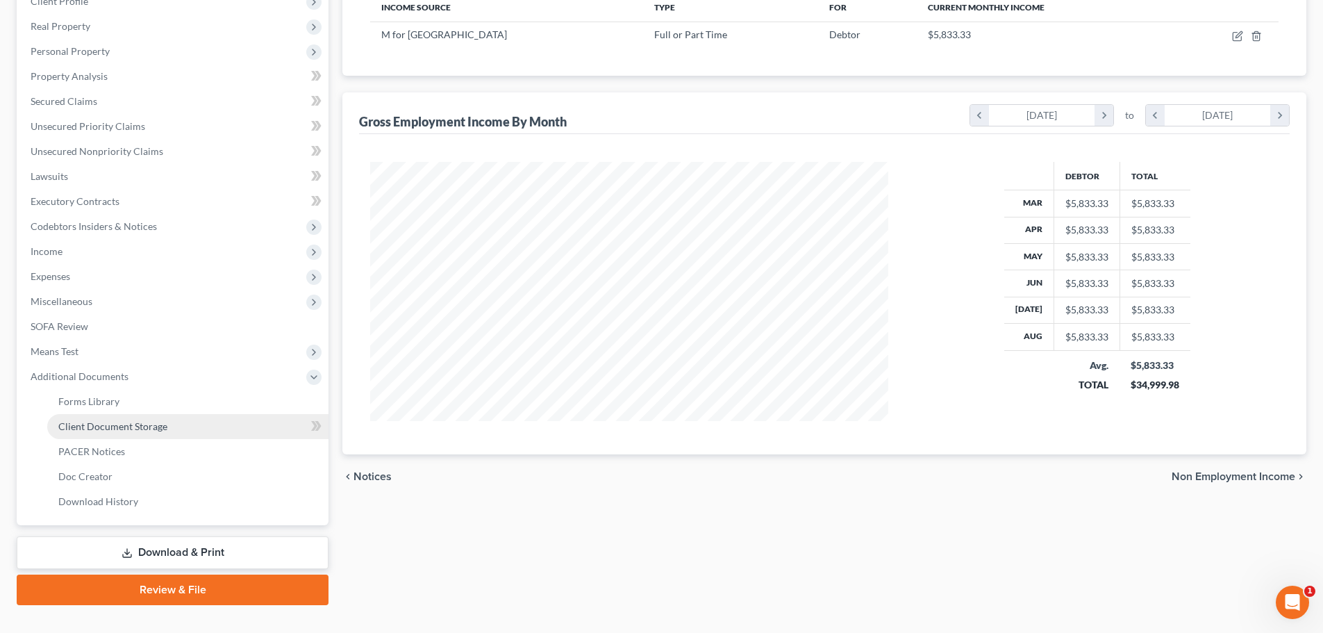
click at [214, 434] on link "Client Document Storage" at bounding box center [187, 426] width 281 height 25
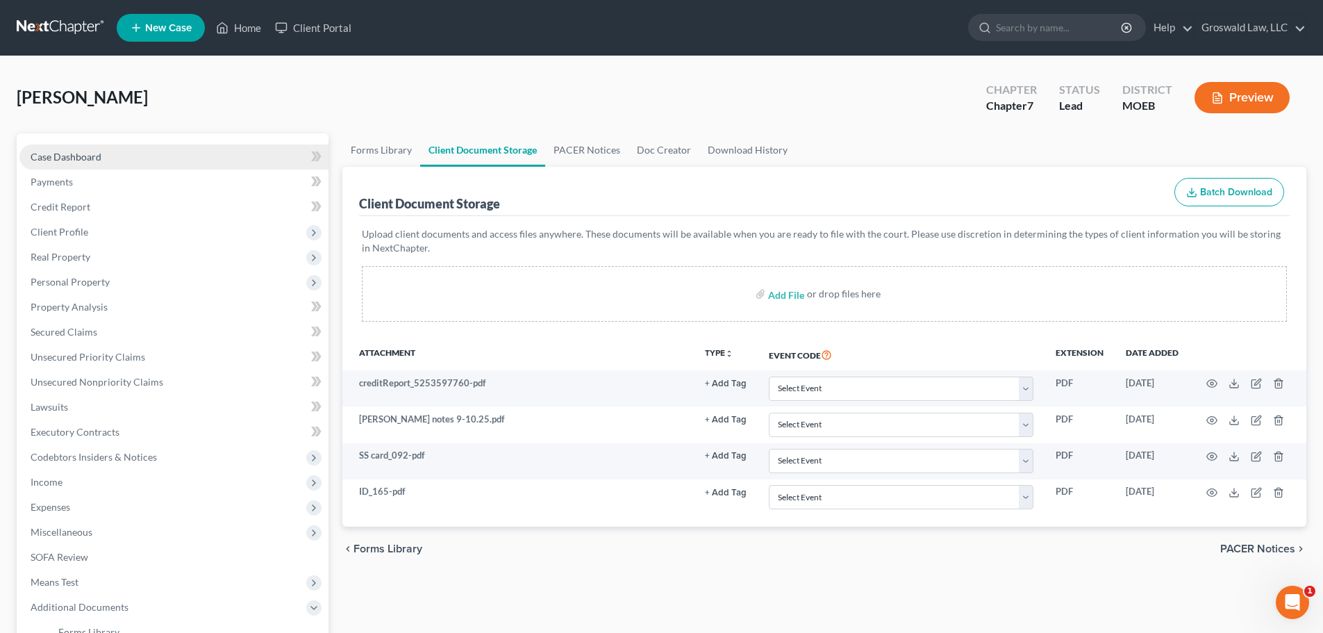
click at [149, 158] on link "Case Dashboard" at bounding box center [173, 156] width 309 height 25
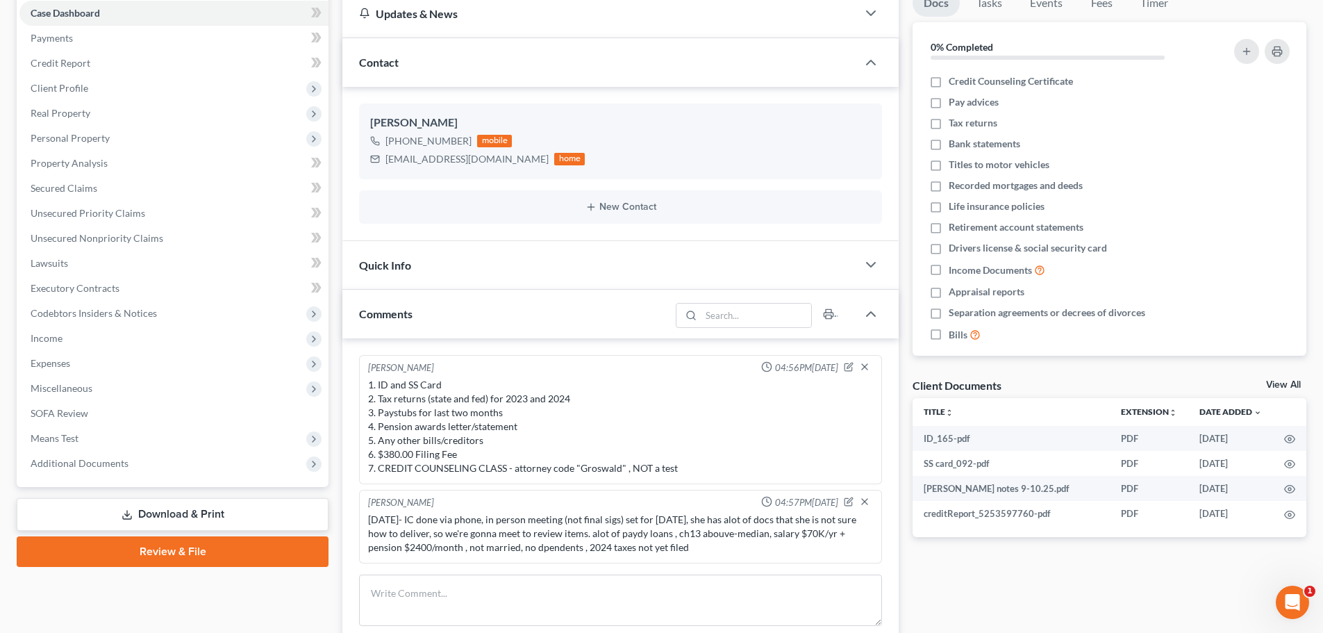
scroll to position [139, 0]
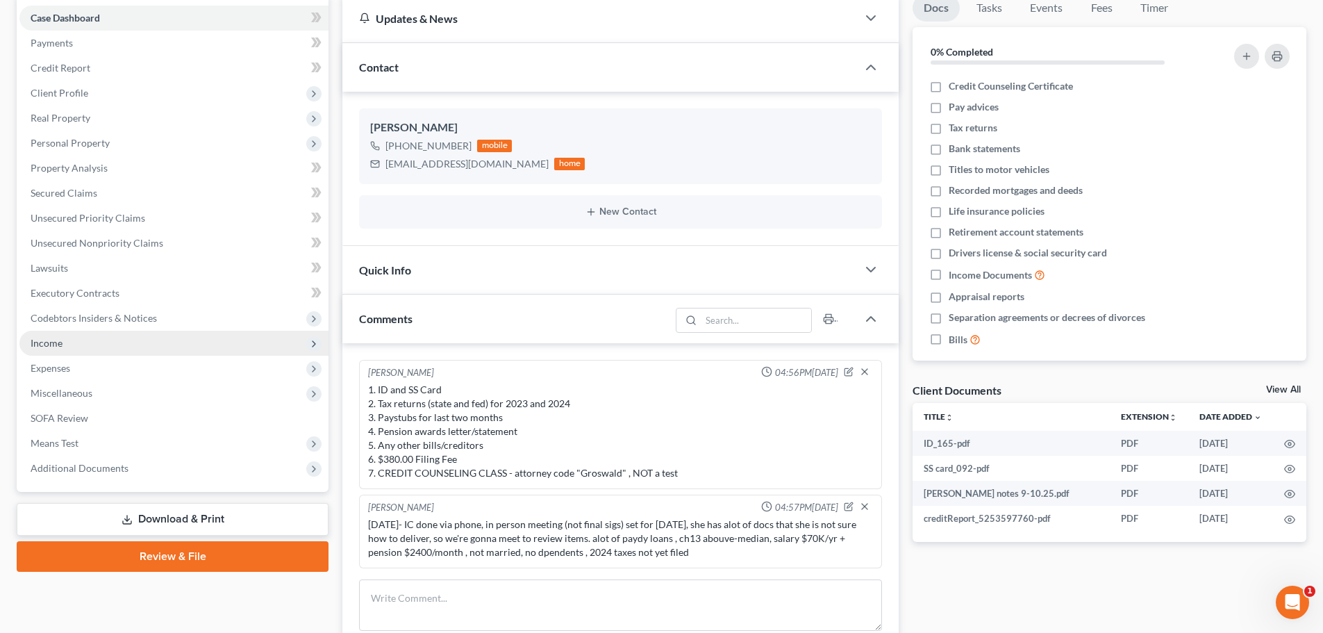
drag, startPoint x: 92, startPoint y: 338, endPoint x: 109, endPoint y: 345, distance: 18.5
click at [92, 338] on span "Income" at bounding box center [173, 343] width 309 height 25
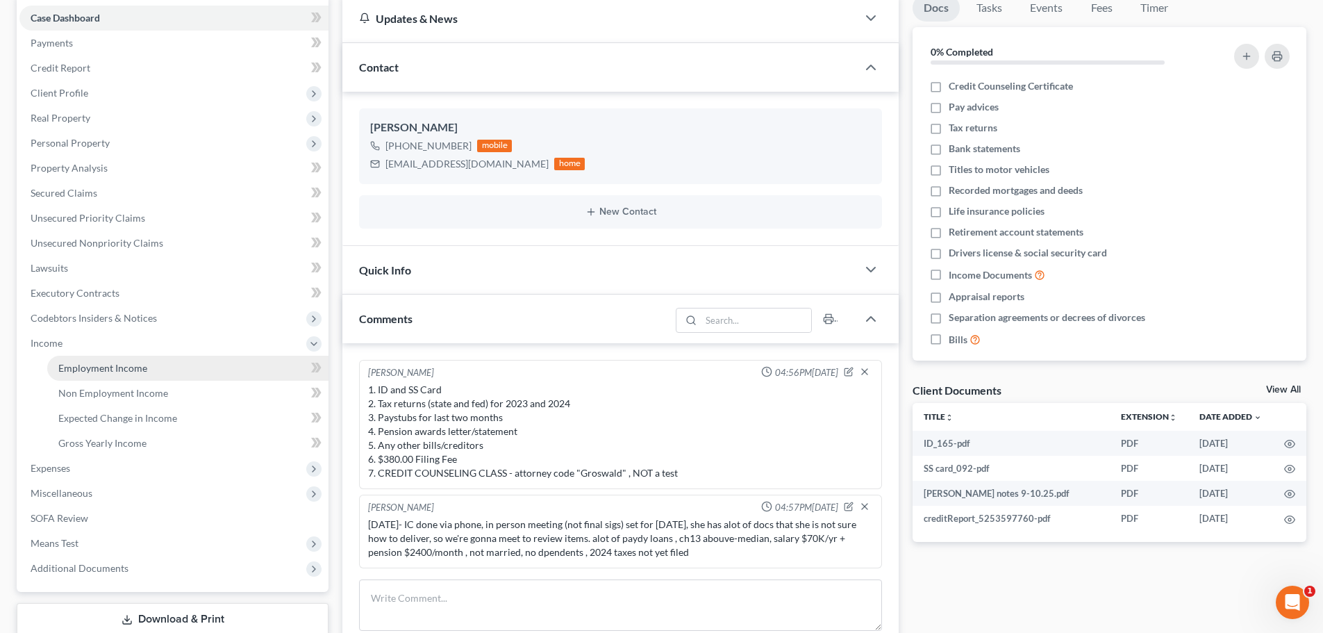
click at [115, 372] on span "Employment Income" at bounding box center [102, 368] width 89 height 12
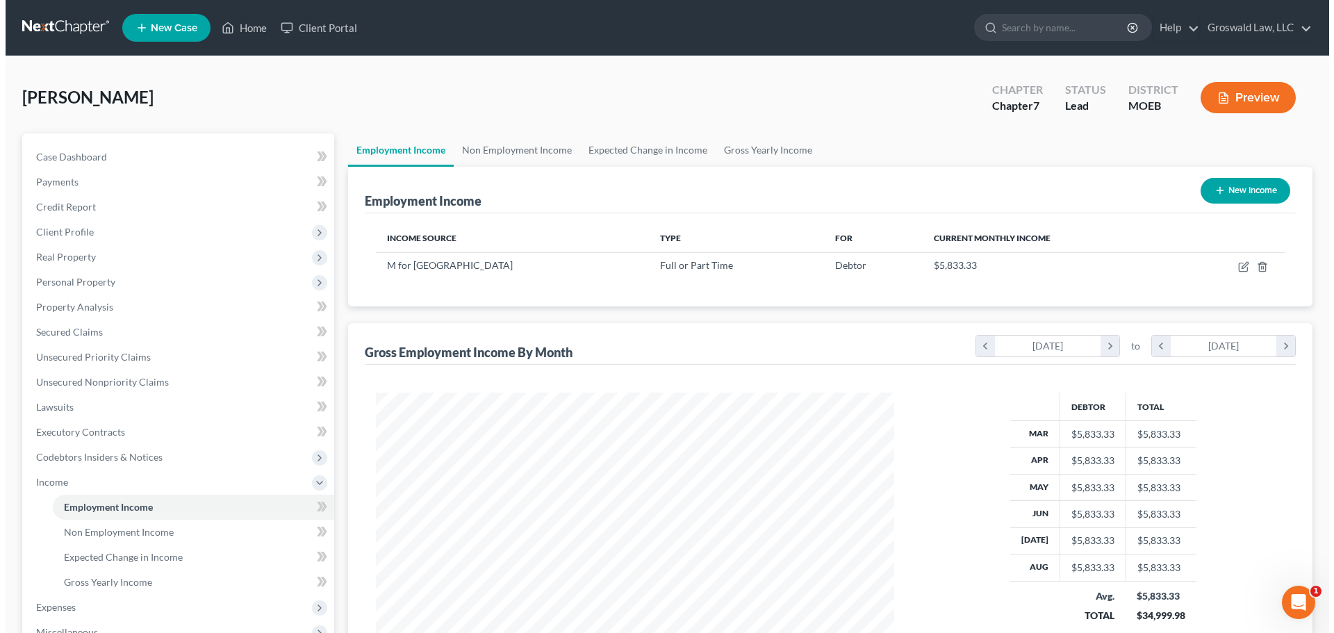
scroll to position [259, 546]
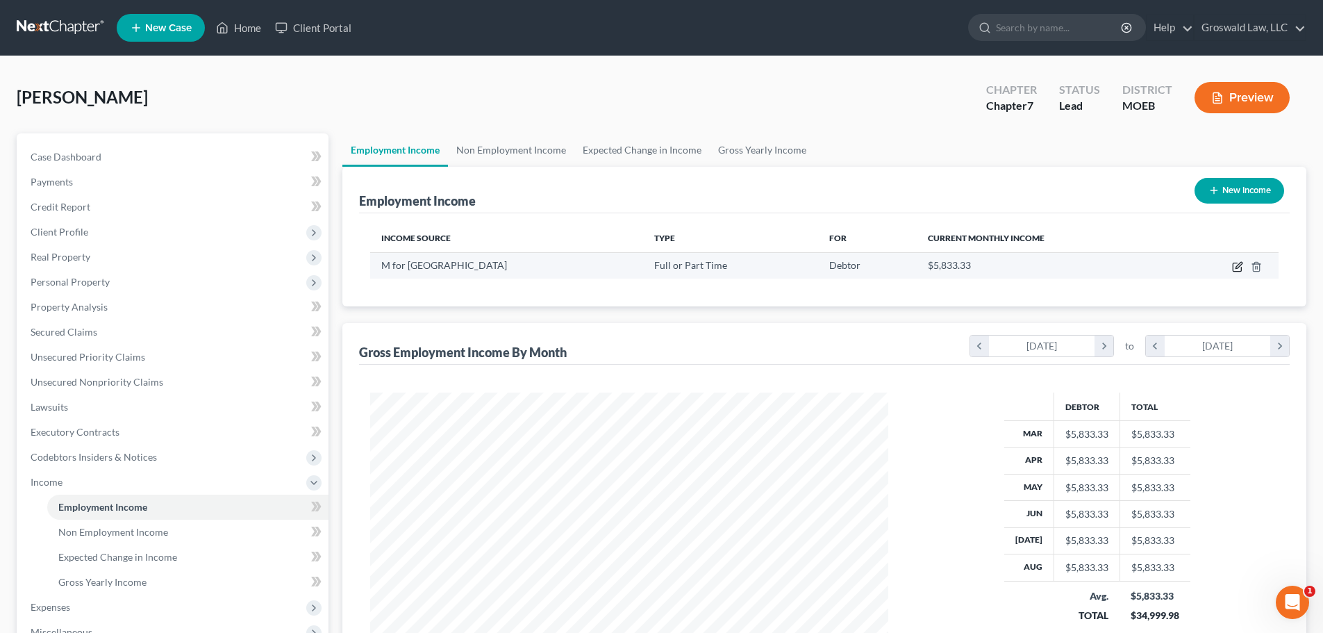
click at [1105, 265] on icon "button" at bounding box center [1237, 266] width 11 height 11
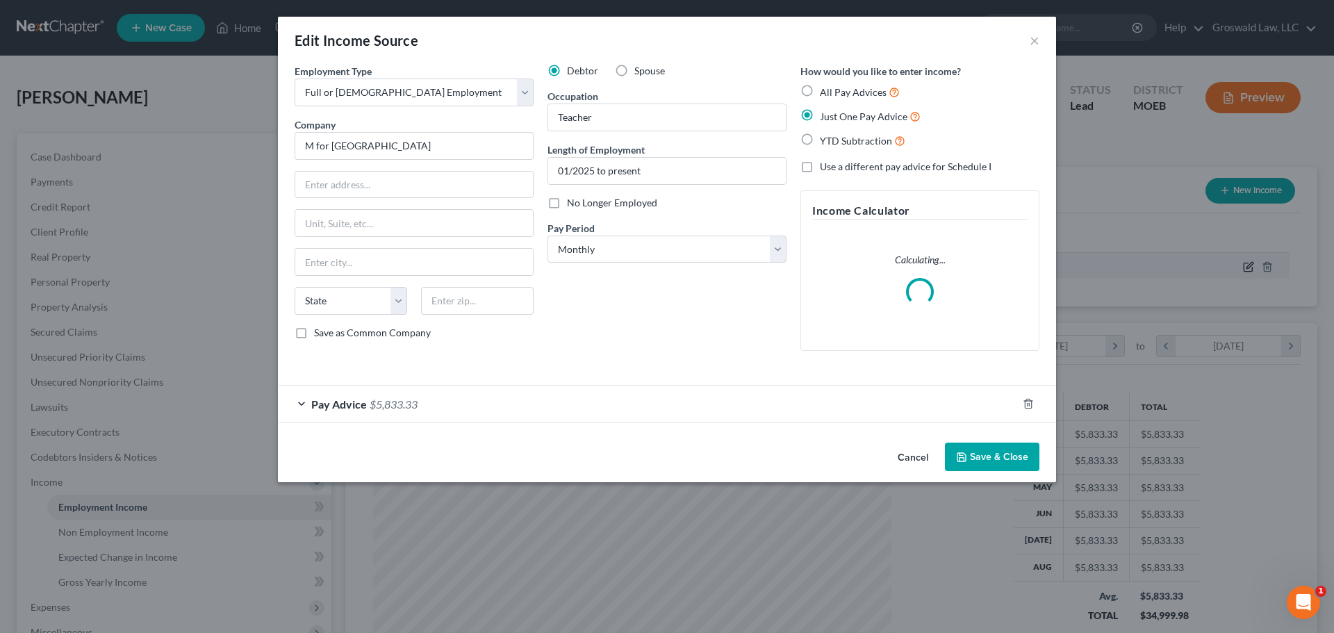
scroll to position [261, 551]
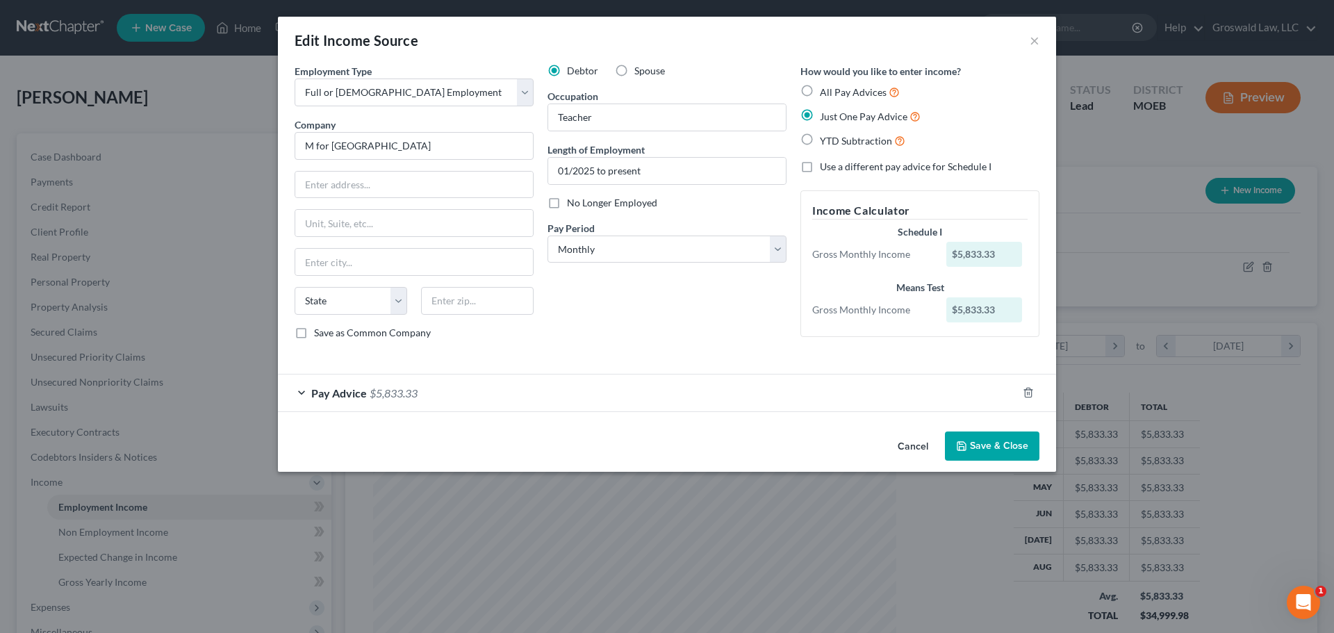
click at [543, 383] on div "Pay Advice $5,833.33" at bounding box center [647, 392] width 739 height 37
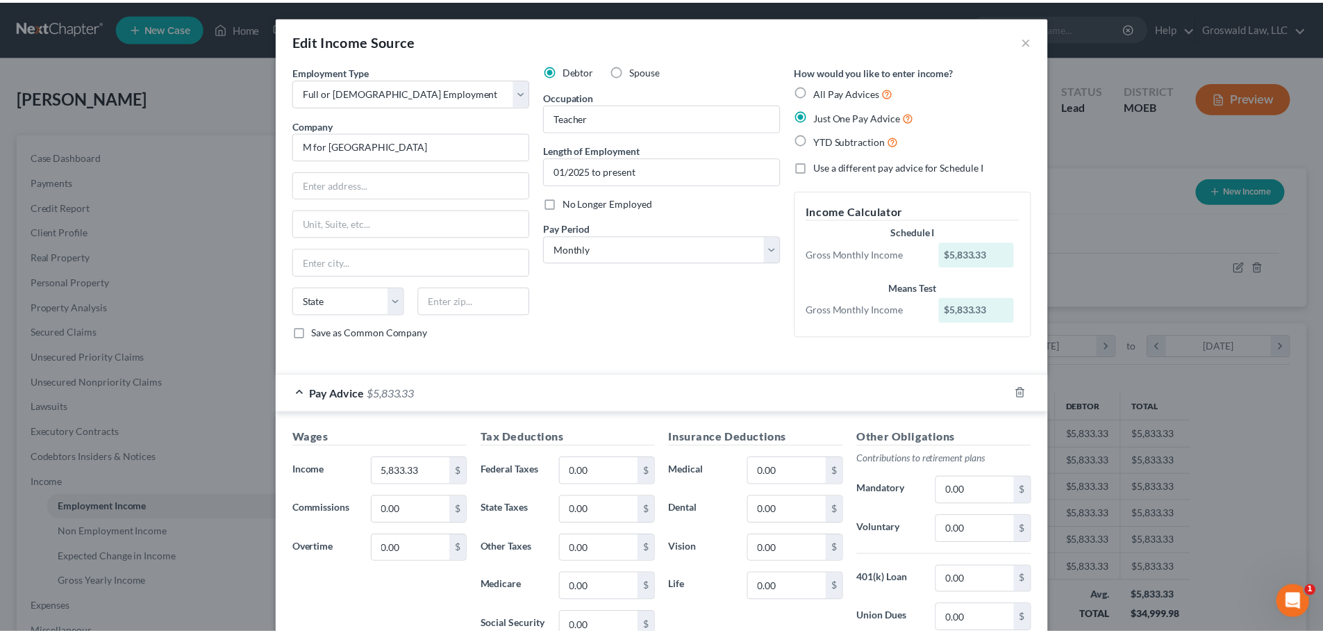
scroll to position [195, 0]
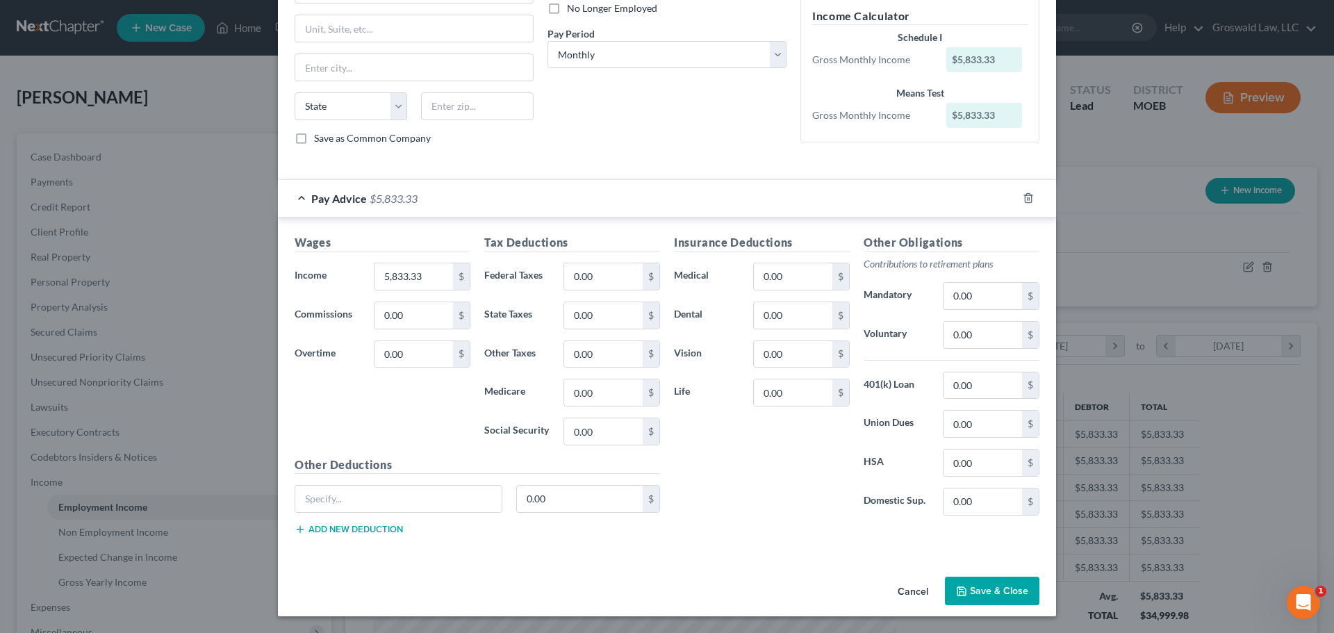
click at [968, 588] on button "Save & Close" at bounding box center [992, 591] width 94 height 29
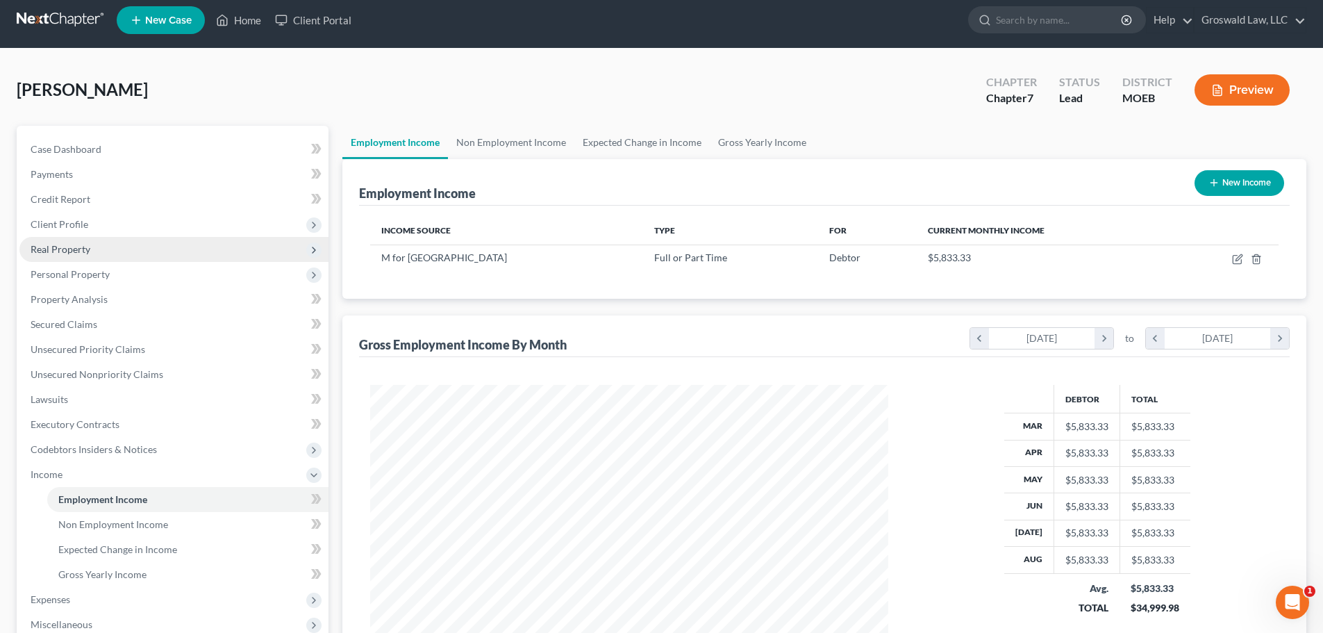
scroll to position [0, 0]
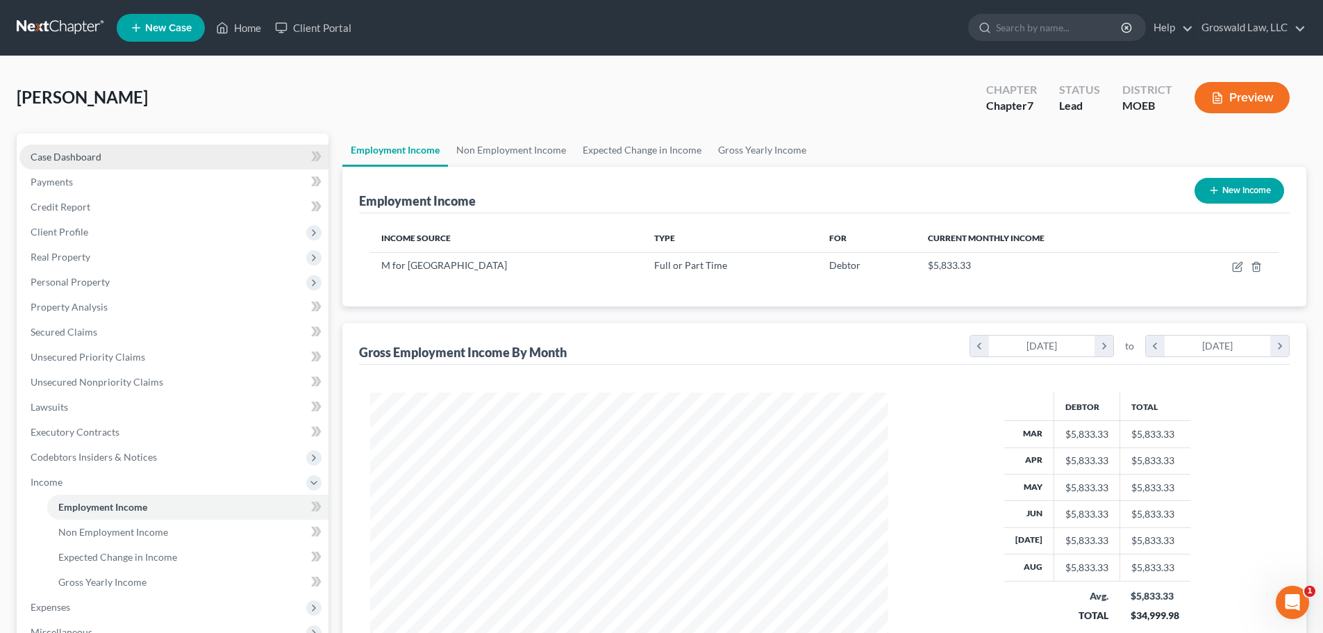
click at [129, 160] on link "Case Dashboard" at bounding box center [173, 156] width 309 height 25
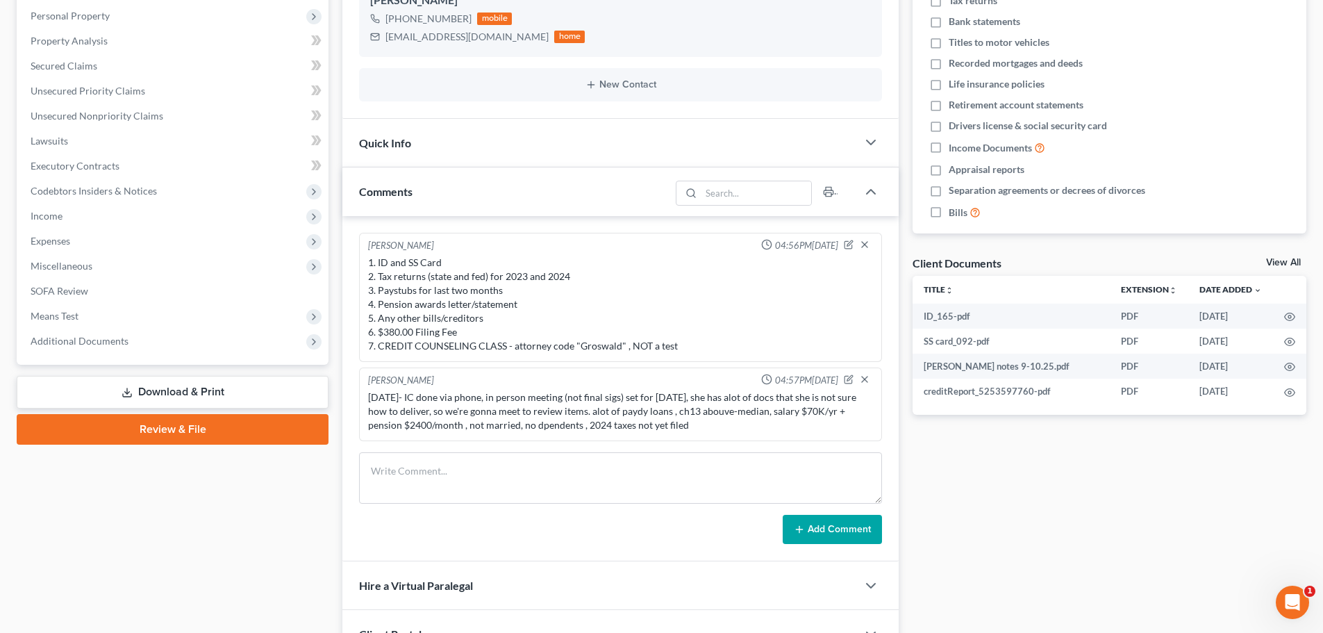
scroll to position [278, 0]
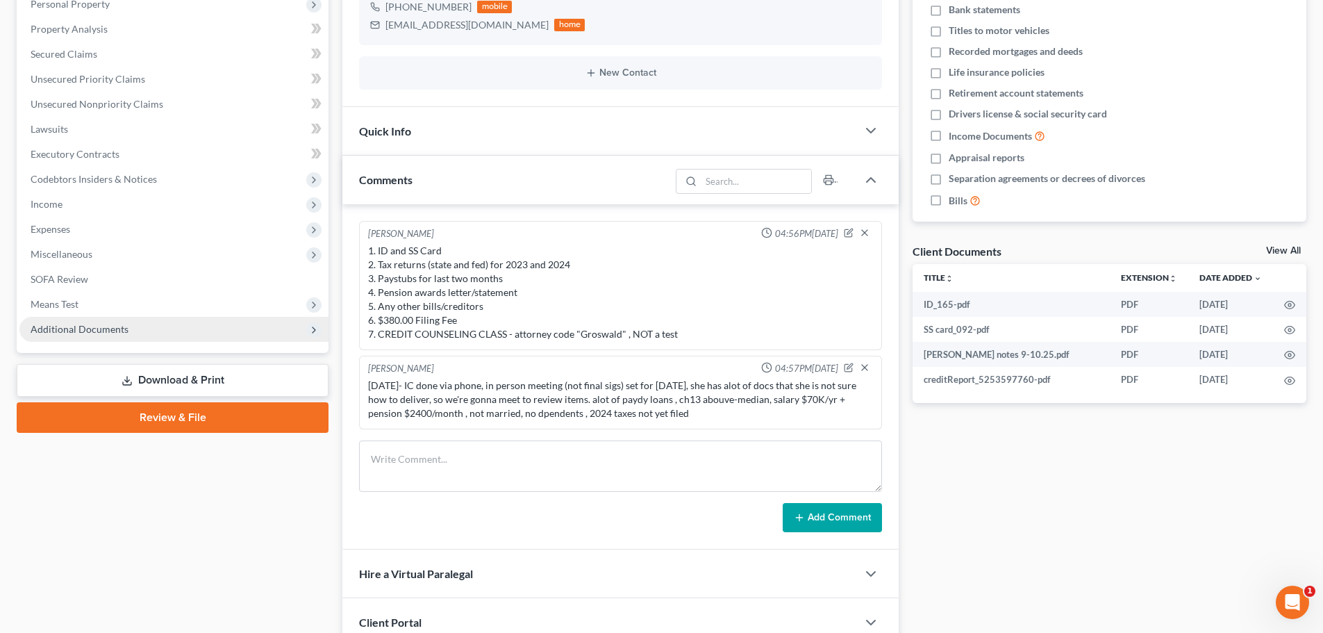
drag, startPoint x: 98, startPoint y: 325, endPoint x: 126, endPoint y: 328, distance: 27.9
click at [98, 325] on span "Additional Documents" at bounding box center [80, 329] width 98 height 12
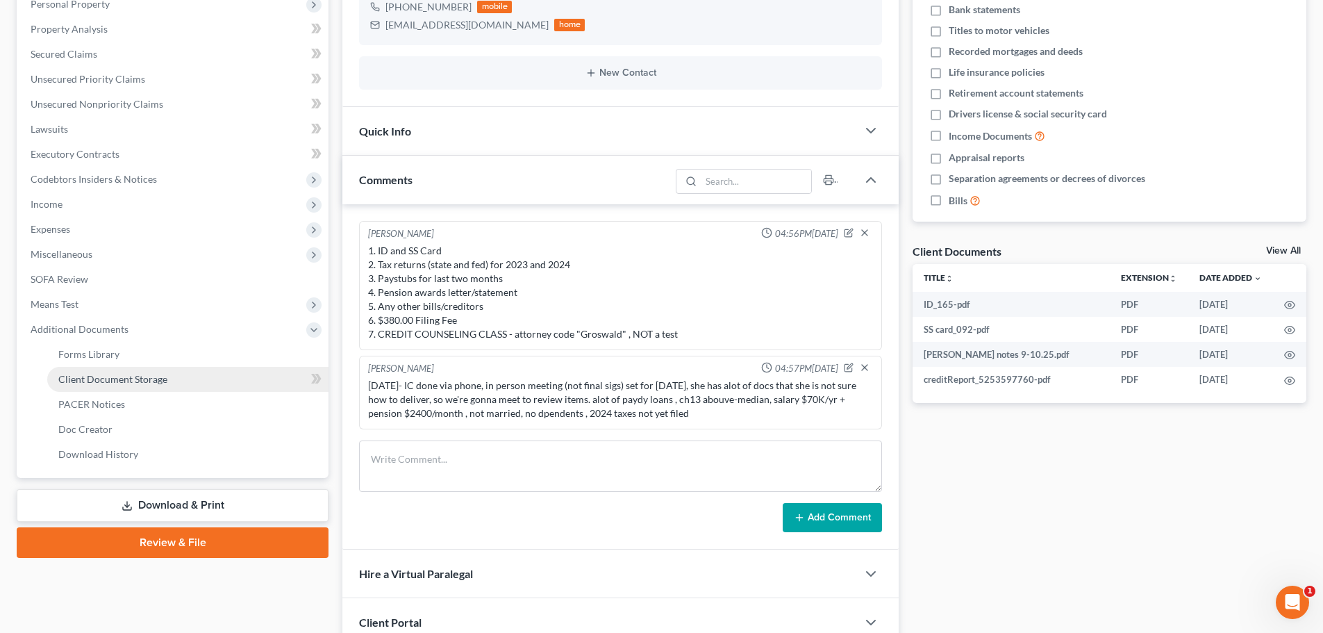
click at [126, 378] on span "Client Document Storage" at bounding box center [112, 379] width 109 height 12
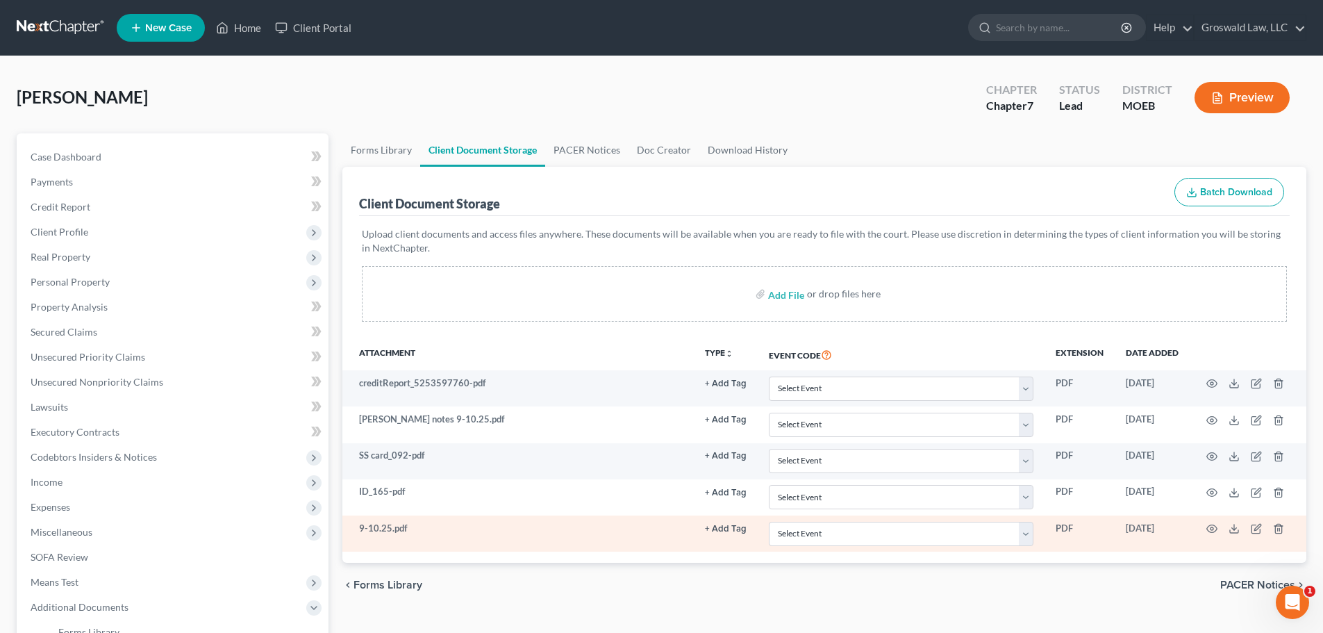
click at [731, 530] on button "+ Add Tag" at bounding box center [726, 528] width 42 height 9
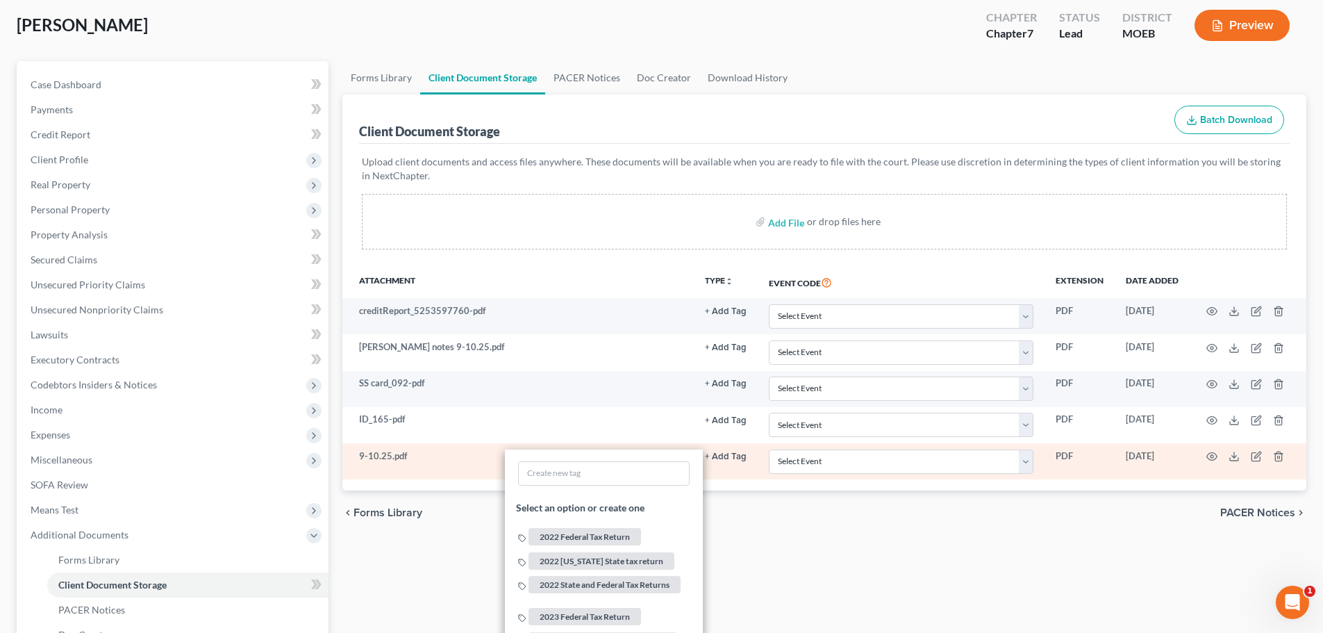
scroll to position [278, 0]
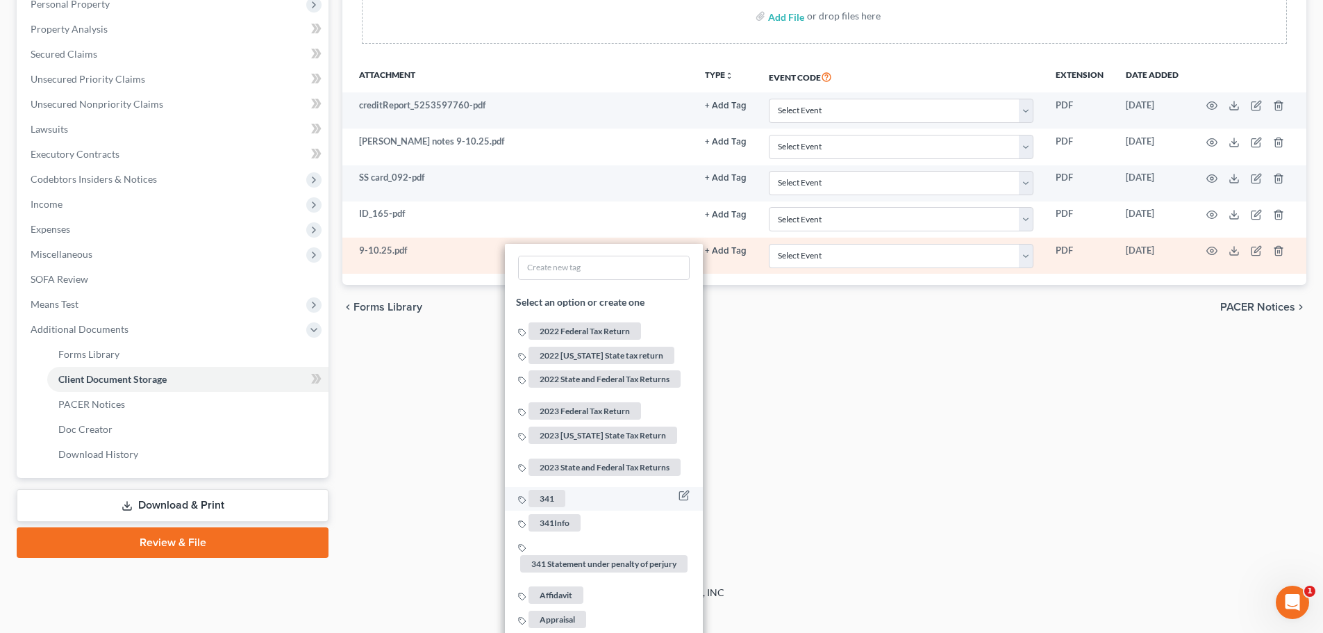
click at [561, 490] on span "341" at bounding box center [547, 498] width 37 height 17
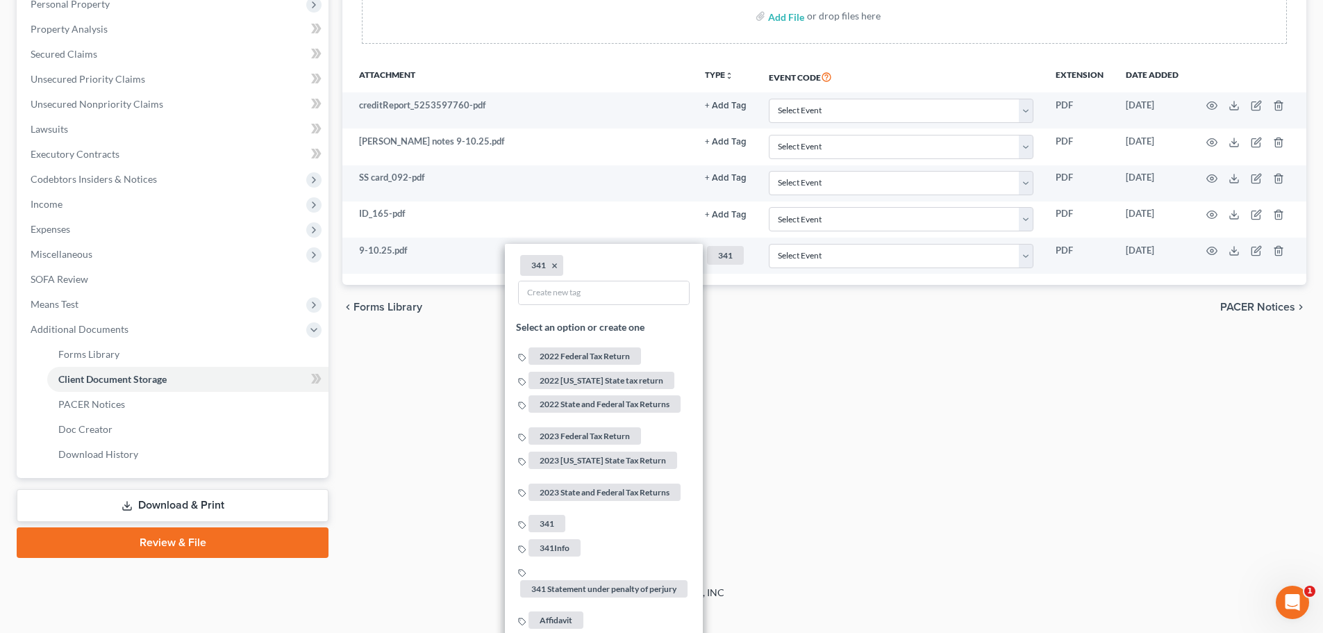
click at [964, 439] on div "Forms Library Client Document Storage PACER Notices Doc Creator Download Histor…" at bounding box center [825, 207] width 978 height 702
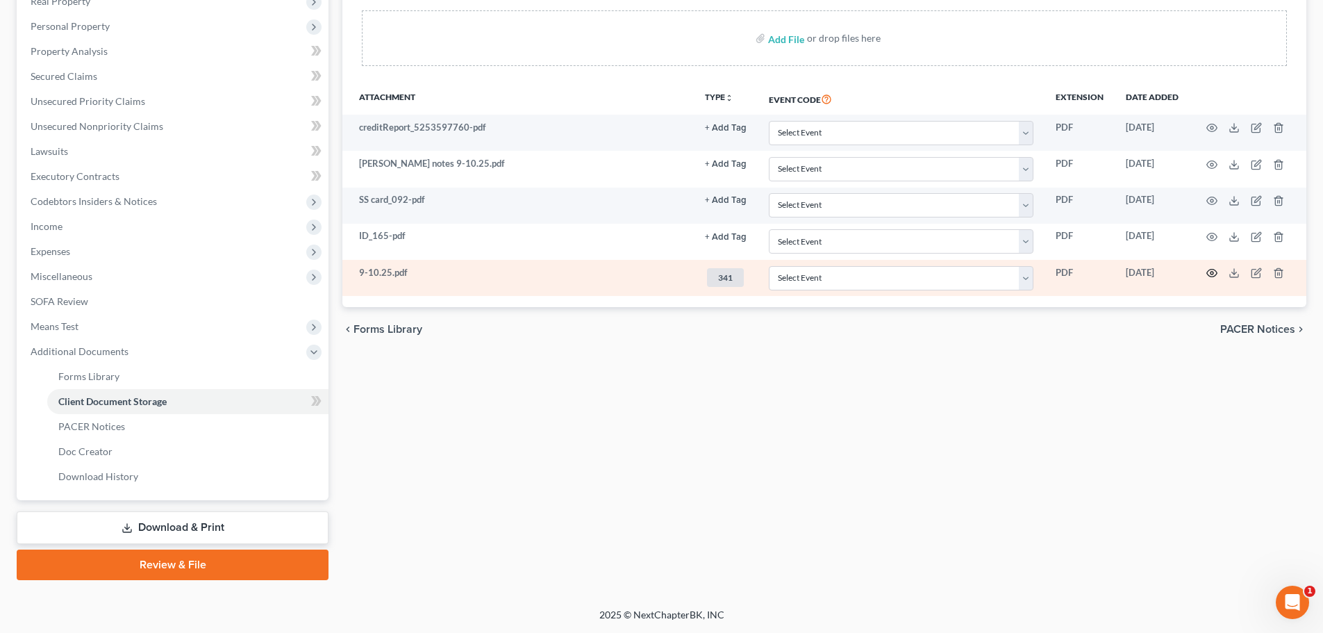
click at [1105, 272] on circle "button" at bounding box center [1212, 273] width 3 height 3
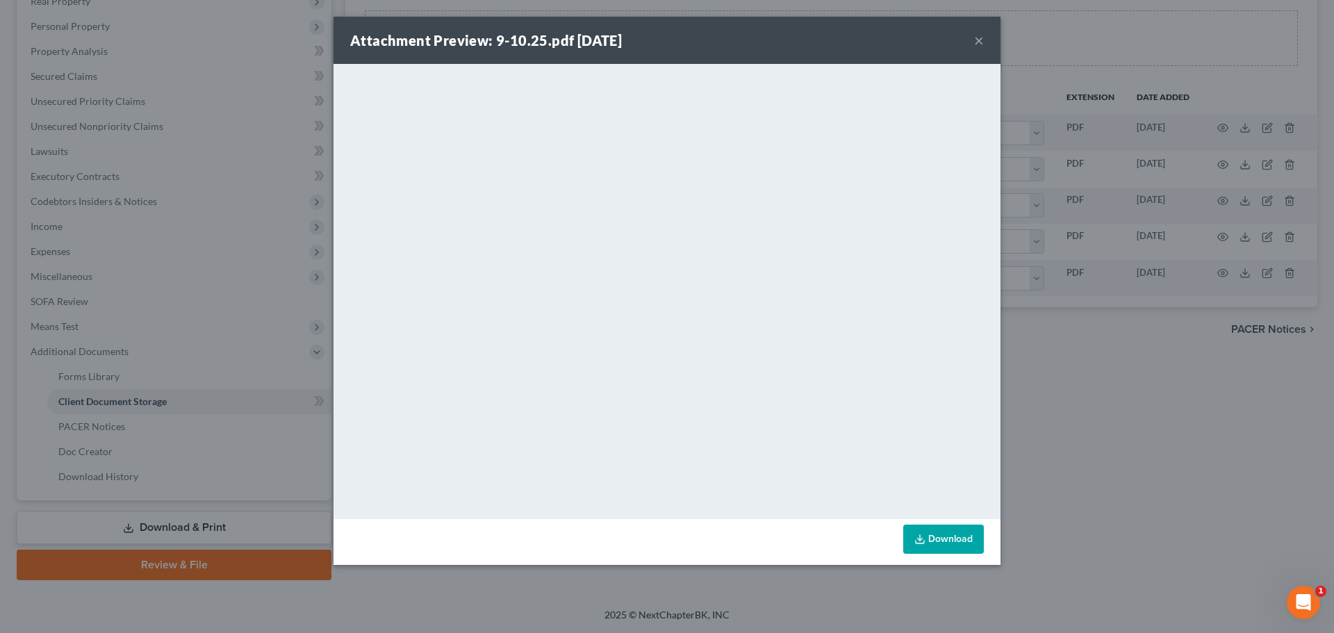
click at [983, 38] on button "×" at bounding box center [979, 40] width 10 height 17
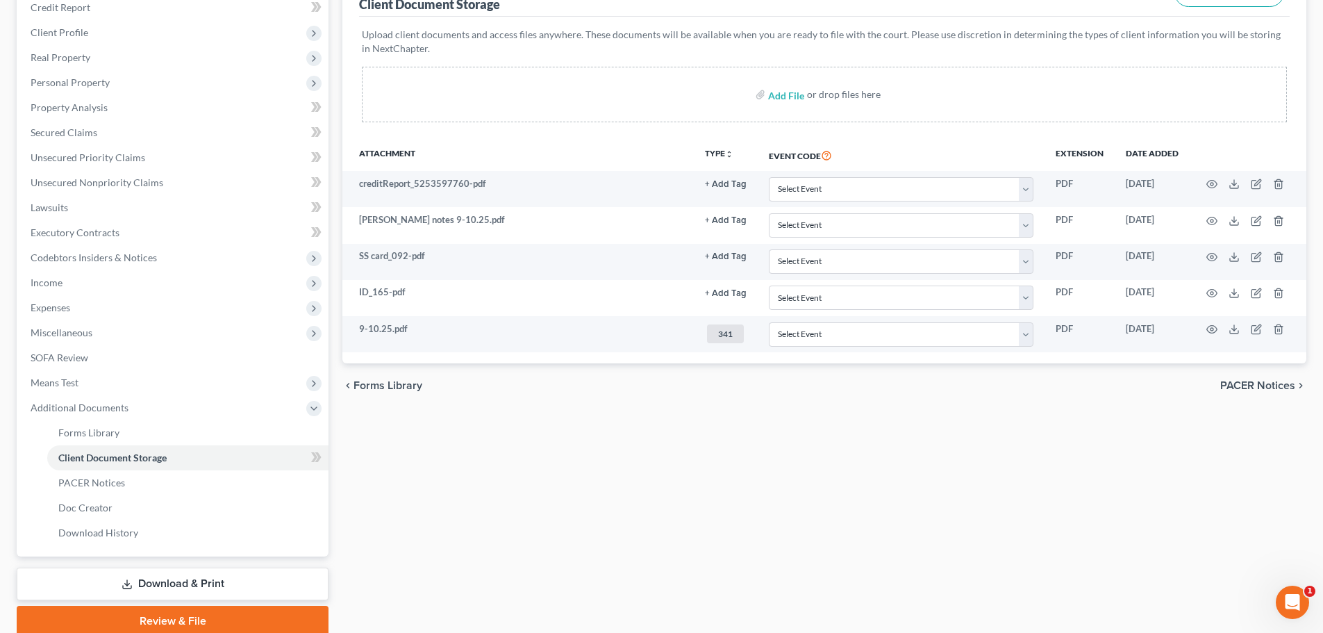
scroll to position [117, 0]
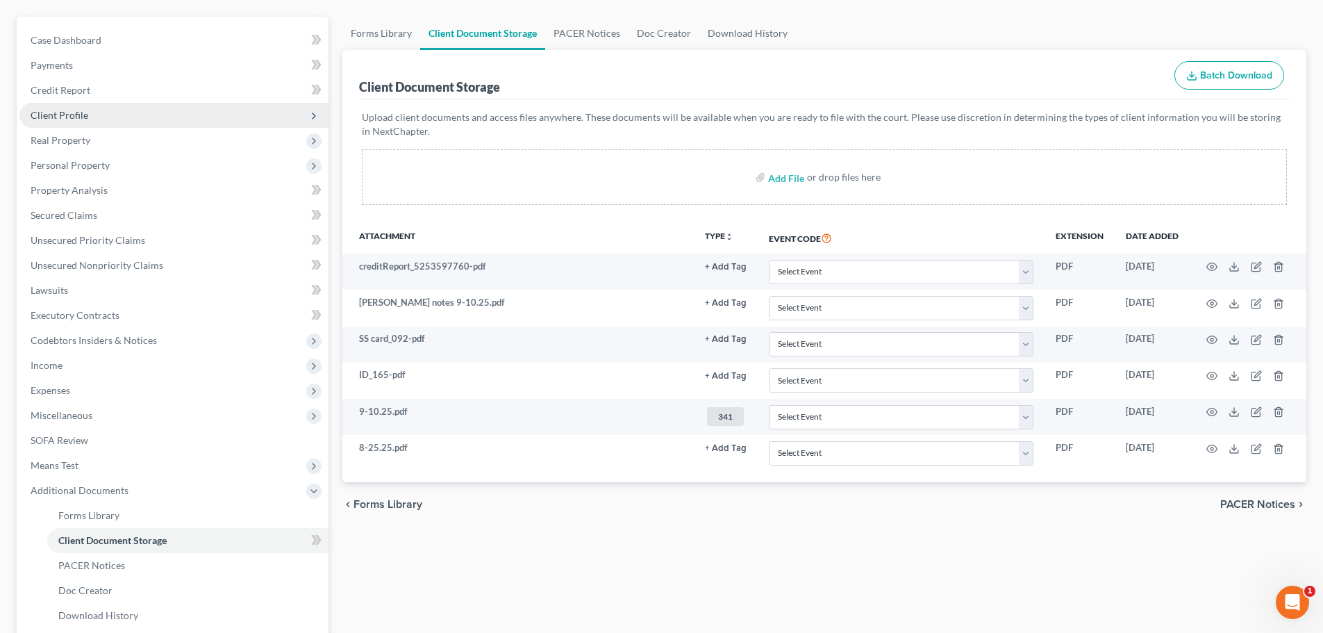
click at [106, 110] on span "Client Profile" at bounding box center [173, 115] width 309 height 25
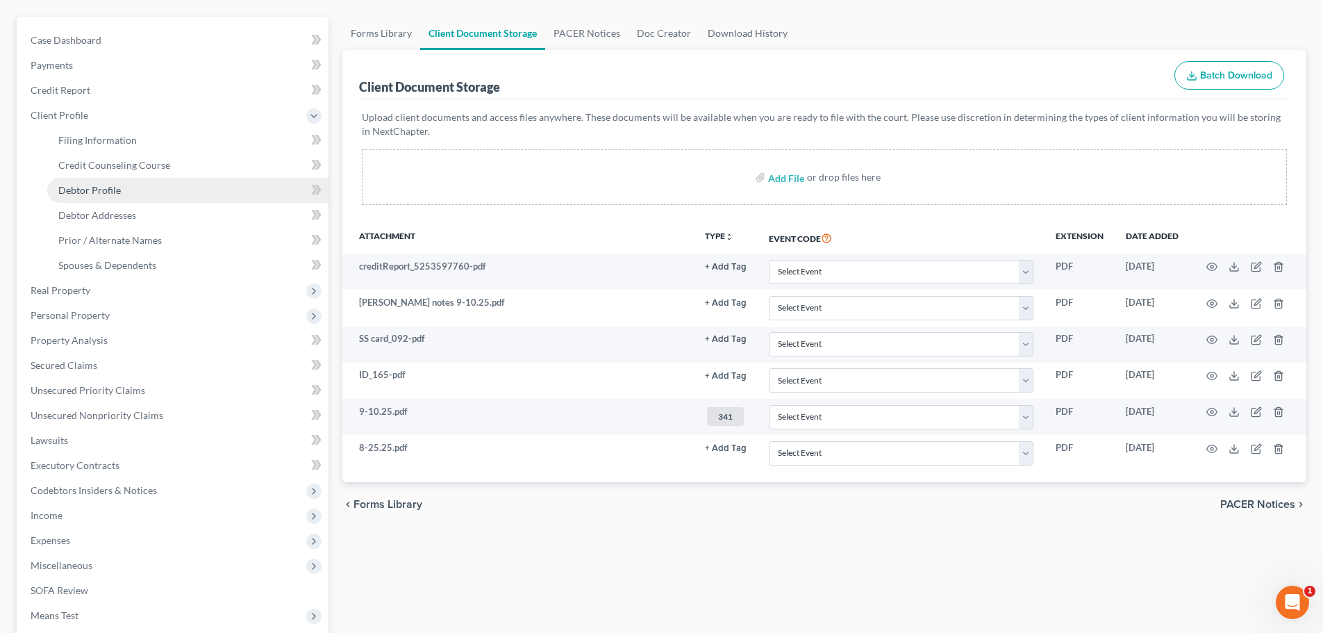
click at [114, 192] on span "Debtor Profile" at bounding box center [89, 190] width 63 height 12
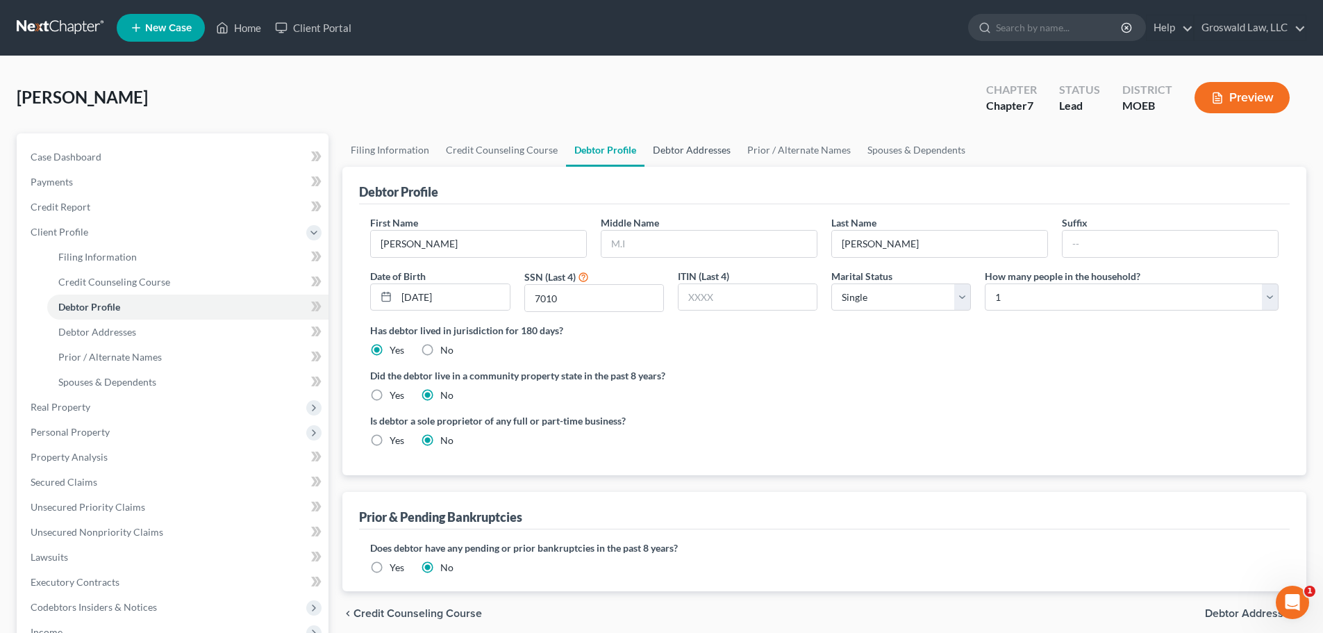
click at [715, 155] on link "Debtor Addresses" at bounding box center [692, 149] width 94 height 33
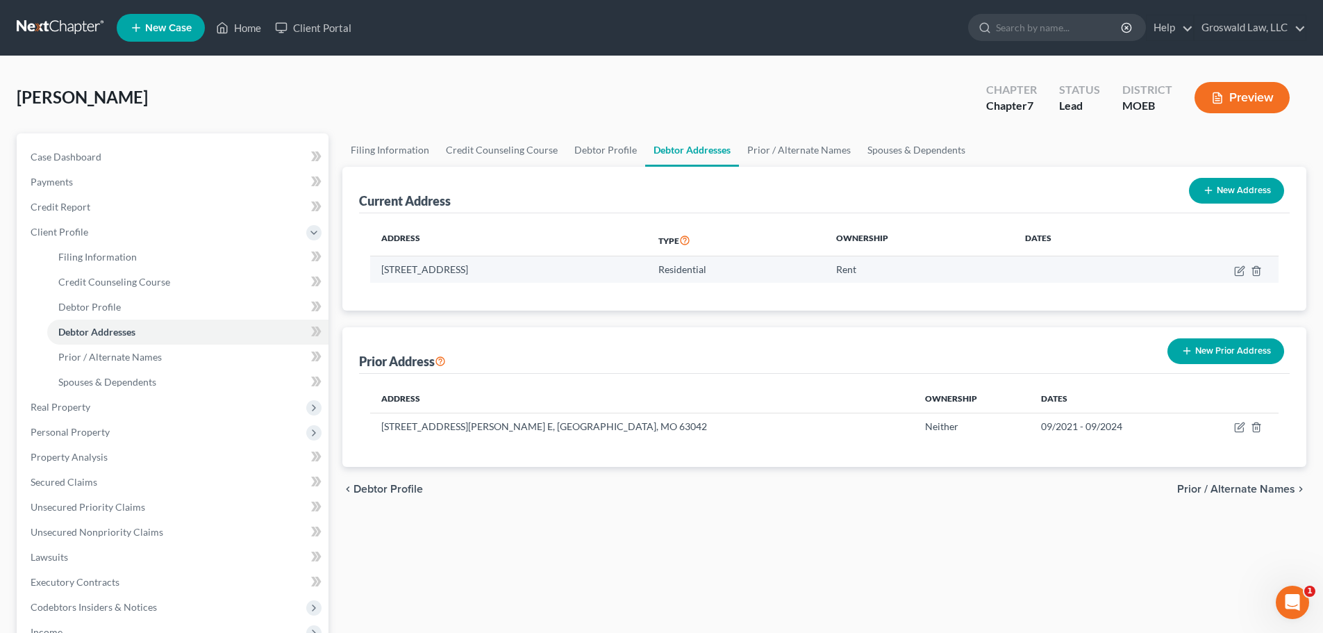
drag, startPoint x: 595, startPoint y: 267, endPoint x: 547, endPoint y: 272, distance: 47.5
click at [547, 272] on td "[STREET_ADDRESS]" at bounding box center [508, 269] width 277 height 26
copy td "63033"
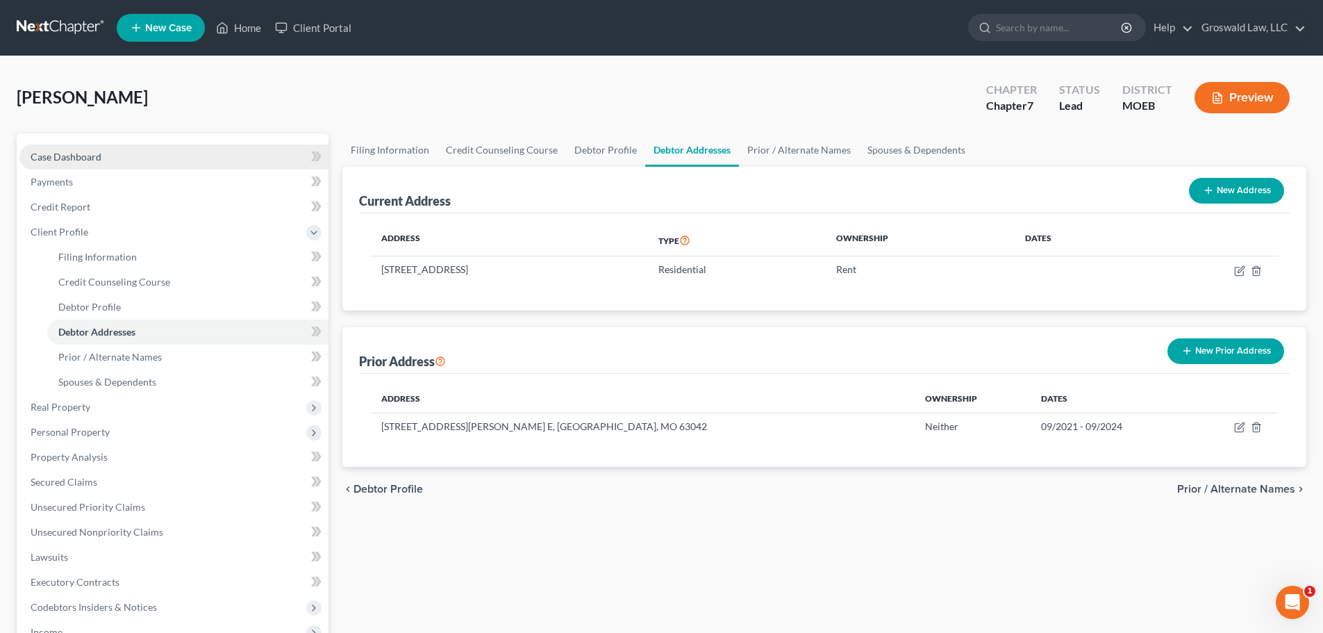
click at [122, 157] on link "Case Dashboard" at bounding box center [173, 156] width 309 height 25
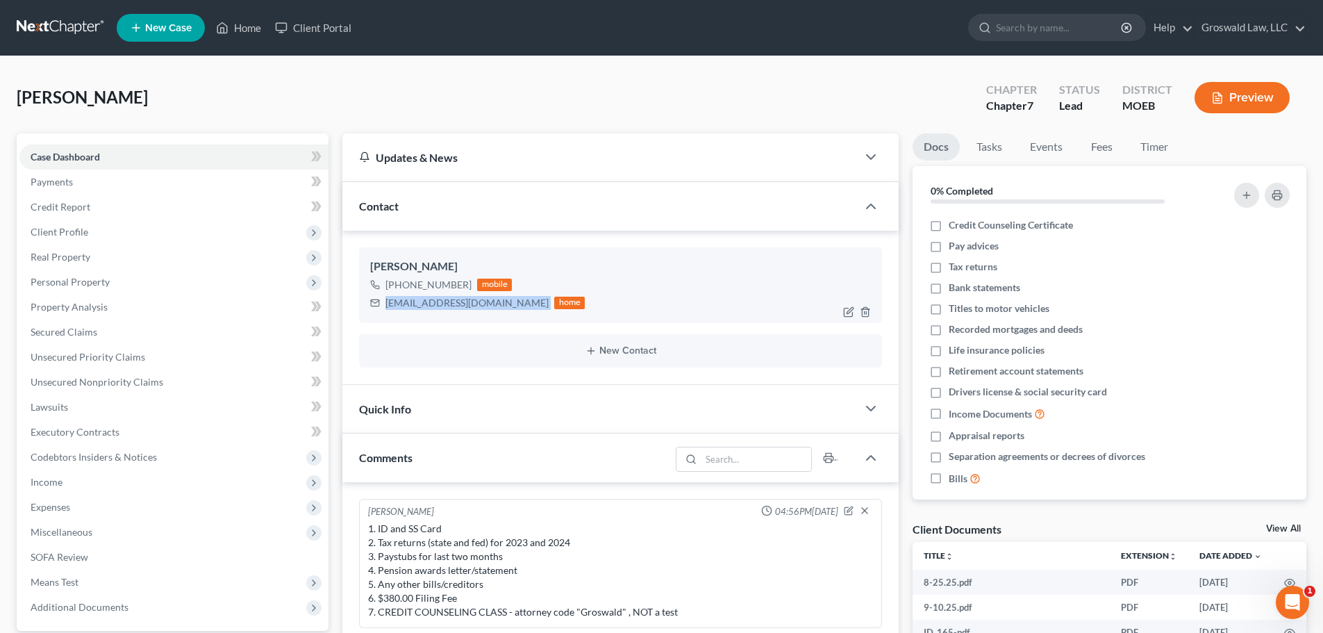
drag, startPoint x: 498, startPoint y: 306, endPoint x: 388, endPoint y: 304, distance: 109.8
click at [388, 304] on div "[EMAIL_ADDRESS][DOMAIN_NAME] home" at bounding box center [477, 303] width 215 height 18
copy div "[EMAIL_ADDRESS][DOMAIN_NAME]"
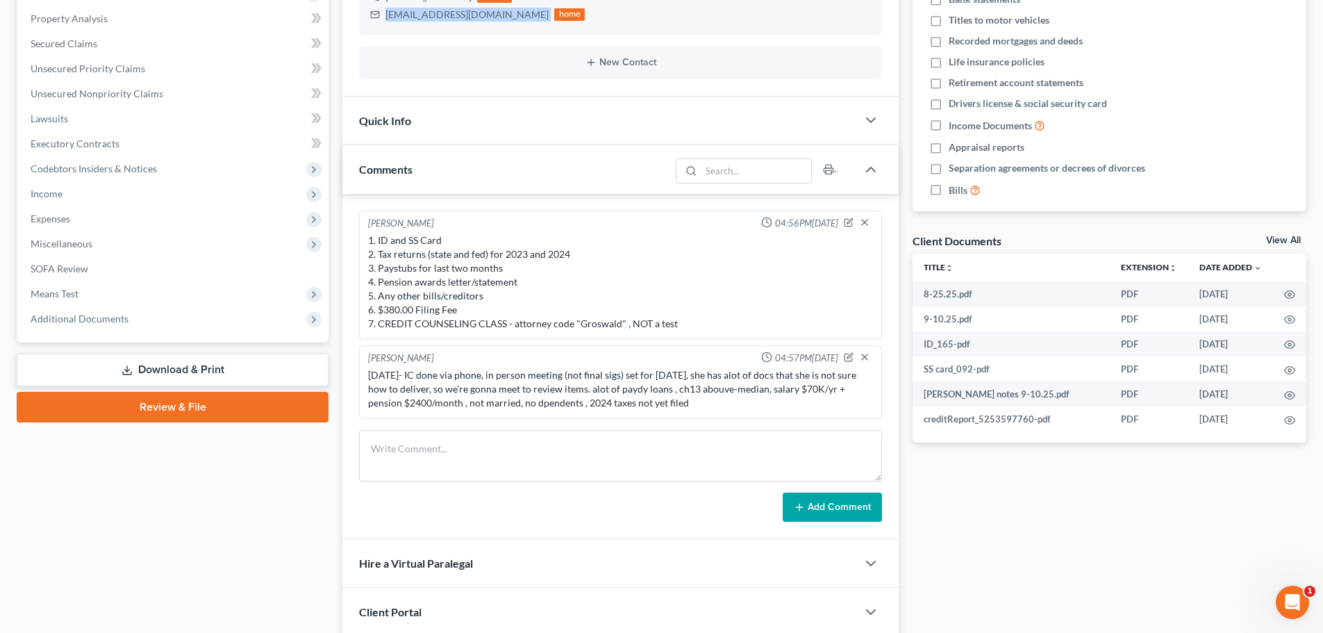
scroll to position [347, 0]
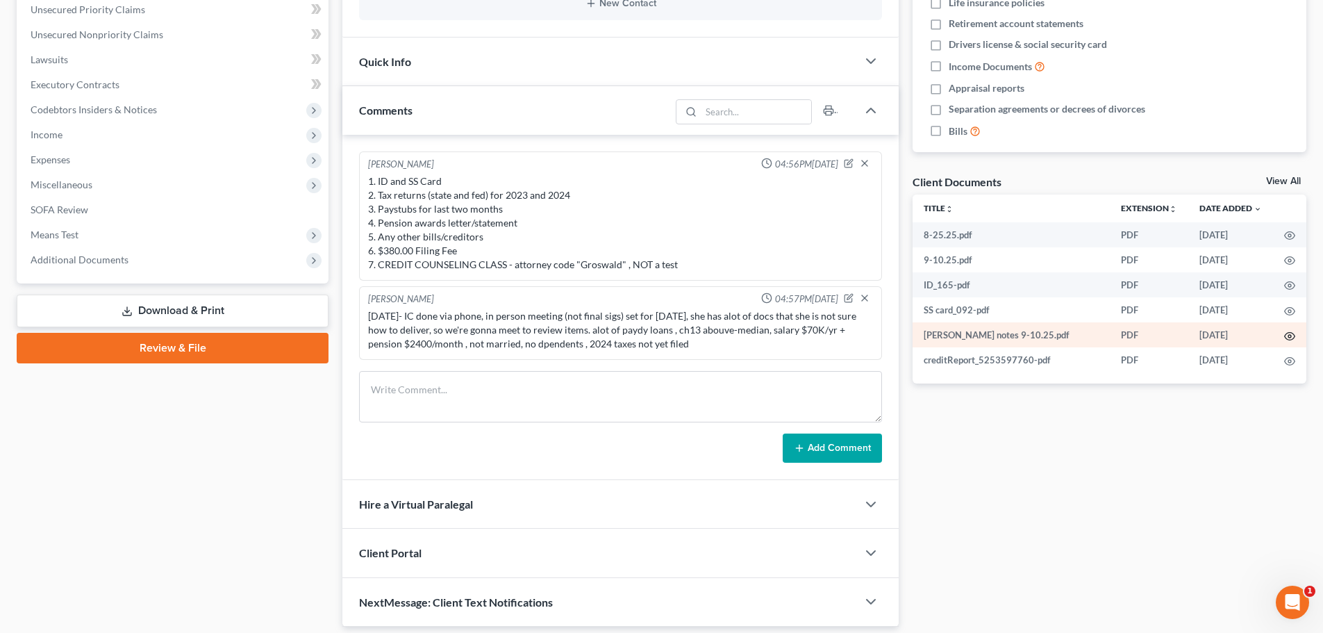
click at [1105, 331] on icon "button" at bounding box center [1289, 336] width 11 height 11
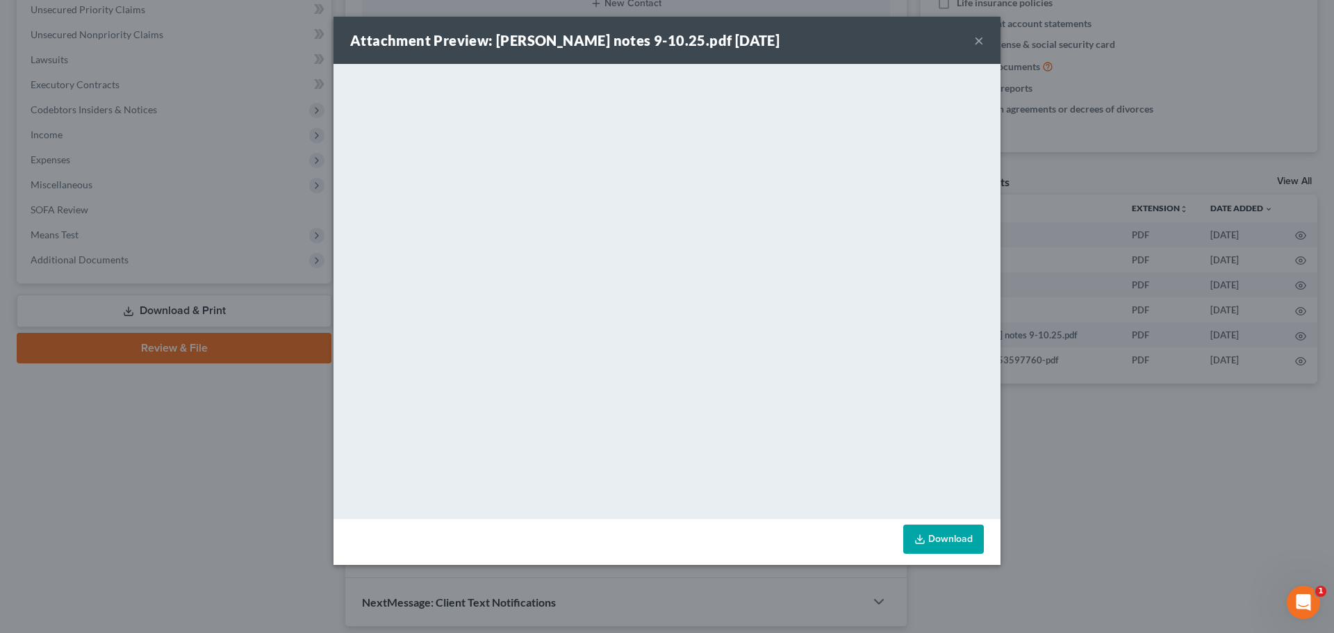
click at [975, 38] on button "×" at bounding box center [979, 40] width 10 height 17
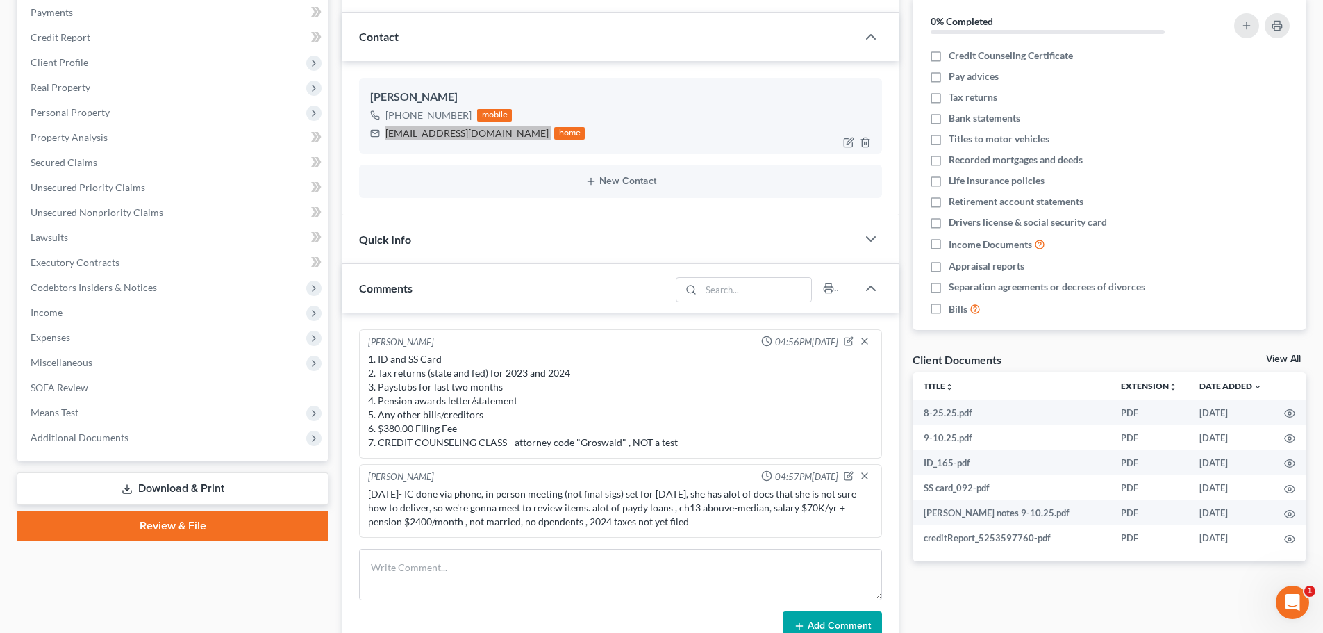
scroll to position [0, 0]
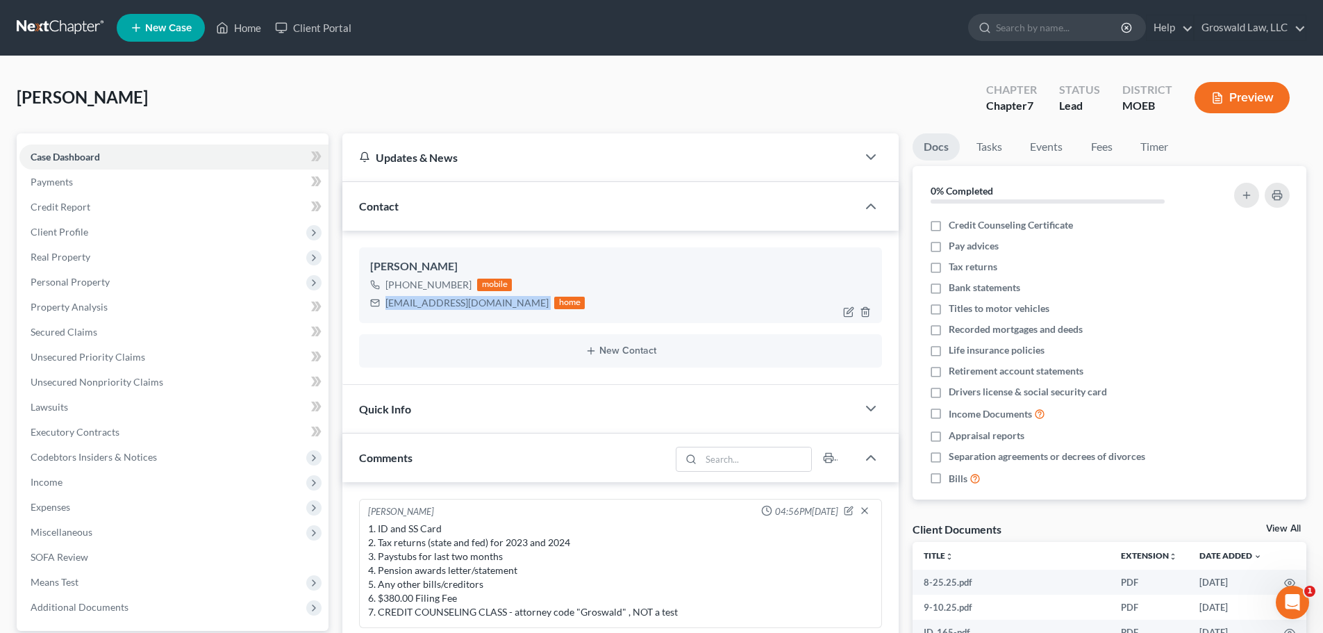
copy div "[EMAIL_ADDRESS][DOMAIN_NAME]"
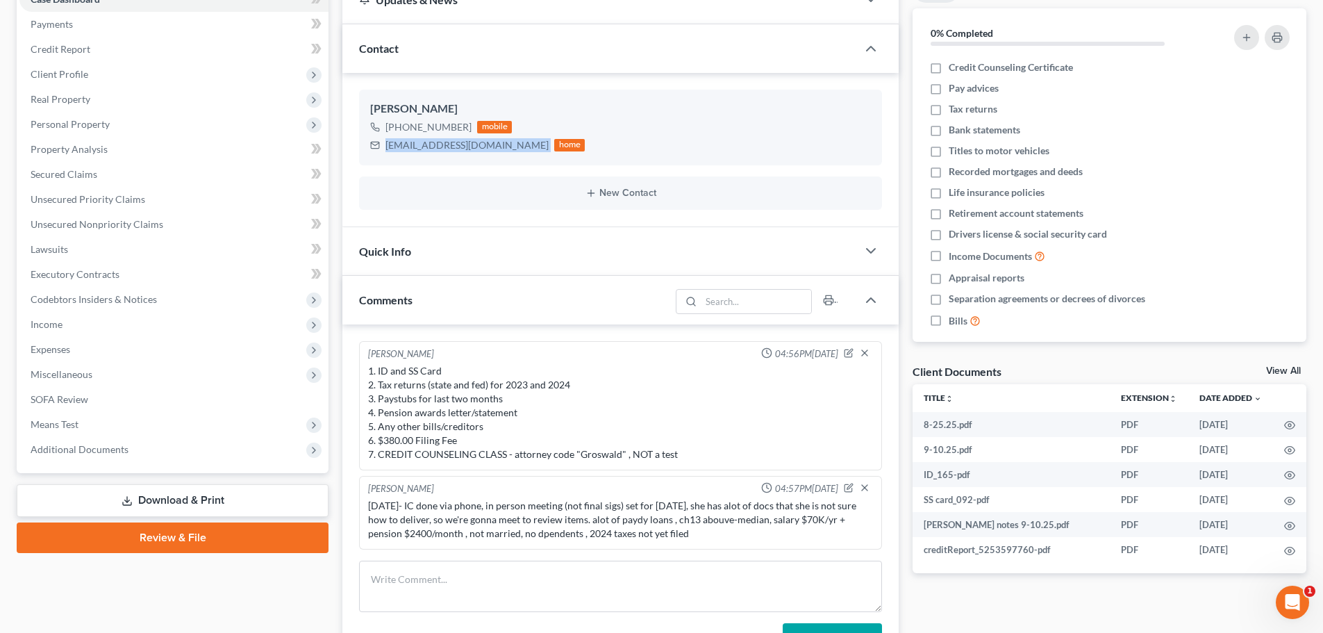
scroll to position [347, 0]
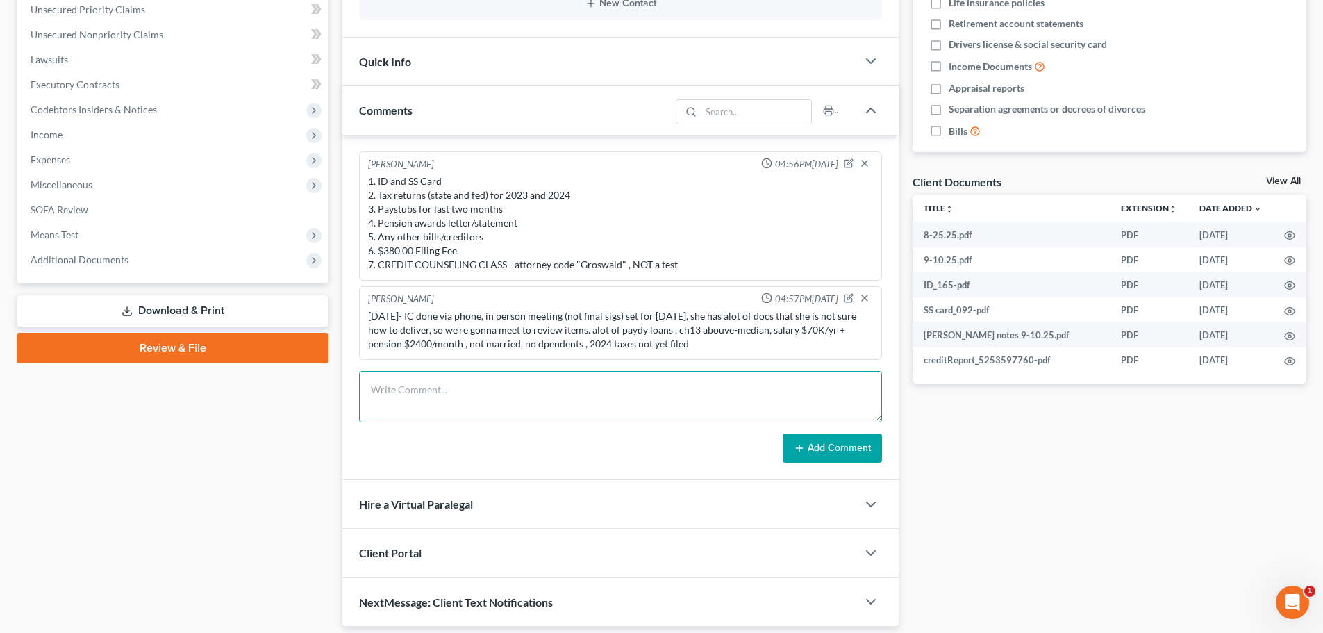
drag, startPoint x: 458, startPoint y: 404, endPoint x: 564, endPoint y: 429, distance: 109.2
click at [458, 404] on textarea at bounding box center [620, 396] width 523 height 51
paste textarea "1. CREDIT COUNSELING CLASS - attorney code "Groswald' , NOT a test 2. Bills 3. …"
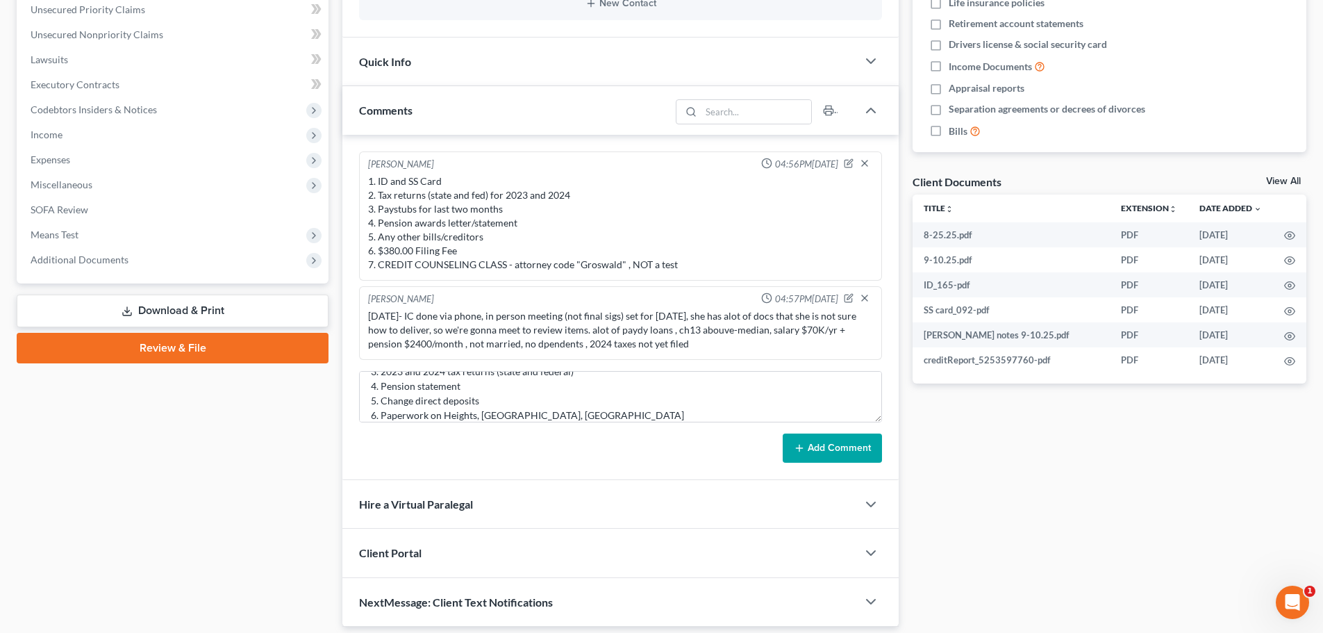
click at [852, 448] on button "Add Comment" at bounding box center [832, 447] width 99 height 29
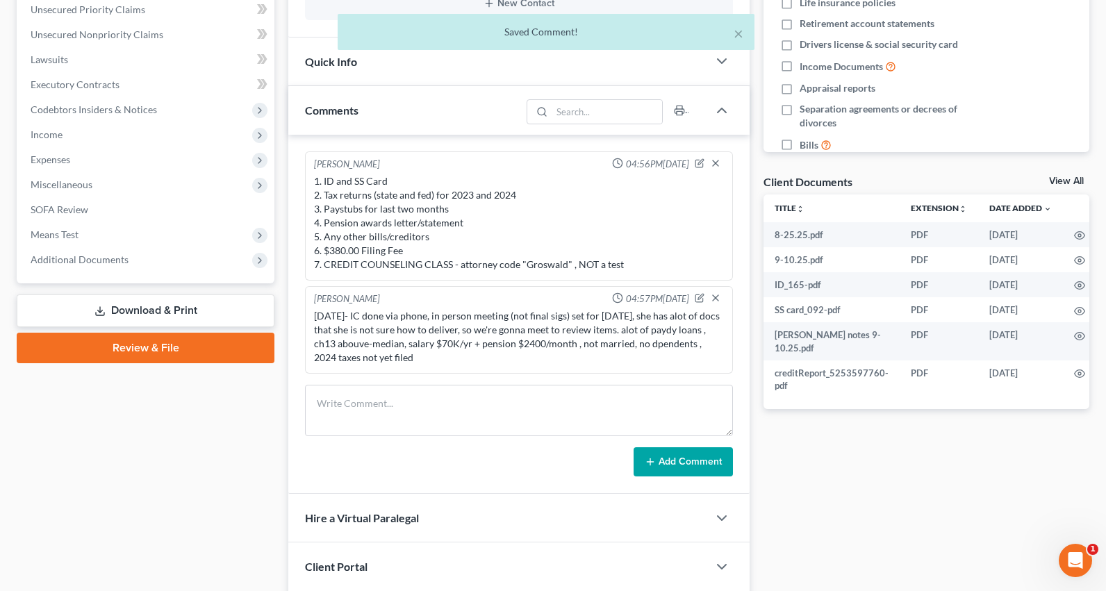
scroll to position [121, 0]
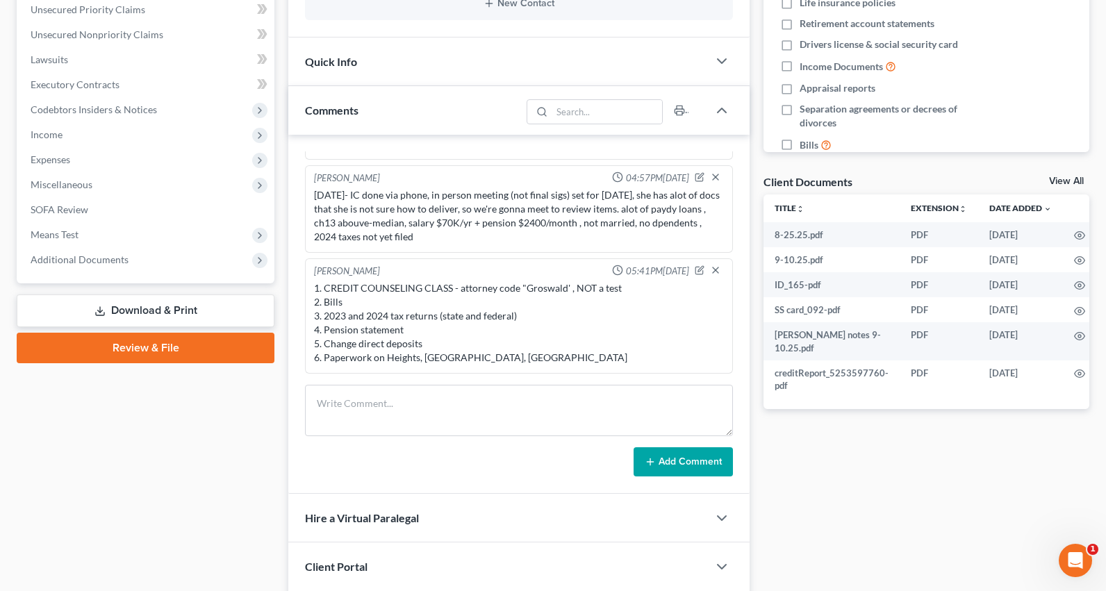
click at [66, 267] on span "Additional Documents" at bounding box center [146, 259] width 255 height 25
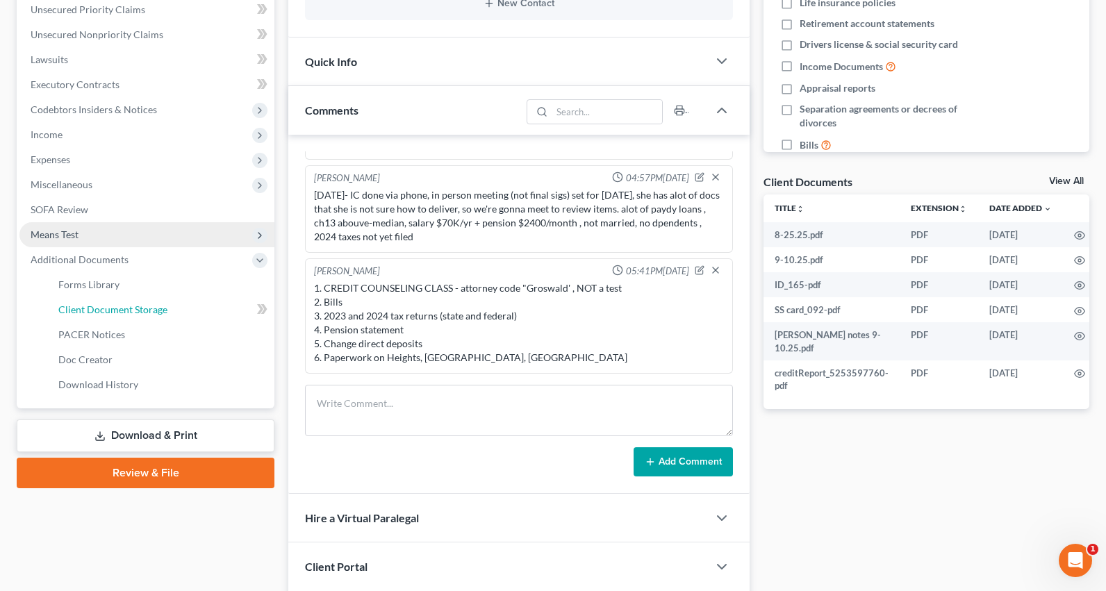
drag, startPoint x: 133, startPoint y: 313, endPoint x: 40, endPoint y: 233, distance: 122.7
click at [133, 313] on span "Client Document Storage" at bounding box center [112, 310] width 109 height 12
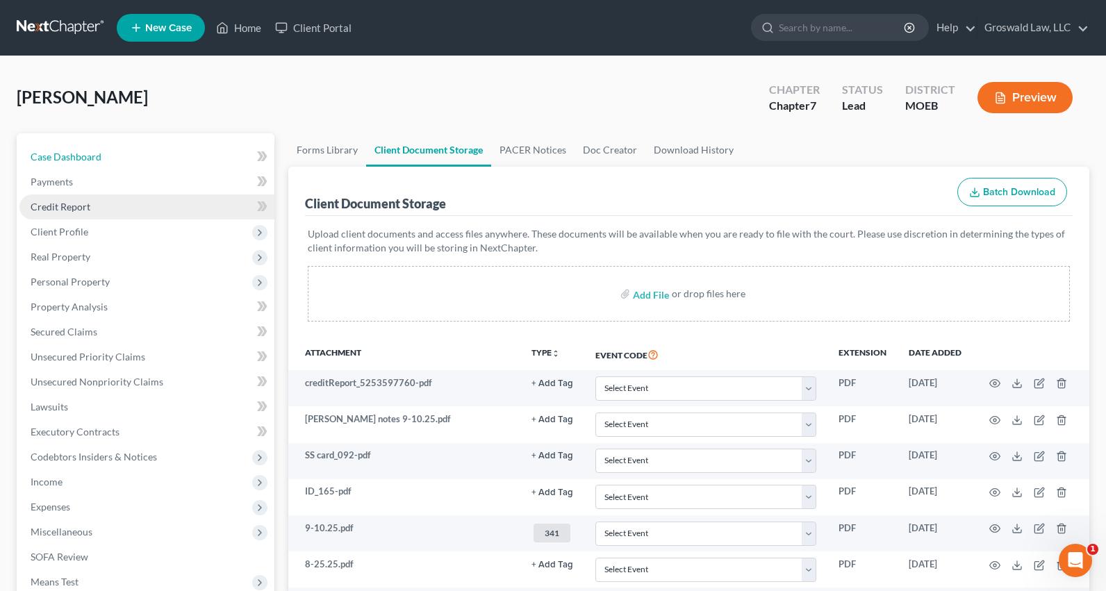
drag, startPoint x: 73, startPoint y: 163, endPoint x: 79, endPoint y: 202, distance: 39.4
click at [73, 163] on link "Case Dashboard" at bounding box center [146, 156] width 255 height 25
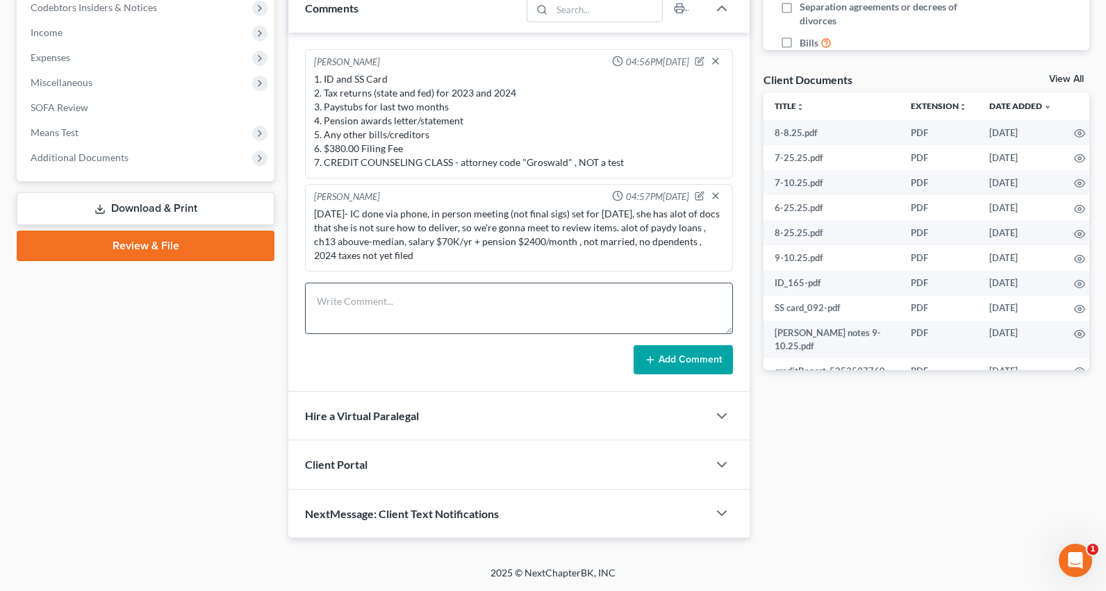
scroll to position [121, 0]
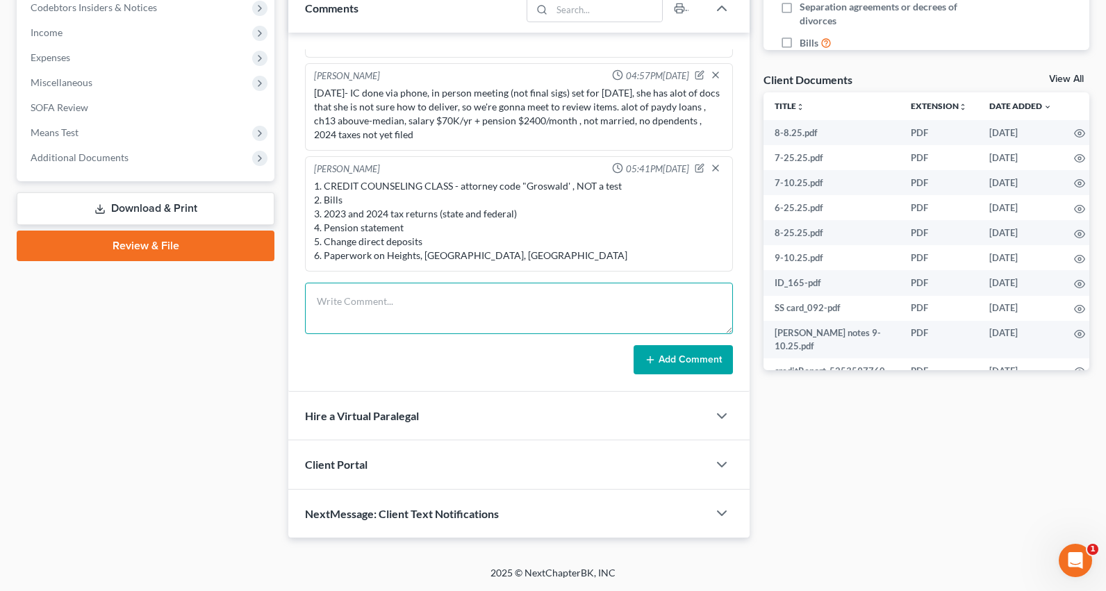
click at [458, 303] on textarea at bounding box center [519, 308] width 428 height 51
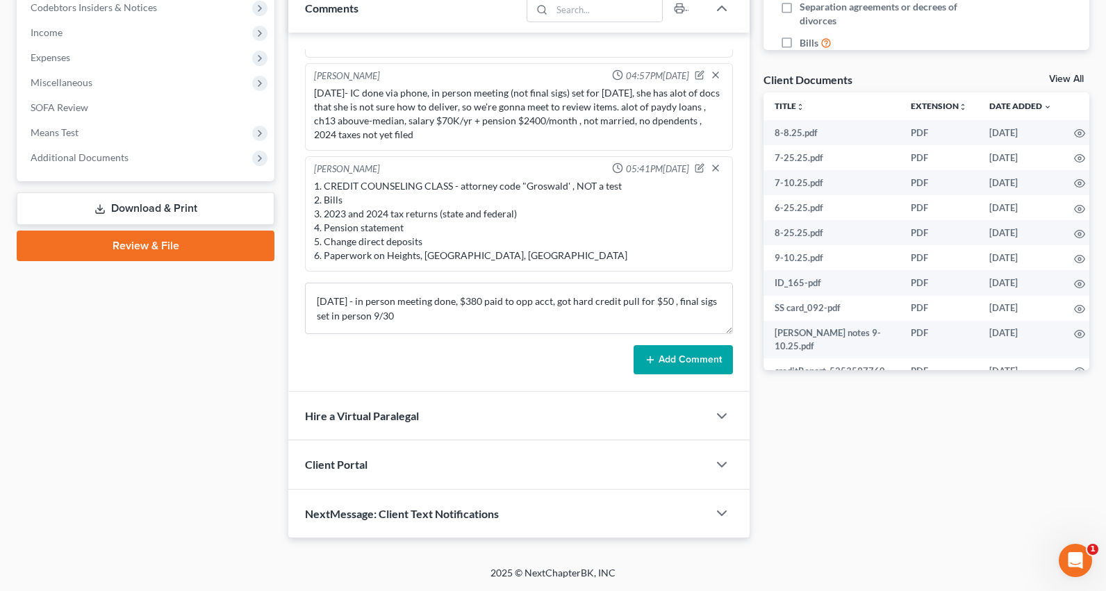
click at [683, 363] on button "Add Comment" at bounding box center [683, 359] width 99 height 29
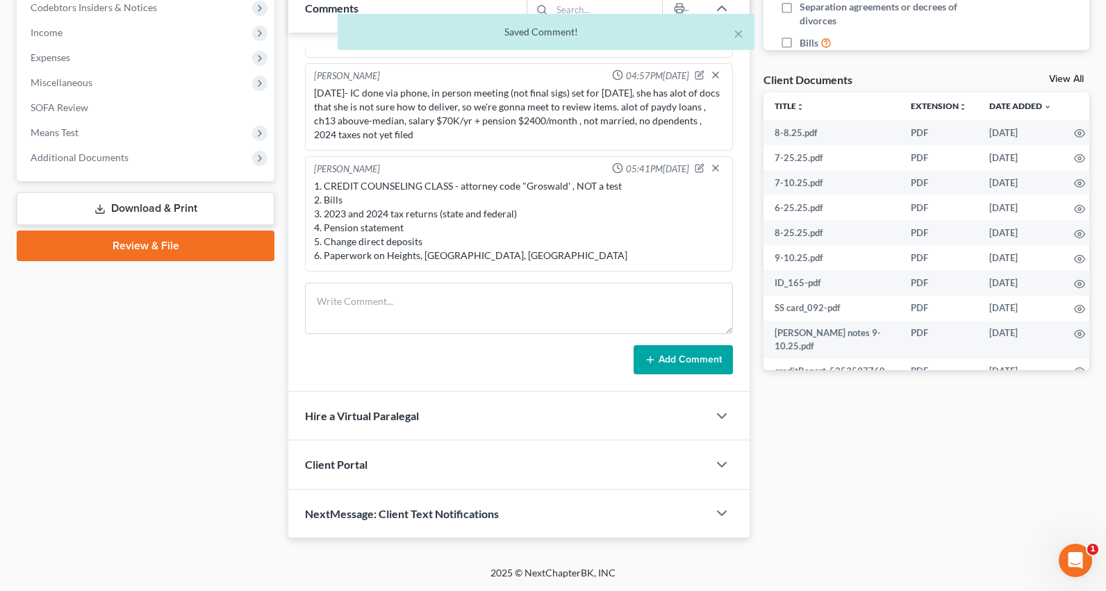
scroll to position [186, 0]
